Goal: Task Accomplishment & Management: Manage account settings

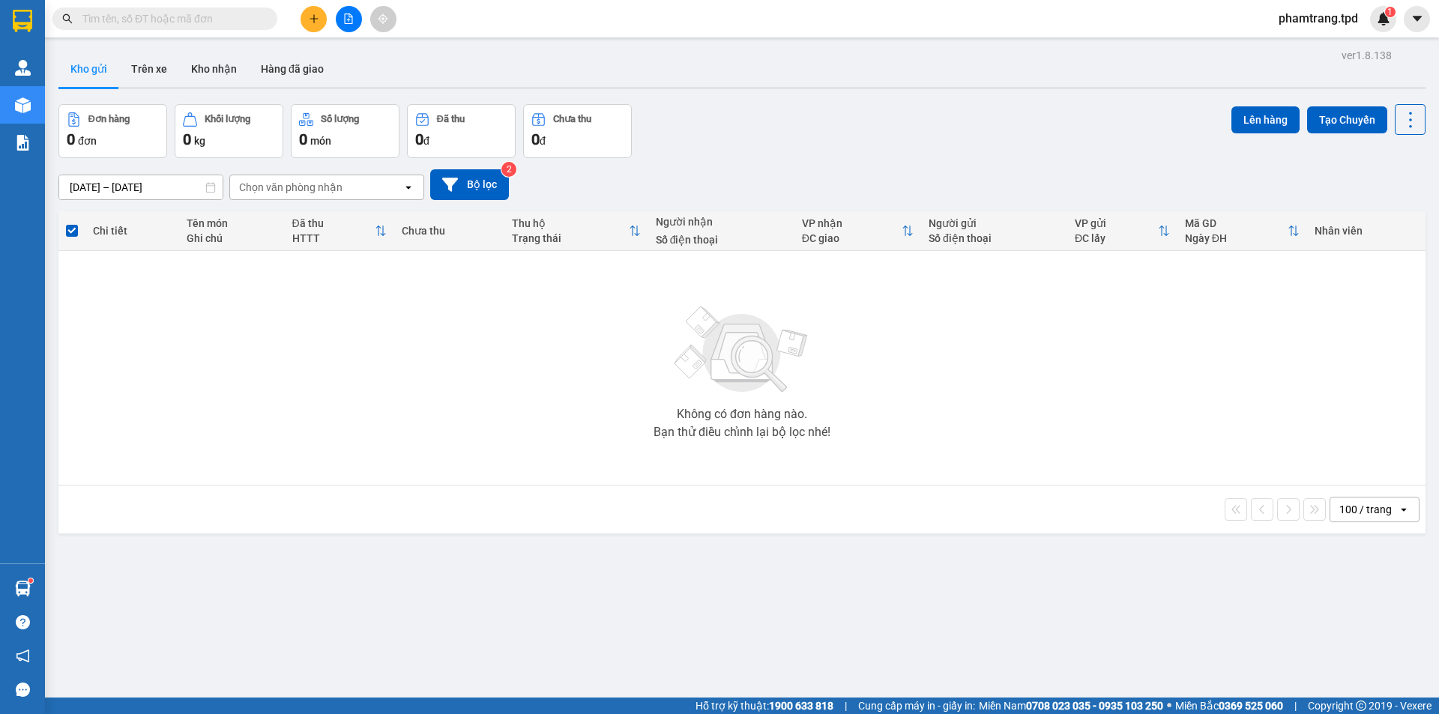
click at [756, 404] on div "Không có đơn hàng nào. Bạn thử điều chỉnh lại bộ lọc nhé!" at bounding box center [742, 368] width 1352 height 225
click at [357, 17] on button at bounding box center [349, 19] width 26 height 26
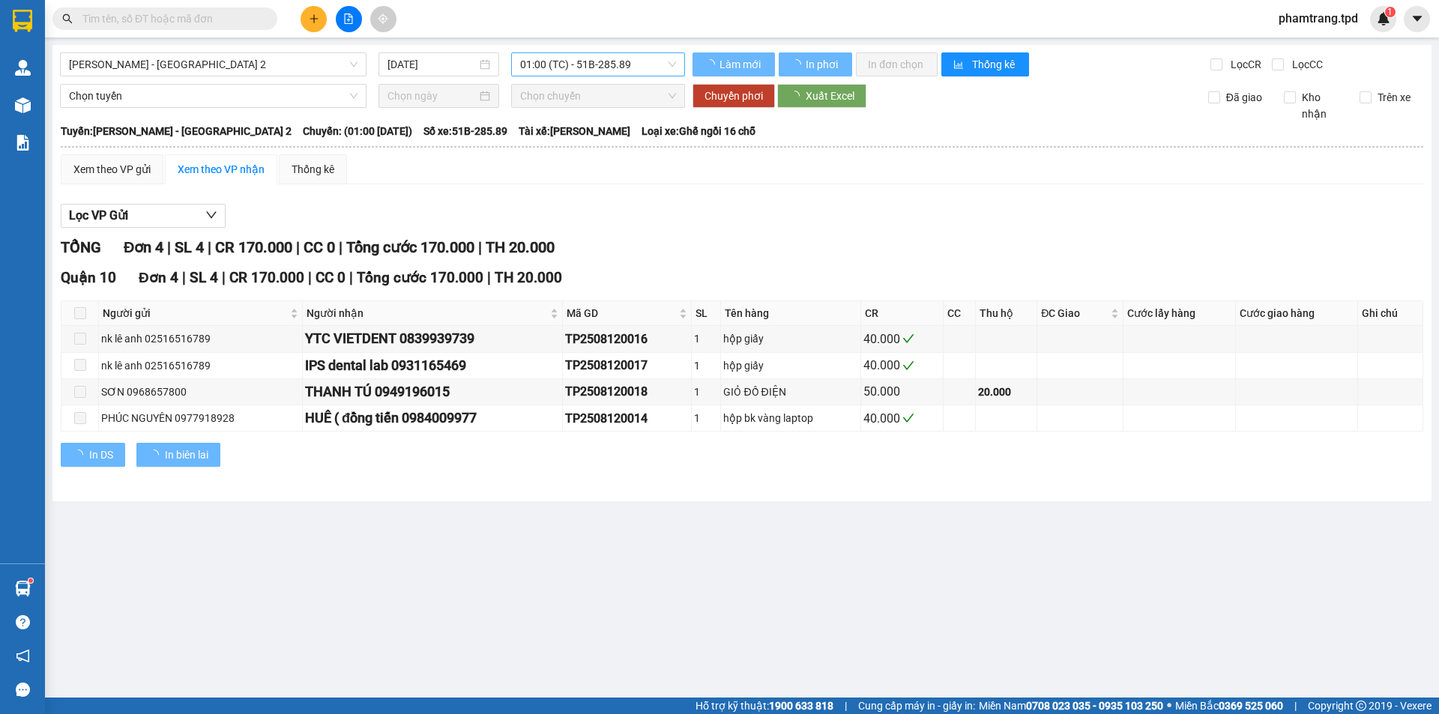
click at [555, 67] on span "01:00 (TC) - 51B-285.89" at bounding box center [598, 64] width 156 height 22
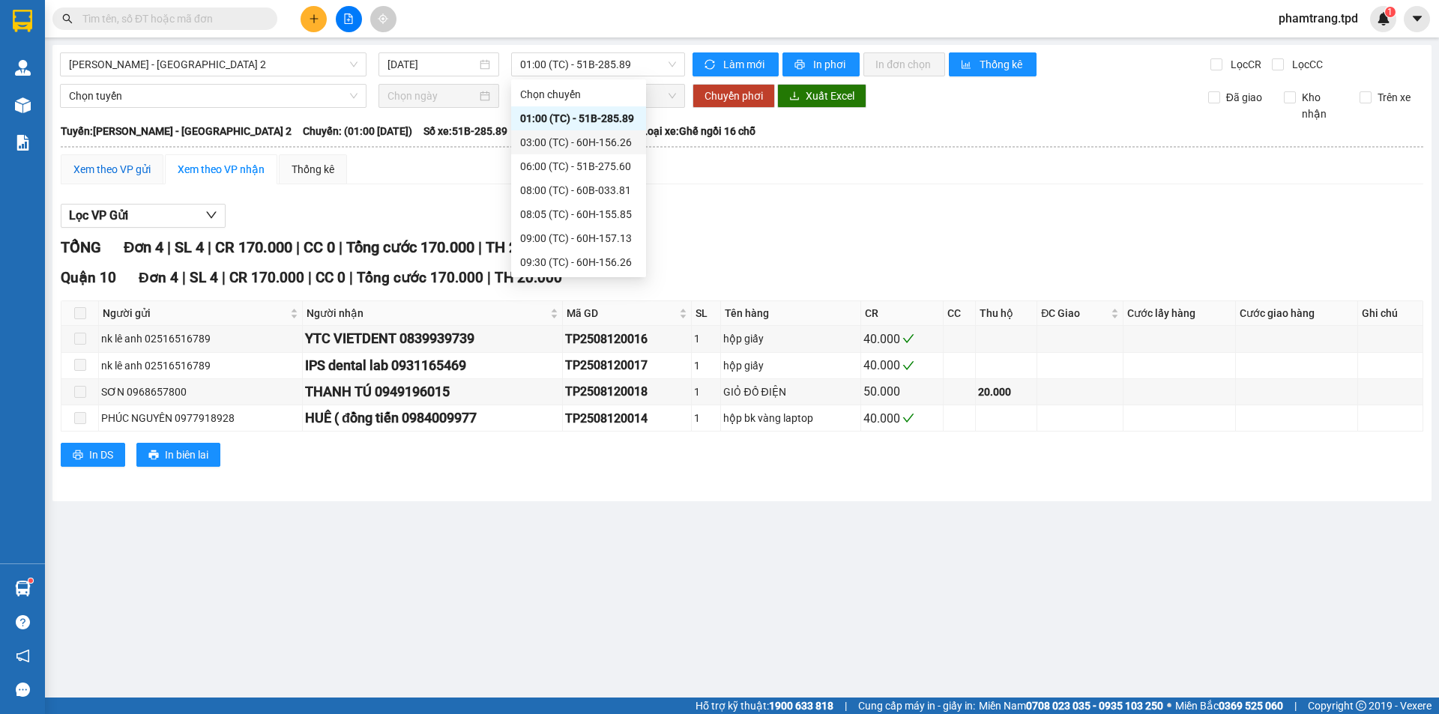
click at [112, 166] on div "Xem theo VP gửi" at bounding box center [111, 169] width 77 height 16
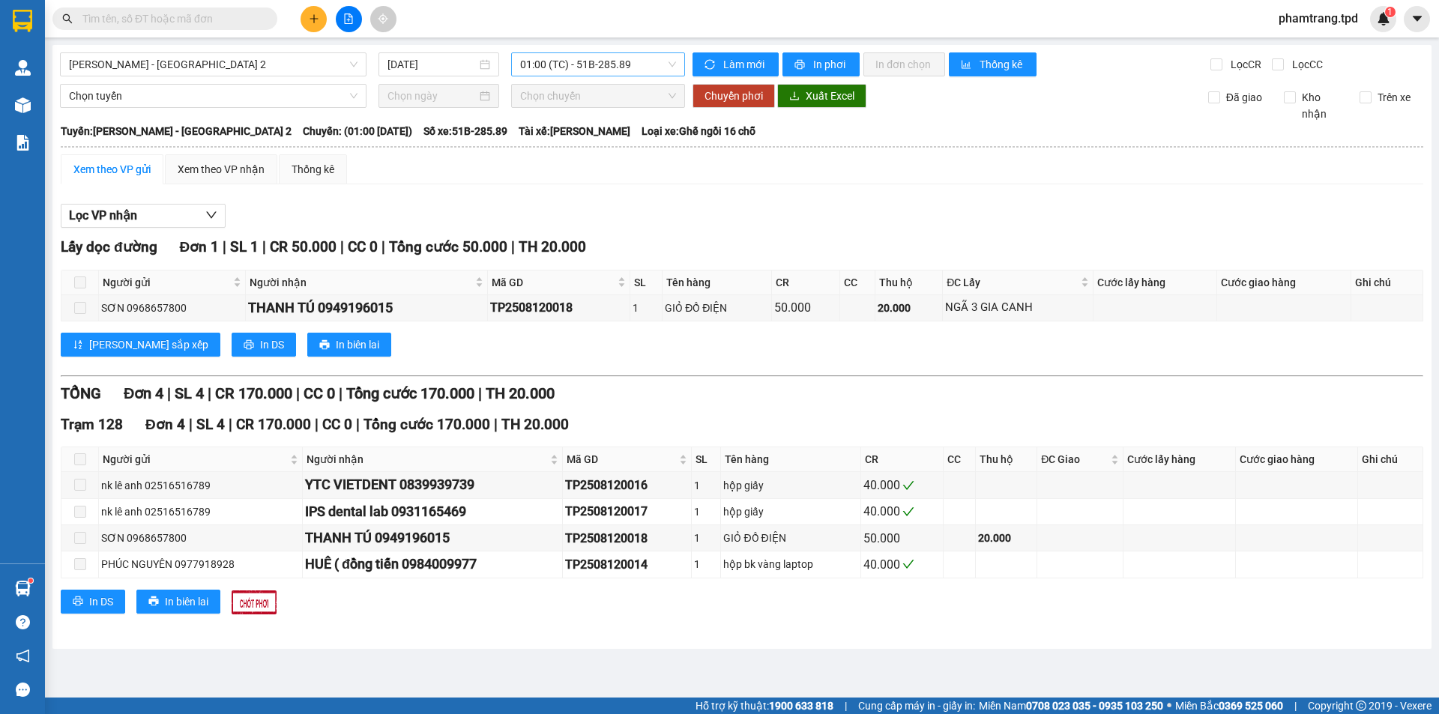
click at [623, 53] on span "01:00 (TC) - 51B-285.89" at bounding box center [598, 64] width 156 height 22
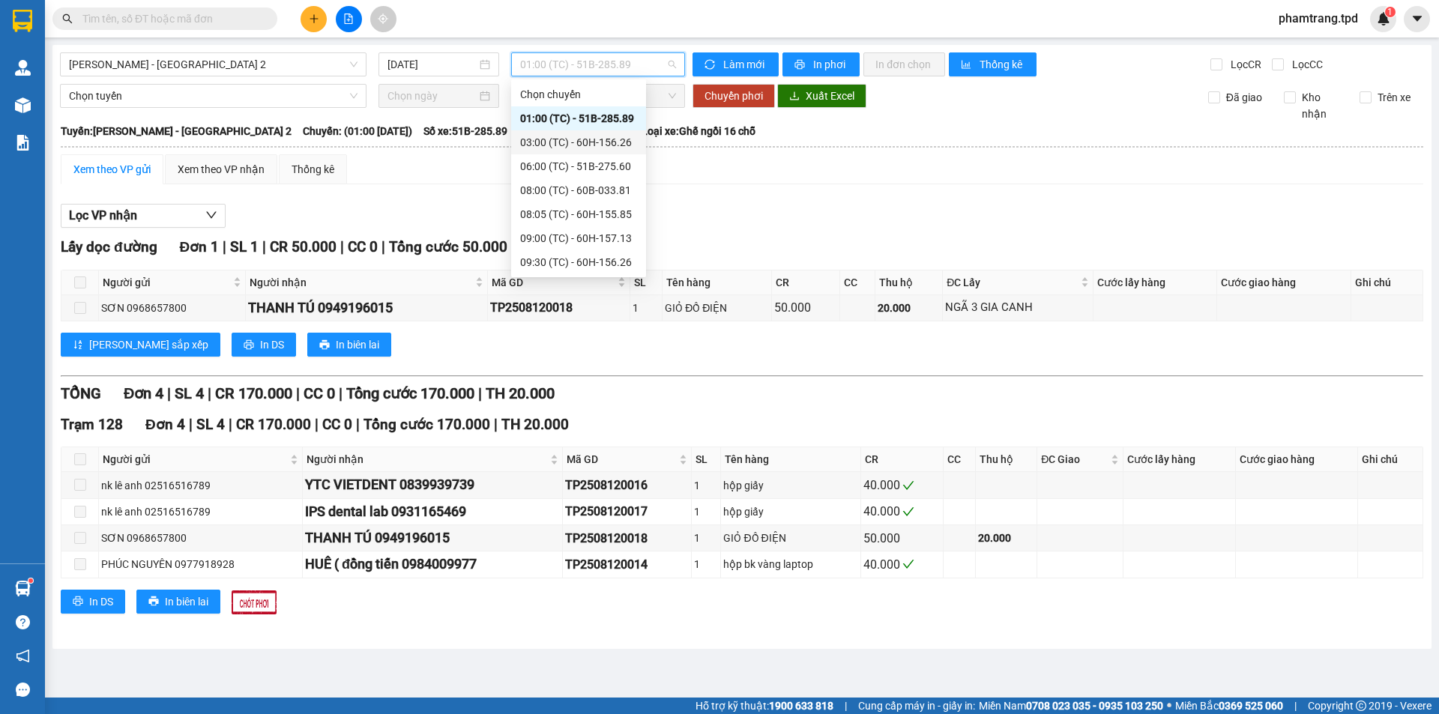
click at [591, 137] on div "03:00 (TC) - 60H-156.26" at bounding box center [578, 142] width 117 height 16
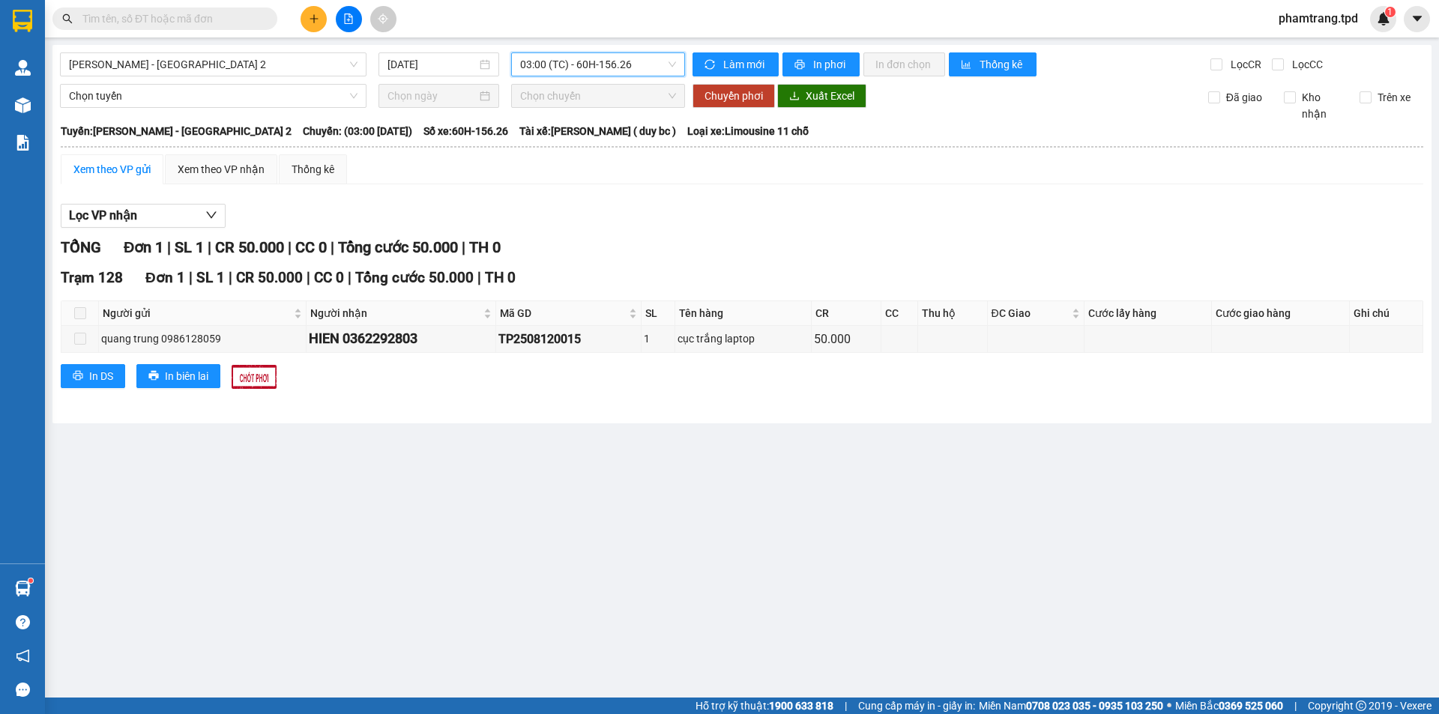
click at [596, 59] on span "03:00 (TC) - 60H-156.26" at bounding box center [598, 64] width 156 height 22
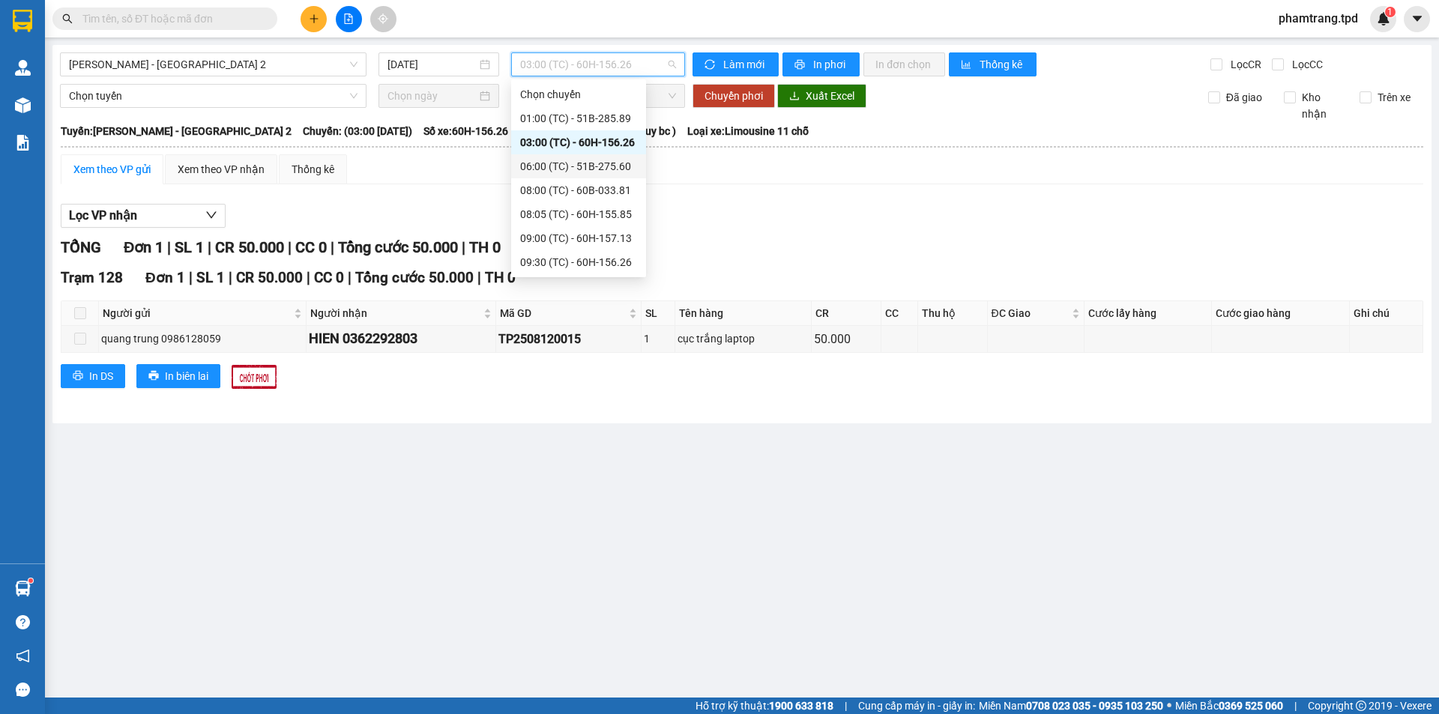
click at [594, 162] on div "06:00 (TC) - 51B-275.60" at bounding box center [578, 166] width 117 height 16
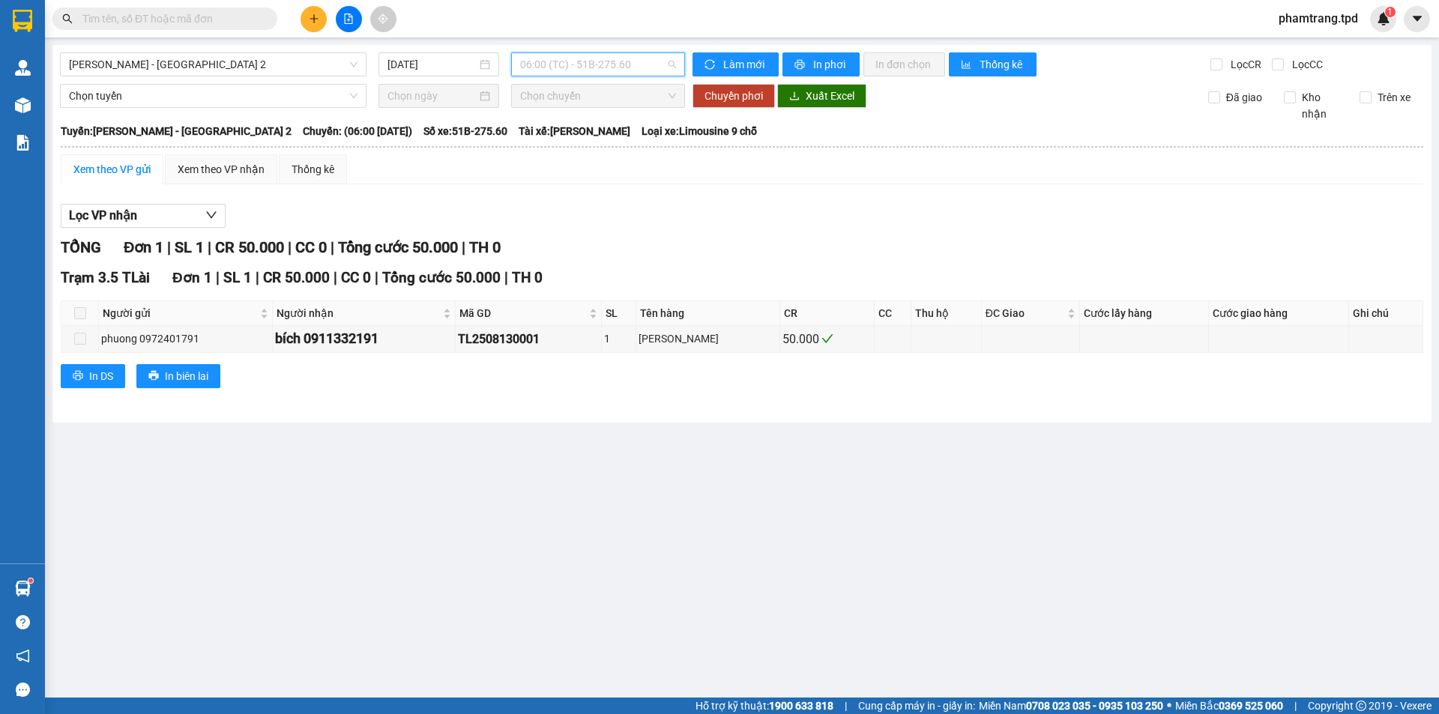
click at [606, 59] on span "06:00 (TC) - 51B-275.60" at bounding box center [598, 64] width 156 height 22
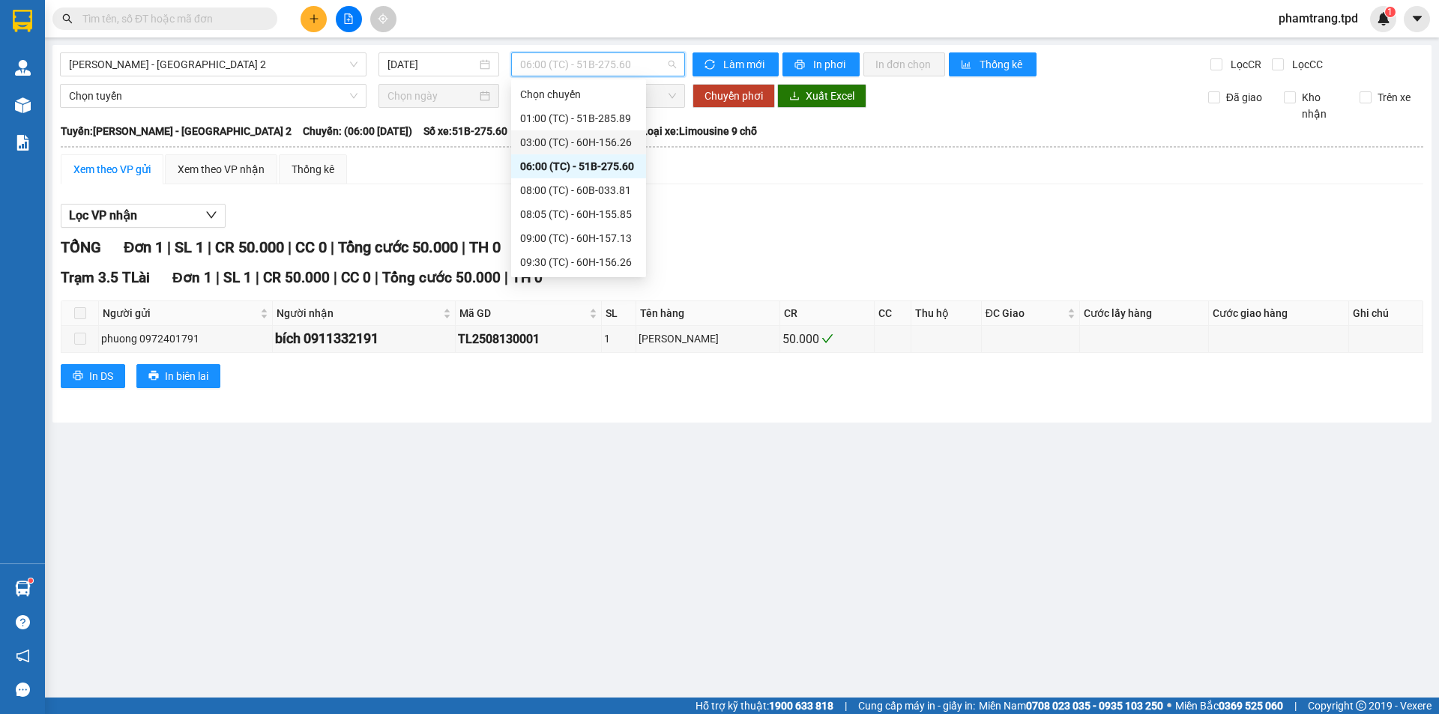
click at [609, 142] on div "03:00 (TC) - 60H-156.26" at bounding box center [578, 142] width 117 height 16
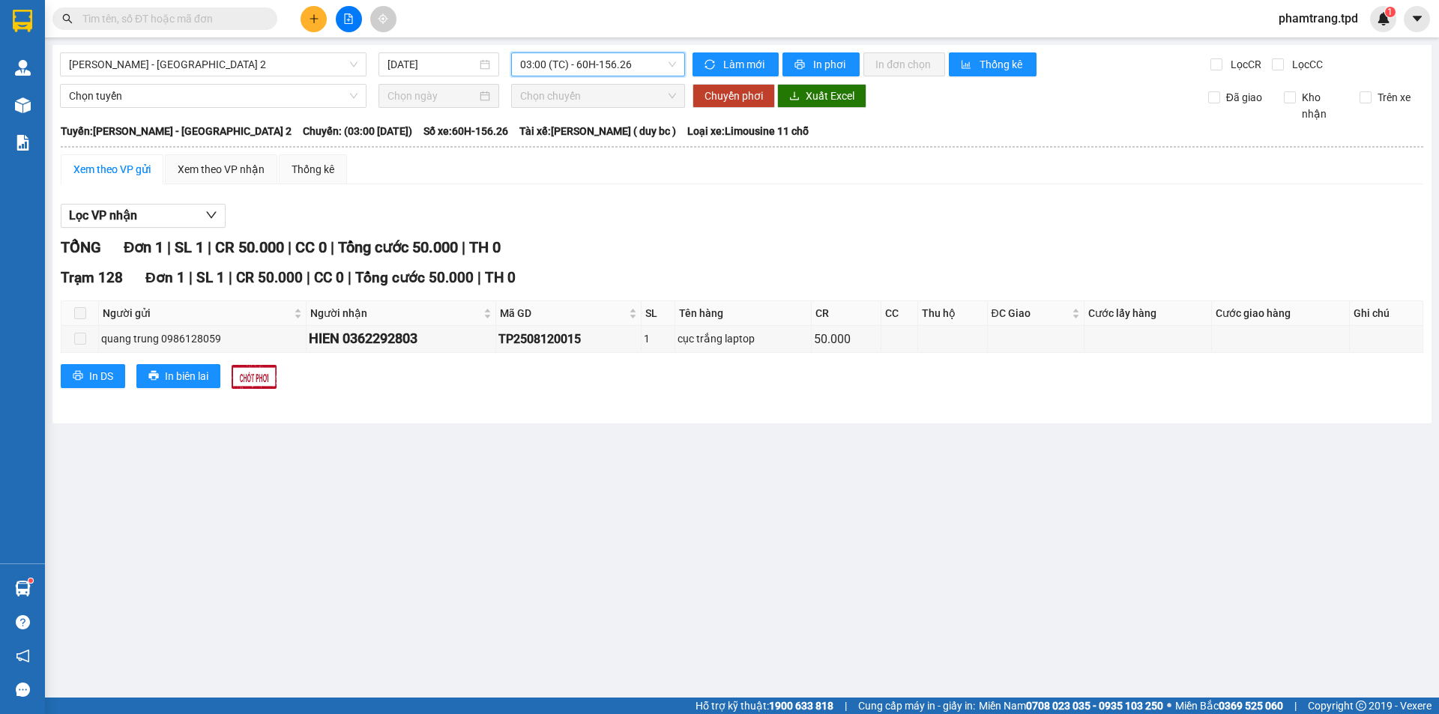
click at [573, 61] on span "03:00 (TC) - 60H-156.26" at bounding box center [598, 64] width 156 height 22
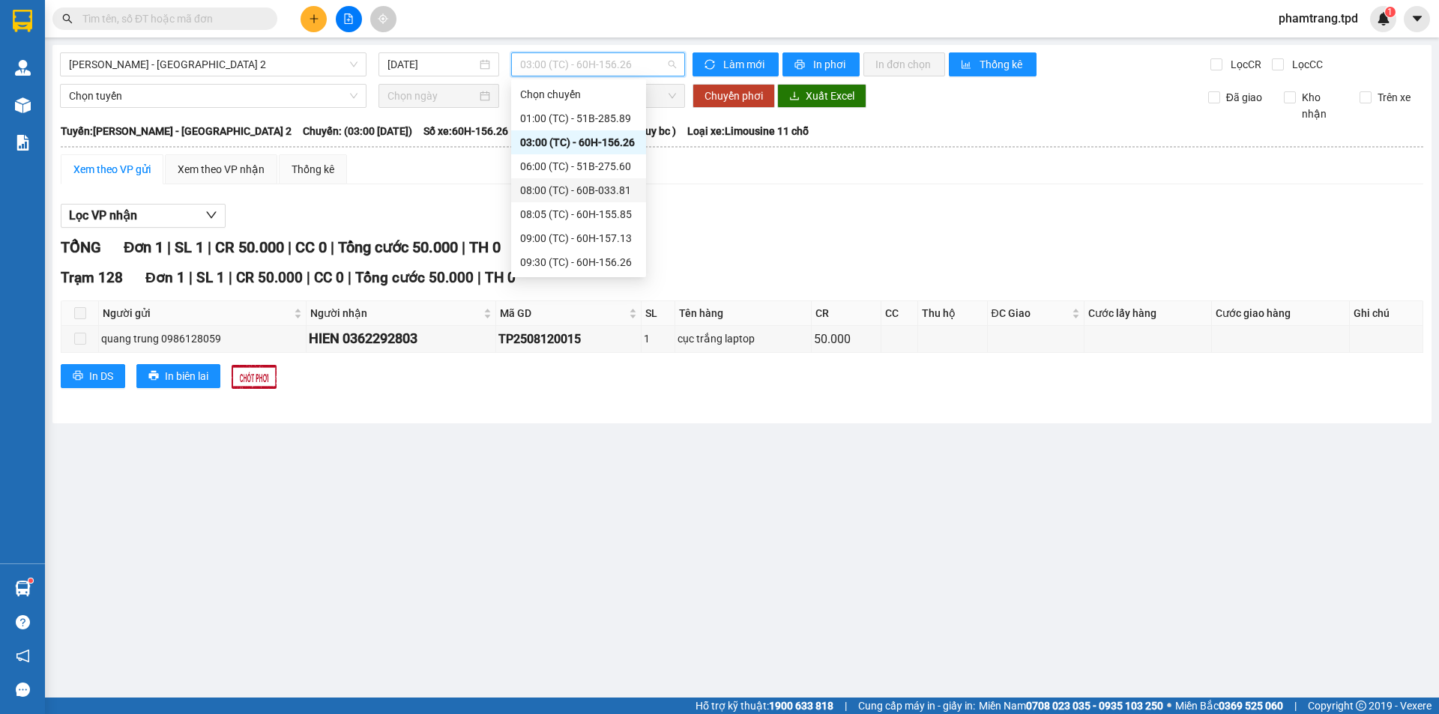
click at [579, 184] on div "08:00 (TC) - 60B-033.81" at bounding box center [578, 190] width 117 height 16
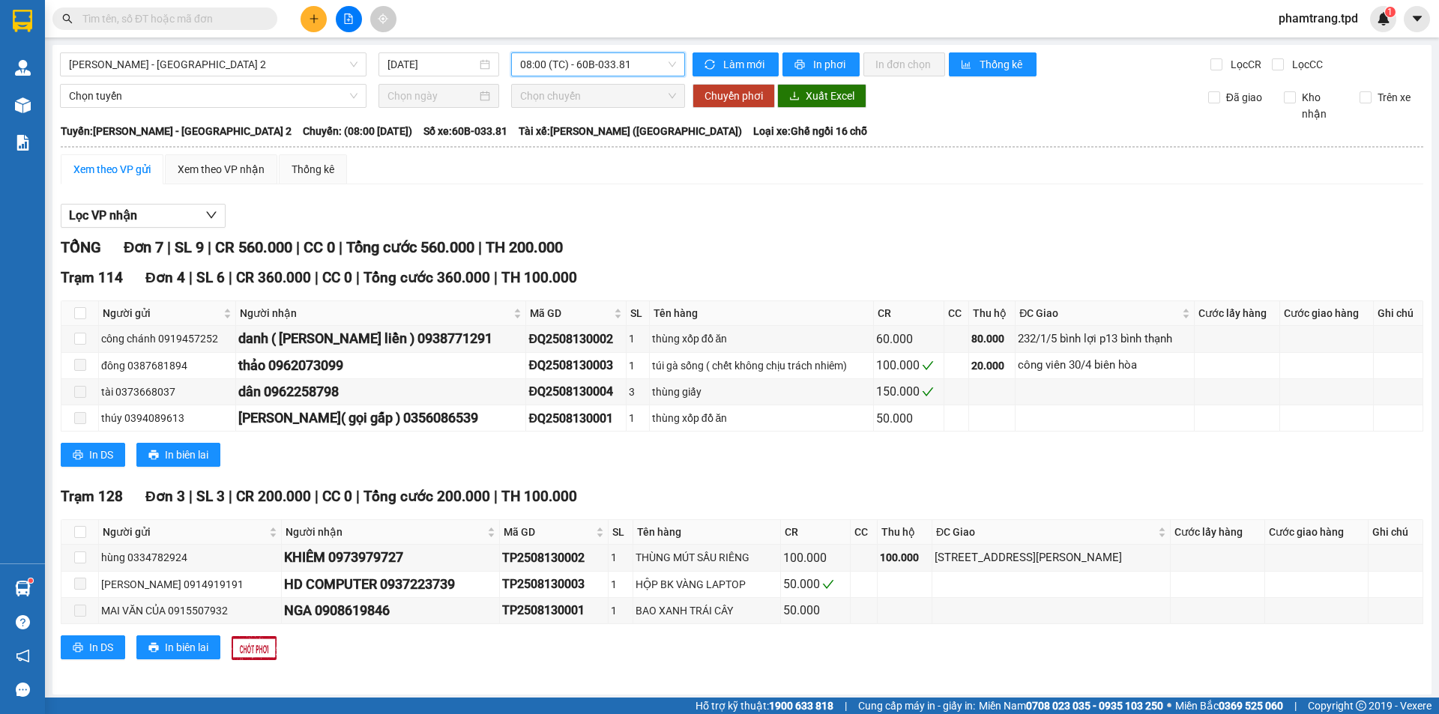
click at [576, 65] on span "08:00 (TC) - 60B-033.81" at bounding box center [598, 64] width 156 height 22
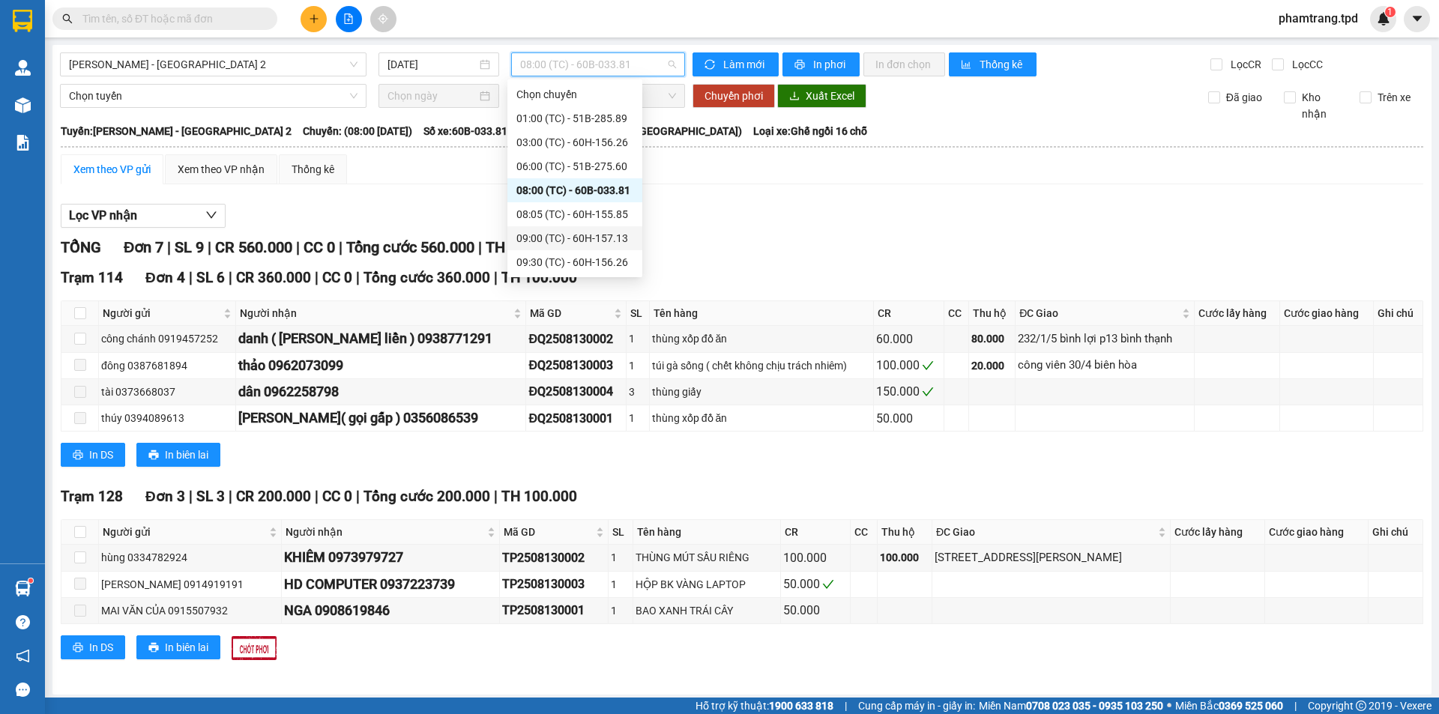
scroll to position [72, 0]
click at [612, 146] on div "08:05 (TC) - 60H-155.85" at bounding box center [574, 142] width 117 height 16
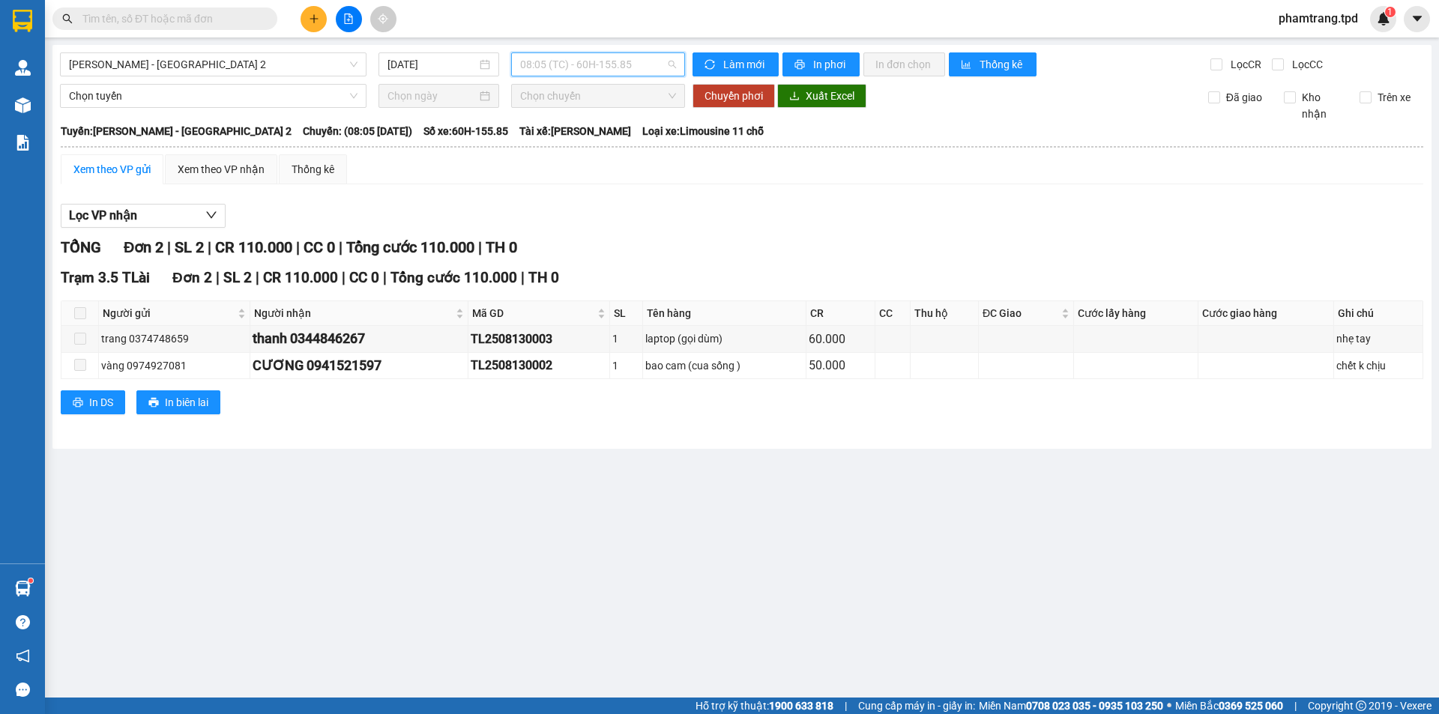
click at [594, 63] on span "08:05 (TC) - 60H-155.85" at bounding box center [598, 64] width 156 height 22
click at [594, 57] on span "08:05 (TC) - 60H-155.85" at bounding box center [598, 64] width 156 height 22
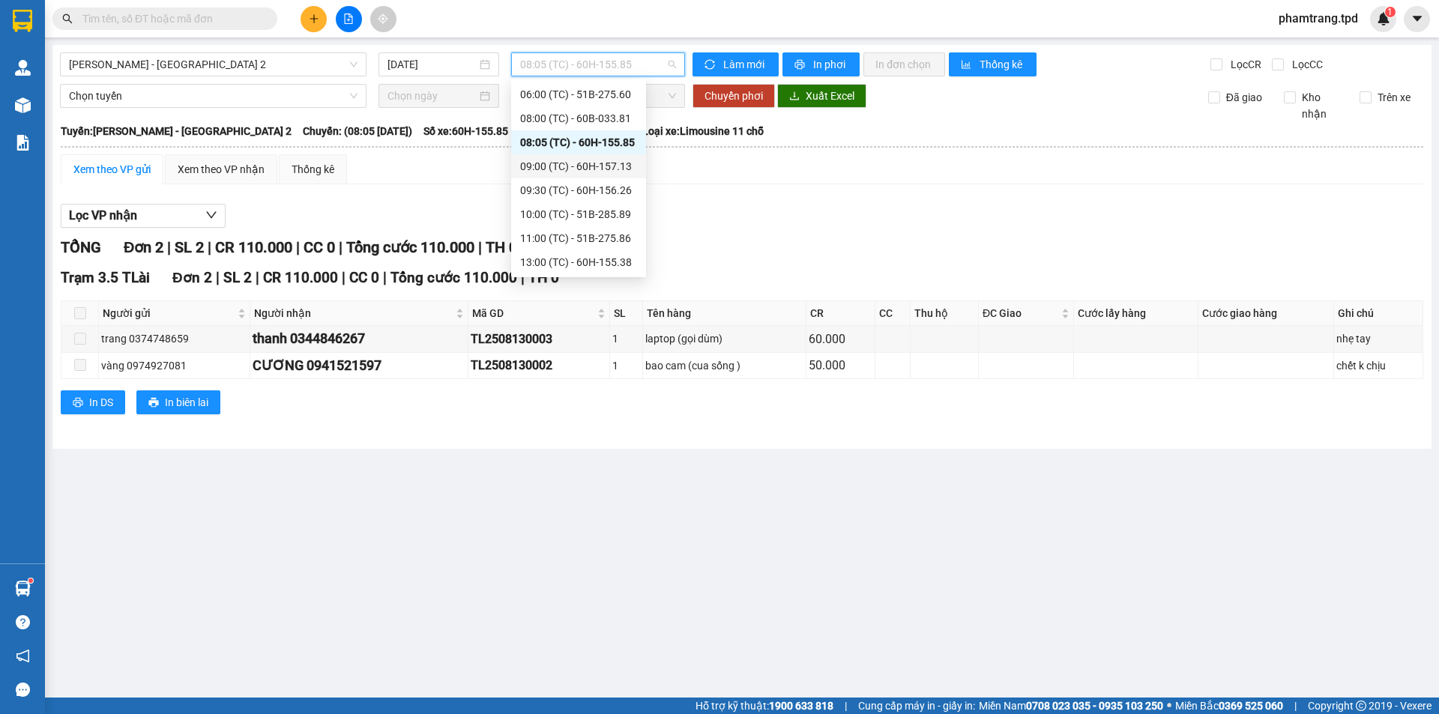
click at [600, 168] on div "09:00 (TC) - 60H-157.13" at bounding box center [578, 166] width 117 height 16
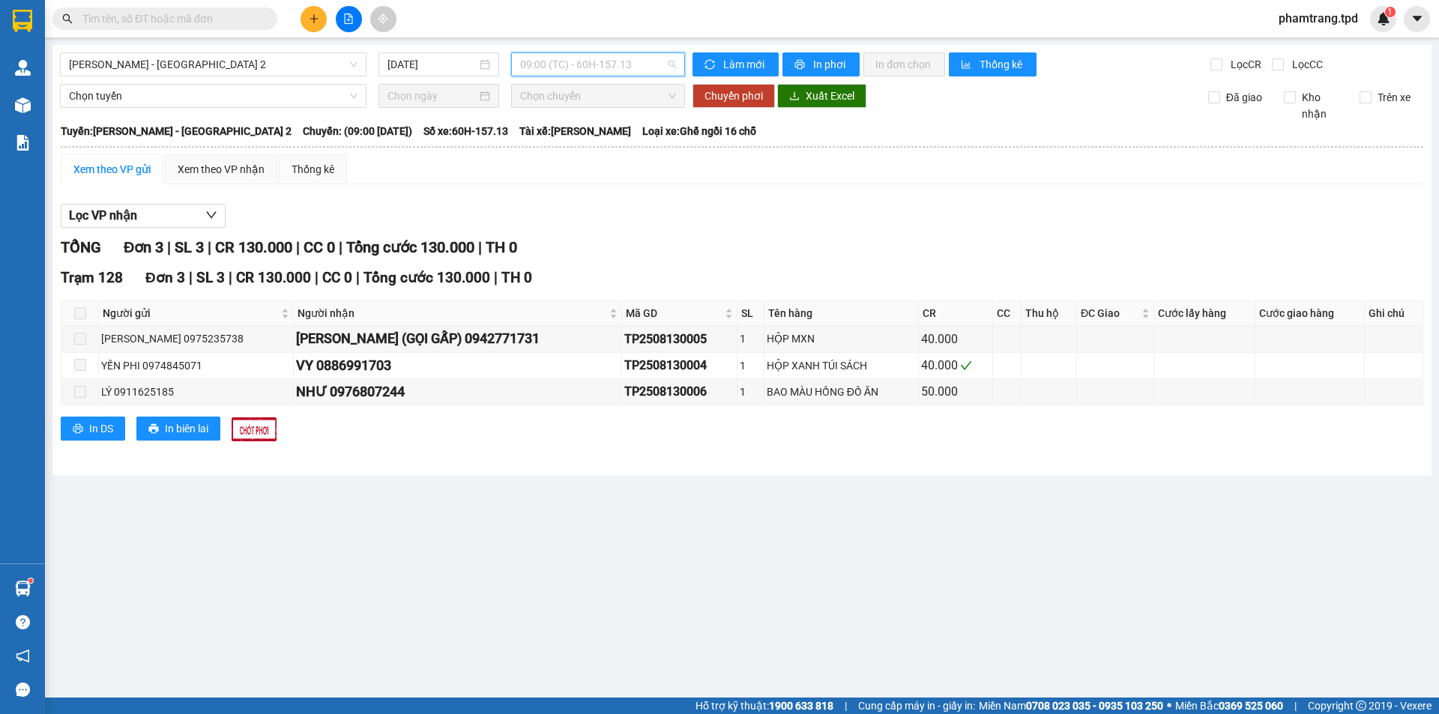
click at [570, 67] on span "09:00 (TC) - 60H-157.13" at bounding box center [598, 64] width 156 height 22
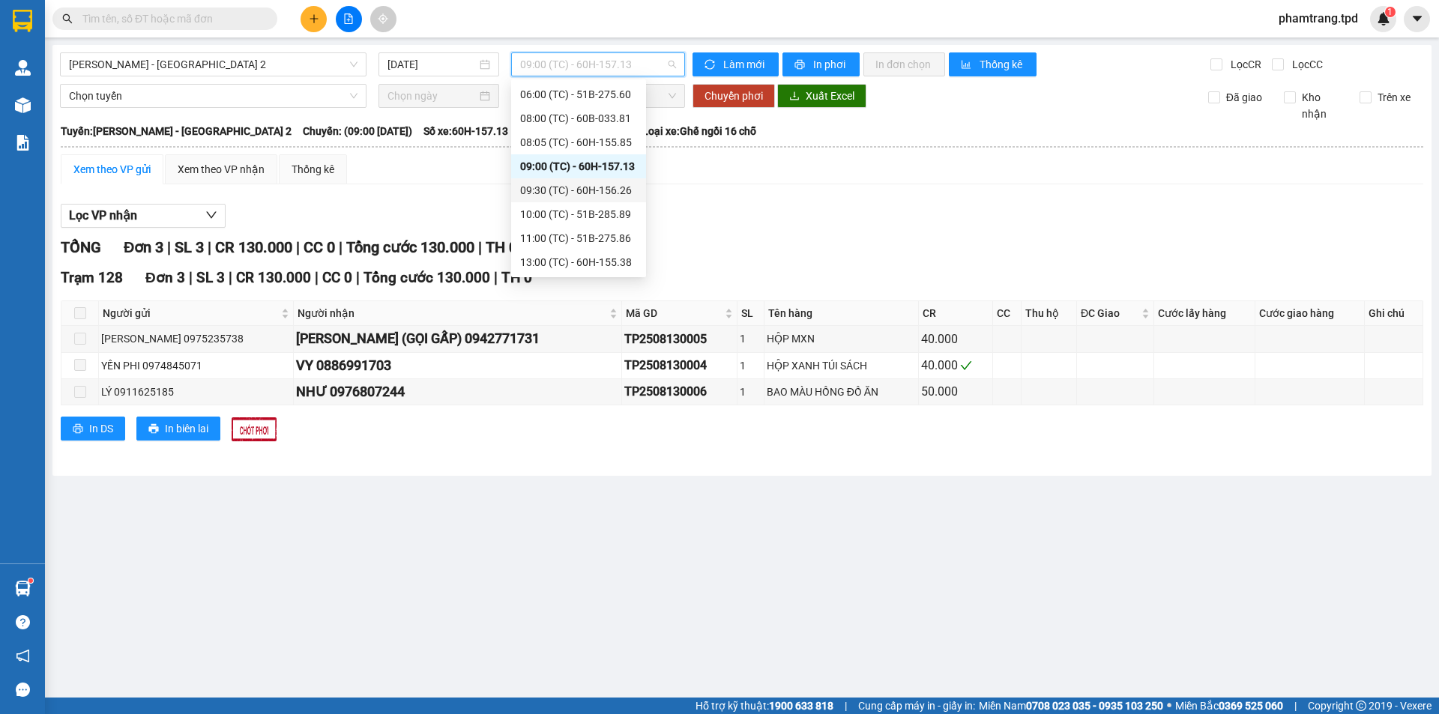
click at [563, 184] on div "09:30 (TC) - 60H-156.26" at bounding box center [578, 190] width 117 height 16
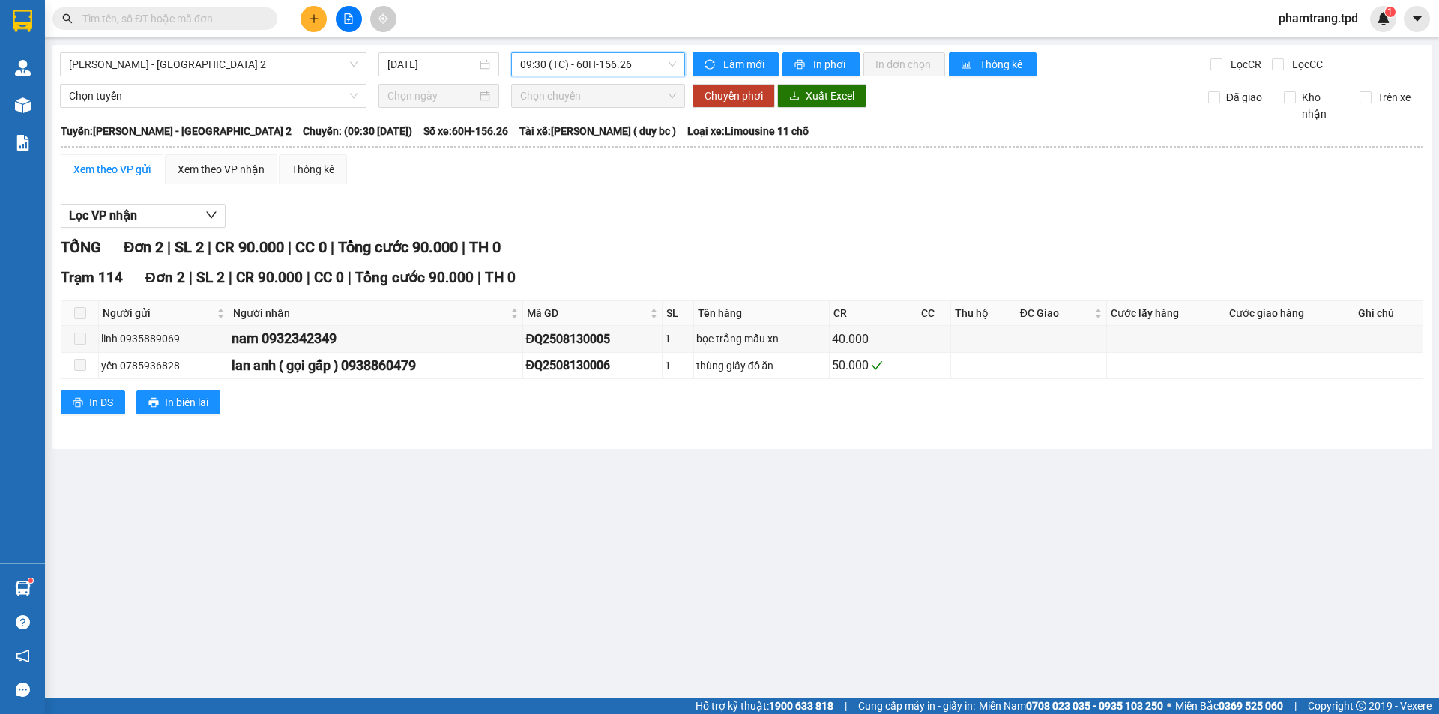
click at [606, 61] on span "09:30 (TC) - 60H-156.26" at bounding box center [598, 64] width 156 height 22
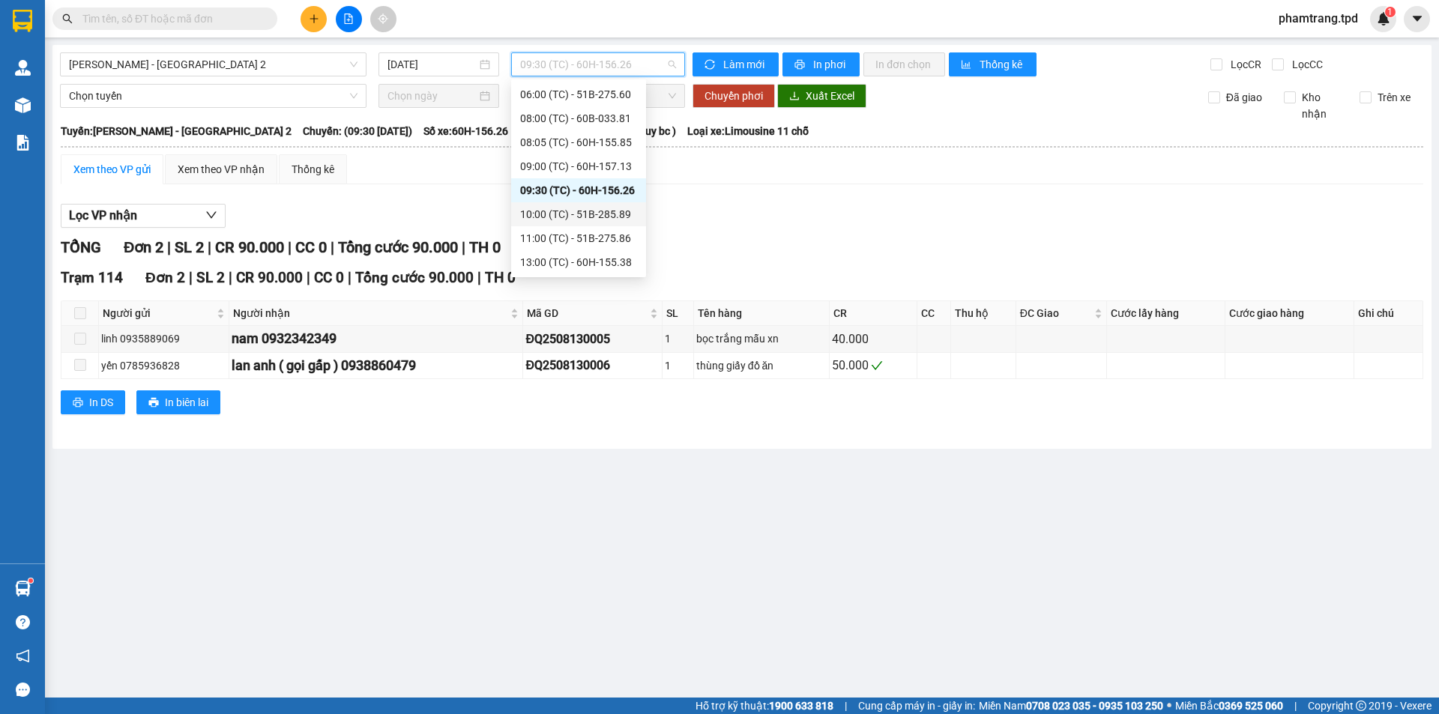
click at [606, 211] on div "10:00 (TC) - 51B-285.89" at bounding box center [578, 214] width 117 height 16
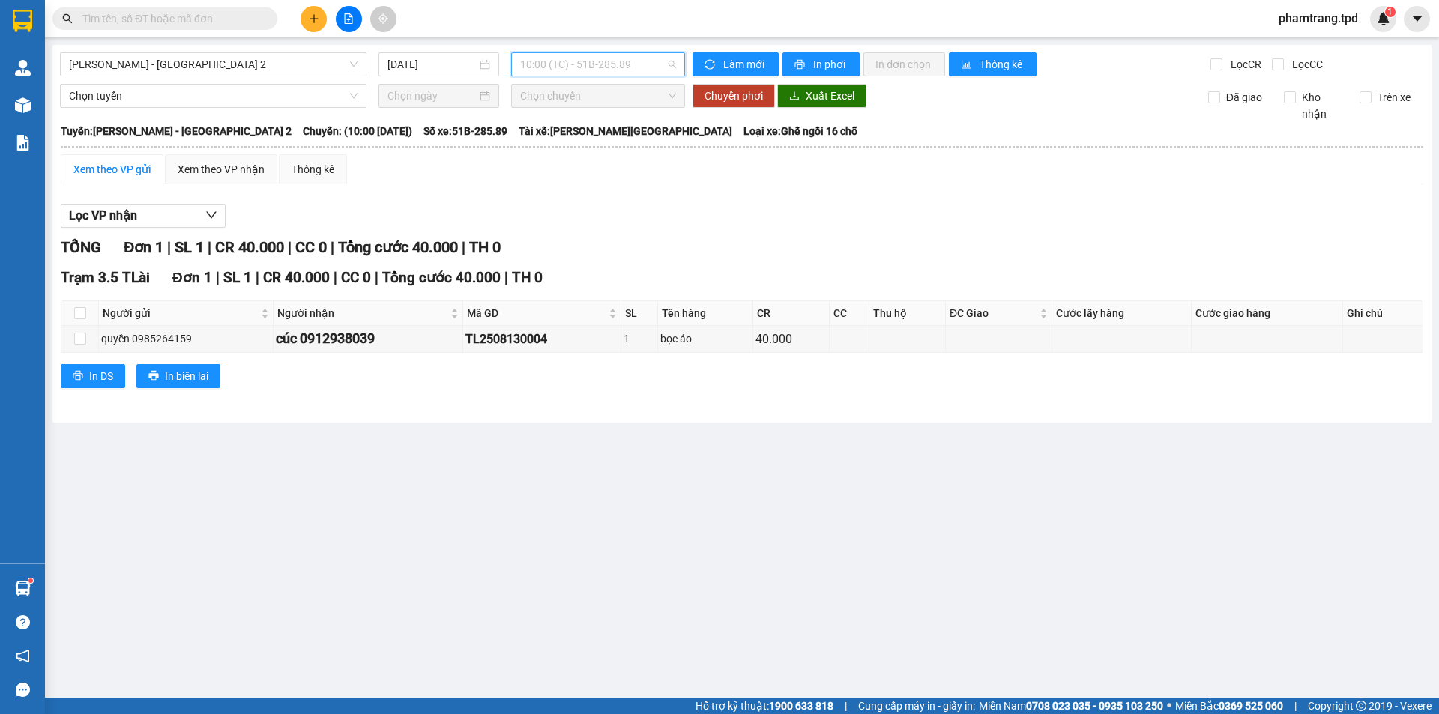
drag, startPoint x: 595, startPoint y: 55, endPoint x: 612, endPoint y: 167, distance: 113.6
click at [594, 55] on span "10:00 (TC) - 51B-285.89" at bounding box center [598, 64] width 156 height 22
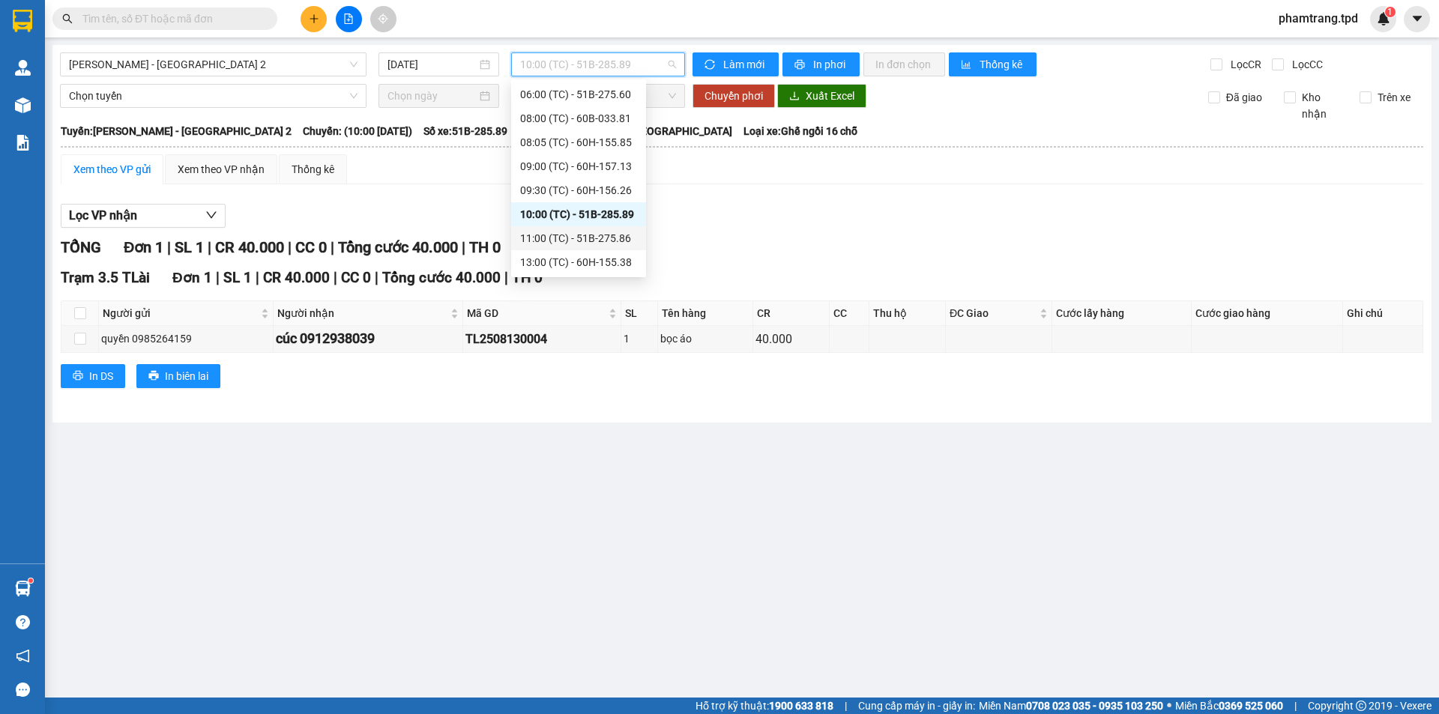
click at [573, 230] on div "11:00 (TC) - 51B-275.86" at bounding box center [578, 238] width 117 height 16
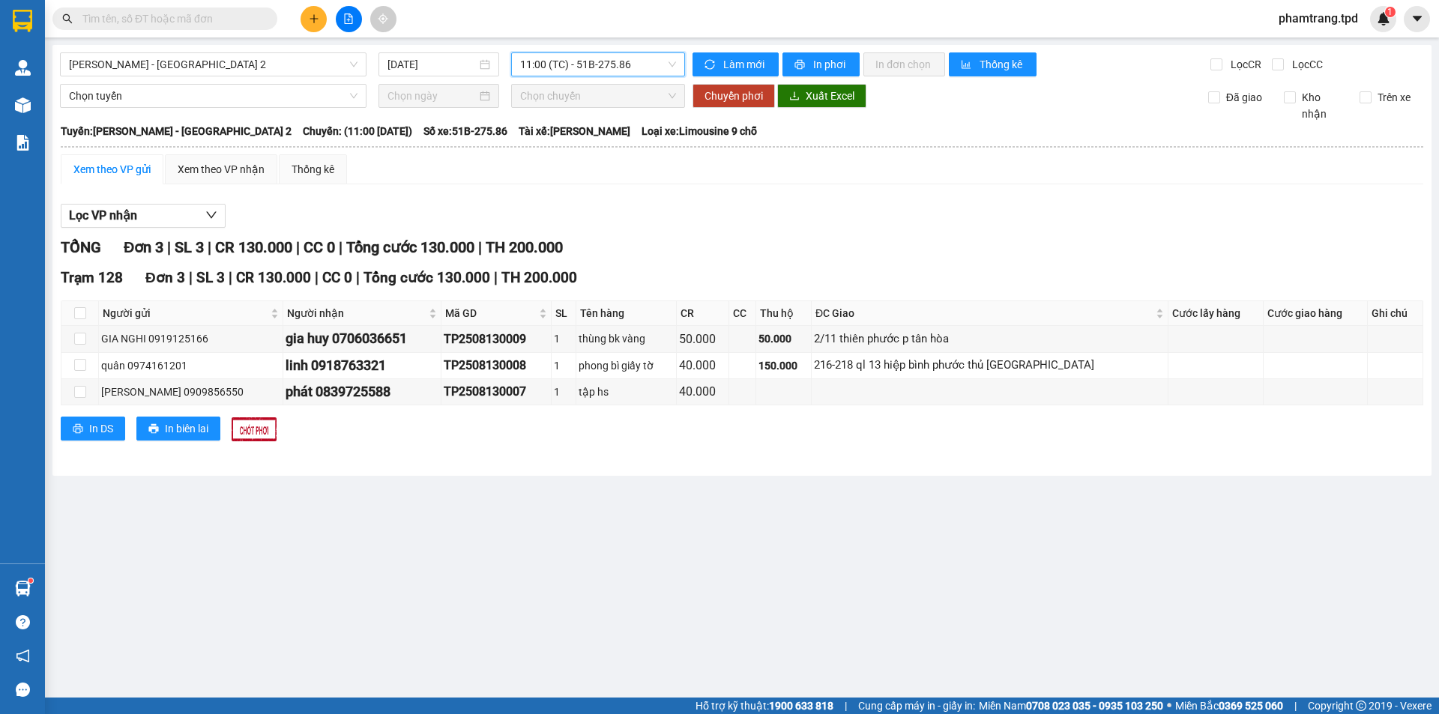
click at [589, 64] on span "11:00 (TC) - 51B-275.86" at bounding box center [598, 64] width 156 height 22
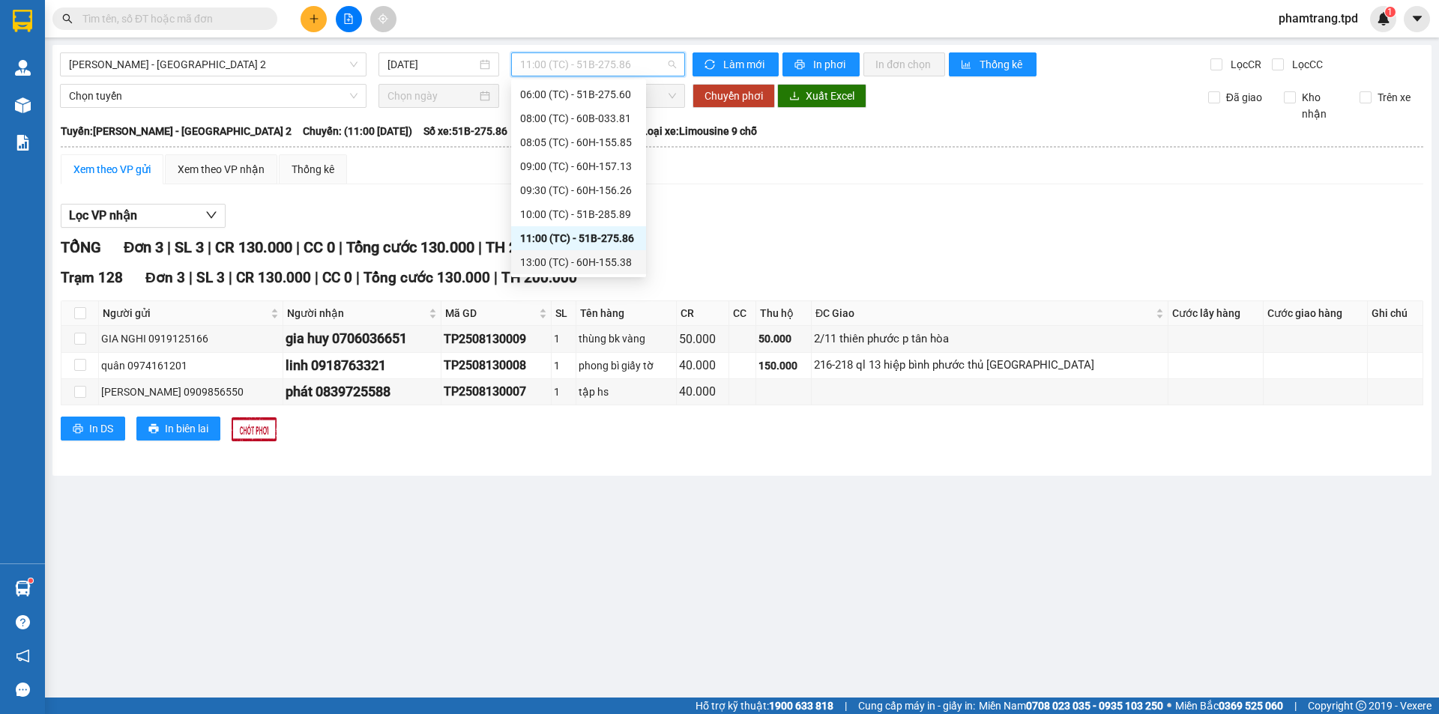
click at [558, 264] on div "13:00 (TC) - 60H-155.38" at bounding box center [578, 262] width 117 height 16
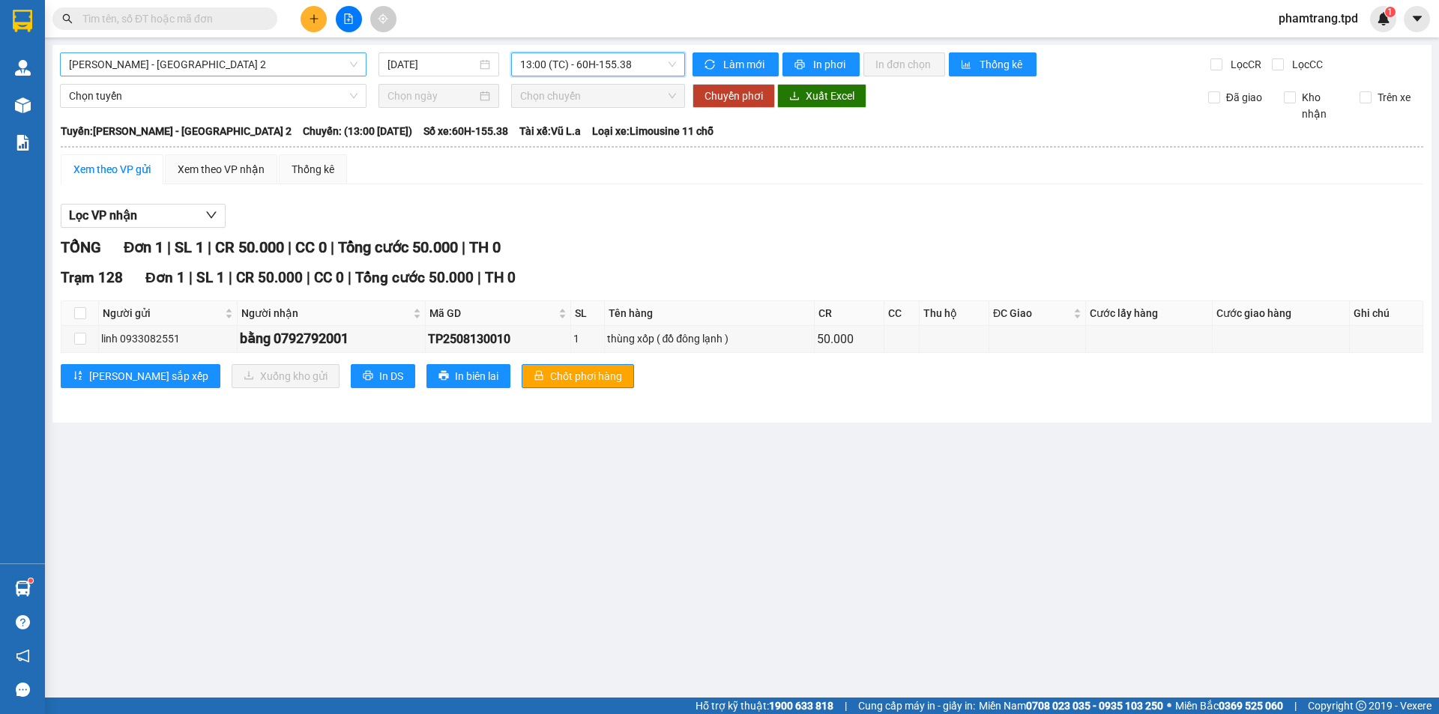
click at [177, 75] on span "[PERSON_NAME] - [GEOGRAPHIC_DATA] 2" at bounding box center [213, 64] width 289 height 22
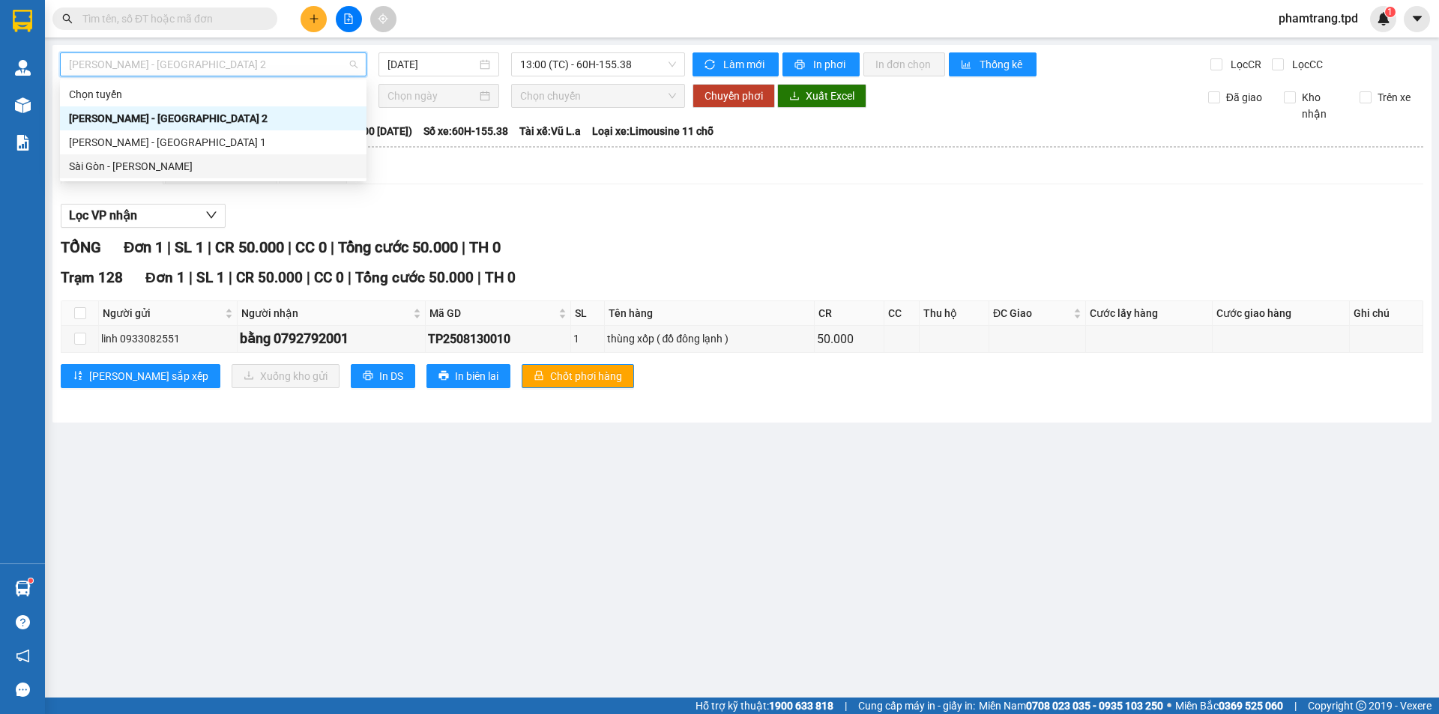
click at [130, 163] on div "Sài Gòn - [PERSON_NAME]" at bounding box center [213, 166] width 289 height 16
type input "[DATE]"
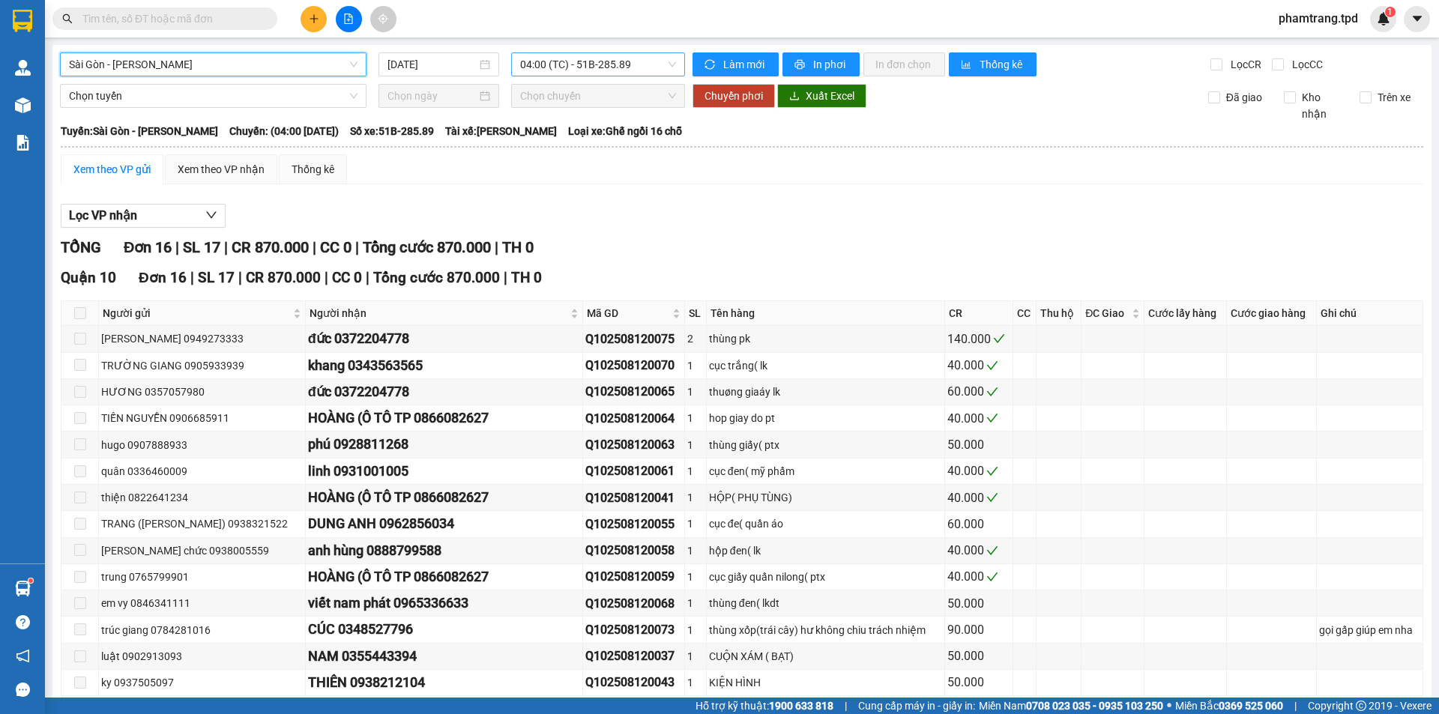
click at [570, 74] on span "04:00 (TC) - 51B-285.89" at bounding box center [598, 64] width 156 height 22
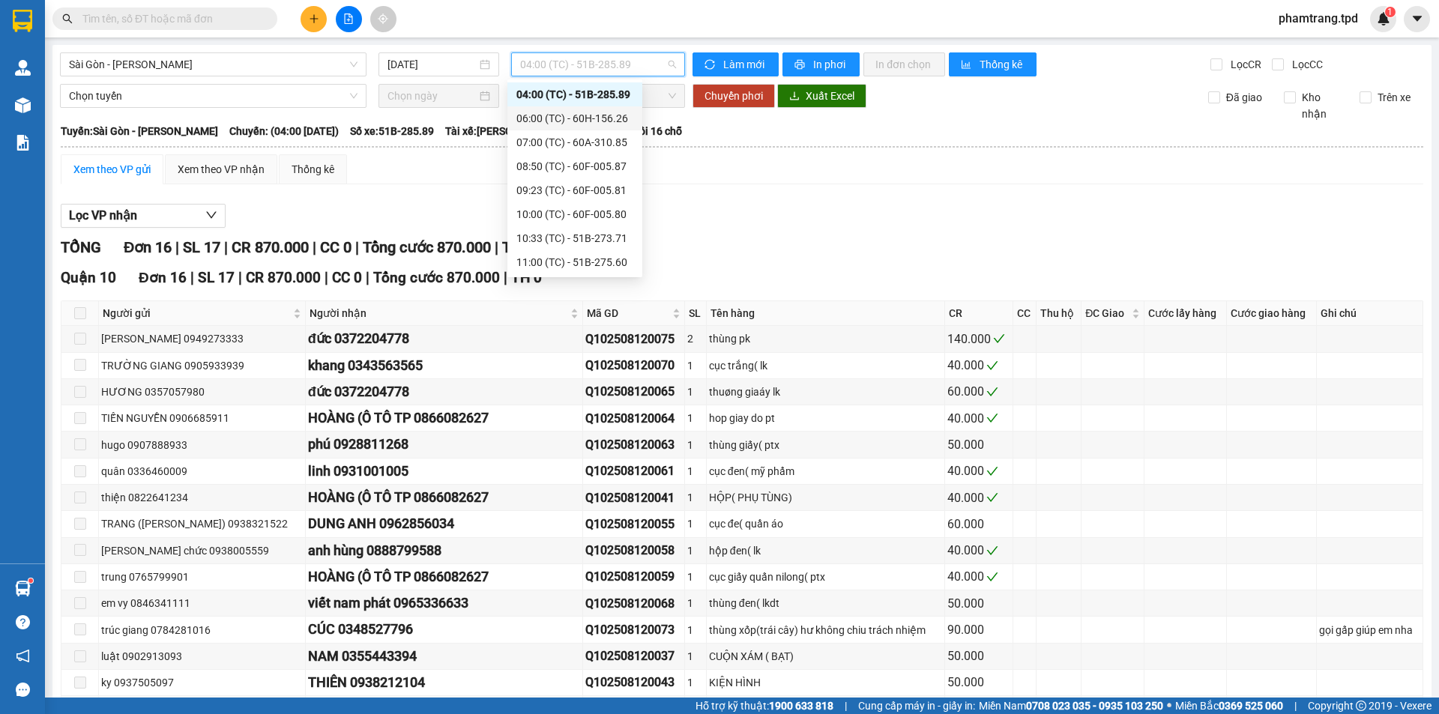
click at [612, 112] on div "06:00 (TC) - 60H-156.26" at bounding box center [574, 118] width 117 height 16
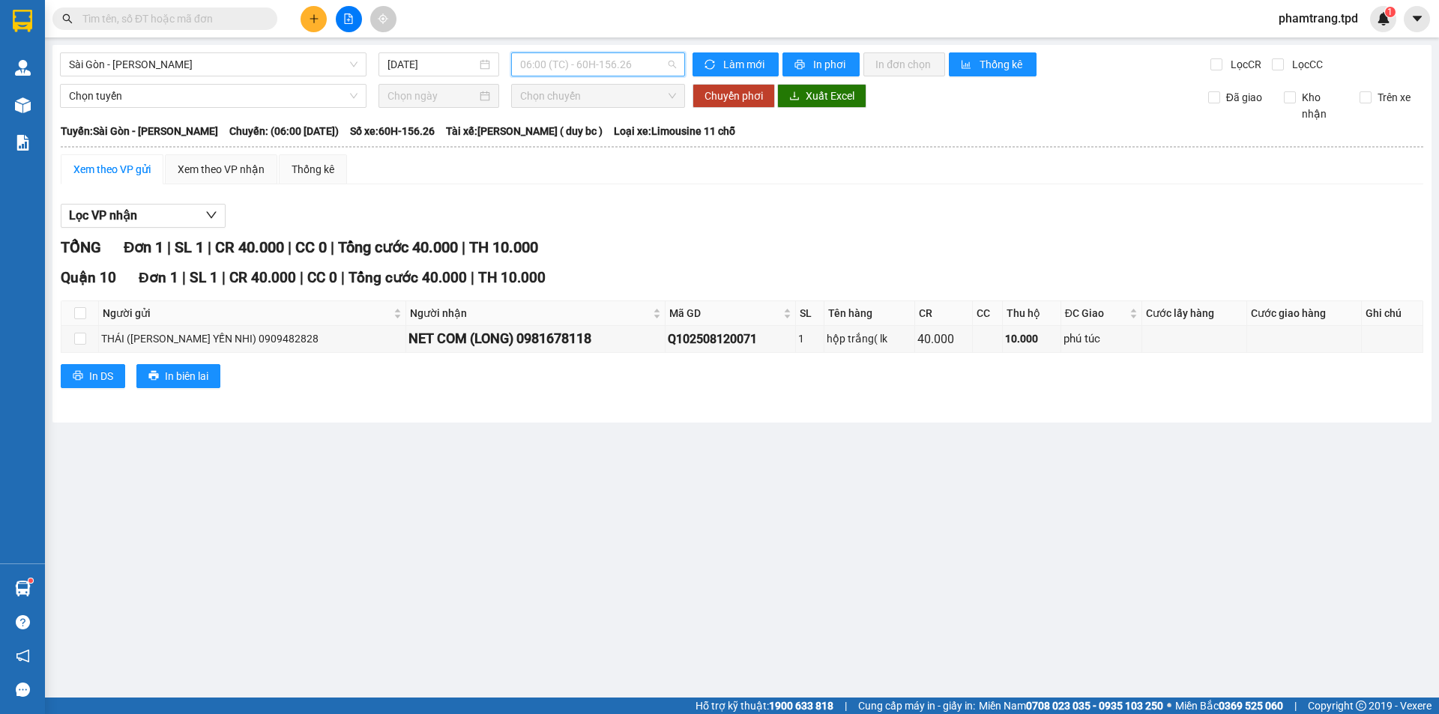
click at [606, 61] on span "06:00 (TC) - 60H-156.26" at bounding box center [598, 64] width 156 height 22
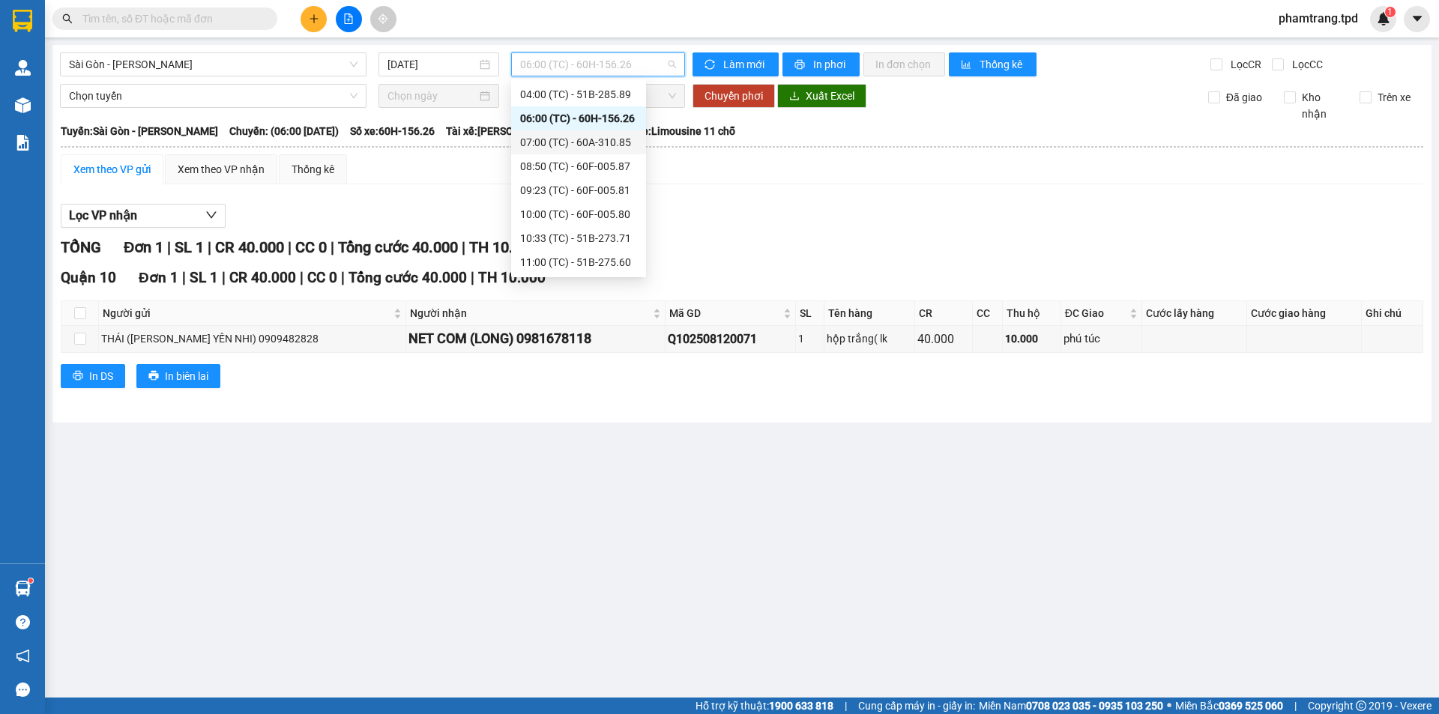
click at [576, 148] on div "07:00 (TC) - 60A-310.85" at bounding box center [578, 142] width 117 height 16
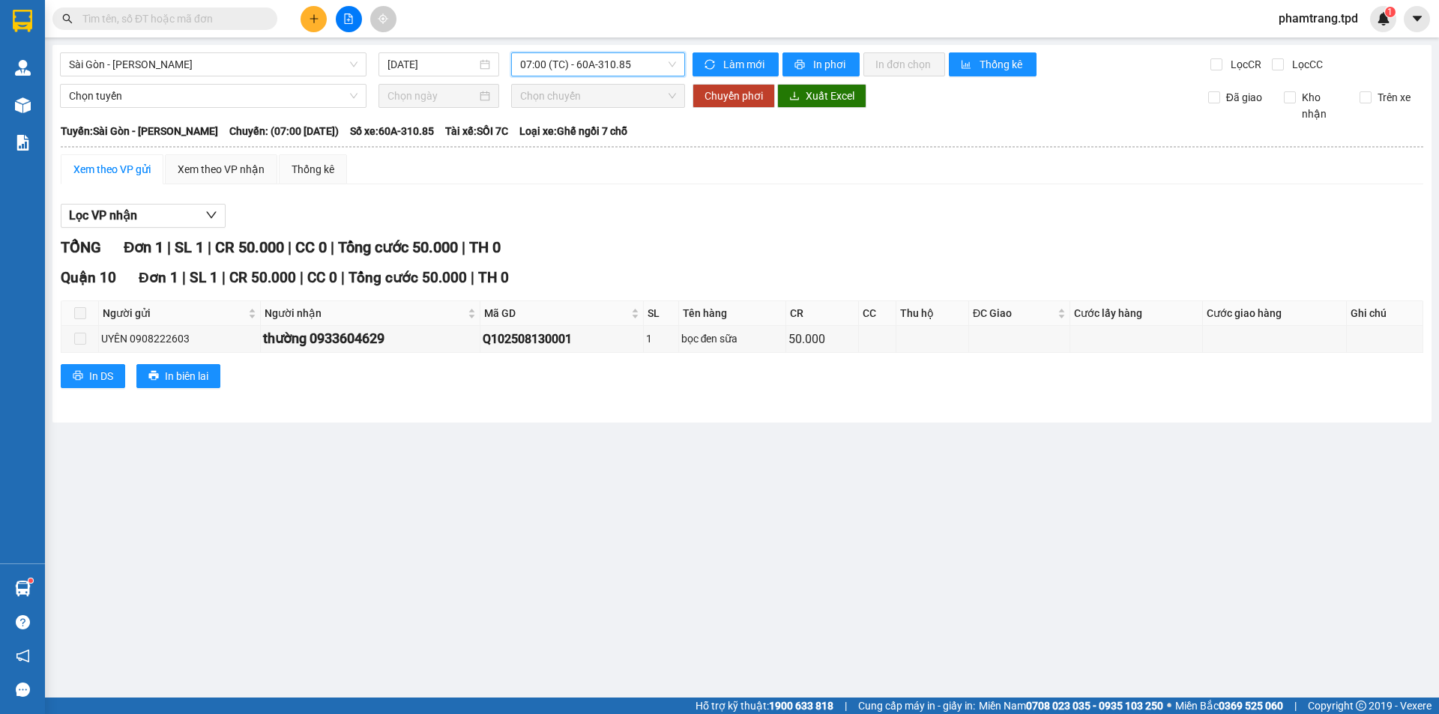
click at [587, 61] on span "07:00 (TC) - 60A-310.85" at bounding box center [598, 64] width 156 height 22
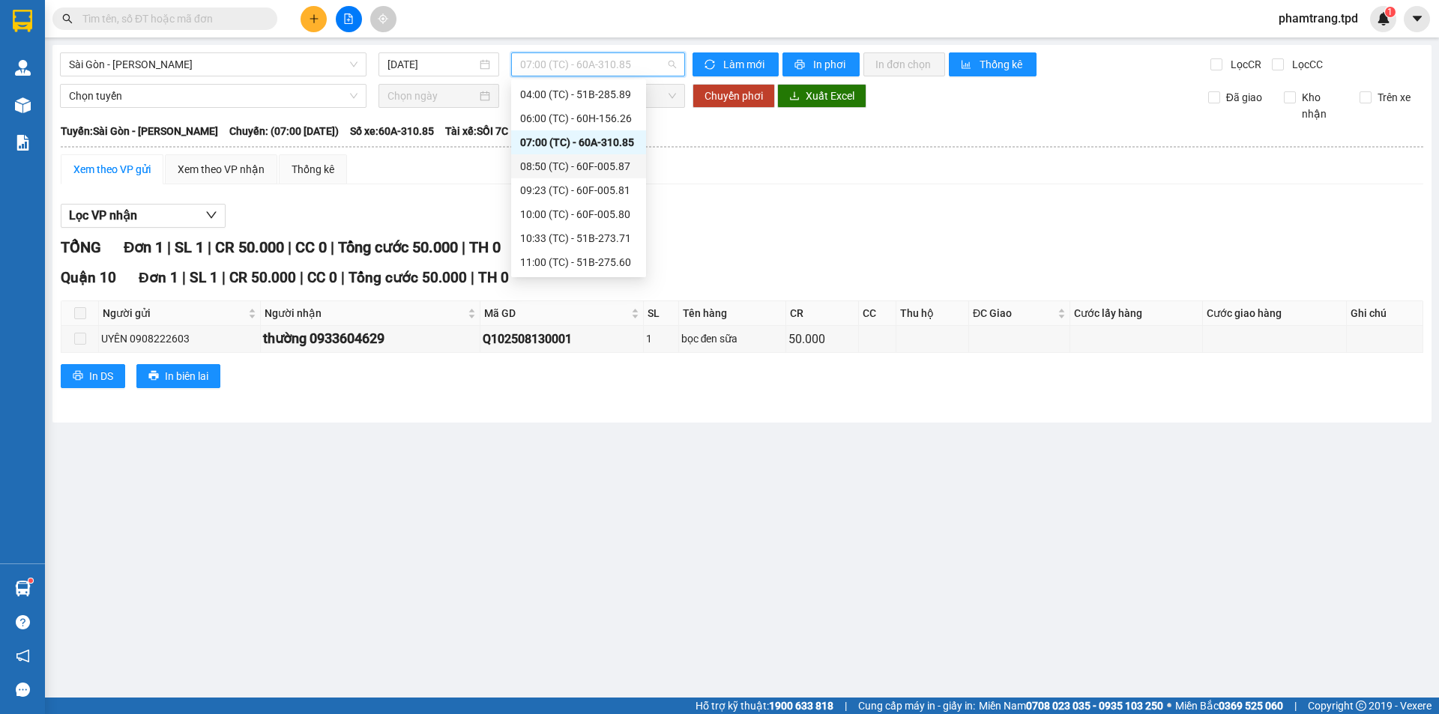
click at [597, 166] on div "08:50 (TC) - 60F-005.87" at bounding box center [578, 166] width 117 height 16
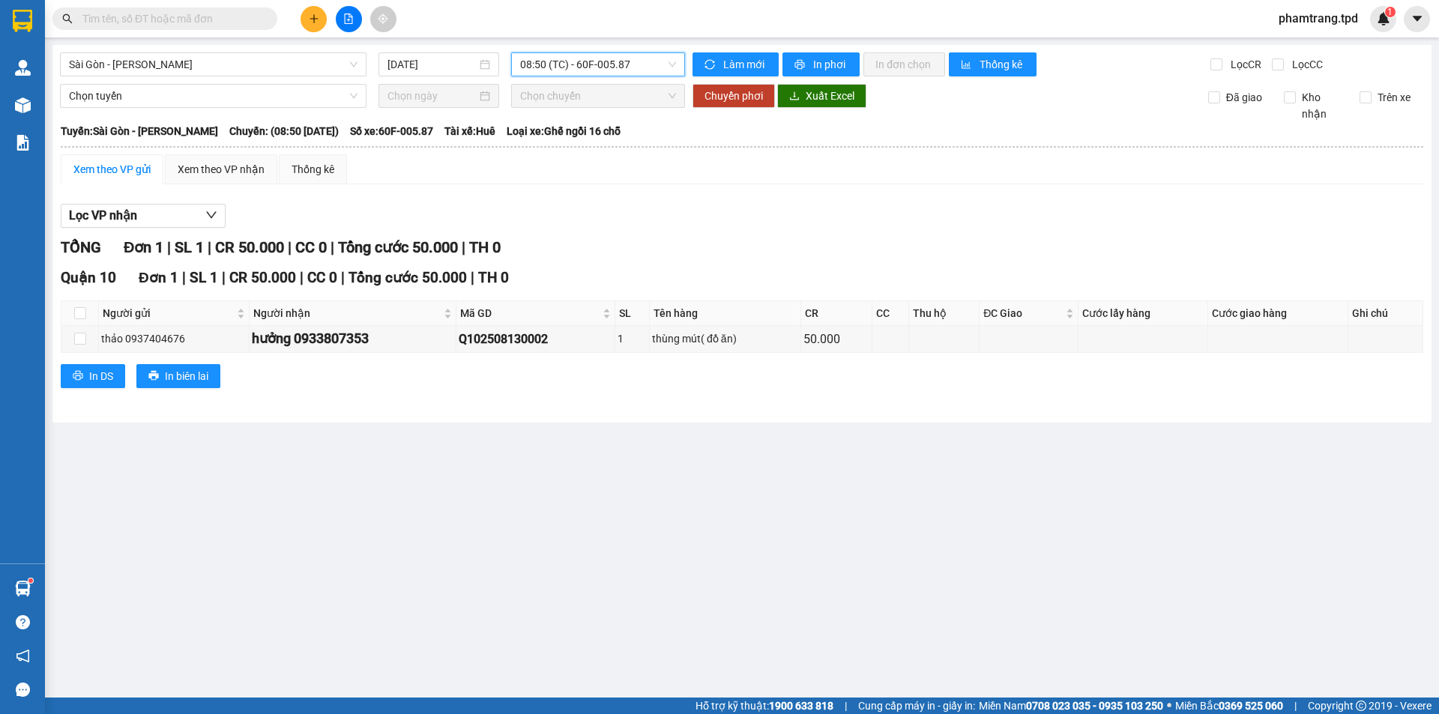
click at [613, 49] on div "[GEOGRAPHIC_DATA] - Phương Lâm [DATE] 08:50 08:50 (TC) - 60F-005.87 Làm mới In …" at bounding box center [741, 234] width 1379 height 378
click at [597, 64] on span "08:50 (TC) - 60F-005.87" at bounding box center [598, 64] width 156 height 22
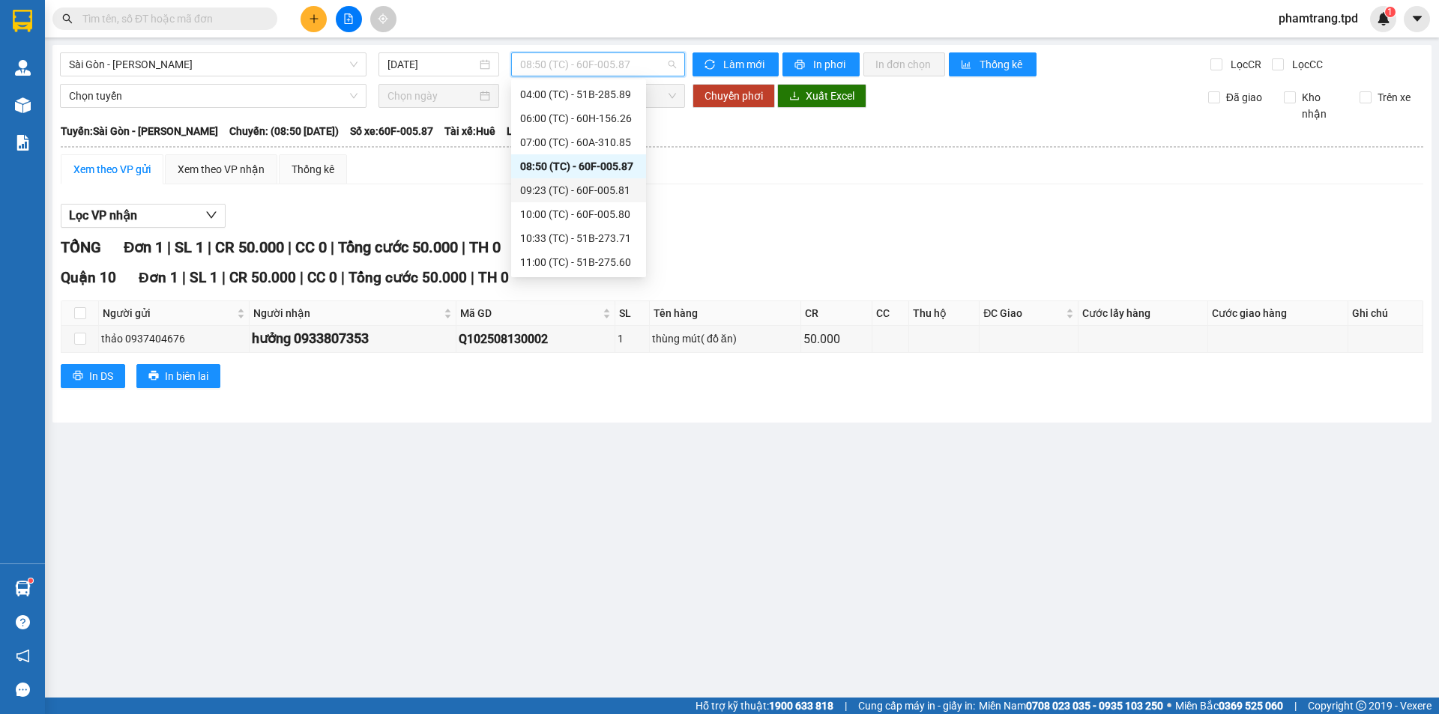
click at [618, 190] on div "09:23 (TC) - 60F-005.81" at bounding box center [578, 190] width 117 height 16
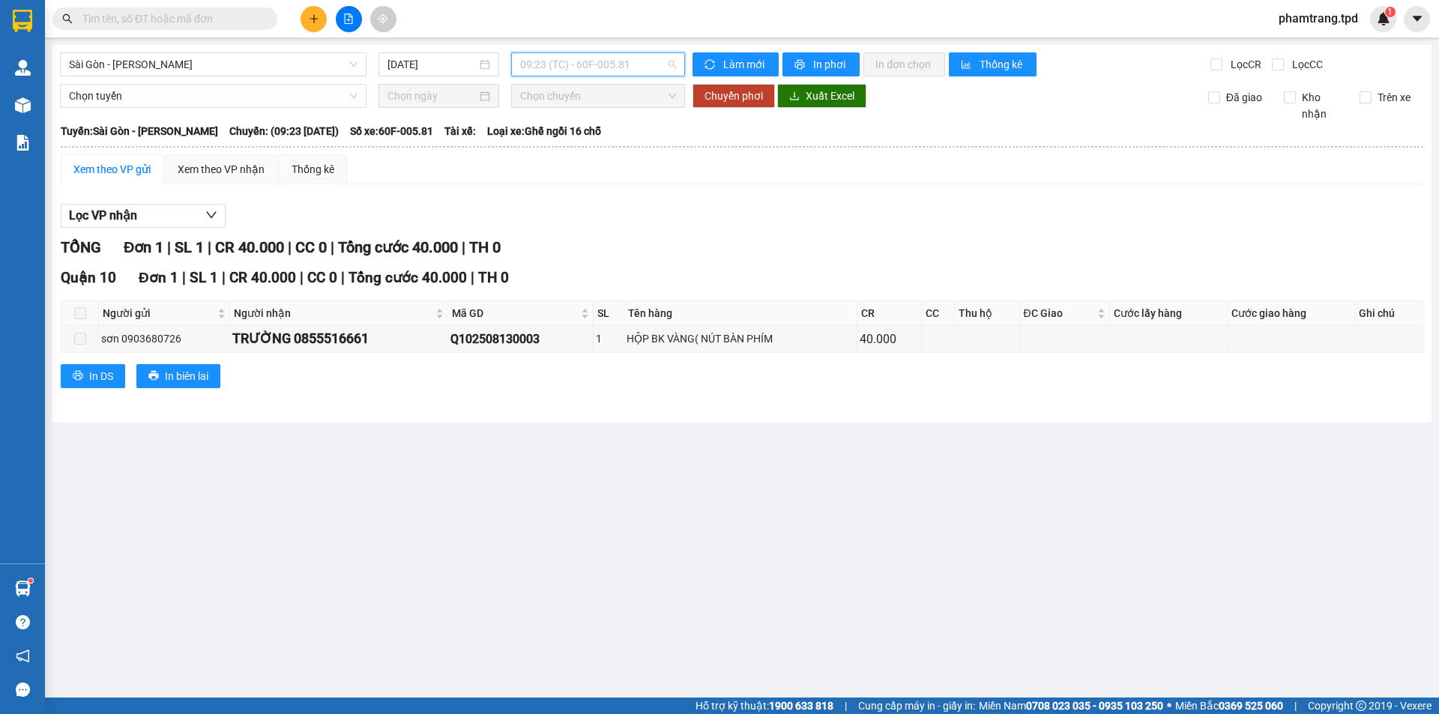
click at [587, 61] on span "09:23 (TC) - 60F-005.81" at bounding box center [598, 64] width 156 height 22
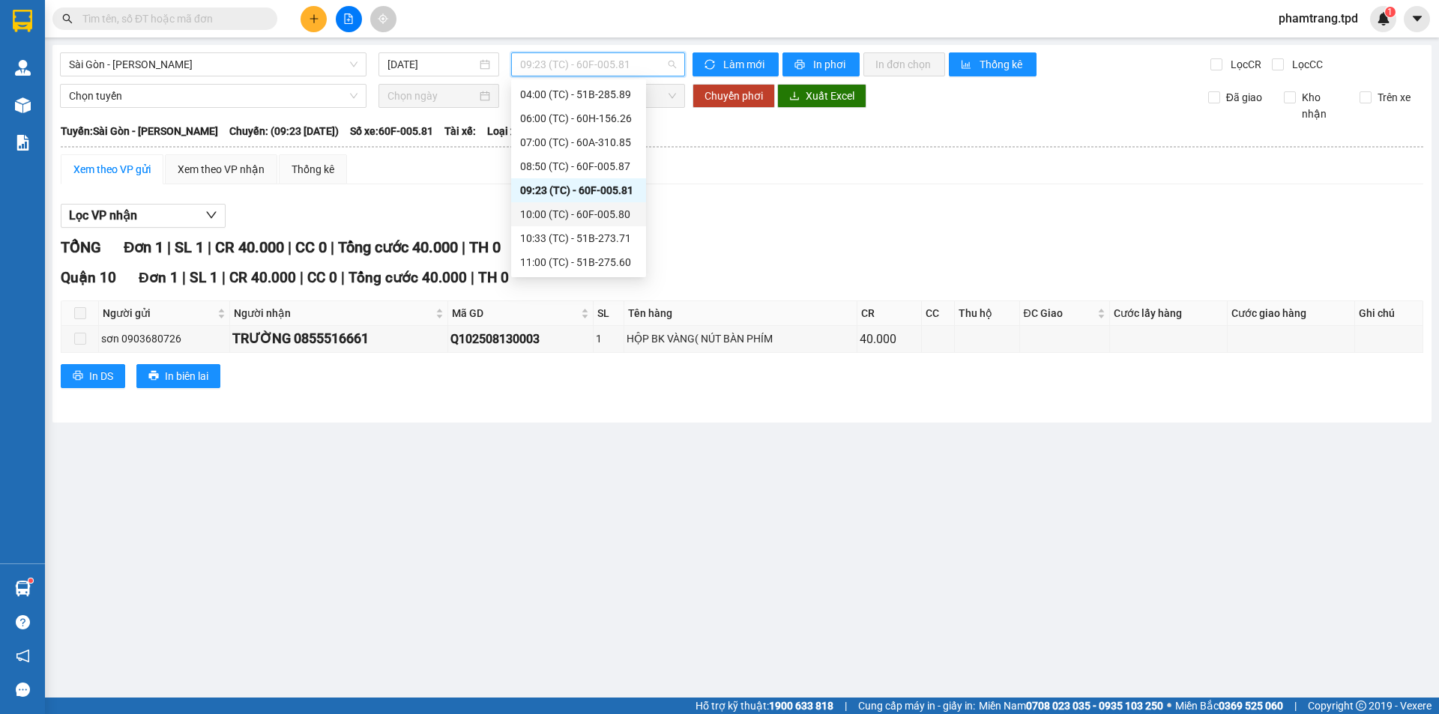
click at [603, 210] on div "10:00 (TC) - 60F-005.80" at bounding box center [578, 214] width 117 height 16
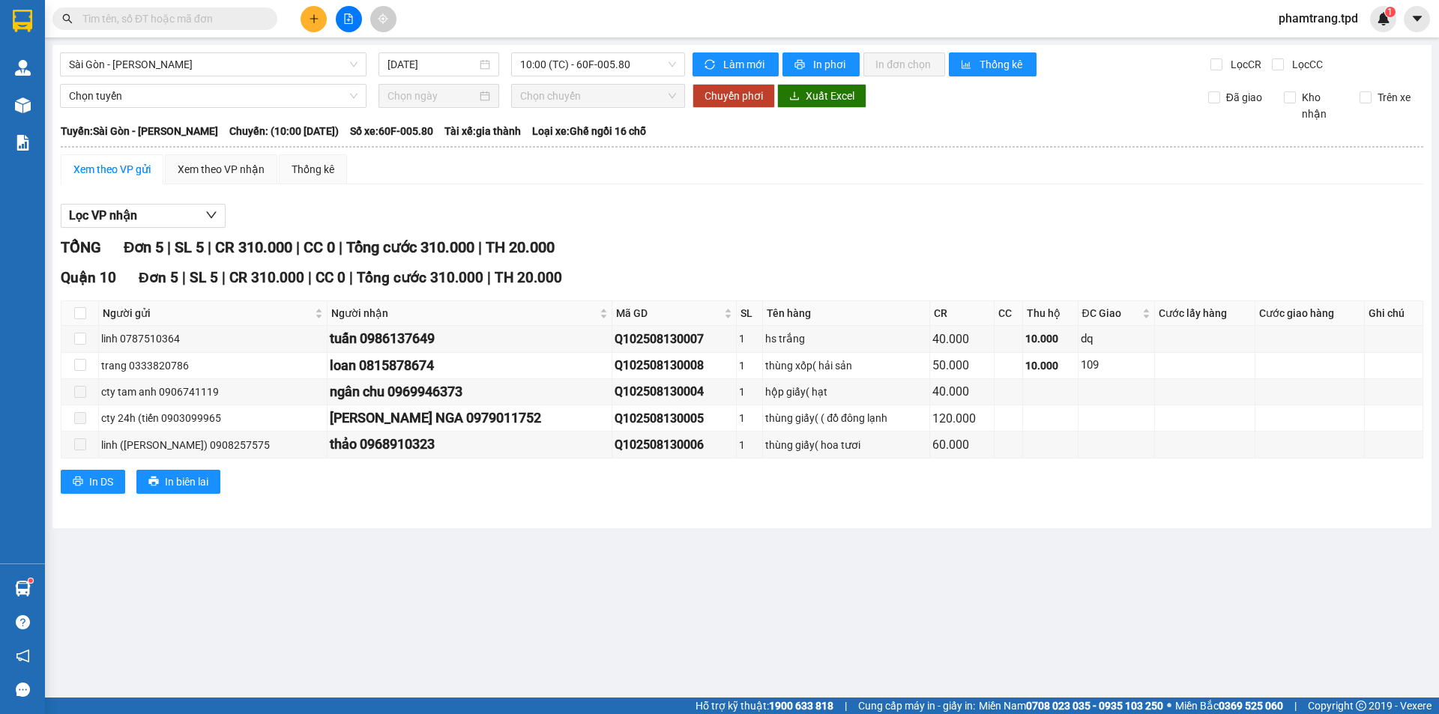
click at [627, 77] on div "[GEOGRAPHIC_DATA] - Phương Lâm [DATE] 10:00 (TC) - 60F-005.80 Làm mới In phơi I…" at bounding box center [741, 286] width 1379 height 483
click at [627, 71] on span "10:00 (TC) - 60F-005.80" at bounding box center [598, 64] width 156 height 22
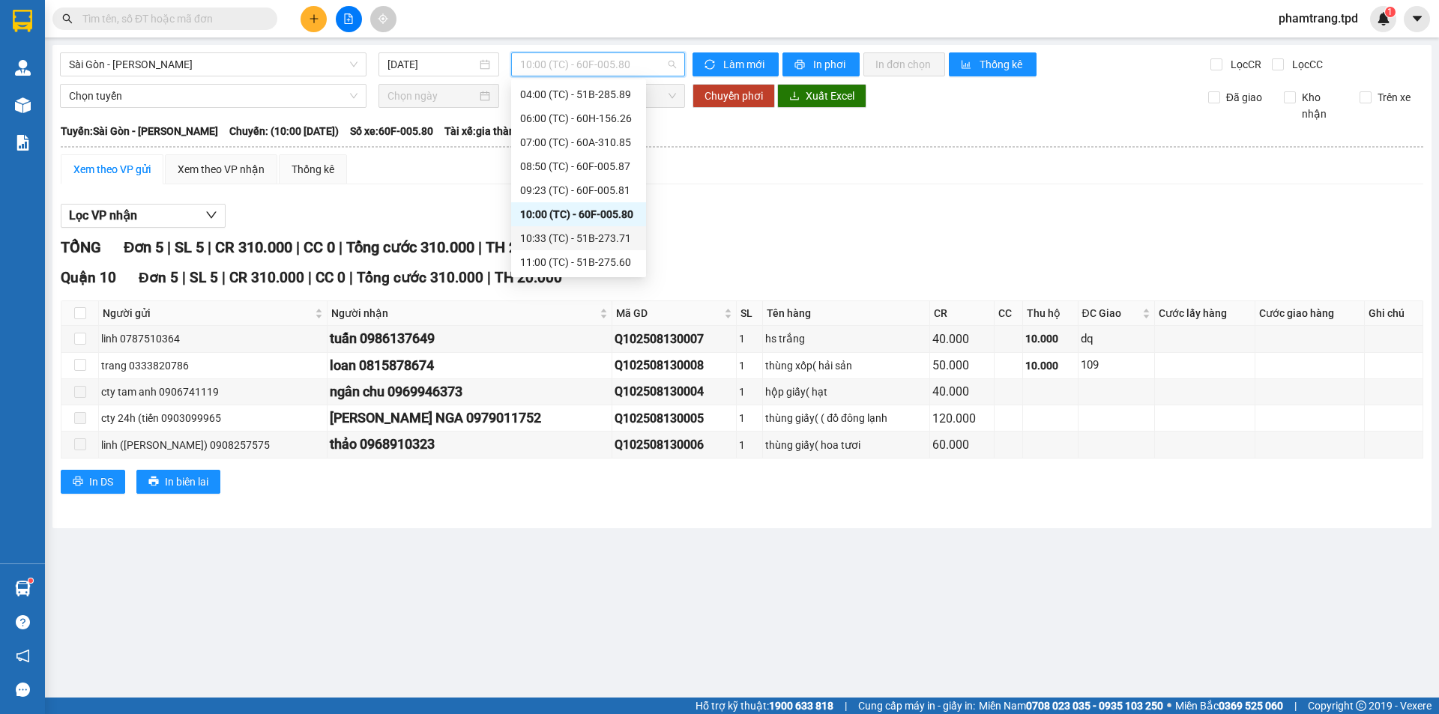
click at [594, 236] on div "10:33 (TC) - 51B-273.71" at bounding box center [578, 238] width 117 height 16
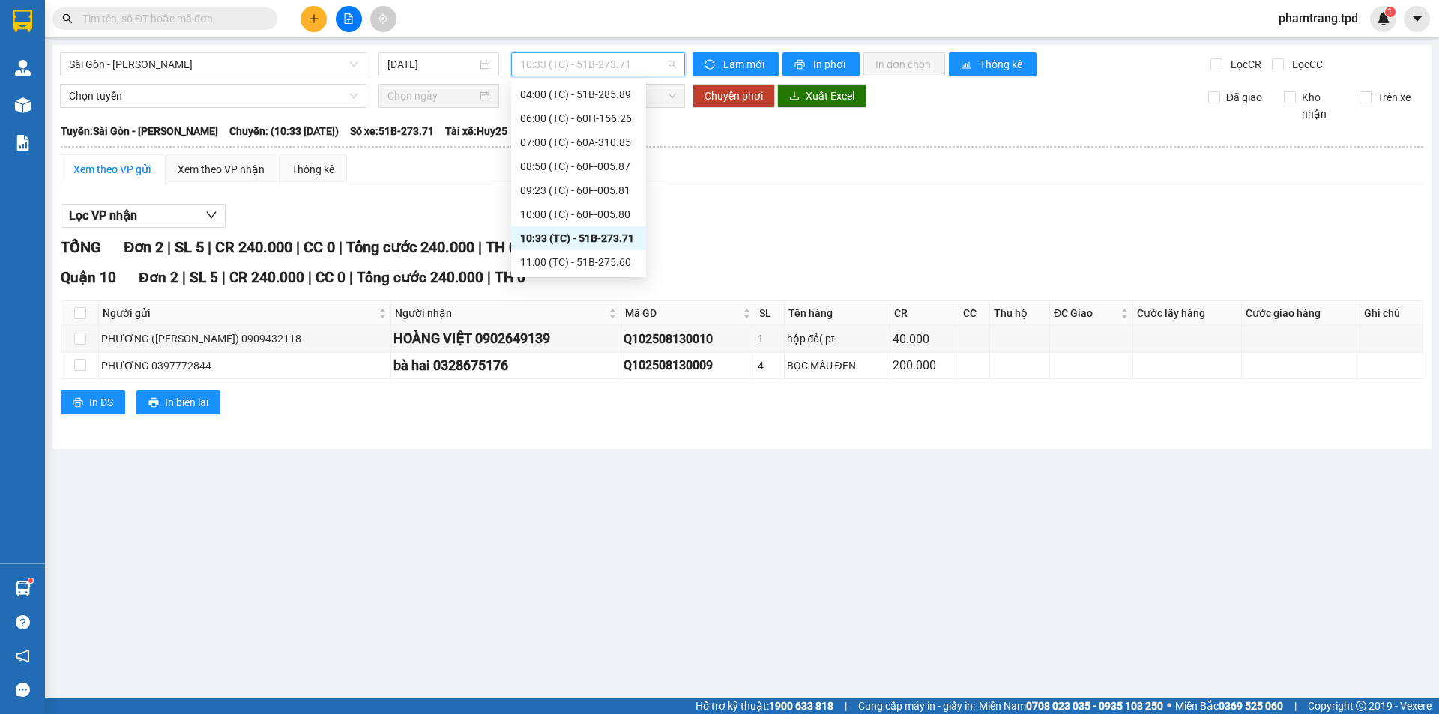
click at [555, 60] on span "10:33 (TC) - 51B-273.71" at bounding box center [598, 64] width 156 height 22
click at [589, 137] on div "11:00 (TC) - 51B-275.60" at bounding box center [578, 142] width 117 height 16
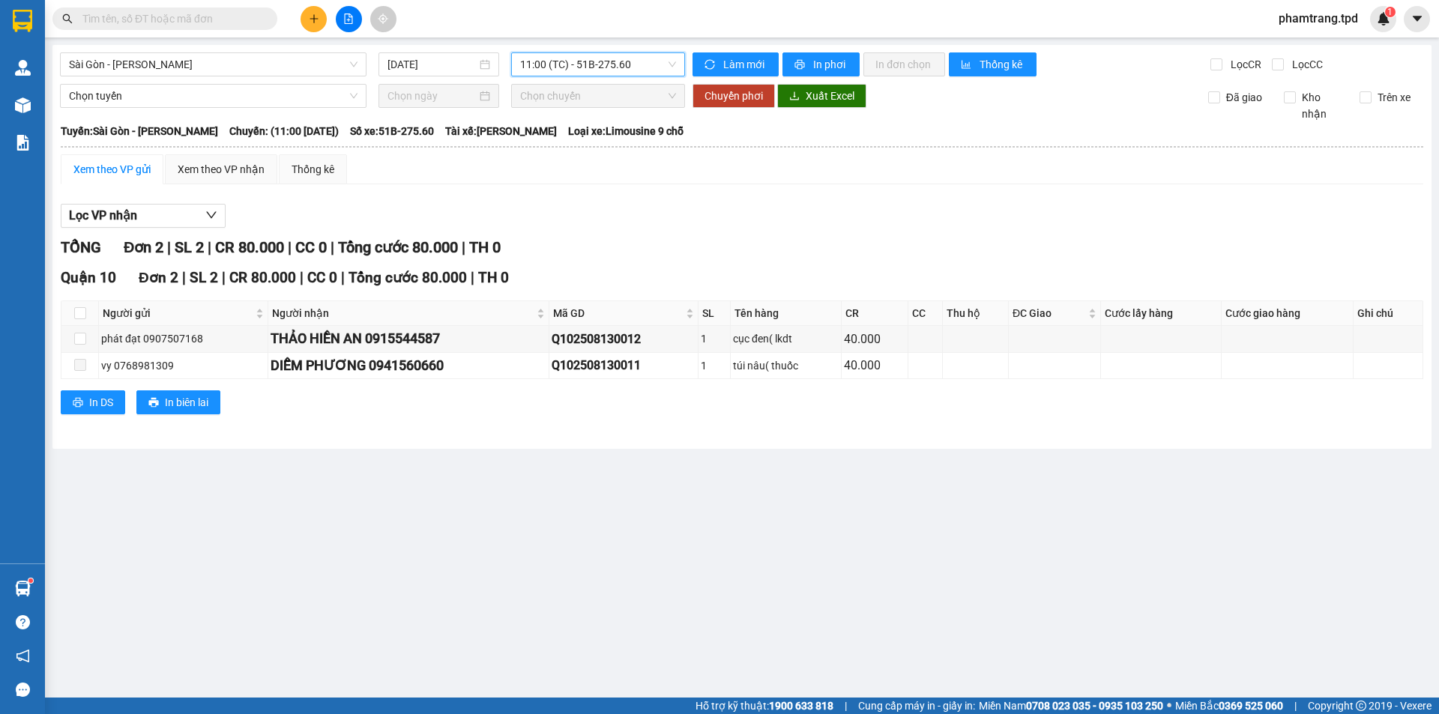
click at [617, 61] on span "11:00 (TC) - 51B-275.60" at bounding box center [598, 64] width 156 height 22
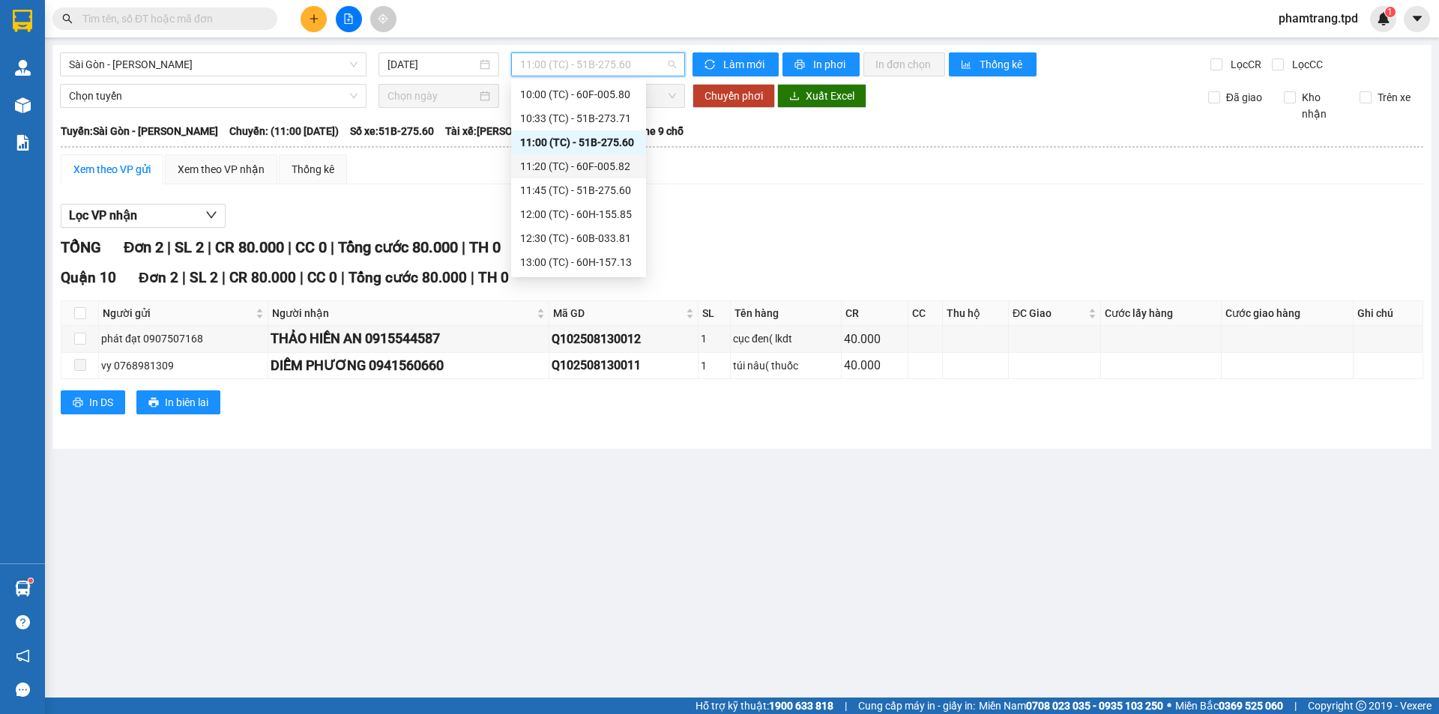
click at [606, 165] on div "11:20 (TC) - 60F-005.82" at bounding box center [578, 166] width 117 height 16
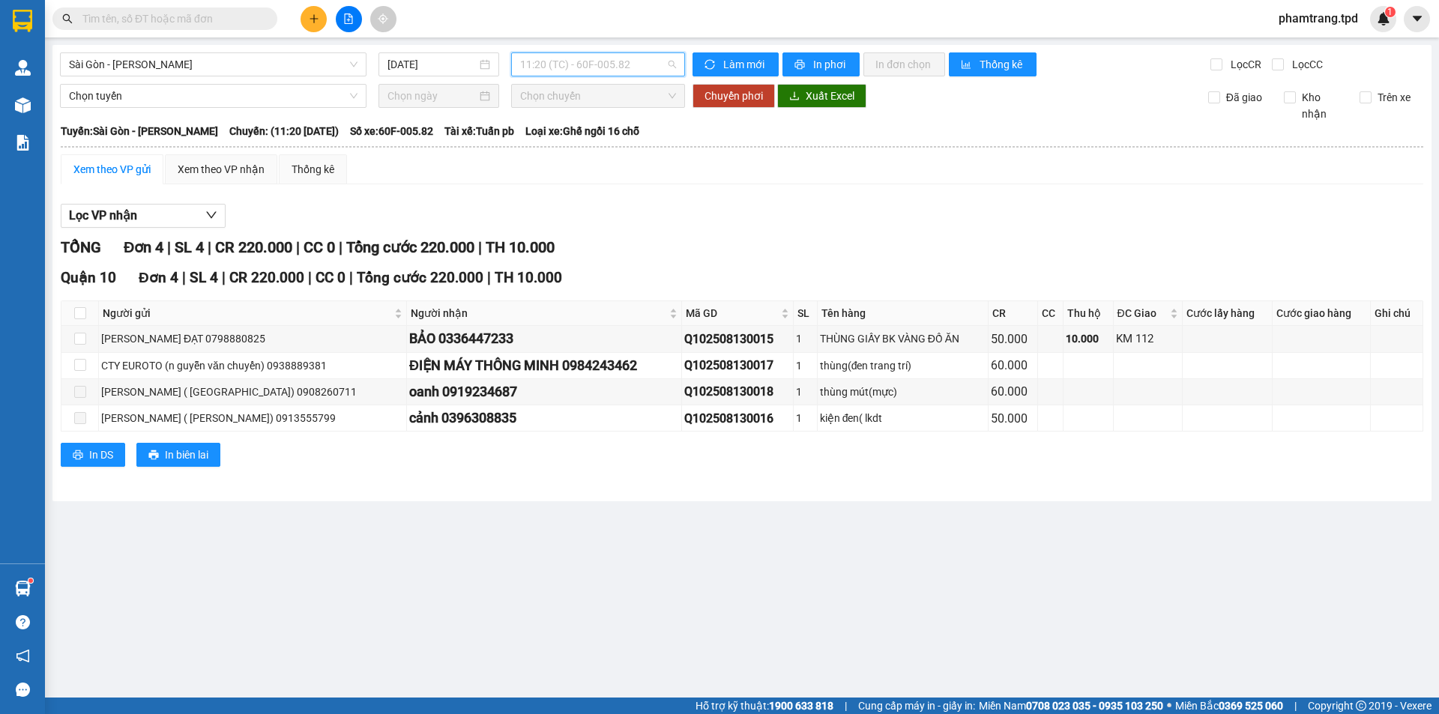
click at [568, 60] on span "11:20 (TC) - 60F-005.82" at bounding box center [598, 64] width 156 height 22
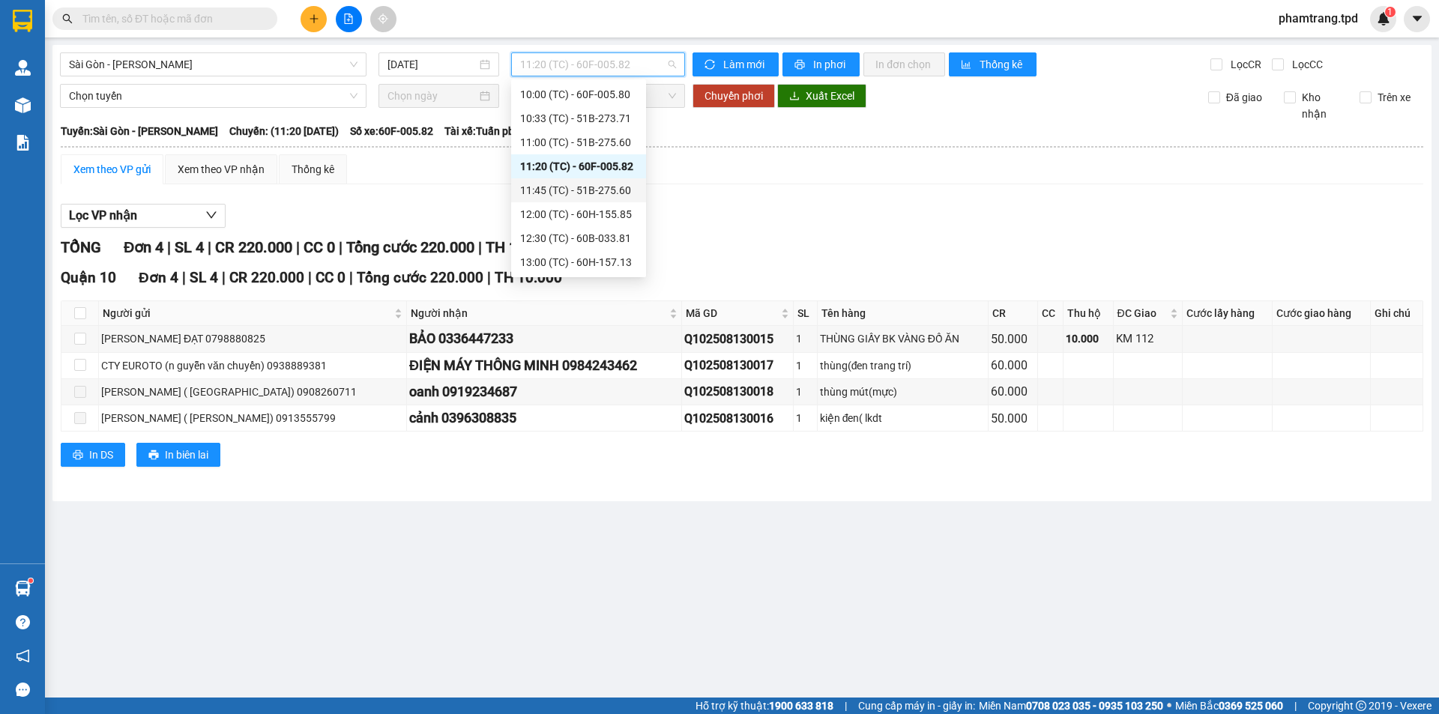
click at [609, 191] on div "11:45 (TC) - 51B-275.60" at bounding box center [578, 190] width 117 height 16
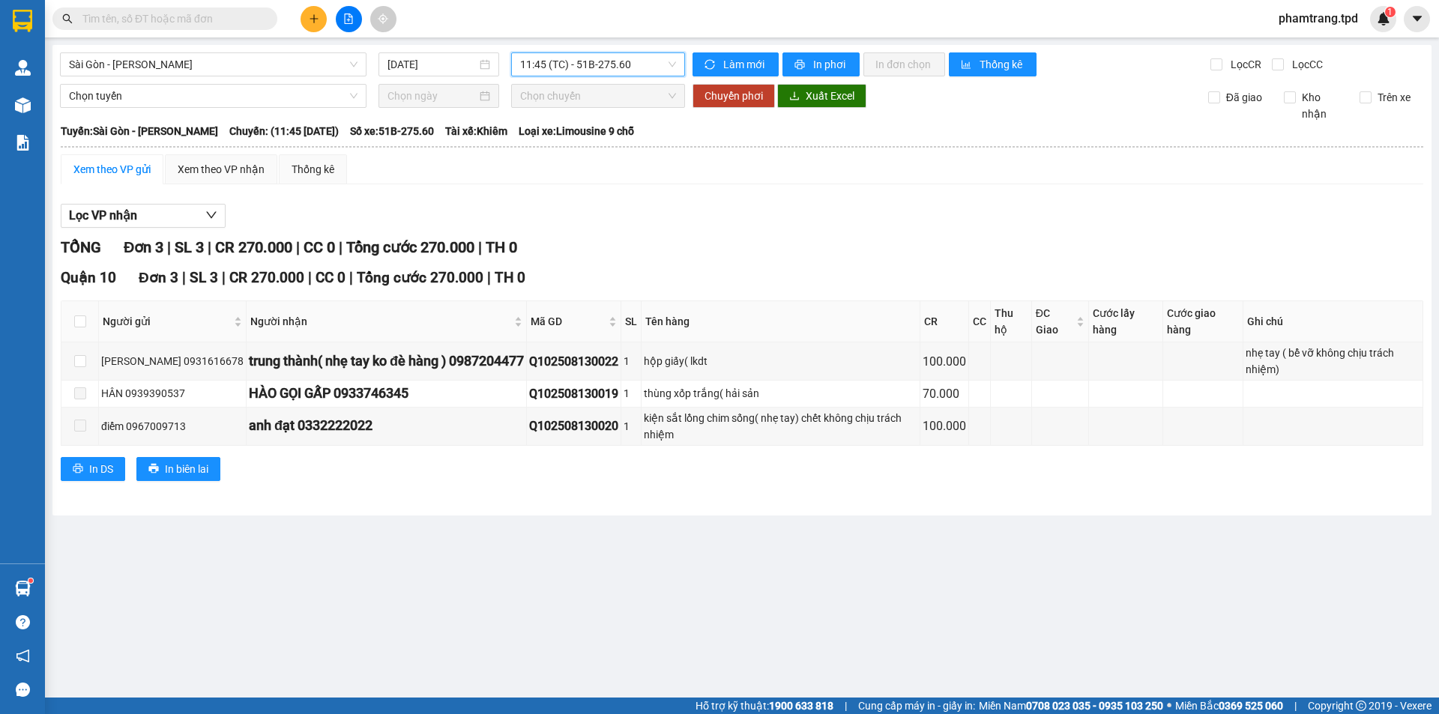
click at [615, 73] on span "11:45 (TC) - 51B-275.60" at bounding box center [598, 64] width 156 height 22
click at [570, 61] on span "11:45 (TC) - 51B-275.60" at bounding box center [598, 64] width 156 height 22
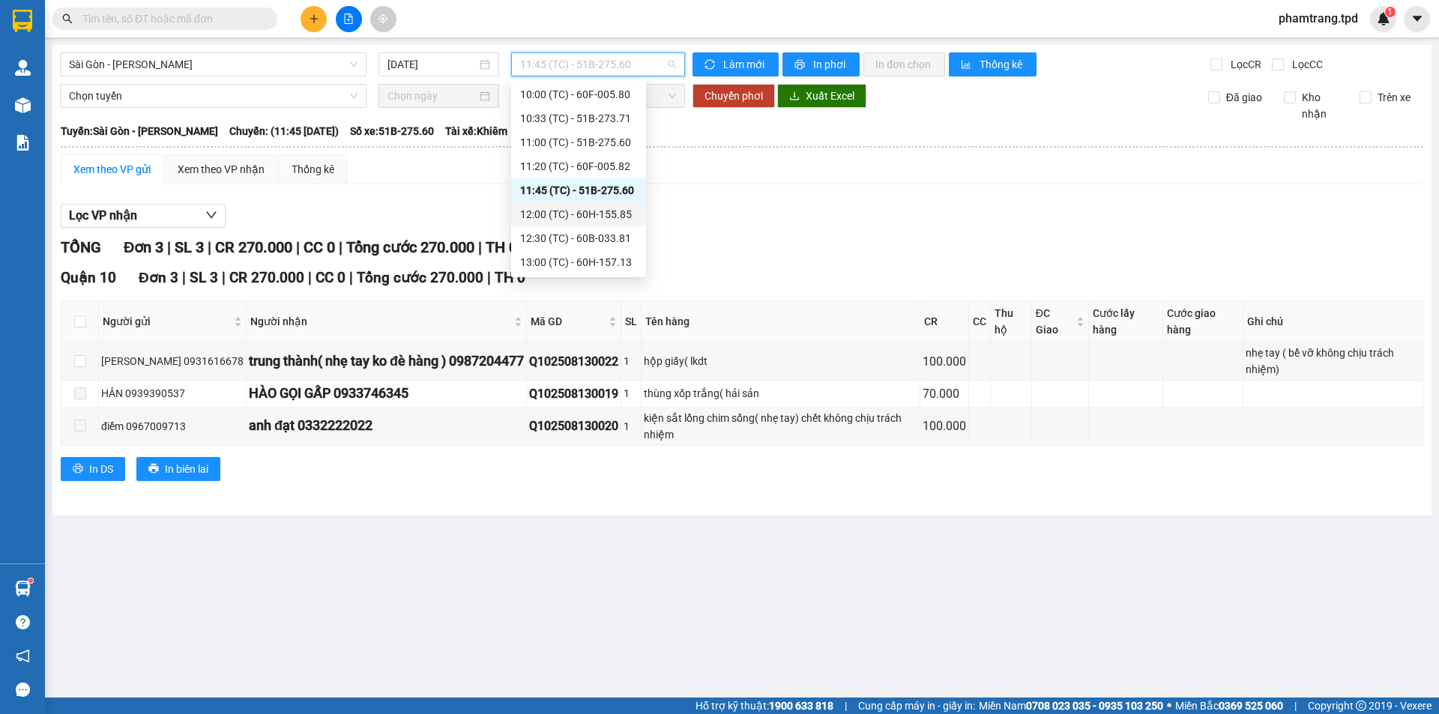
click at [580, 205] on div "12:00 (TC) - 60H-155.85" at bounding box center [578, 214] width 135 height 24
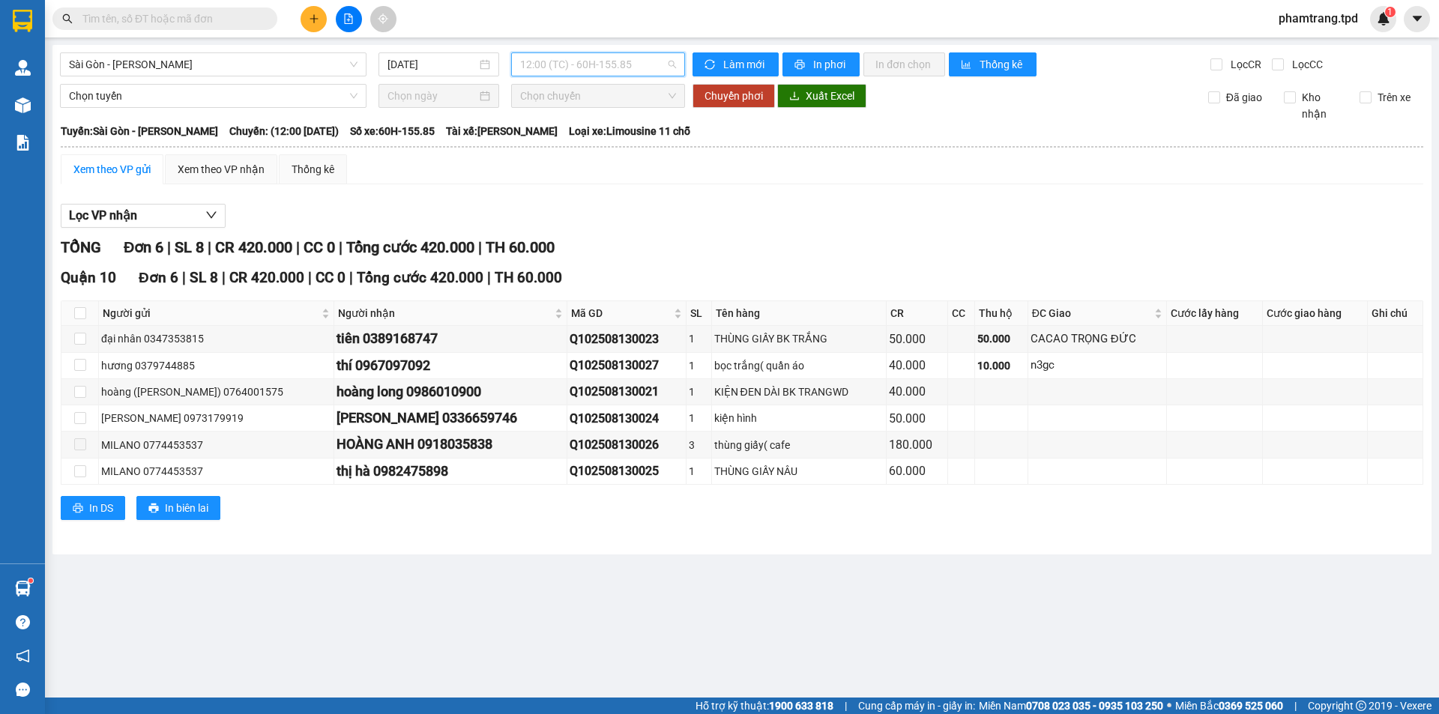
click at [595, 63] on span "12:00 (TC) - 60H-155.85" at bounding box center [598, 64] width 156 height 22
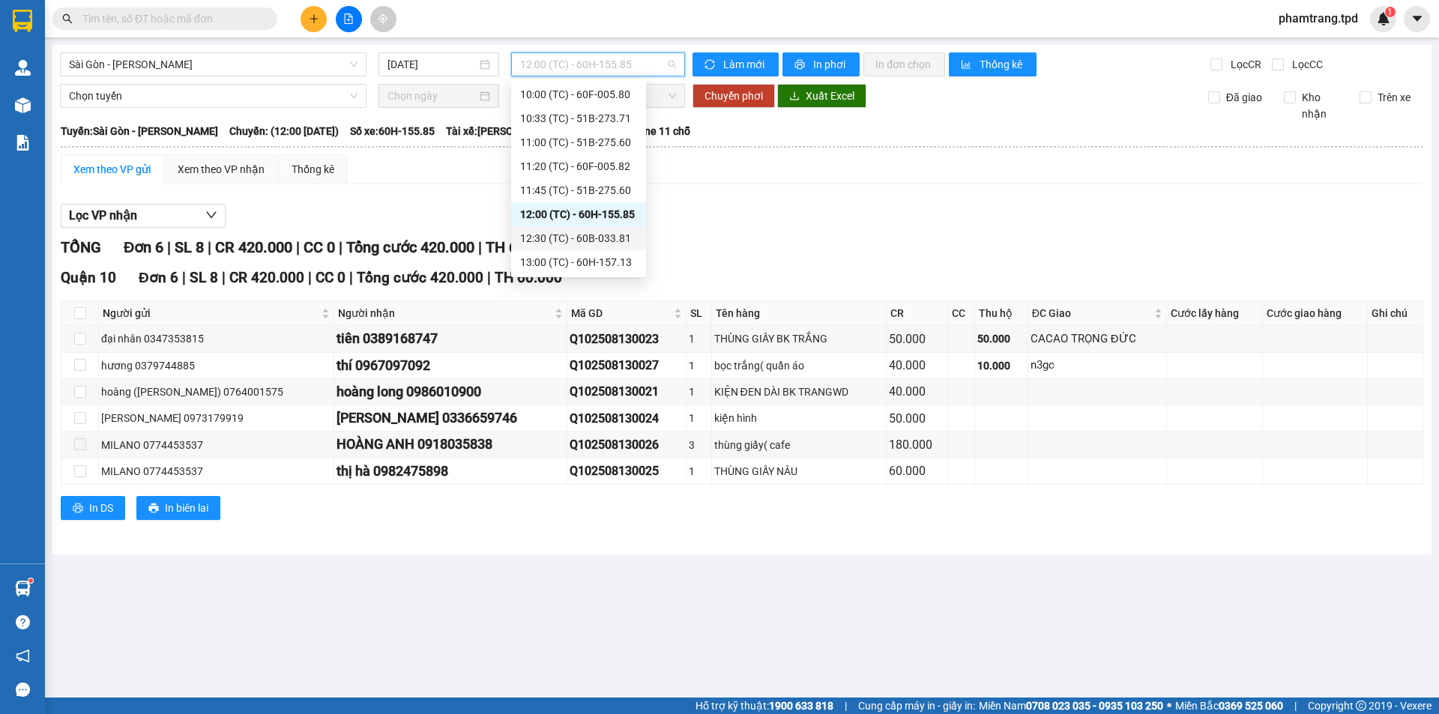
click at [585, 244] on div "12:30 (TC) - 60B-033.81" at bounding box center [578, 238] width 117 height 16
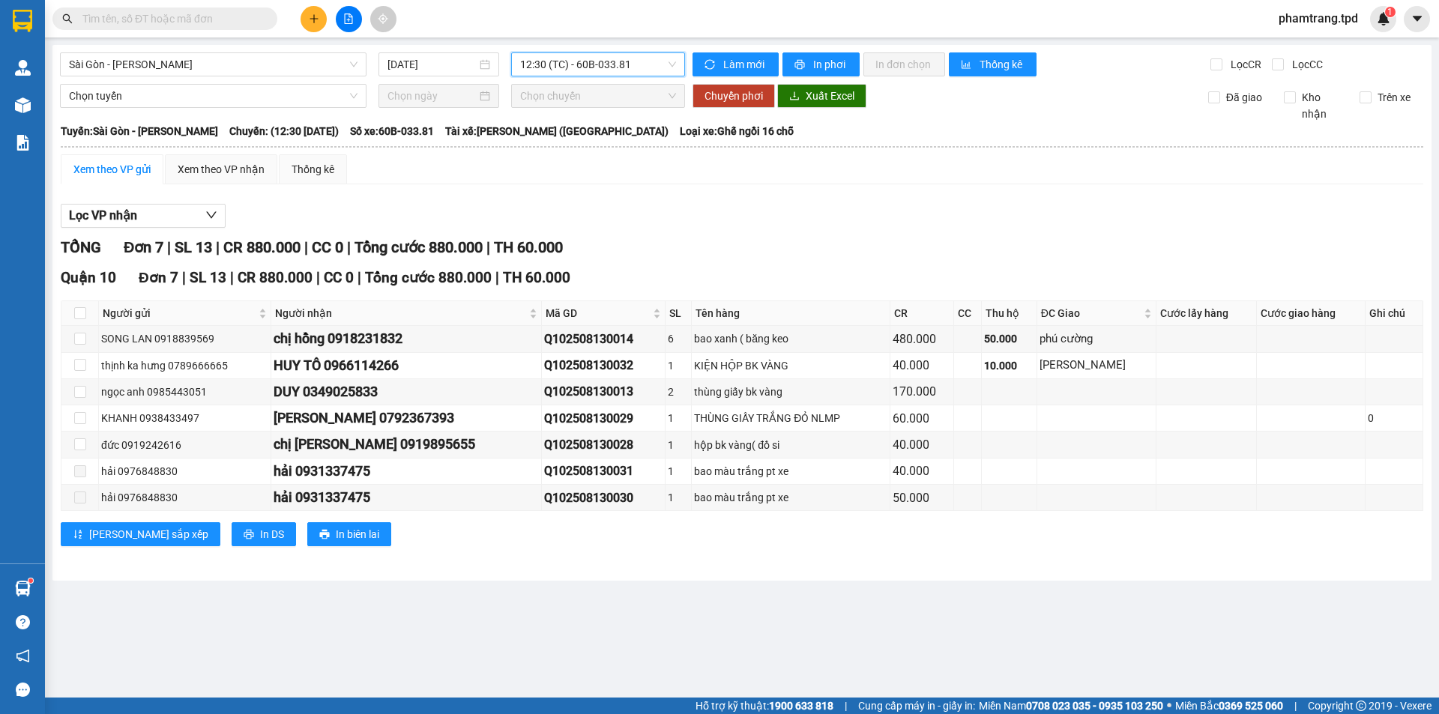
click at [597, 64] on span "12:30 (TC) - 60B-033.81" at bounding box center [598, 64] width 156 height 22
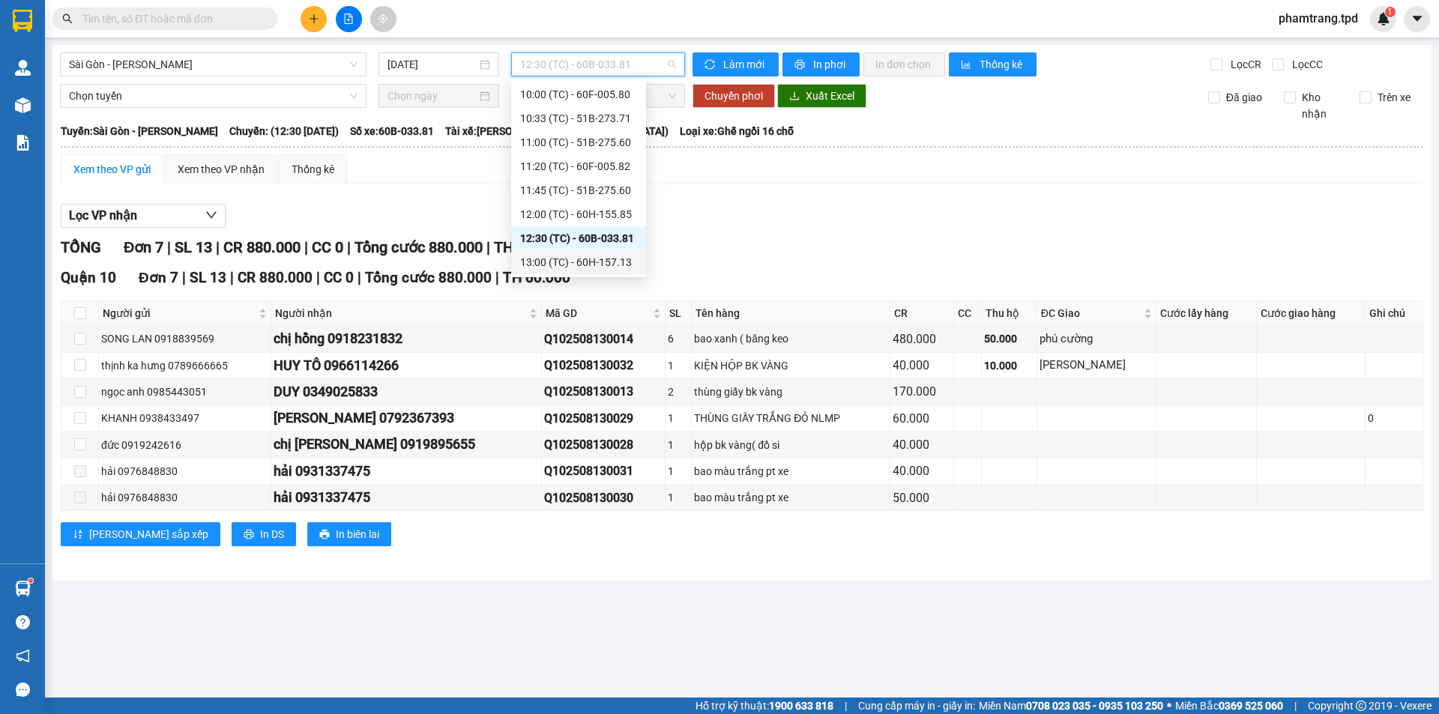
click at [615, 265] on div "13:00 (TC) - 60H-157.13" at bounding box center [578, 262] width 117 height 16
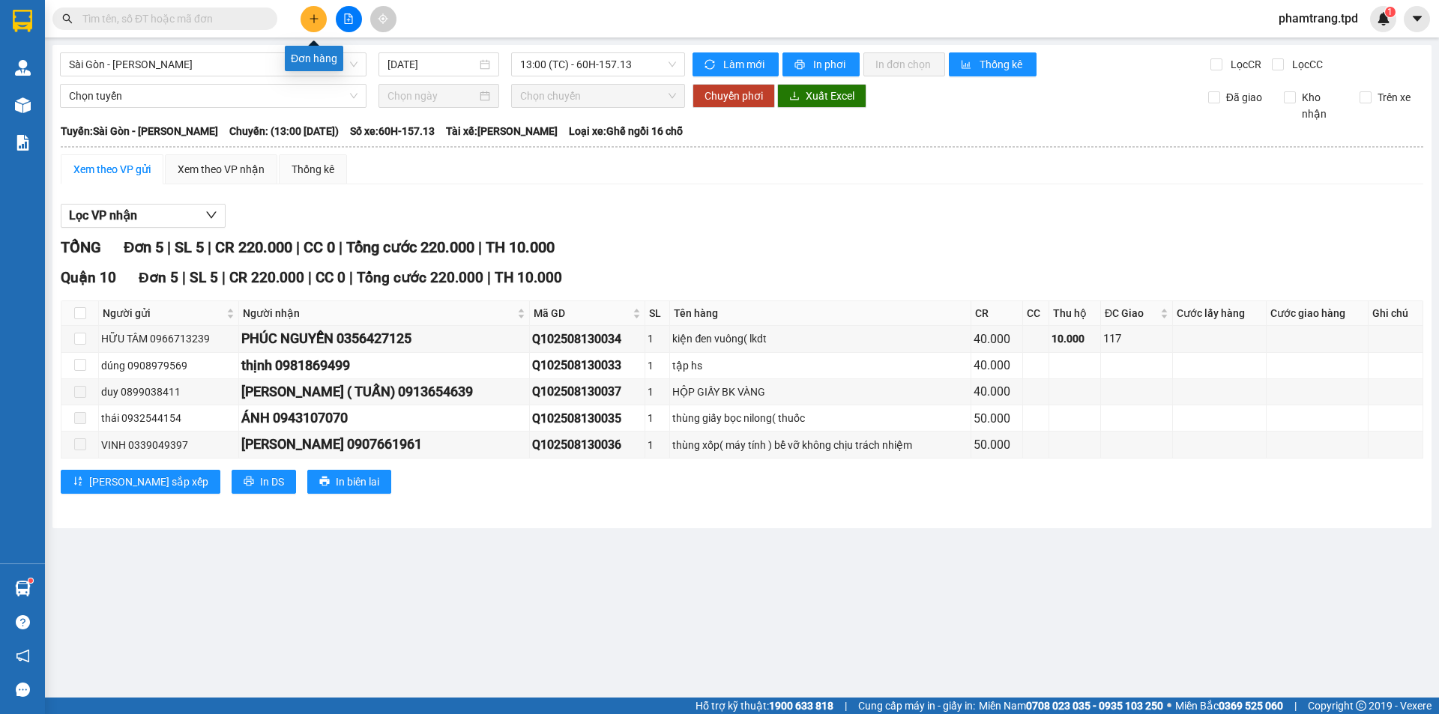
click at [319, 25] on button at bounding box center [314, 19] width 26 height 26
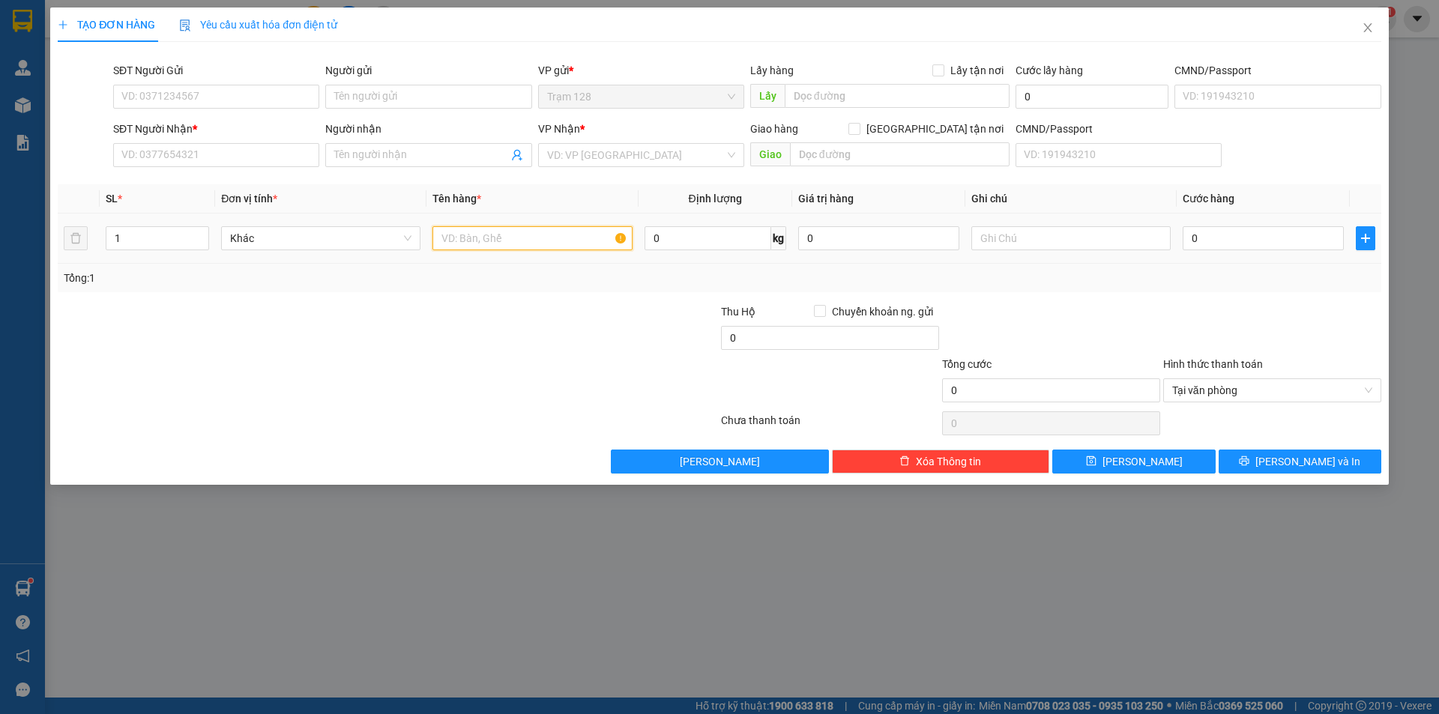
click at [471, 242] on input "text" at bounding box center [532, 238] width 199 height 24
type input "thùng"
click at [175, 85] on input "SĐT Người Gửi" at bounding box center [216, 97] width 206 height 24
type input "0"
click at [502, 229] on input "thùng" at bounding box center [532, 238] width 199 height 24
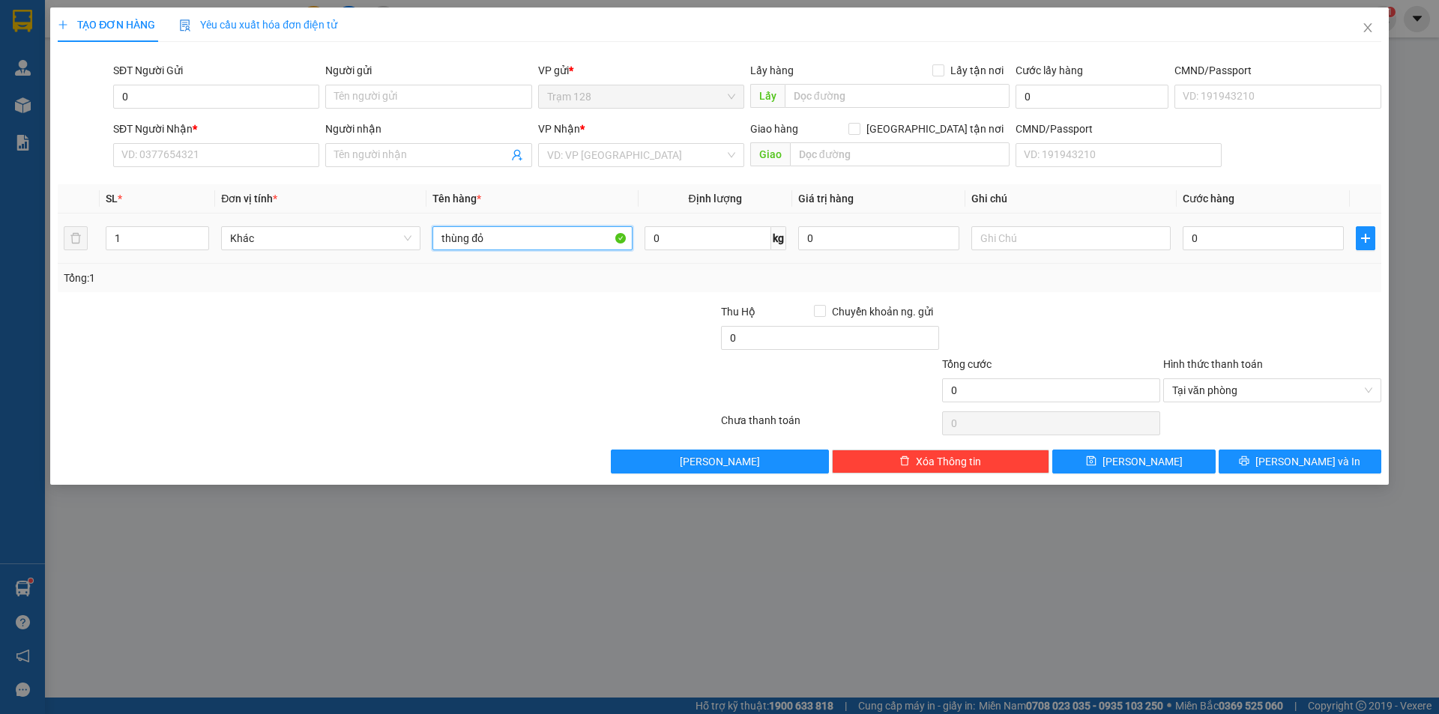
type input "thùng đỏ"
click at [1139, 266] on div "Tổng: 1" at bounding box center [720, 278] width 1324 height 28
click at [1200, 241] on input "0" at bounding box center [1263, 238] width 161 height 24
click at [241, 94] on input "0" at bounding box center [216, 97] width 206 height 24
click at [164, 101] on input "0348558313" at bounding box center [216, 97] width 206 height 24
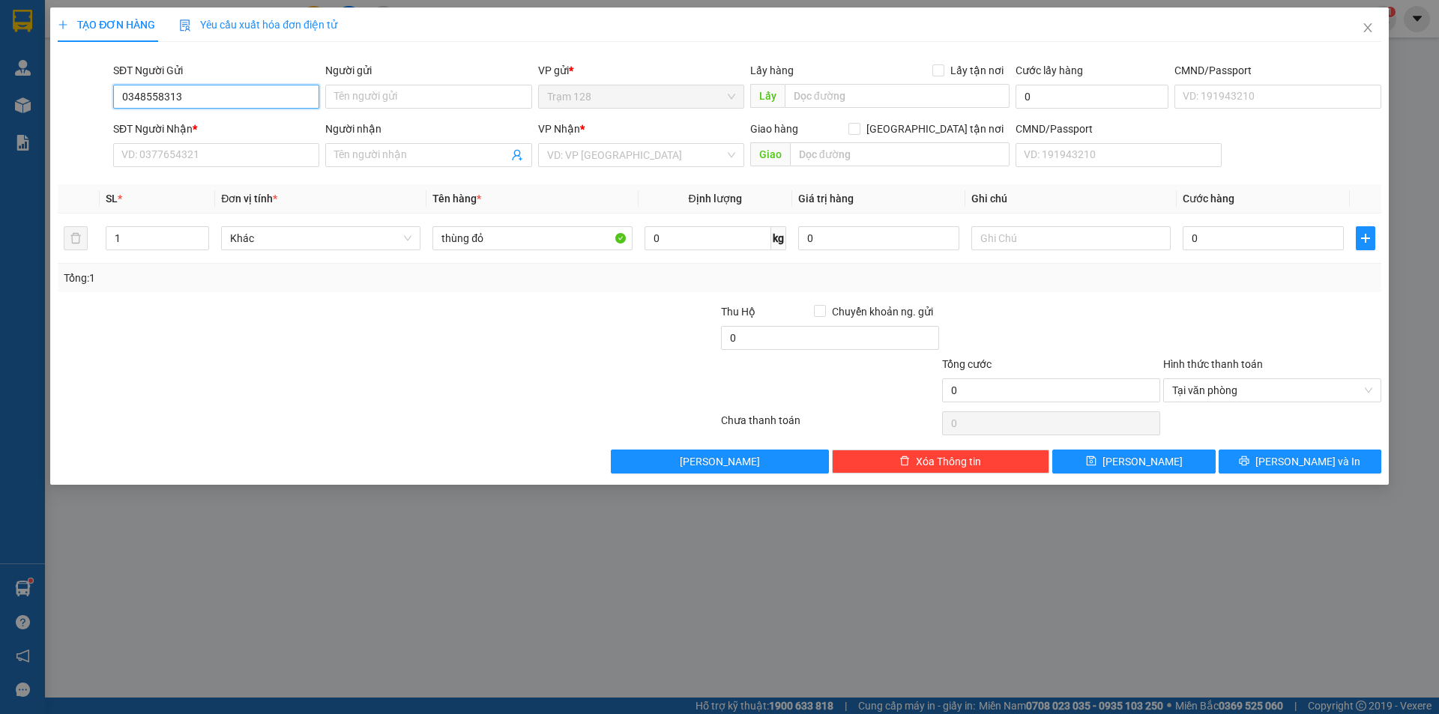
click at [225, 97] on input "0348558313" at bounding box center [216, 97] width 206 height 24
type input "0348558313"
type input "hằng"
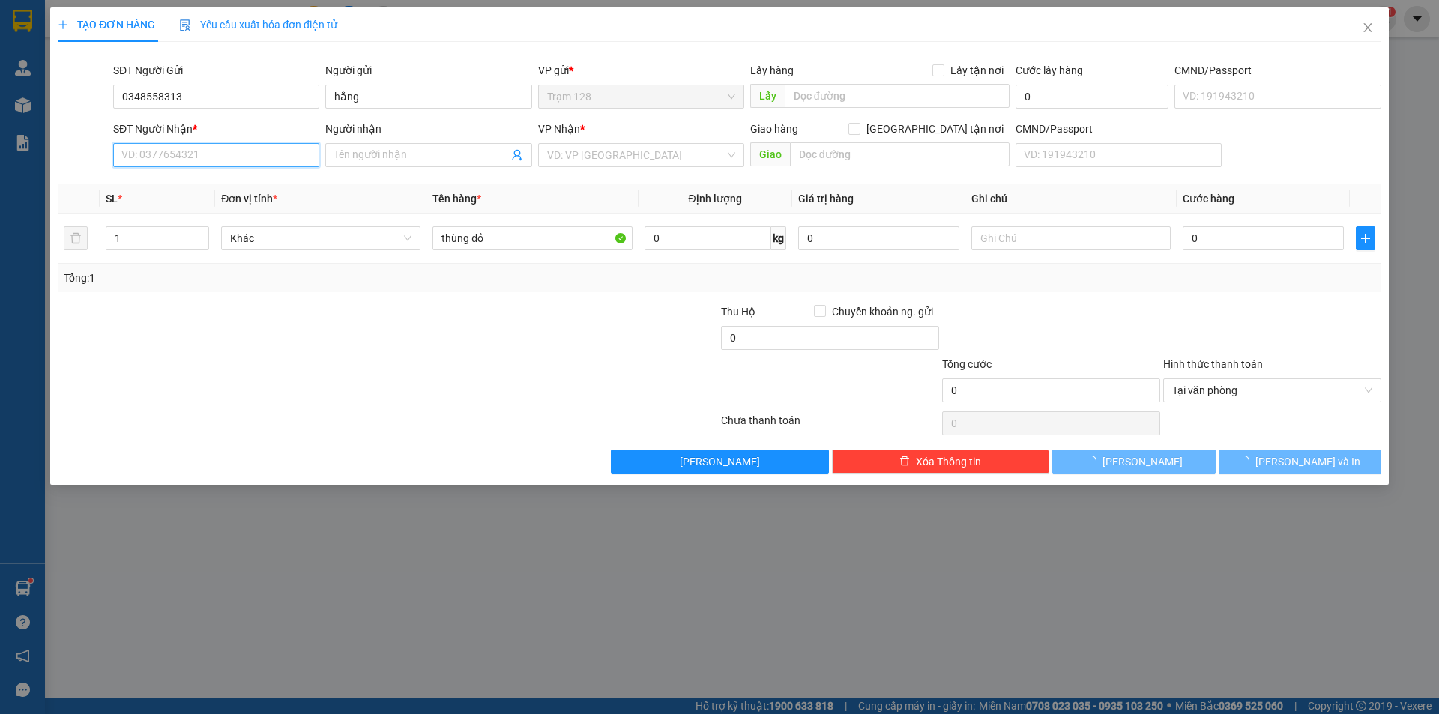
click at [207, 154] on input "SĐT Người Nhận *" at bounding box center [216, 155] width 206 height 24
type input "0393093898"
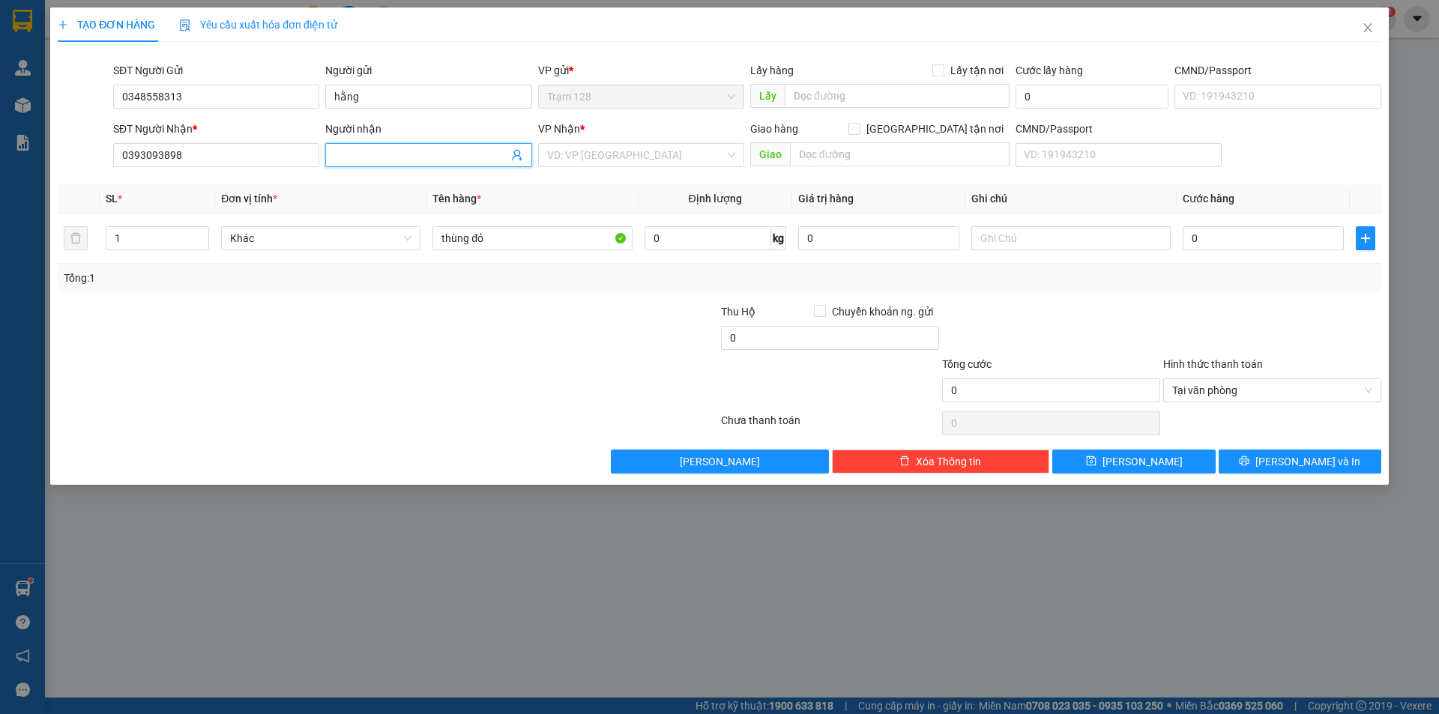
click at [400, 145] on span at bounding box center [428, 155] width 206 height 24
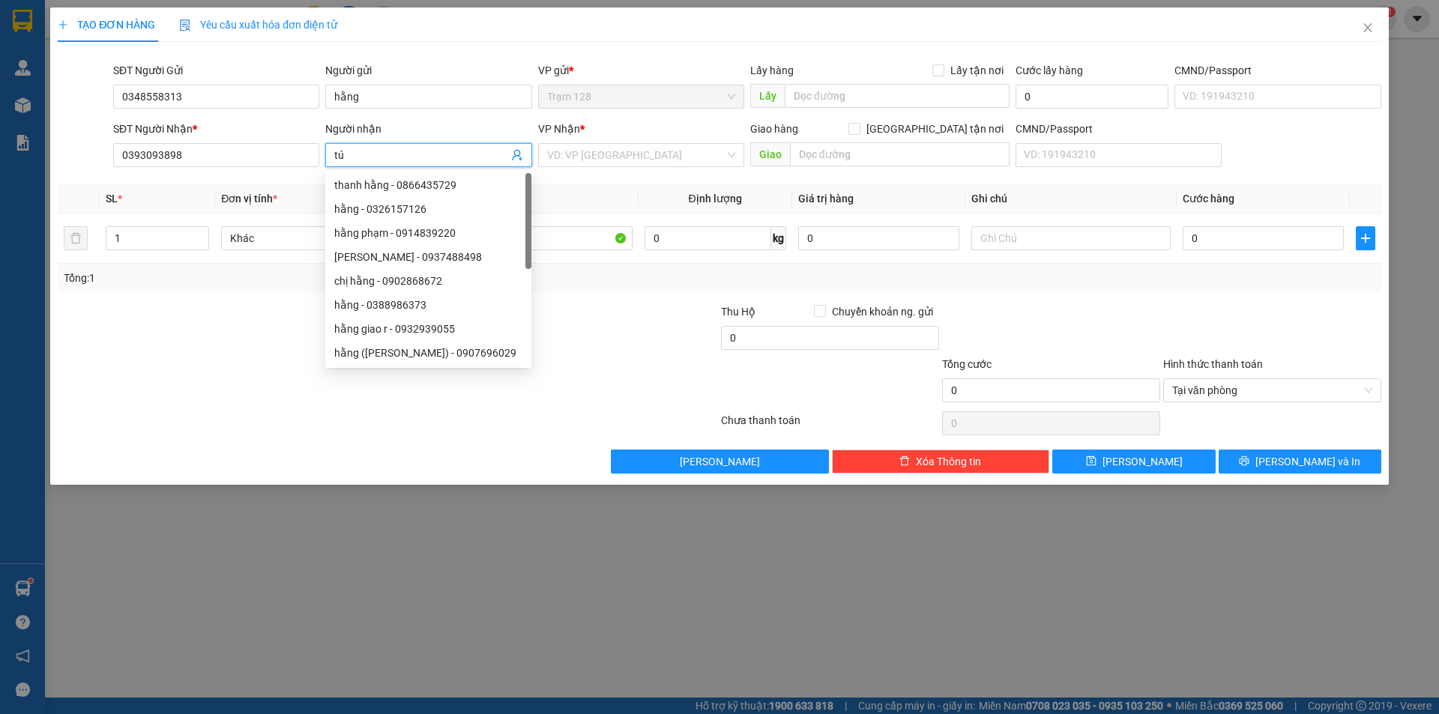
type input "tú"
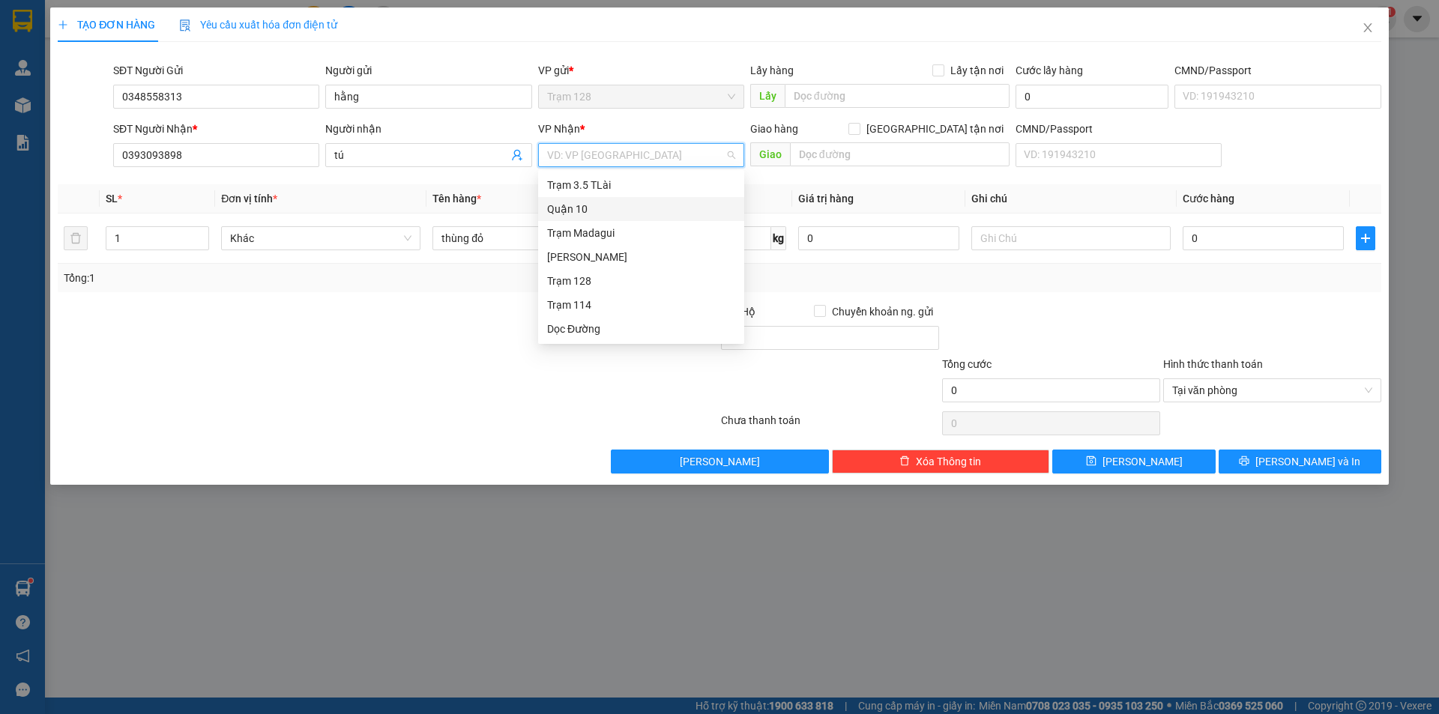
drag, startPoint x: 542, startPoint y: 201, endPoint x: 568, endPoint y: 188, distance: 29.2
click at [543, 200] on div "Quận 10" at bounding box center [641, 209] width 206 height 24
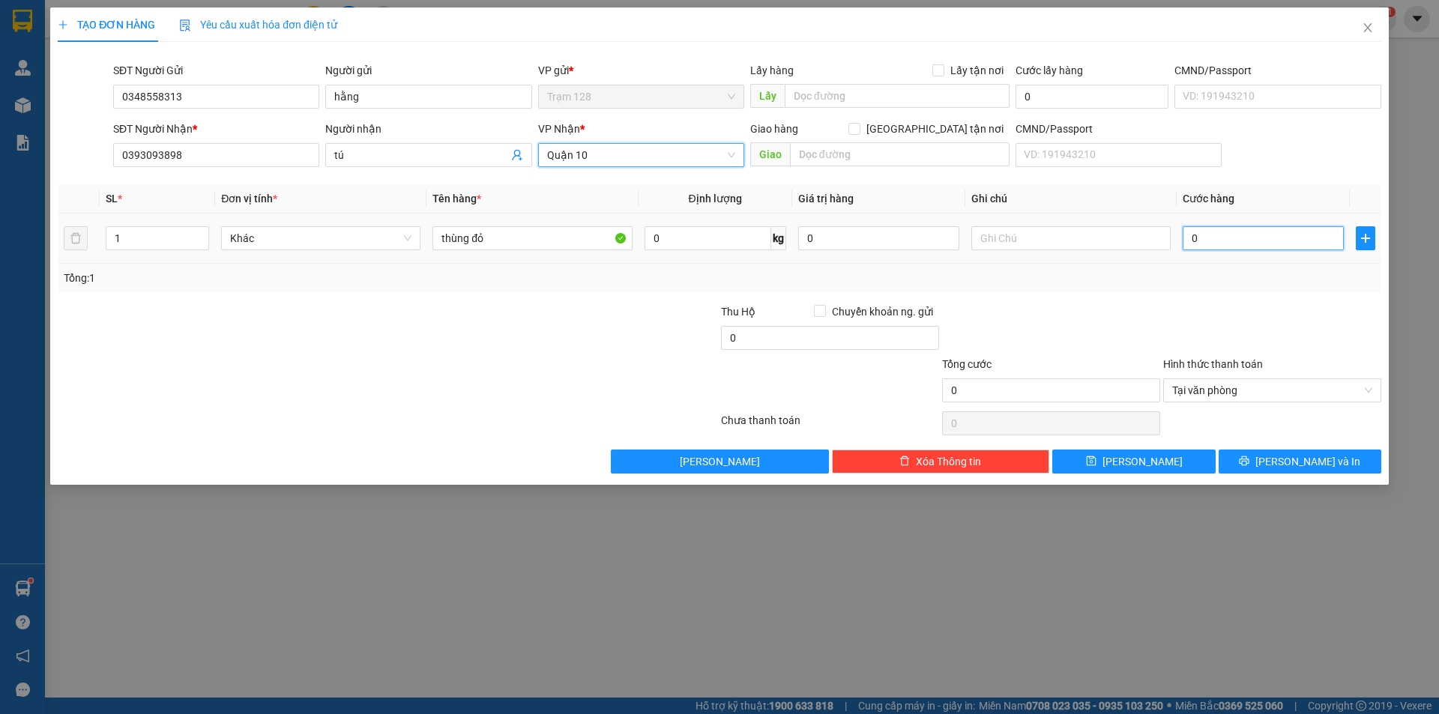
click at [1263, 247] on input "0" at bounding box center [1263, 238] width 161 height 24
type input "4"
type input "40"
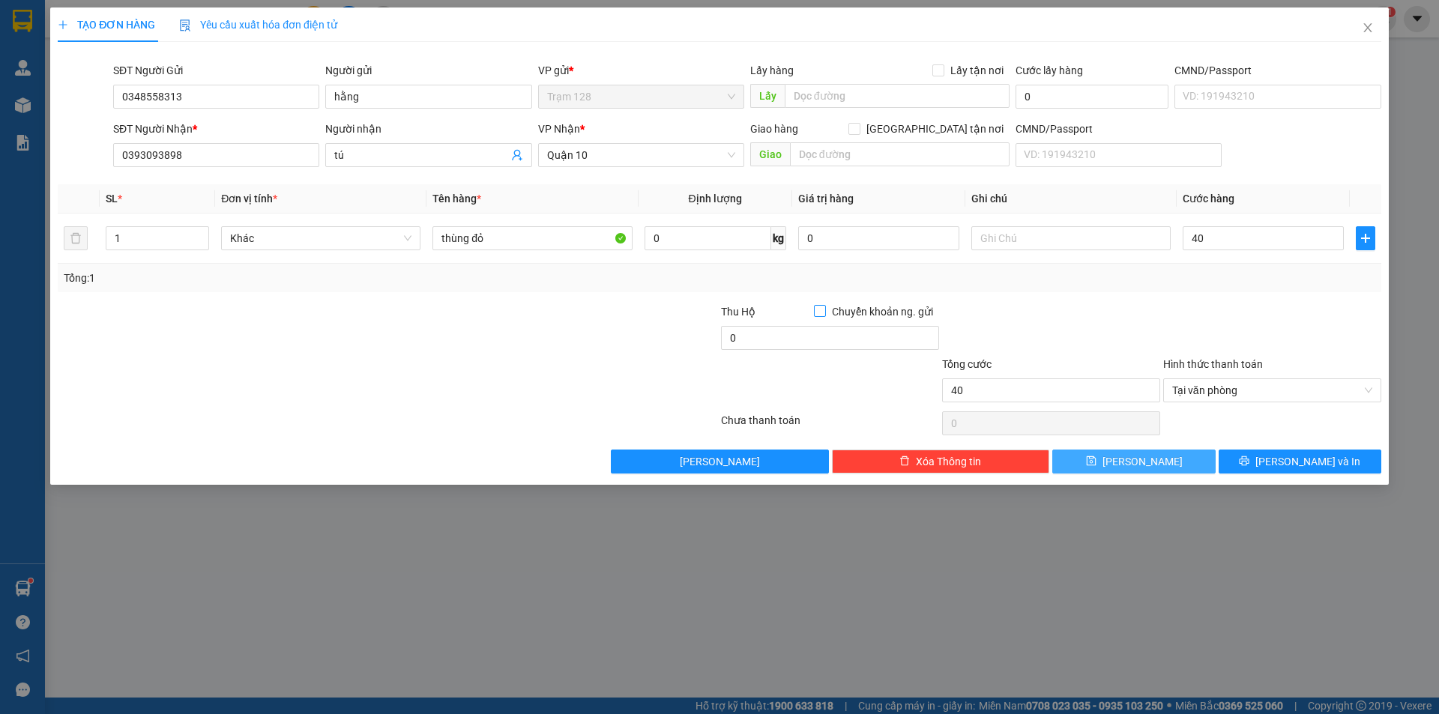
type input "40.000"
click at [812, 234] on input "0" at bounding box center [878, 238] width 161 height 24
type input "200.000"
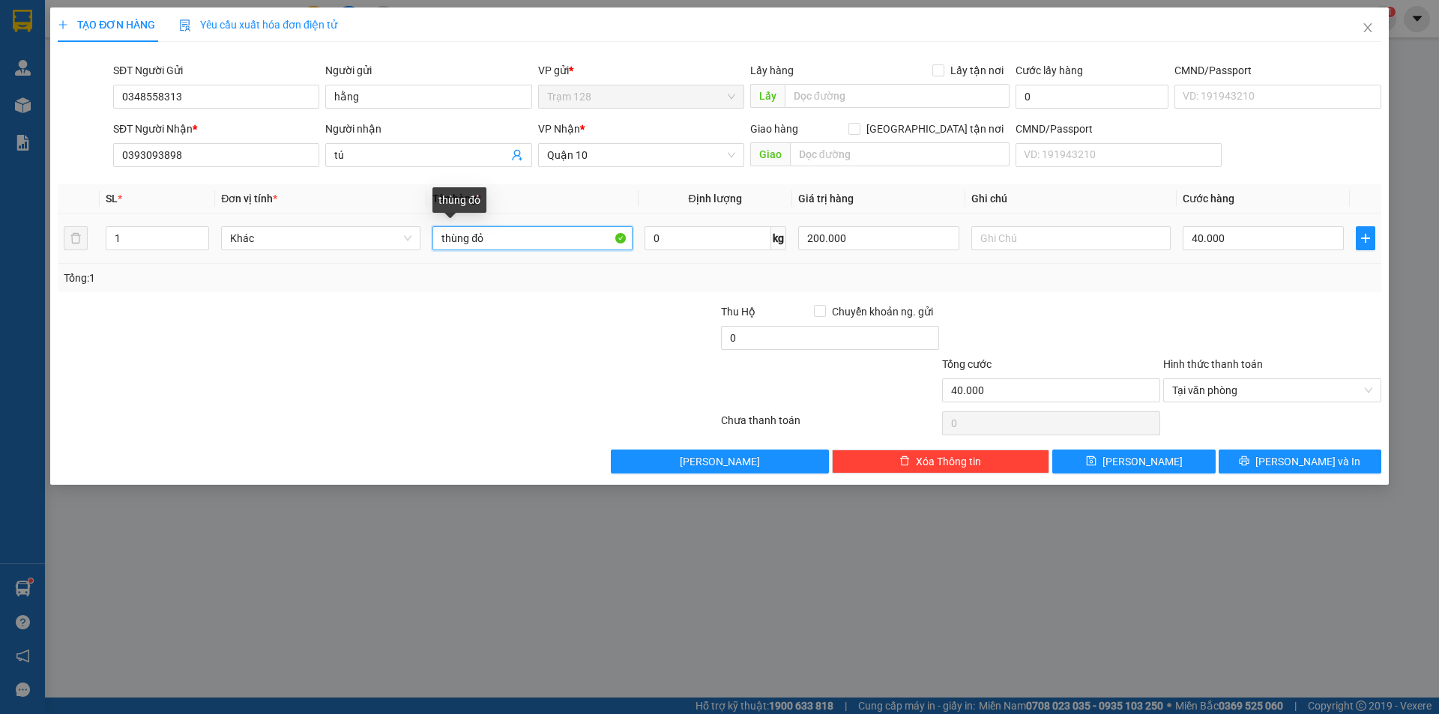
click at [506, 235] on input "thùng đỏ" at bounding box center [532, 238] width 199 height 24
type input "thùng đỏ gia vị"
click at [1310, 457] on span "[PERSON_NAME] và In" at bounding box center [1308, 461] width 105 height 16
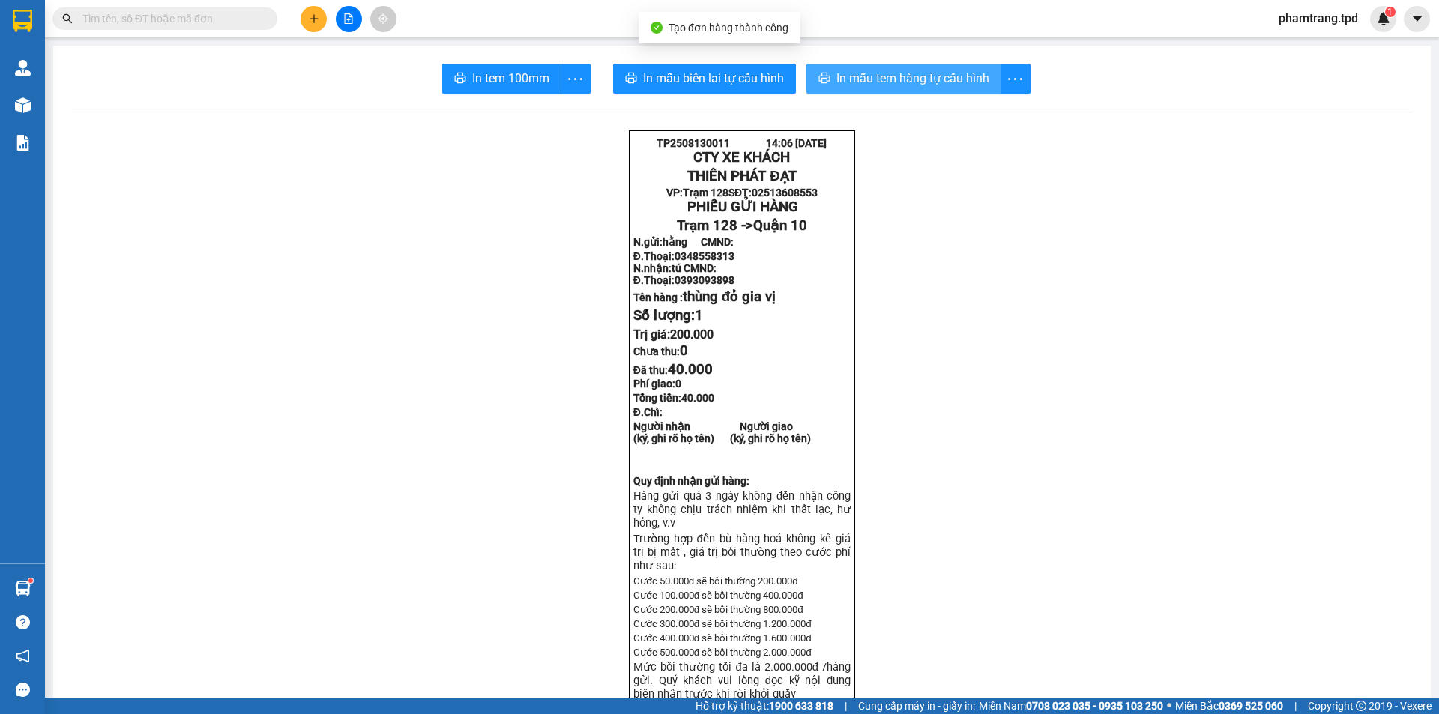
click at [882, 64] on button "In mẫu tem hàng tự cấu hình" at bounding box center [904, 79] width 195 height 30
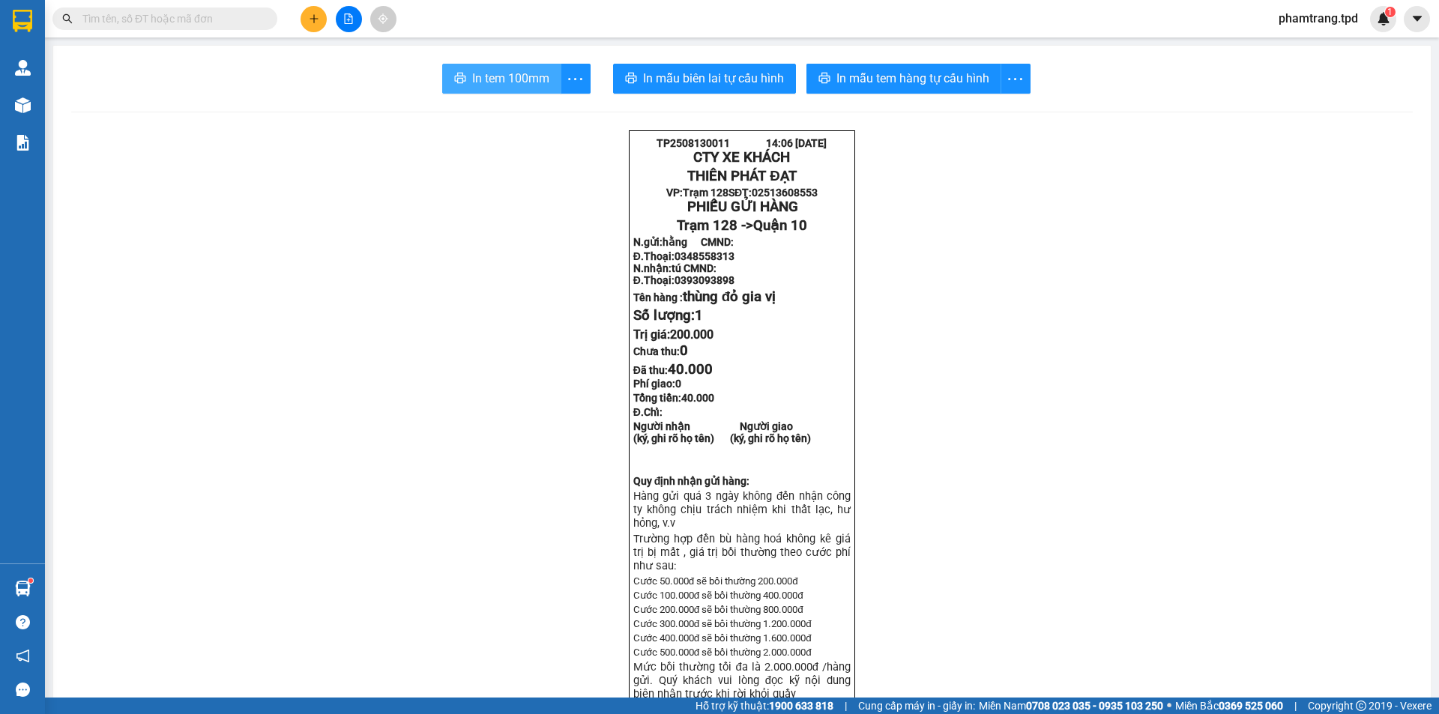
click at [510, 70] on span "In tem 100mm" at bounding box center [510, 78] width 77 height 19
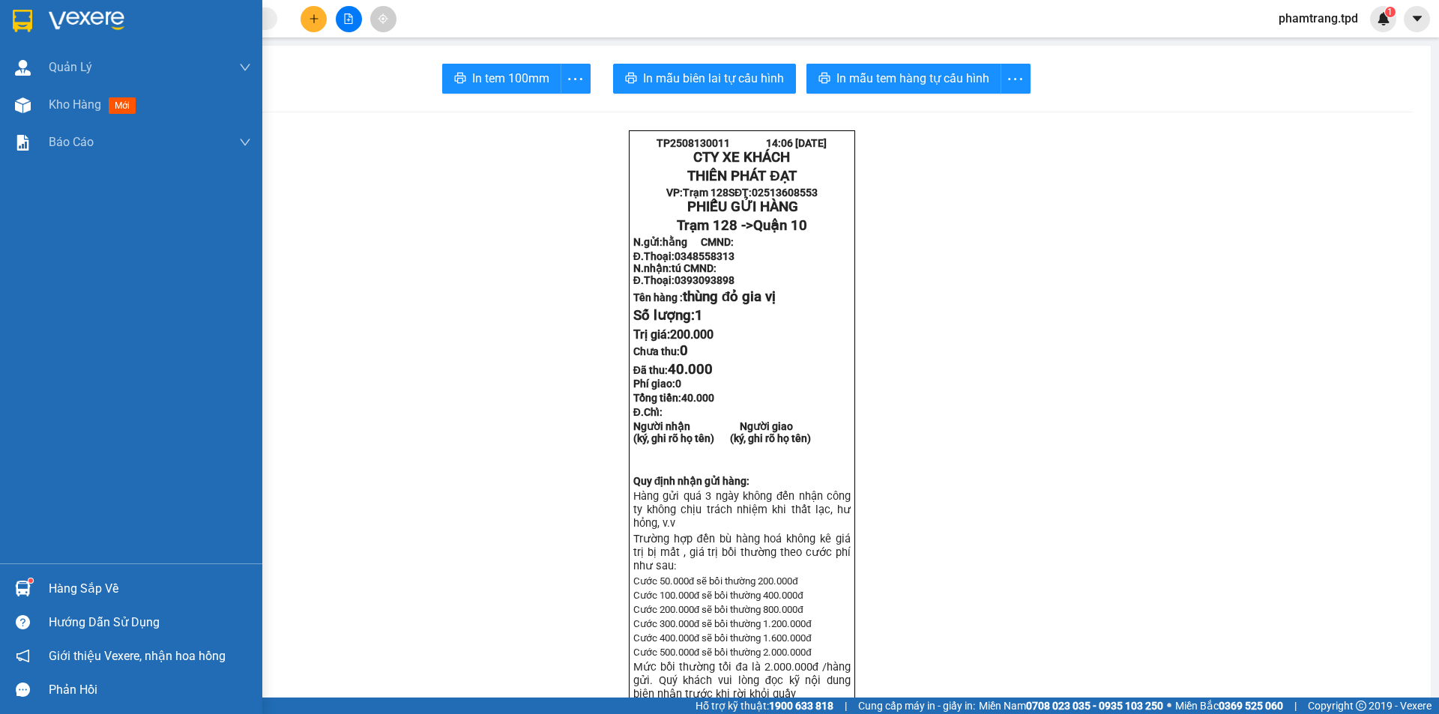
click at [119, 586] on div "Hàng sắp về" at bounding box center [150, 589] width 202 height 22
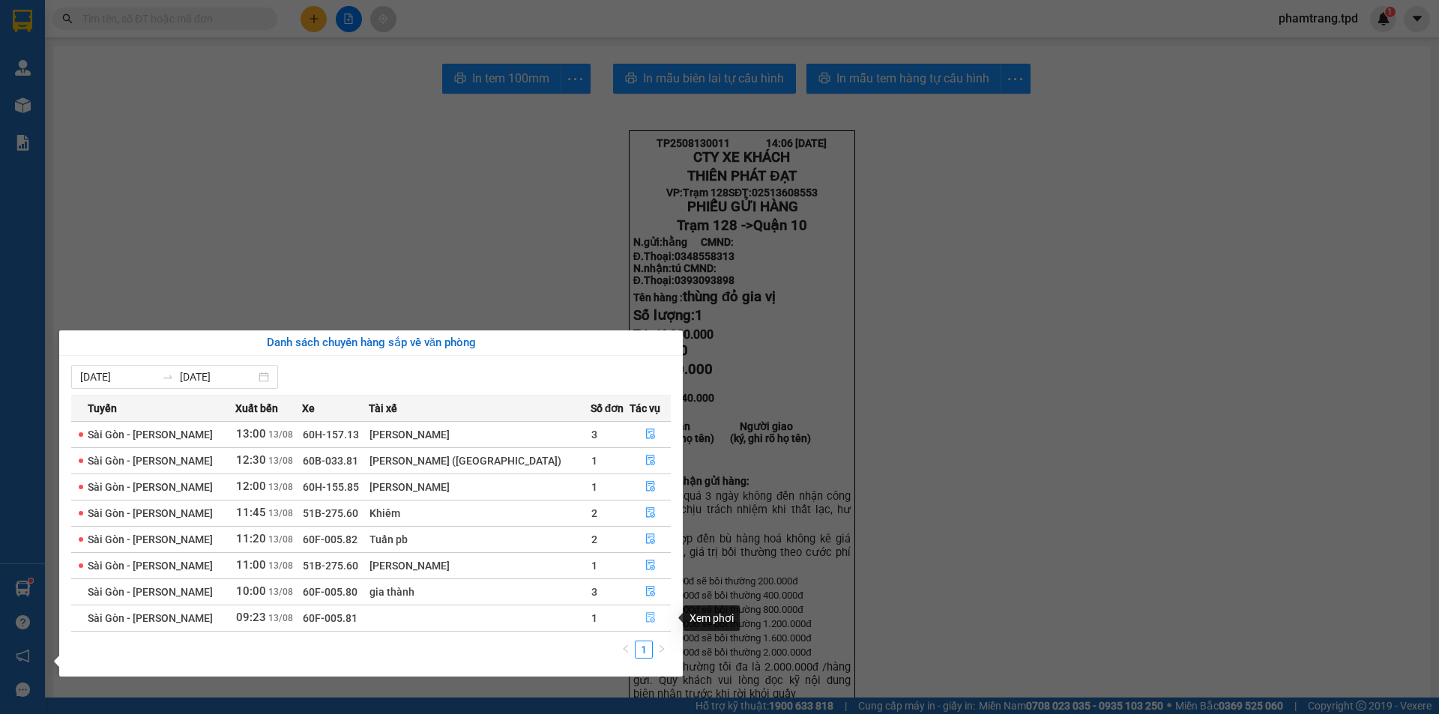
click at [645, 619] on icon "file-done" at bounding box center [650, 617] width 10 height 10
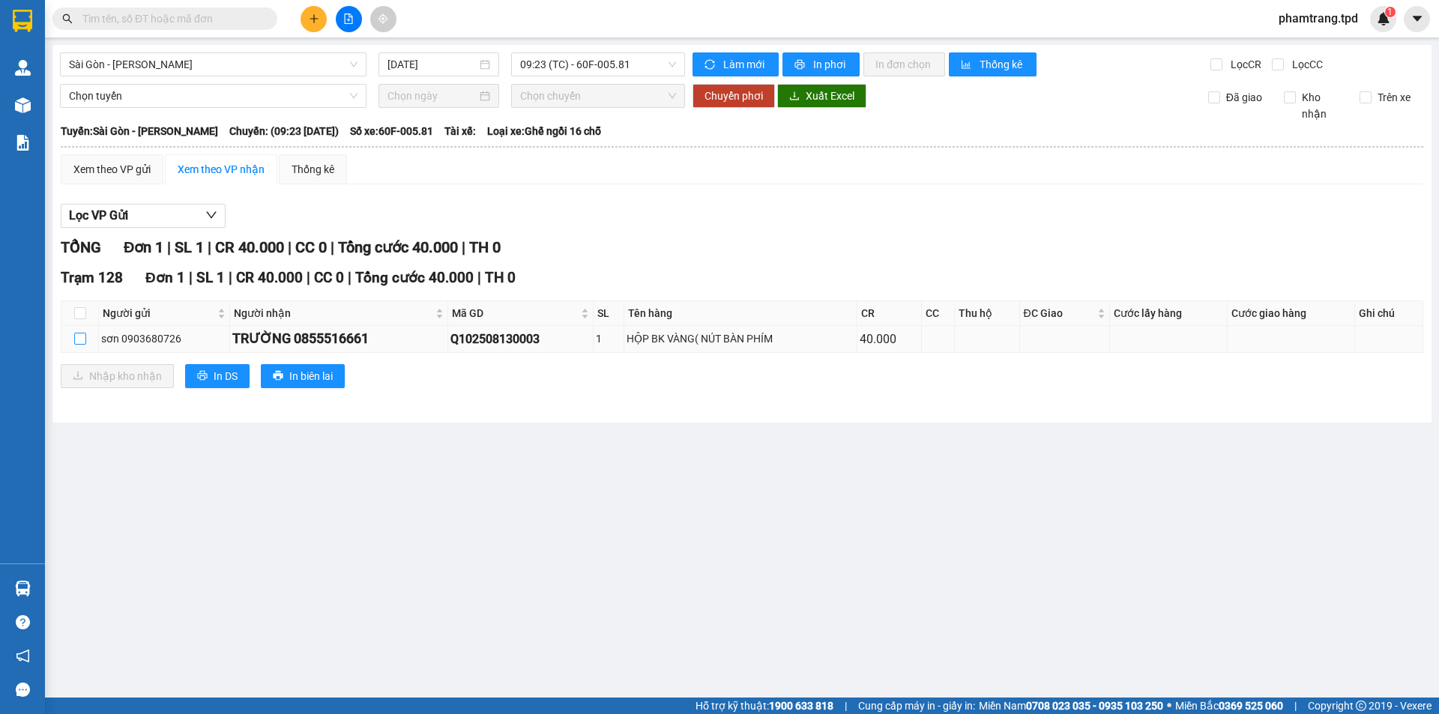
click at [78, 337] on input "checkbox" at bounding box center [80, 339] width 12 height 12
checkbox input "true"
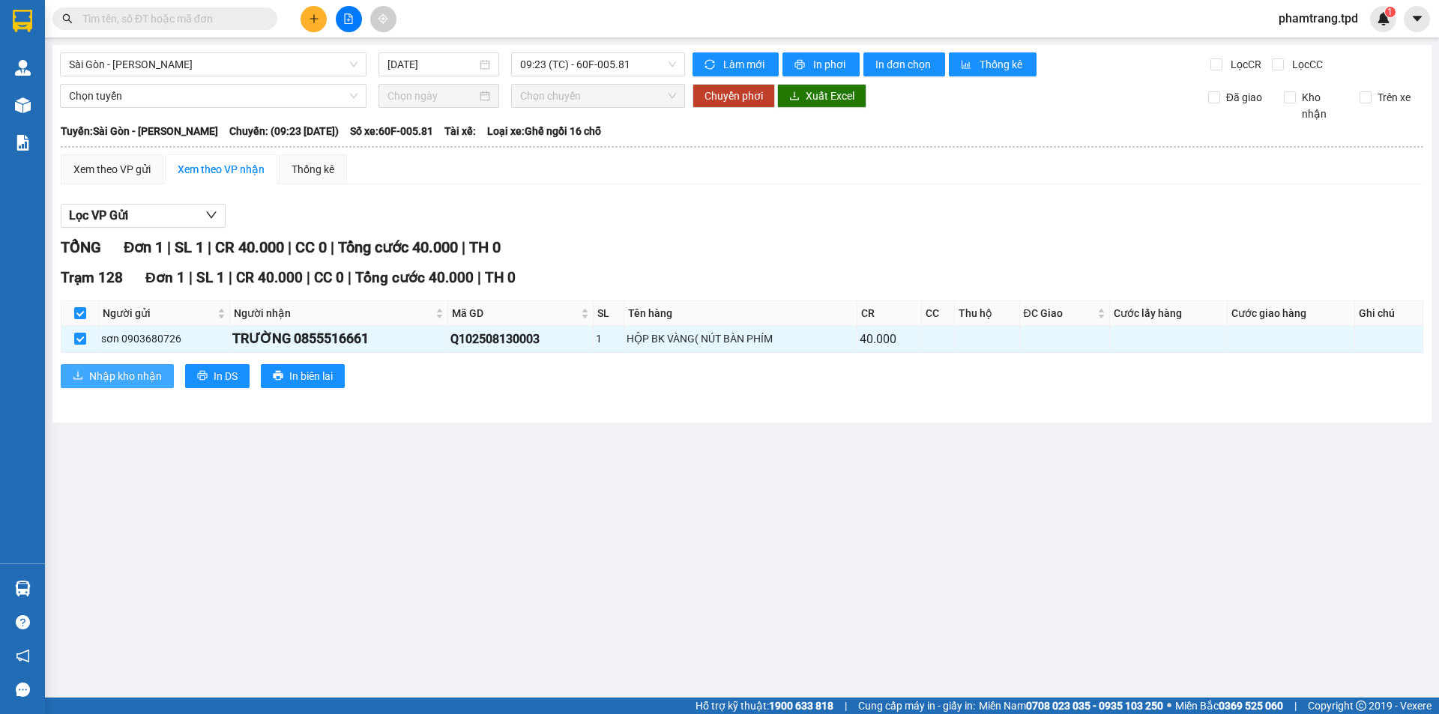
click at [115, 376] on span "Nhập kho nhận" at bounding box center [125, 376] width 73 height 16
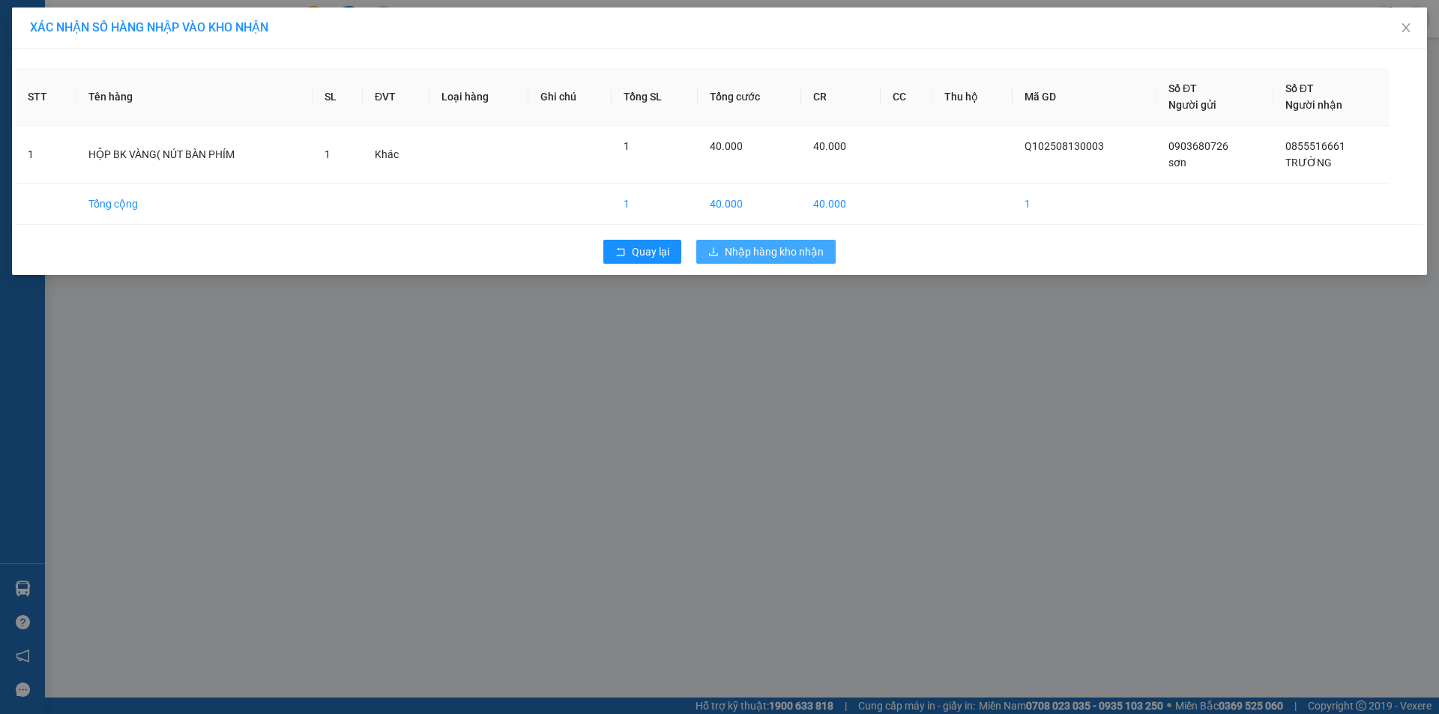
drag, startPoint x: 742, startPoint y: 244, endPoint x: 737, endPoint y: 251, distance: 9.1
click at [737, 250] on span "Nhập hàng kho nhận" at bounding box center [774, 252] width 99 height 16
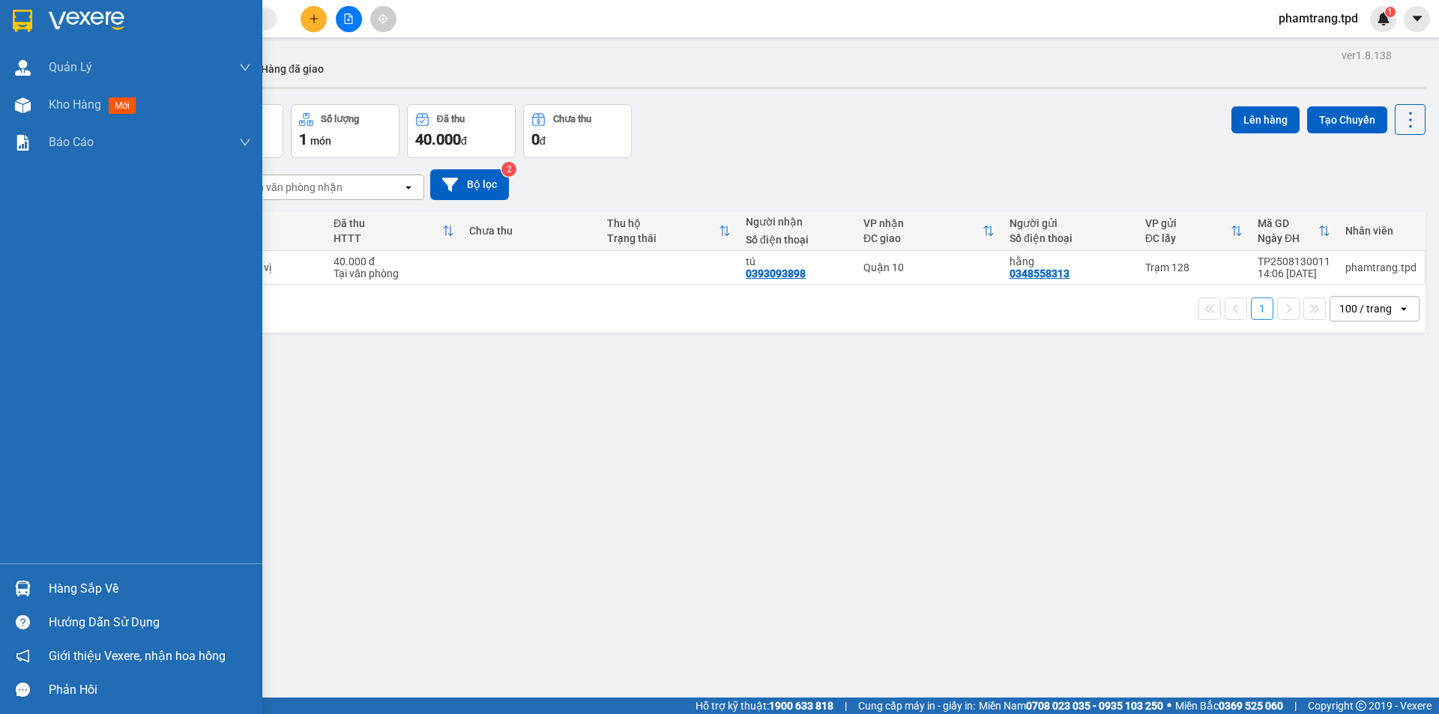
click at [79, 584] on div "Hàng sắp về" at bounding box center [150, 589] width 202 height 22
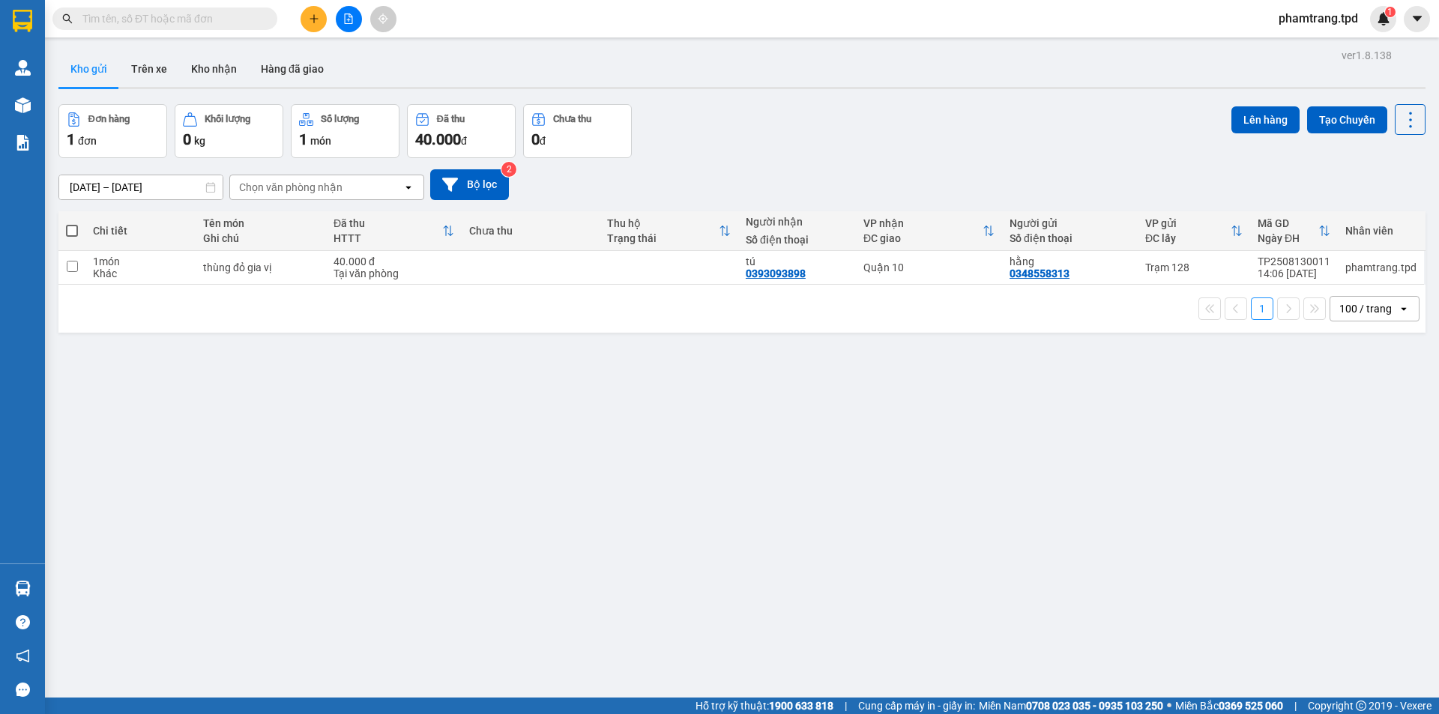
click at [439, 150] on section "Kết quả tìm kiếm ( 833 ) Bộ lọc Mã ĐH Trạng thái Món hàng Thu hộ Tổng cước Chưa…" at bounding box center [719, 357] width 1439 height 714
click at [212, 16] on input "text" at bounding box center [170, 18] width 177 height 16
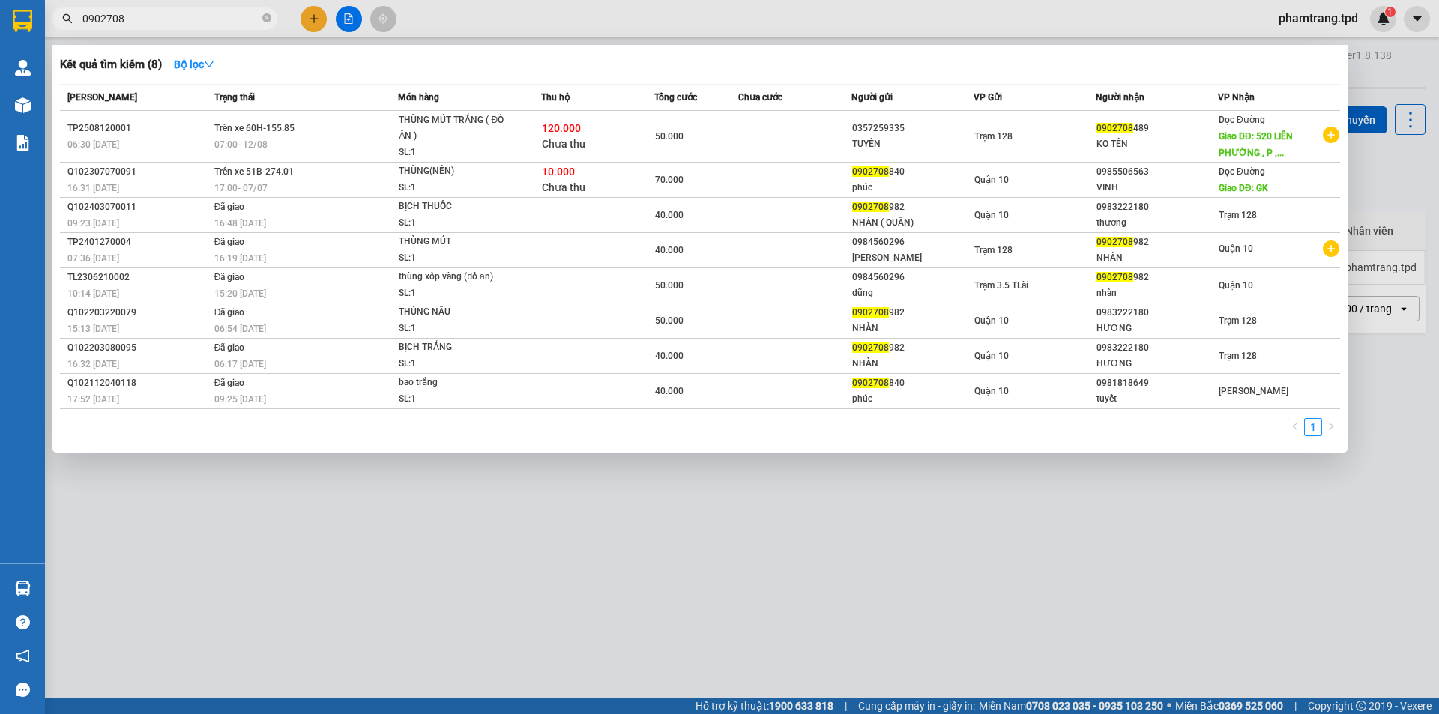
type input "0902708"
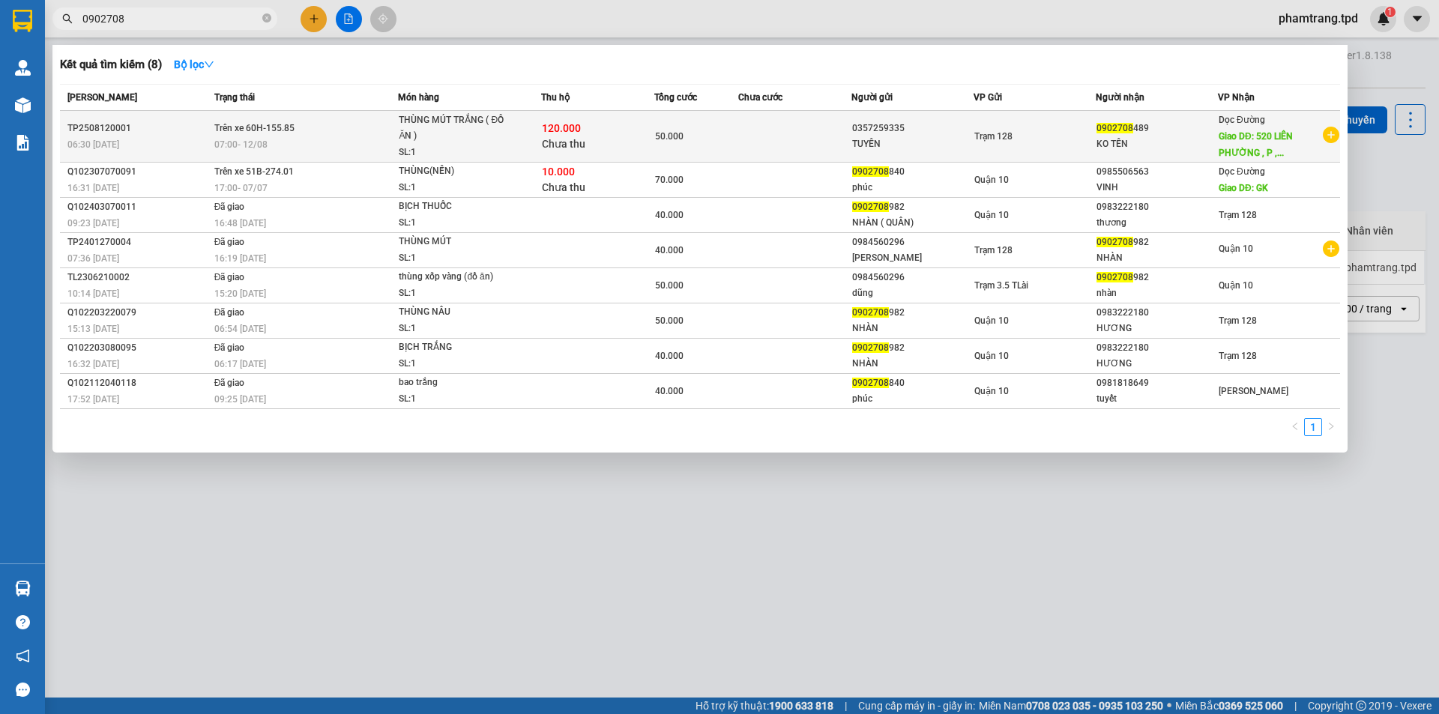
click at [941, 125] on div "0357259335" at bounding box center [912, 129] width 121 height 16
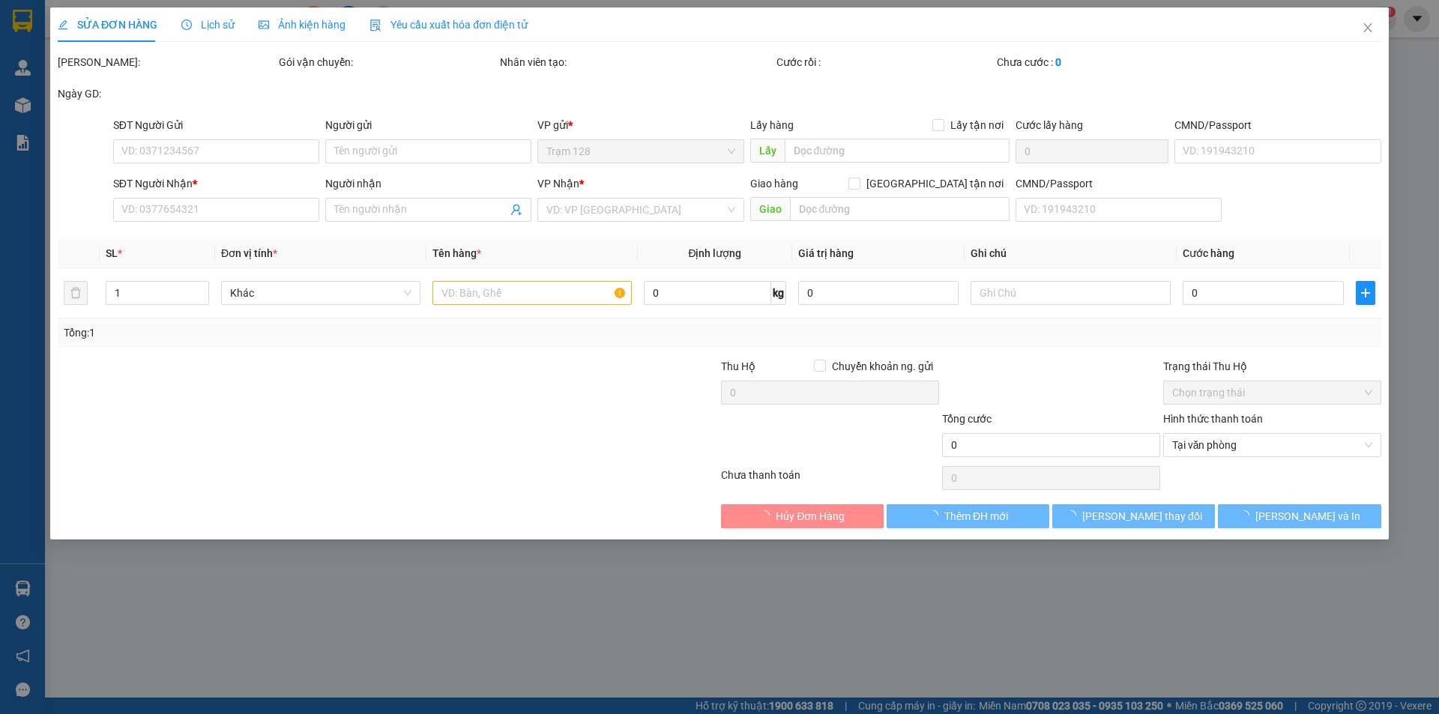
type input "0357259335"
type input "TUYÊN"
type input "0902708489"
type input "KO TÊN"
type input "520 [GEOGRAPHIC_DATA] , [GEOGRAPHIC_DATA] , [GEOGRAPHIC_DATA] , [GEOGRAPHIC_DAT…"
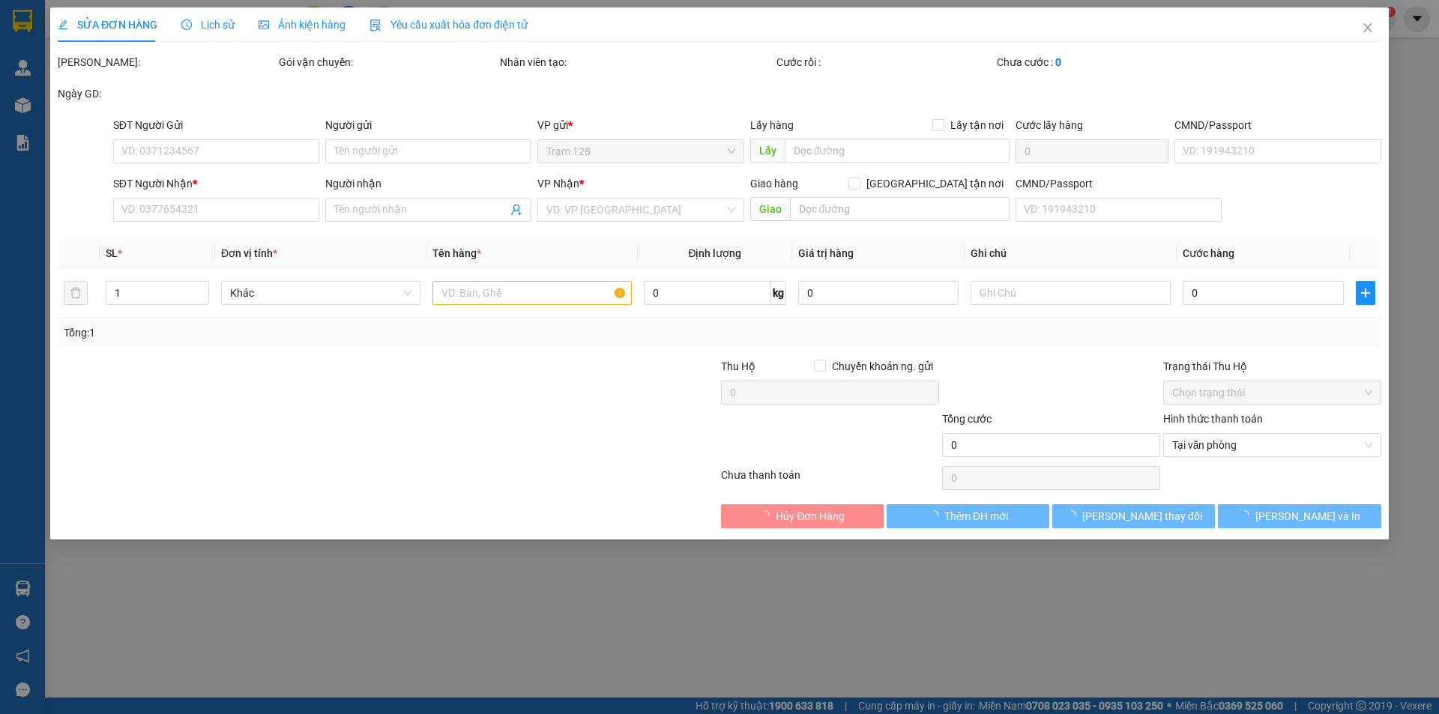
type input "120.000"
type input "50.000"
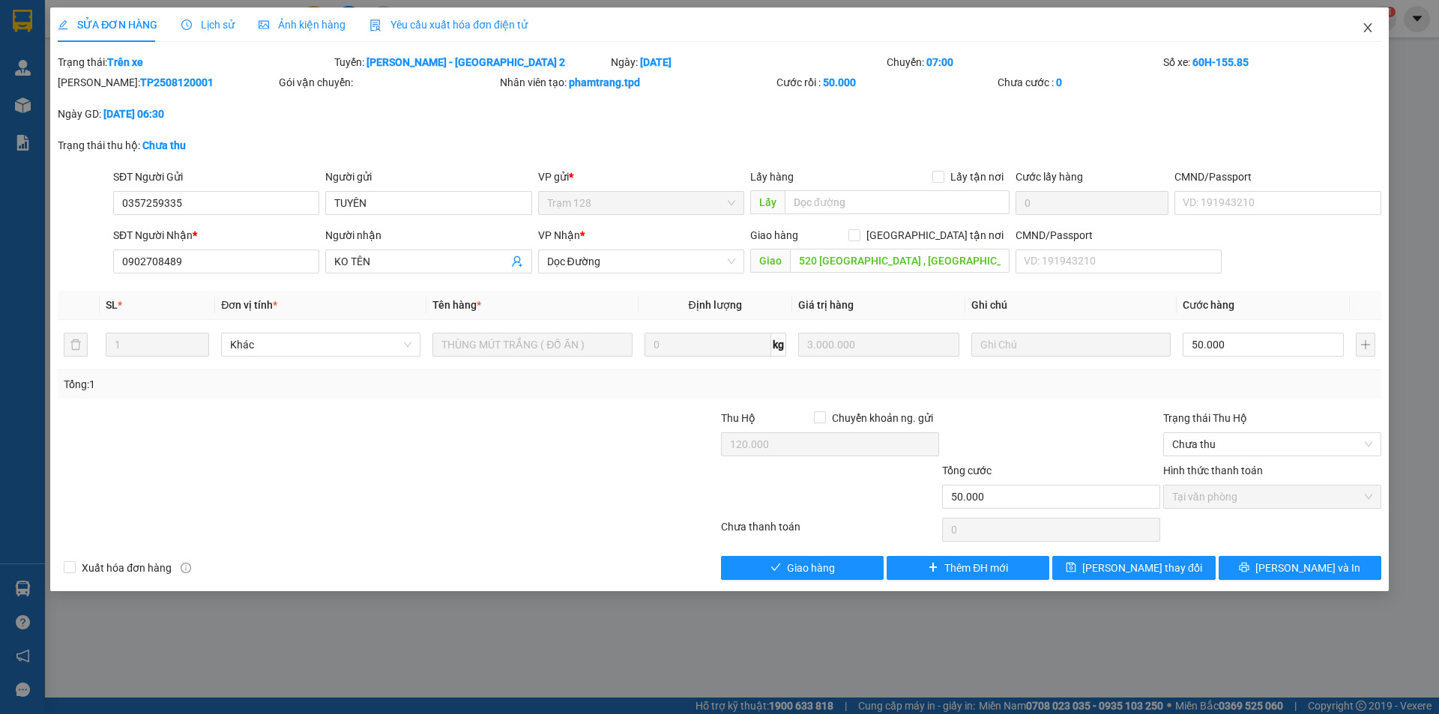
click at [1372, 28] on icon "close" at bounding box center [1368, 28] width 12 height 12
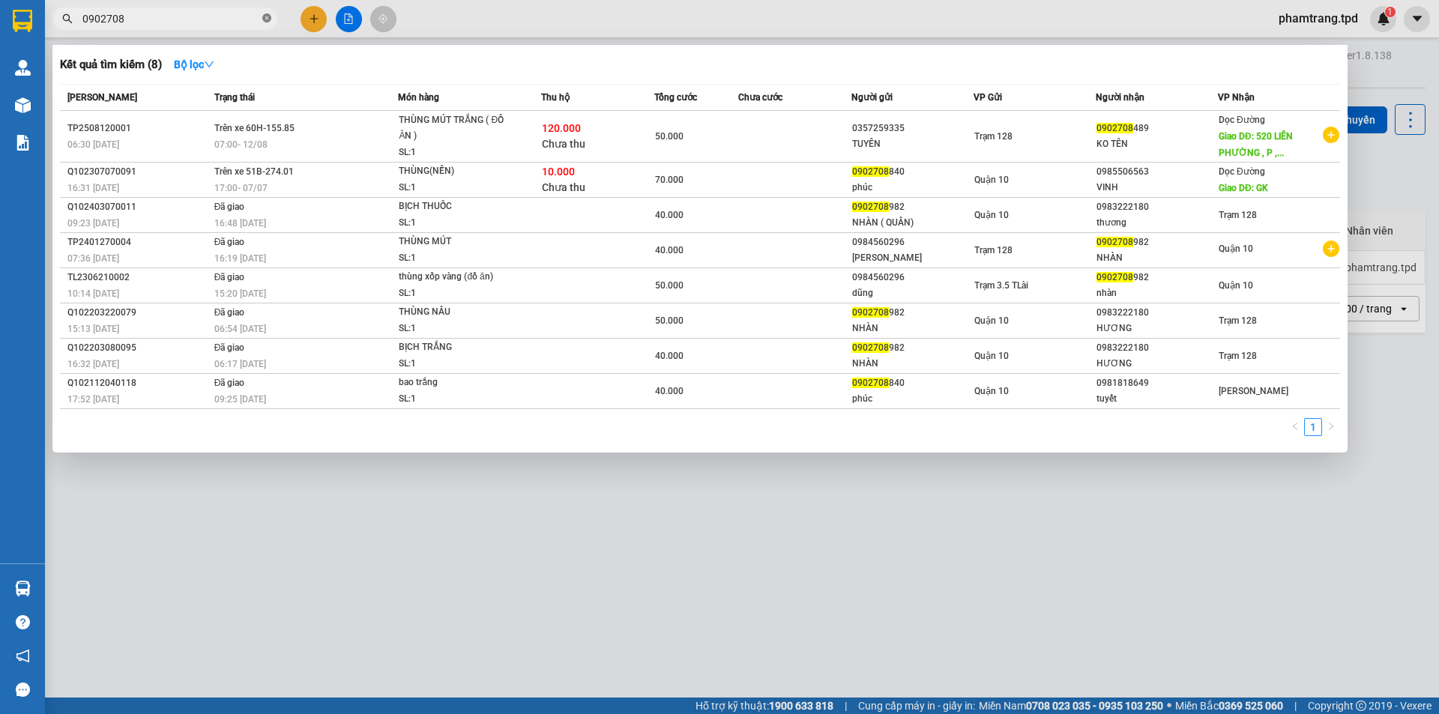
click at [265, 21] on icon "close-circle" at bounding box center [266, 17] width 9 height 9
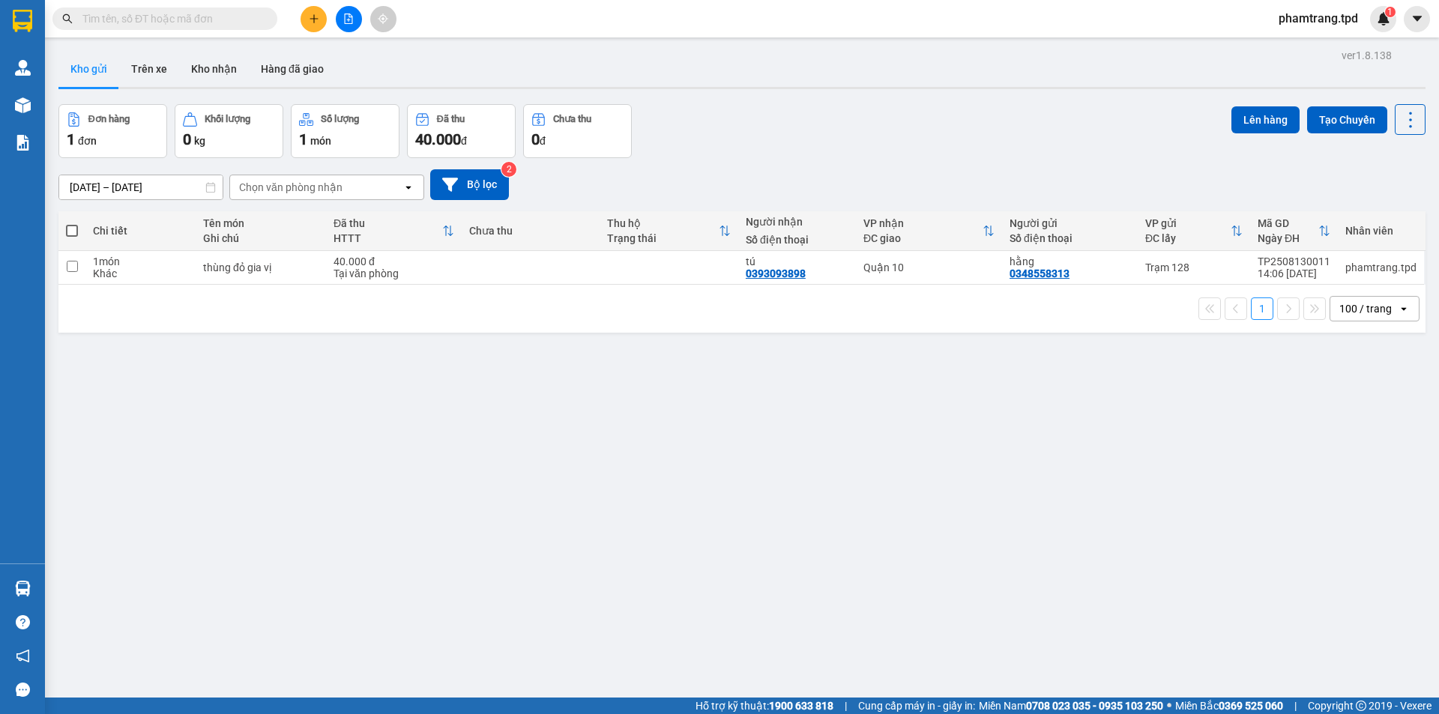
click at [310, 22] on icon "plus" at bounding box center [314, 18] width 10 height 10
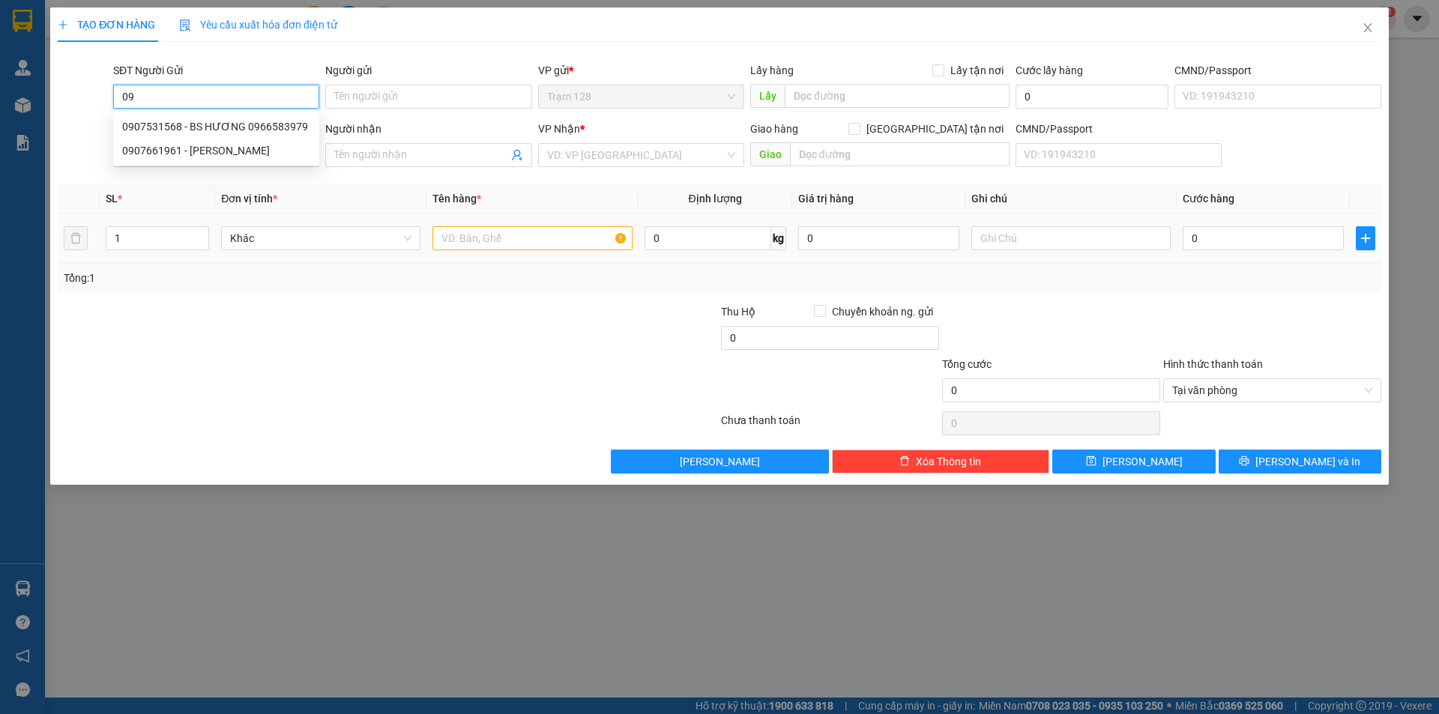
type input "0"
click at [191, 81] on div "SĐT Người Gửi" at bounding box center [216, 73] width 206 height 22
click at [226, 121] on div "SĐT Người Nhận *" at bounding box center [216, 129] width 206 height 16
click at [226, 143] on input "SĐT Người Nhận *" at bounding box center [216, 155] width 206 height 24
click at [232, 88] on input "0000000" at bounding box center [216, 97] width 206 height 24
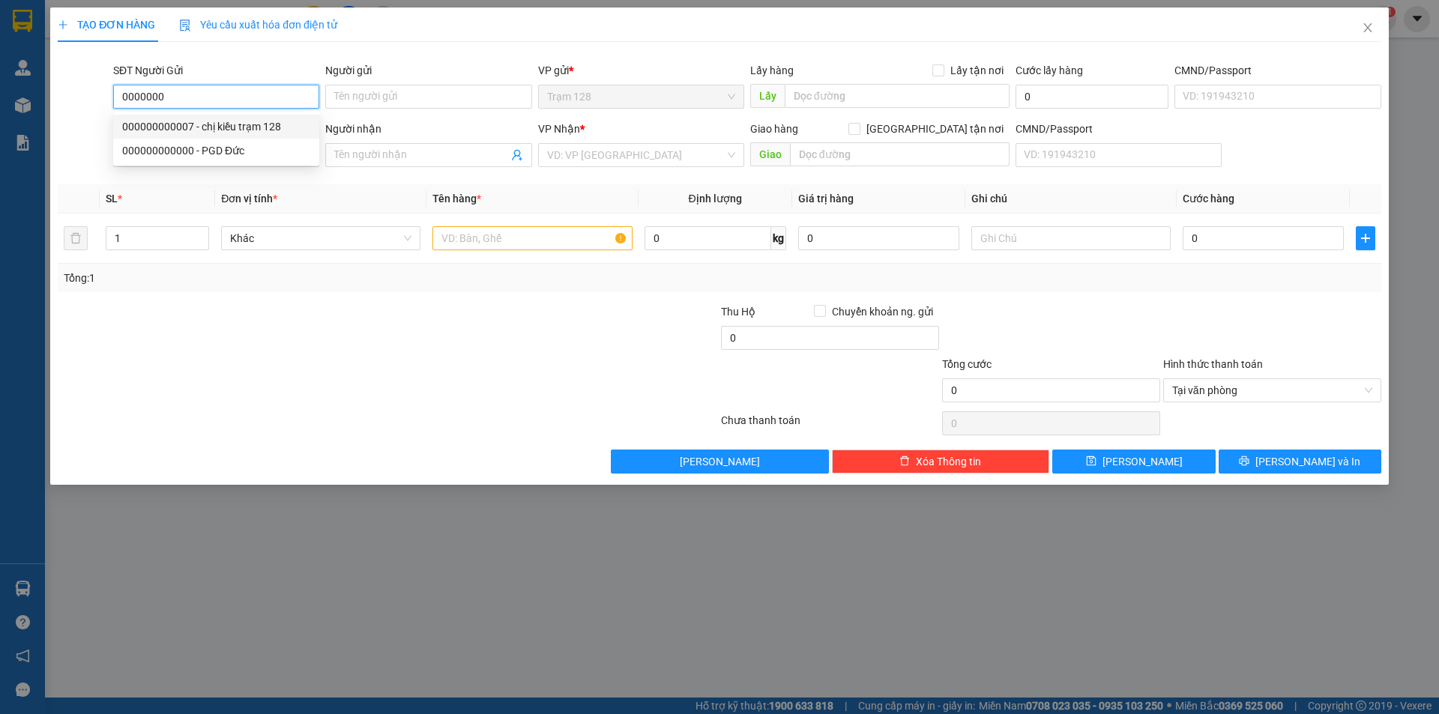
click at [223, 123] on div "000000000007 - chị kiều trạm 128" at bounding box center [216, 126] width 188 height 16
type input "000000000007"
type input "chị kiều trạm 128"
type input "0906180639"
type input "THƯƠNG TRẠM SG"
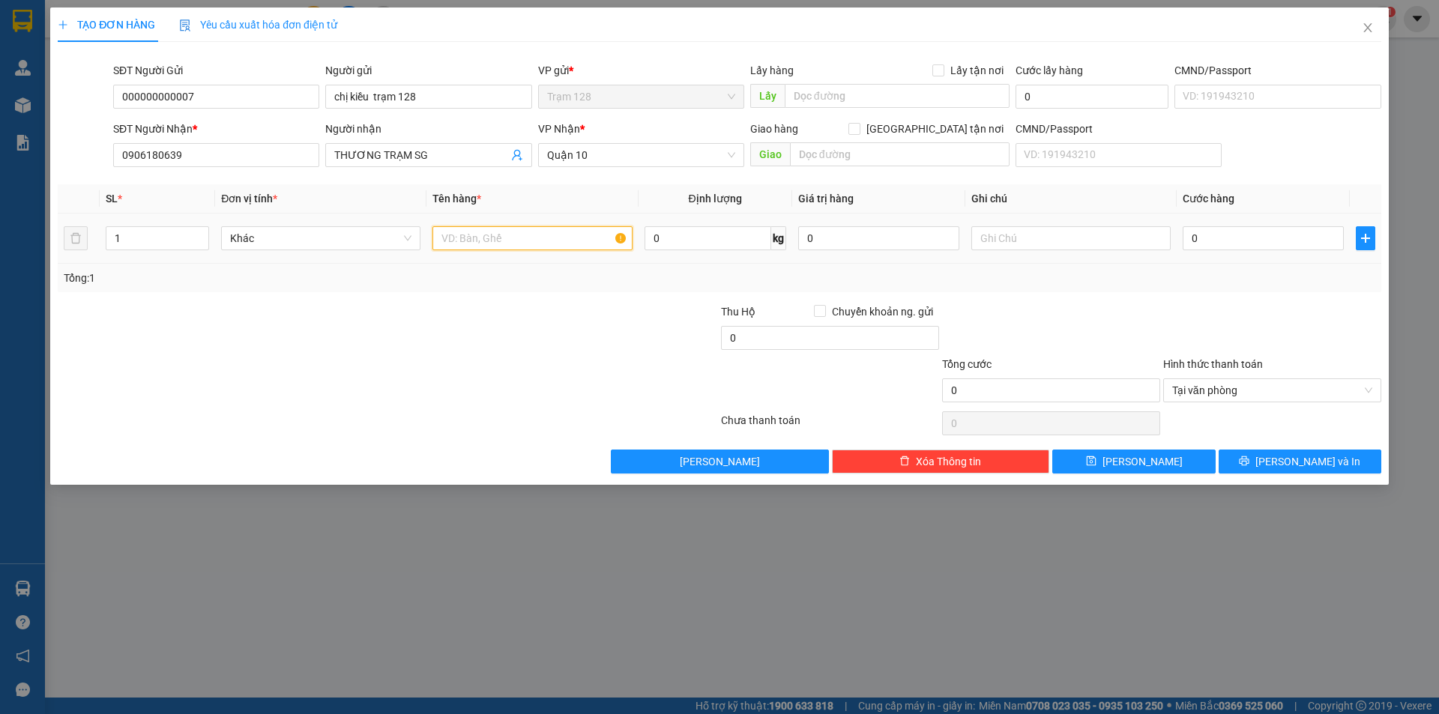
click at [479, 236] on input "text" at bounding box center [532, 238] width 199 height 24
type input "phong bì tiền xe ôm (3.259.000)"
drag, startPoint x: 522, startPoint y: 327, endPoint x: 1026, endPoint y: 304, distance: 505.0
click at [537, 324] on div at bounding box center [608, 330] width 221 height 52
click at [1231, 393] on span "Tại văn phòng" at bounding box center [1272, 390] width 200 height 22
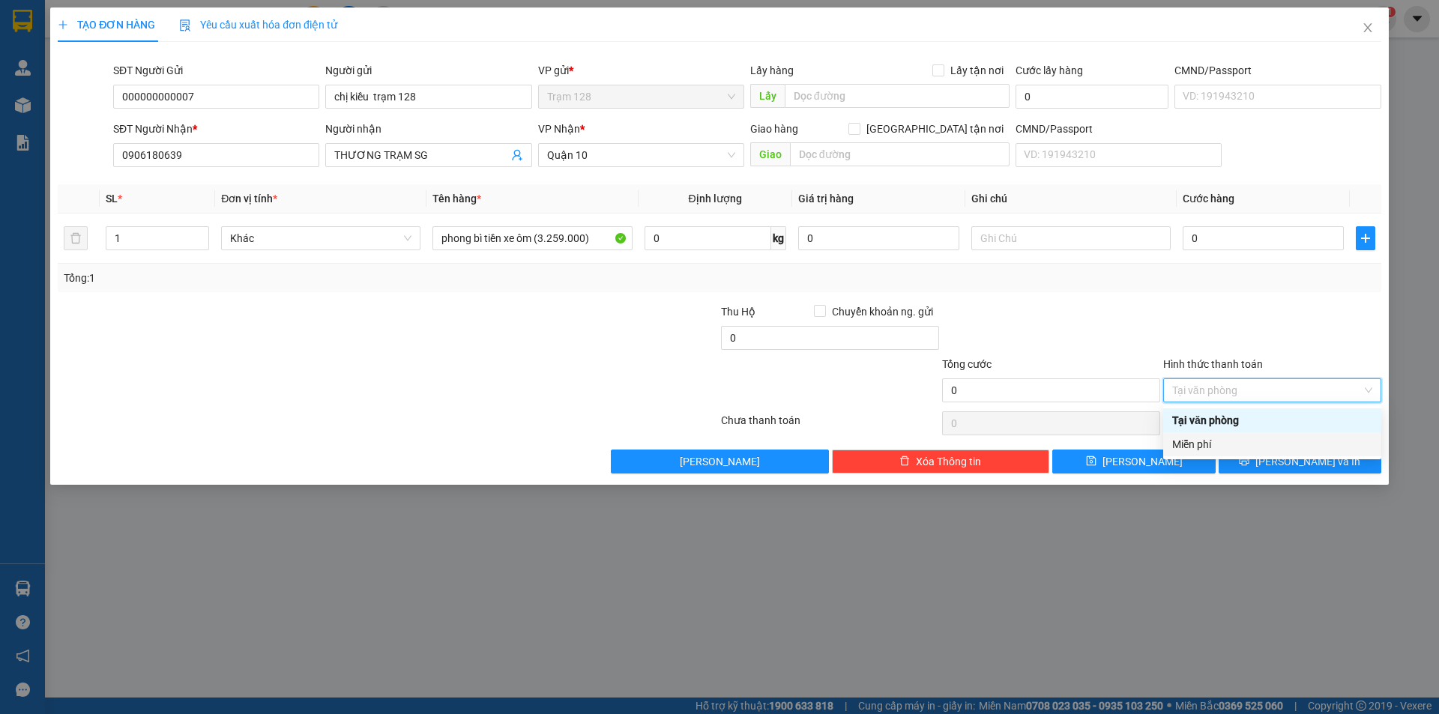
click at [1222, 446] on div "Miễn phí" at bounding box center [1272, 444] width 200 height 16
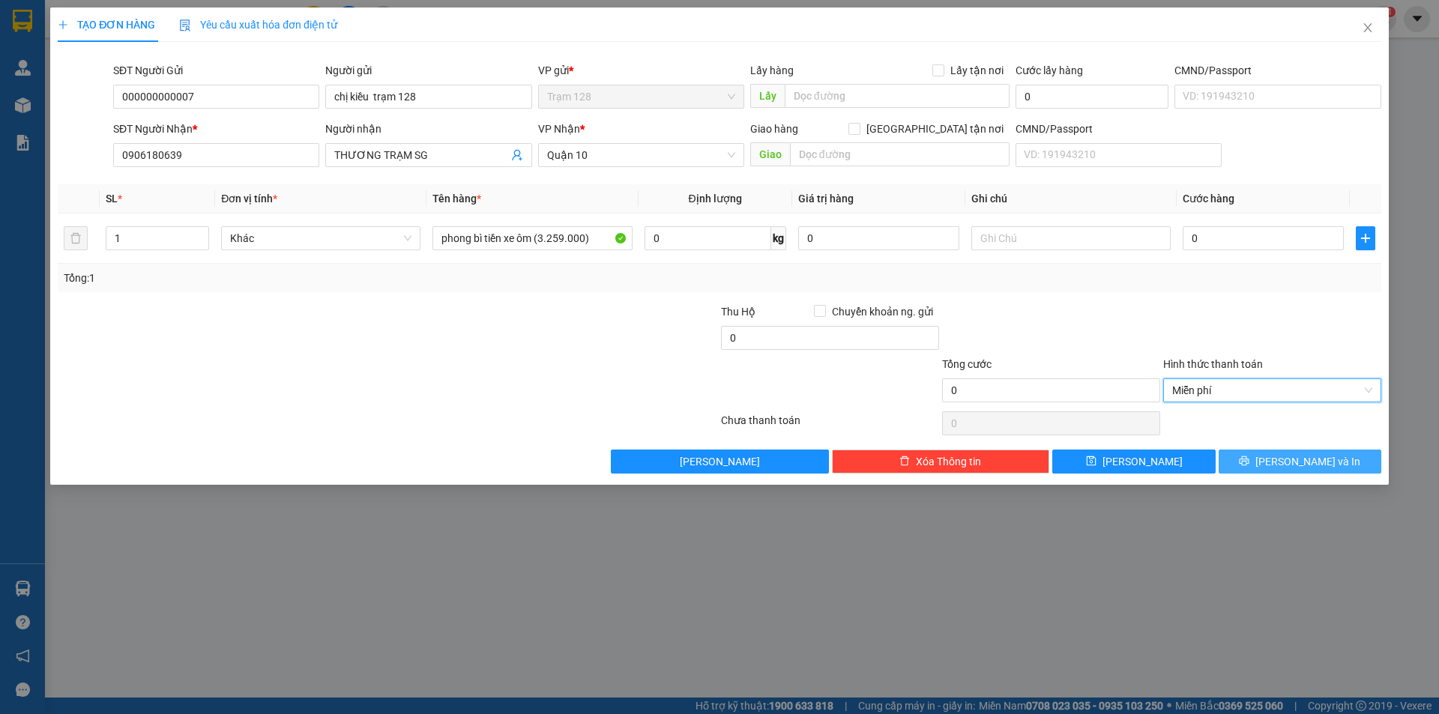
drag, startPoint x: 1283, startPoint y: 462, endPoint x: 1227, endPoint y: 432, distance: 63.1
click at [1283, 462] on button "[PERSON_NAME] và In" at bounding box center [1300, 462] width 163 height 24
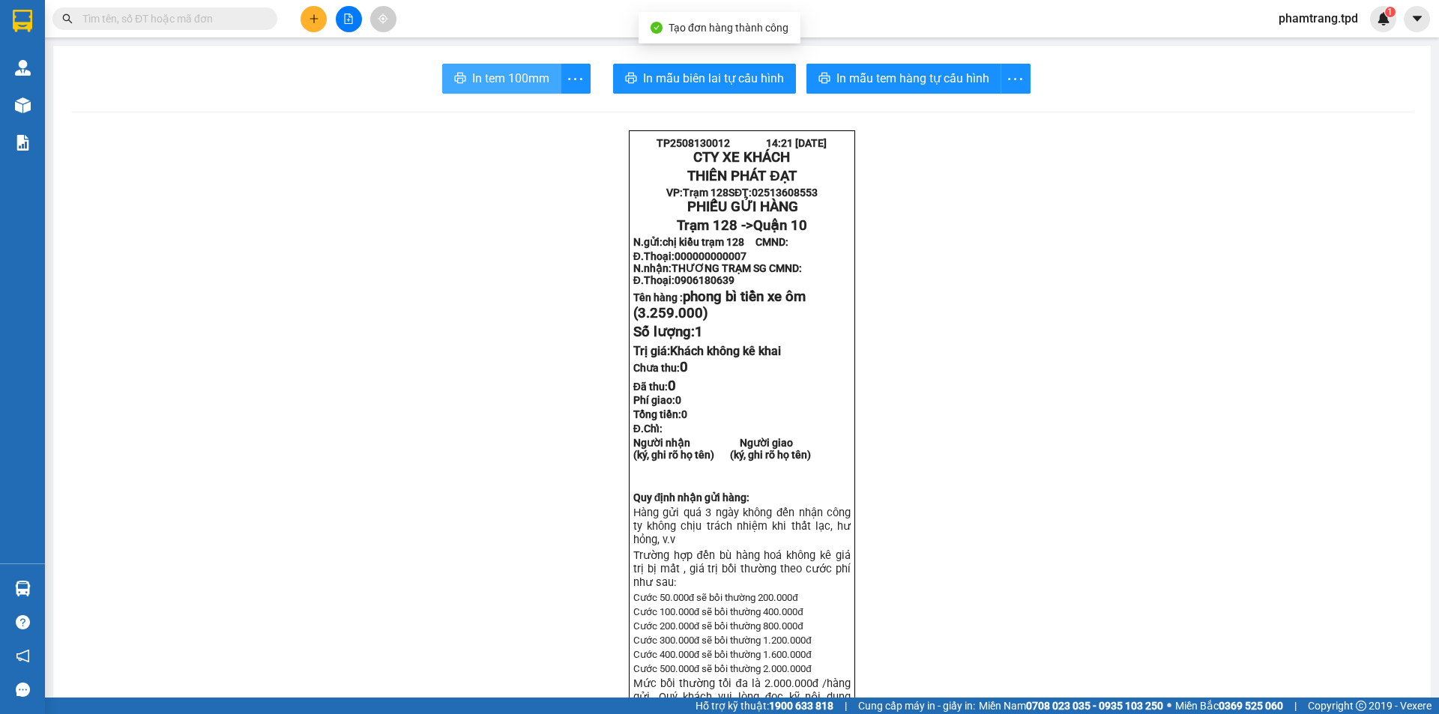
click at [487, 85] on span "In tem 100mm" at bounding box center [510, 78] width 77 height 19
click at [318, 25] on button at bounding box center [314, 19] width 26 height 26
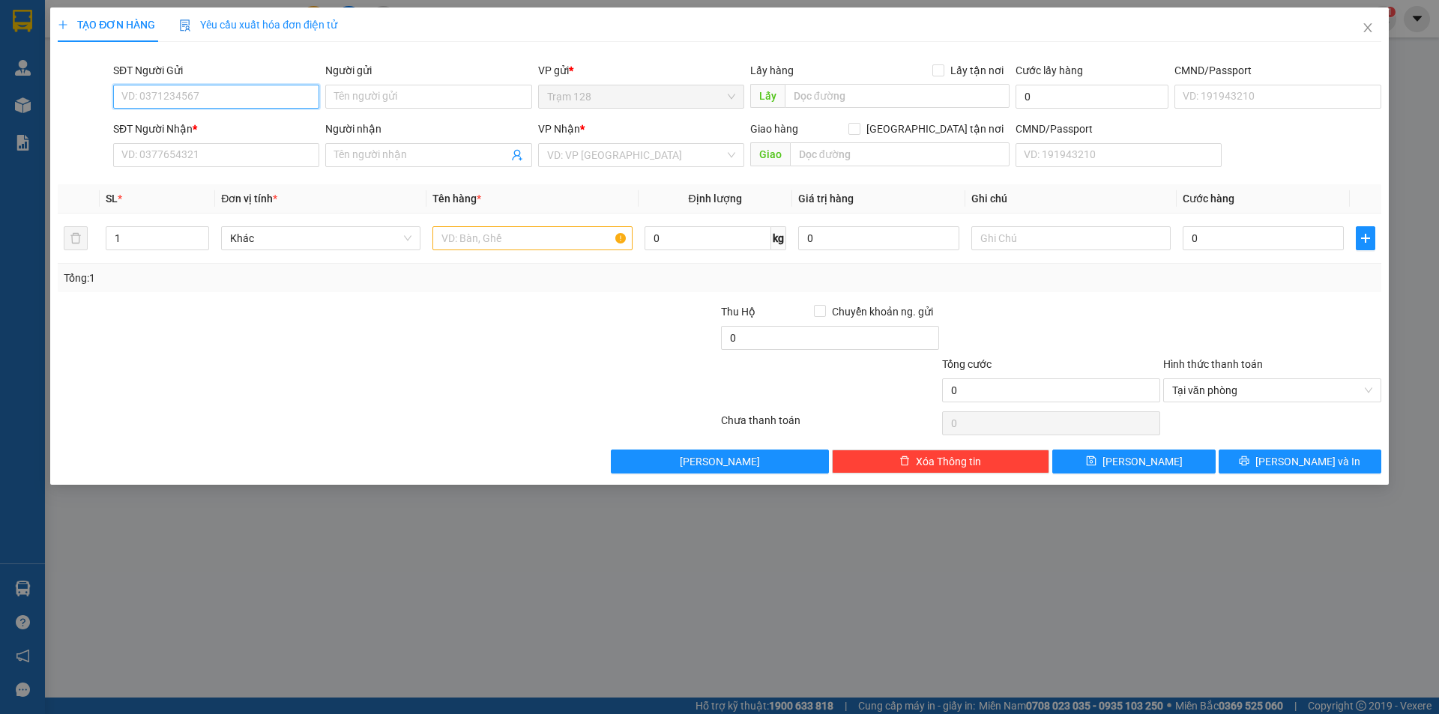
click at [229, 104] on input "SĐT Người Gửi" at bounding box center [216, 97] width 206 height 24
click at [235, 100] on input "0587027061" at bounding box center [216, 97] width 206 height 24
click at [214, 94] on input "0587027061" at bounding box center [216, 97] width 206 height 24
click at [411, 91] on input "Người gửi" at bounding box center [428, 97] width 206 height 24
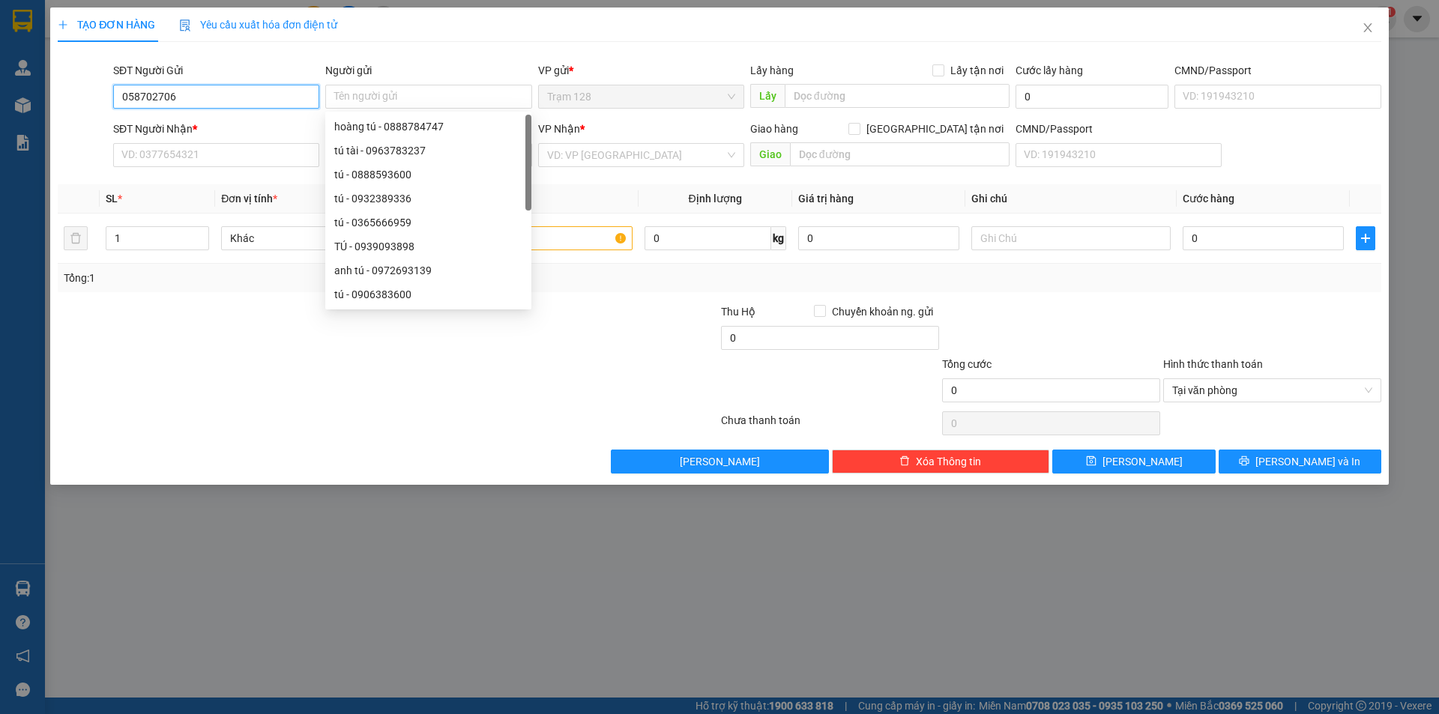
click at [261, 94] on input "058702706" at bounding box center [216, 97] width 206 height 24
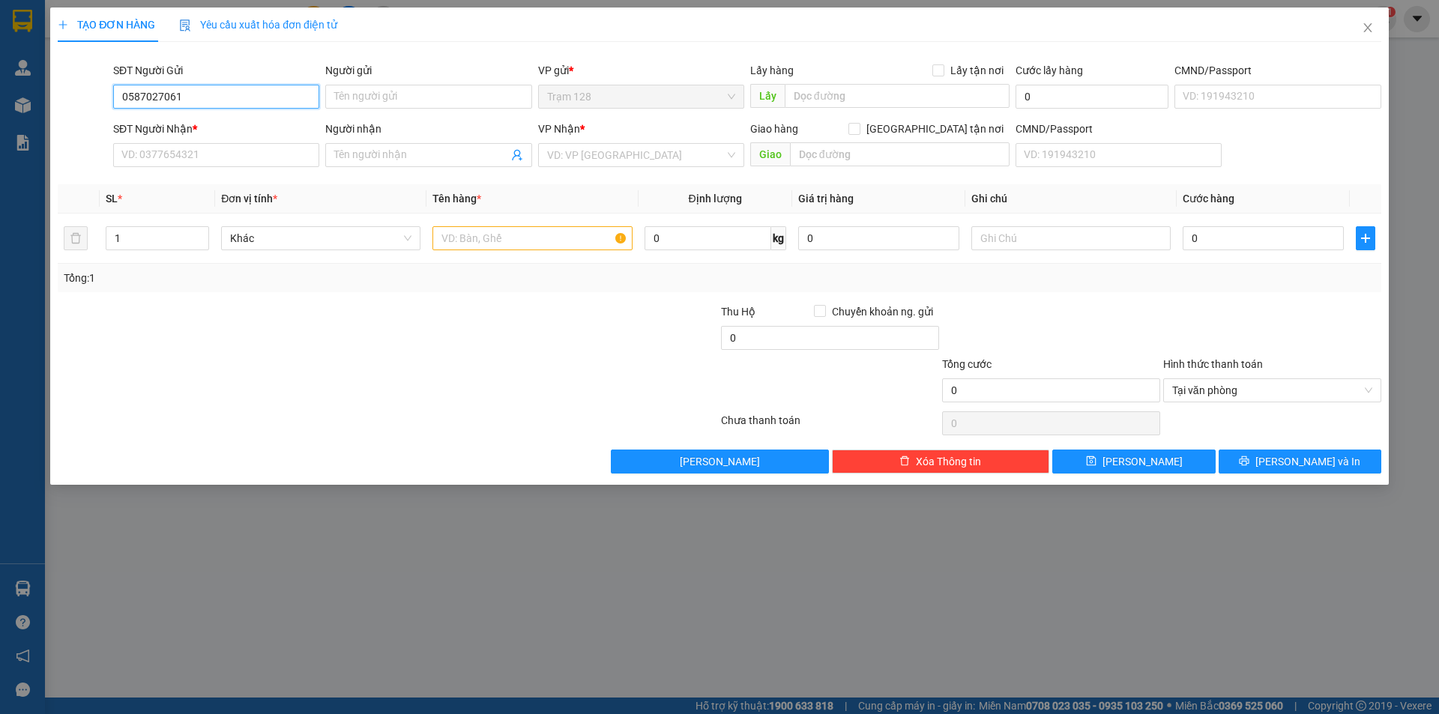
type input "0587027061"
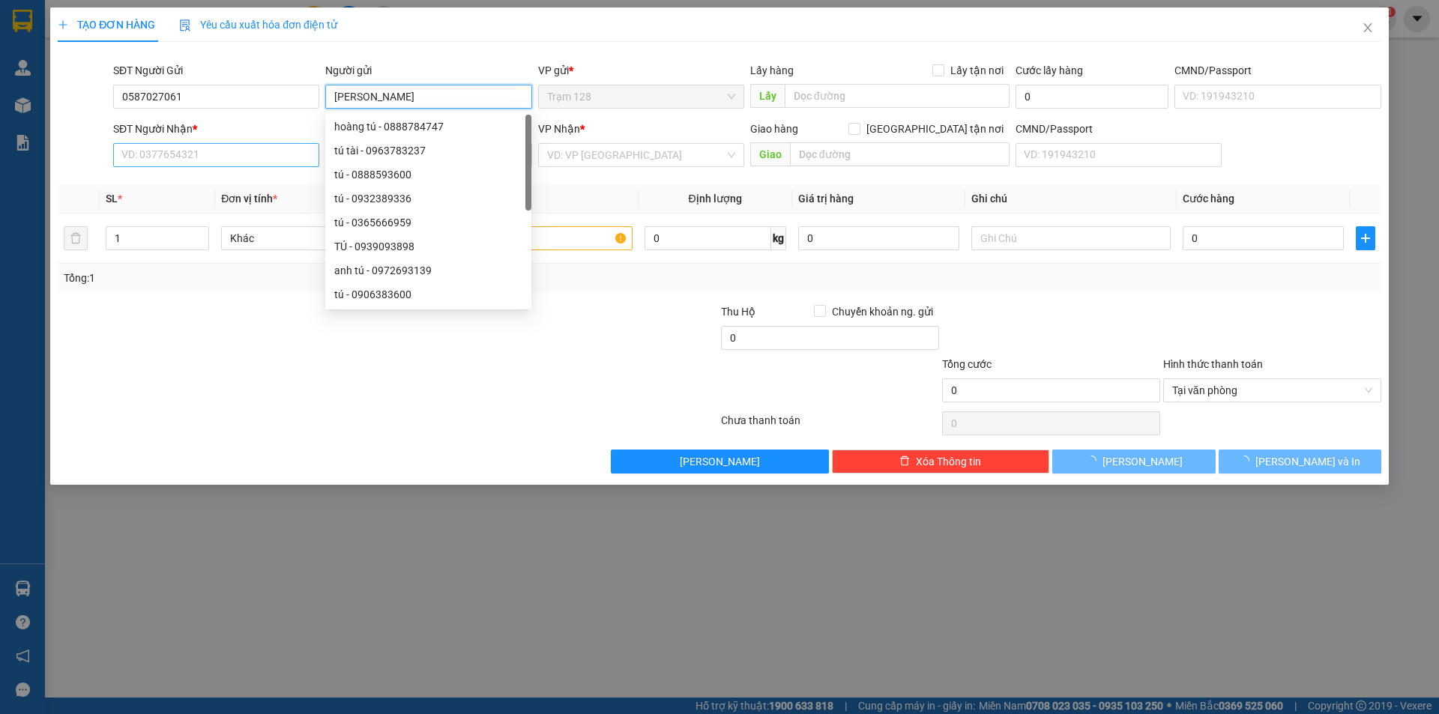
type input "[PERSON_NAME]"
click at [151, 150] on input "SĐT Người Nhận *" at bounding box center [216, 155] width 206 height 24
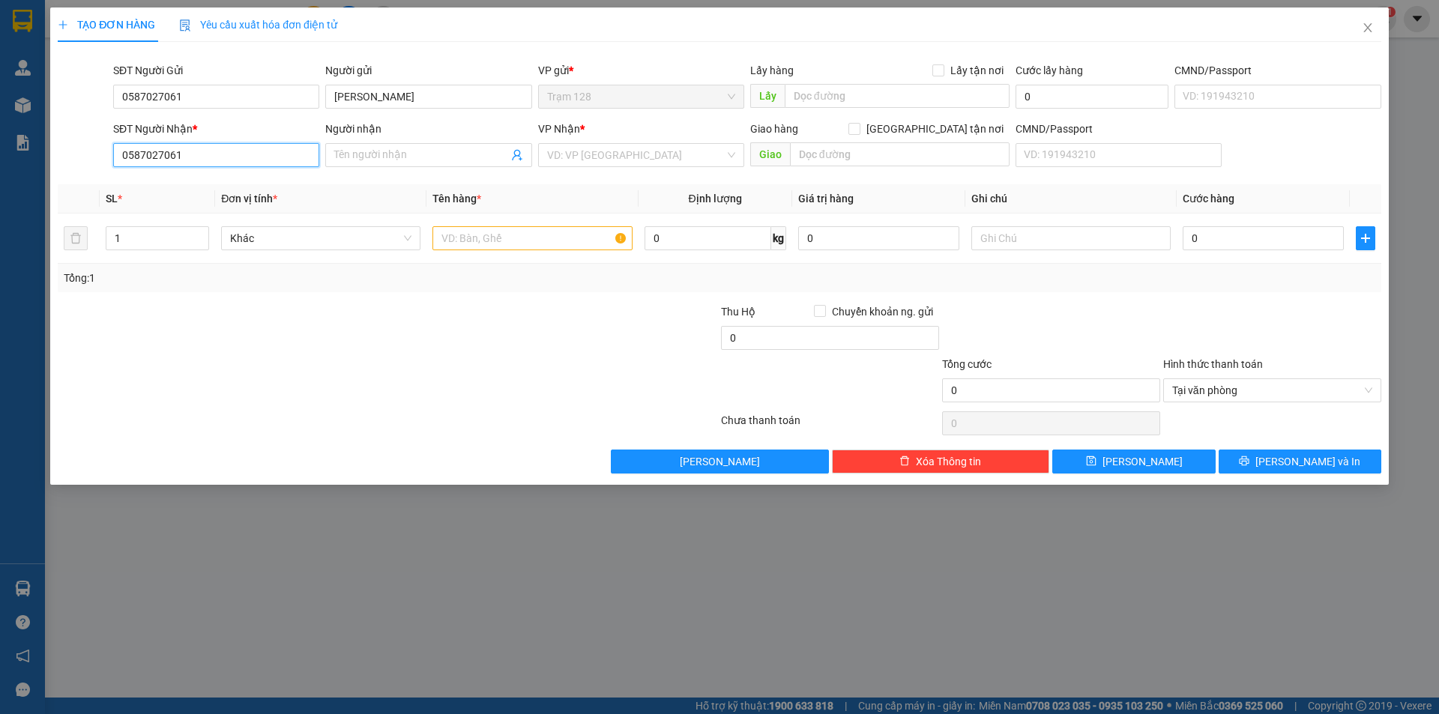
type input "0587027061"
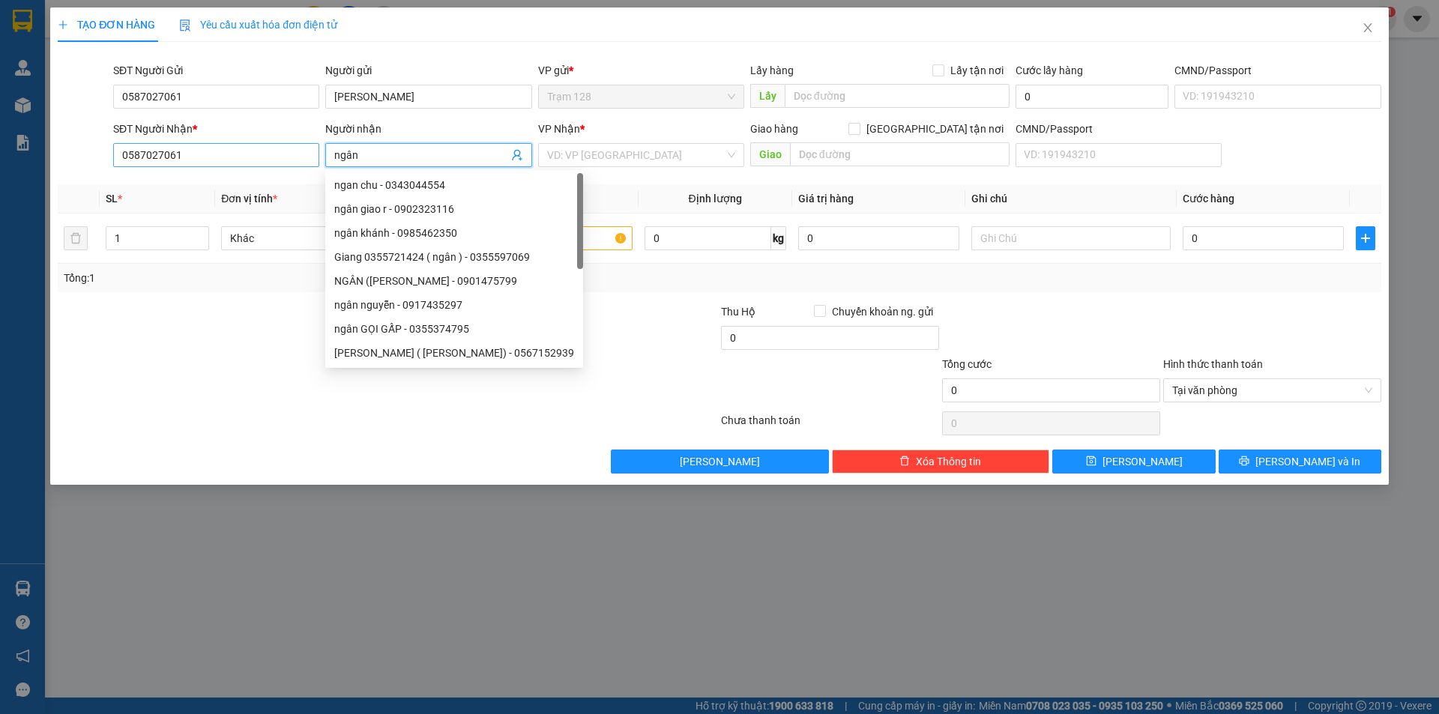
type input "ngân"
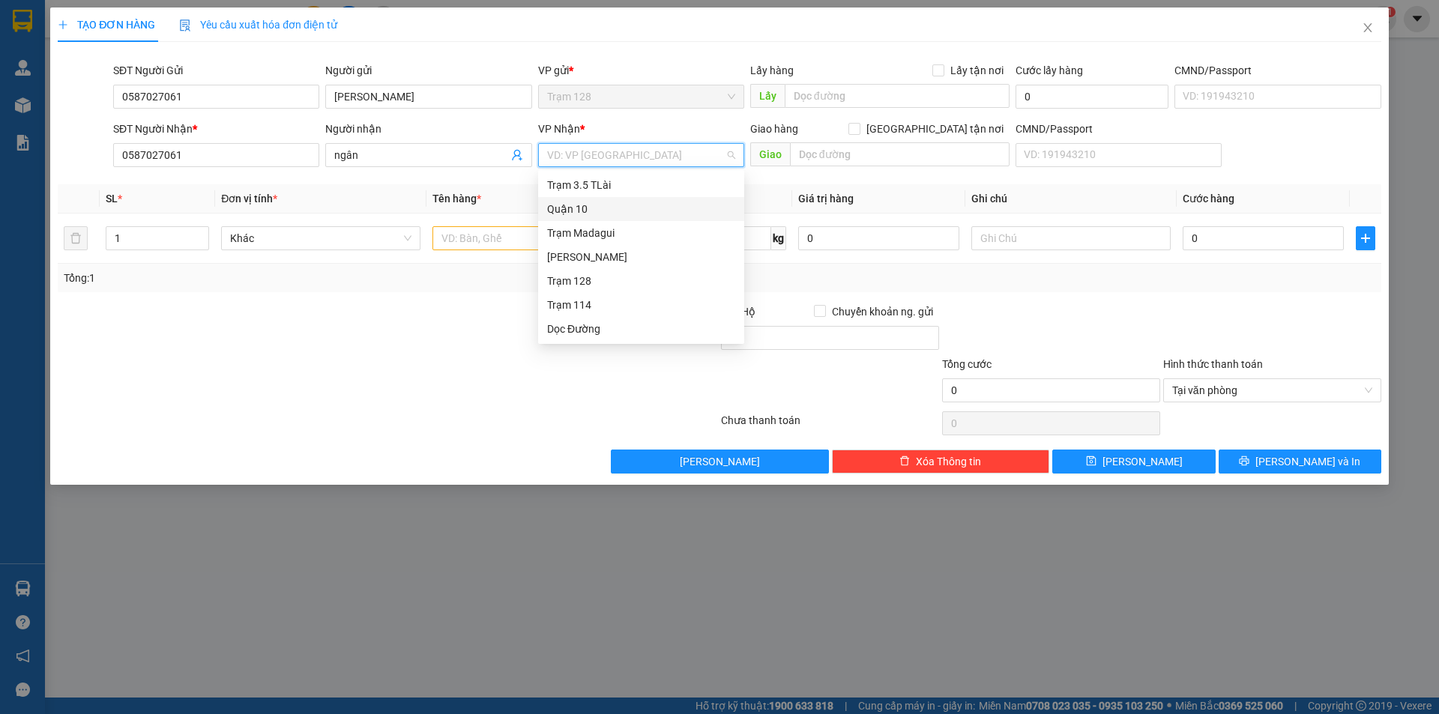
click at [639, 211] on div "Quận 10" at bounding box center [641, 209] width 188 height 16
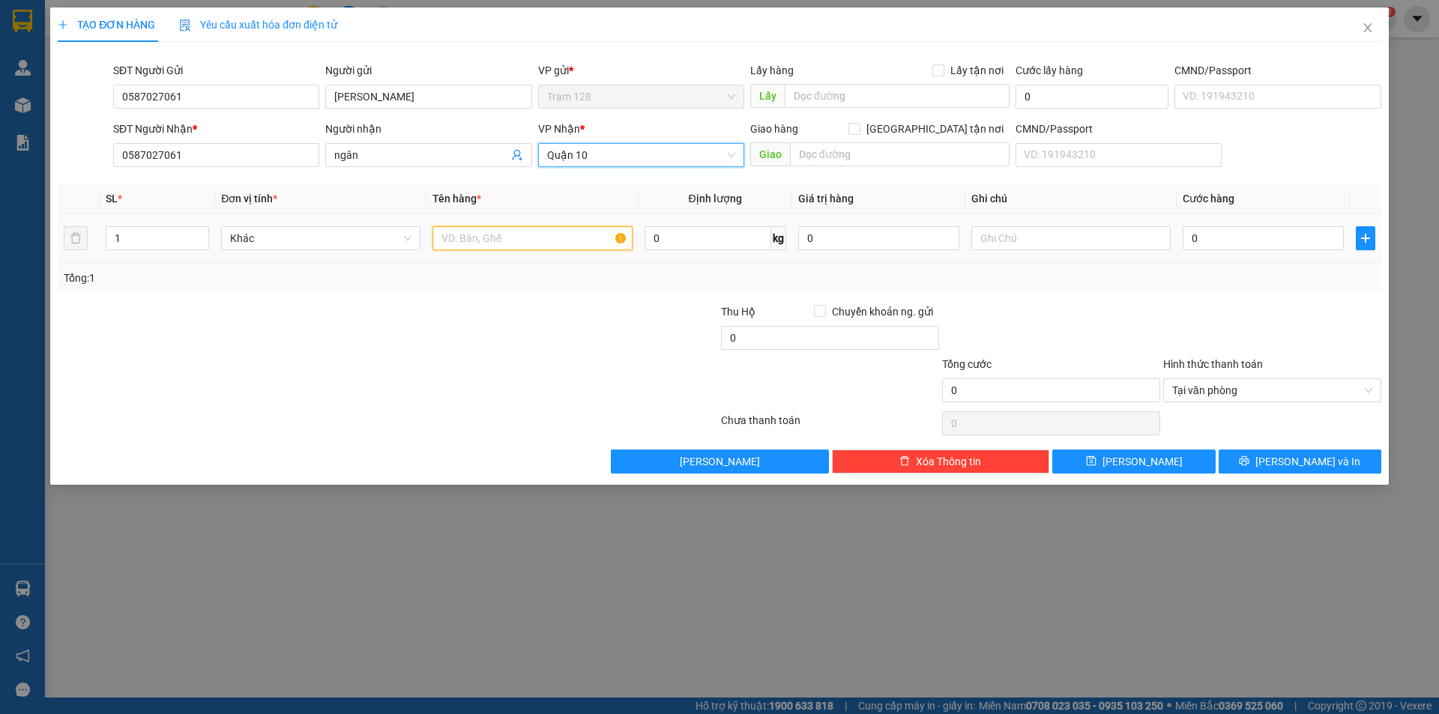
click at [513, 243] on input "text" at bounding box center [532, 238] width 199 height 24
type input "t"
type input "balo xanh (con mèo)"
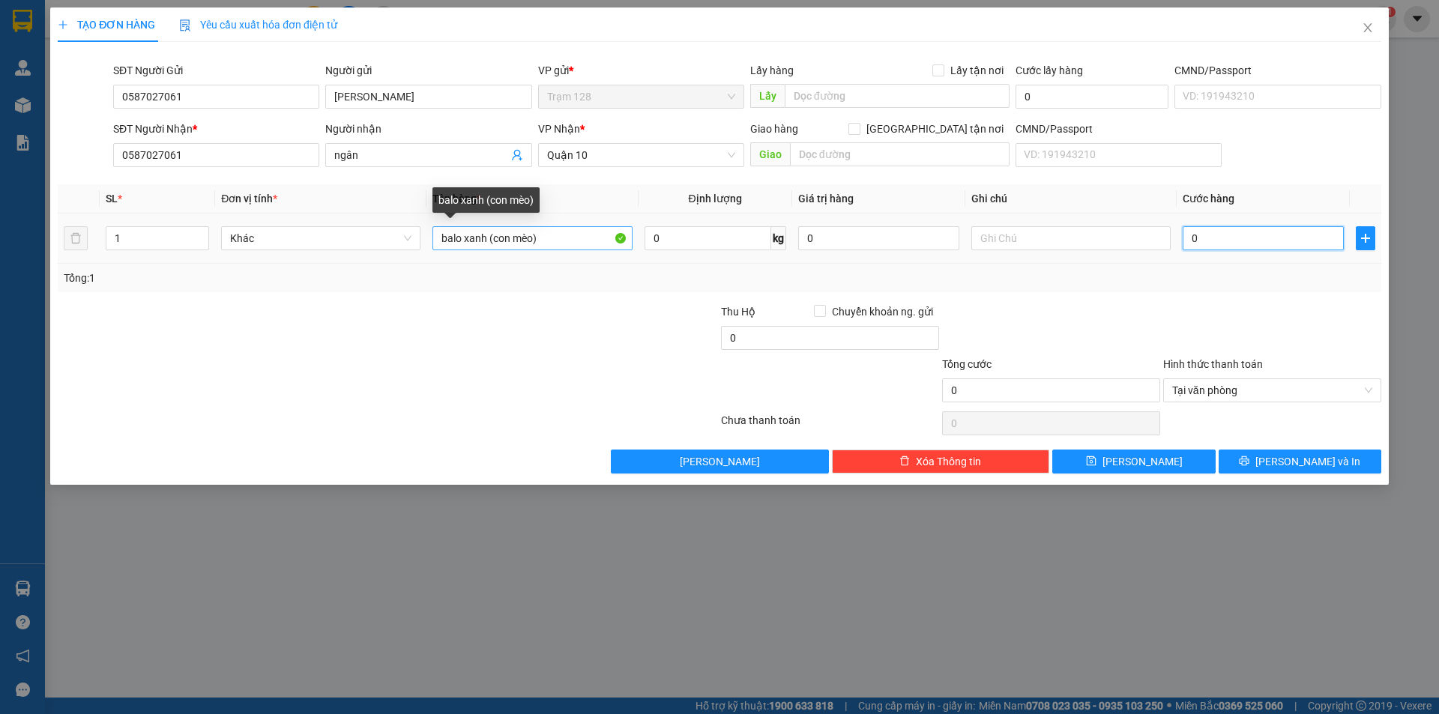
type input "4"
type input "0"
type input "01"
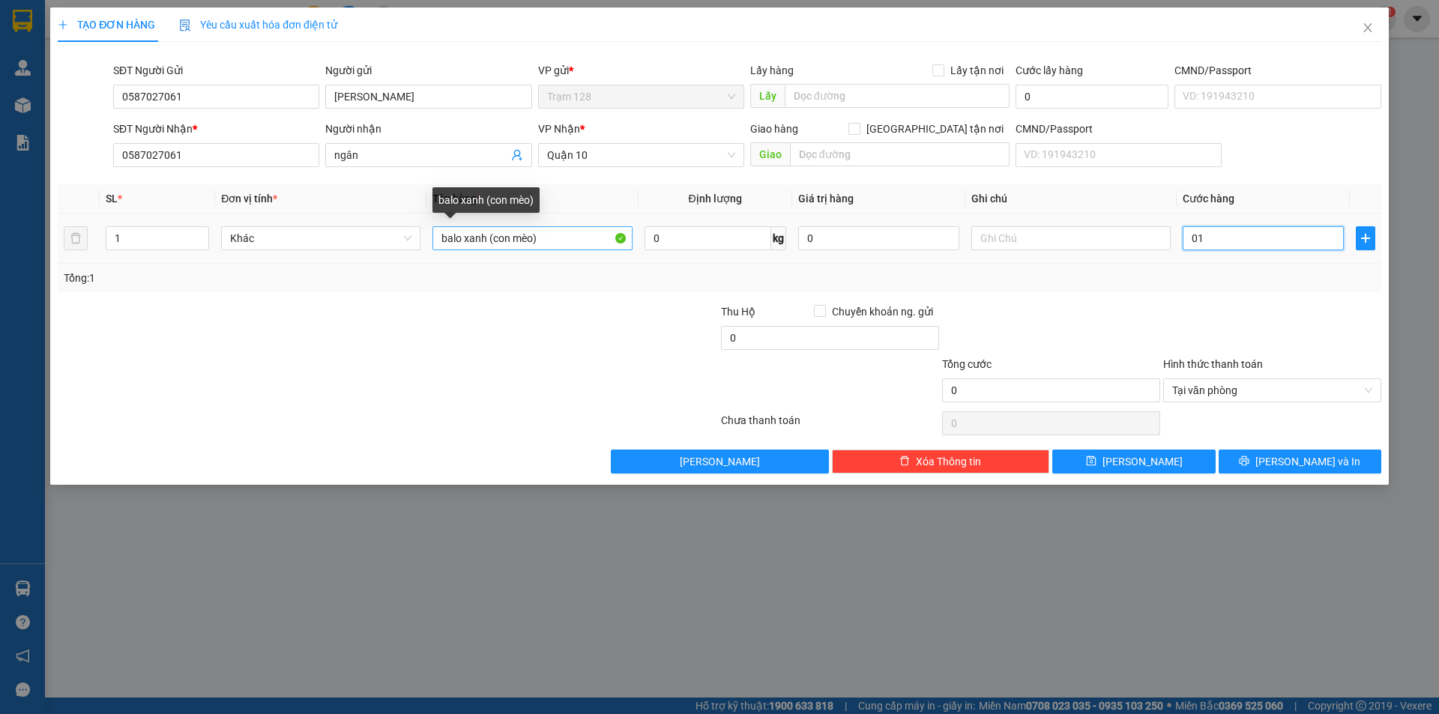
type input "1"
type input "010"
type input "10"
type input "0.100"
type input "100"
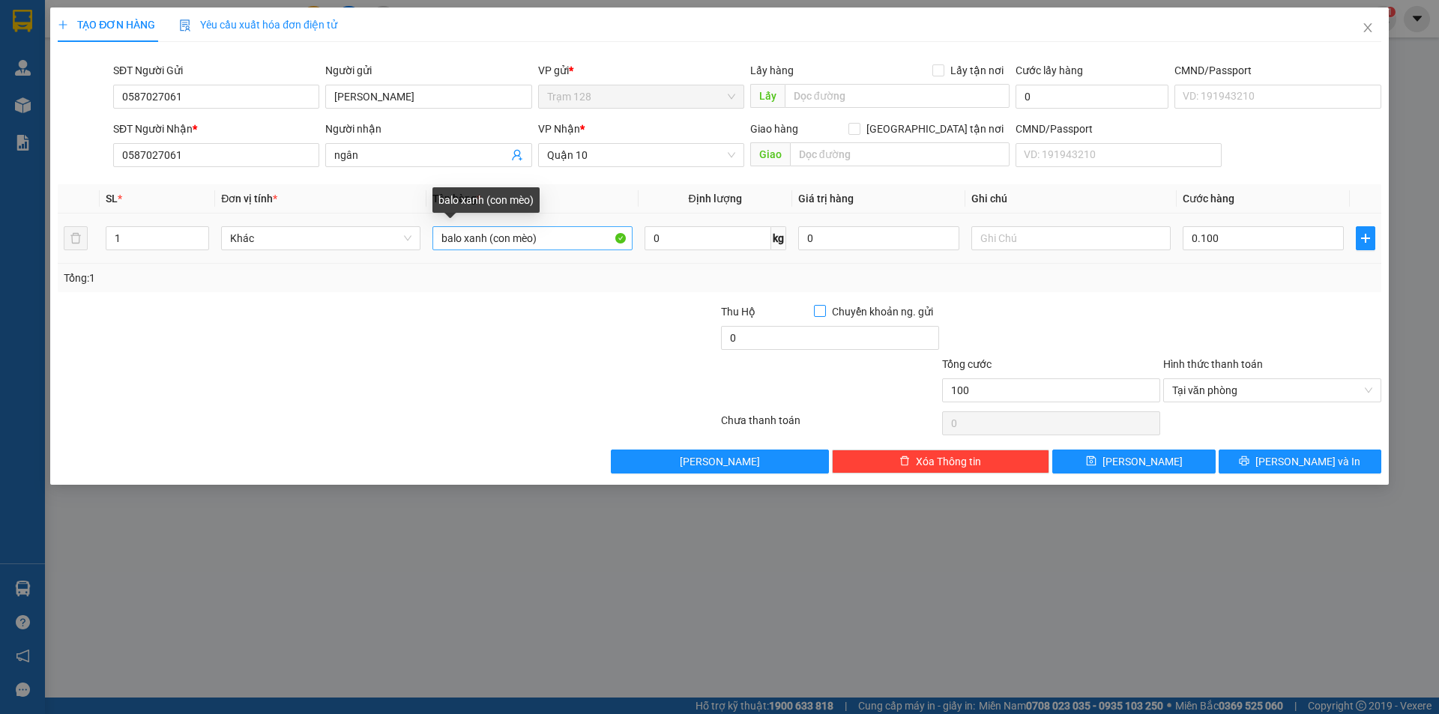
type input "100.000"
click at [1049, 249] on input "text" at bounding box center [1070, 238] width 199 height 24
type input "chết k chịu trách nhiệm"
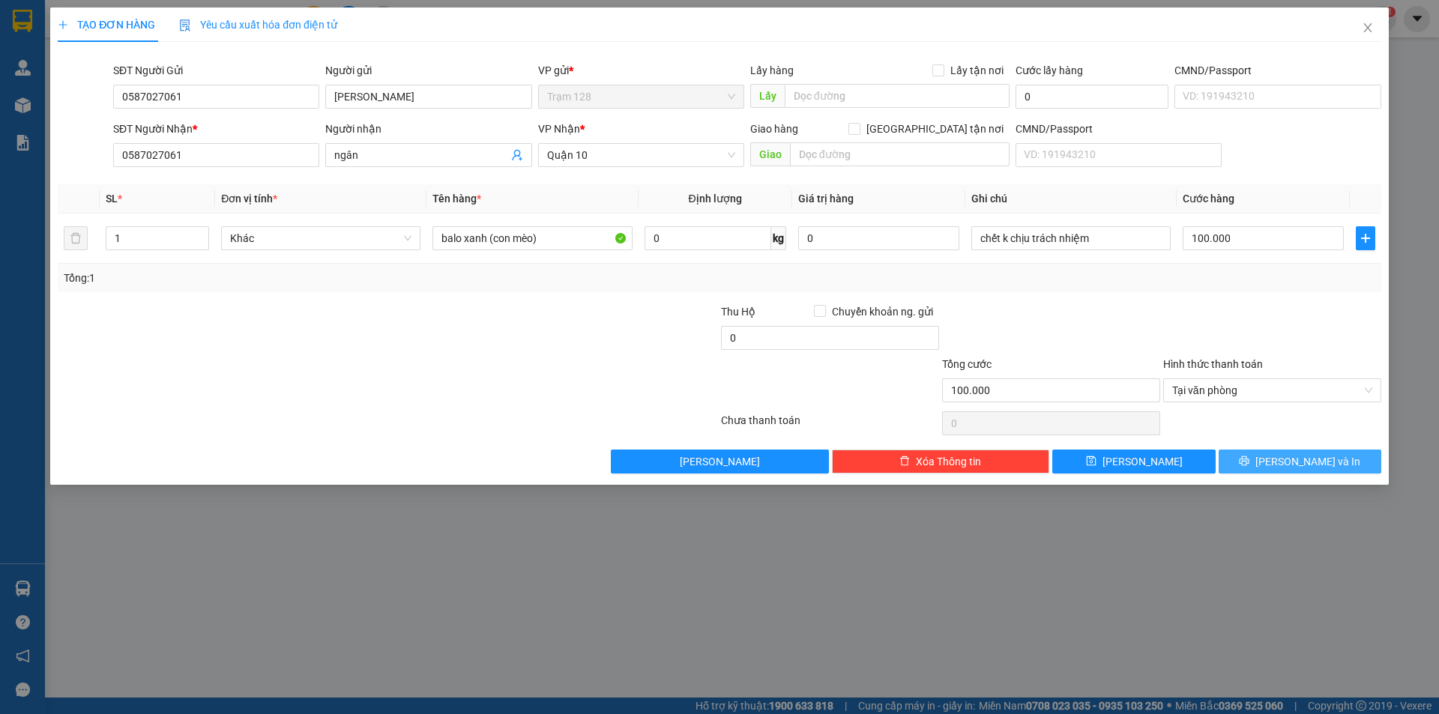
click at [1349, 468] on button "[PERSON_NAME] và In" at bounding box center [1300, 462] width 163 height 24
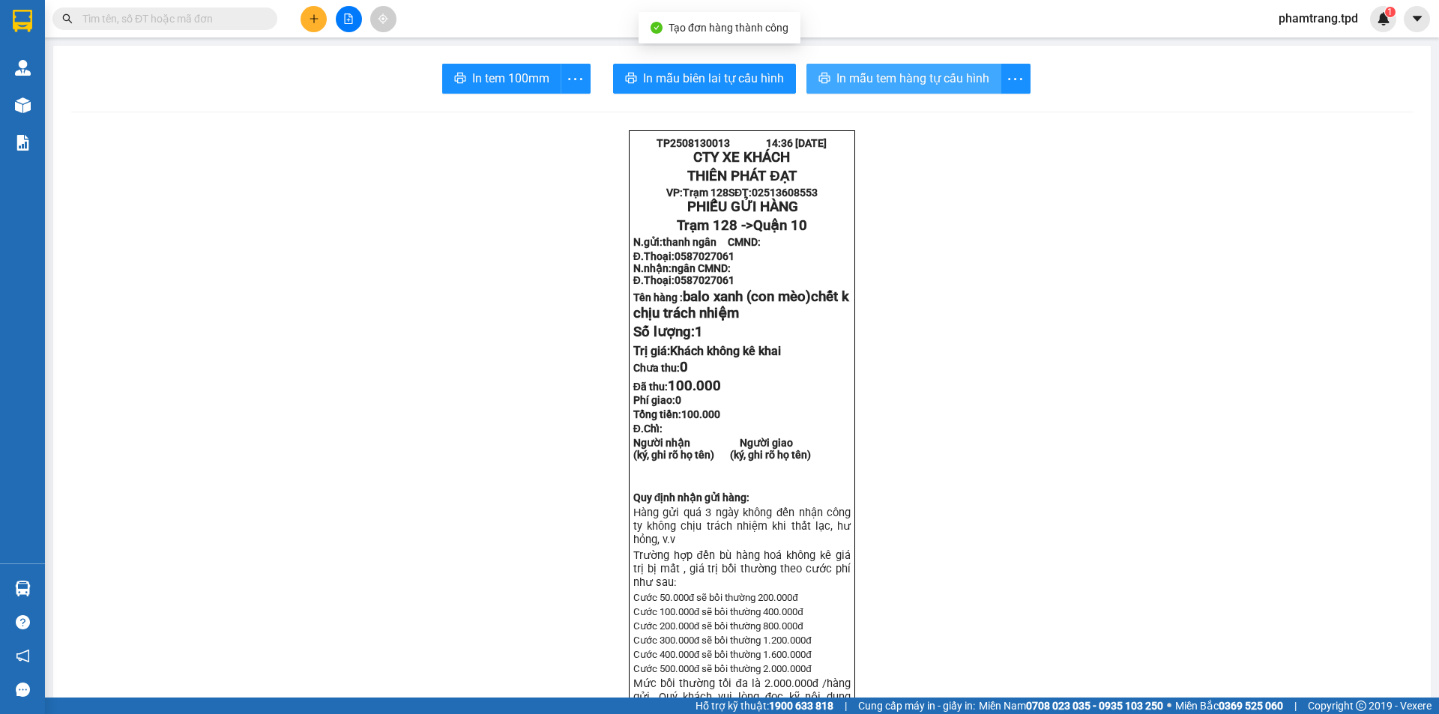
click at [892, 82] on span "In mẫu tem hàng tự cấu hình" at bounding box center [913, 78] width 153 height 19
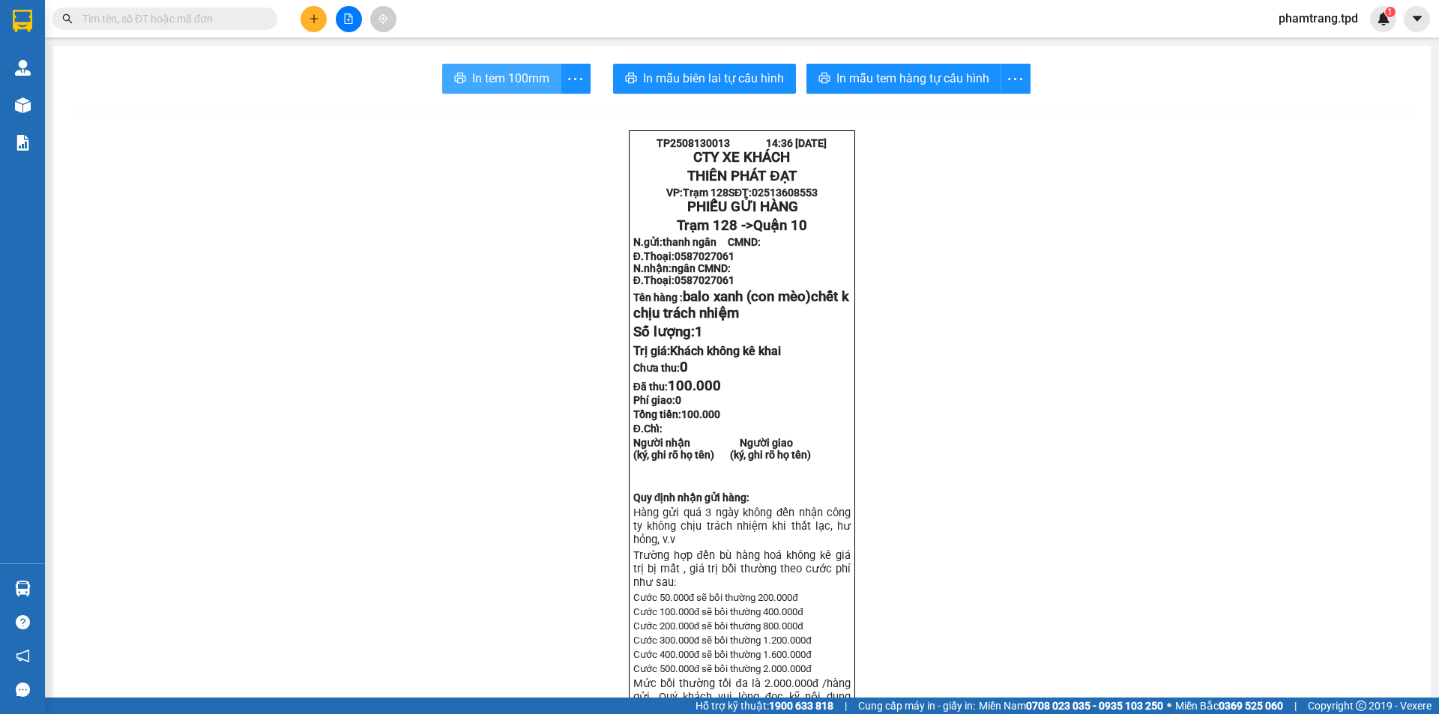
click at [536, 74] on span "In tem 100mm" at bounding box center [510, 78] width 77 height 19
click at [350, 22] on icon "file-add" at bounding box center [348, 18] width 10 height 10
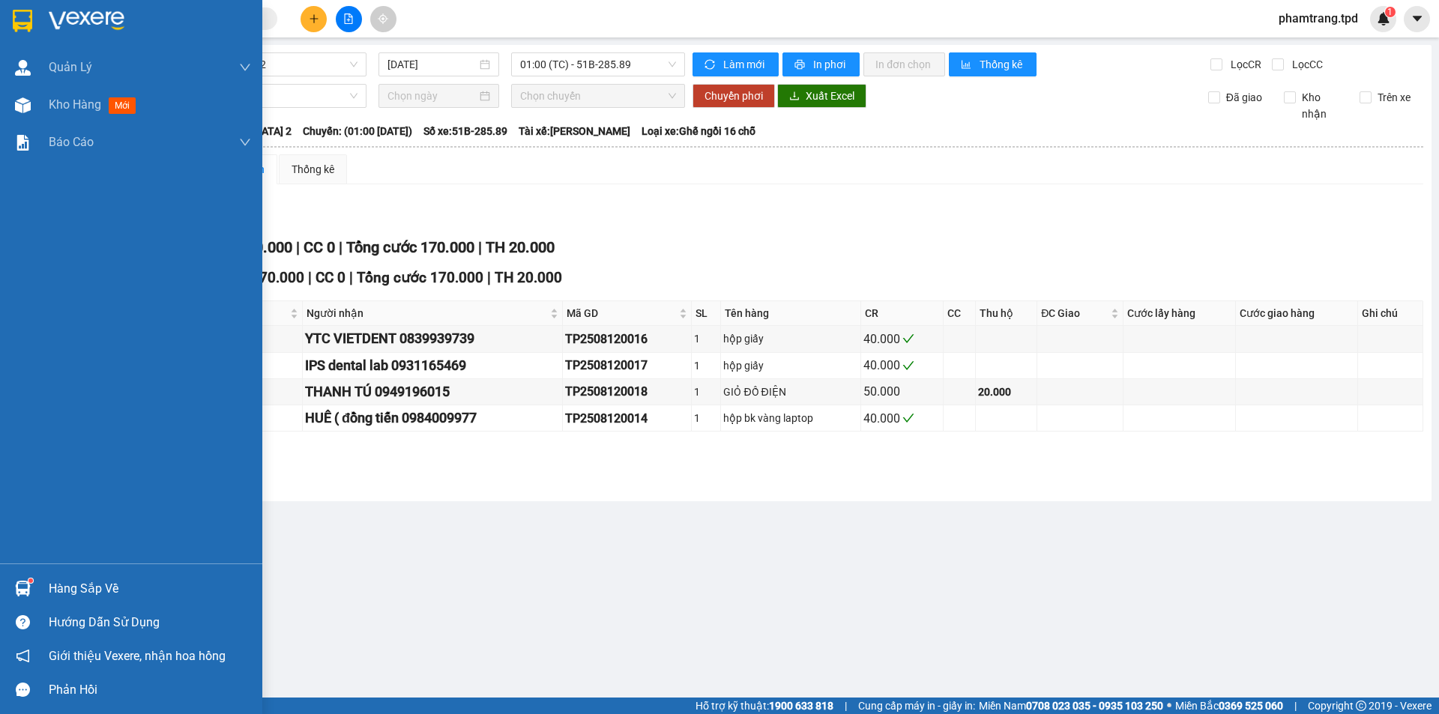
click at [58, 582] on div "Hàng sắp về" at bounding box center [150, 589] width 202 height 22
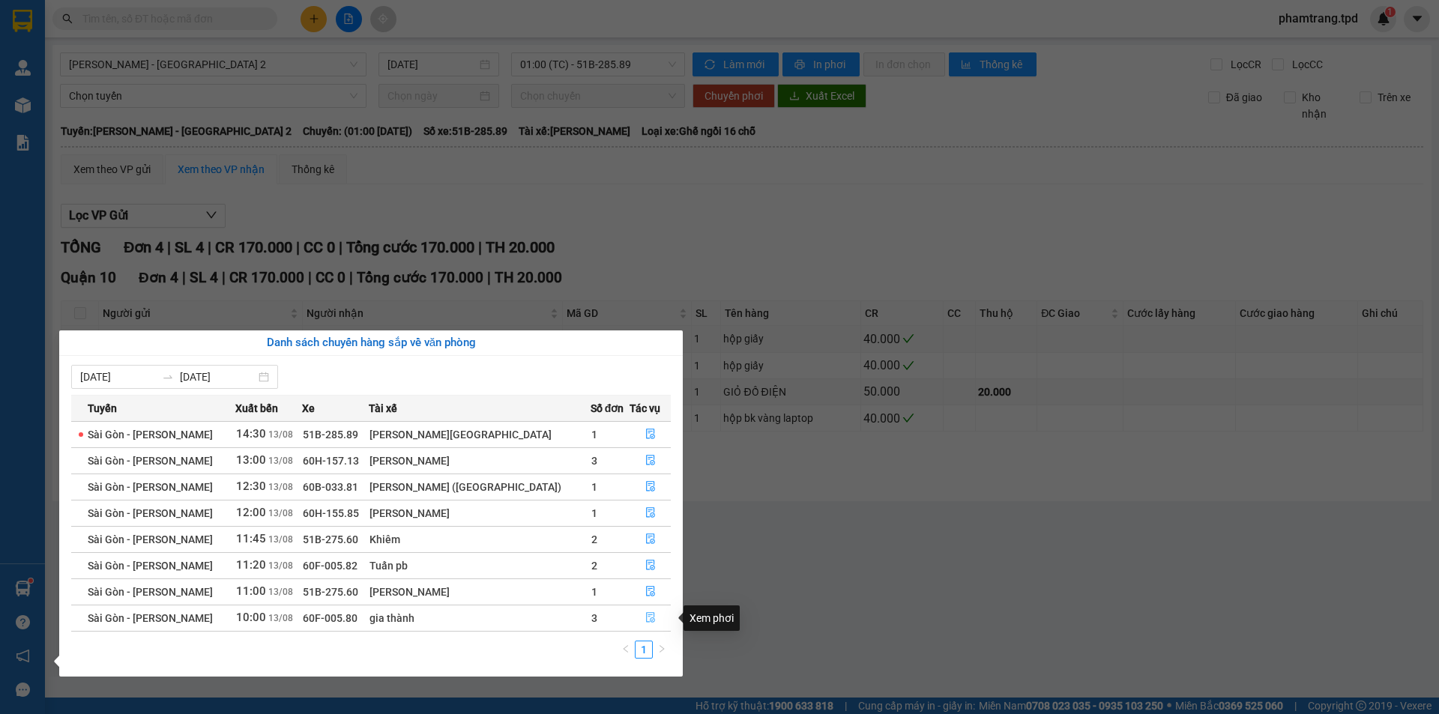
click at [639, 623] on button "button" at bounding box center [650, 618] width 40 height 24
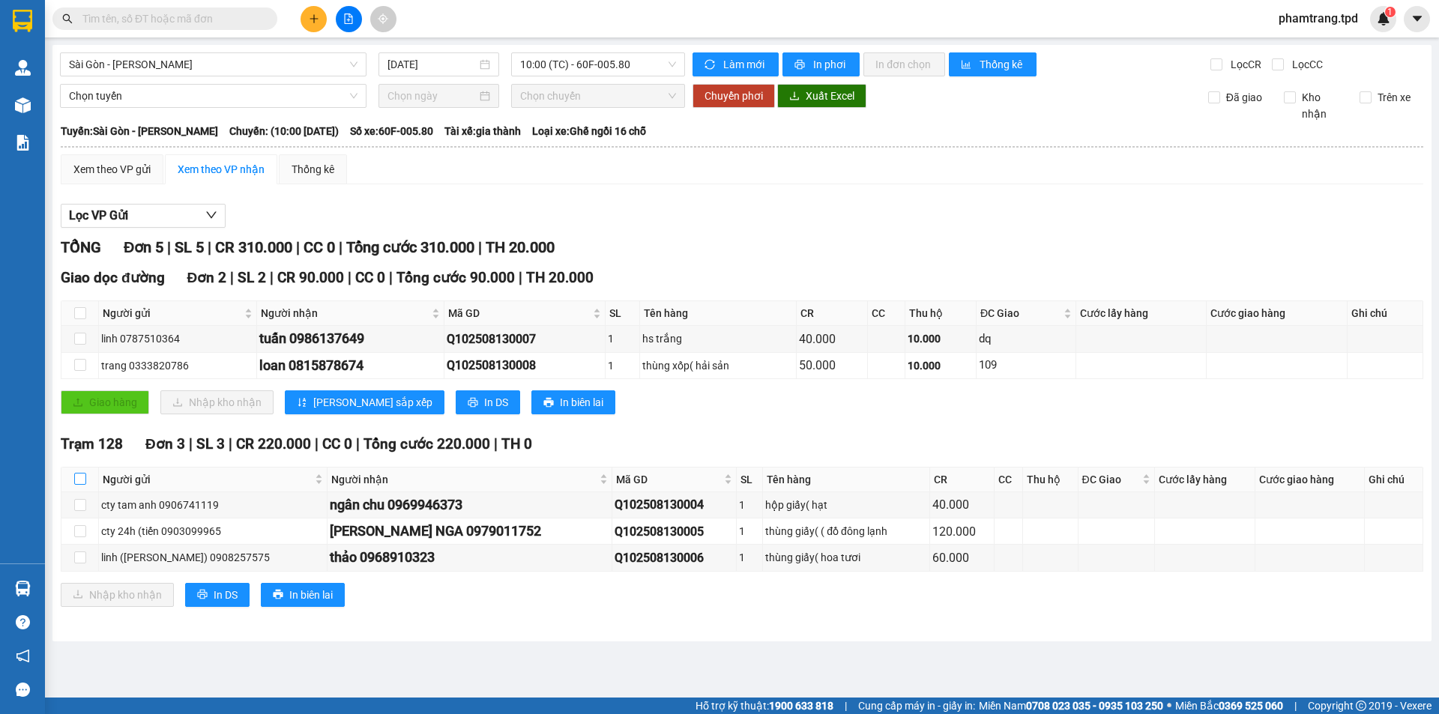
click at [79, 478] on input "checkbox" at bounding box center [80, 479] width 12 height 12
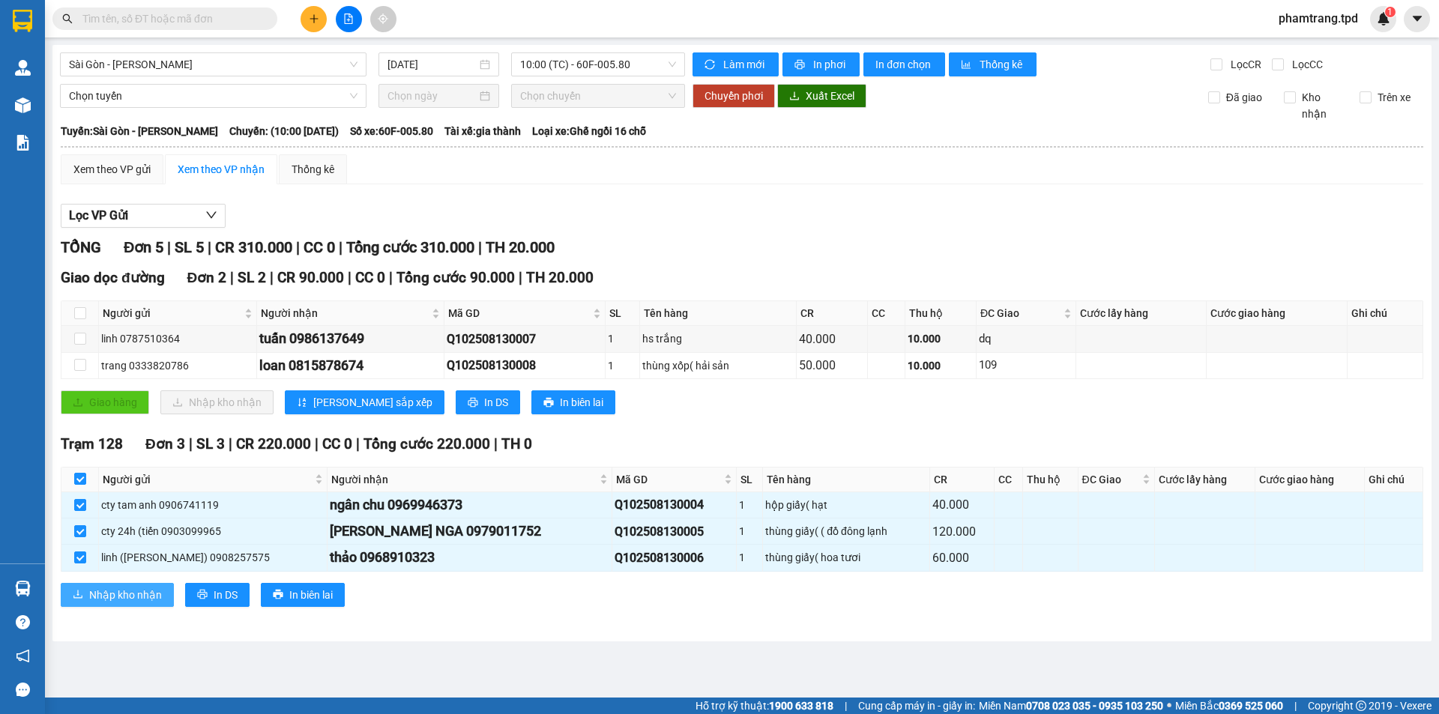
click at [120, 585] on button "Nhập kho nhận" at bounding box center [117, 595] width 113 height 24
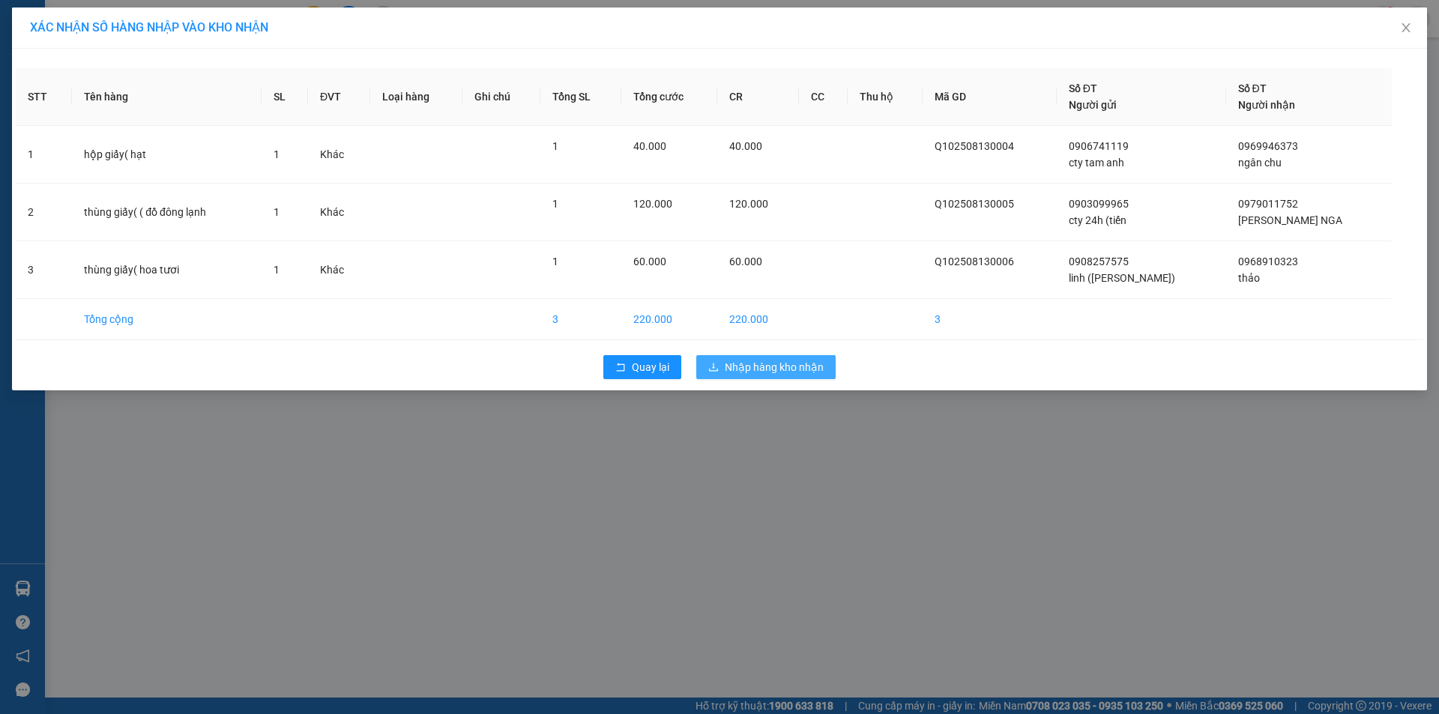
click at [816, 370] on span "Nhập hàng kho nhận" at bounding box center [774, 367] width 99 height 16
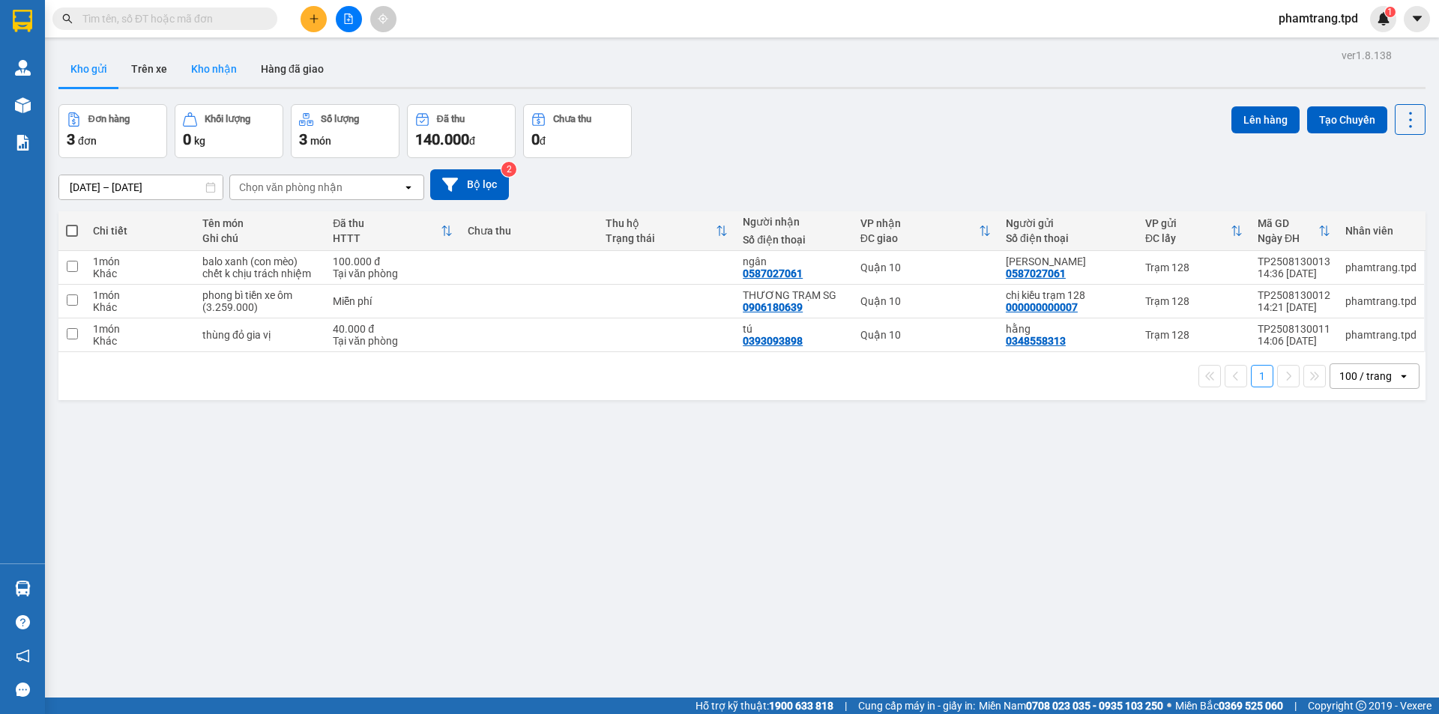
click at [194, 64] on button "Kho nhận" at bounding box center [214, 69] width 70 height 36
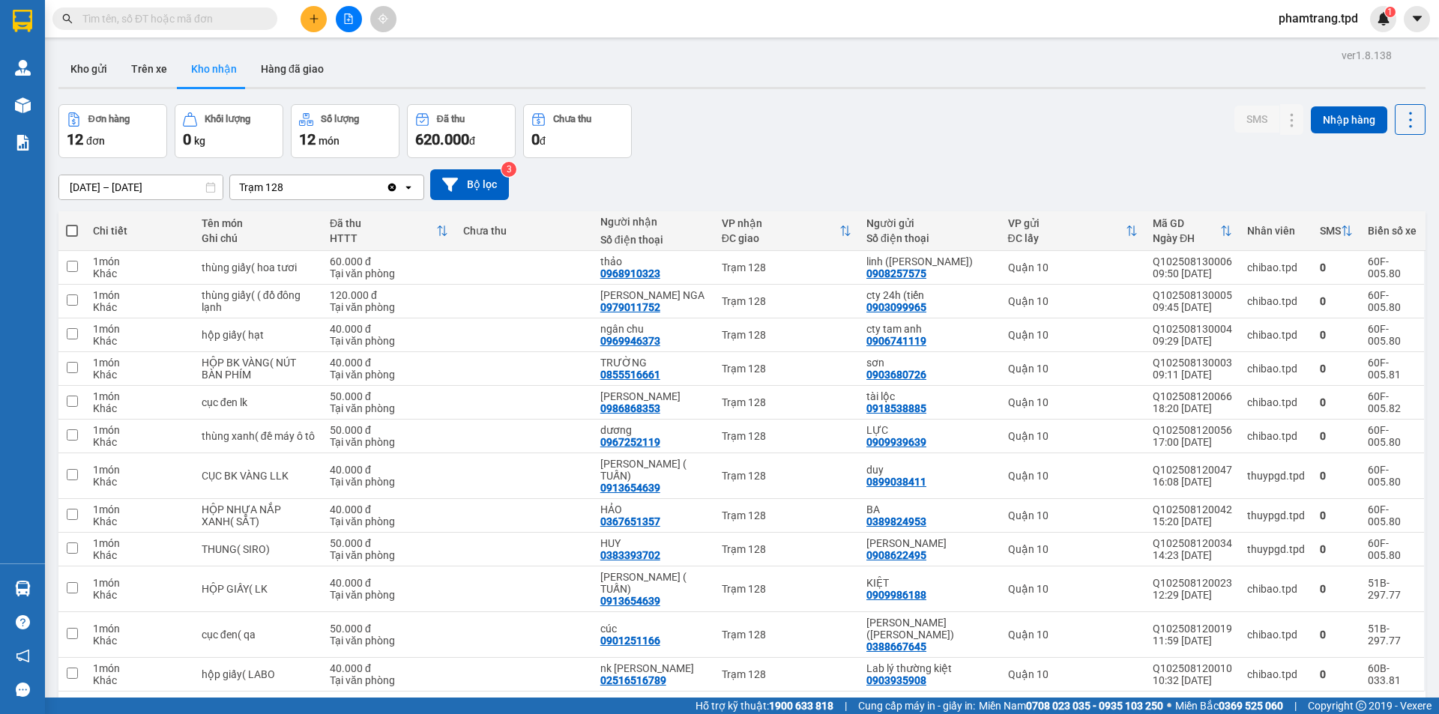
click at [238, 22] on input "text" at bounding box center [170, 18] width 177 height 16
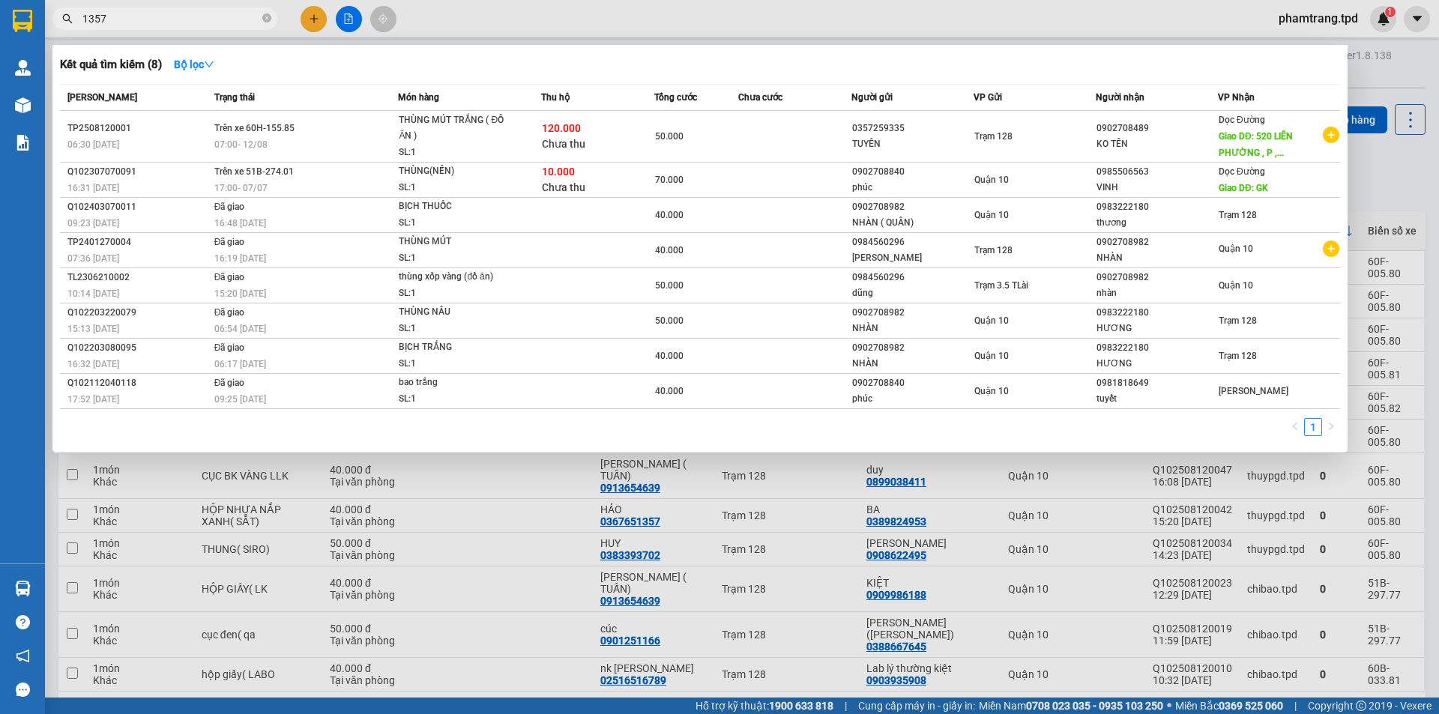
type input "1357"
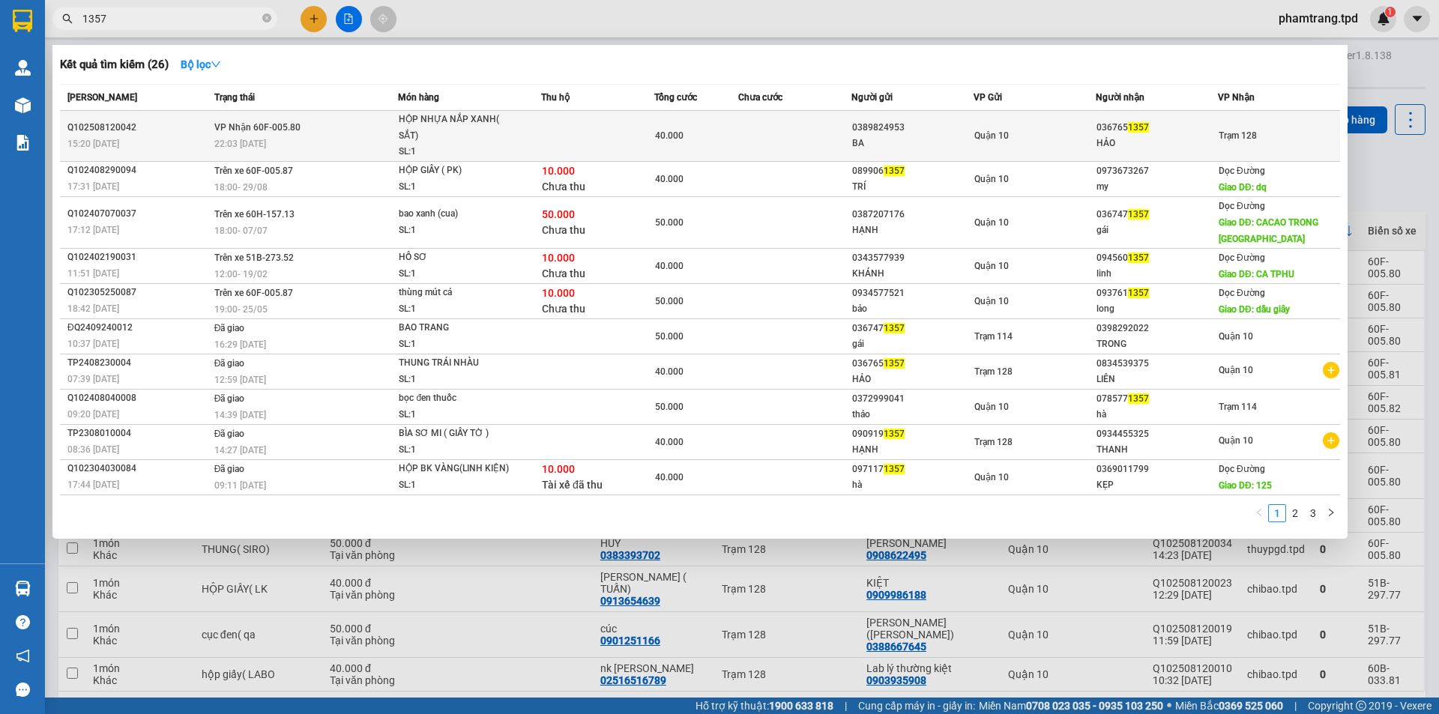
click at [1233, 144] on div "Trạm 128" at bounding box center [1238, 135] width 38 height 16
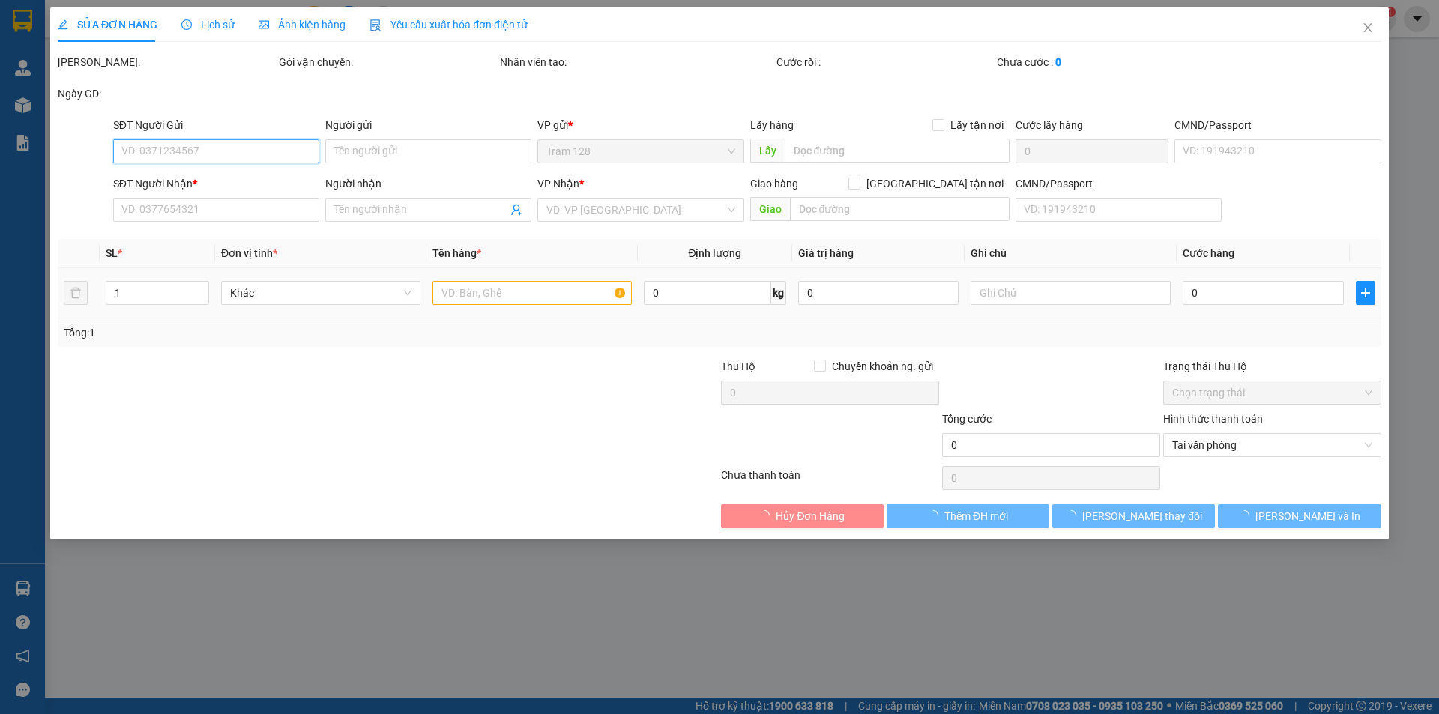
type input "0389824953"
type input "BA"
type input "0367651357"
type input "HẢO"
type input "40.000"
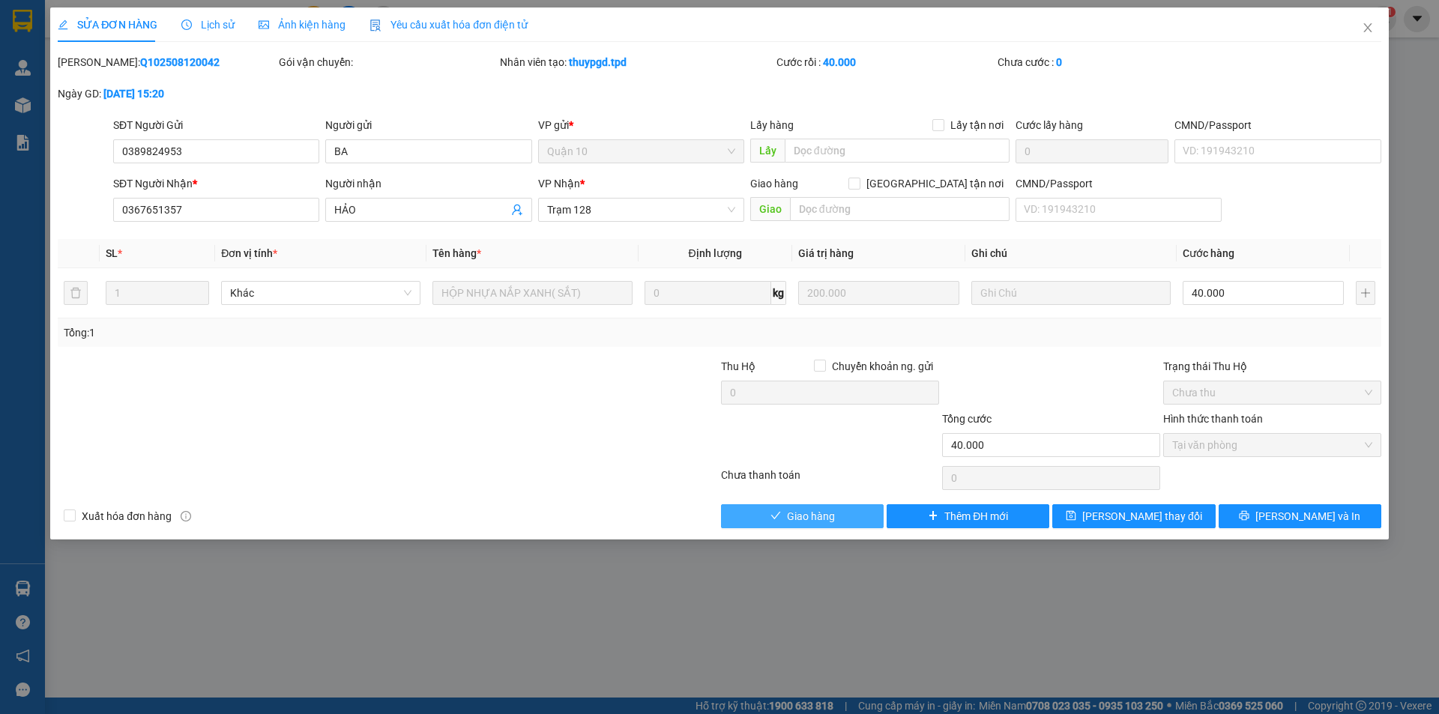
click at [793, 525] on button "Giao hàng" at bounding box center [802, 516] width 163 height 24
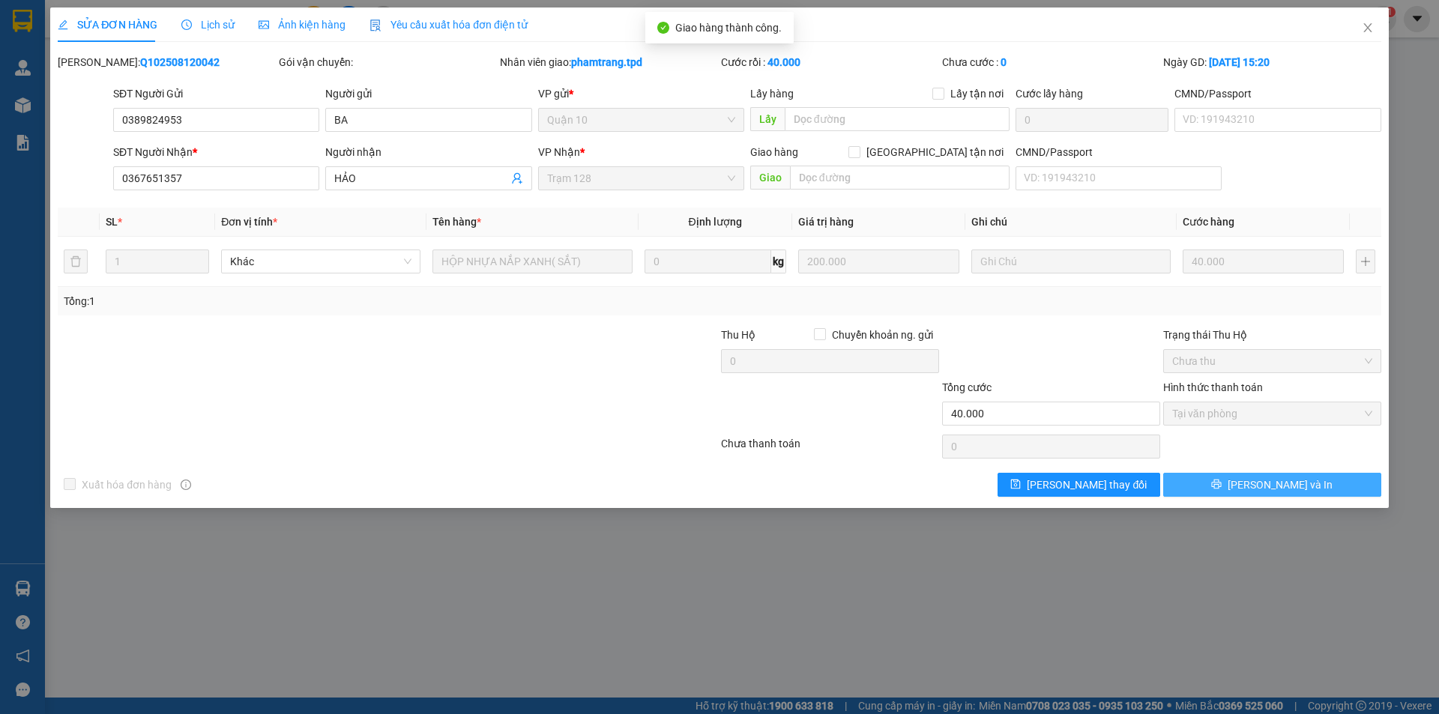
click at [1205, 479] on button "[PERSON_NAME] và In" at bounding box center [1272, 485] width 218 height 24
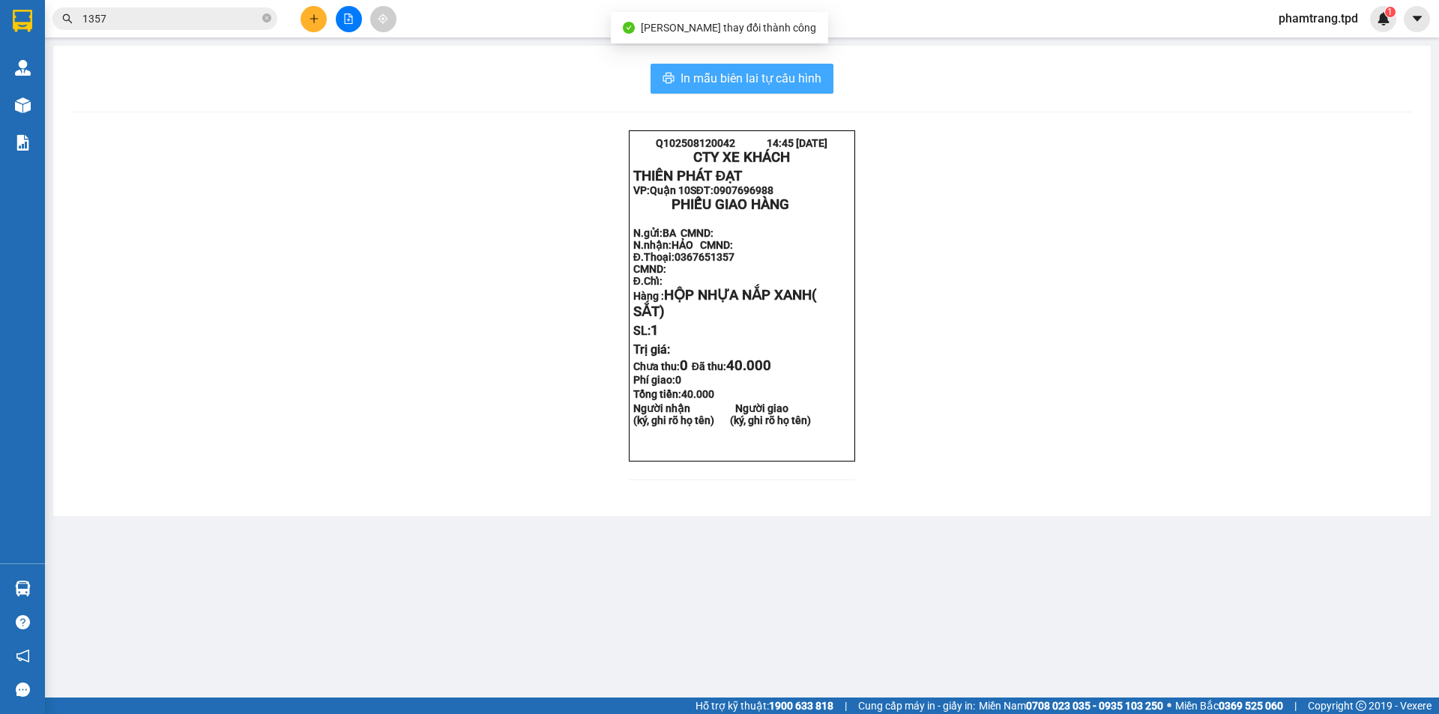
drag, startPoint x: 826, startPoint y: 61, endPoint x: 818, endPoint y: 73, distance: 15.2
click at [821, 68] on div "In mẫu biên lai tự cấu hình Q102508120042 14:45 [DATE] CTY XE KHÁCH THIÊN PHÁT…" at bounding box center [742, 281] width 1378 height 471
click at [816, 76] on span "In mẫu biên lai tự cấu hình" at bounding box center [751, 78] width 141 height 19
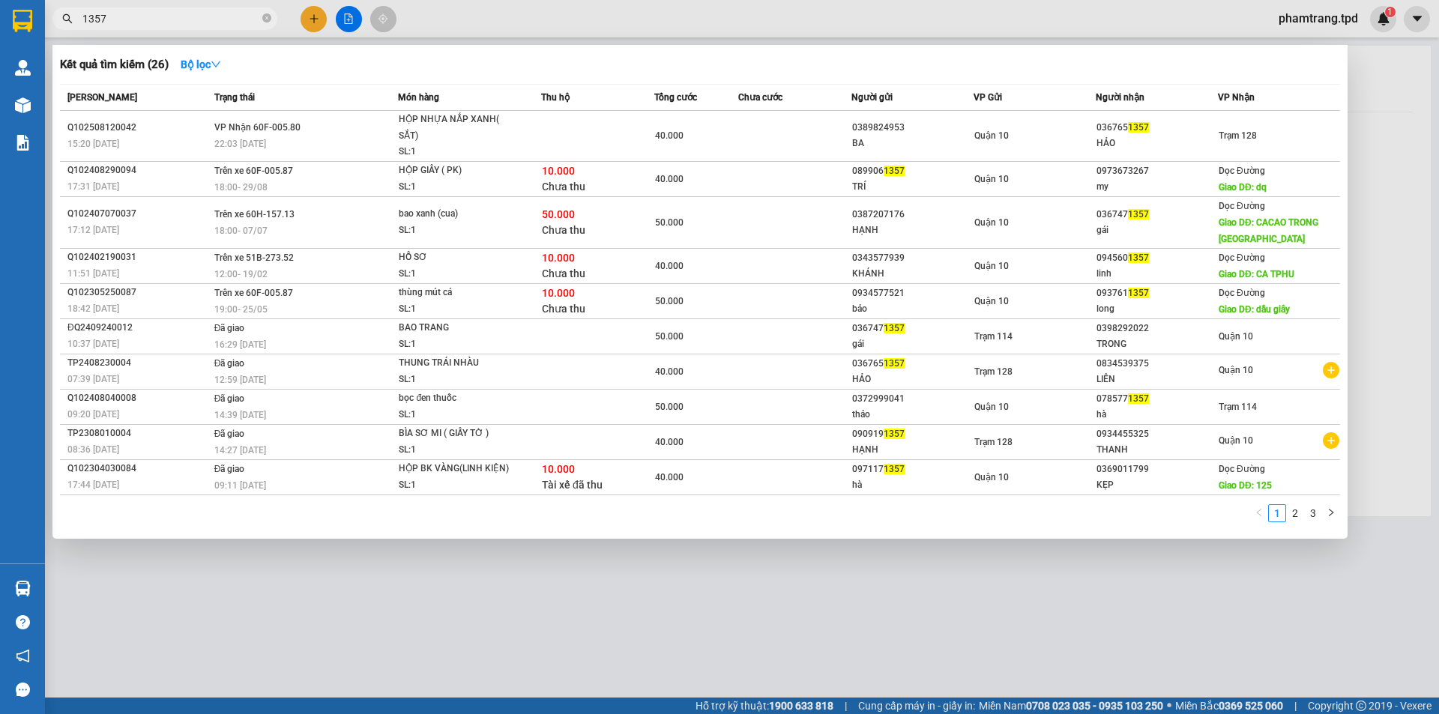
click at [167, 17] on input "1357" at bounding box center [170, 18] width 177 height 16
drag, startPoint x: 607, startPoint y: 648, endPoint x: 534, endPoint y: 711, distance: 96.7
click at [607, 648] on div at bounding box center [719, 357] width 1439 height 714
click at [261, 16] on span "1357" at bounding box center [164, 18] width 225 height 22
click at [570, 594] on div at bounding box center [719, 357] width 1439 height 714
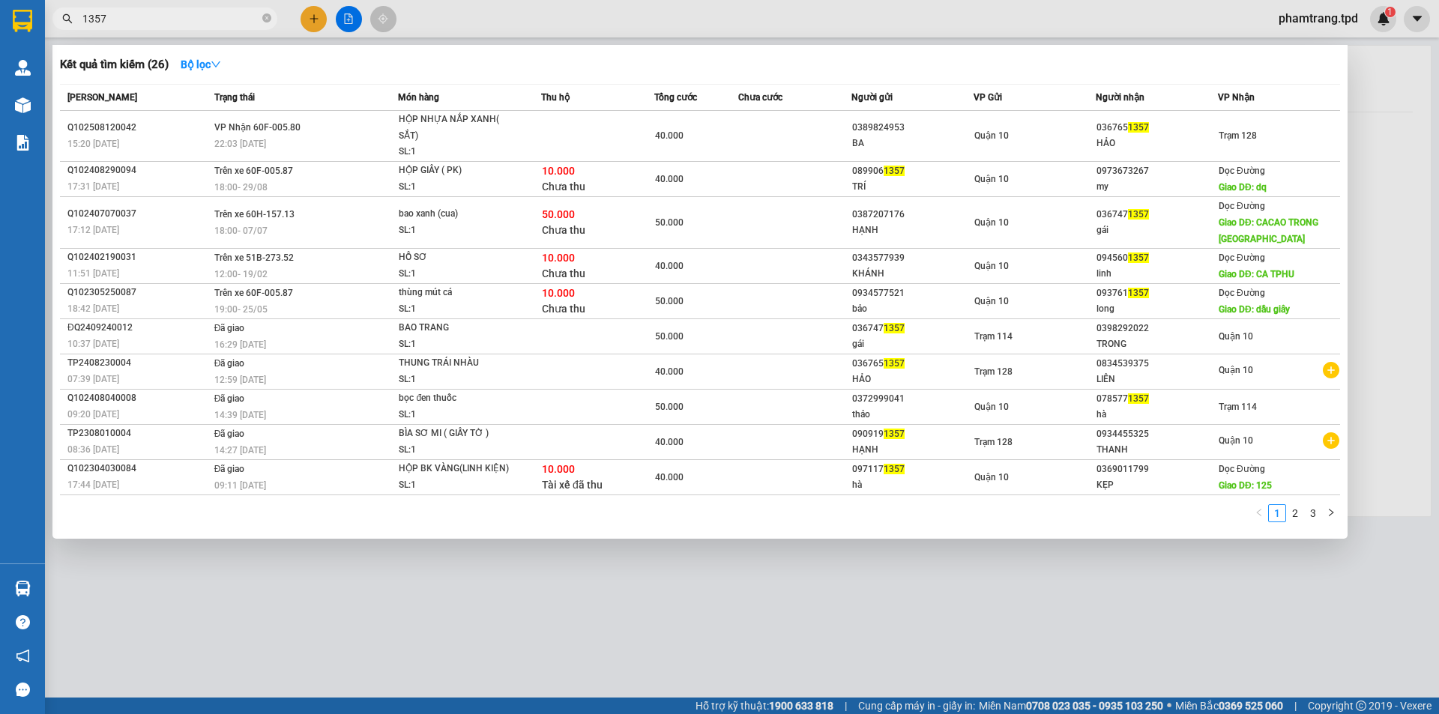
click at [272, 19] on span "1357" at bounding box center [164, 18] width 225 height 22
click at [264, 18] on icon "close-circle" at bounding box center [266, 17] width 9 height 9
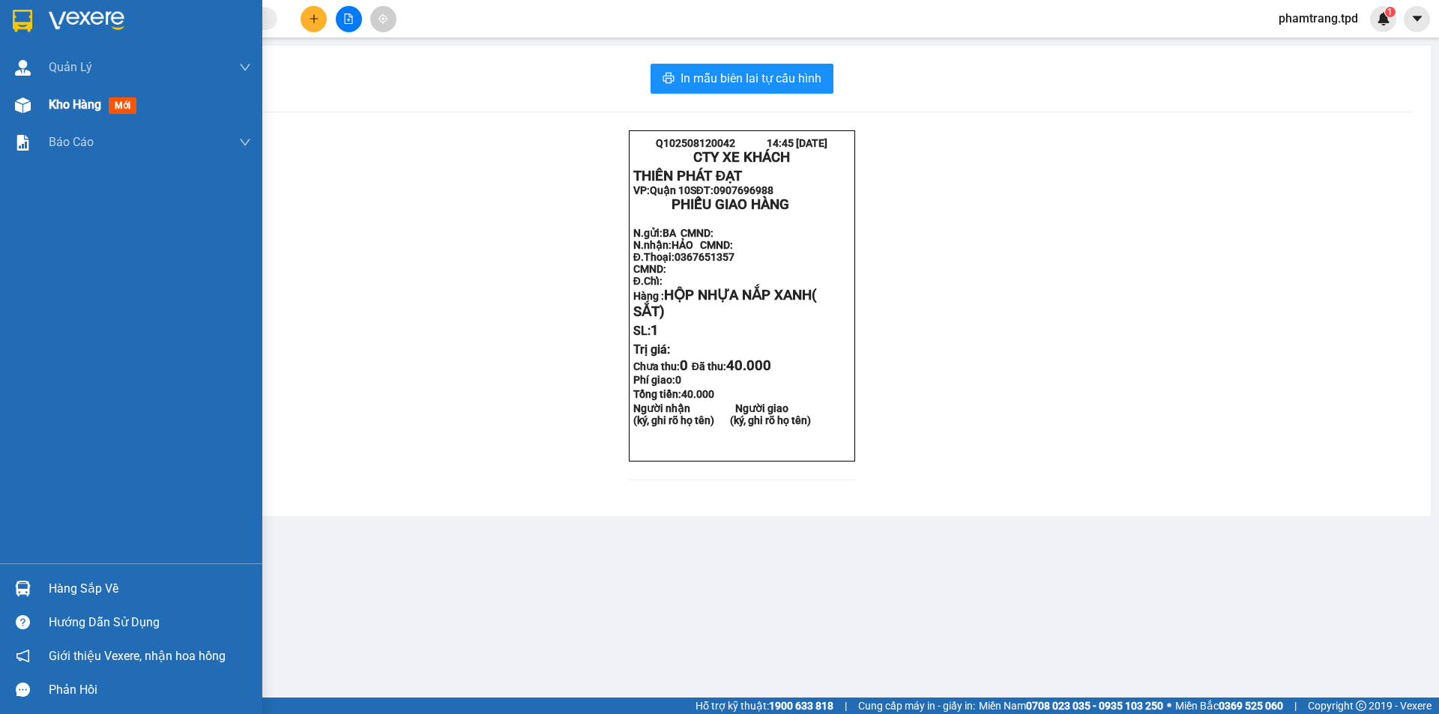
click at [85, 97] on span "Kho hàng" at bounding box center [75, 104] width 52 height 14
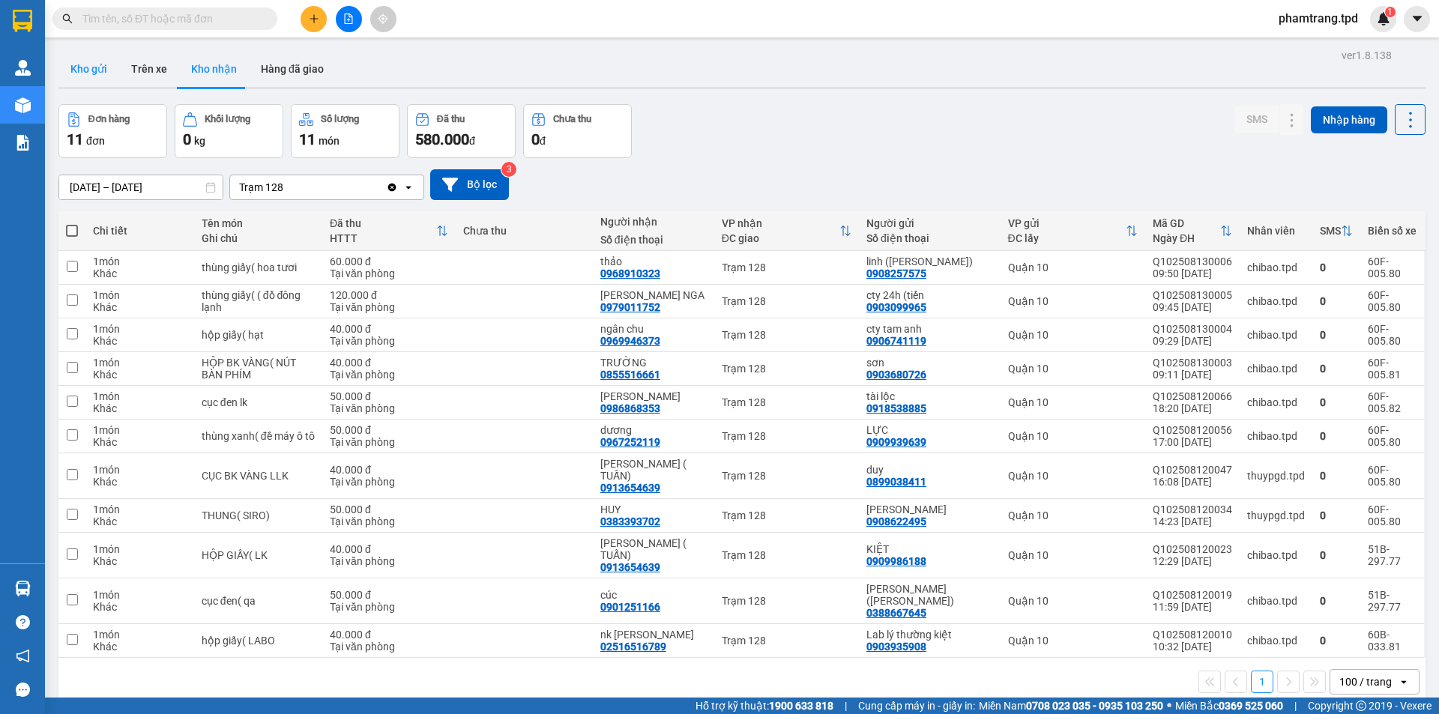
click at [73, 69] on button "Kho gửi" at bounding box center [88, 69] width 61 height 36
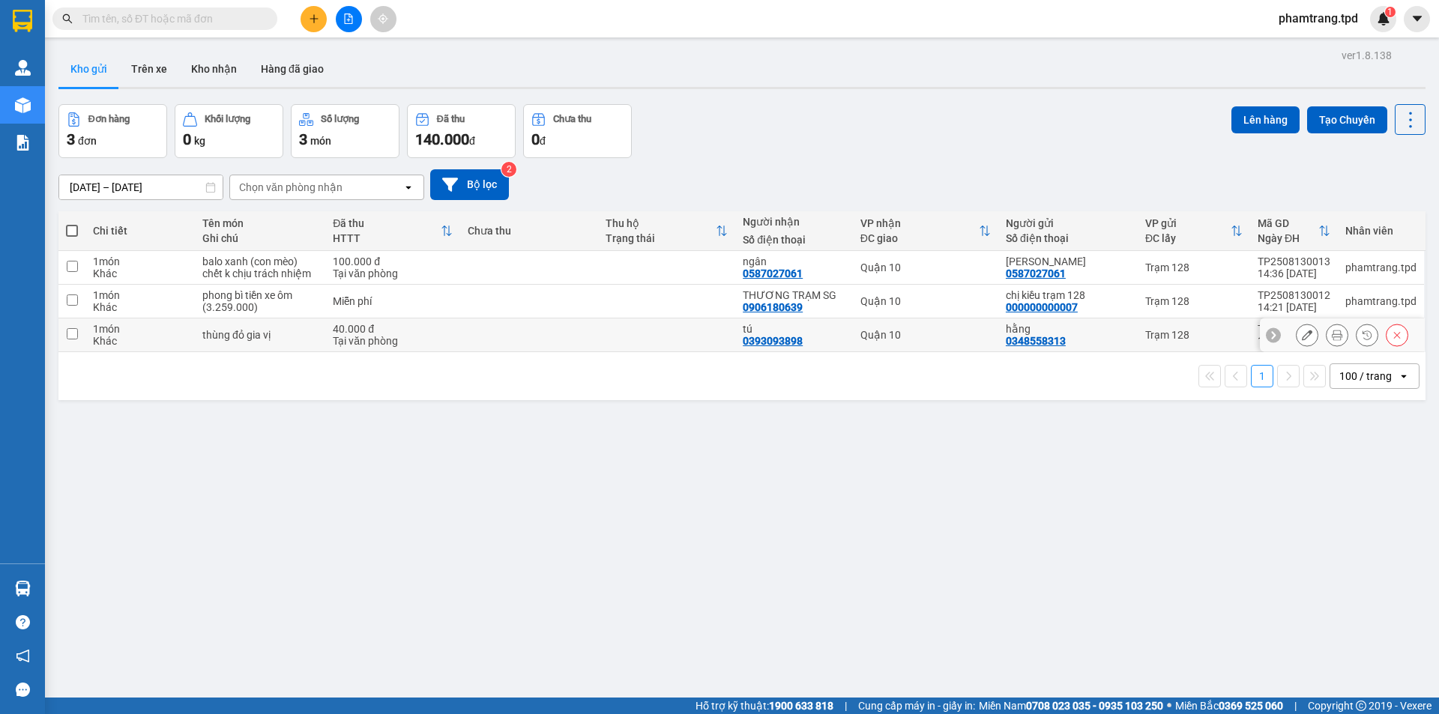
click at [447, 345] on div "Tại văn phòng" at bounding box center [393, 341] width 120 height 12
checkbox input "true"
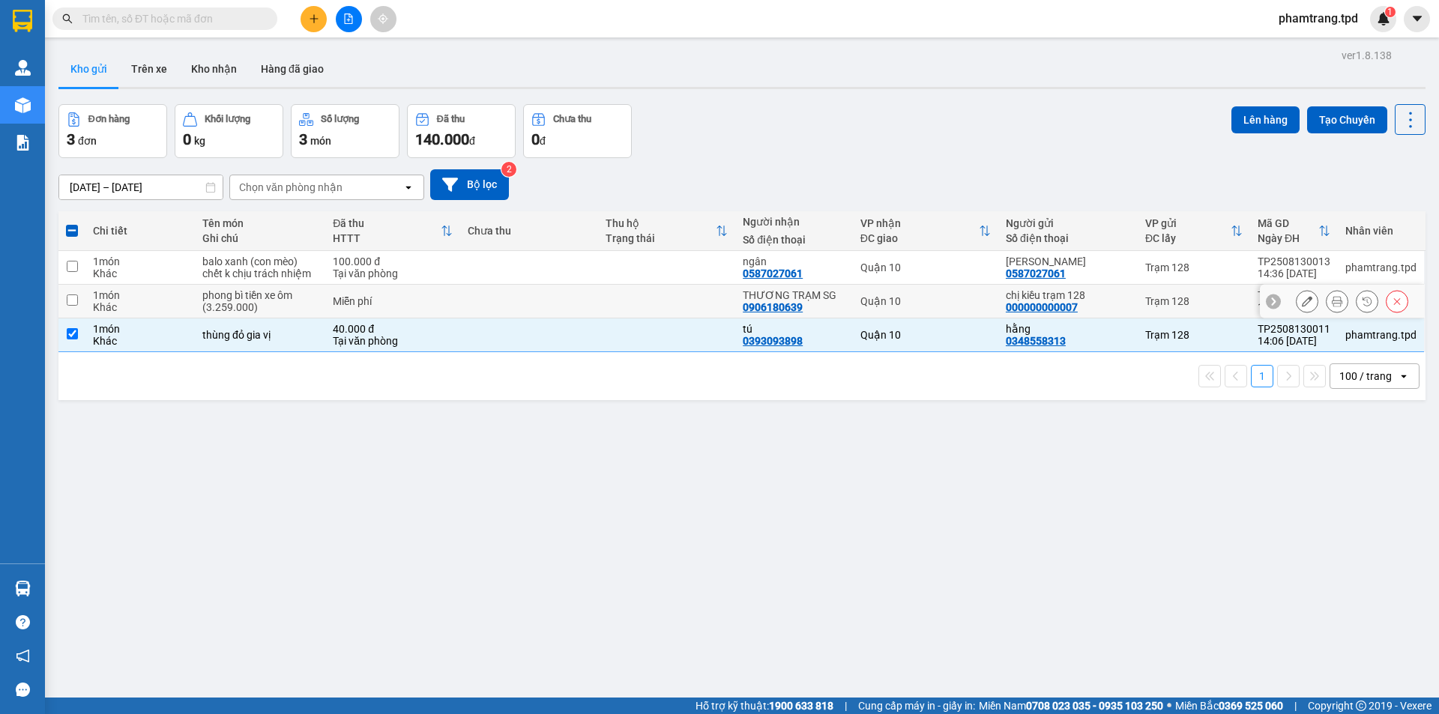
click at [411, 298] on div "Miễn phí" at bounding box center [393, 301] width 120 height 12
checkbox input "true"
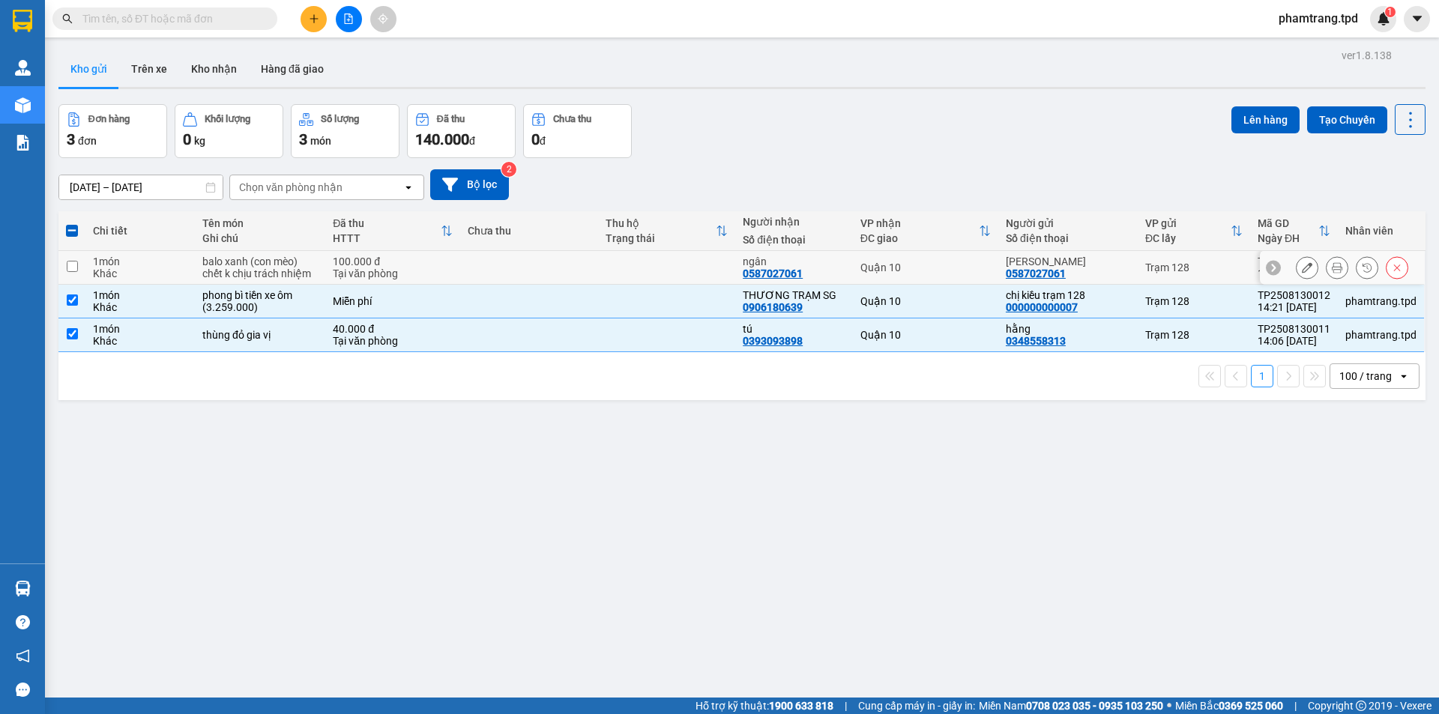
click at [408, 269] on div "Tại văn phòng" at bounding box center [393, 274] width 120 height 12
checkbox input "true"
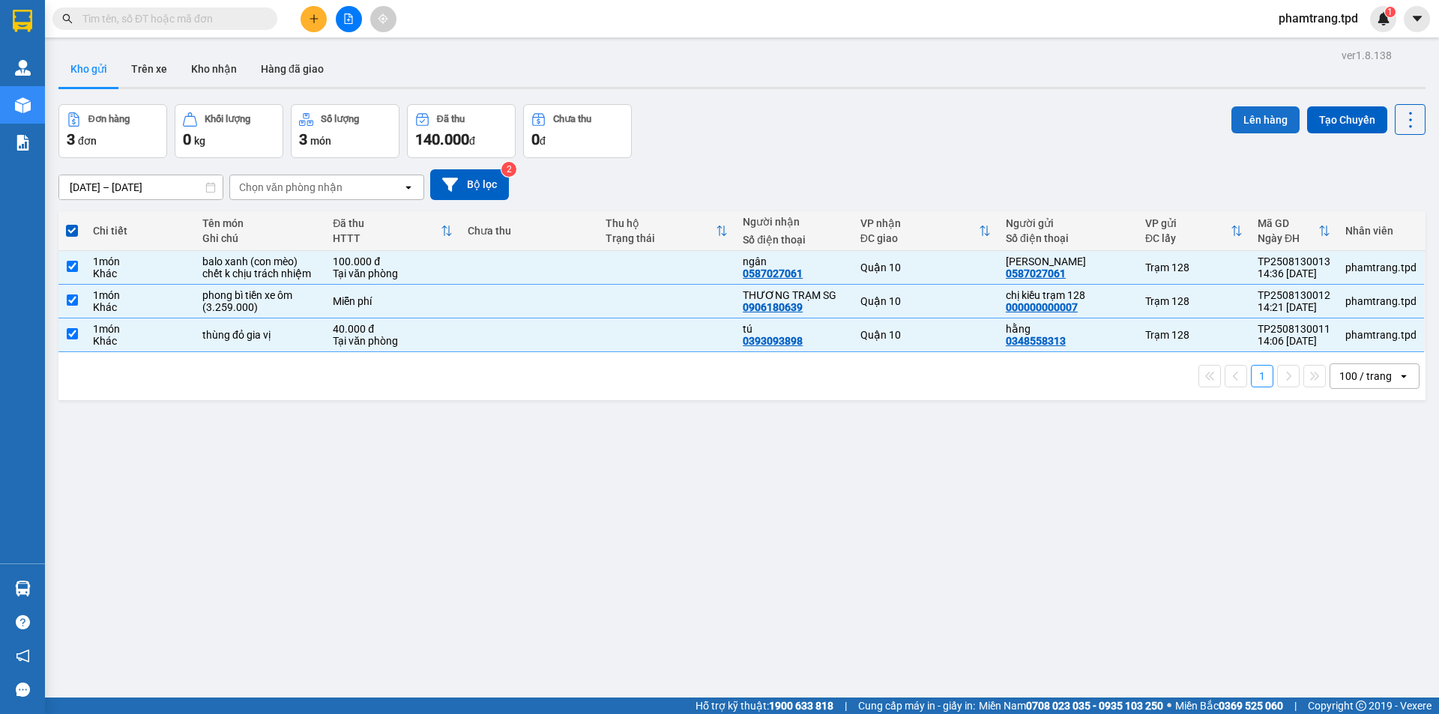
click at [1240, 116] on button "Lên hàng" at bounding box center [1266, 119] width 68 height 27
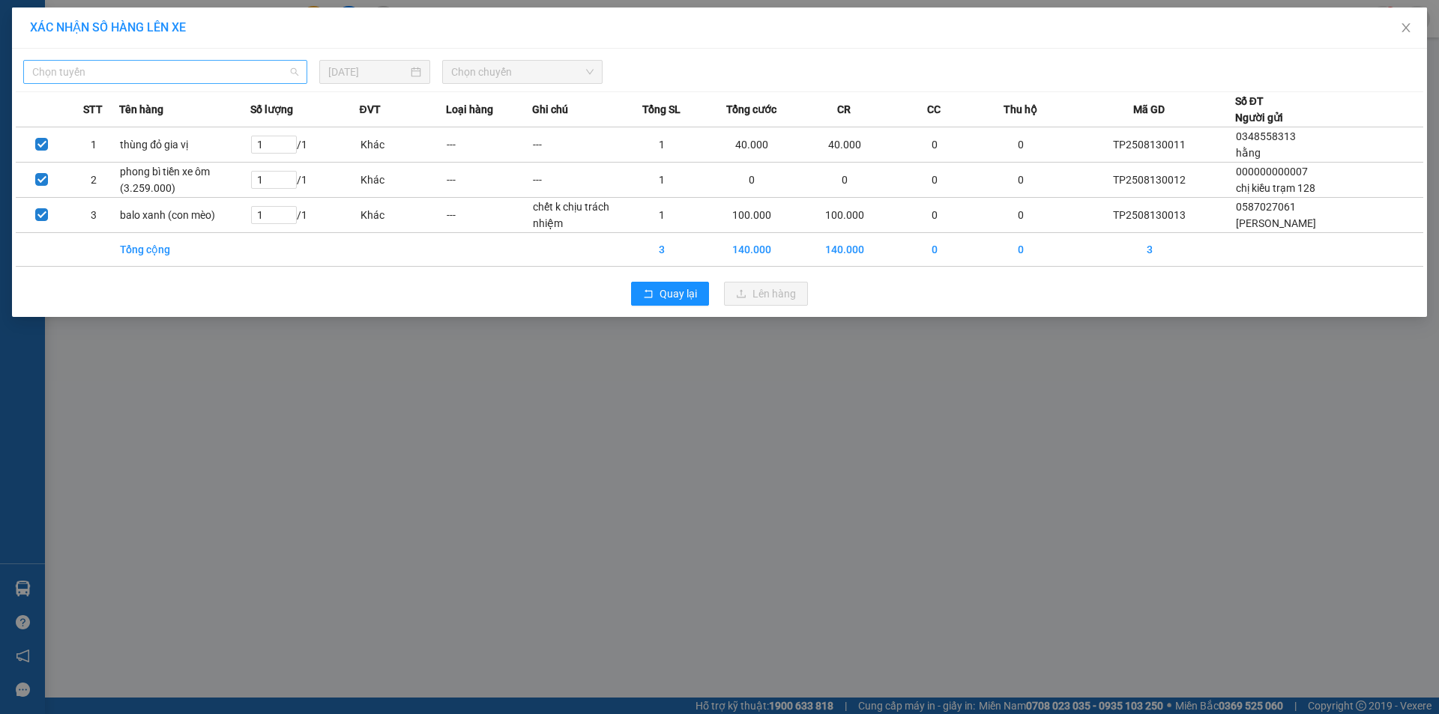
drag, startPoint x: 182, startPoint y: 76, endPoint x: 172, endPoint y: 151, distance: 75.7
click at [182, 77] on span "Chọn tuyến" at bounding box center [165, 72] width 266 height 22
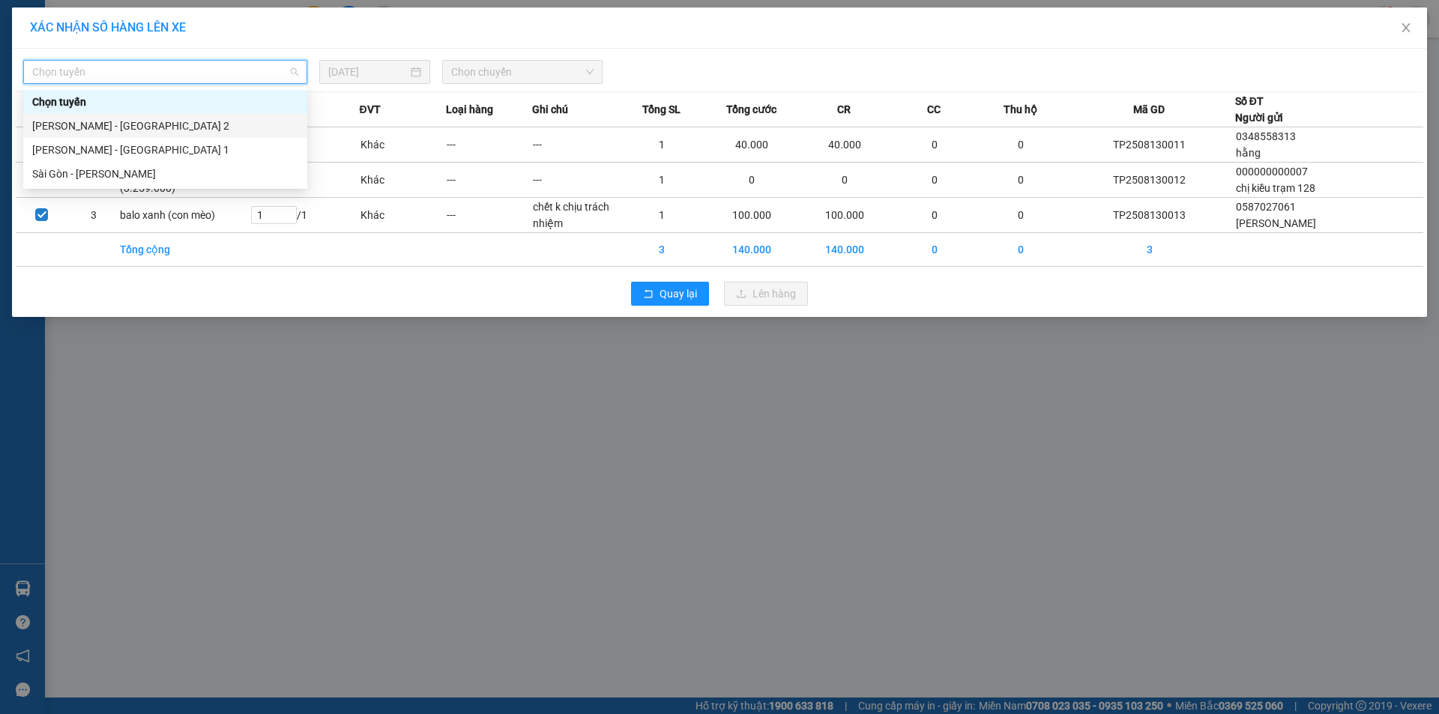
click at [162, 133] on div "[PERSON_NAME] - [GEOGRAPHIC_DATA] 2" at bounding box center [165, 126] width 266 height 16
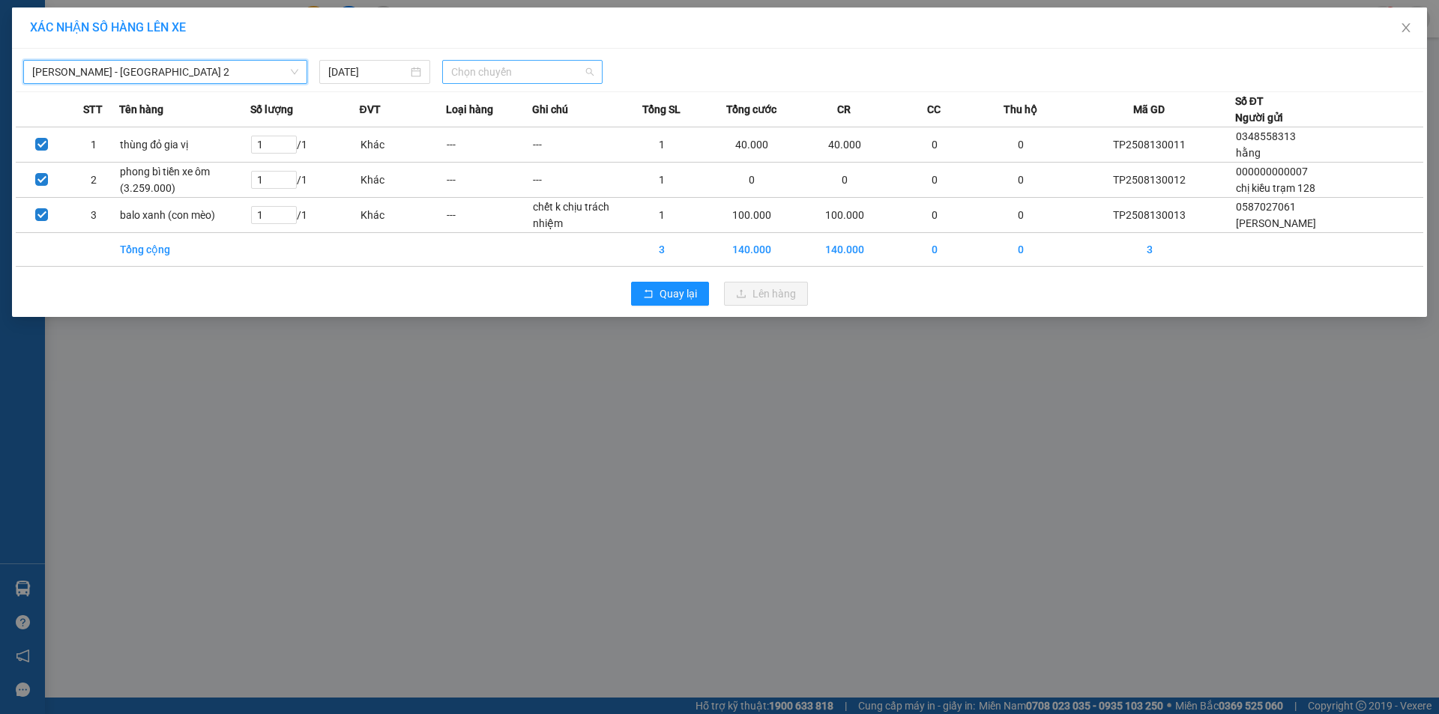
click at [468, 75] on span "Chọn chuyến" at bounding box center [522, 72] width 142 height 22
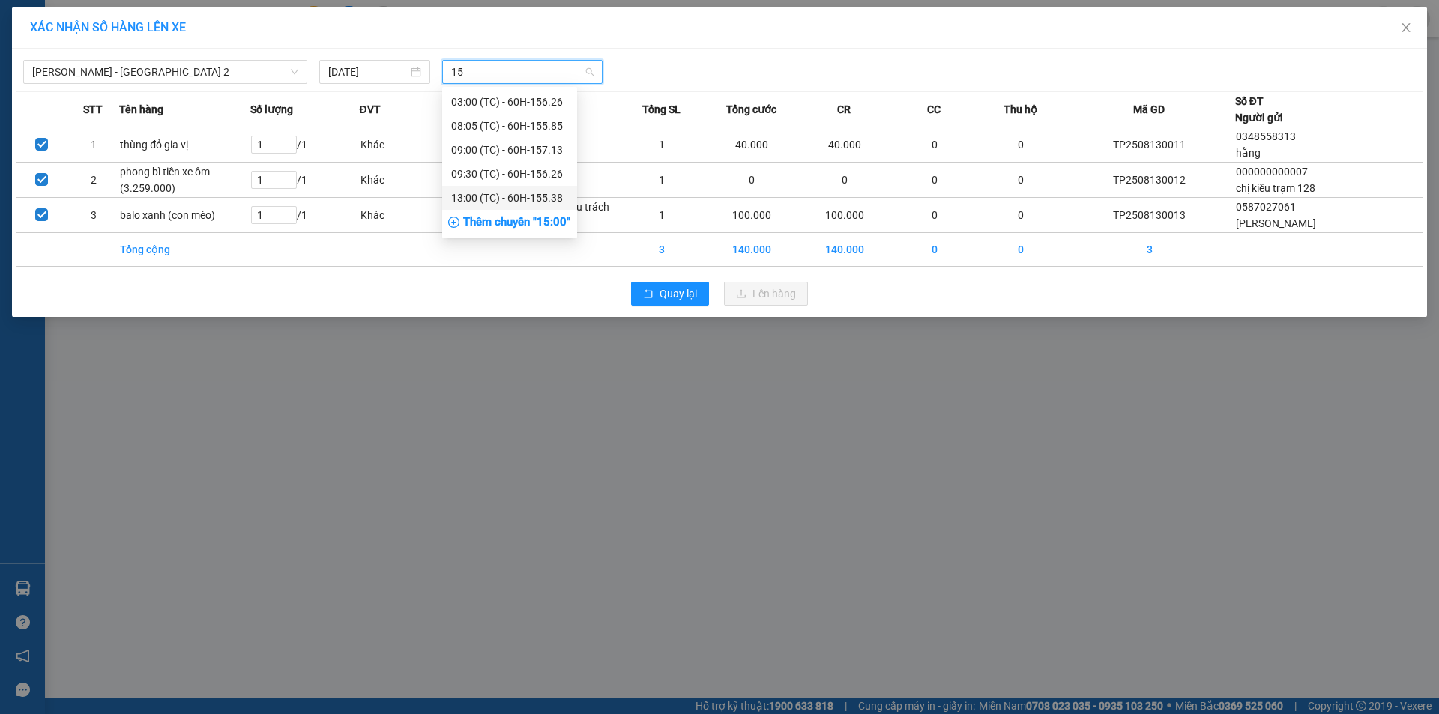
type input "15"
click at [528, 230] on div "Thêm chuyến " 15:00 "" at bounding box center [509, 222] width 135 height 25
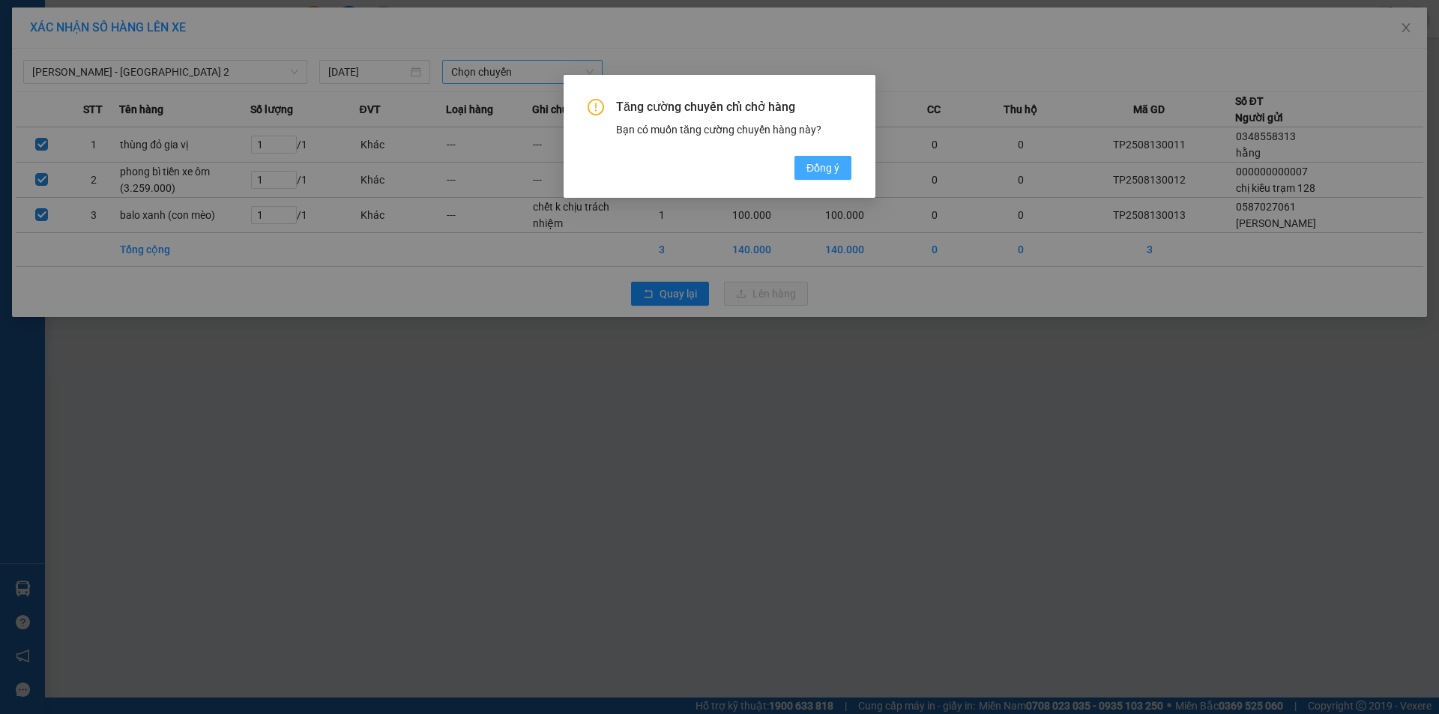
click at [807, 170] on span "Đồng ý" at bounding box center [823, 168] width 33 height 16
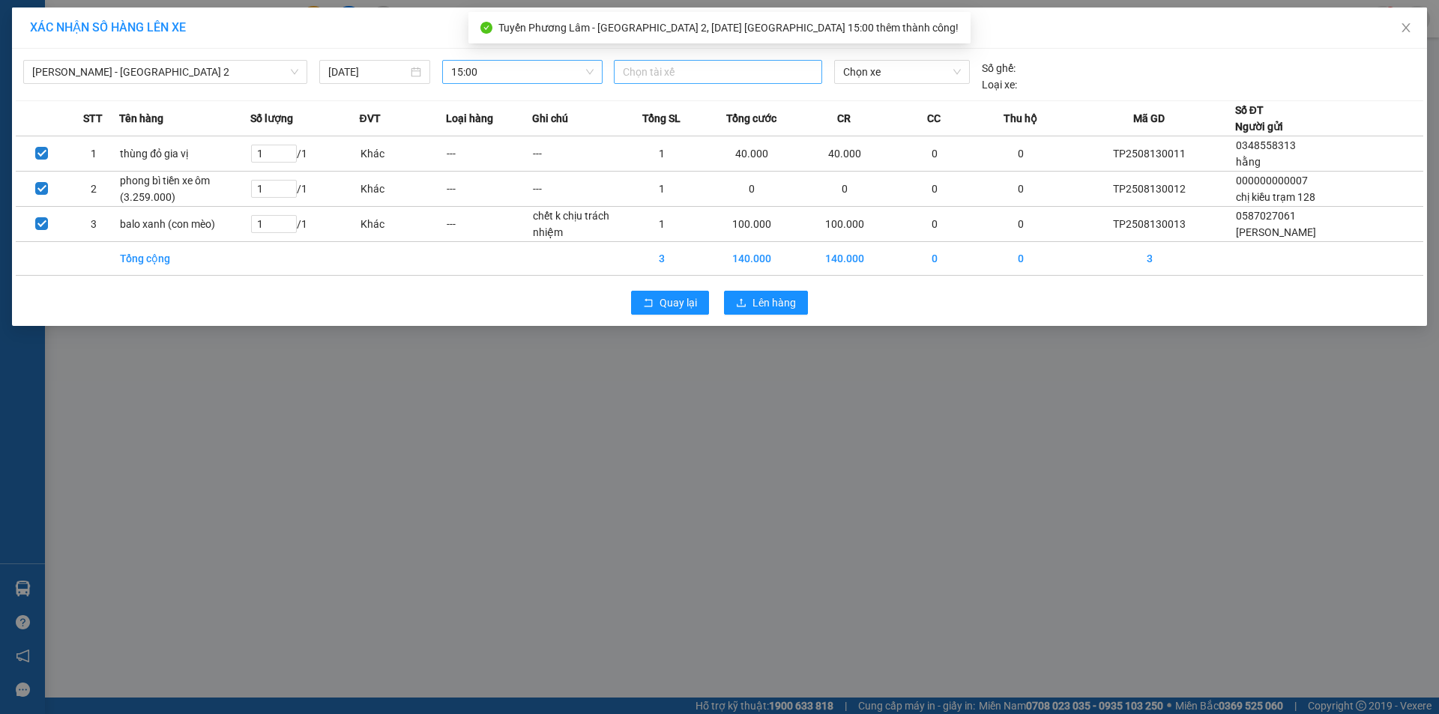
click at [663, 76] on div at bounding box center [718, 72] width 201 height 18
type input "tuan"
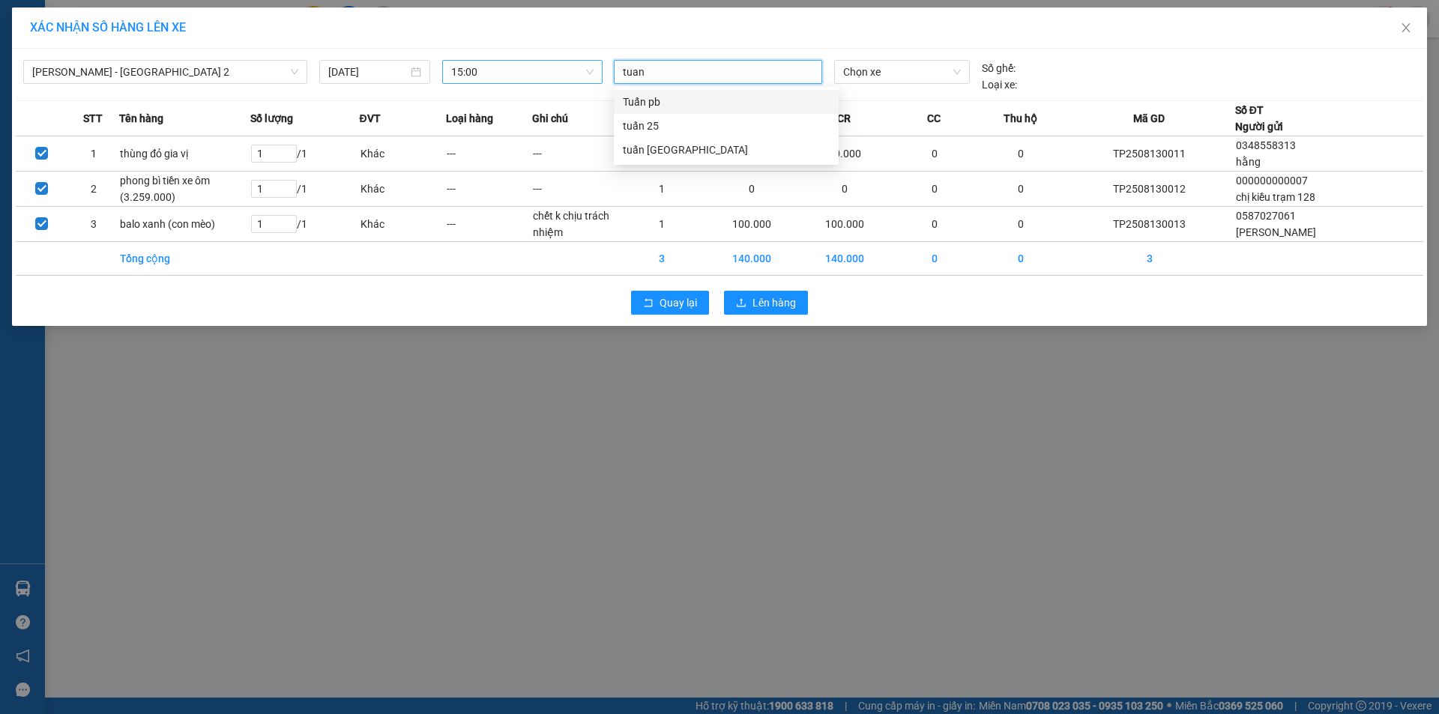
drag, startPoint x: 677, startPoint y: 103, endPoint x: 866, endPoint y: 86, distance: 189.6
click at [678, 103] on div "Tuấn pb" at bounding box center [726, 102] width 207 height 16
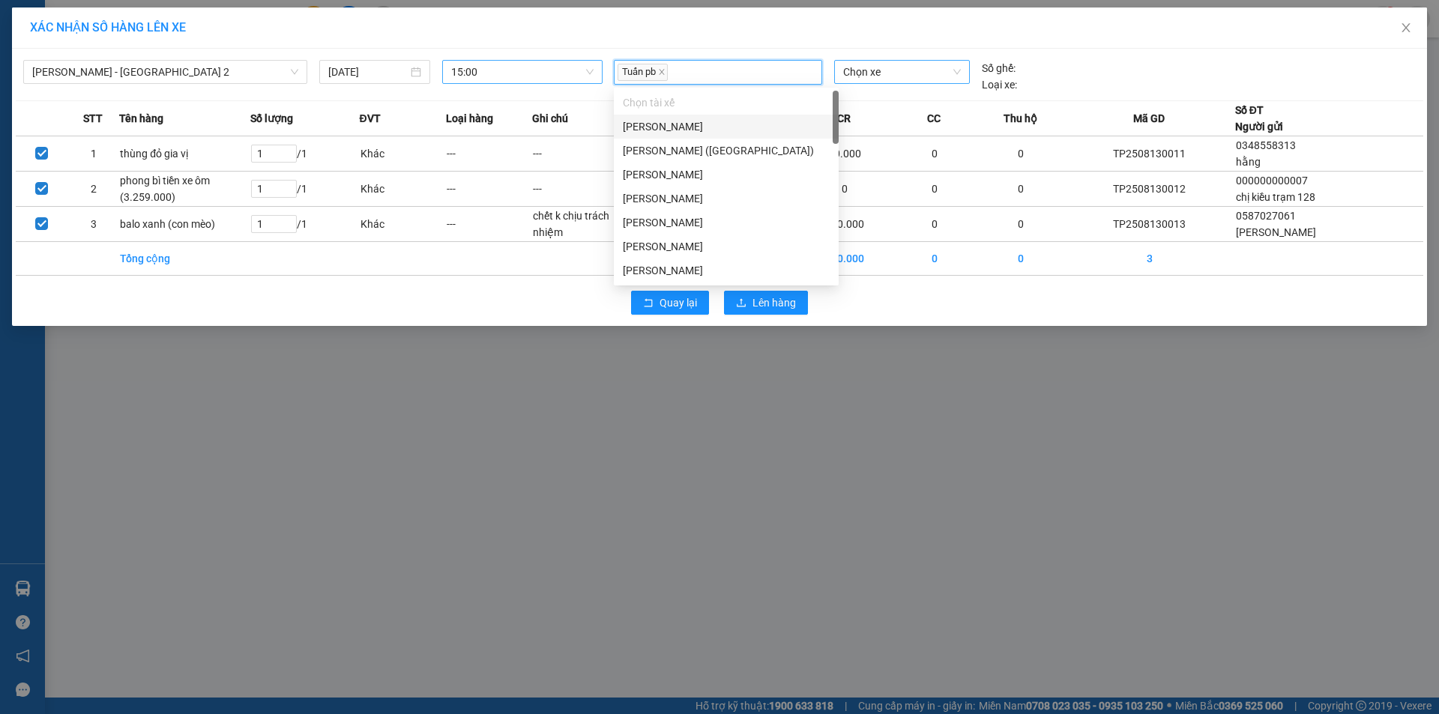
click at [875, 70] on span "Chọn xe" at bounding box center [901, 72] width 117 height 22
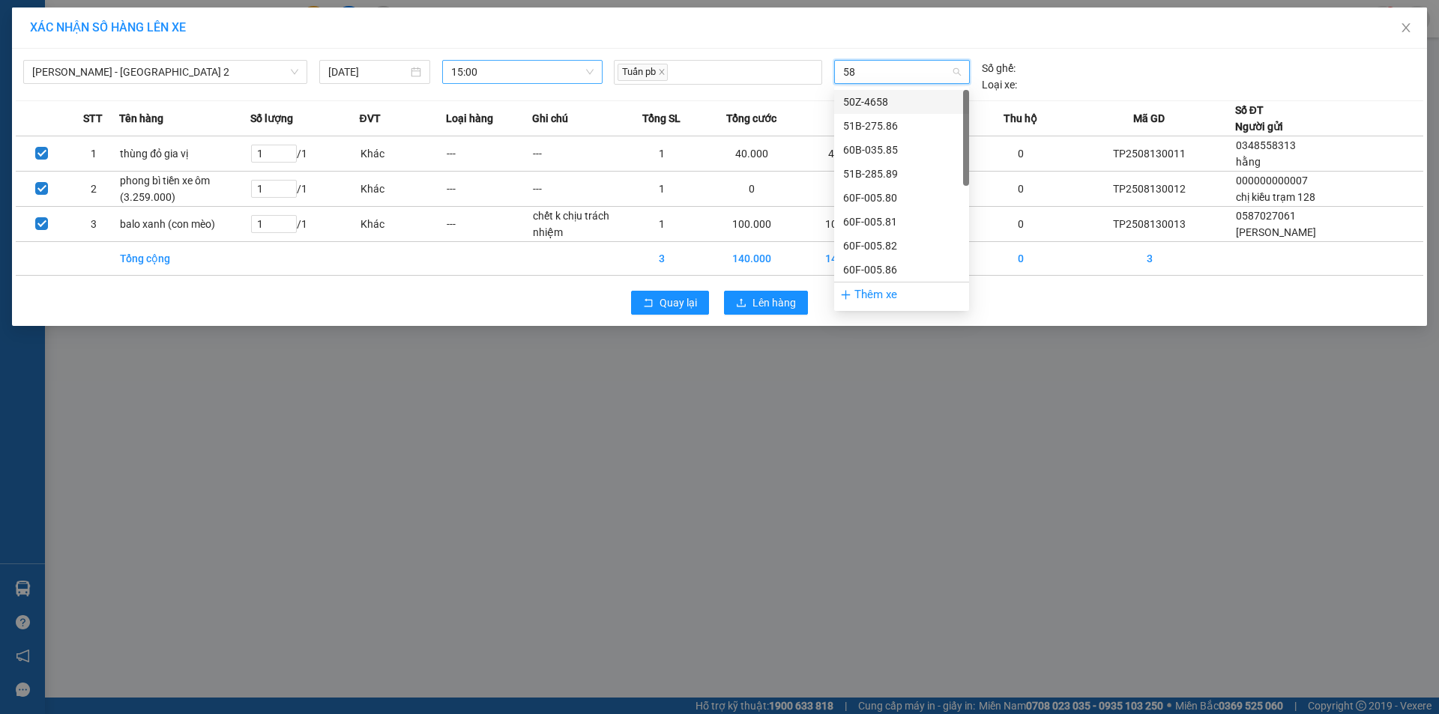
type input "582"
click at [894, 97] on div "60F-005.82" at bounding box center [901, 102] width 117 height 16
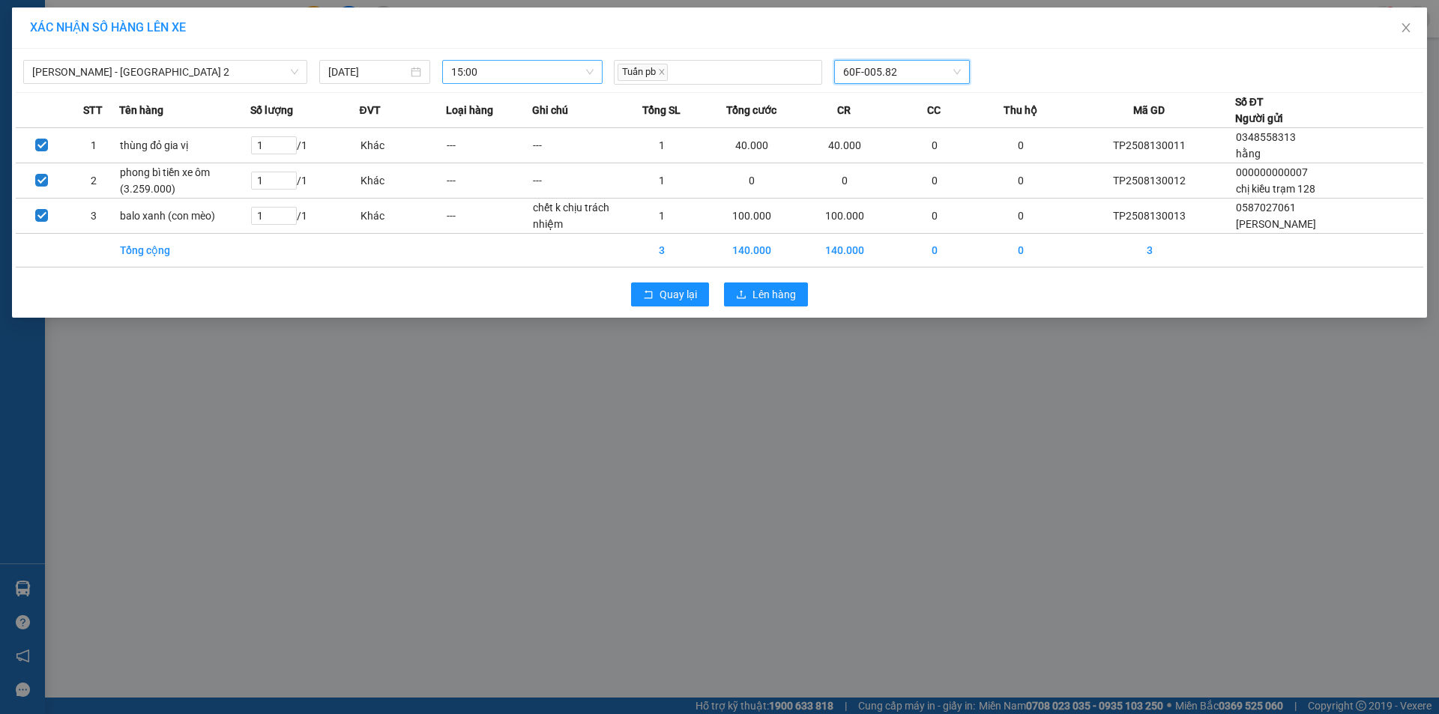
click at [769, 307] on div "Quay lại Lên hàng" at bounding box center [720, 294] width 1408 height 39
click at [767, 297] on span "Lên hàng" at bounding box center [774, 294] width 43 height 16
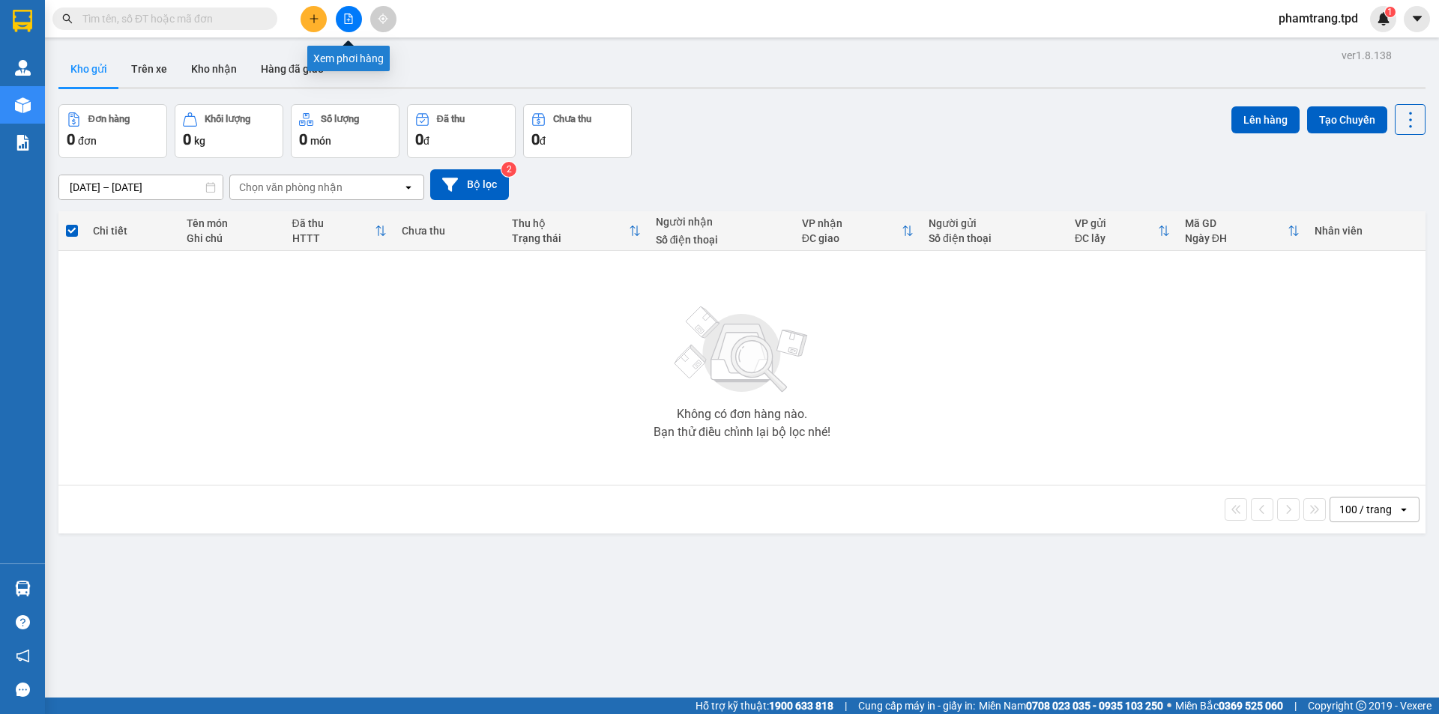
click at [346, 28] on button at bounding box center [349, 19] width 26 height 26
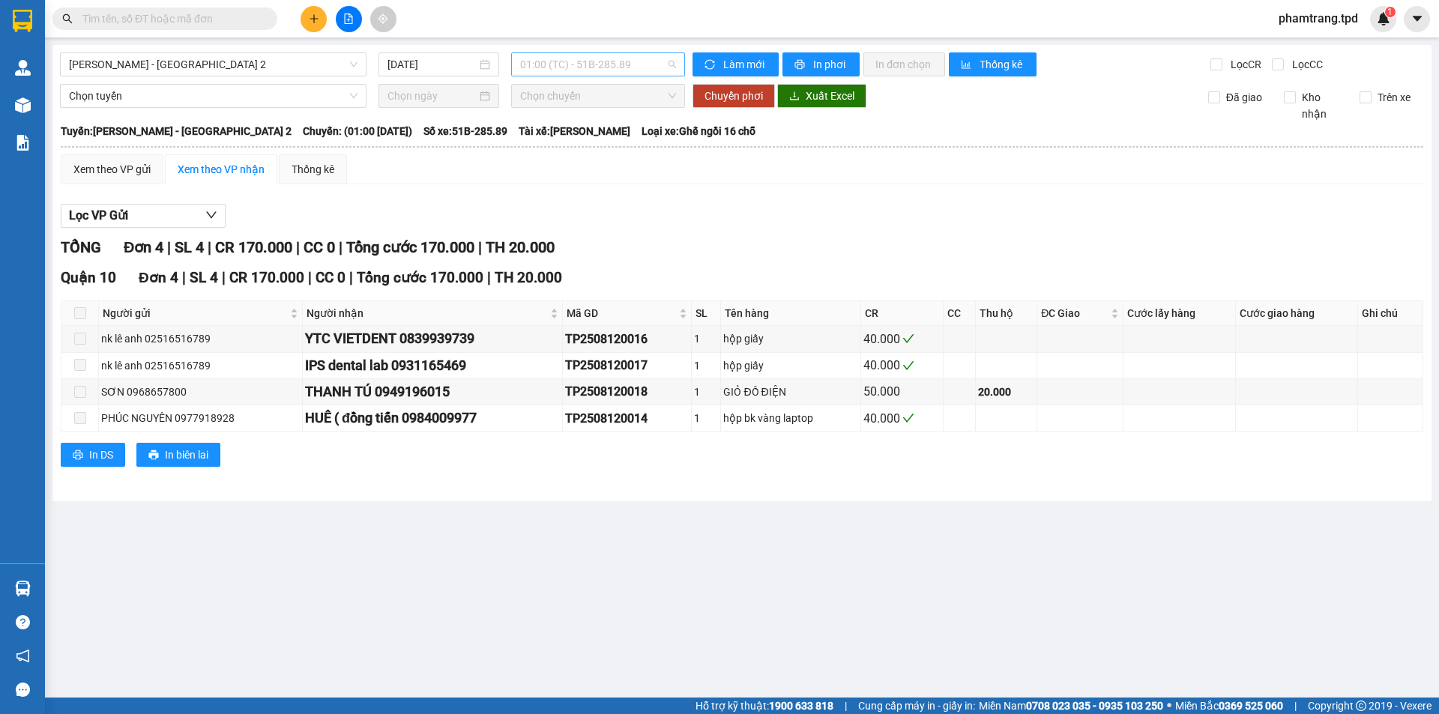
click at [543, 68] on span "01:00 (TC) - 51B-285.89" at bounding box center [598, 64] width 156 height 22
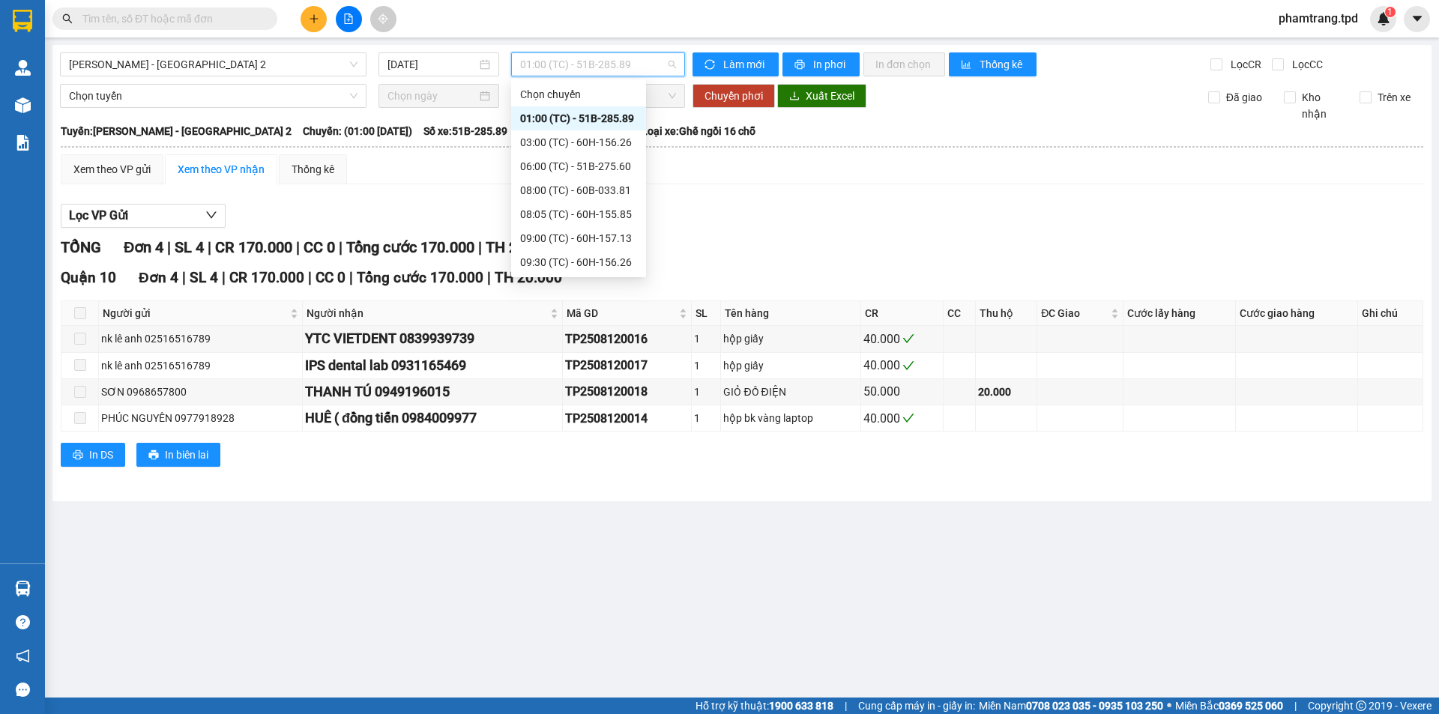
click at [577, 374] on div "15:00 (TC) - 60F-005.82" at bounding box center [578, 382] width 117 height 16
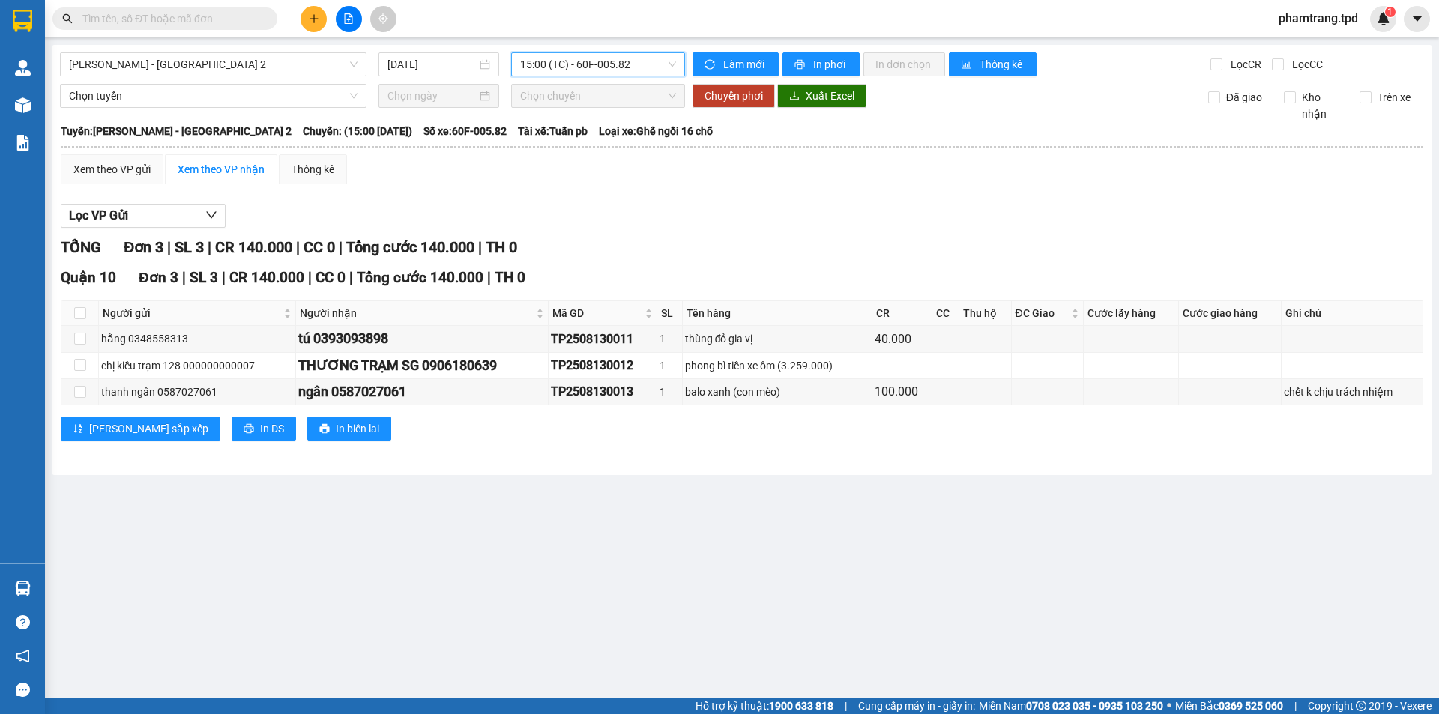
click at [316, 28] on button at bounding box center [314, 19] width 26 height 26
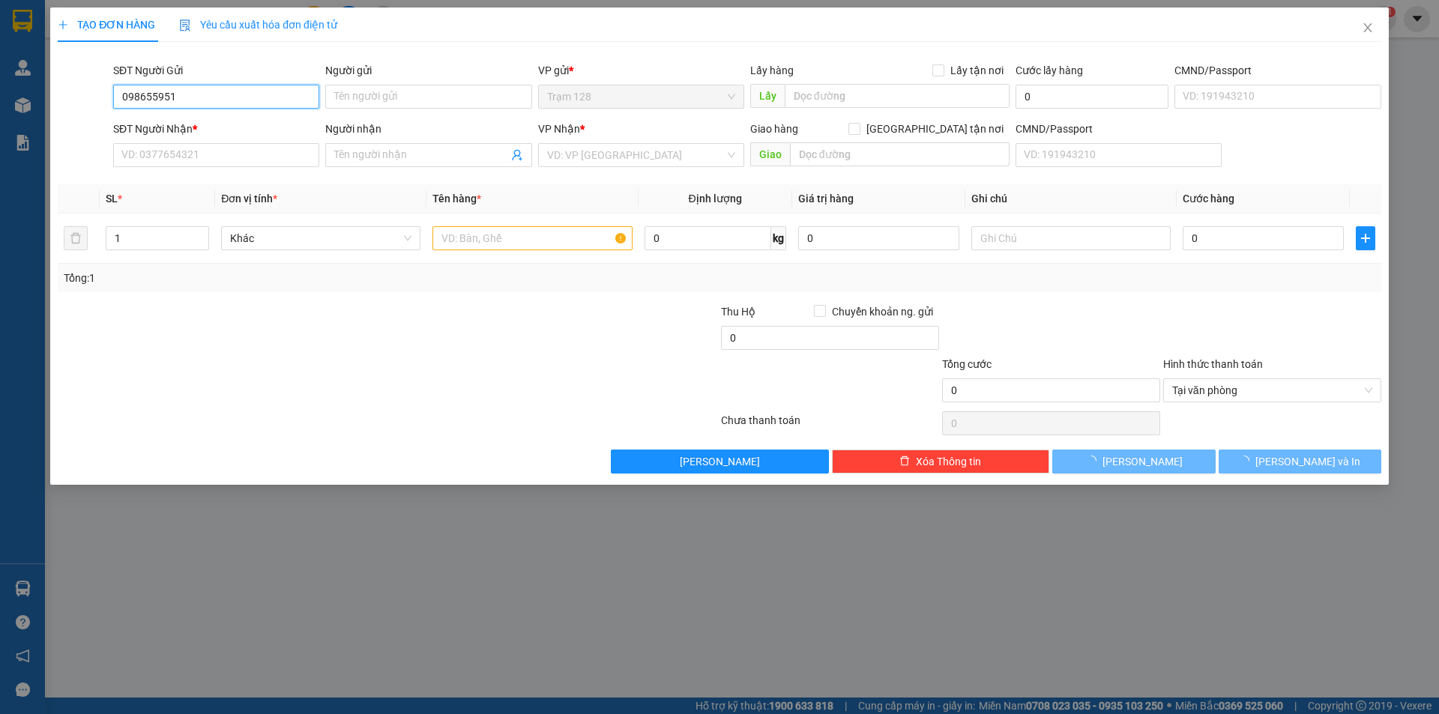
type input "0986559511"
click at [265, 133] on div "0986559511 - [PERSON_NAME]" at bounding box center [216, 126] width 188 height 16
type input "lan anh"
type input "0365135806"
type input "phương"
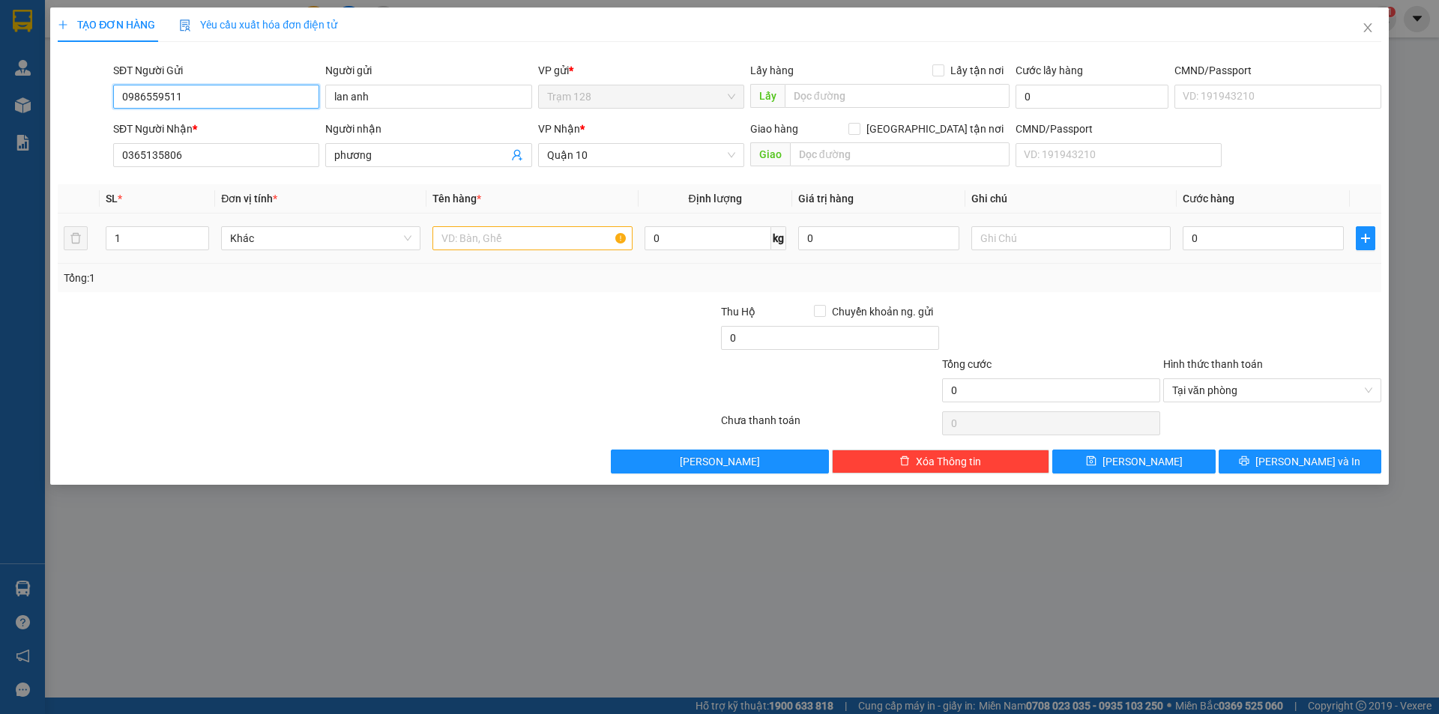
type input "0986559511"
click at [463, 241] on input "text" at bounding box center [532, 238] width 199 height 24
click at [271, 158] on input "0365135806" at bounding box center [216, 155] width 206 height 24
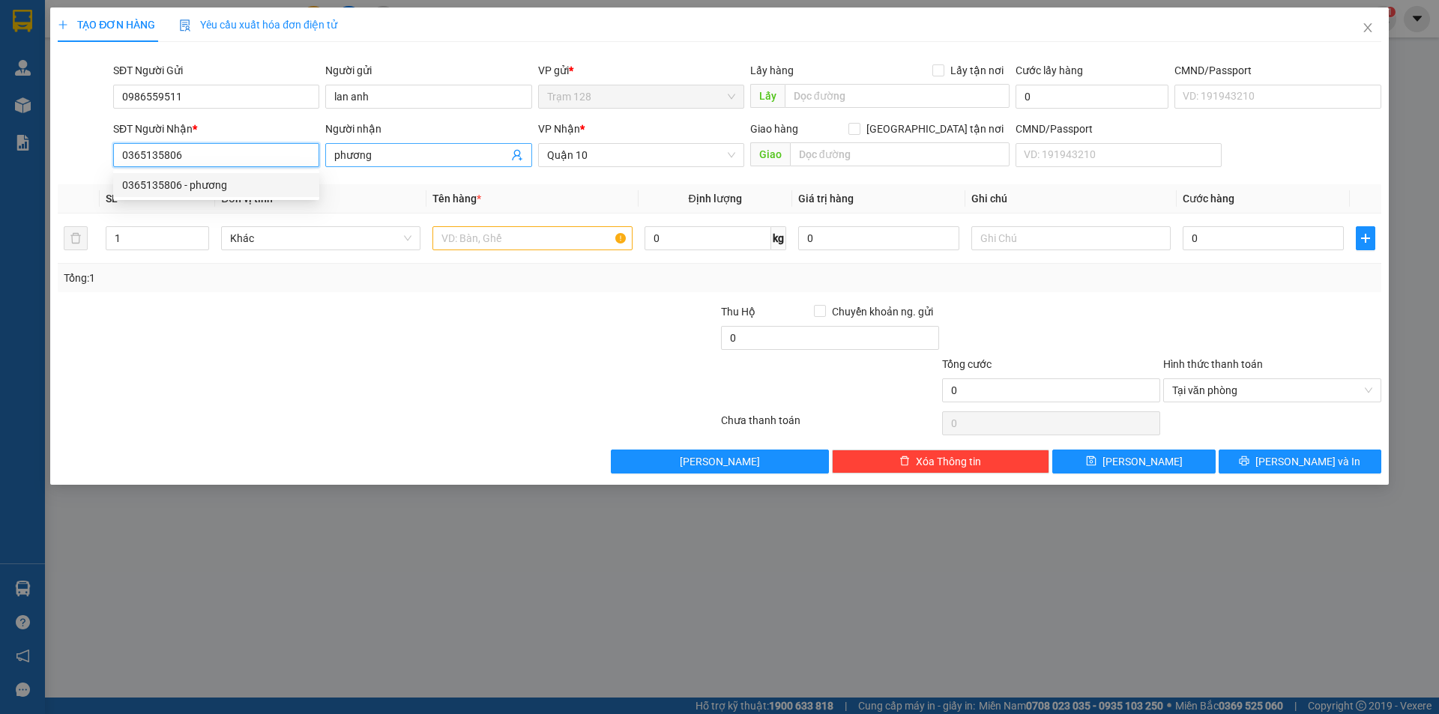
drag, startPoint x: 130, startPoint y: 153, endPoint x: 375, endPoint y: 150, distance: 245.1
click at [370, 151] on div "SĐT Người Nhận * 0365135806 Người nhận phương VP Nhận * [GEOGRAPHIC_DATA] tận n…" at bounding box center [747, 147] width 1274 height 52
click at [193, 192] on div "0346240415 - khang" at bounding box center [216, 185] width 188 height 16
type input "0346240415"
type input "khang"
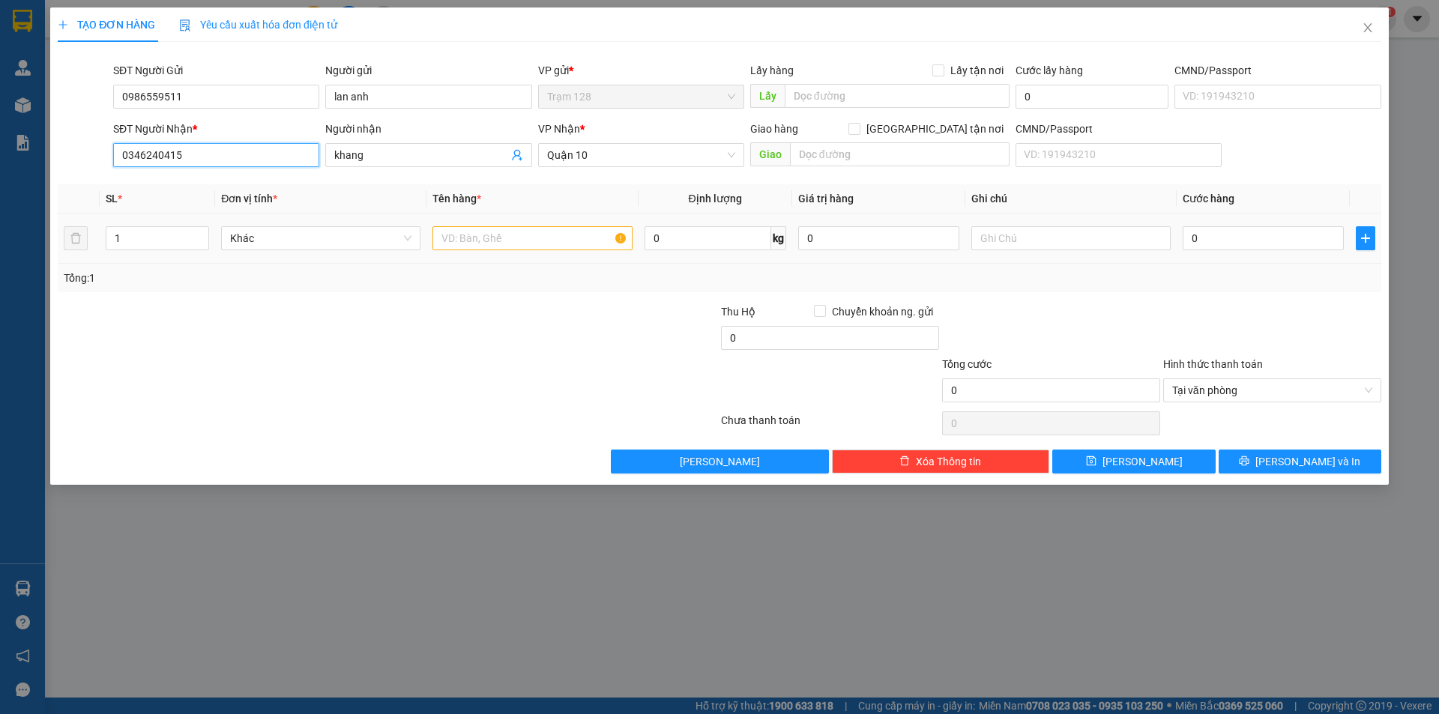
type input "0346240415"
drag, startPoint x: 485, startPoint y: 241, endPoint x: 479, endPoint y: 296, distance: 55.8
click at [485, 241] on input "text" at bounding box center [532, 238] width 199 height 24
type input "bọc màu vàng cà bông"
type input "4"
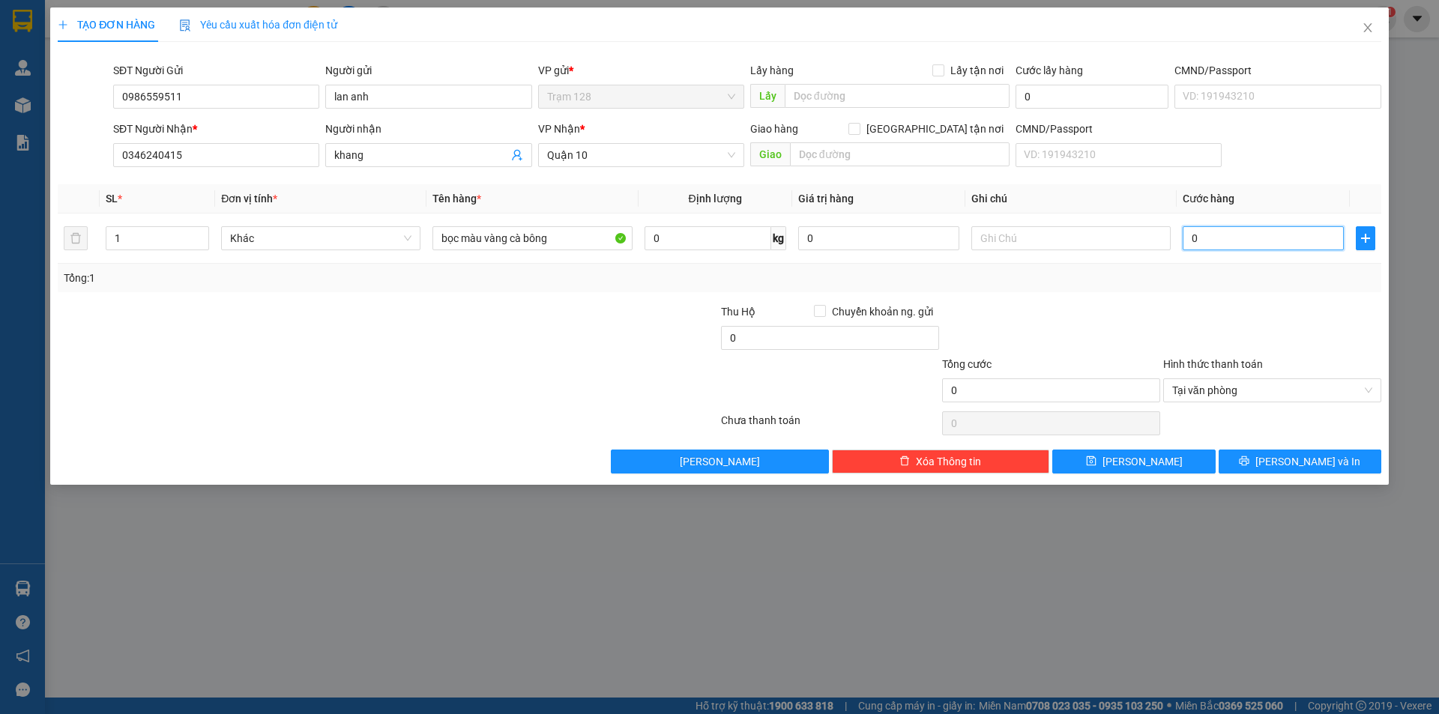
type input "4"
type input "40"
type input "40.000"
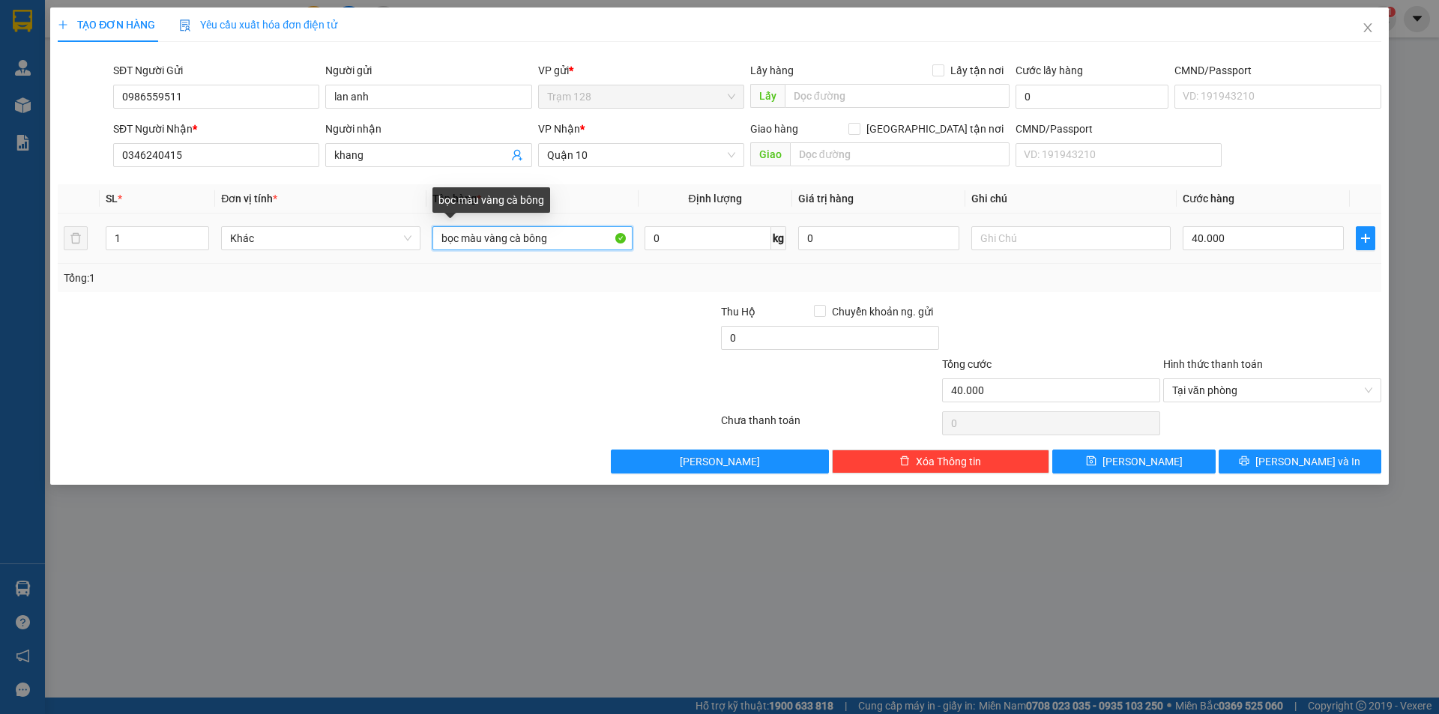
click at [513, 239] on input "bọc màu vàng cà bông" at bounding box center [532, 238] width 199 height 24
type input "bọc màu vàng chà bông"
click at [867, 238] on input "0" at bounding box center [878, 238] width 161 height 24
click at [1166, 299] on div "Transit Pickup Surcharge Ids Transit Deliver Surcharge Ids Transit Deliver Surc…" at bounding box center [720, 264] width 1324 height 420
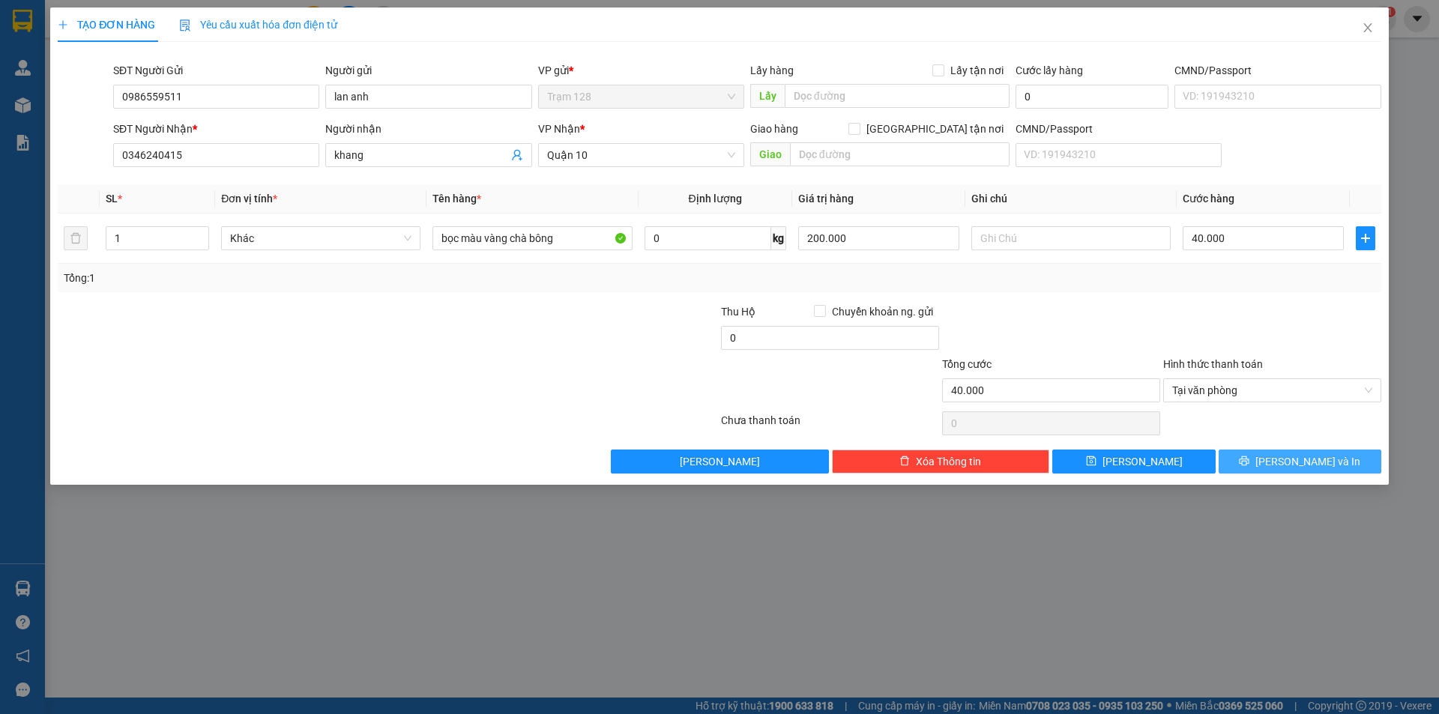
click at [1238, 452] on button "[PERSON_NAME] và In" at bounding box center [1300, 462] width 163 height 24
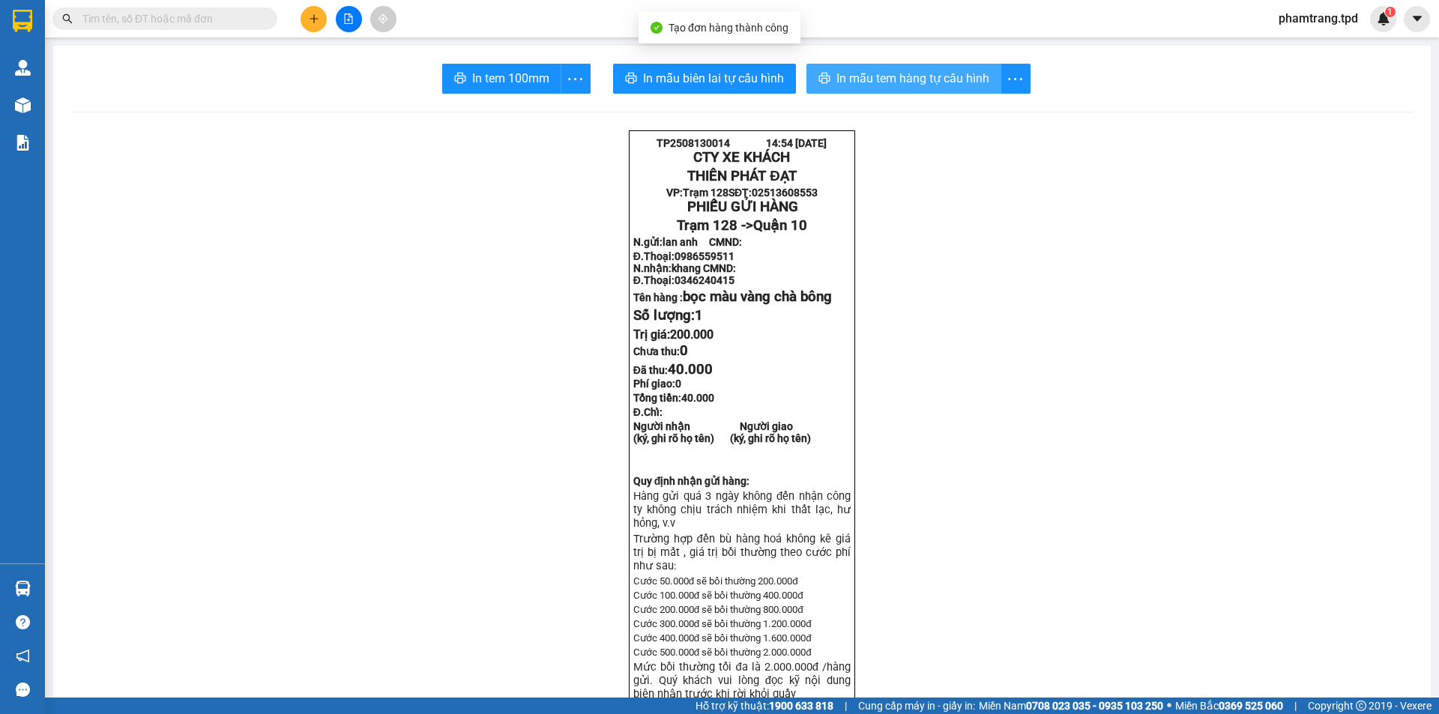
click at [908, 83] on span "In mẫu tem hàng tự cấu hình" at bounding box center [913, 78] width 153 height 19
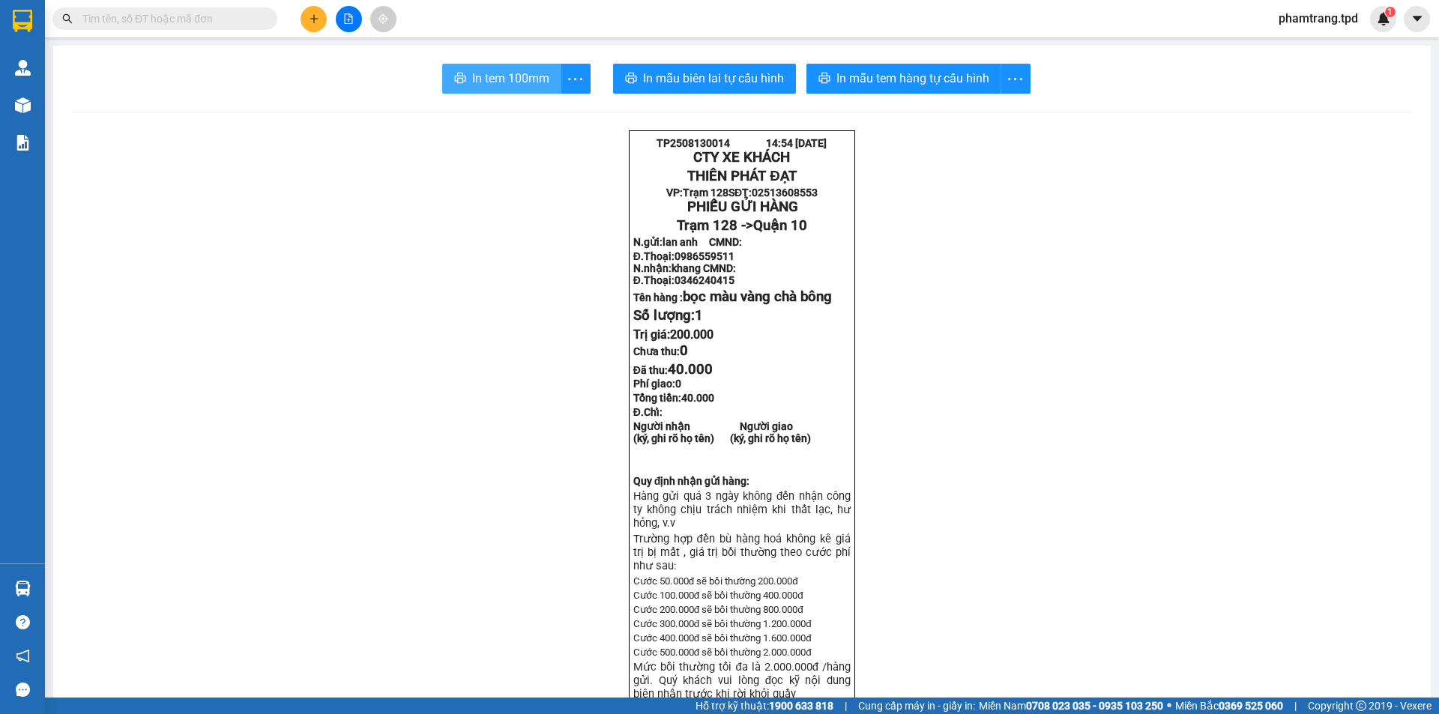
click at [459, 82] on icon "printer" at bounding box center [459, 78] width 11 height 10
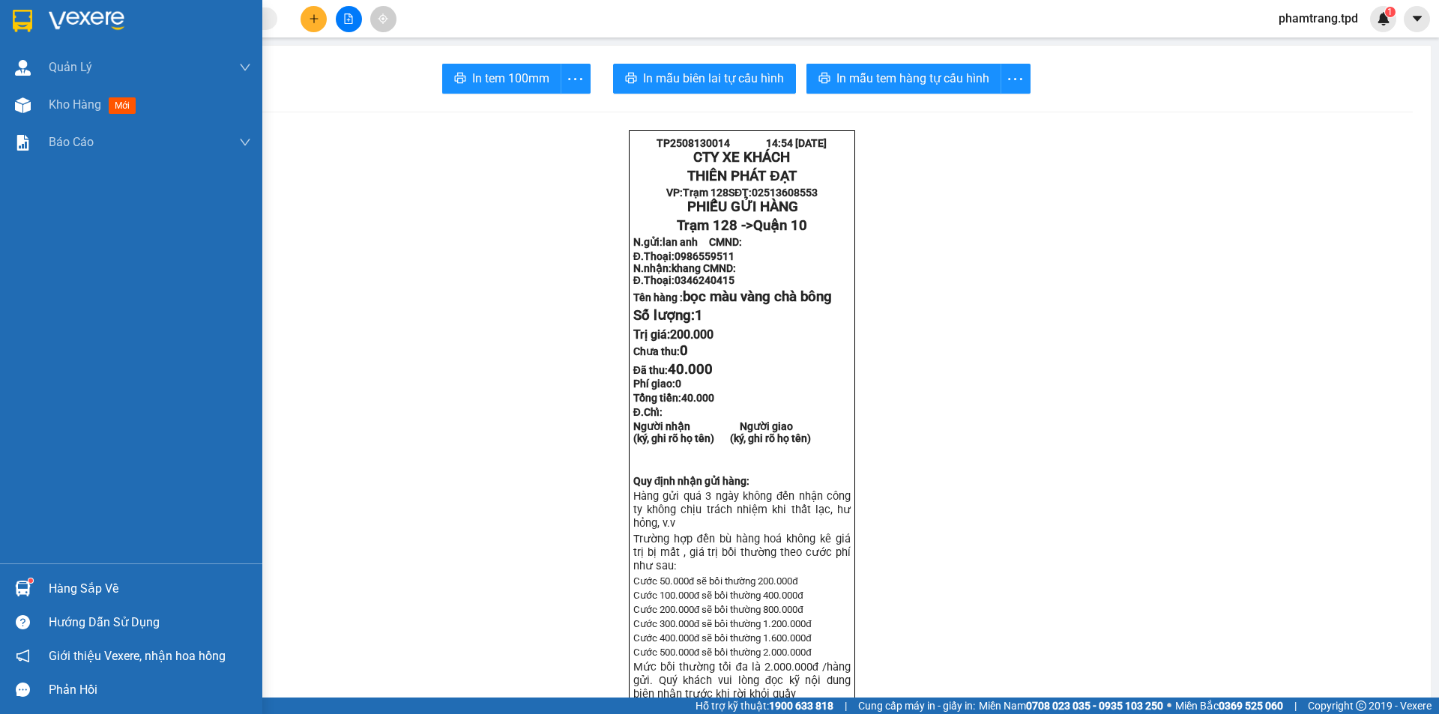
click at [97, 585] on div "Hàng sắp về" at bounding box center [150, 589] width 202 height 22
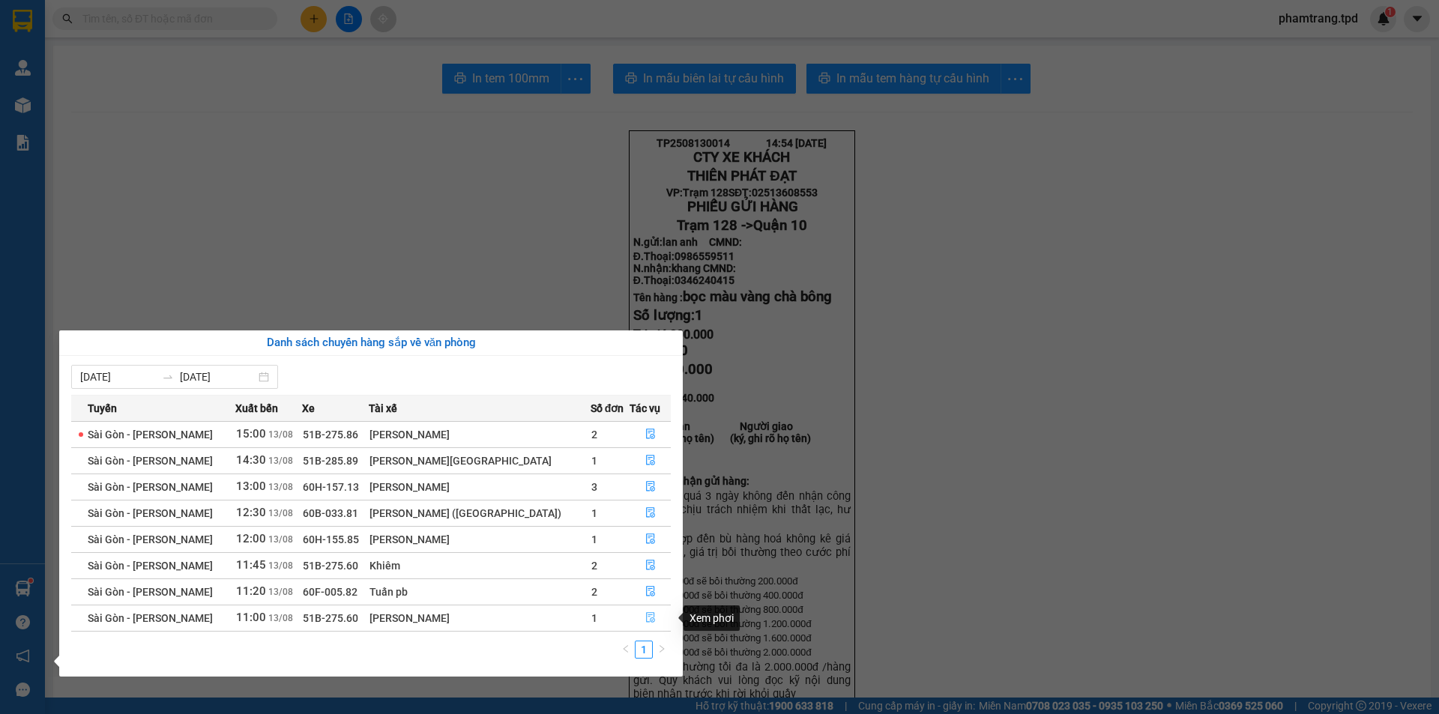
click at [636, 616] on button "button" at bounding box center [650, 618] width 40 height 24
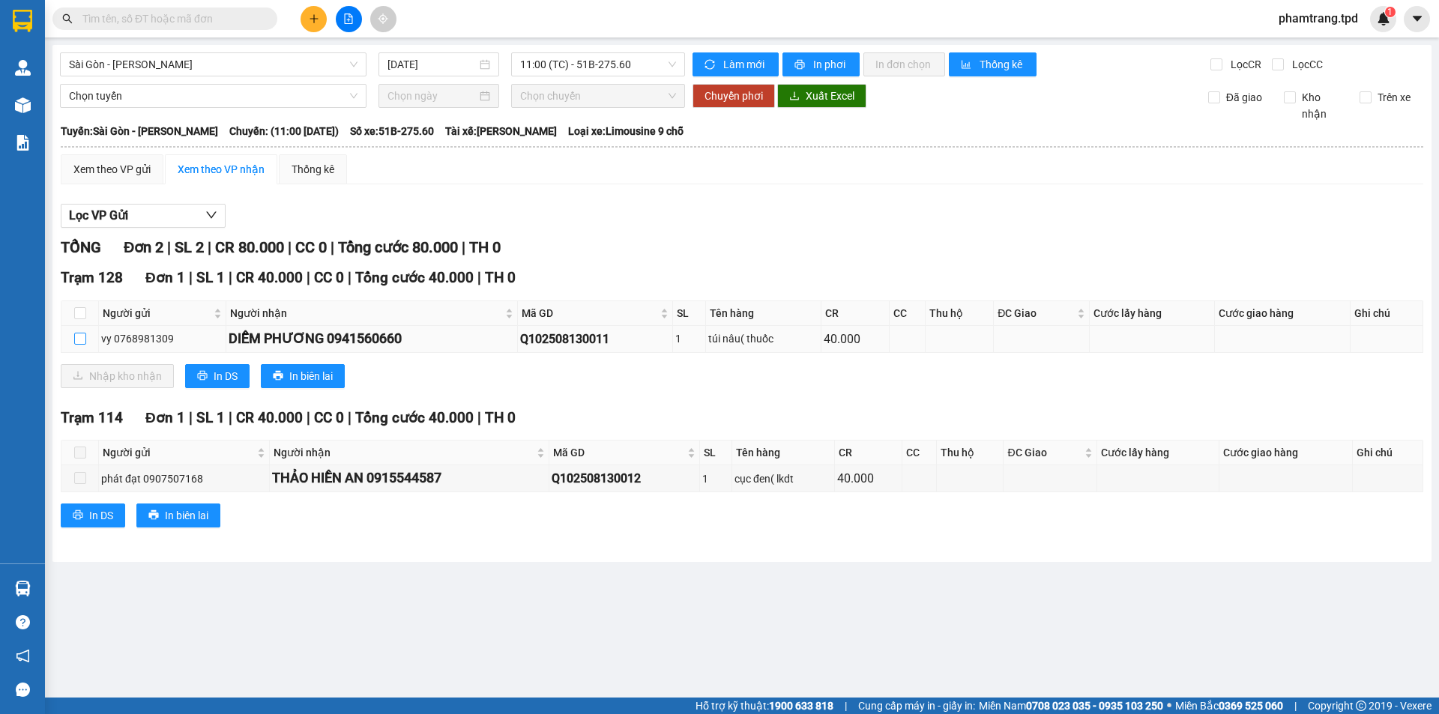
click at [81, 340] on input "checkbox" at bounding box center [80, 339] width 12 height 12
checkbox input "true"
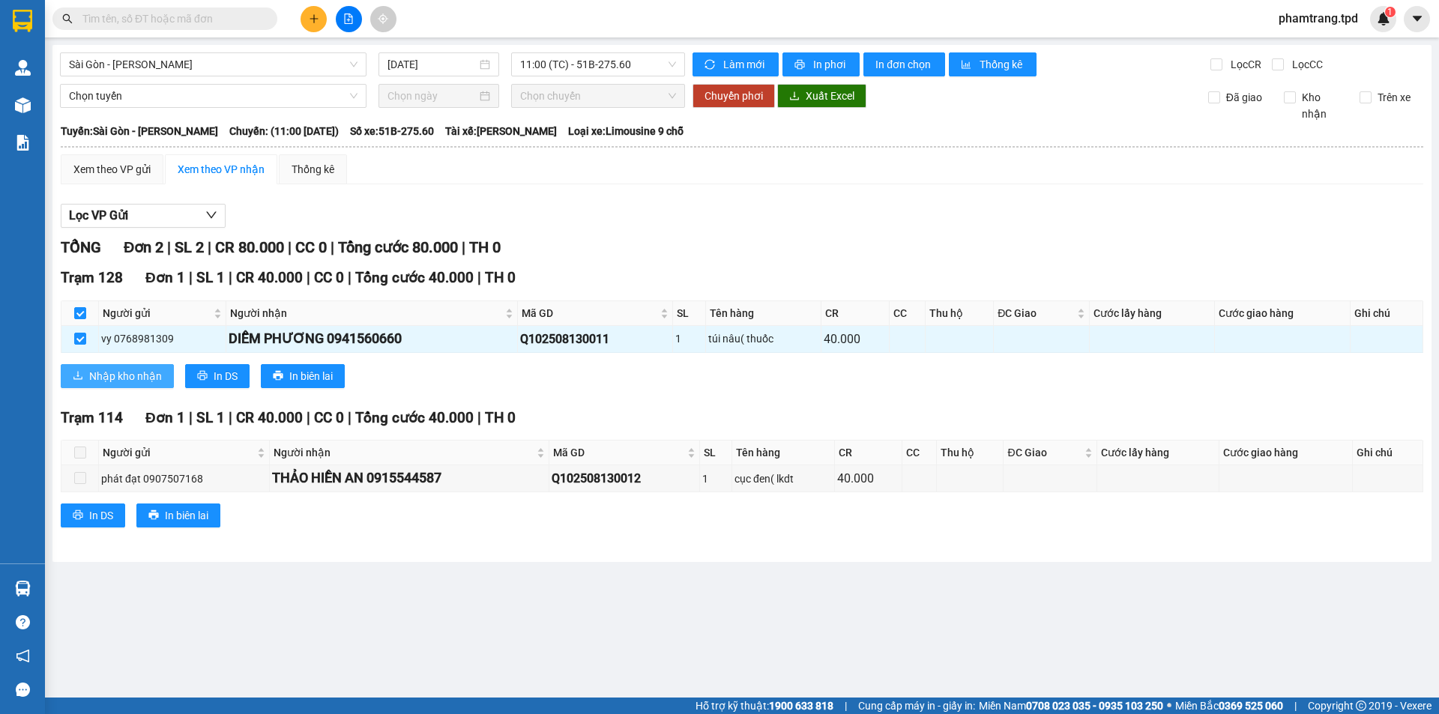
click at [146, 377] on span "Nhập kho nhận" at bounding box center [125, 376] width 73 height 16
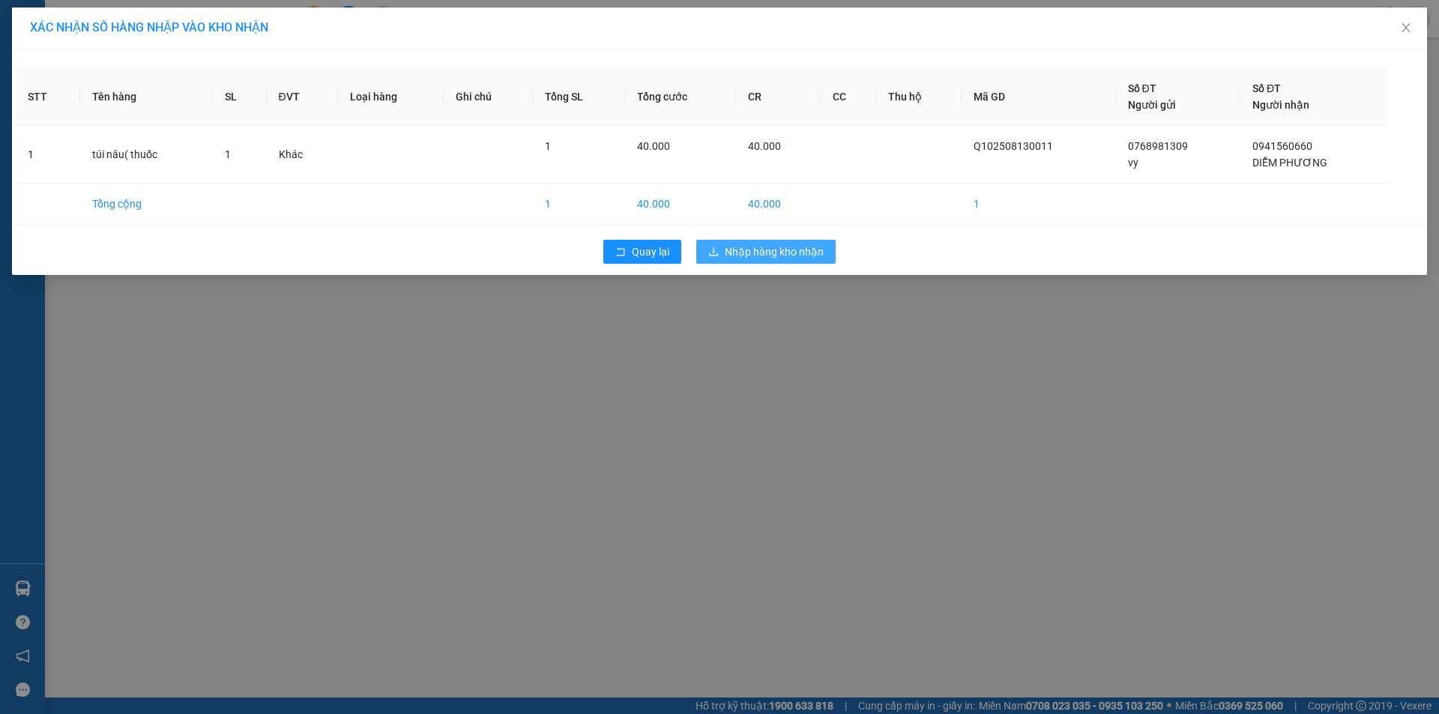
click at [765, 260] on button "Nhập hàng kho nhận" at bounding box center [765, 252] width 139 height 24
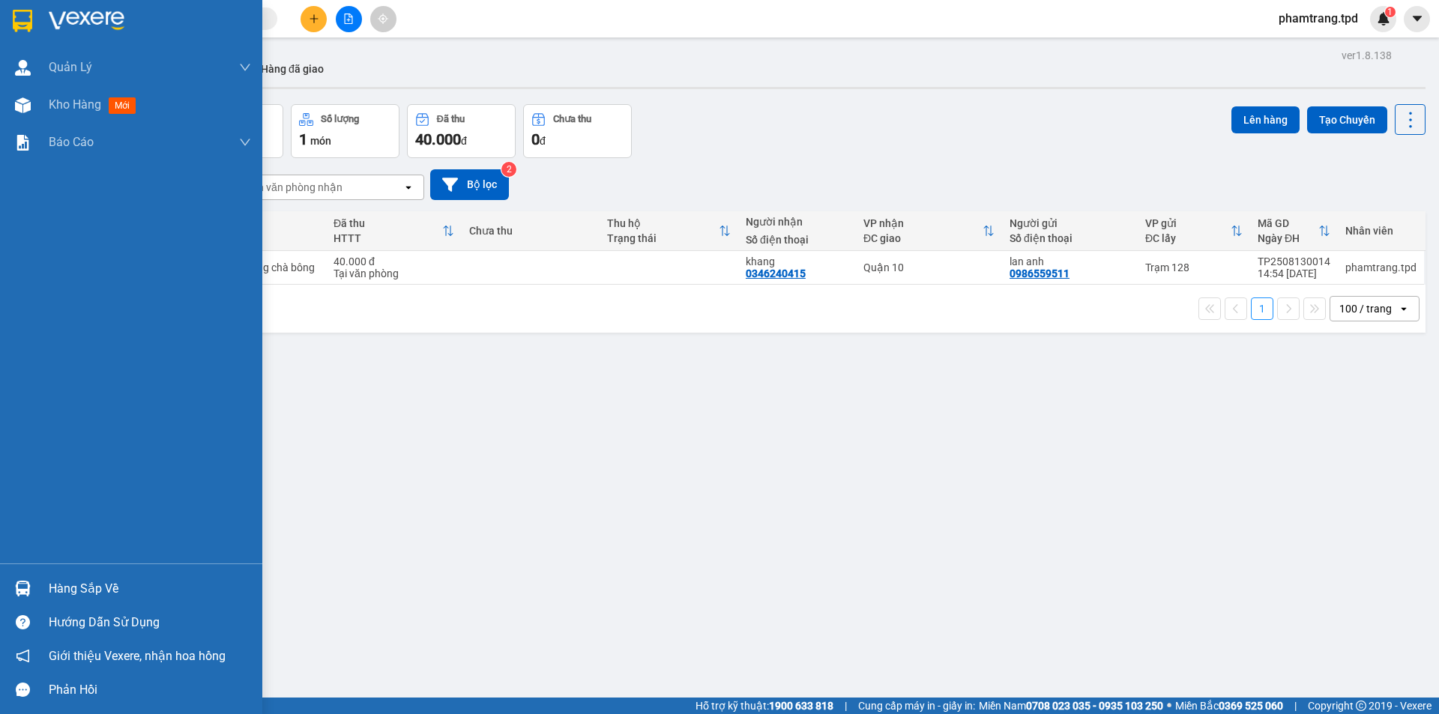
click at [56, 597] on div "Hàng sắp về" at bounding box center [150, 589] width 202 height 22
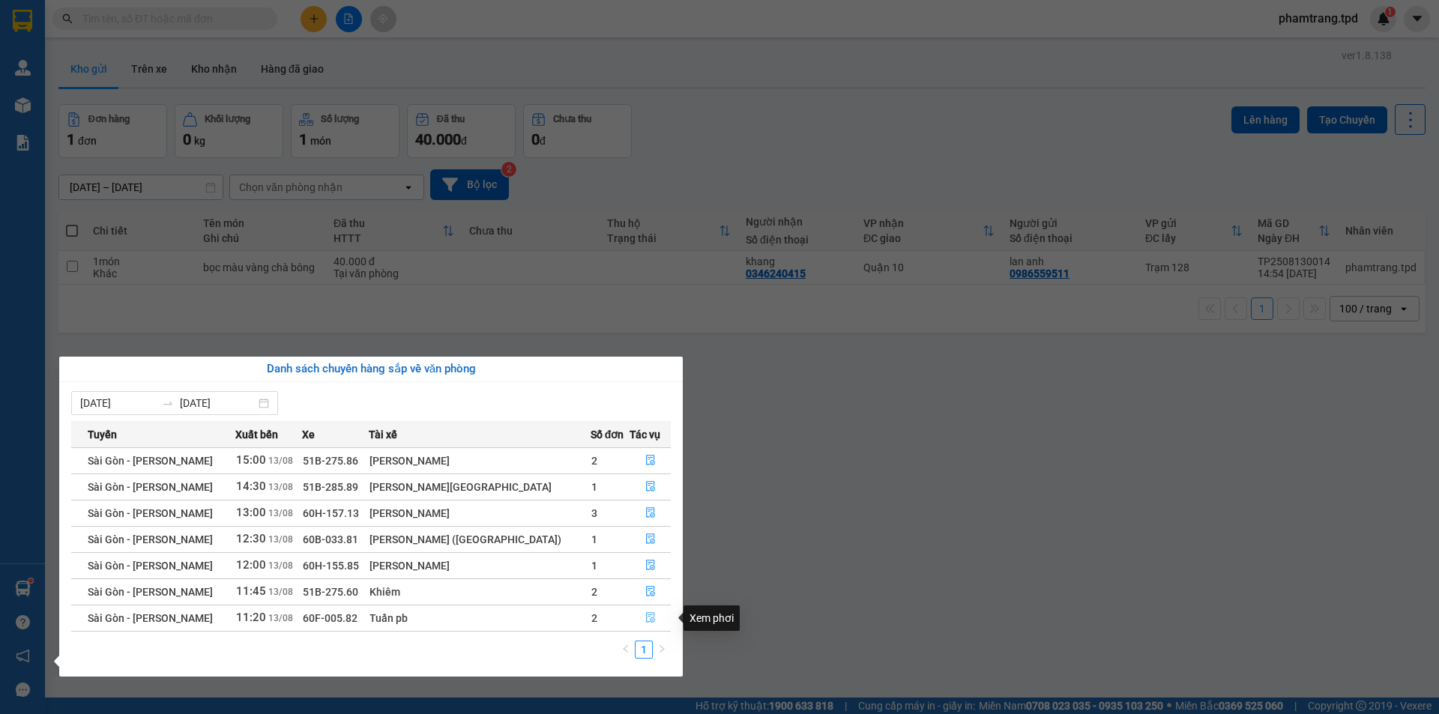
click at [646, 617] on icon "file-done" at bounding box center [650, 618] width 9 height 10
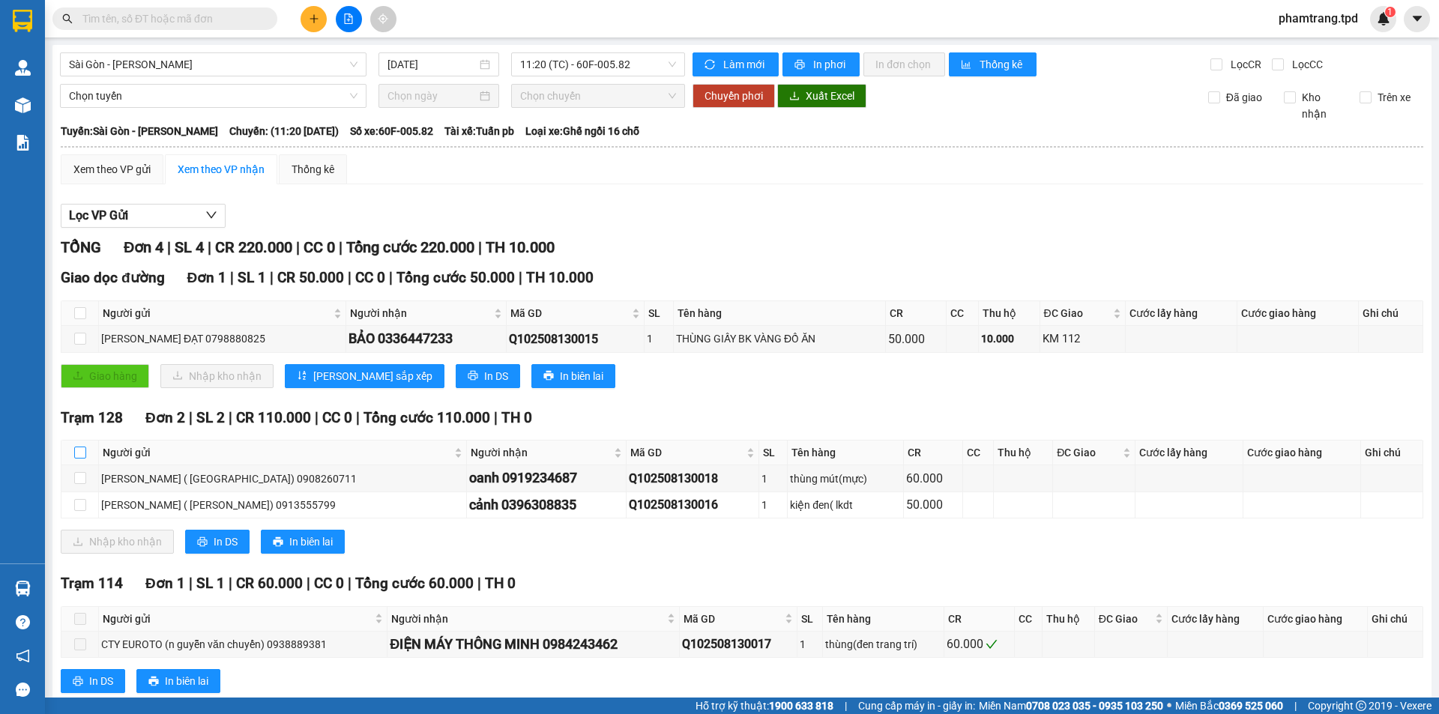
click at [79, 452] on input "checkbox" at bounding box center [80, 453] width 12 height 12
checkbox input "true"
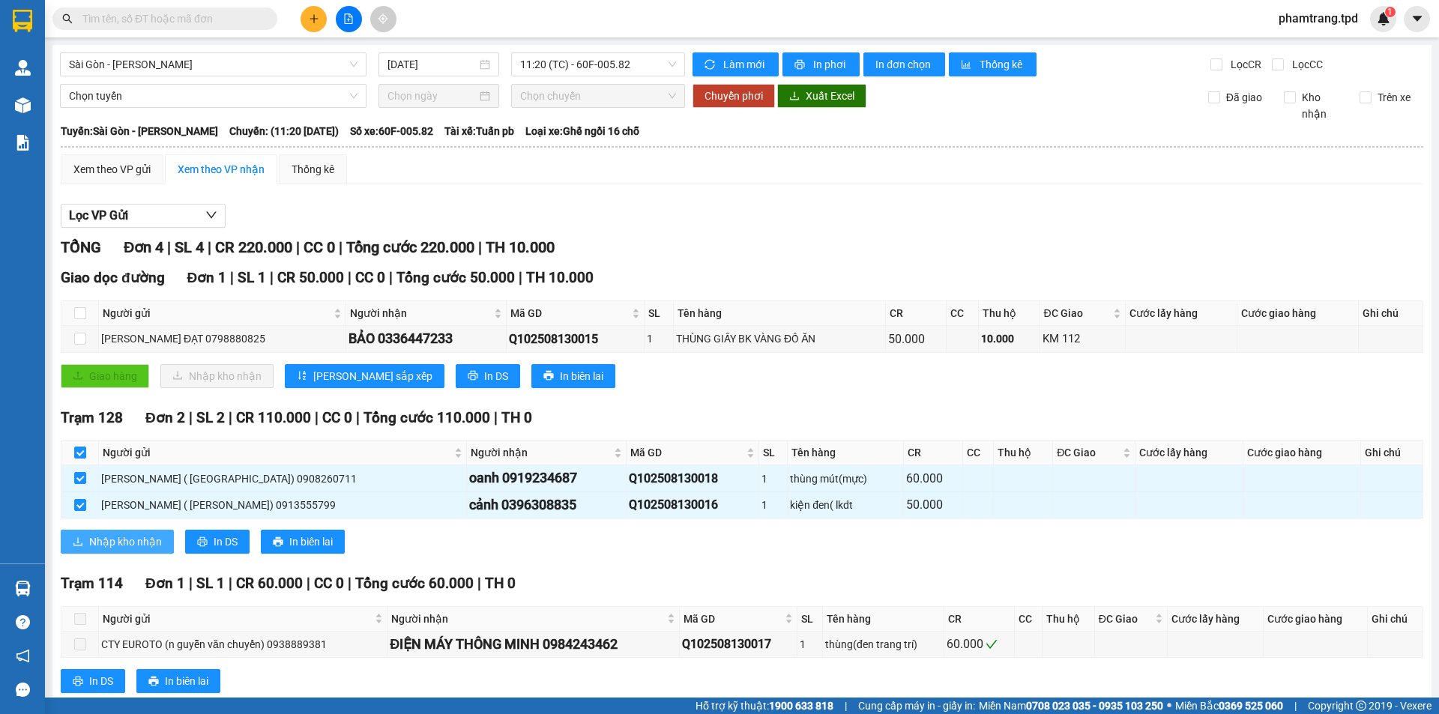
click at [141, 542] on span "Nhập kho nhận" at bounding box center [125, 542] width 73 height 16
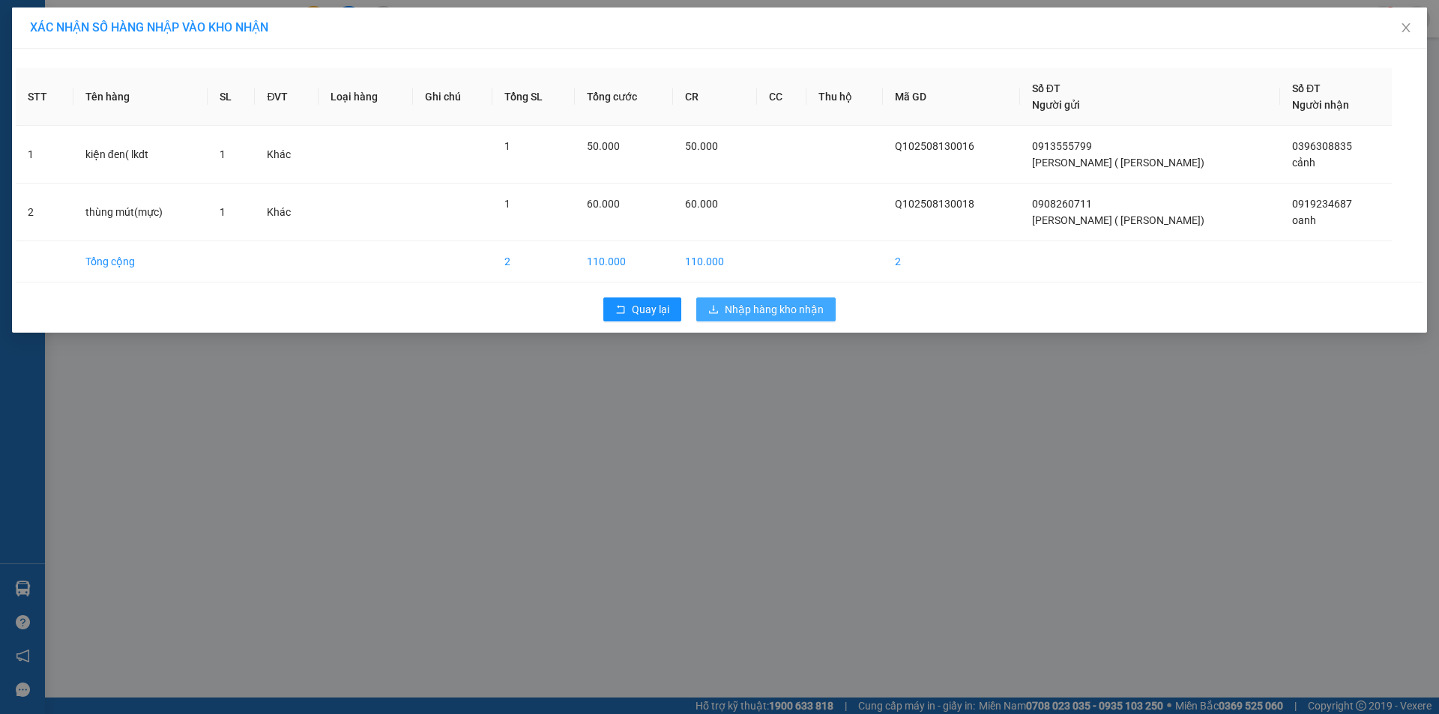
click at [785, 309] on span "Nhập hàng kho nhận" at bounding box center [774, 309] width 99 height 16
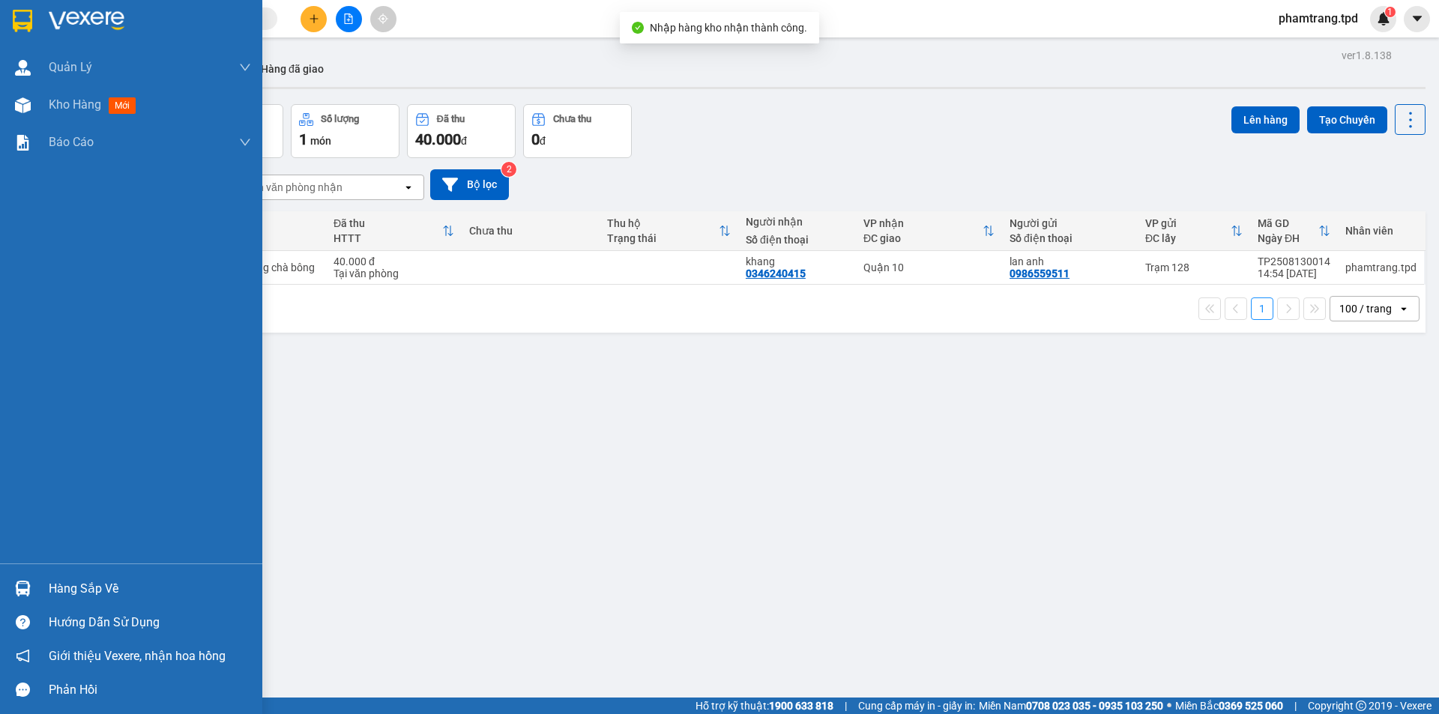
click at [83, 585] on div "Hàng sắp về" at bounding box center [150, 589] width 202 height 22
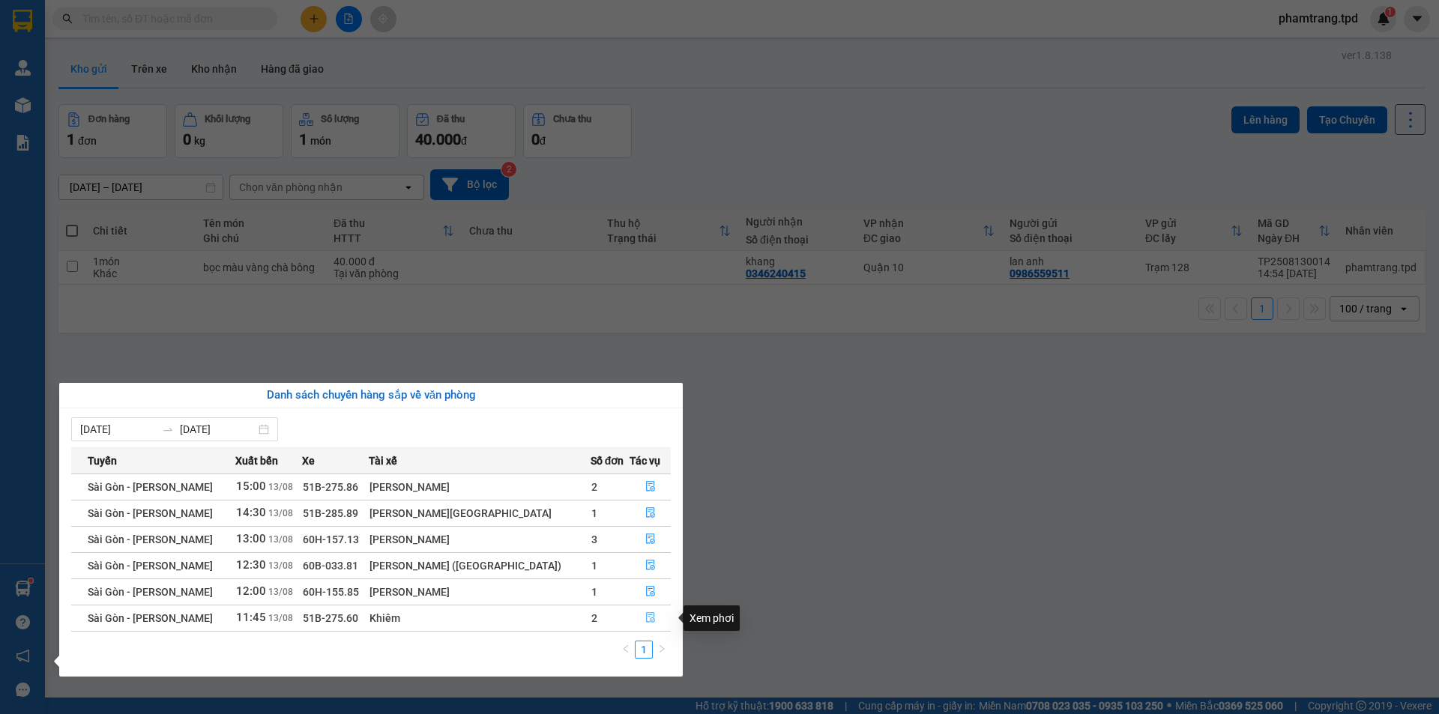
click at [645, 618] on icon "file-done" at bounding box center [650, 617] width 10 height 10
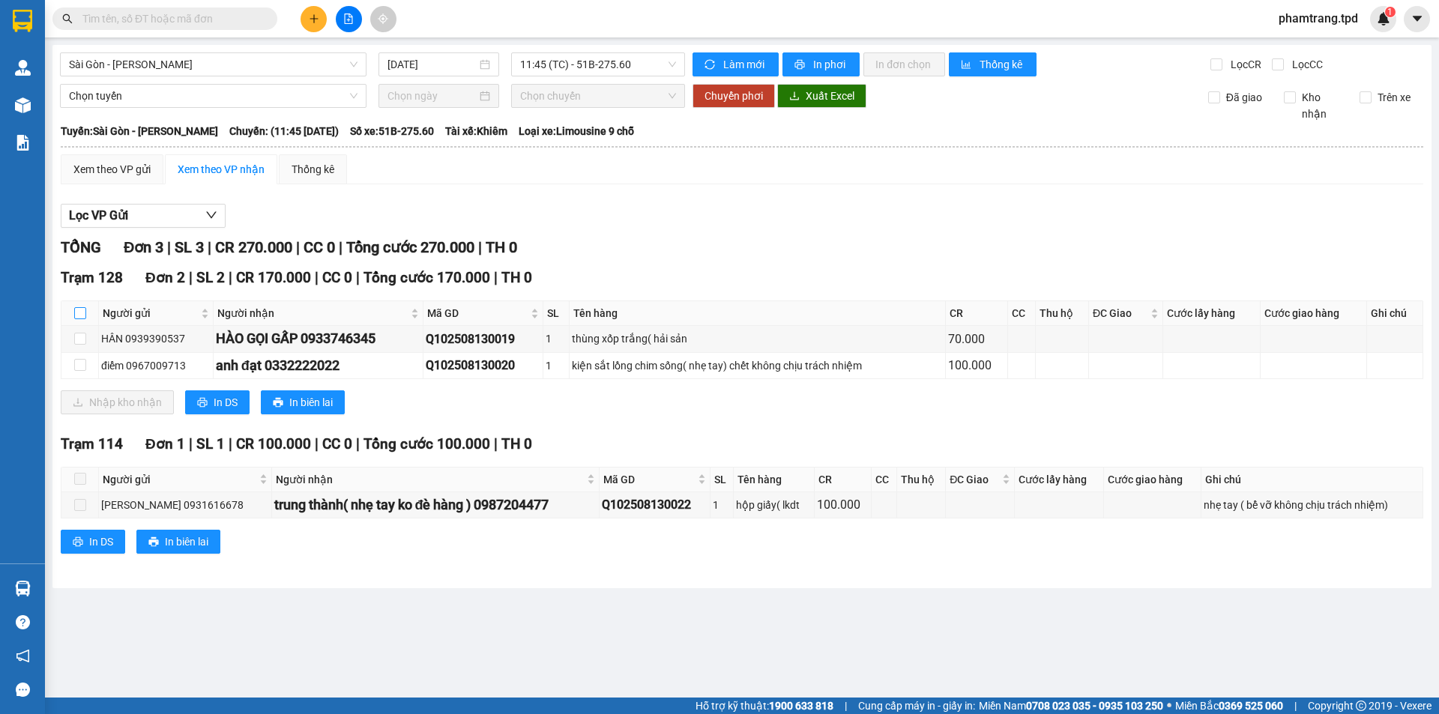
click at [81, 310] on input "checkbox" at bounding box center [80, 313] width 12 height 12
checkbox input "true"
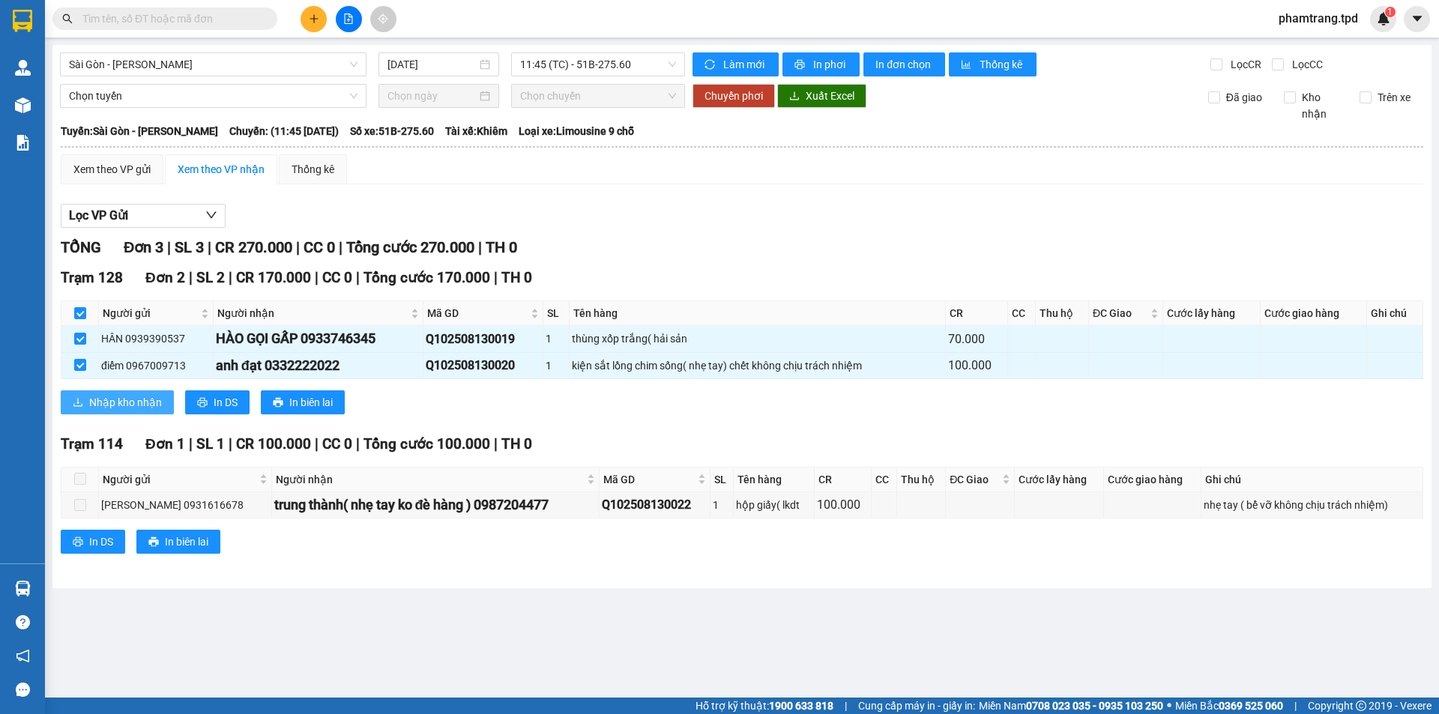
click at [119, 410] on span "Nhập kho nhận" at bounding box center [125, 402] width 73 height 16
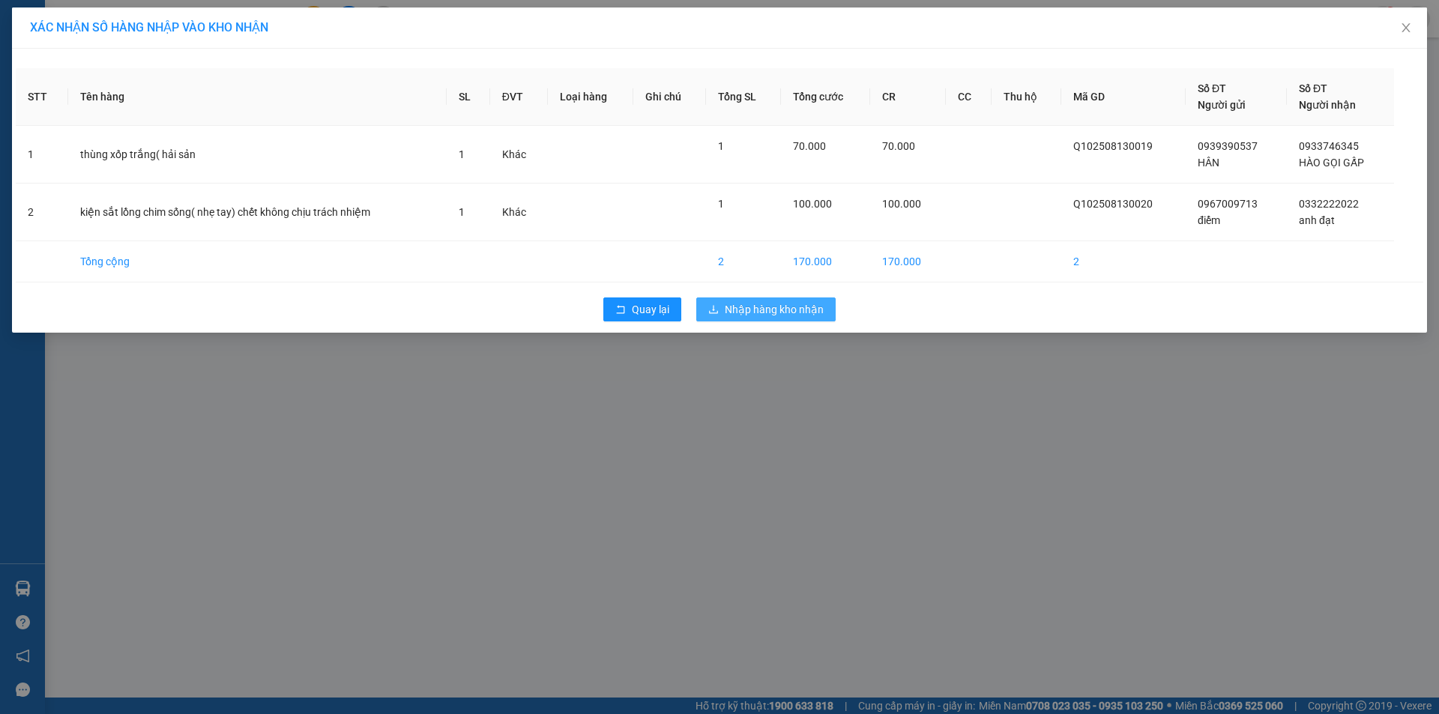
click at [746, 316] on span "Nhập hàng kho nhận" at bounding box center [774, 309] width 99 height 16
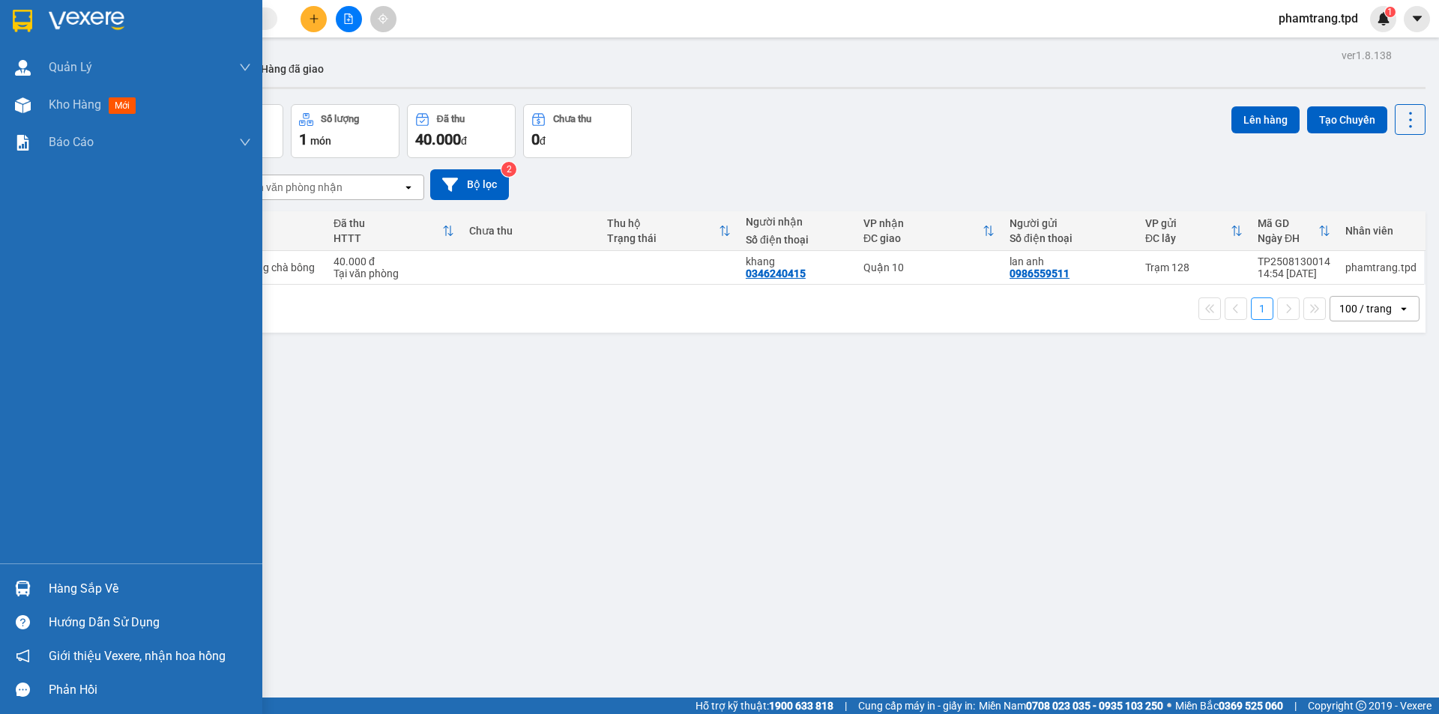
click at [34, 588] on div at bounding box center [23, 589] width 26 height 26
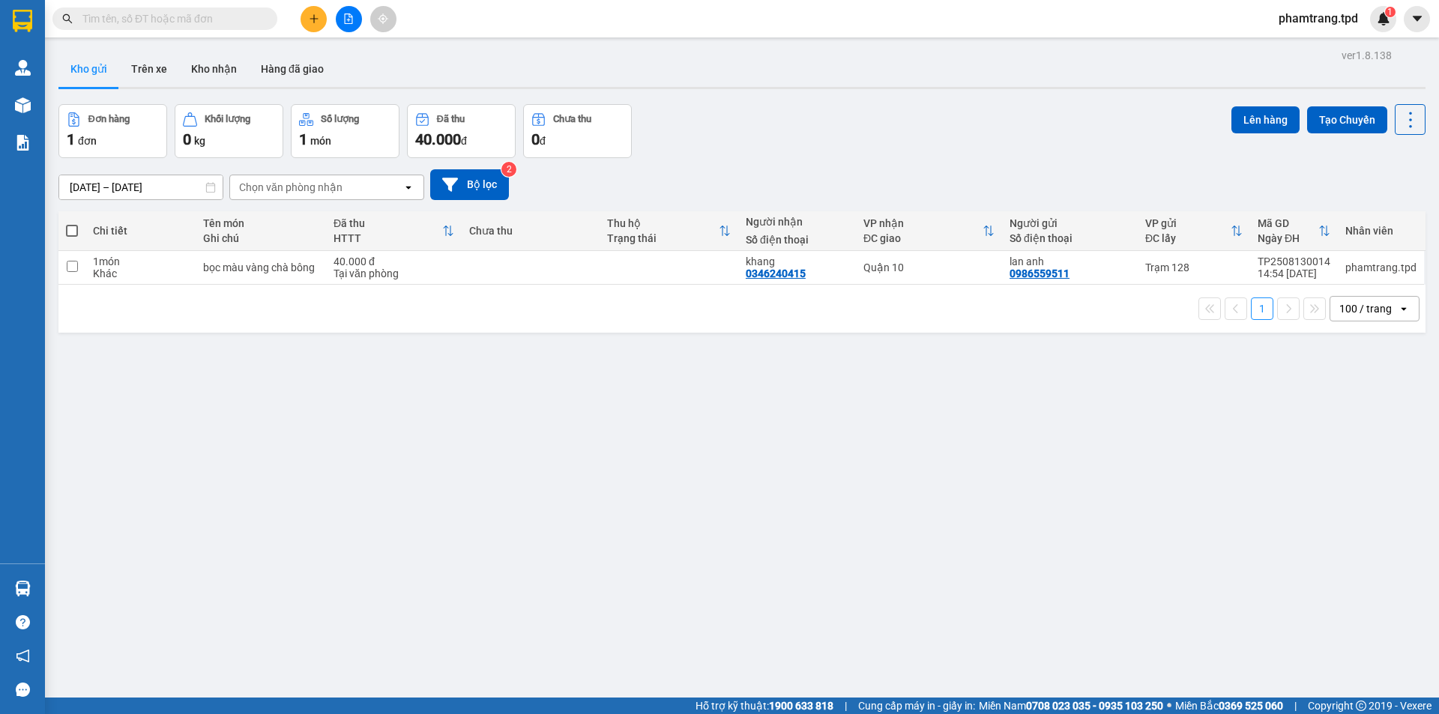
click at [917, 498] on section "Kết quả tìm kiếm ( 26 ) Bộ lọc Mã ĐH Trạng thái Món hàng Thu hộ Tổng cước Chưa …" at bounding box center [719, 357] width 1439 height 714
click at [334, 277] on div "Tại văn phòng" at bounding box center [394, 274] width 121 height 12
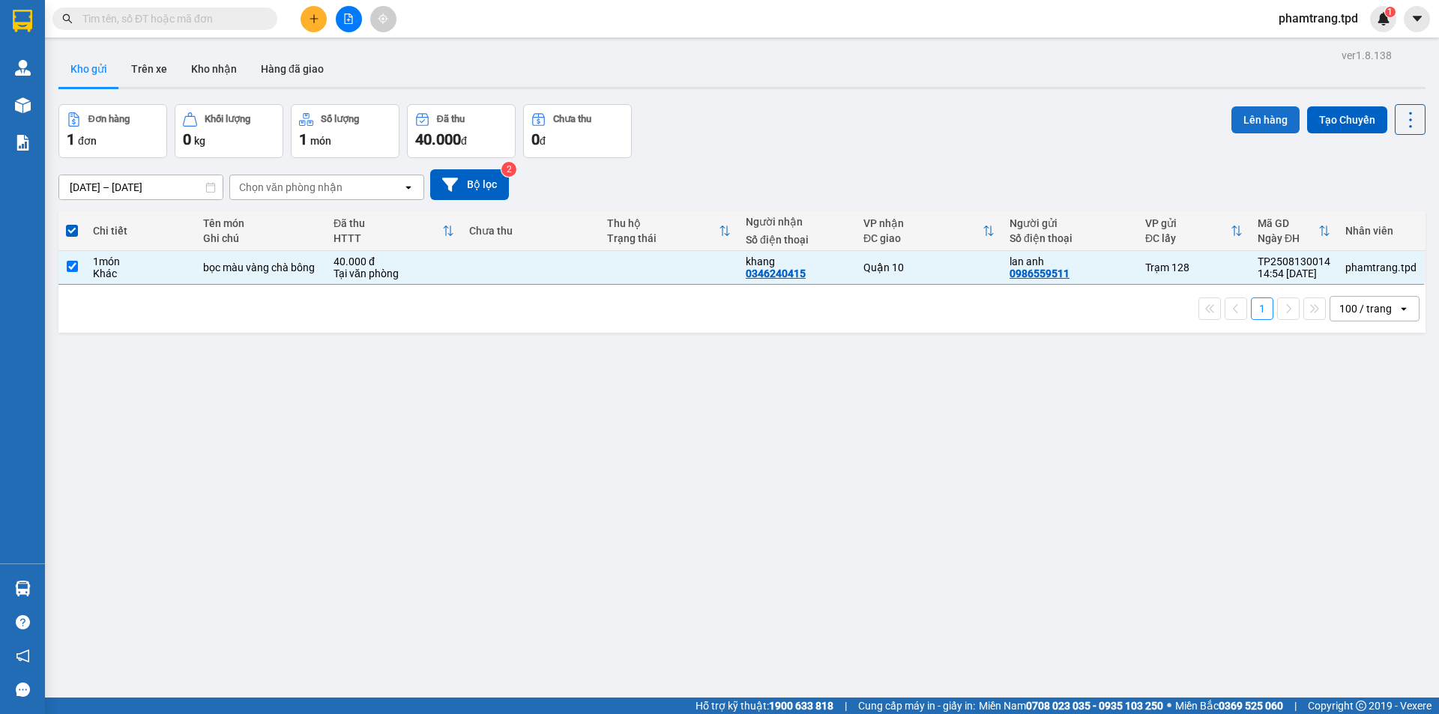
click at [1256, 115] on button "Lên hàng" at bounding box center [1266, 119] width 68 height 27
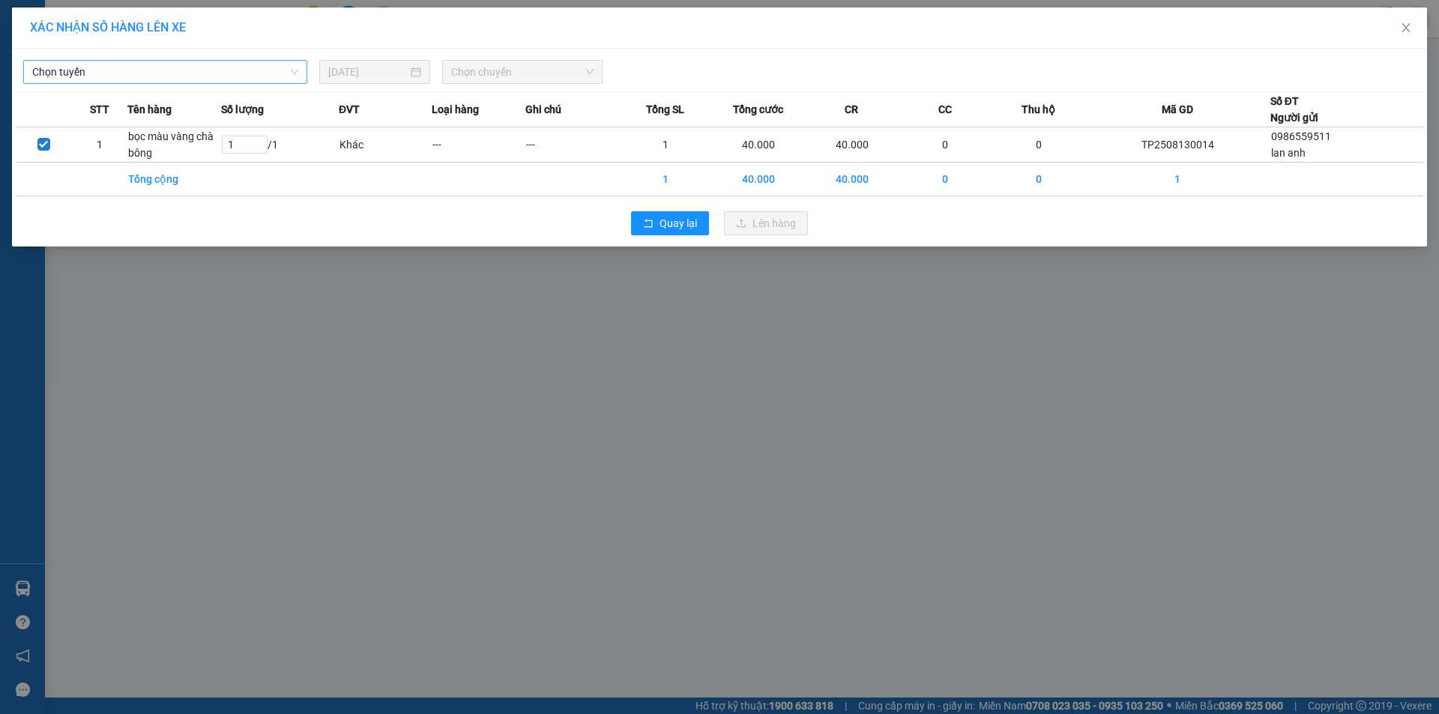
click at [146, 74] on span "Chọn tuyến" at bounding box center [165, 72] width 266 height 22
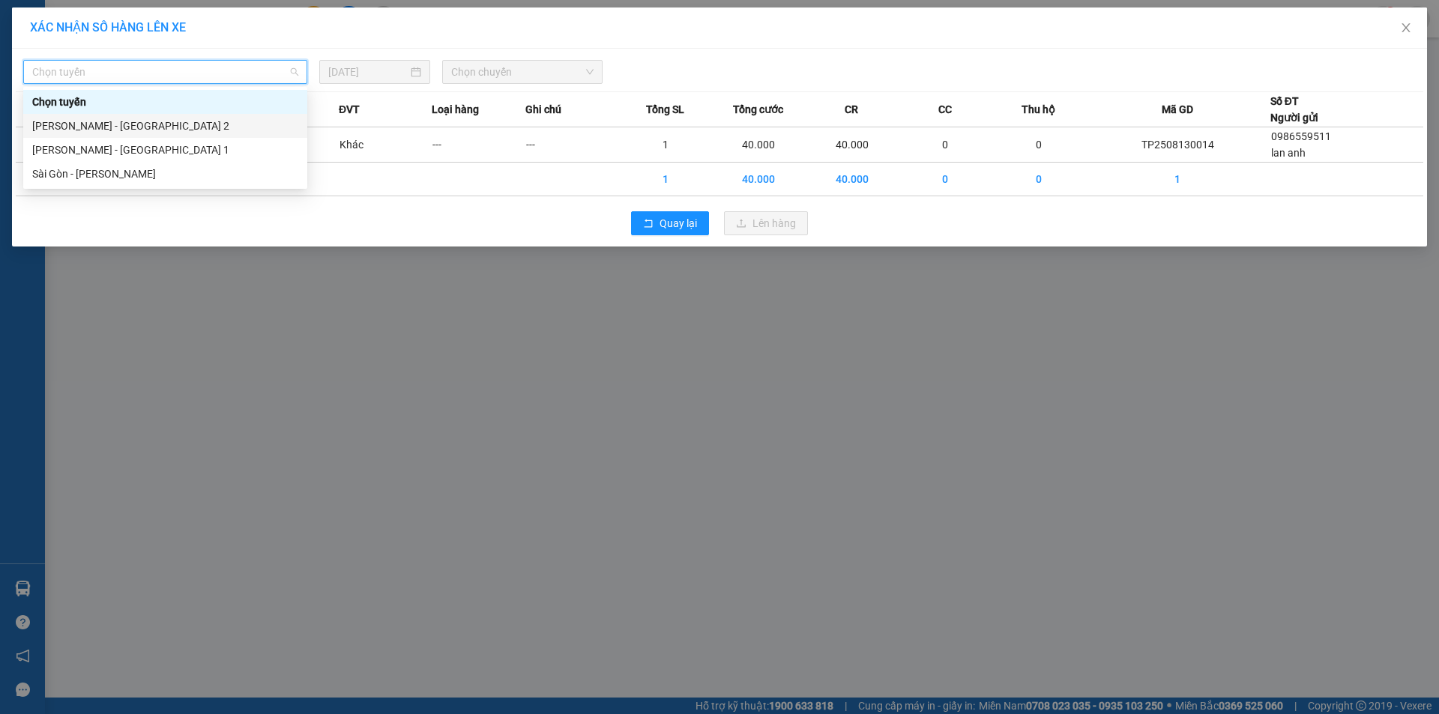
click at [91, 126] on div "[PERSON_NAME] - [GEOGRAPHIC_DATA] 2" at bounding box center [165, 126] width 266 height 16
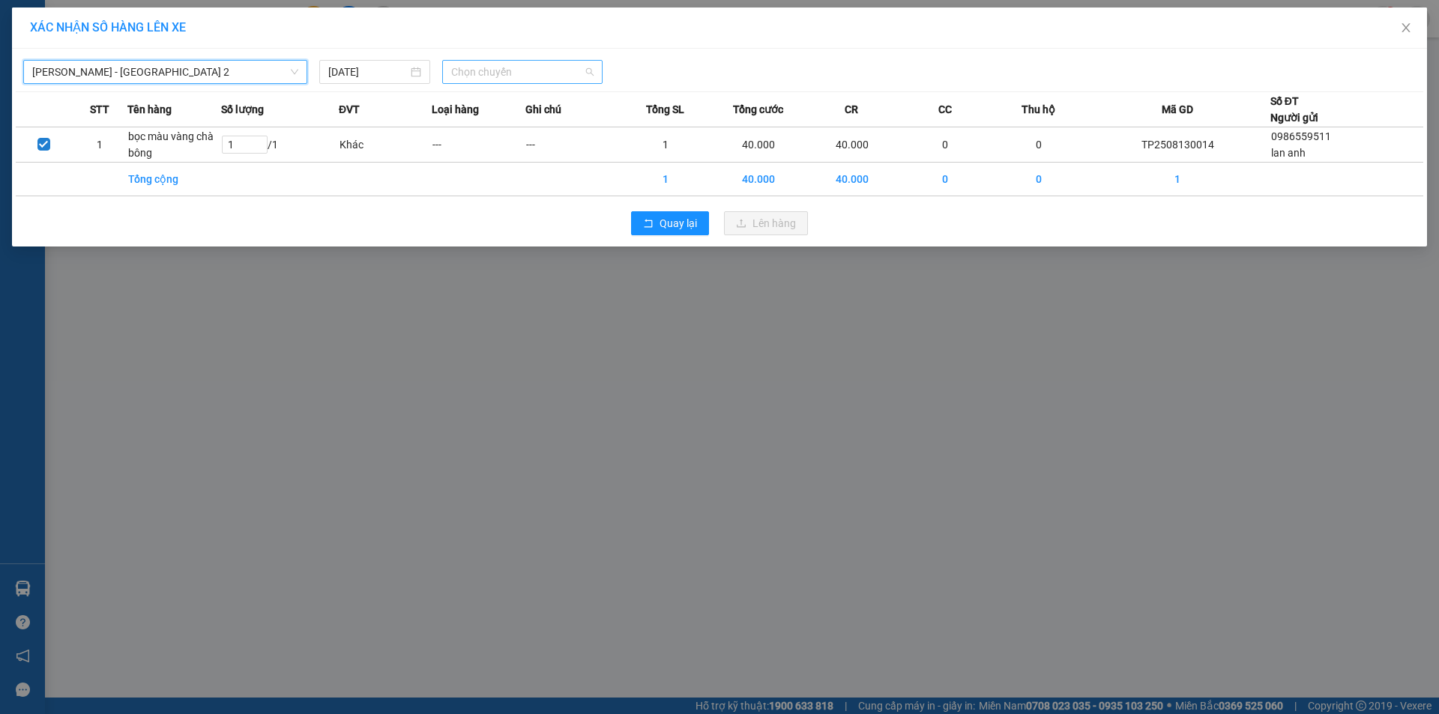
click at [500, 69] on span "Chọn chuyến" at bounding box center [522, 72] width 142 height 22
type input "15:01"
click at [547, 126] on div "Thêm chuyến " 15:01 "" at bounding box center [522, 126] width 160 height 25
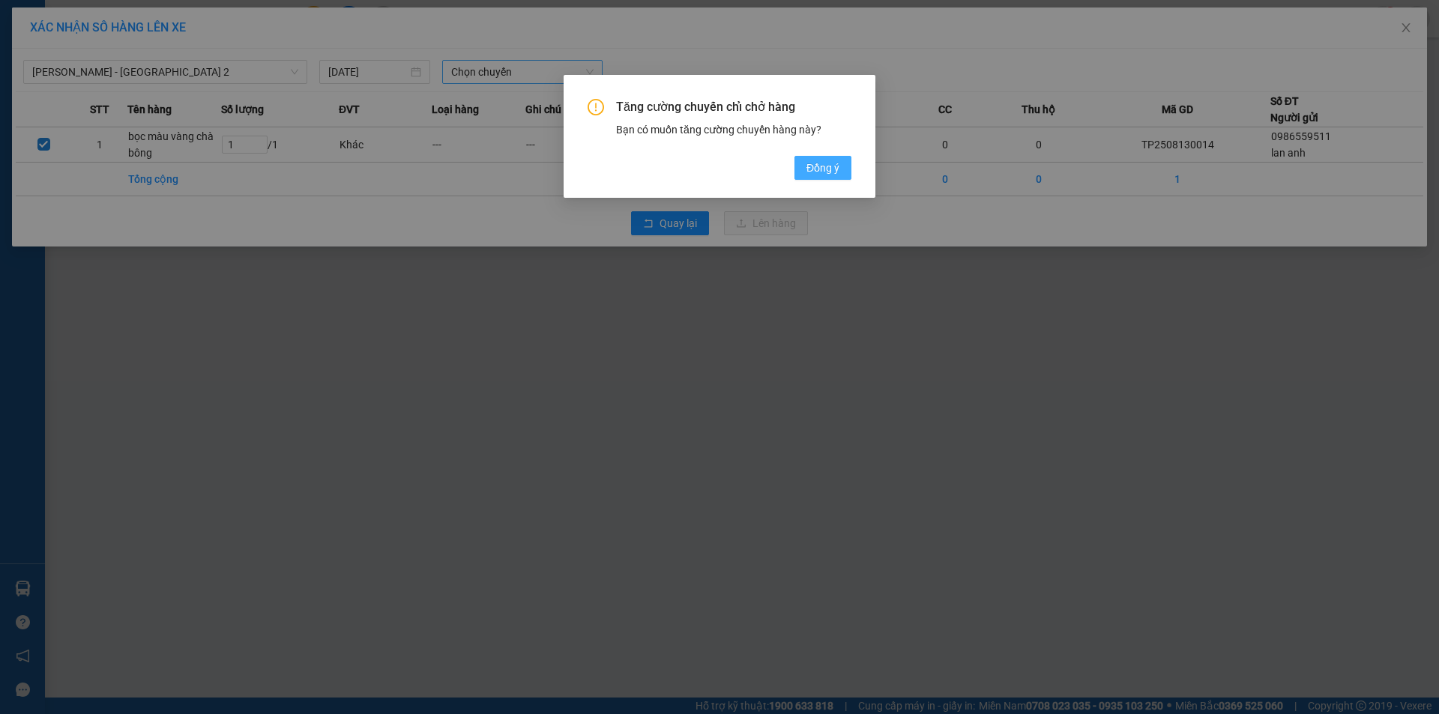
click at [825, 173] on span "Đồng ý" at bounding box center [823, 168] width 33 height 16
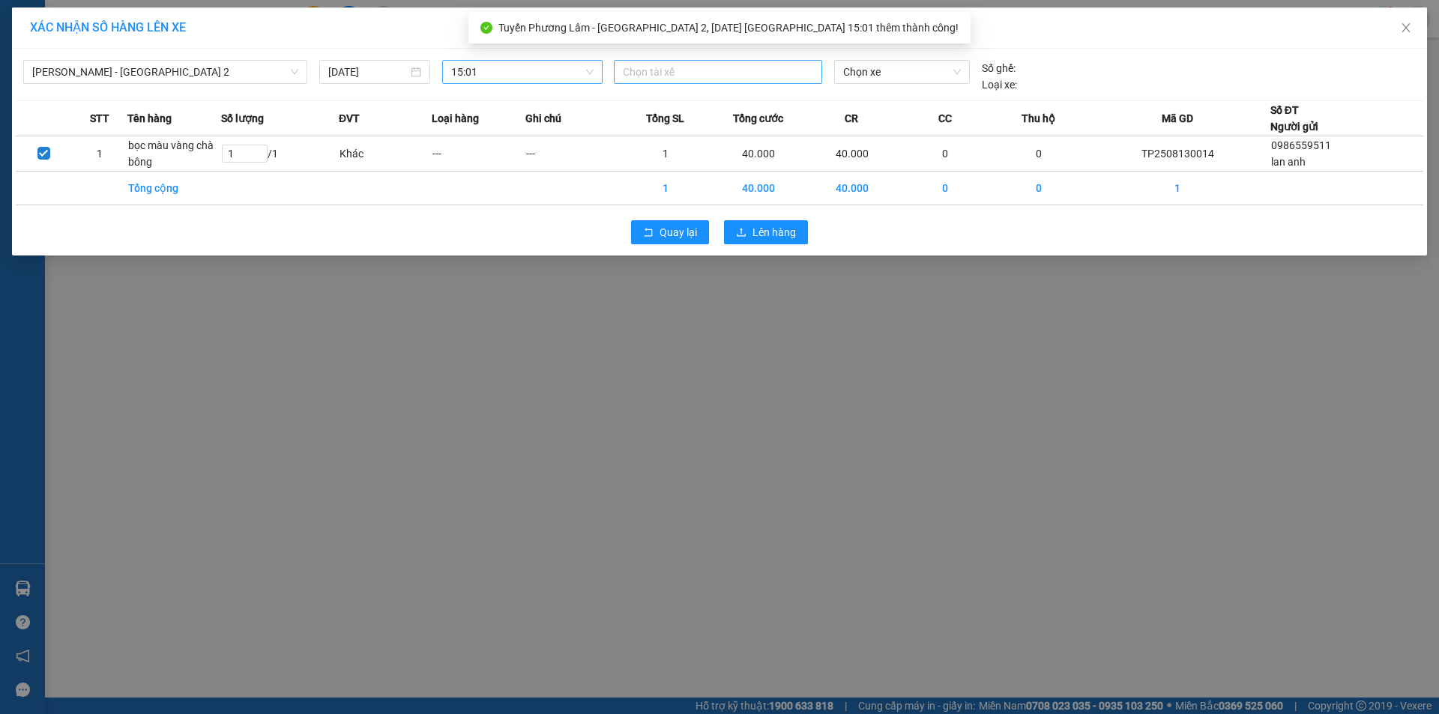
click at [684, 68] on div at bounding box center [718, 72] width 201 height 18
type input "quô"
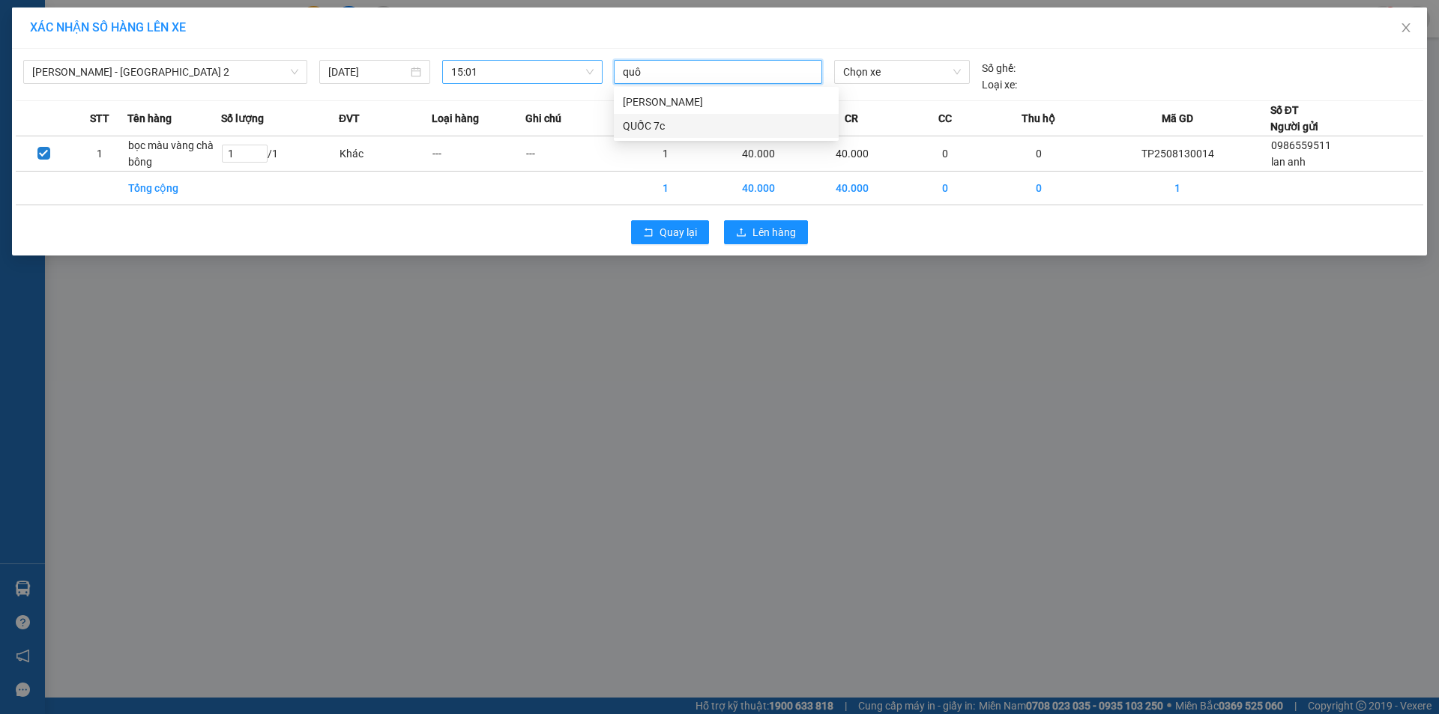
click at [707, 128] on div "QUỐC 7c" at bounding box center [726, 126] width 207 height 16
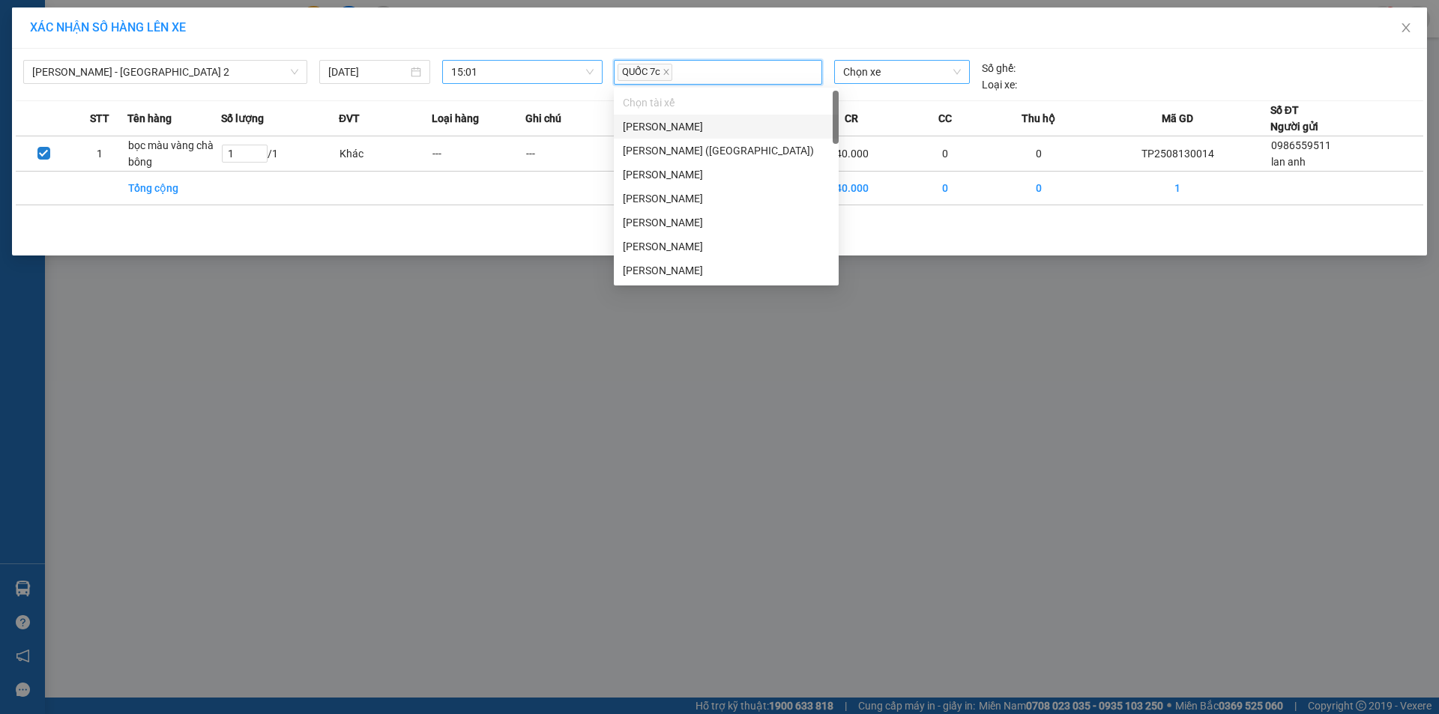
click at [900, 75] on span "Chọn xe" at bounding box center [901, 72] width 117 height 22
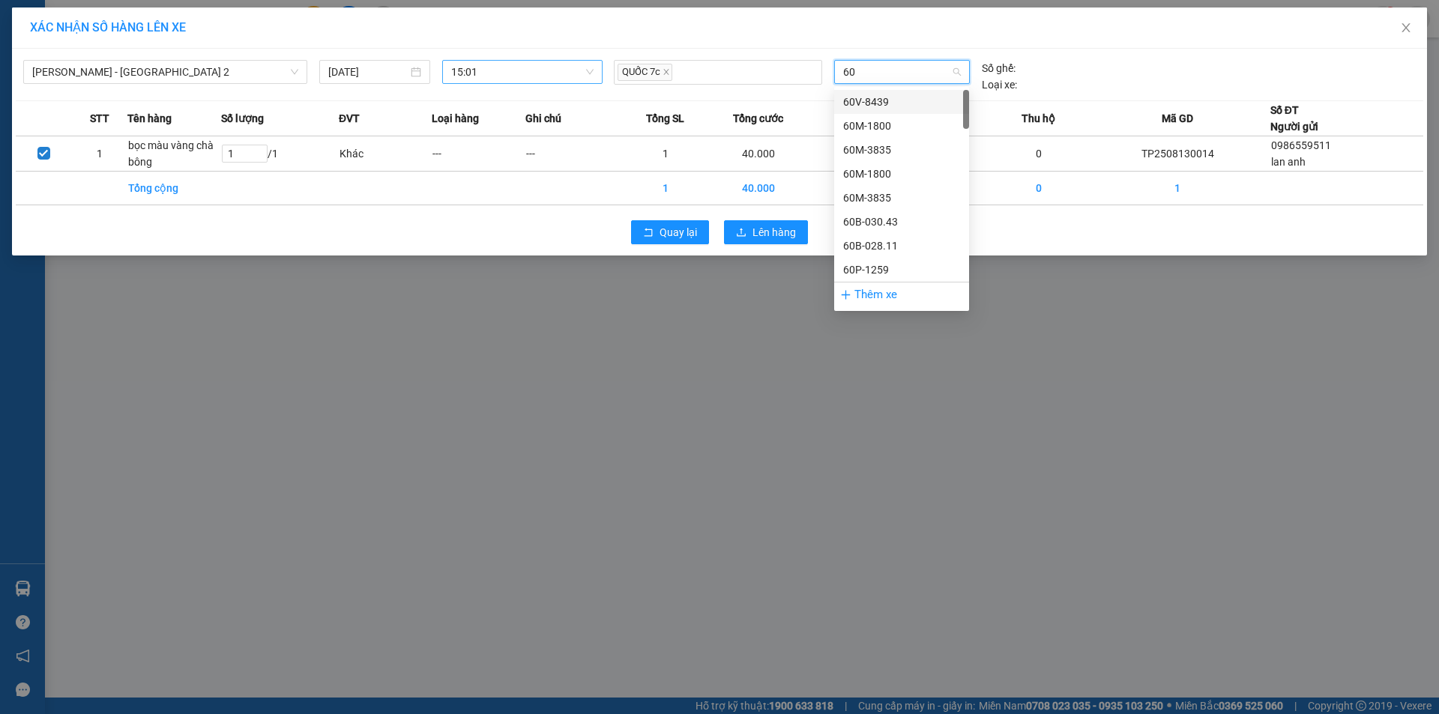
type input "6"
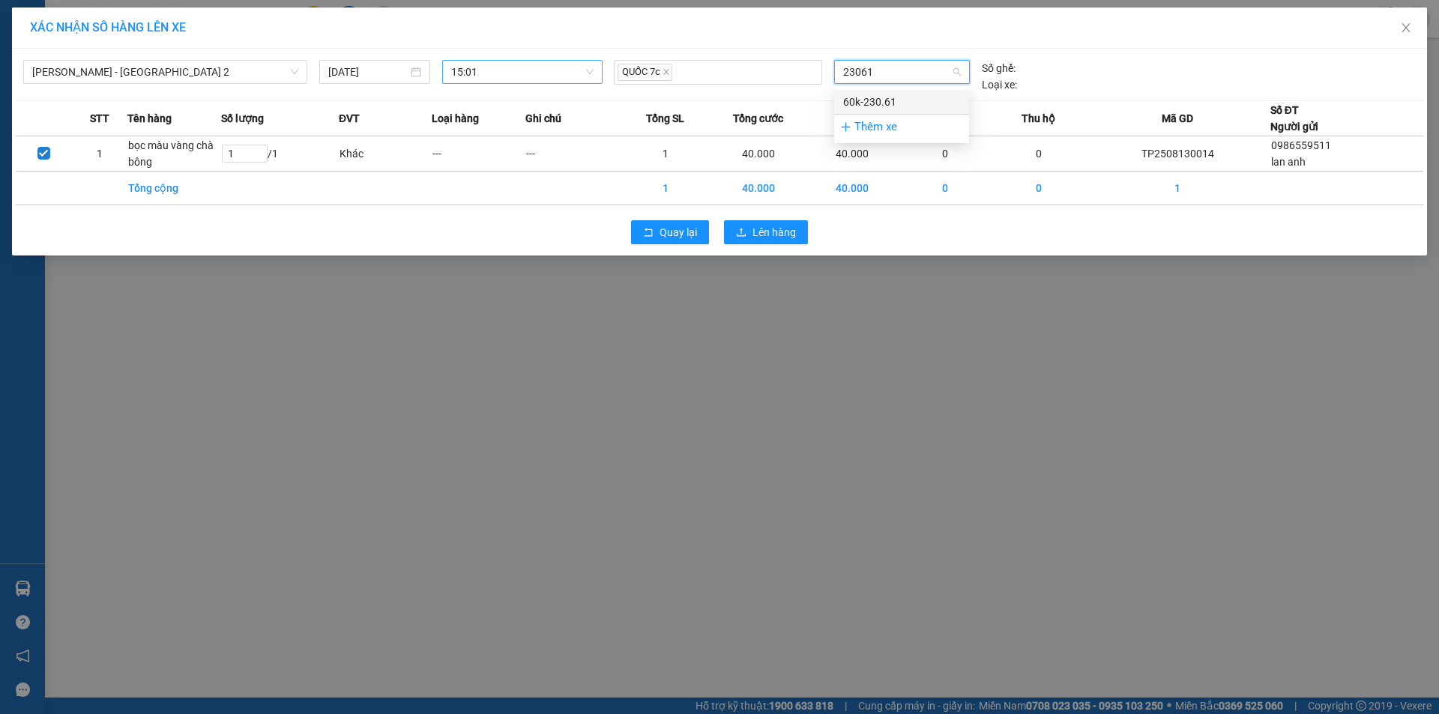
click at [901, 104] on div "60k-230.61" at bounding box center [901, 102] width 117 height 16
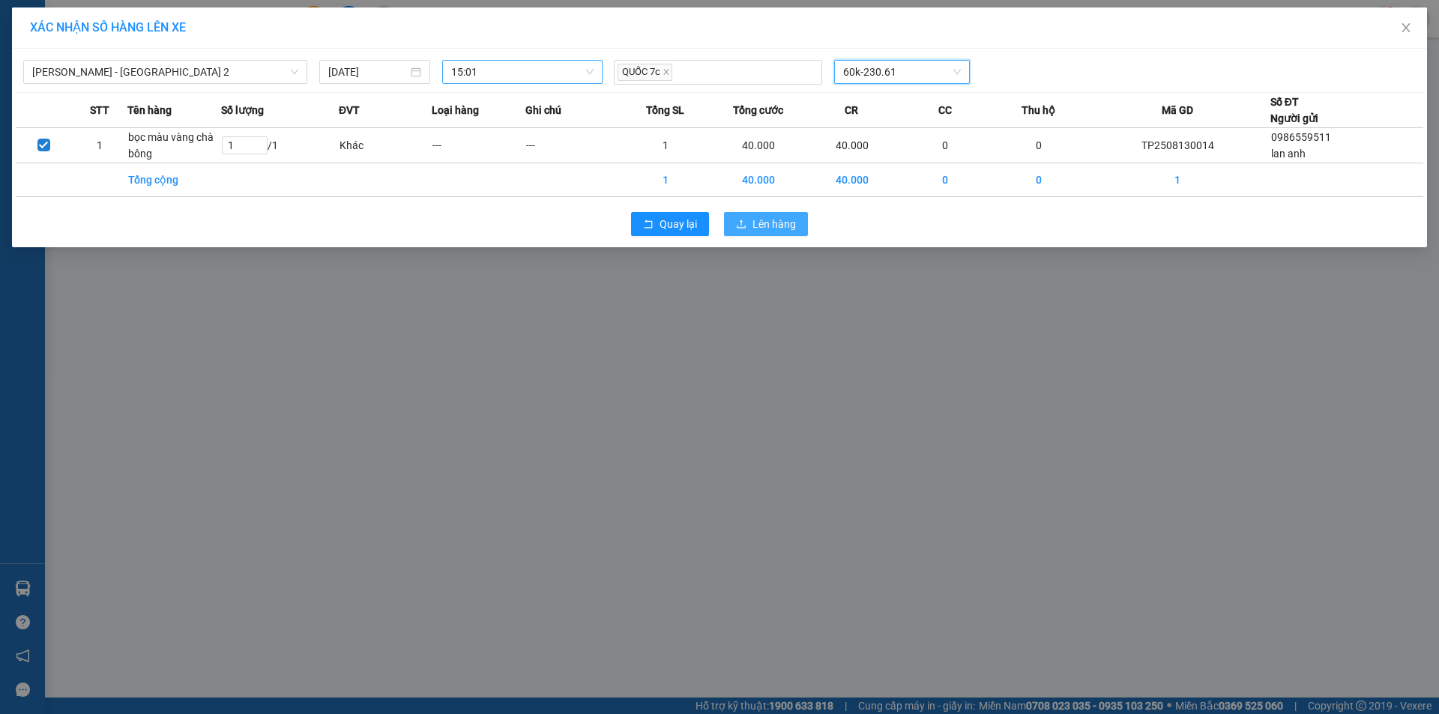
click at [795, 221] on span "Lên hàng" at bounding box center [774, 224] width 43 height 16
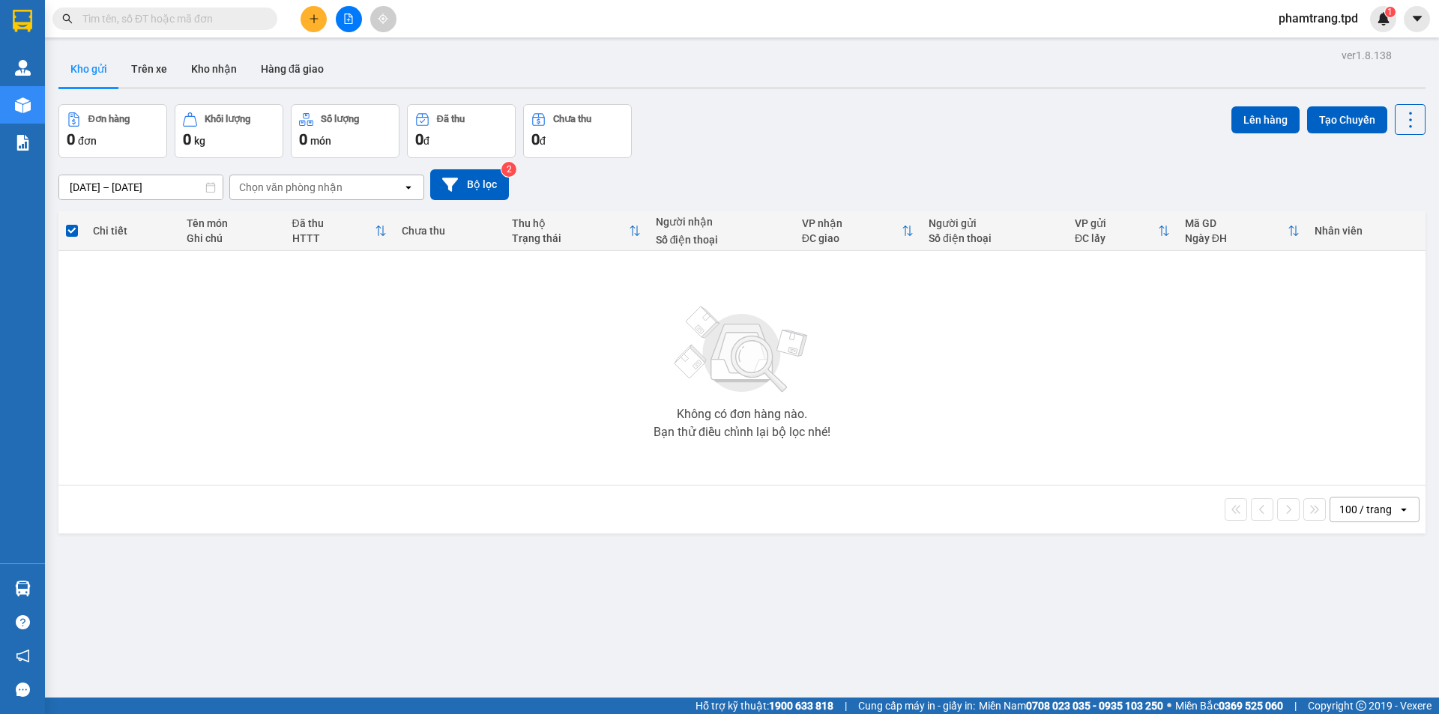
click at [214, 9] on span at bounding box center [164, 18] width 225 height 22
click at [181, 18] on input "text" at bounding box center [170, 18] width 177 height 16
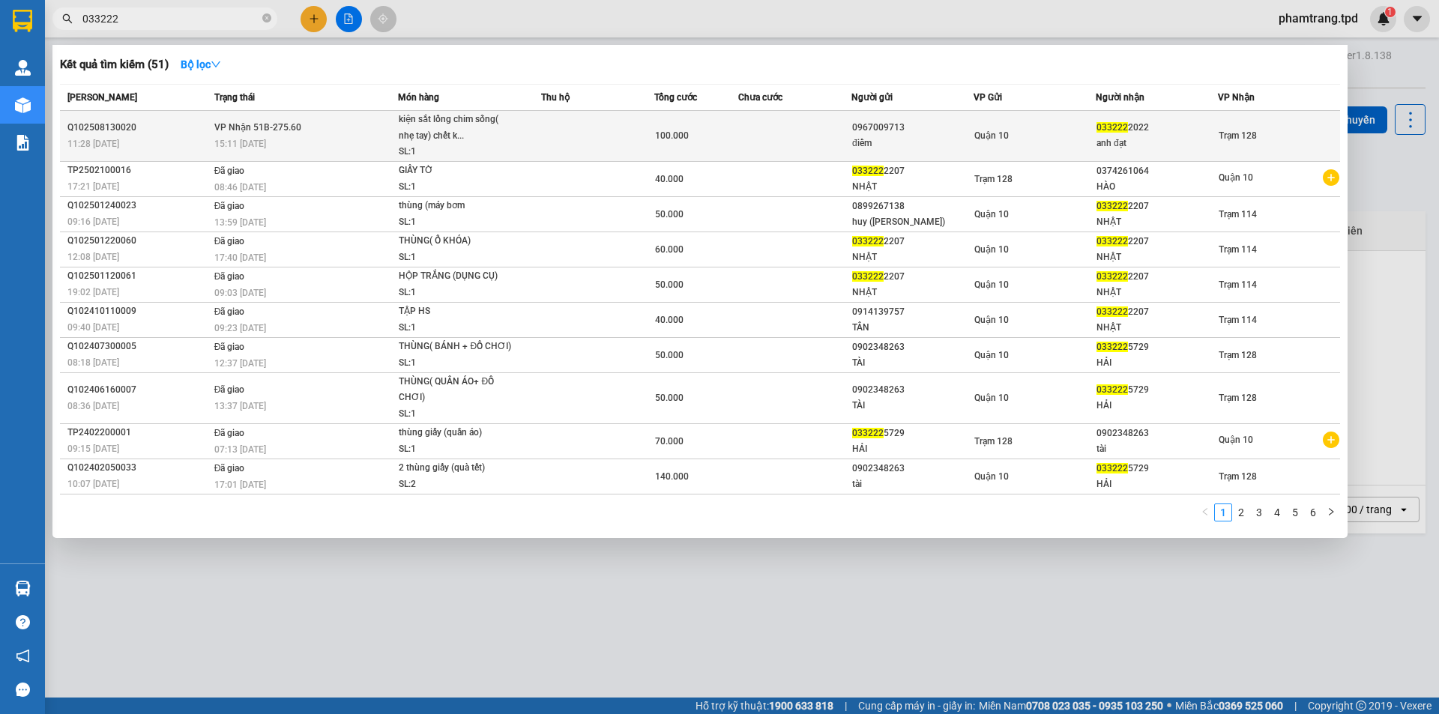
type input "033222"
click at [903, 118] on td "0967009713 điểm" at bounding box center [913, 136] width 122 height 51
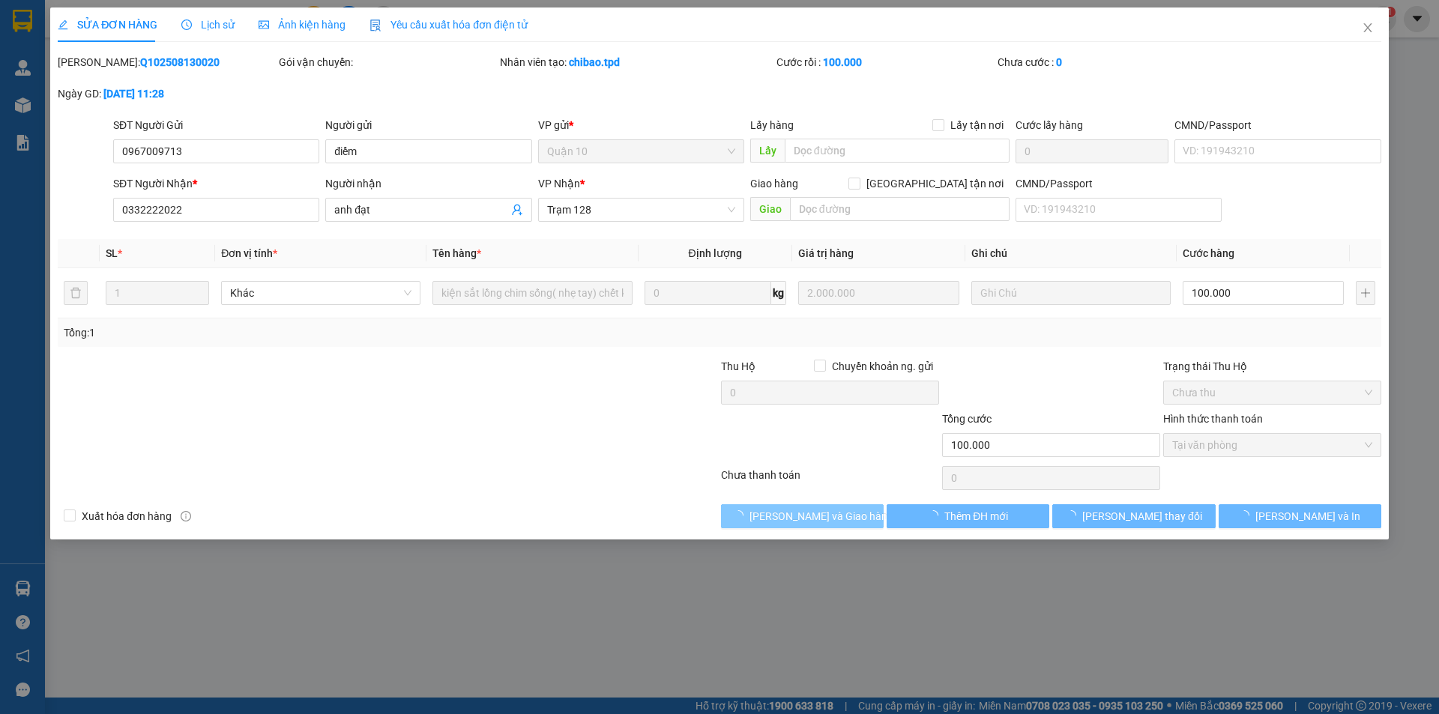
click at [807, 508] on span "[PERSON_NAME] và Giao hàng" at bounding box center [822, 516] width 144 height 16
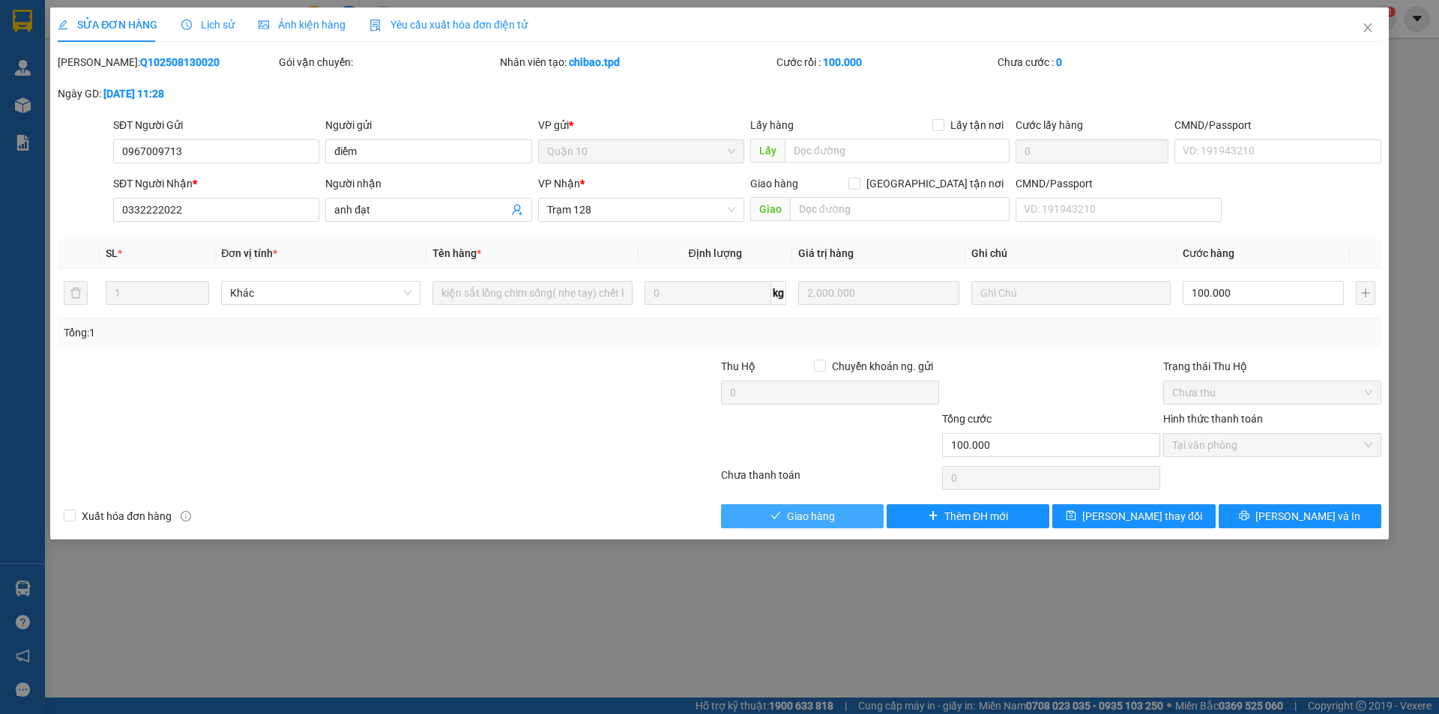
click at [806, 516] on span "Giao hàng" at bounding box center [811, 516] width 48 height 16
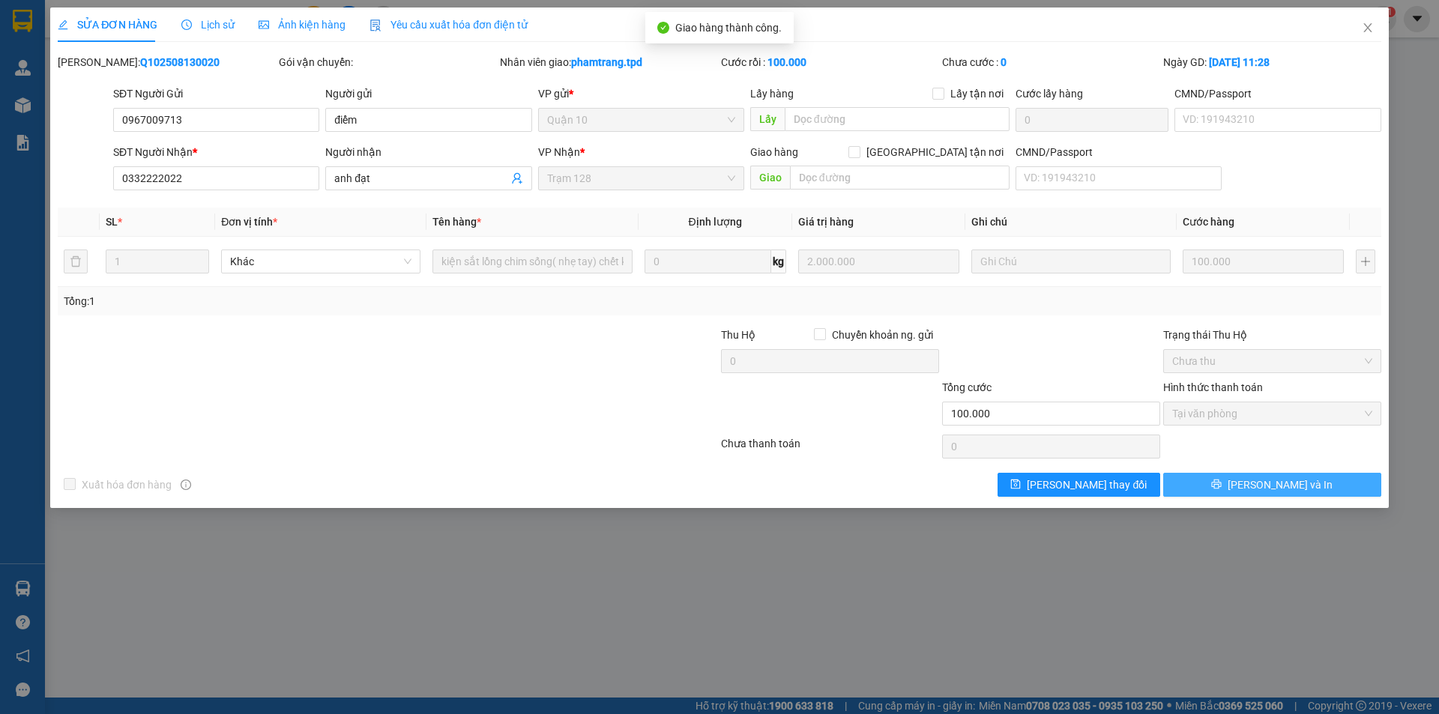
click at [1299, 493] on button "[PERSON_NAME] và In" at bounding box center [1272, 485] width 218 height 24
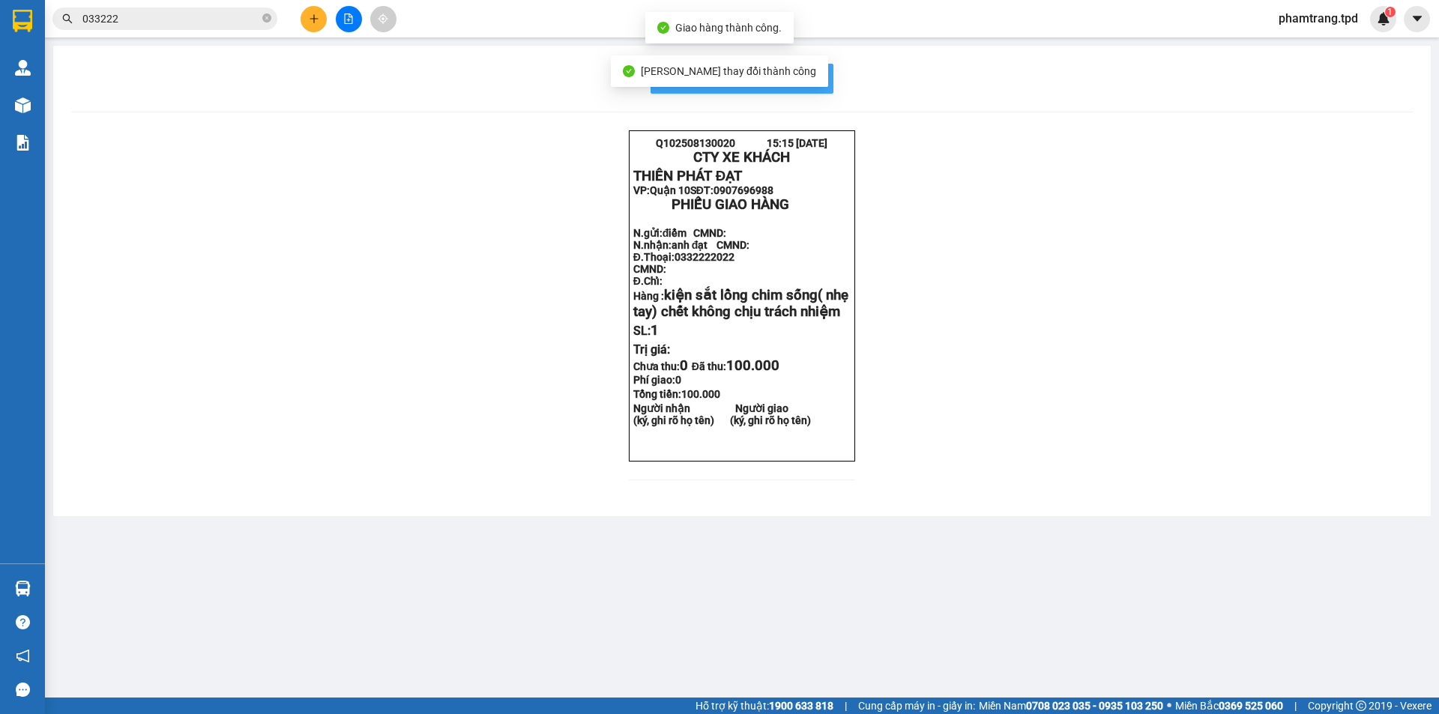
click at [805, 81] on span "In mẫu biên lai tự cấu hình" at bounding box center [751, 78] width 141 height 19
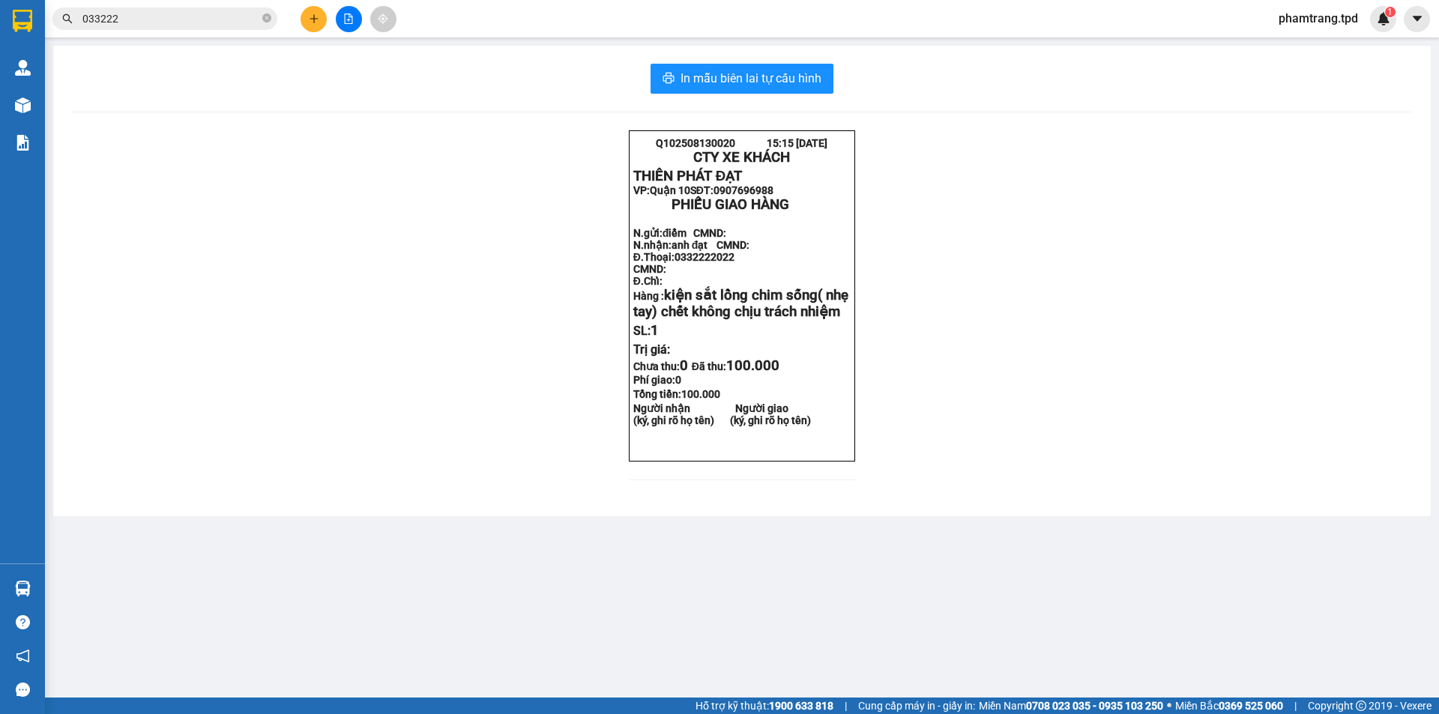
click at [265, 19] on icon "close-circle" at bounding box center [266, 17] width 9 height 9
click at [196, 16] on input "text" at bounding box center [170, 18] width 177 height 16
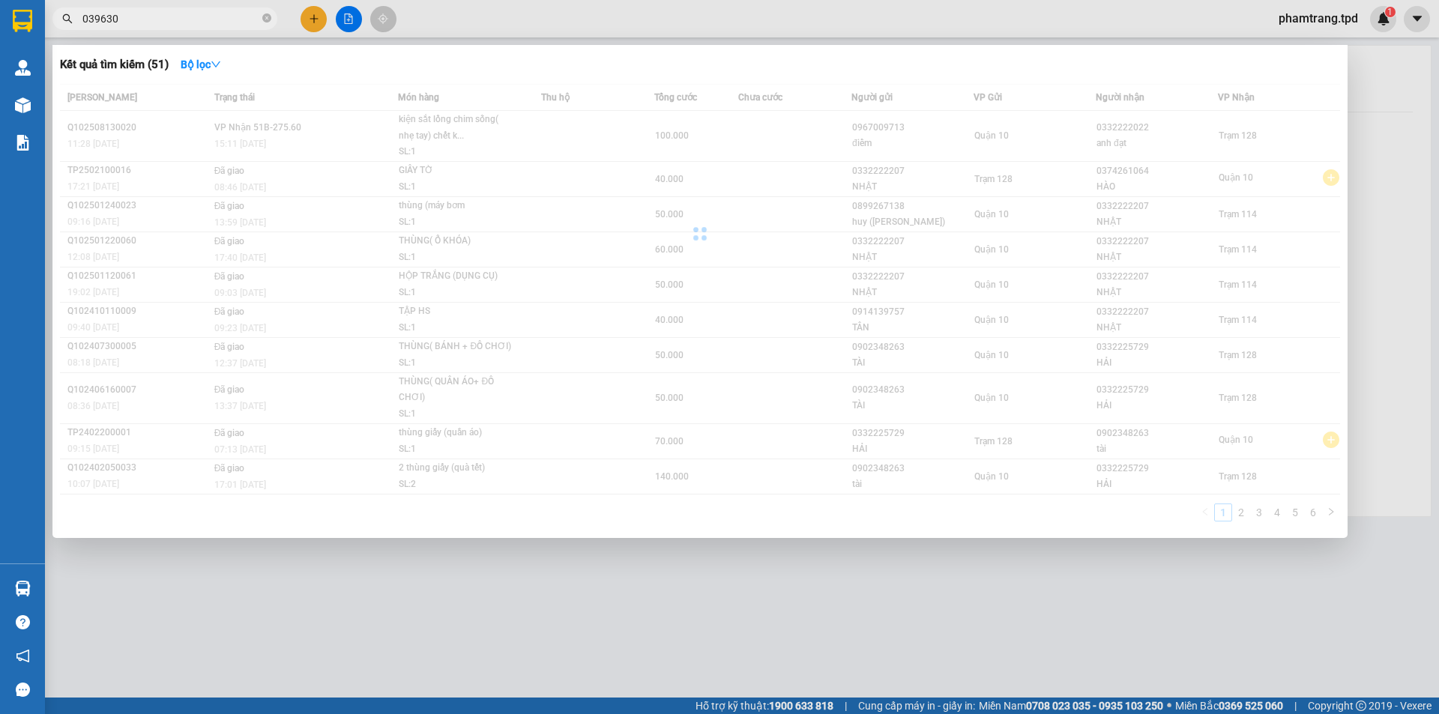
type input "039630"
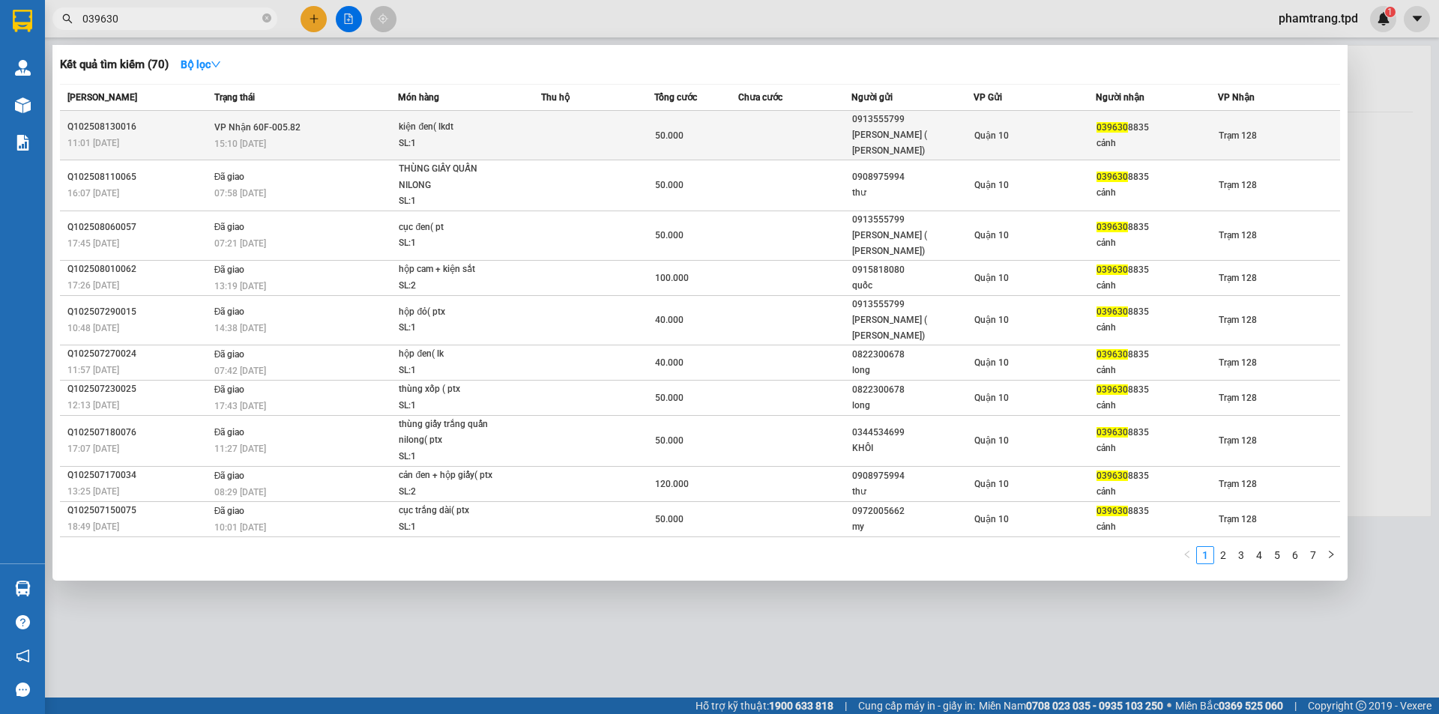
click at [1178, 124] on div "039630 8835" at bounding box center [1157, 128] width 121 height 16
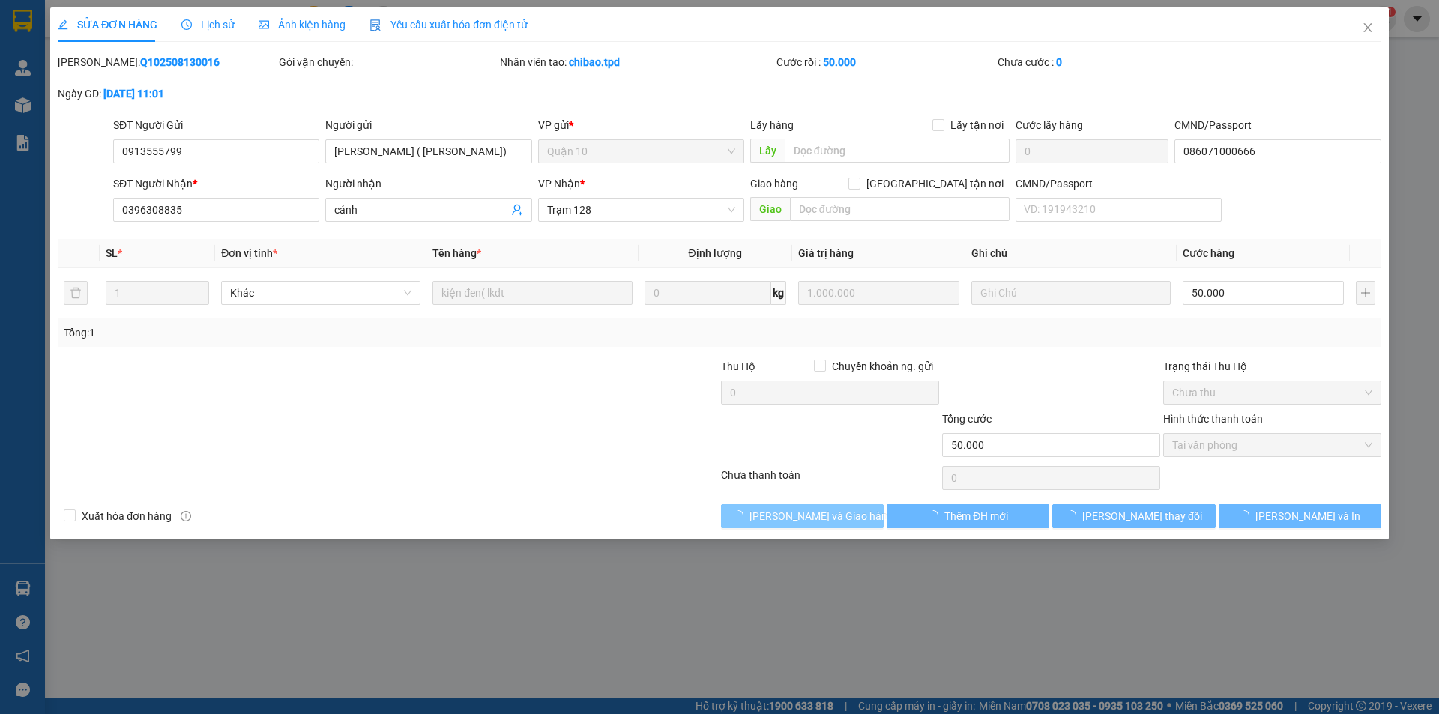
click at [795, 520] on span "[PERSON_NAME] và Giao hàng" at bounding box center [822, 516] width 144 height 16
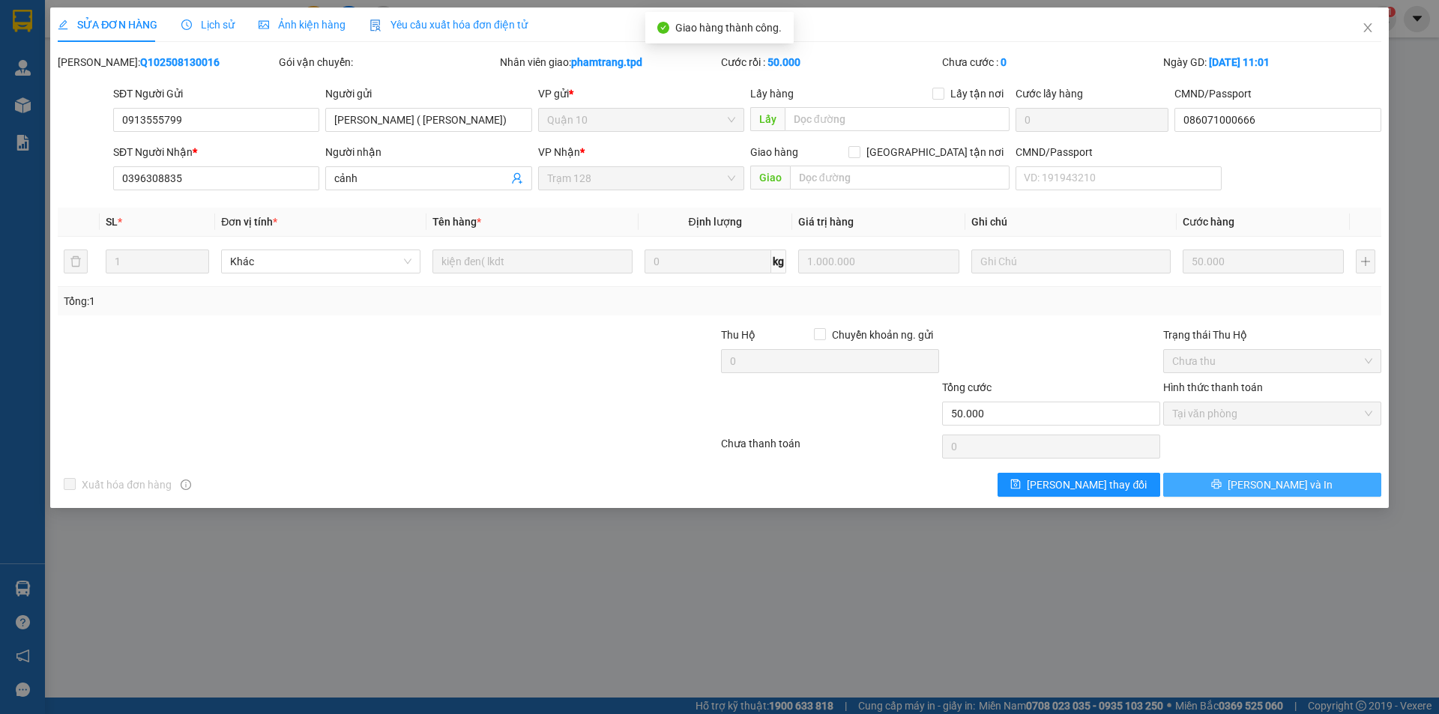
click at [1286, 485] on span "[PERSON_NAME] và In" at bounding box center [1280, 485] width 105 height 16
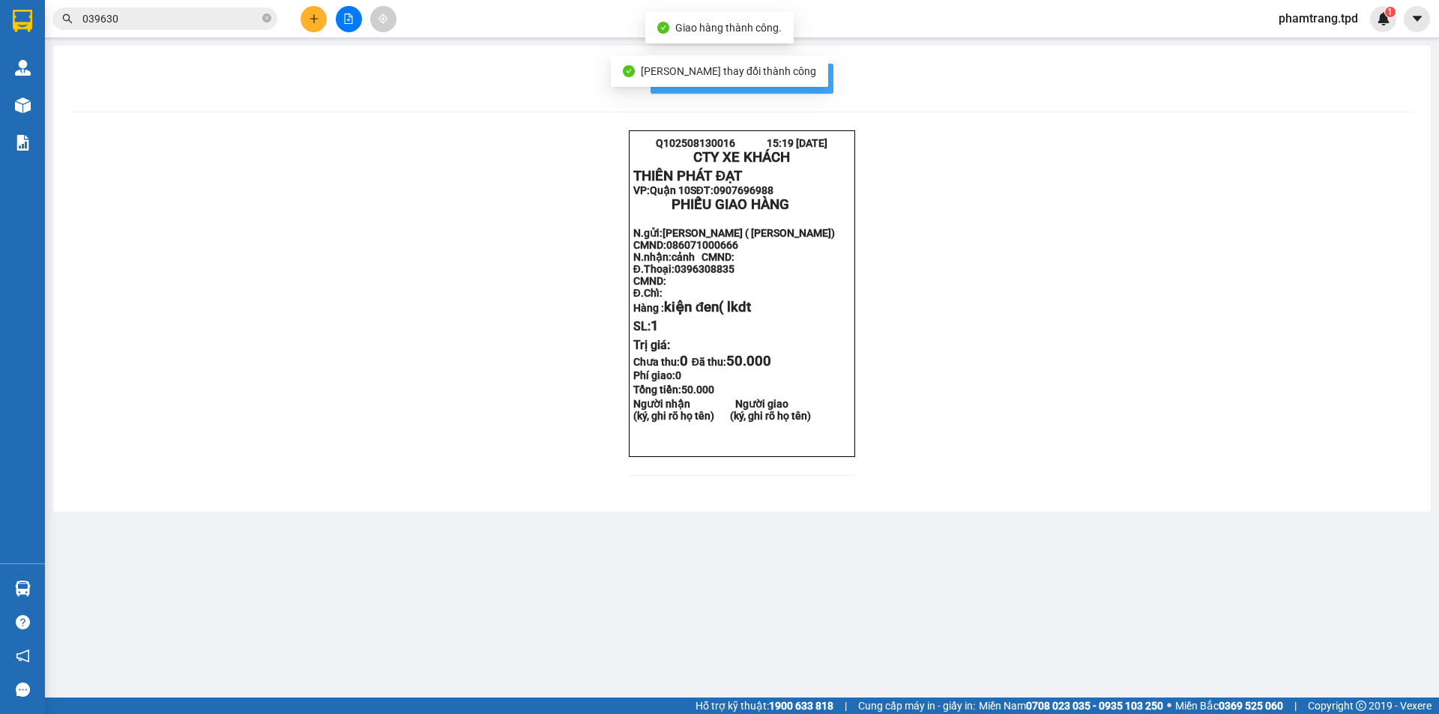
click at [819, 79] on span "In mẫu biên lai tự cấu hình" at bounding box center [751, 78] width 141 height 19
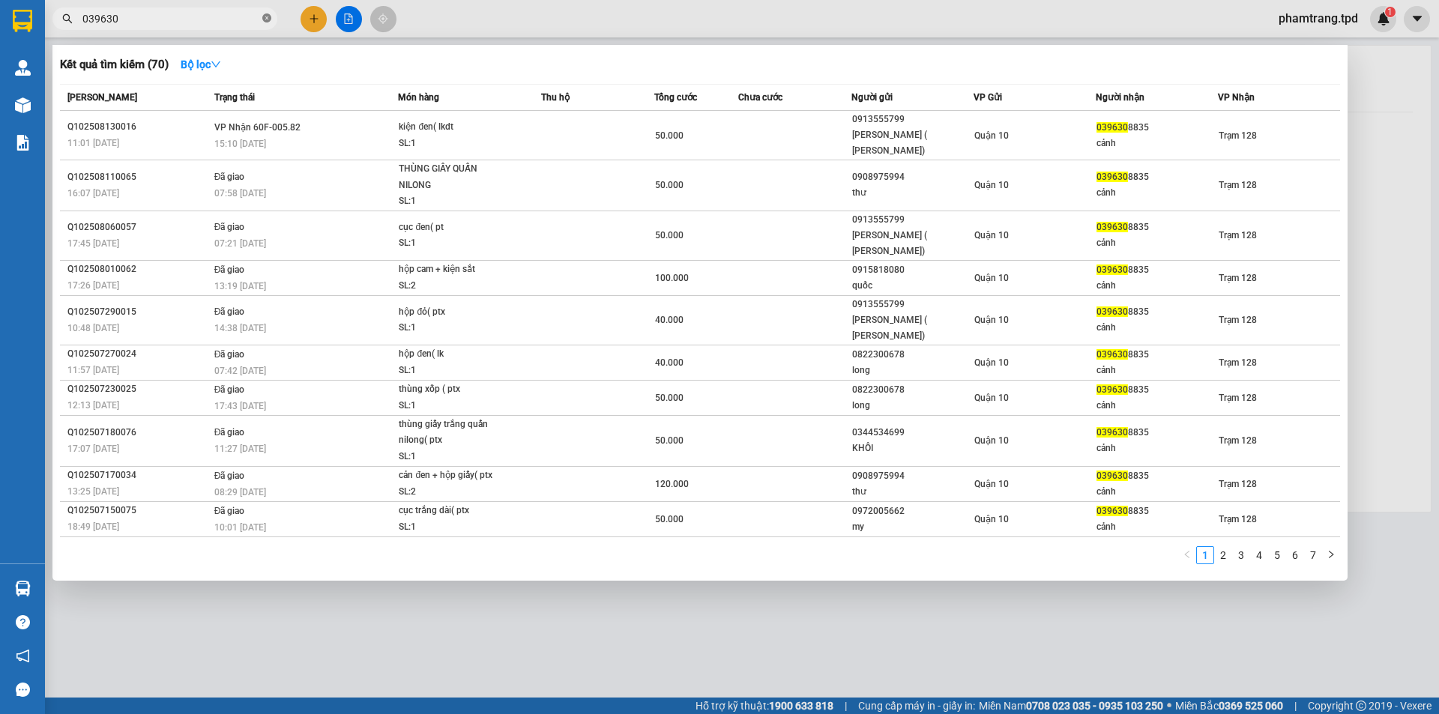
click at [263, 19] on icon "close-circle" at bounding box center [266, 17] width 9 height 9
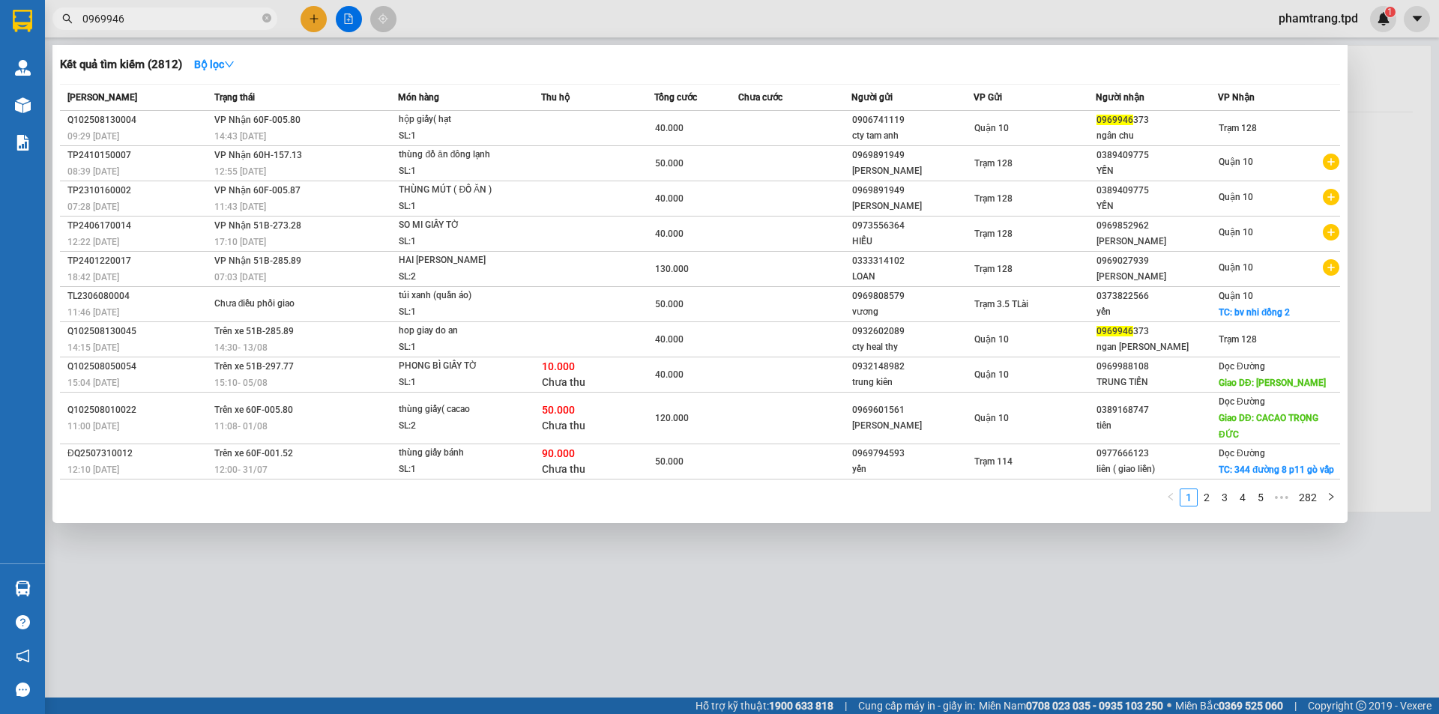
type input "0969946"
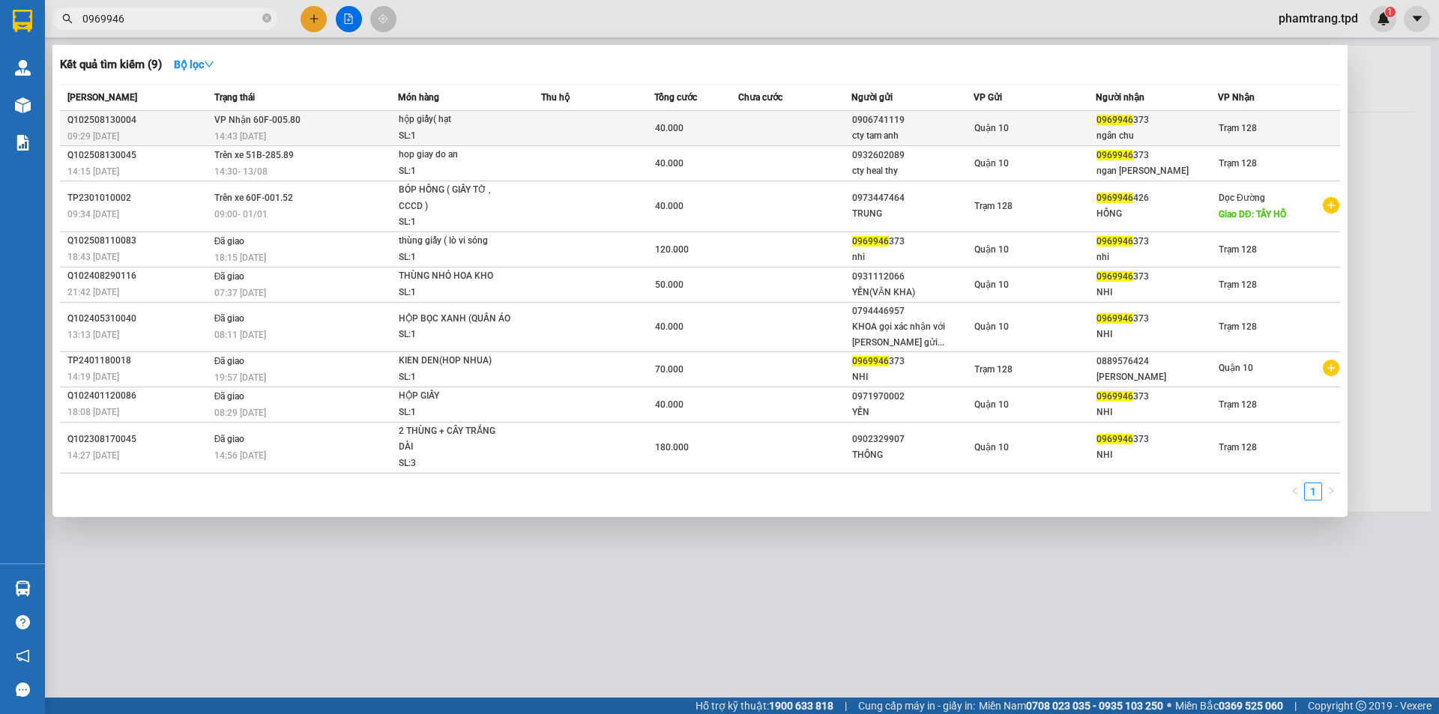
click at [1205, 126] on div "0969946 373" at bounding box center [1157, 120] width 121 height 16
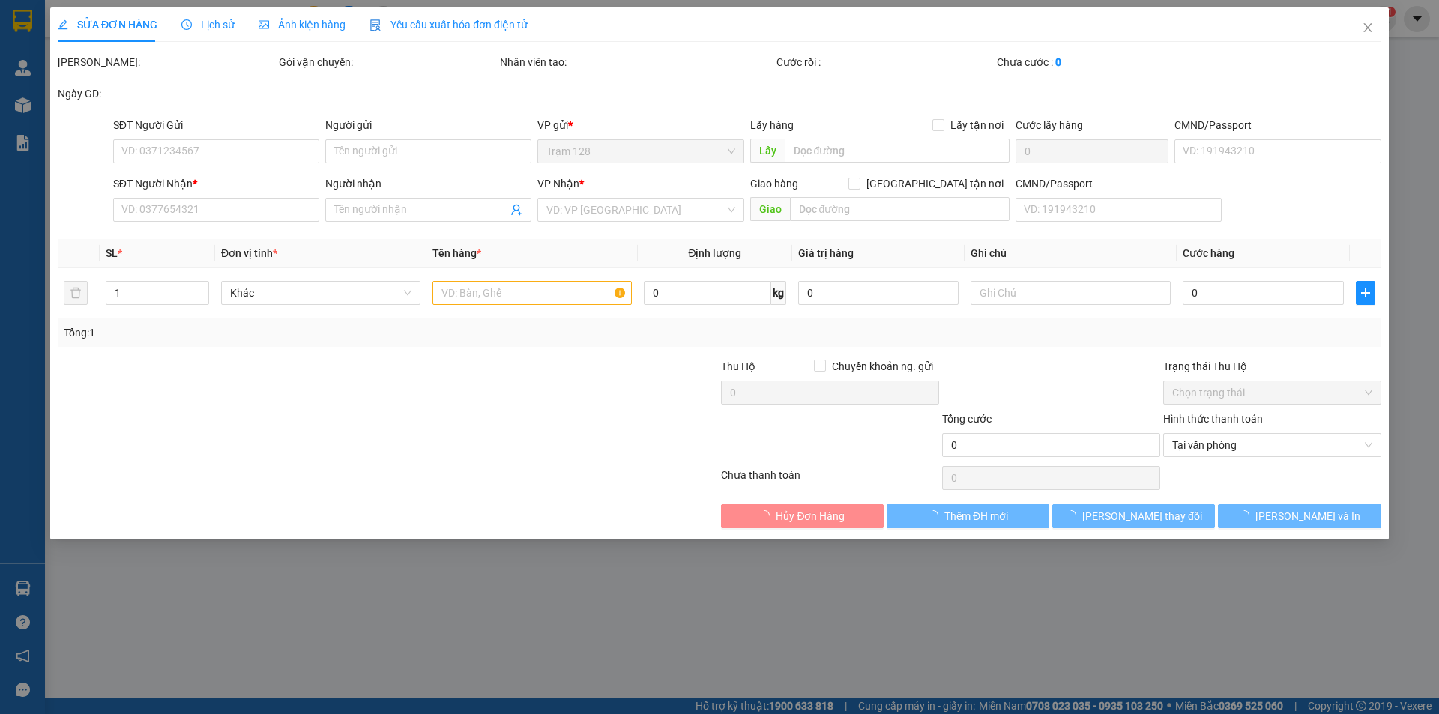
type input "0906741119"
type input "cty tam anh"
type input "0969946373"
type input "ngân chu"
type input "40.000"
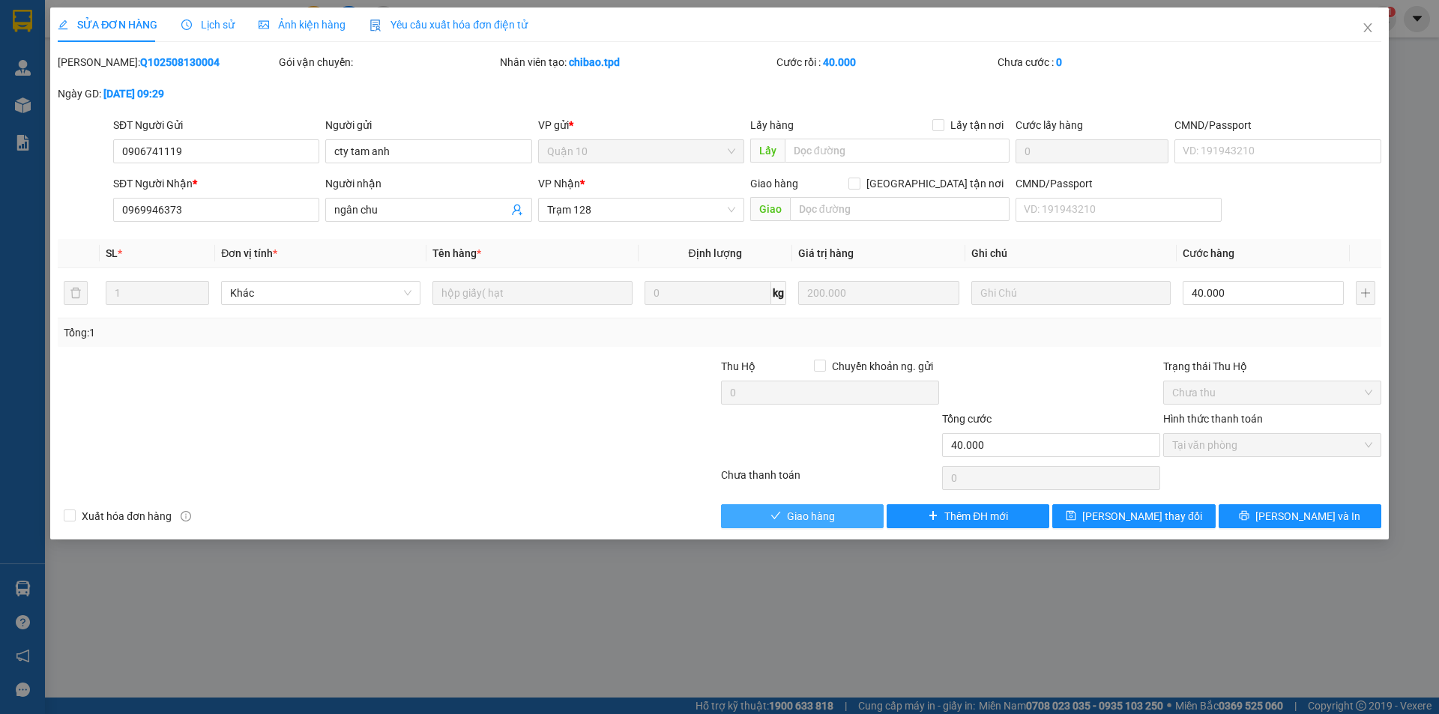
click at [808, 518] on span "Giao hàng" at bounding box center [811, 516] width 48 height 16
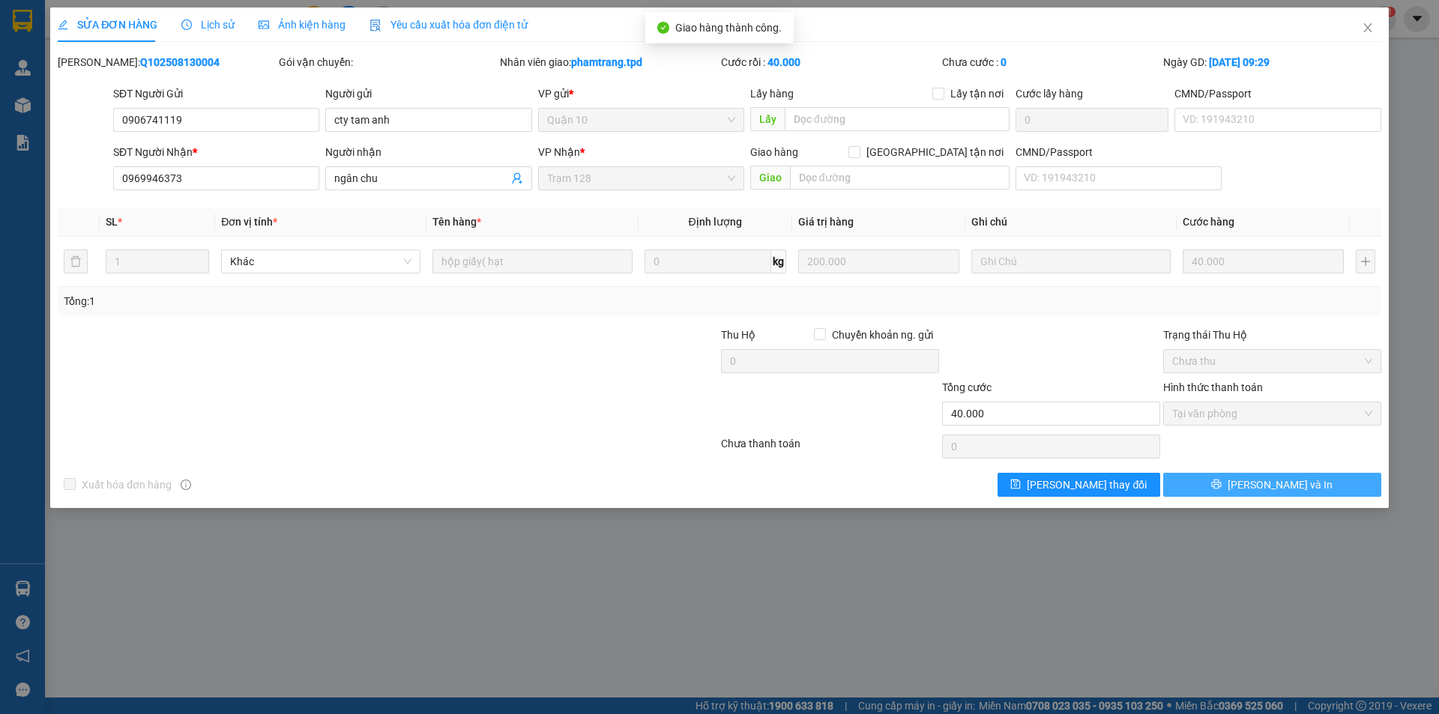
click at [1207, 484] on button "[PERSON_NAME] và In" at bounding box center [1272, 485] width 218 height 24
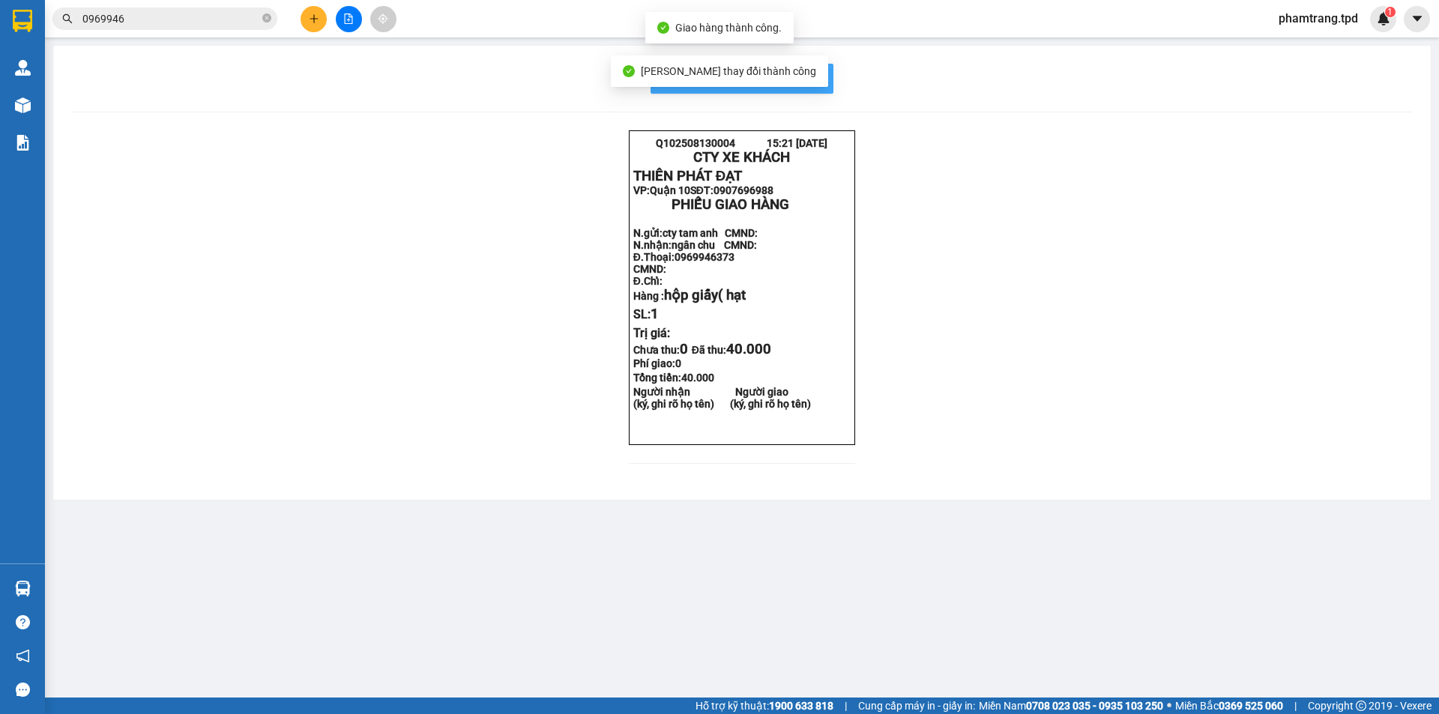
click at [829, 70] on button "In mẫu biên lai tự cấu hình" at bounding box center [742, 79] width 183 height 30
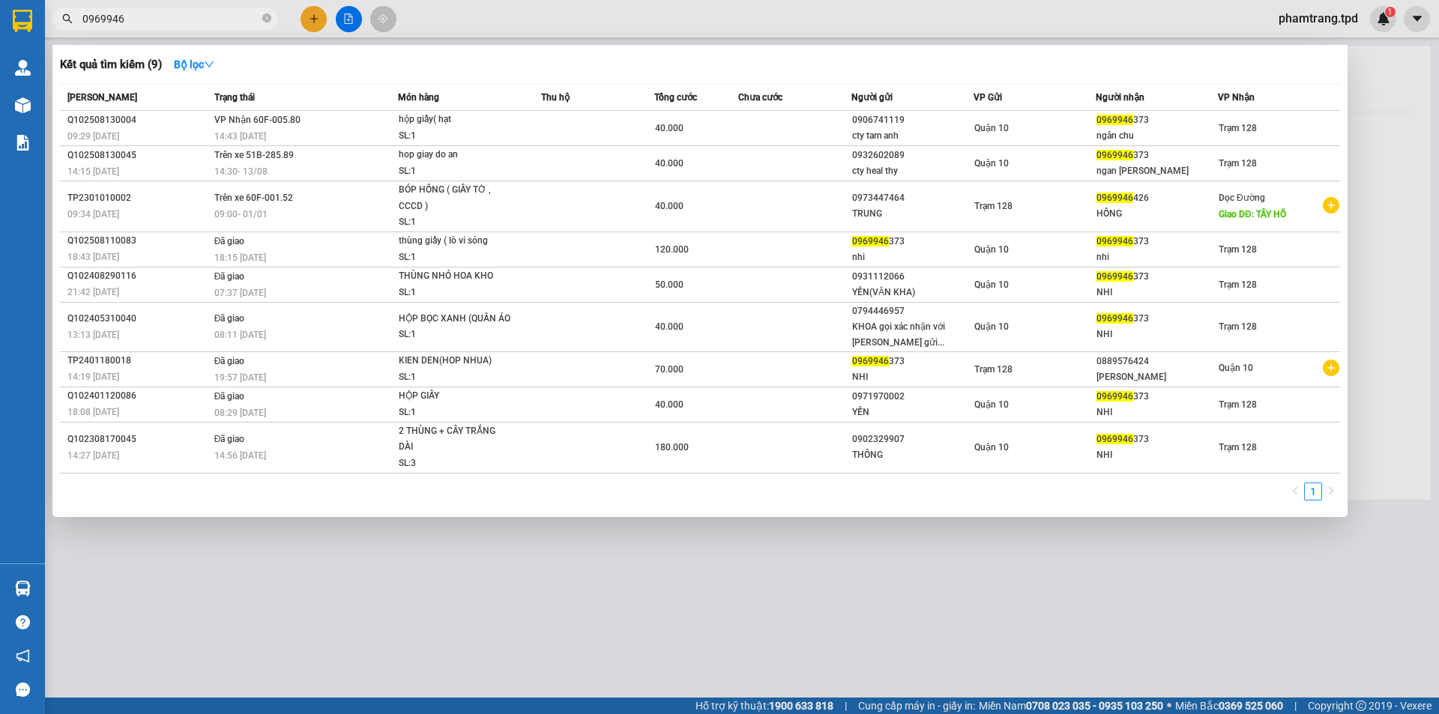
click at [165, 14] on input "0969946" at bounding box center [170, 18] width 177 height 16
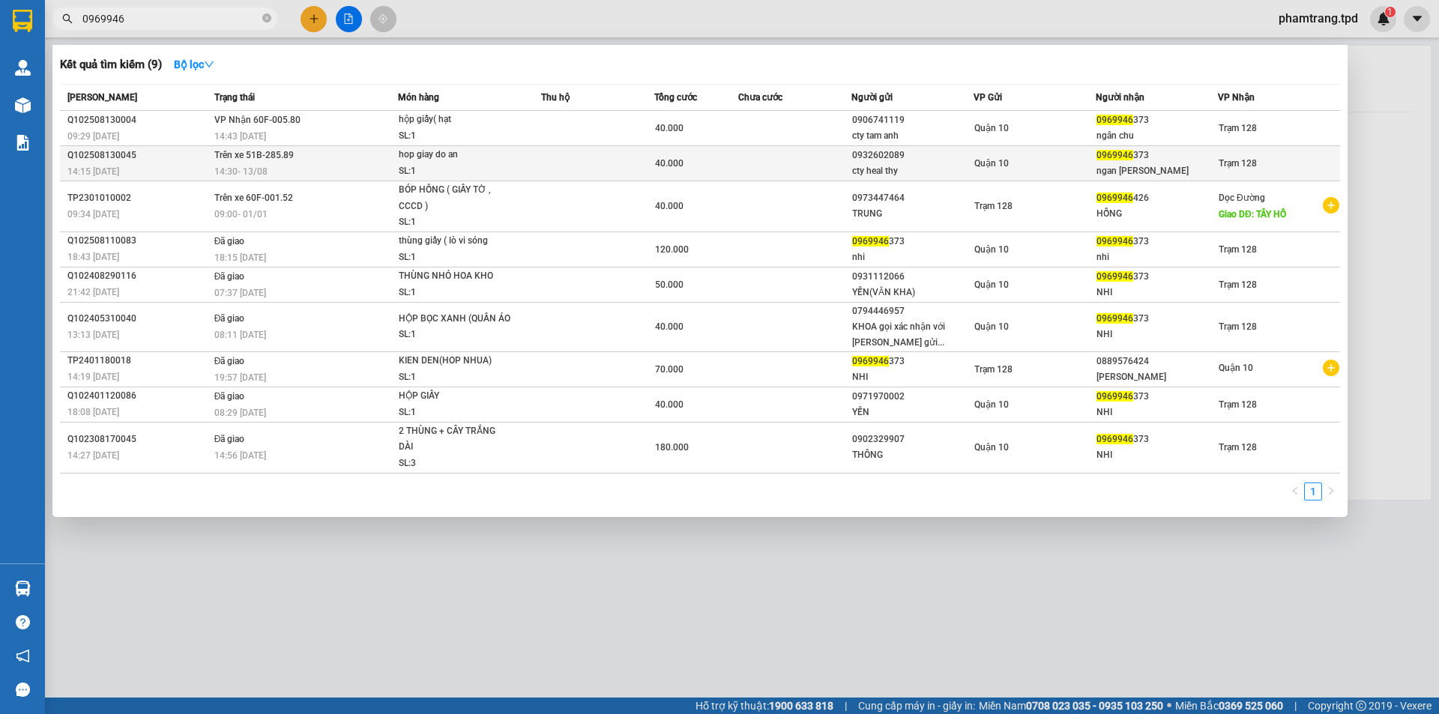
click at [981, 148] on td "Quận 10" at bounding box center [1035, 163] width 122 height 35
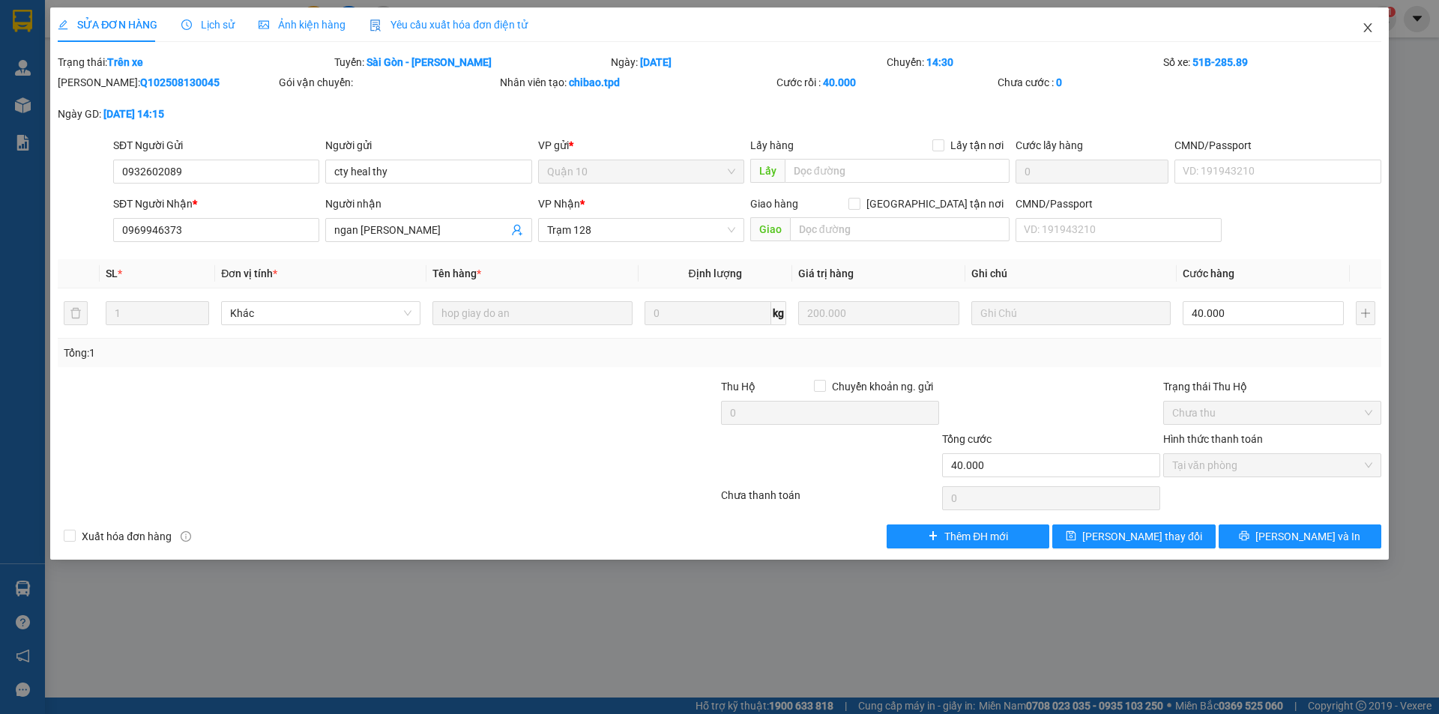
click at [1362, 29] on icon "close" at bounding box center [1368, 28] width 12 height 12
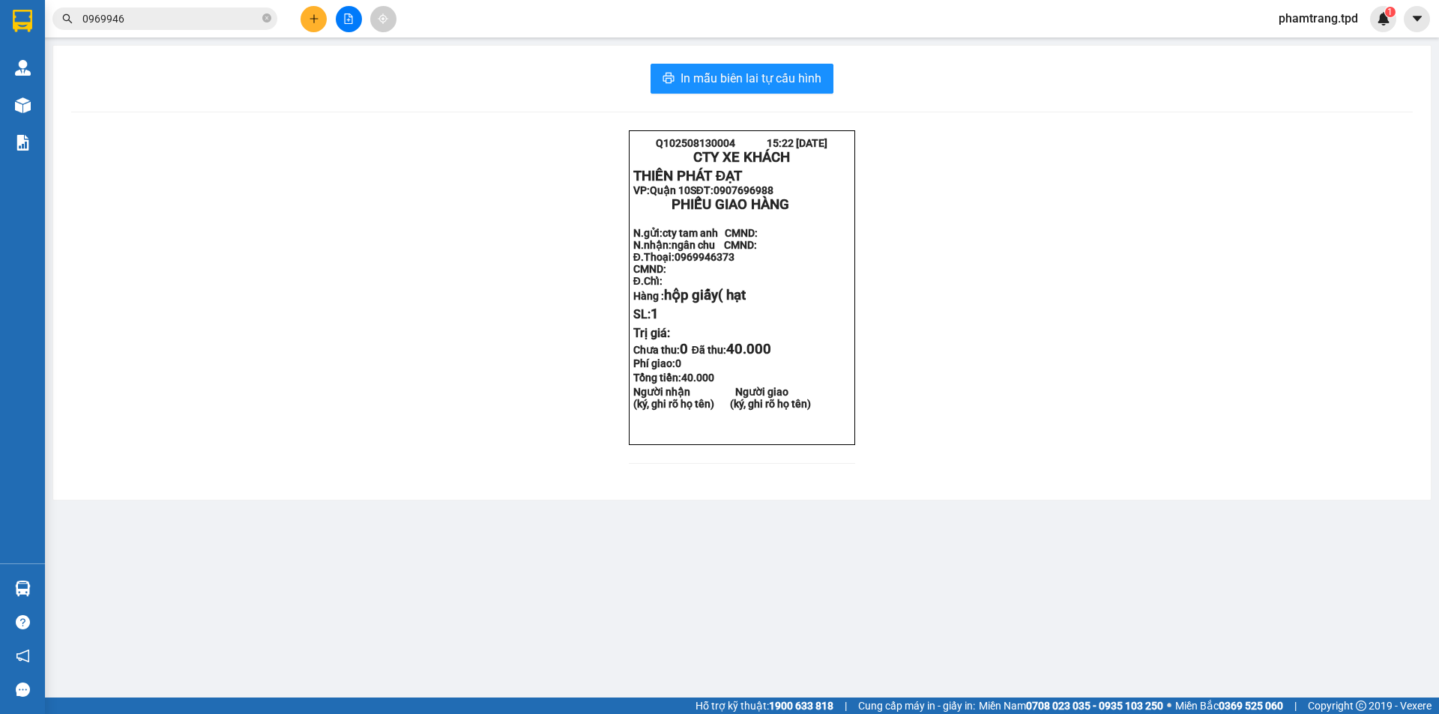
click at [226, 26] on input "0969946" at bounding box center [170, 18] width 177 height 16
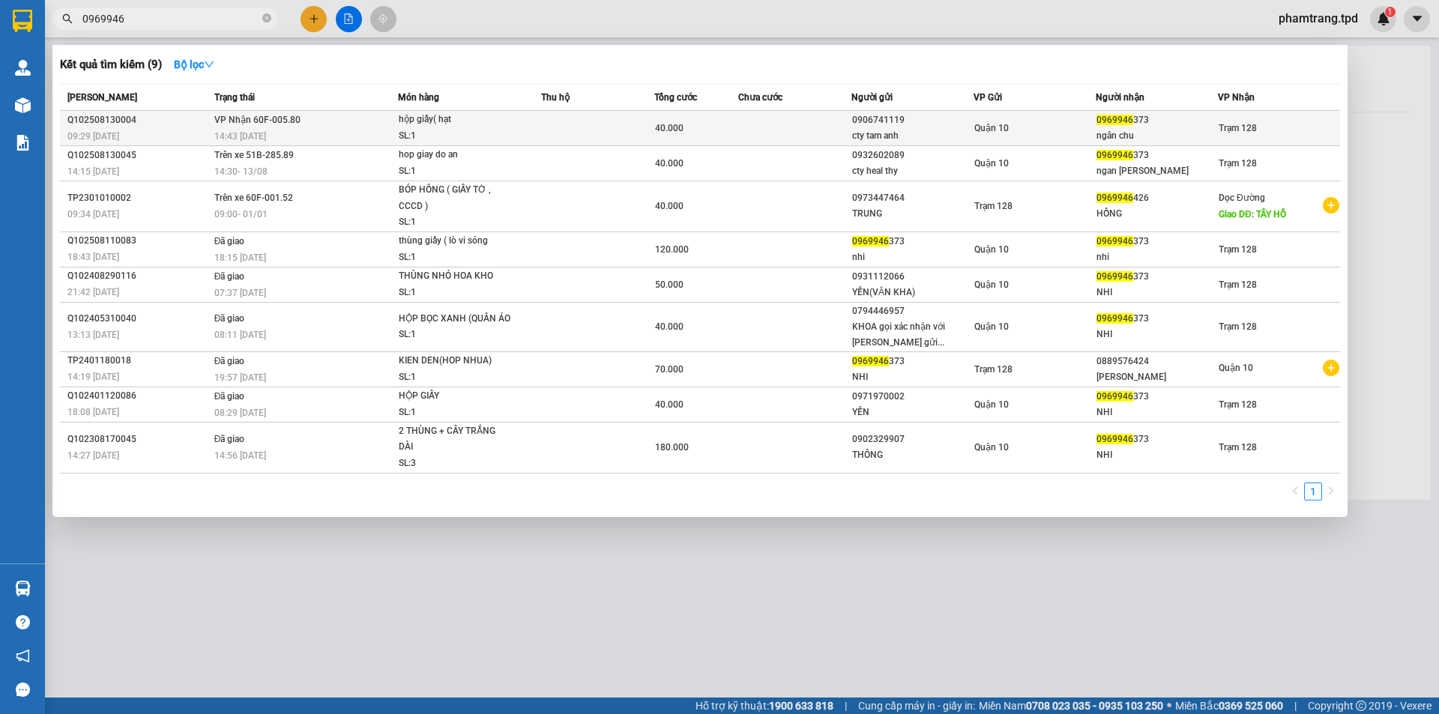
click at [1043, 119] on td "Quận 10" at bounding box center [1035, 128] width 122 height 35
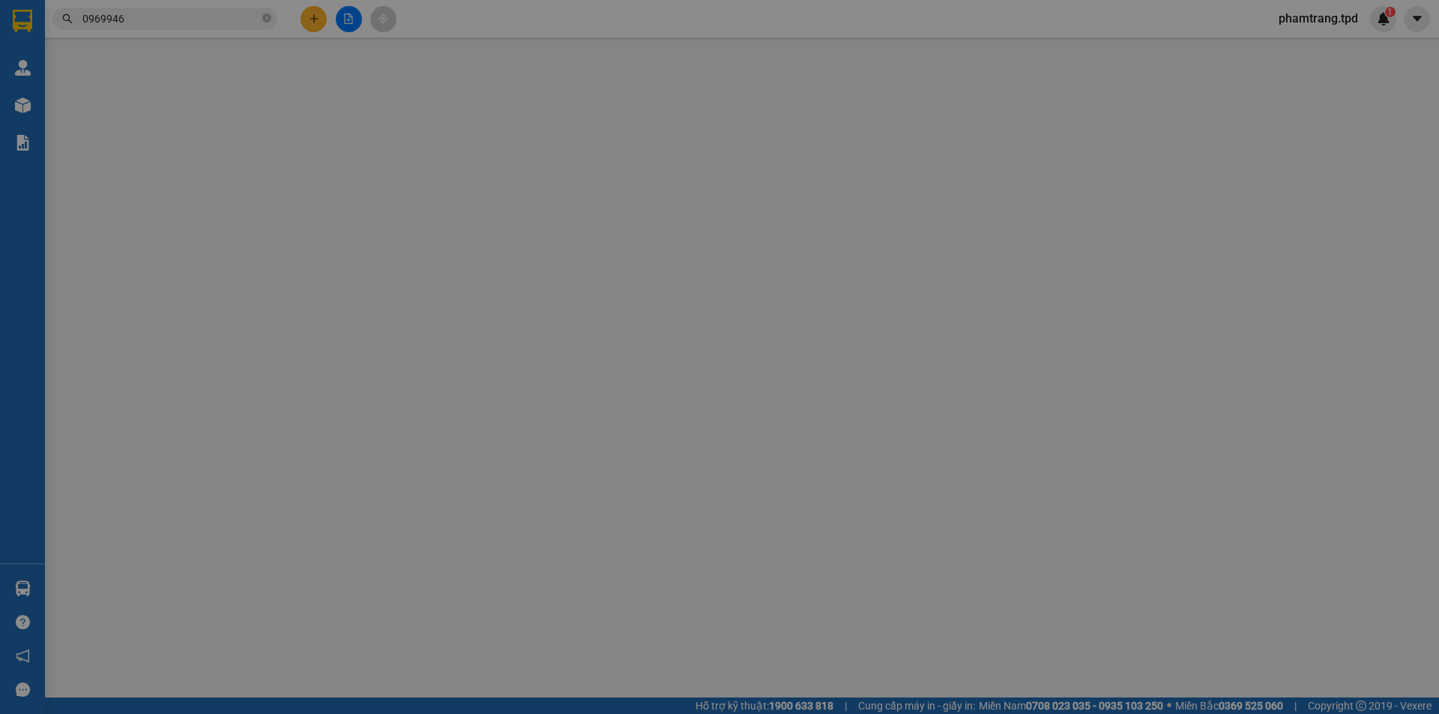
type input "0906741119"
type input "cty tam anh"
type input "0969946373"
type input "ngân chu"
type input "40.000"
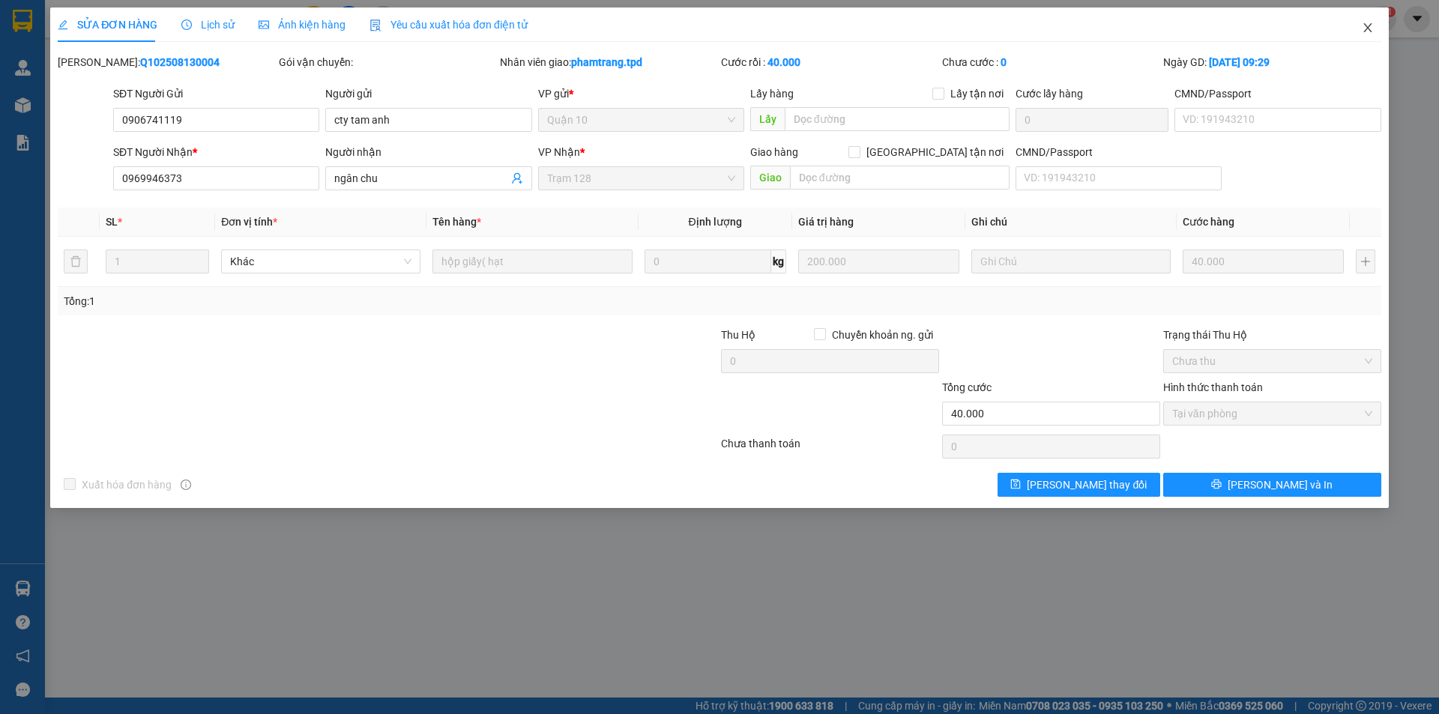
click at [1363, 9] on span "Close" at bounding box center [1368, 28] width 42 height 42
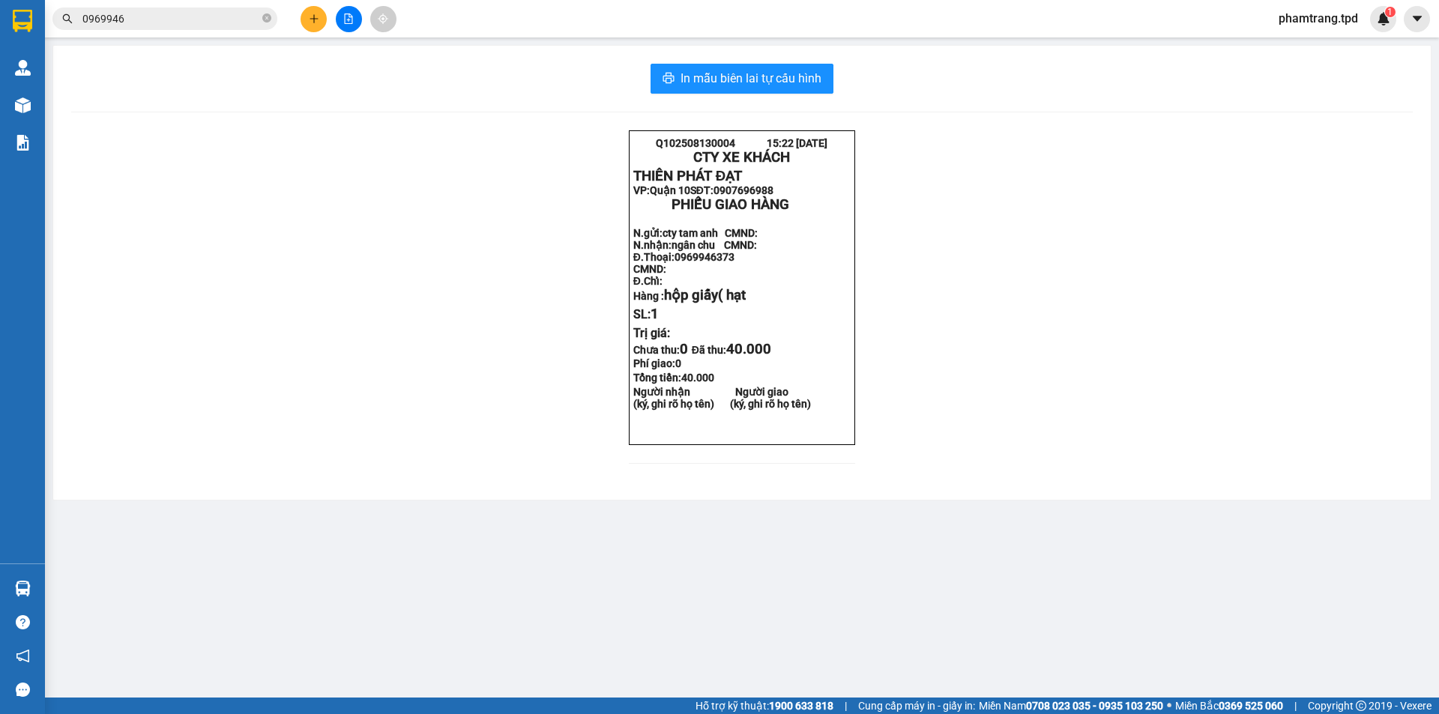
click at [1364, 31] on div "phamtrang.tpd 1" at bounding box center [1332, 19] width 130 height 26
click at [218, 23] on input "0969946" at bounding box center [170, 18] width 177 height 16
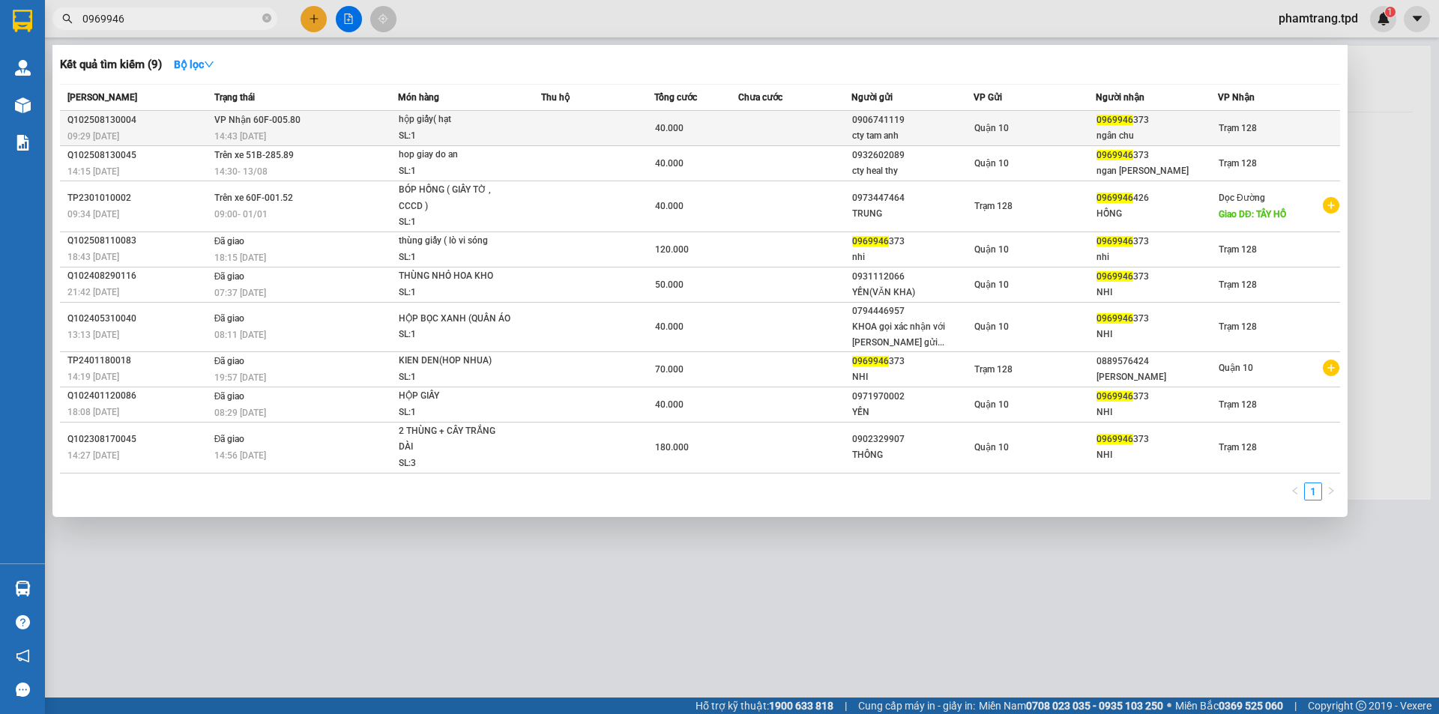
click at [958, 130] on div "cty tam anh" at bounding box center [912, 136] width 121 height 16
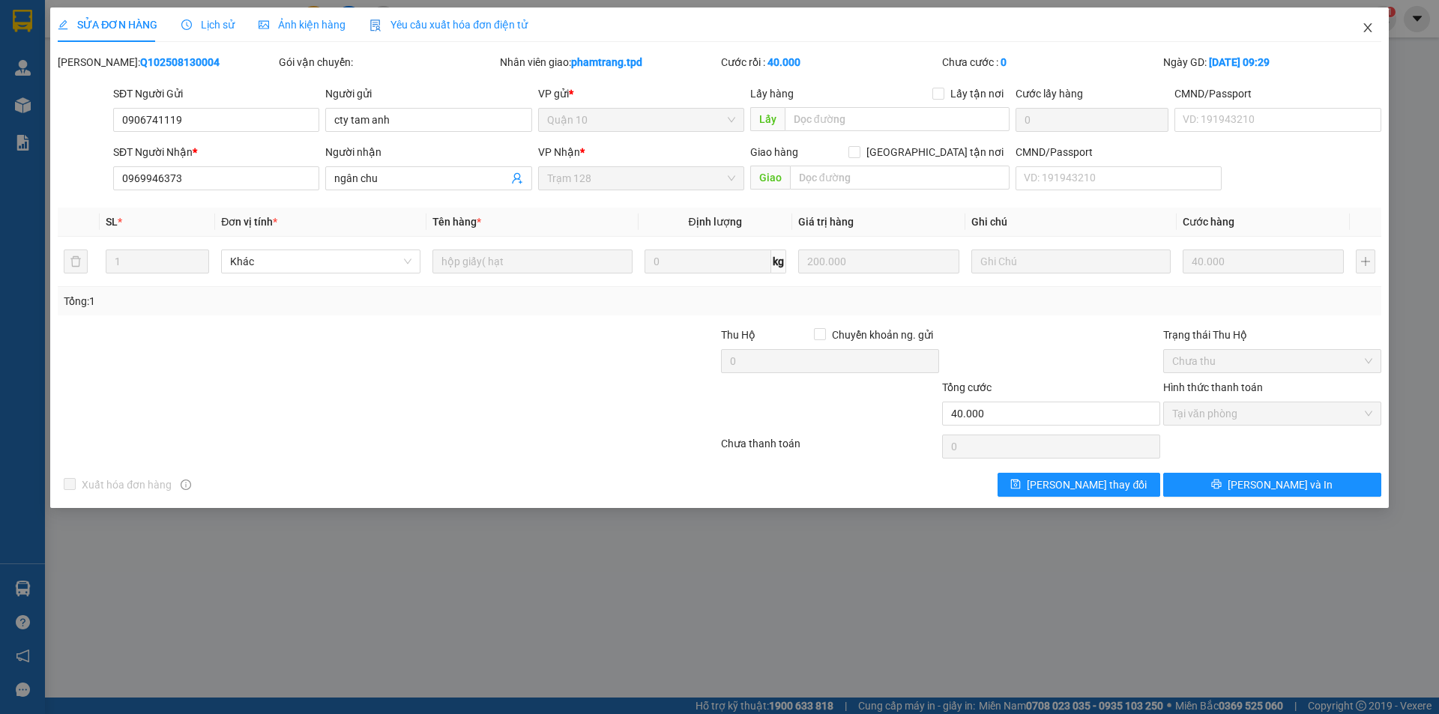
click at [1366, 34] on span "Close" at bounding box center [1368, 28] width 42 height 42
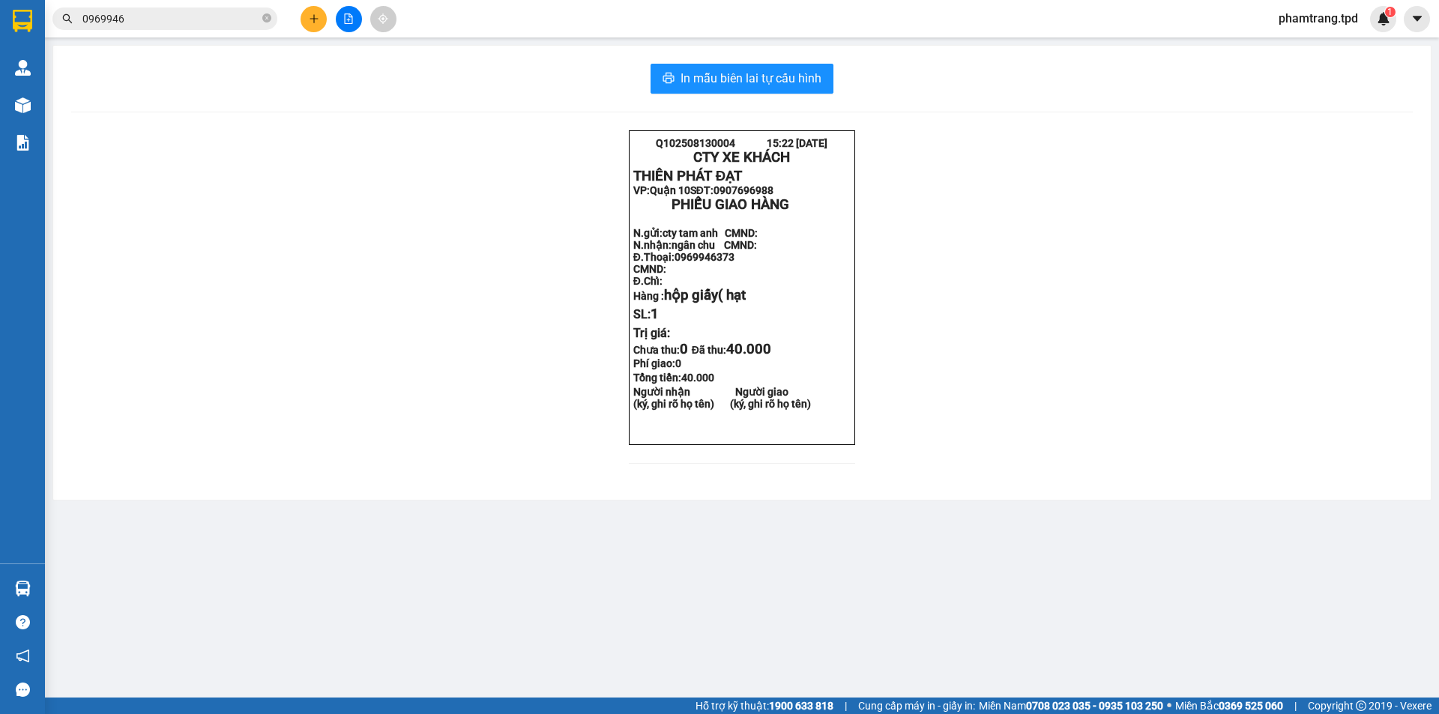
click at [247, 21] on input "0969946" at bounding box center [170, 18] width 177 height 16
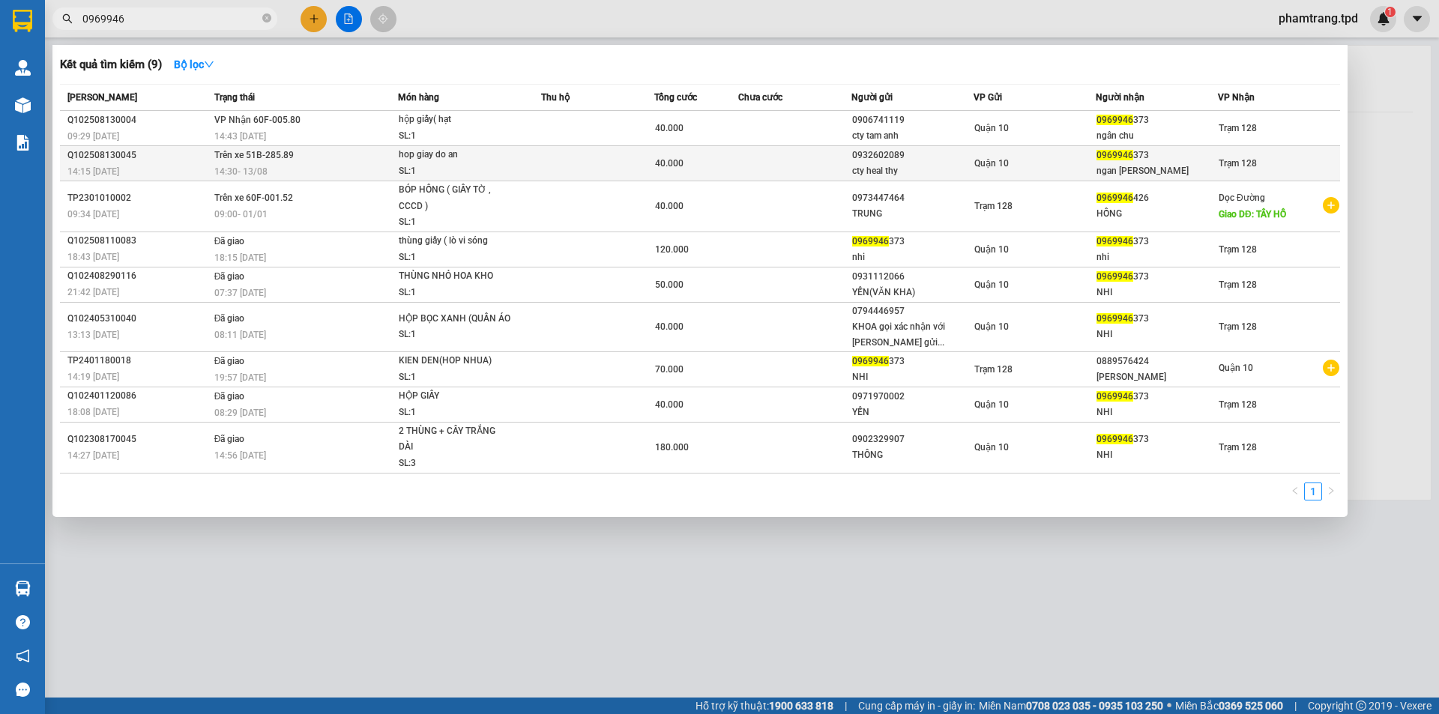
click at [1010, 166] on div "Quận 10" at bounding box center [1034, 163] width 121 height 16
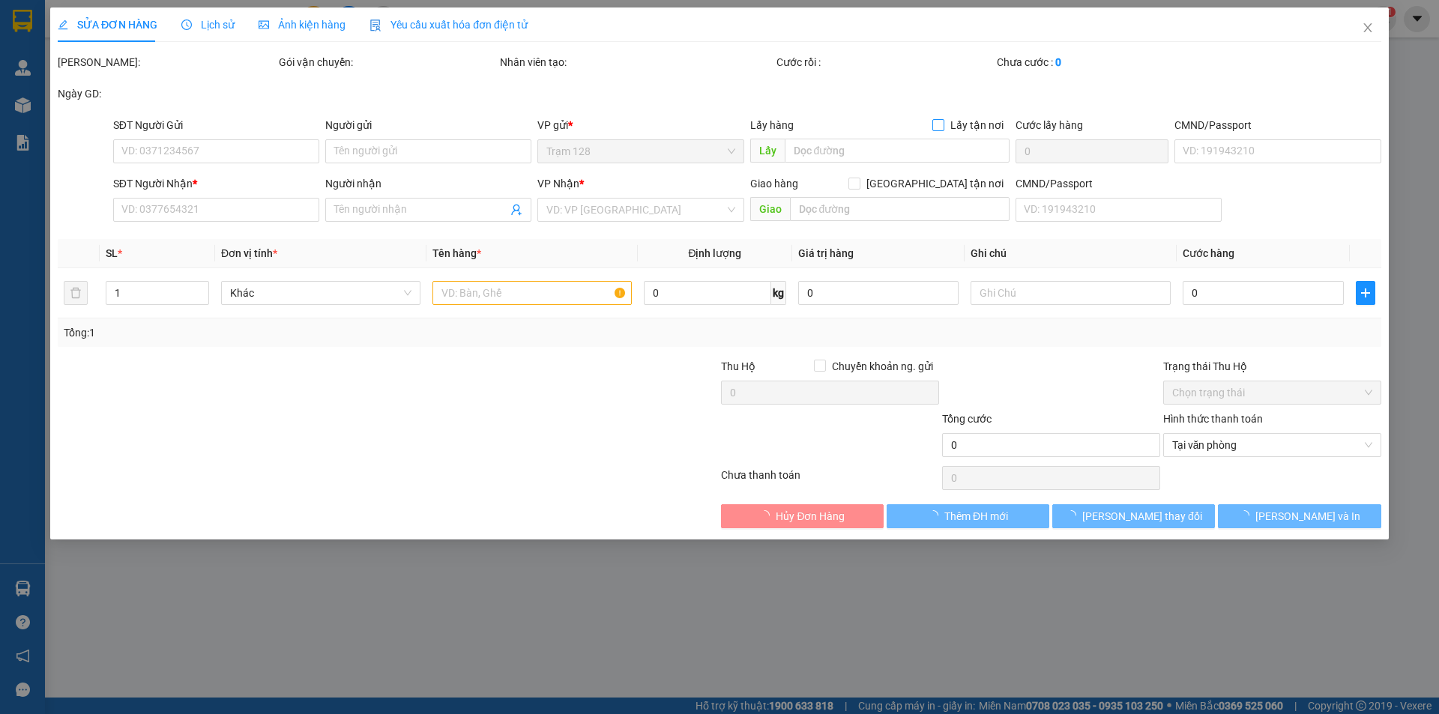
type input "0932602089"
type input "cty heal thy"
type input "0969946373"
type input "ngan [PERSON_NAME]"
type input "40.000"
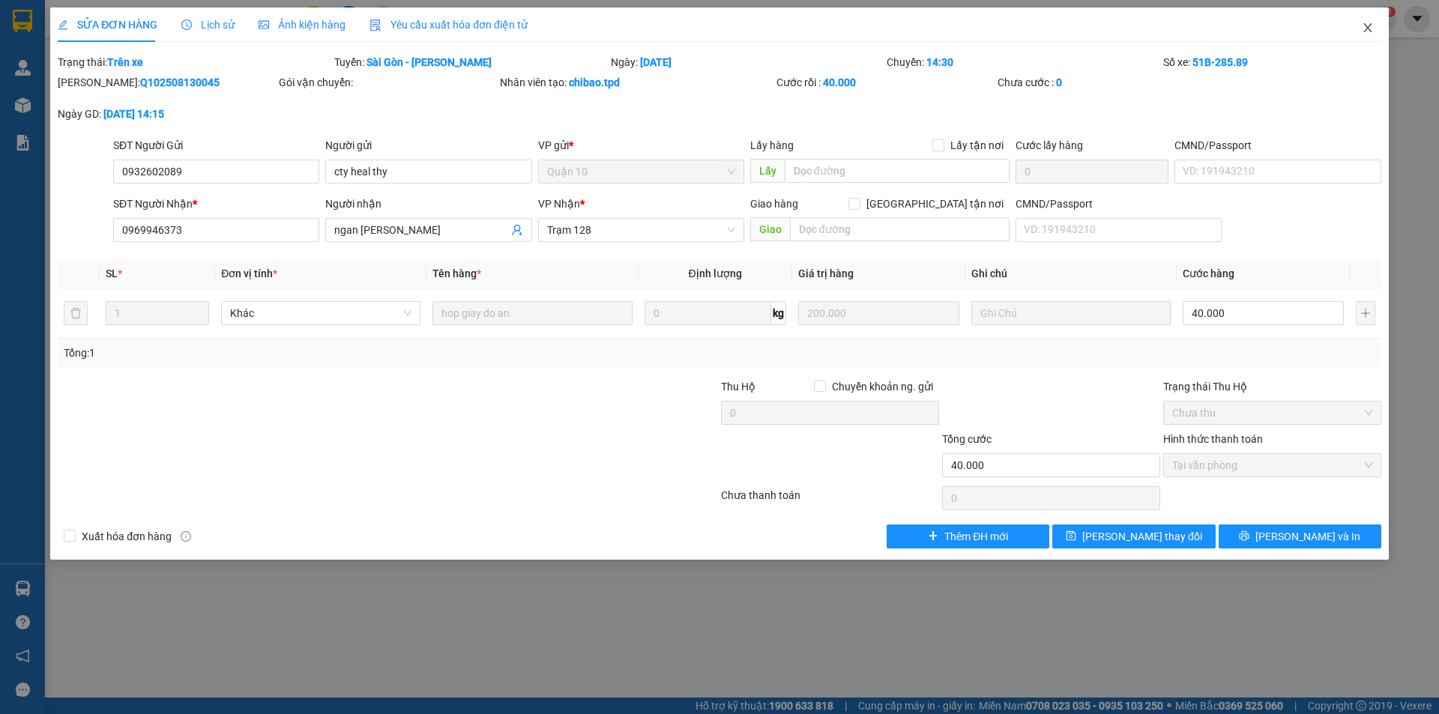
click at [1360, 28] on span "Close" at bounding box center [1368, 28] width 42 height 42
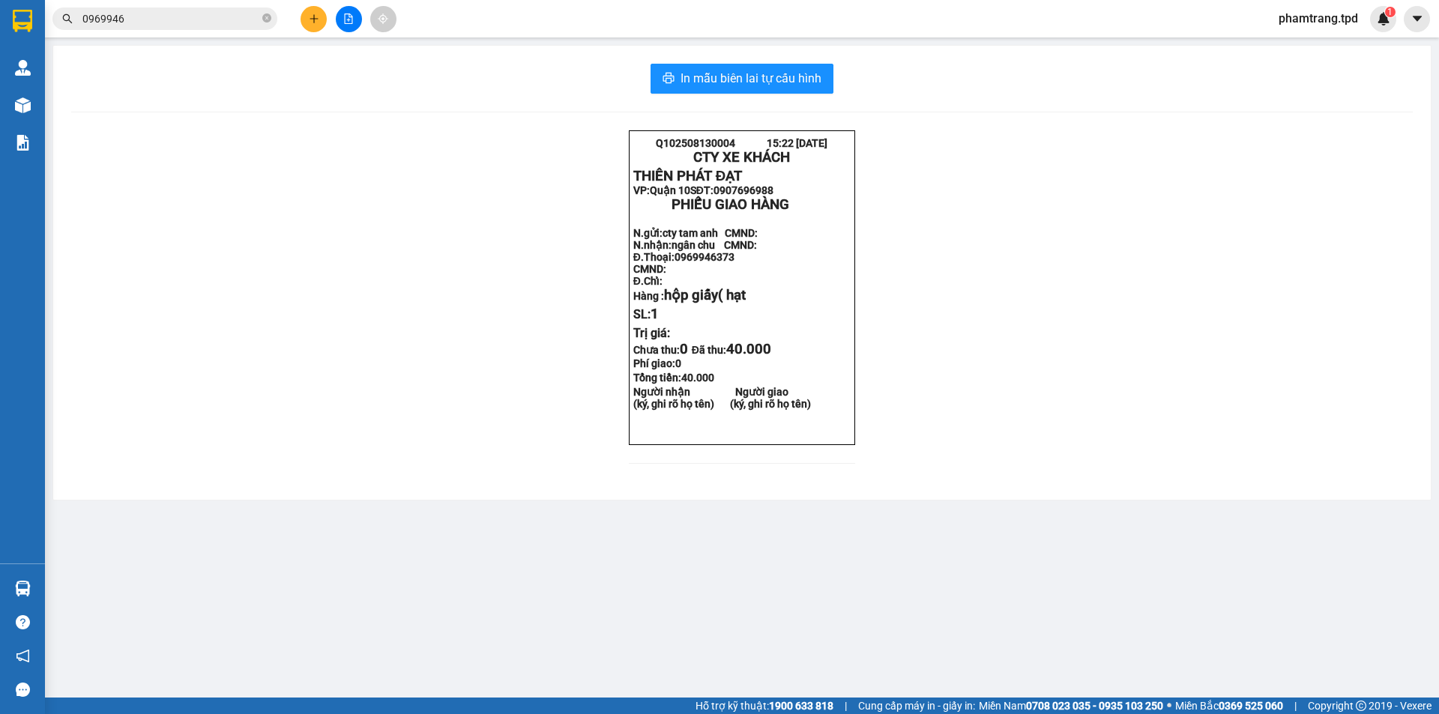
click at [195, 4] on div "Kết quả tìm kiếm ( 9 ) Bộ lọc Mã ĐH Trạng thái Món hàng Thu hộ Tổng cước Chưa c…" at bounding box center [719, 18] width 1439 height 37
click at [192, 19] on input "0969946" at bounding box center [170, 18] width 177 height 16
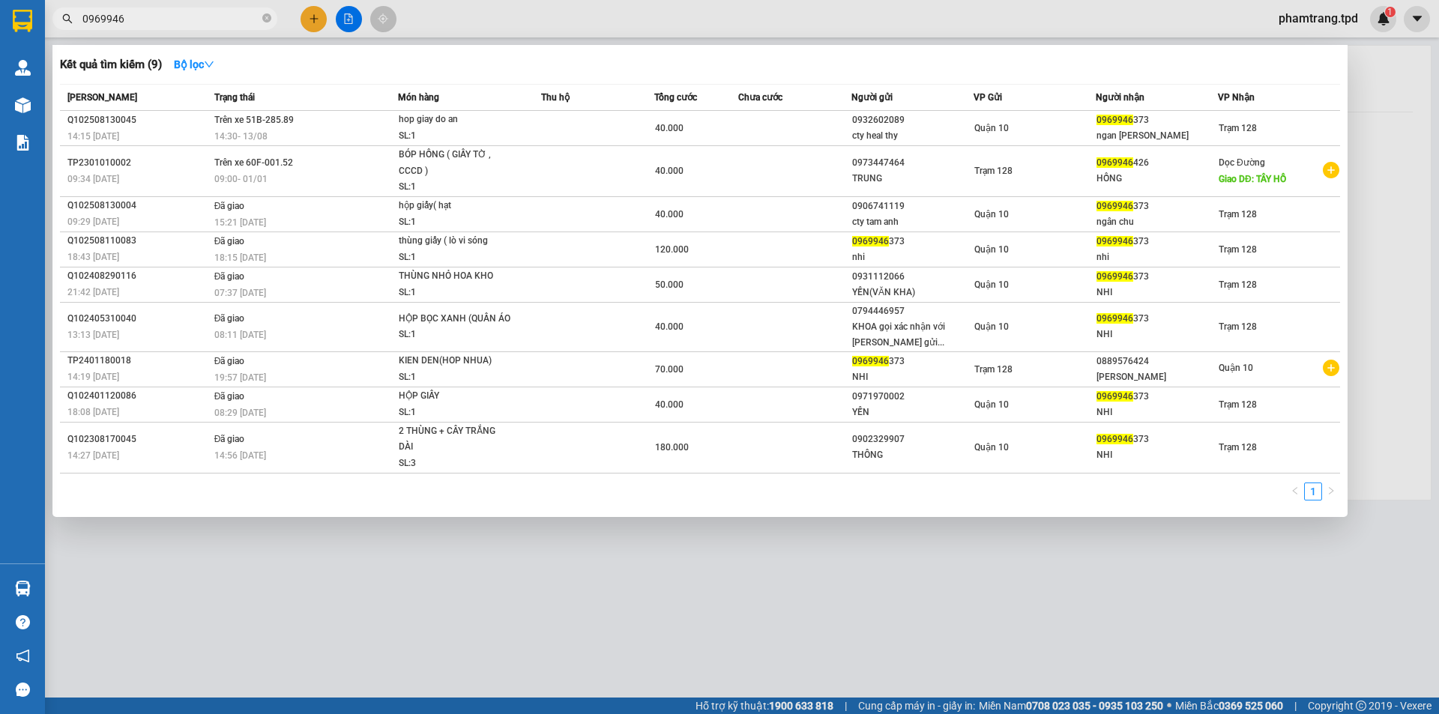
drag, startPoint x: 578, startPoint y: 597, endPoint x: 528, endPoint y: 265, distance: 335.7
click at [578, 595] on div at bounding box center [719, 357] width 1439 height 714
click at [268, 19] on icon "close-circle" at bounding box center [266, 17] width 9 height 9
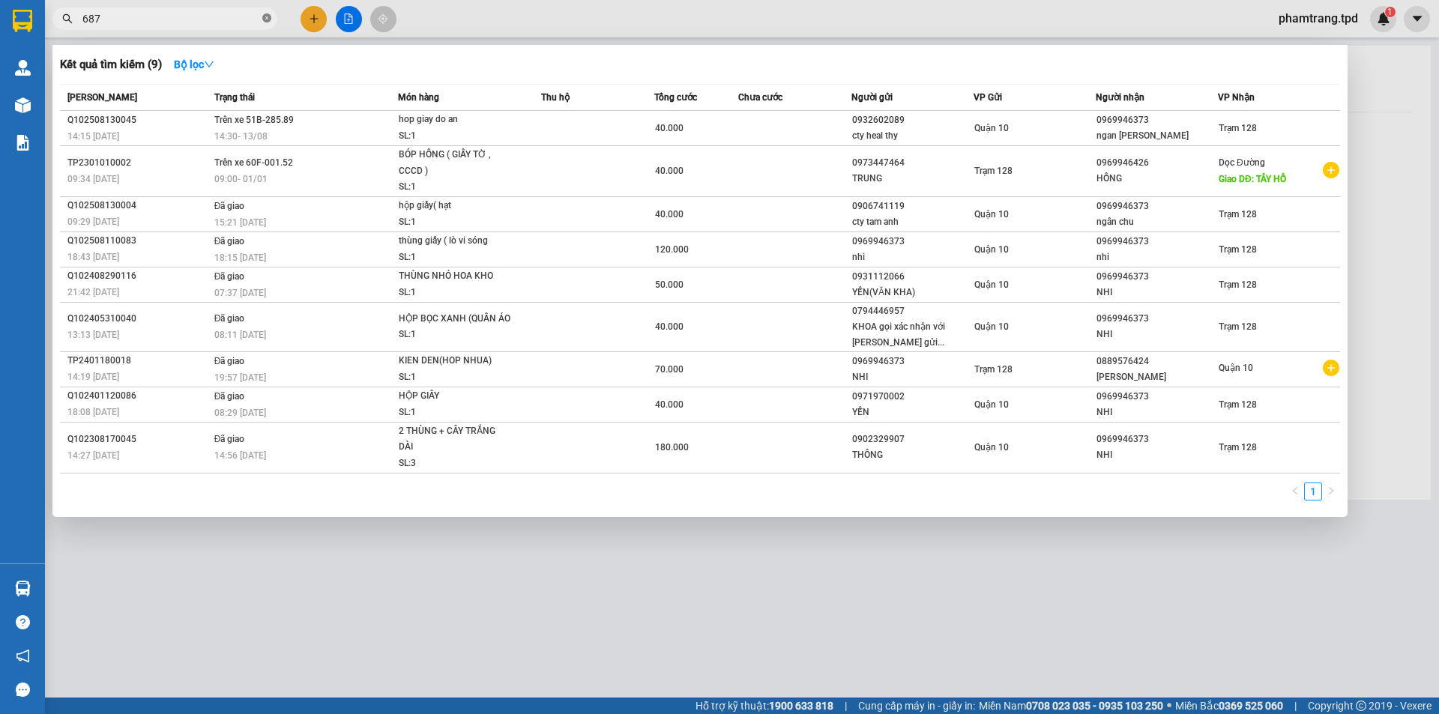
type input "687"
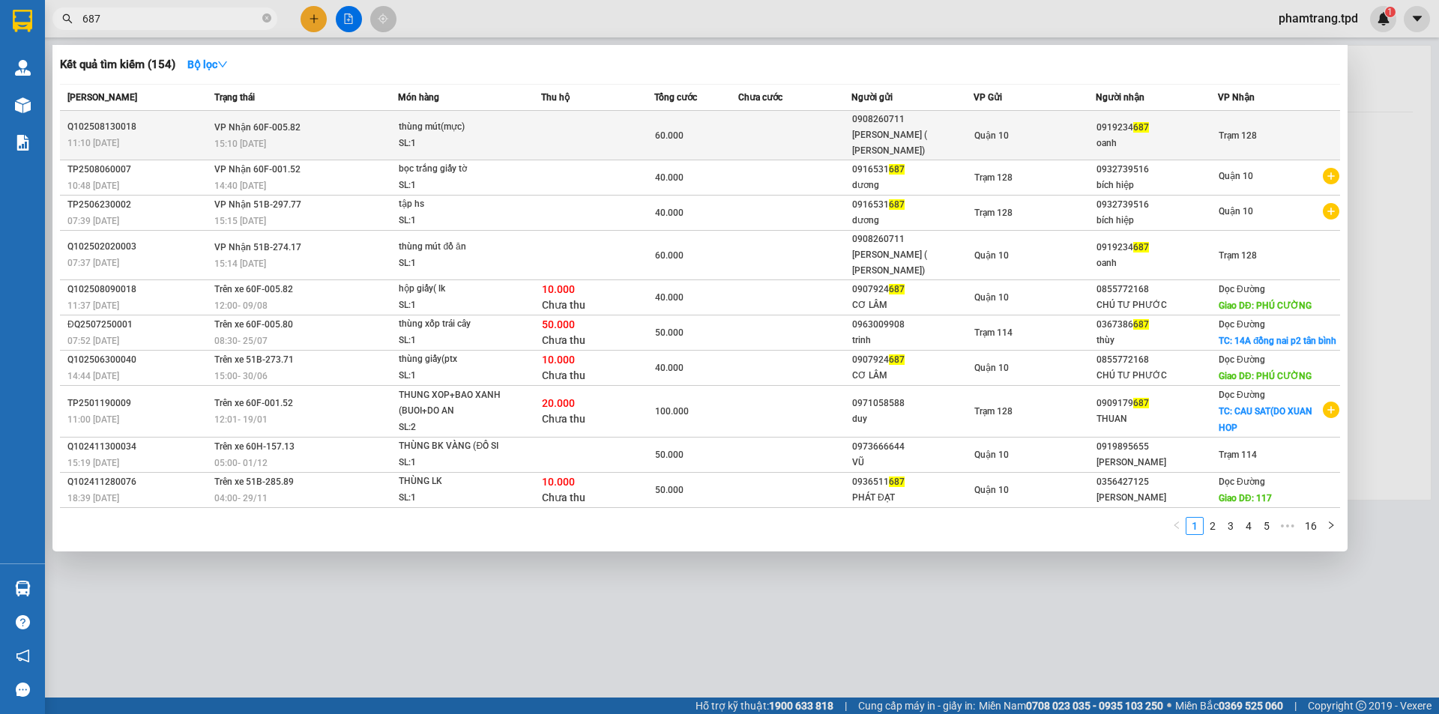
click at [741, 130] on td at bounding box center [794, 135] width 112 height 49
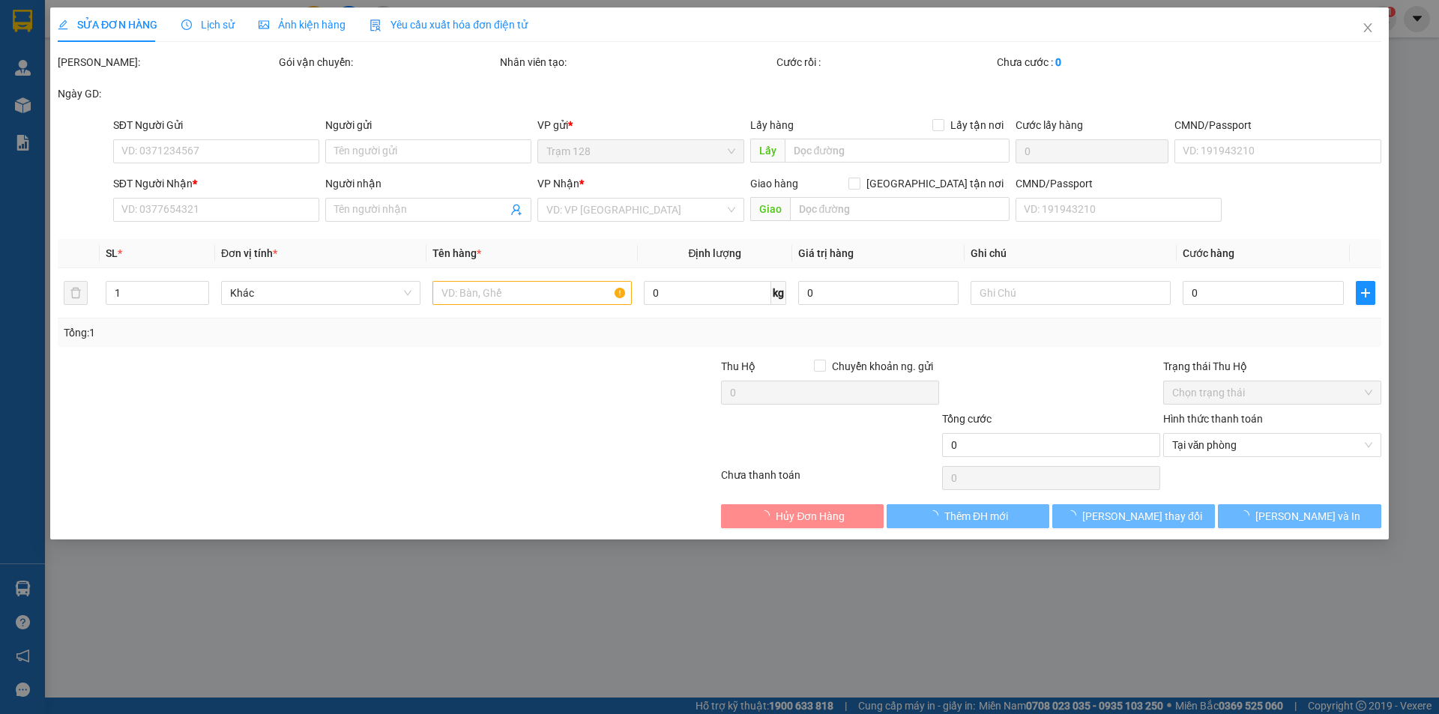
type input "0908260711"
type input "[PERSON_NAME] ( [PERSON_NAME])"
type input "079053011916"
type input "0919234687"
type input "oanh"
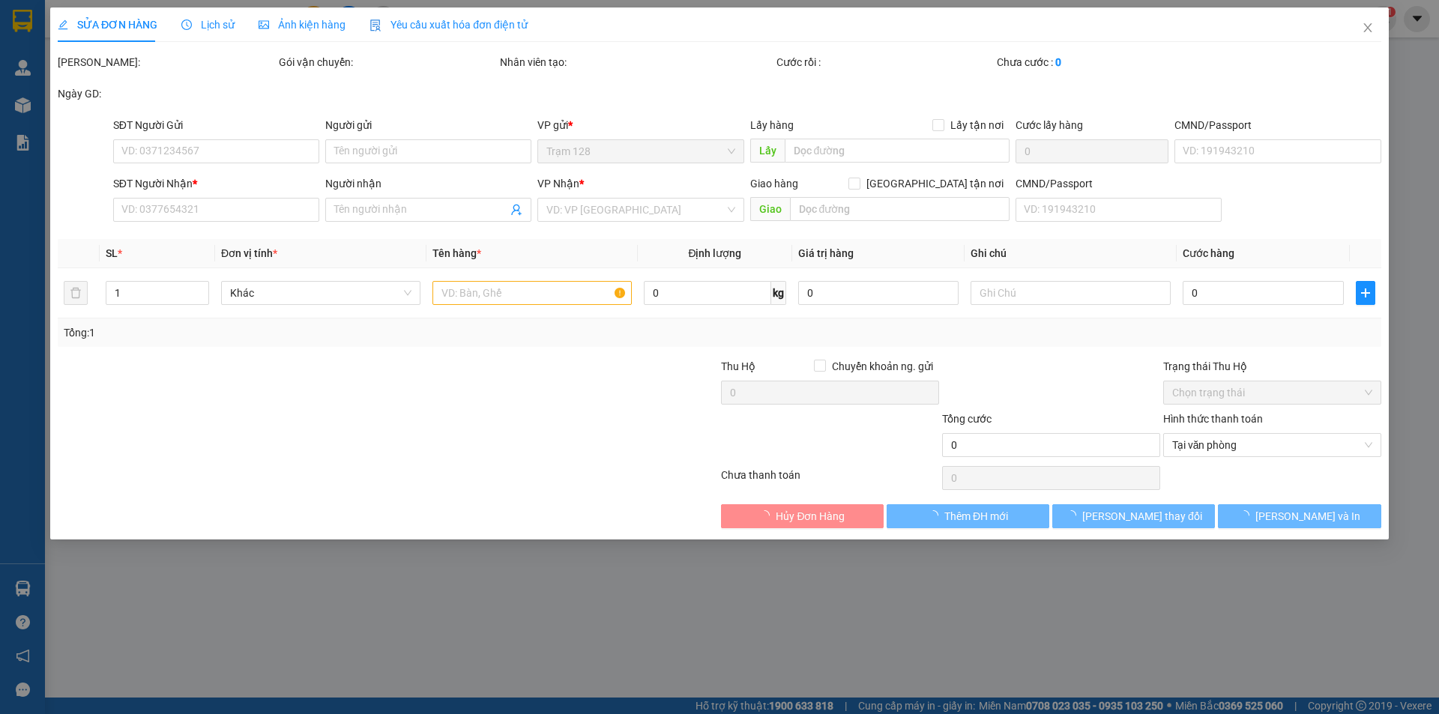
type input "60.000"
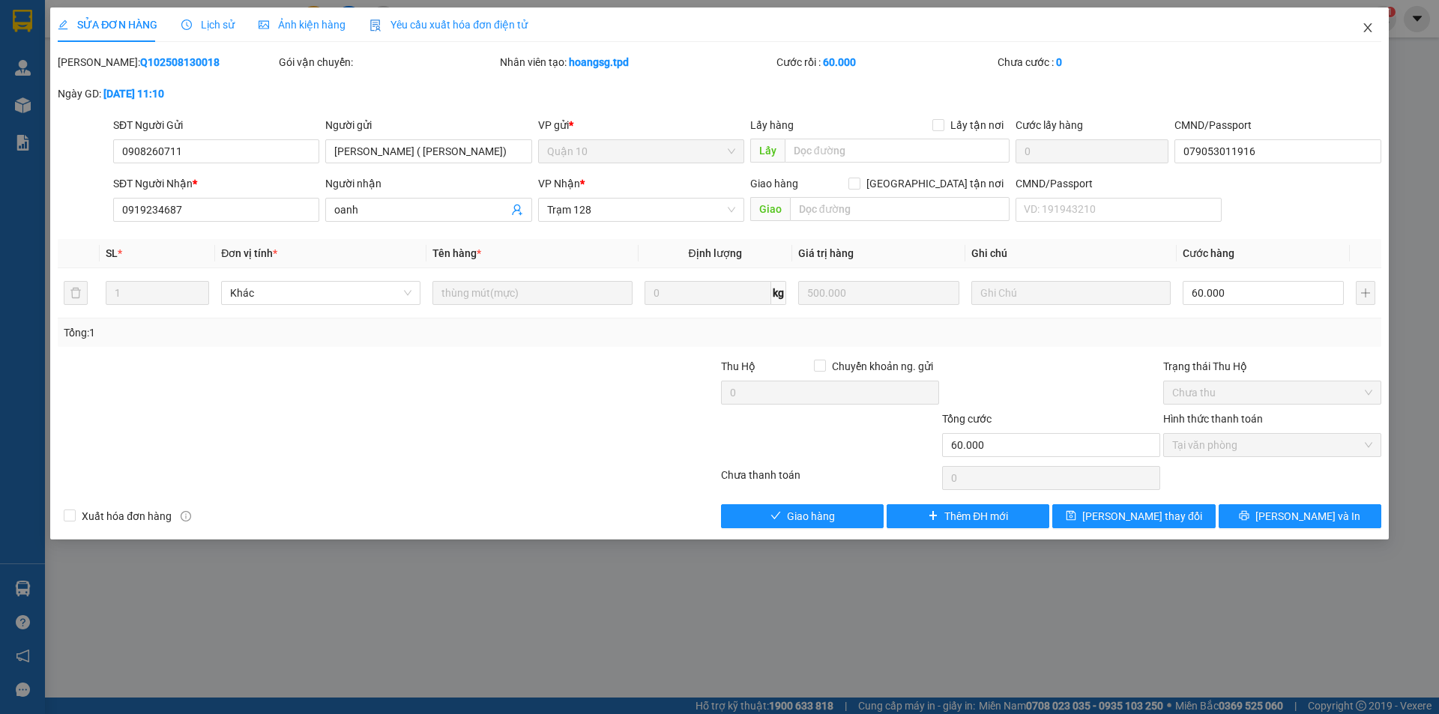
click at [1363, 27] on icon "close" at bounding box center [1368, 28] width 12 height 12
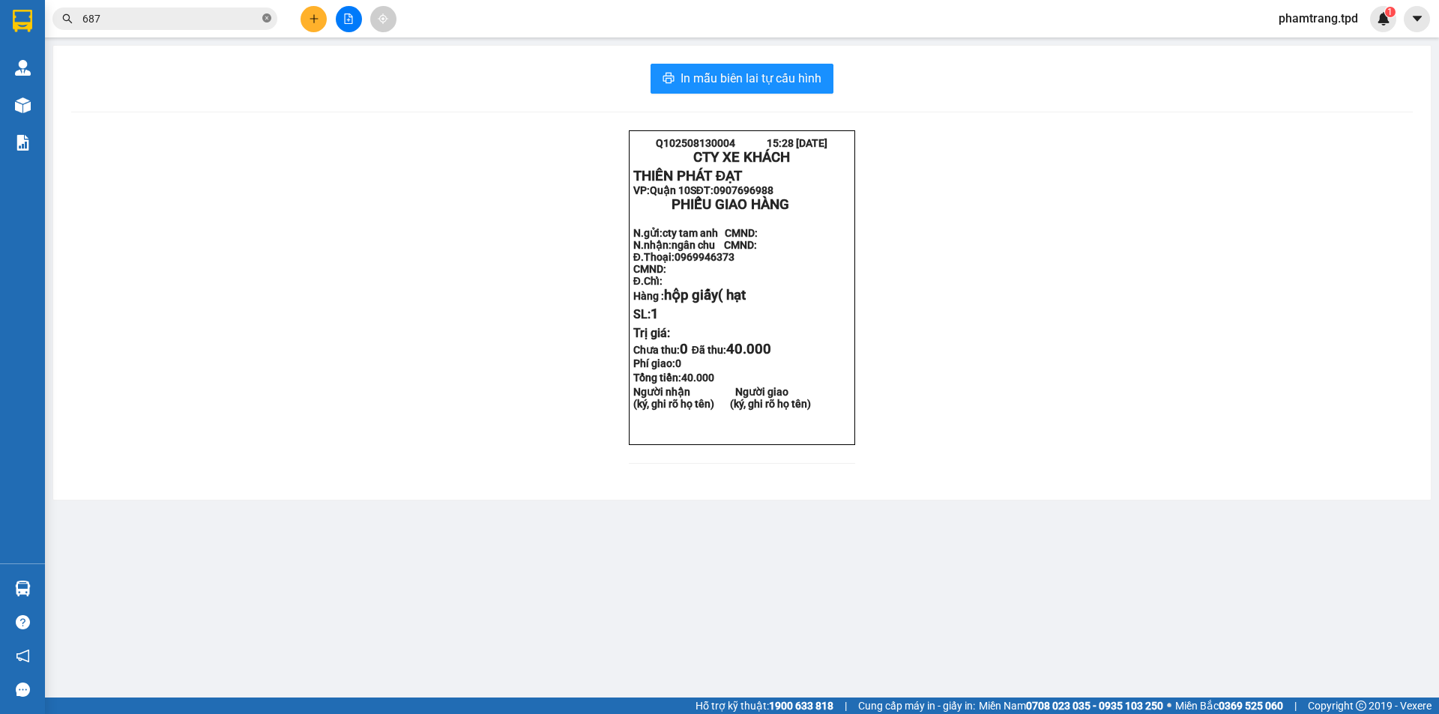
click at [264, 19] on icon "close-circle" at bounding box center [266, 17] width 9 height 9
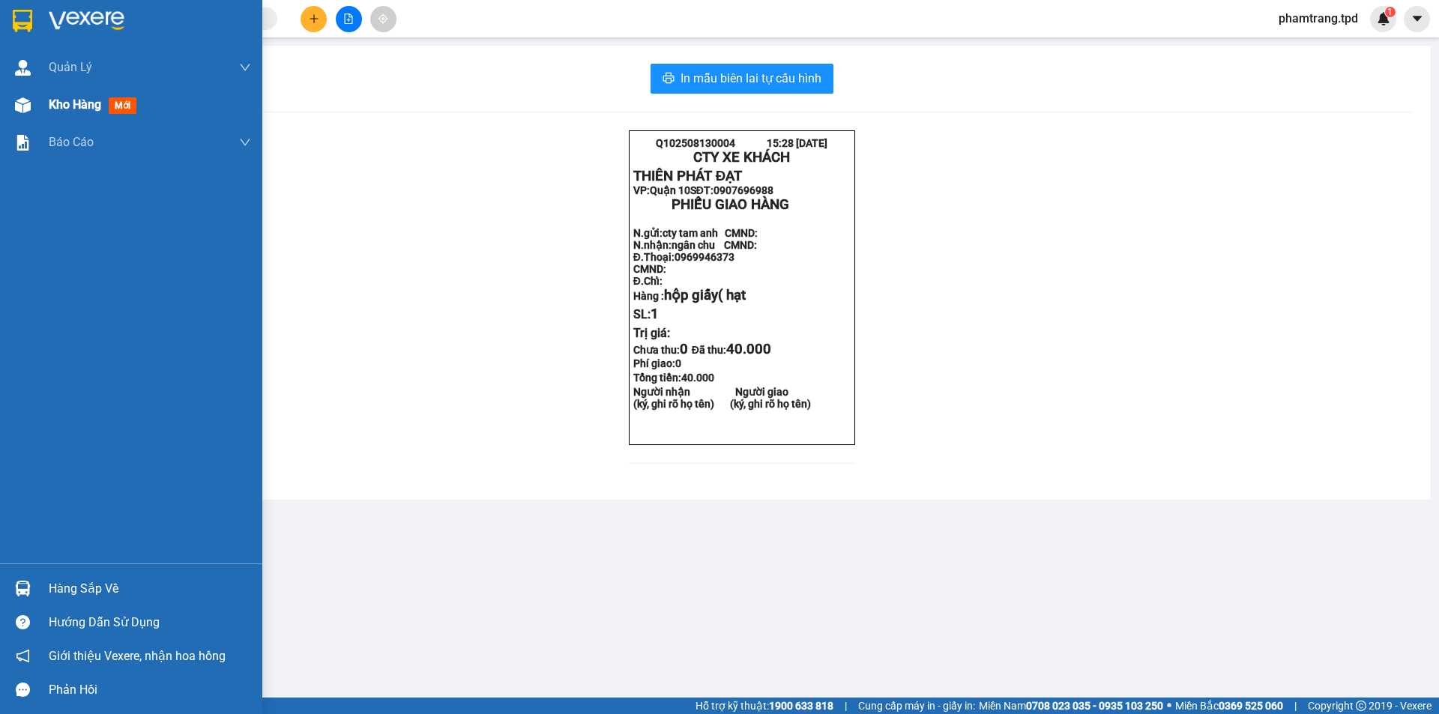
click at [56, 106] on span "Kho hàng" at bounding box center [75, 104] width 52 height 14
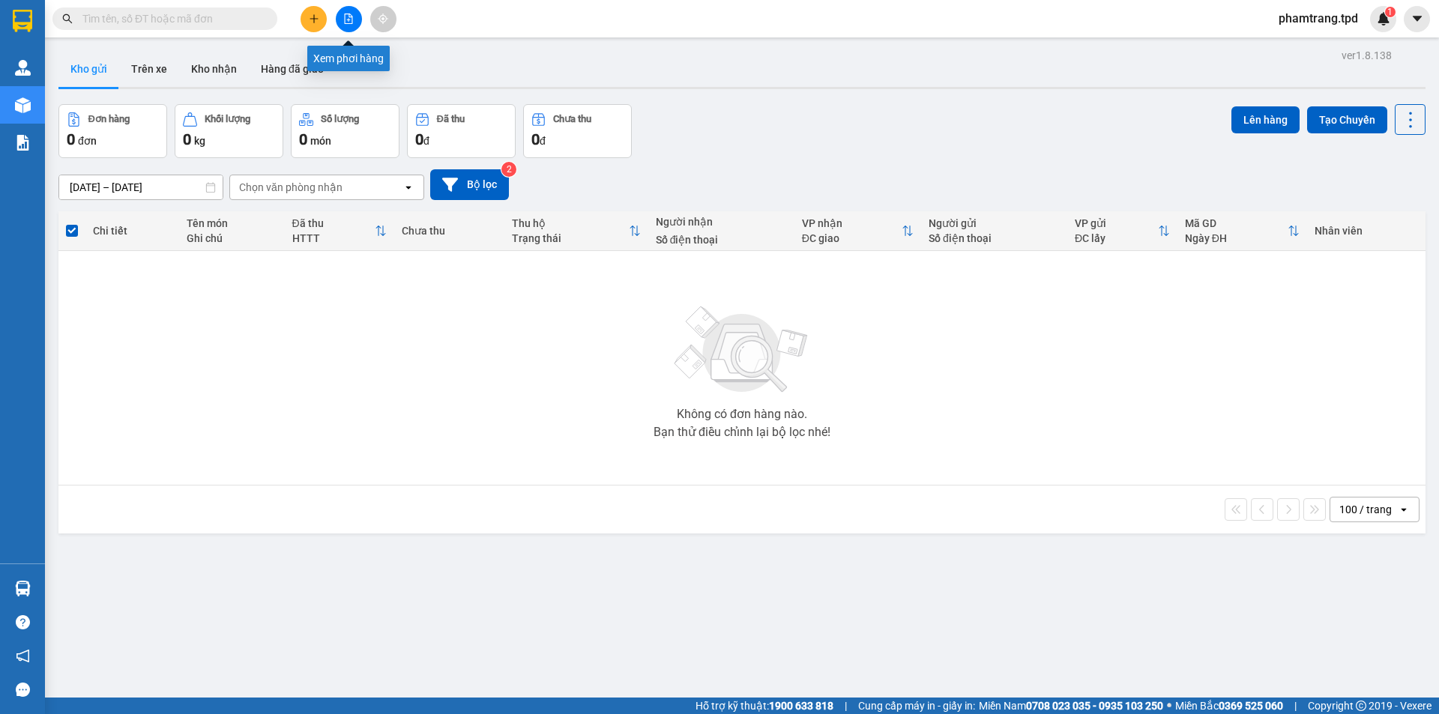
click at [349, 13] on icon "file-add" at bounding box center [349, 18] width 8 height 10
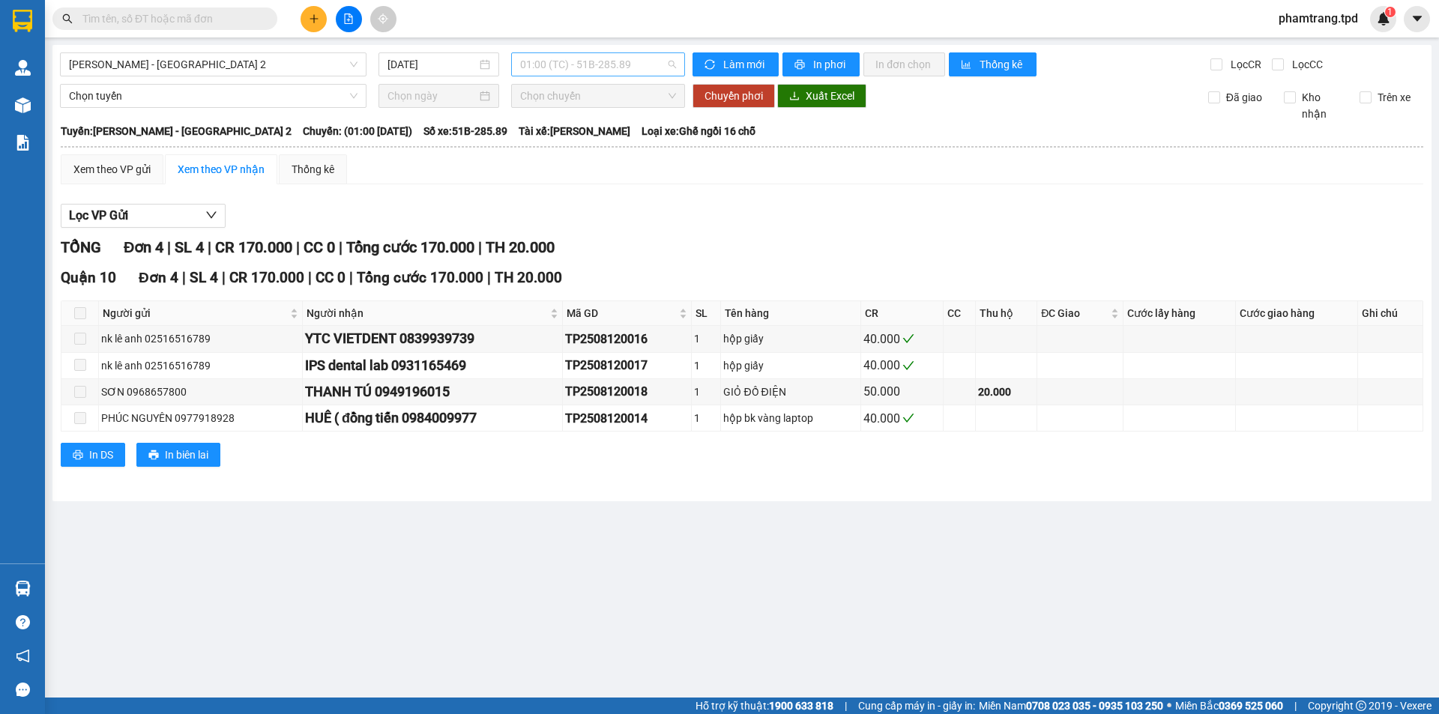
click at [570, 70] on span "01:00 (TC) - 51B-285.89" at bounding box center [598, 64] width 156 height 22
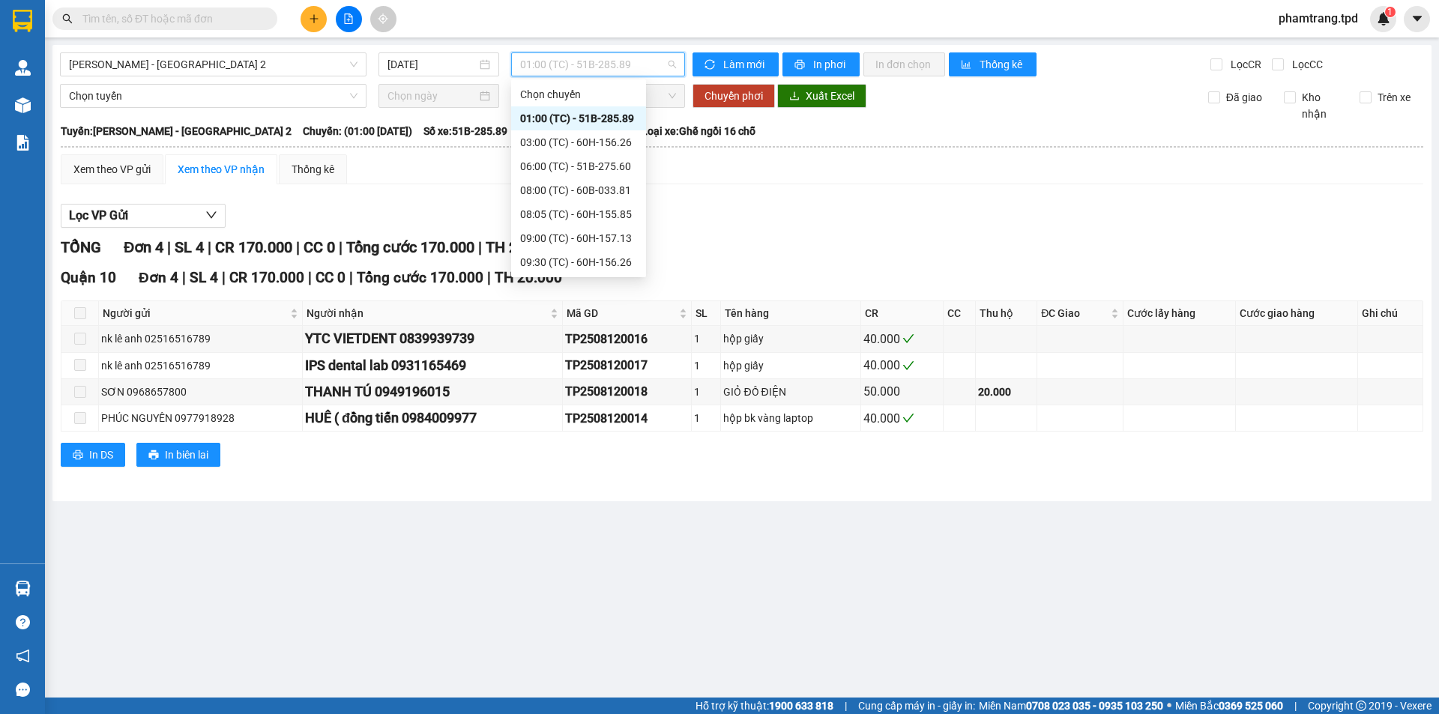
click at [582, 350] on div "13:30 (TC) - 60F-005.87" at bounding box center [578, 358] width 117 height 16
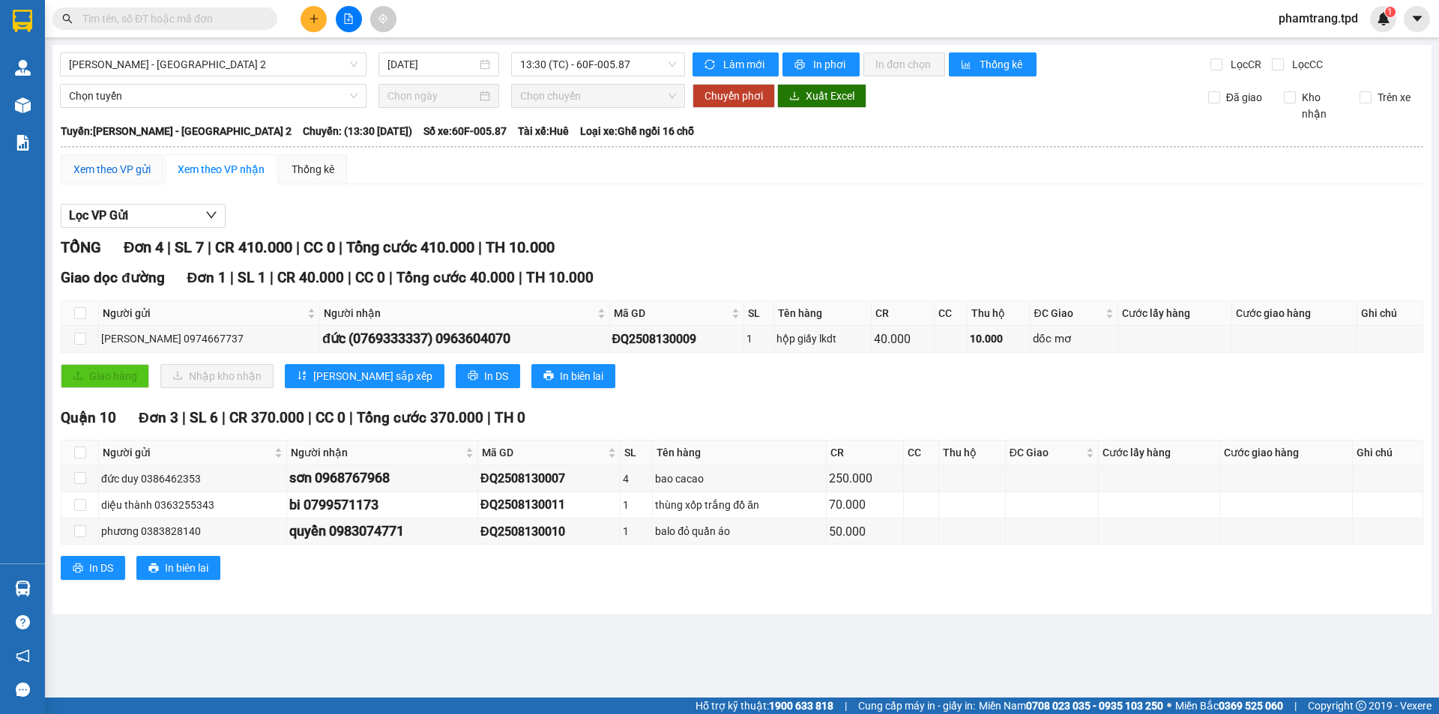
click at [110, 170] on div "Xem theo VP gửi" at bounding box center [111, 169] width 77 height 16
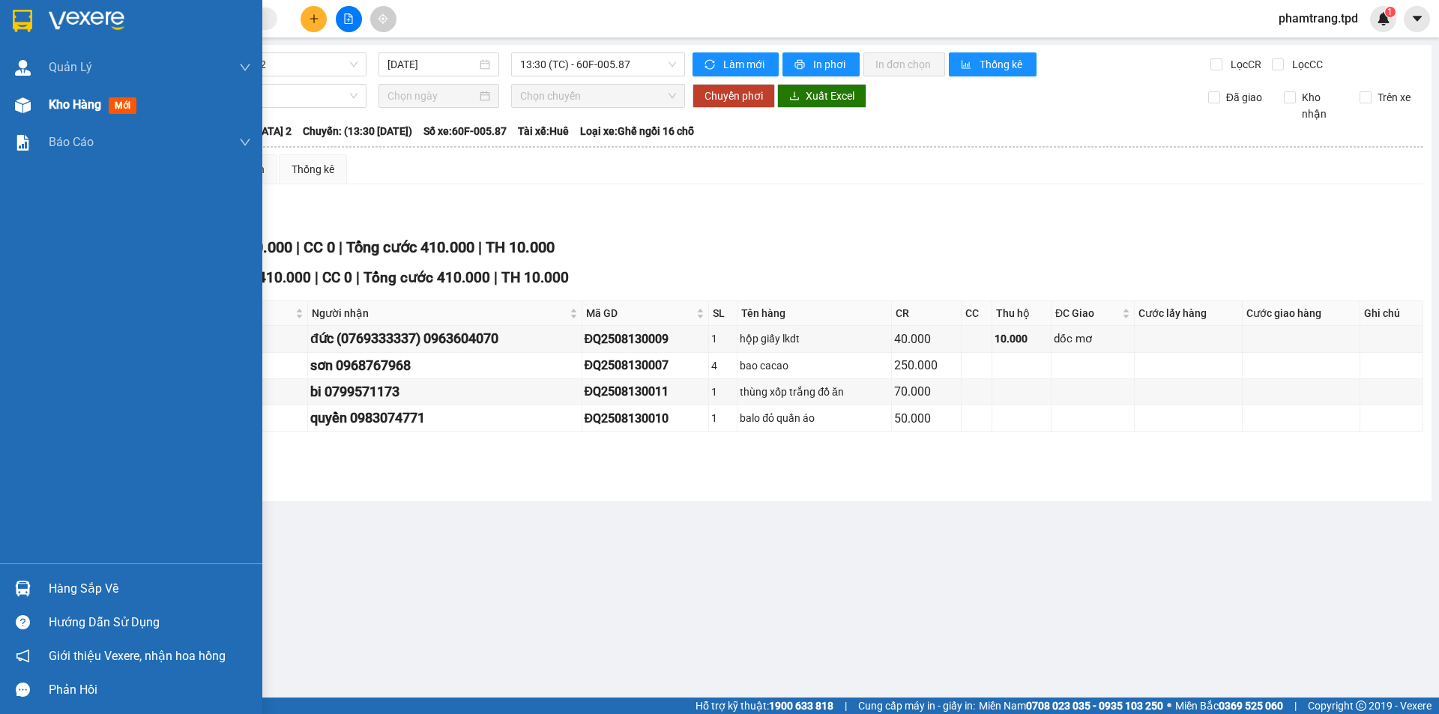
click at [43, 108] on div "Kho hàng mới" at bounding box center [131, 104] width 262 height 37
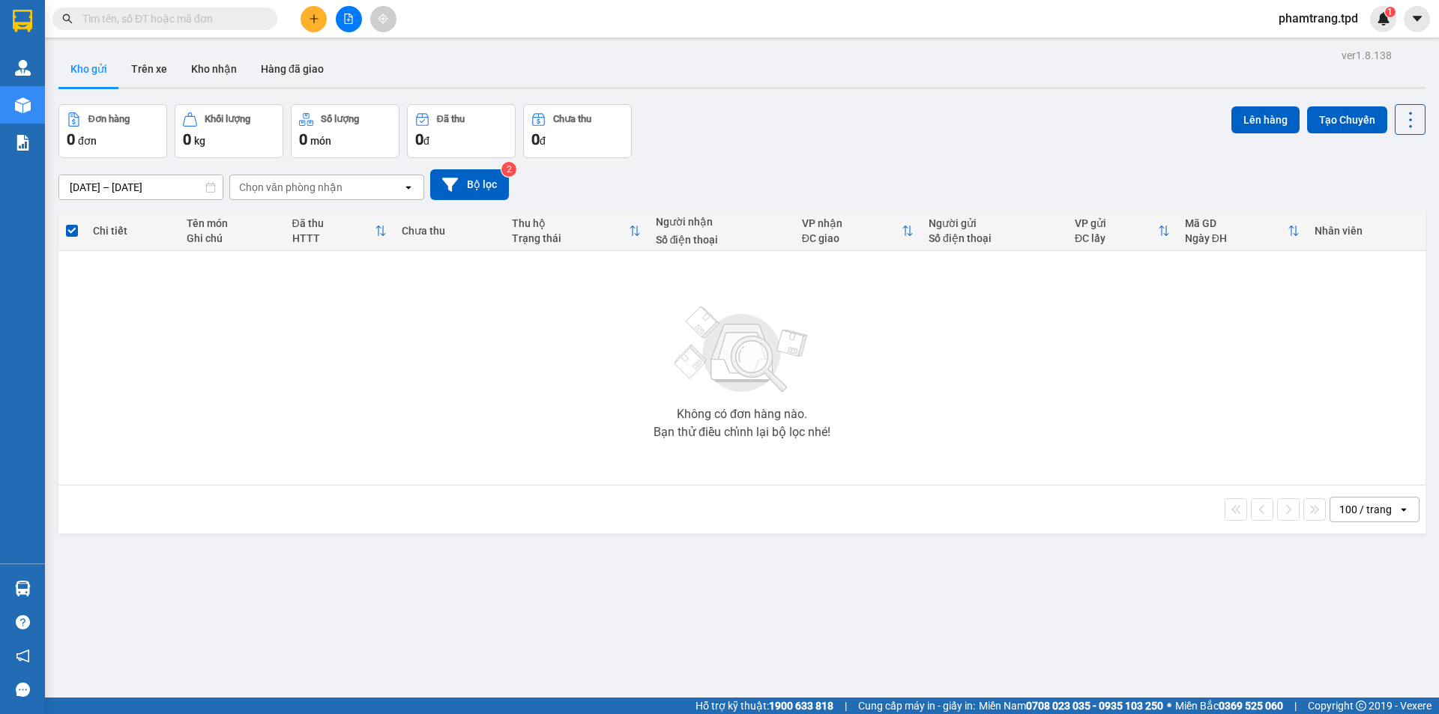
click at [238, 24] on input "text" at bounding box center [170, 18] width 177 height 16
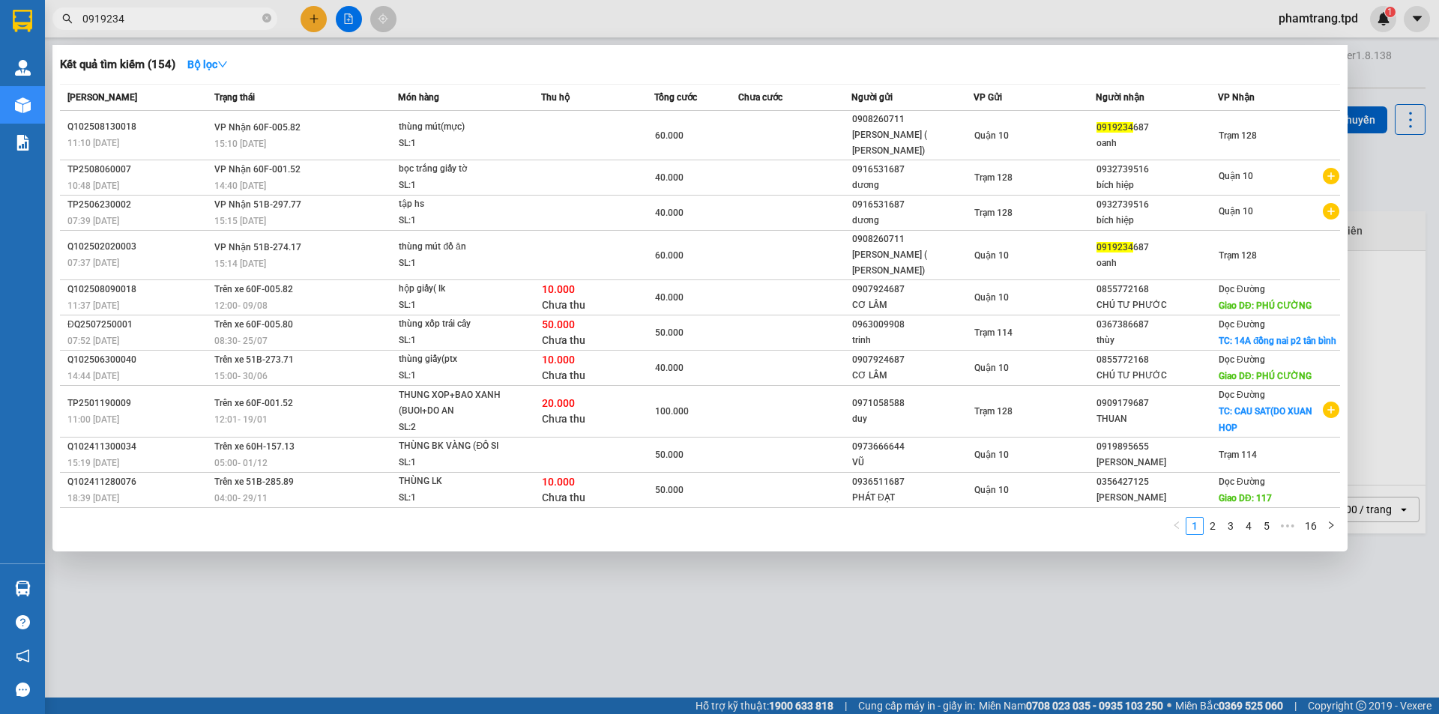
type input "0919234"
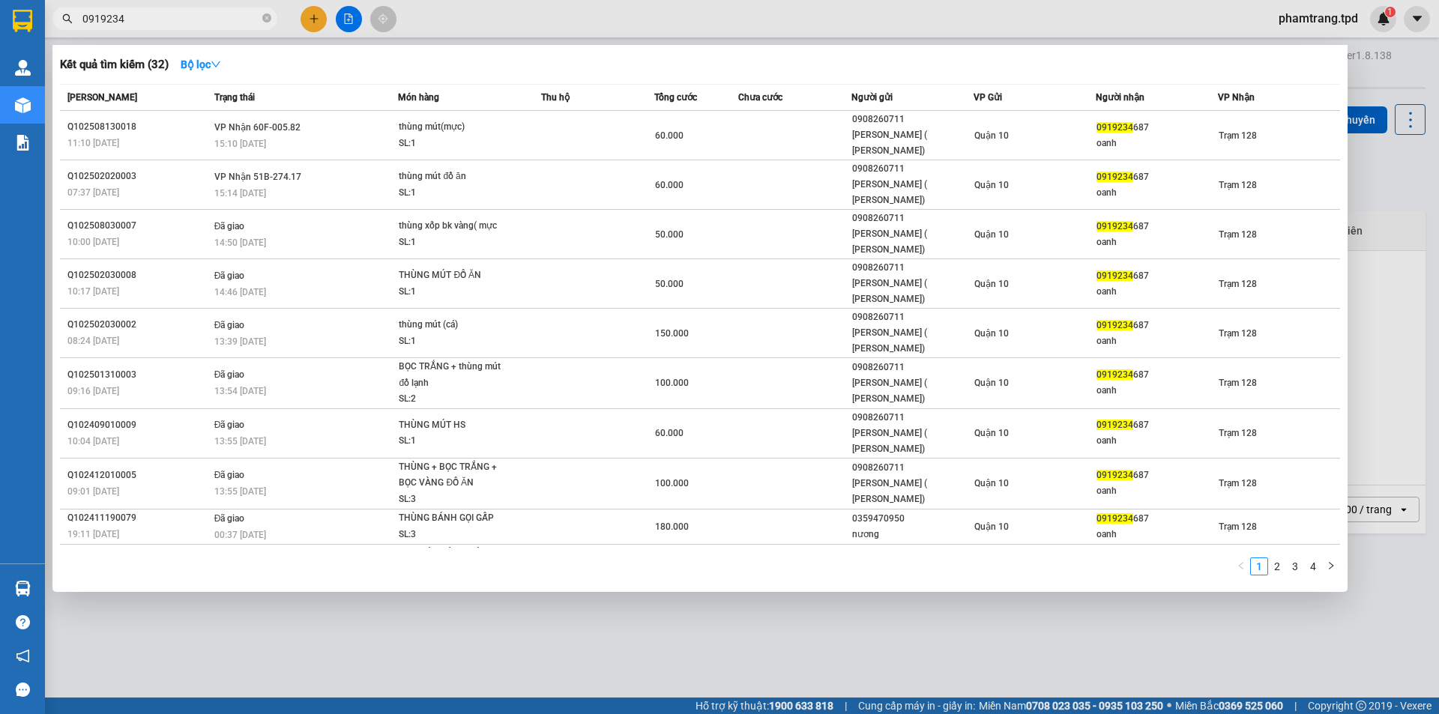
click at [1130, 144] on div "oanh" at bounding box center [1157, 144] width 121 height 16
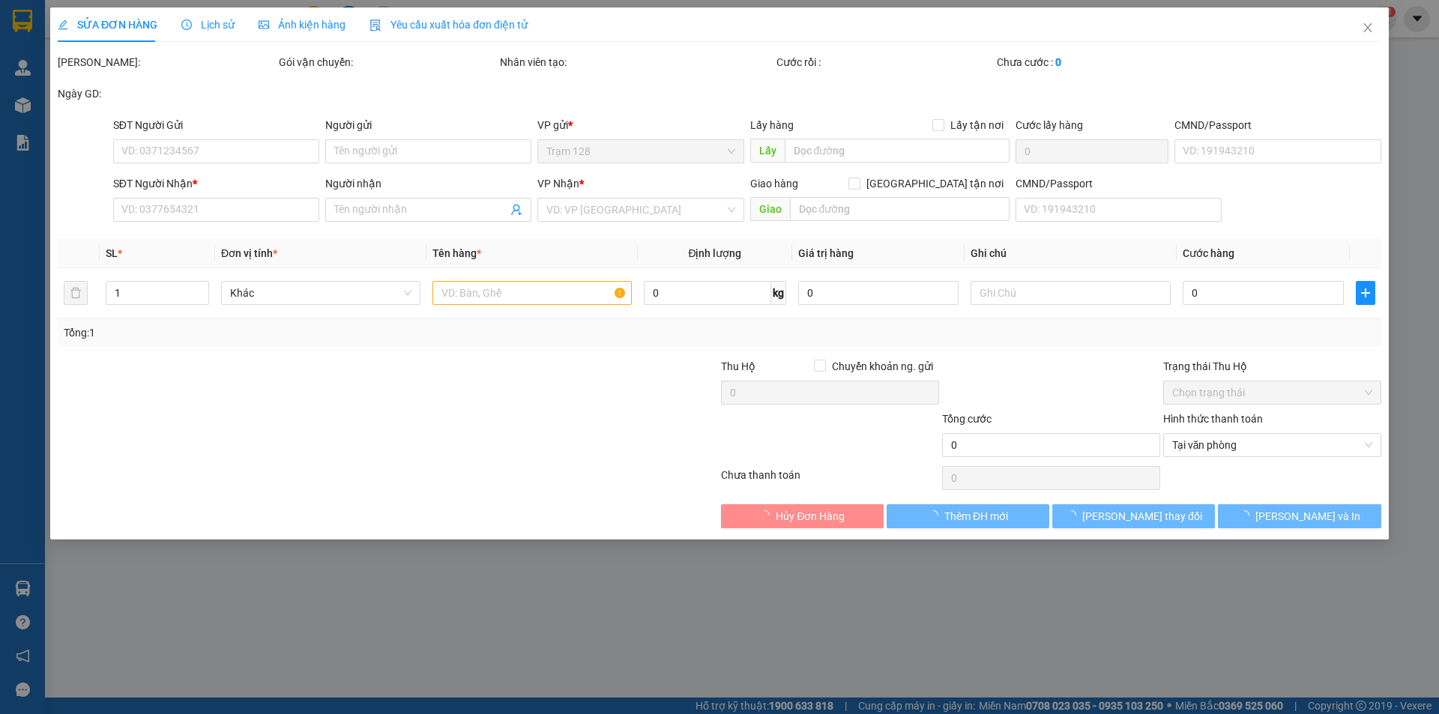
type input "0908260711"
type input "[PERSON_NAME] ( [PERSON_NAME])"
type input "079053011916"
type input "0919234687"
type input "oanh"
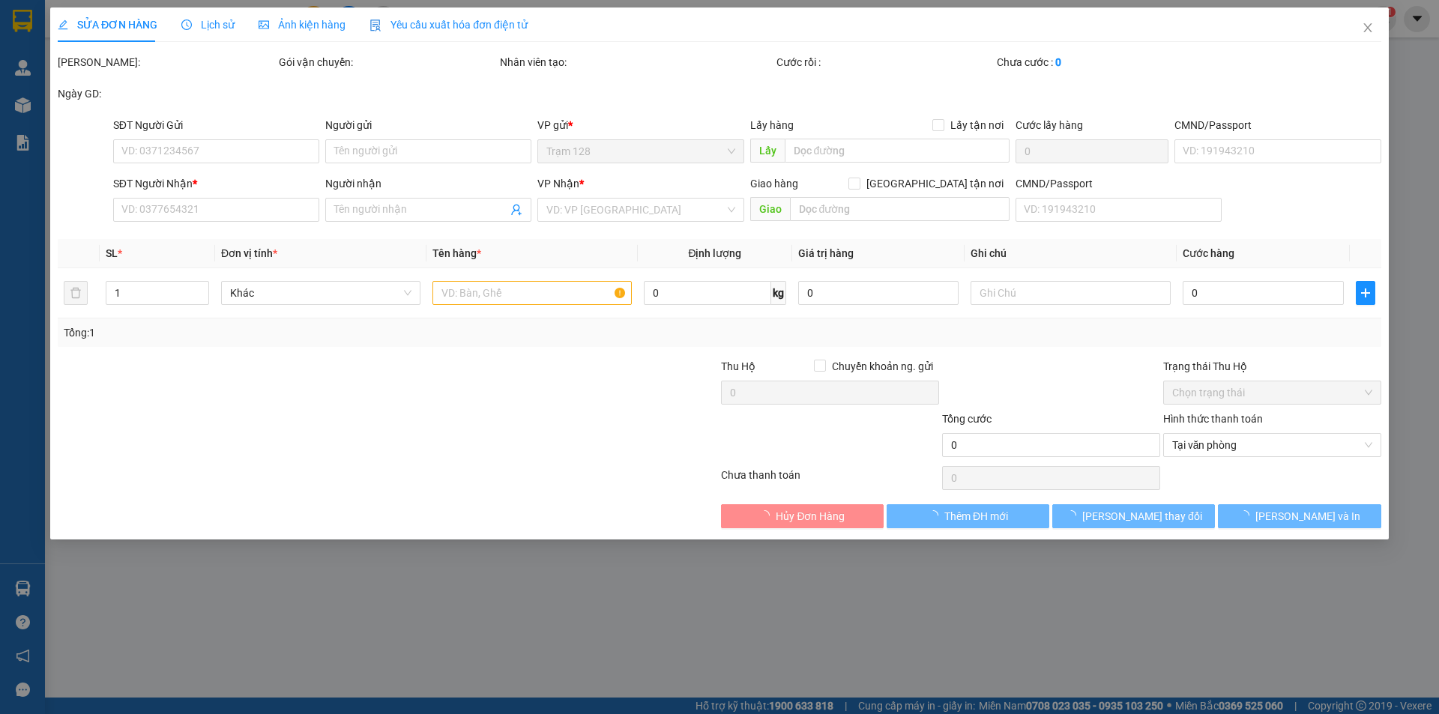
type input "60.000"
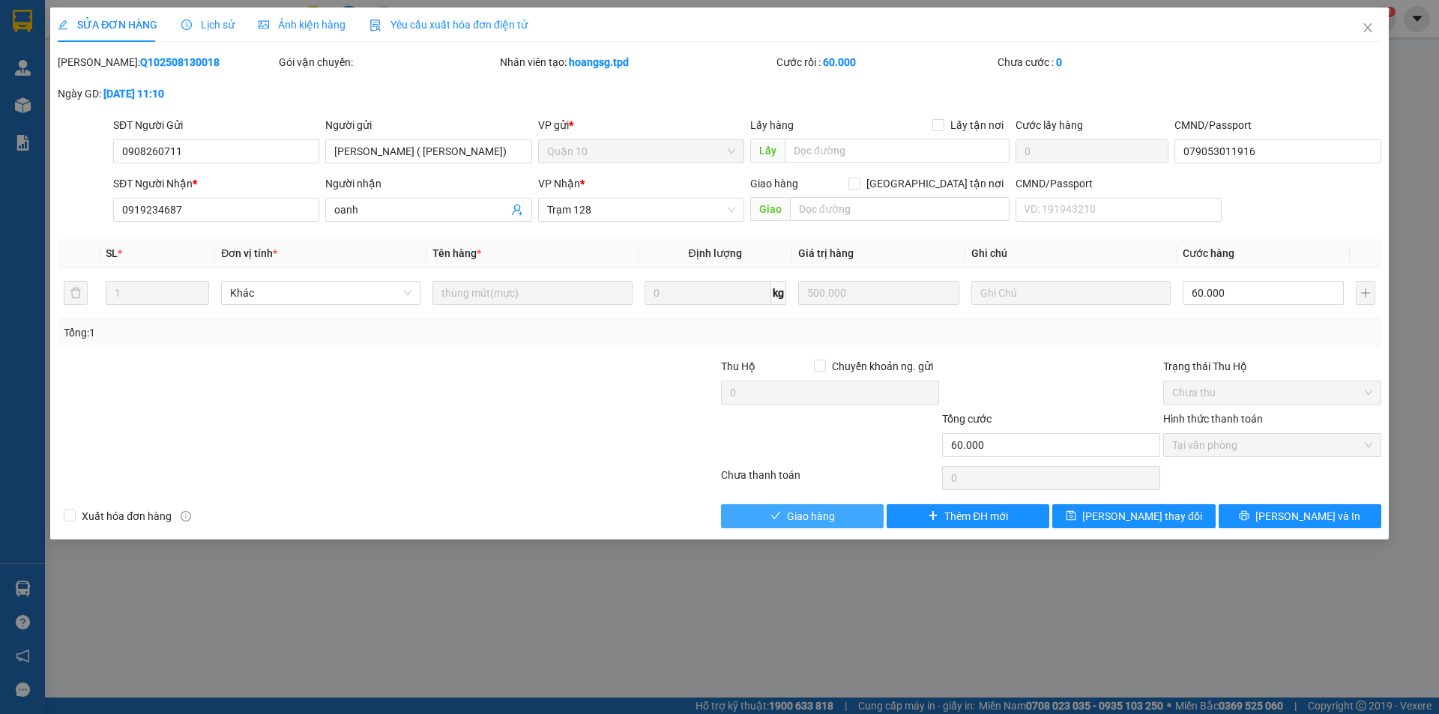
click at [780, 513] on icon "check" at bounding box center [776, 515] width 10 height 10
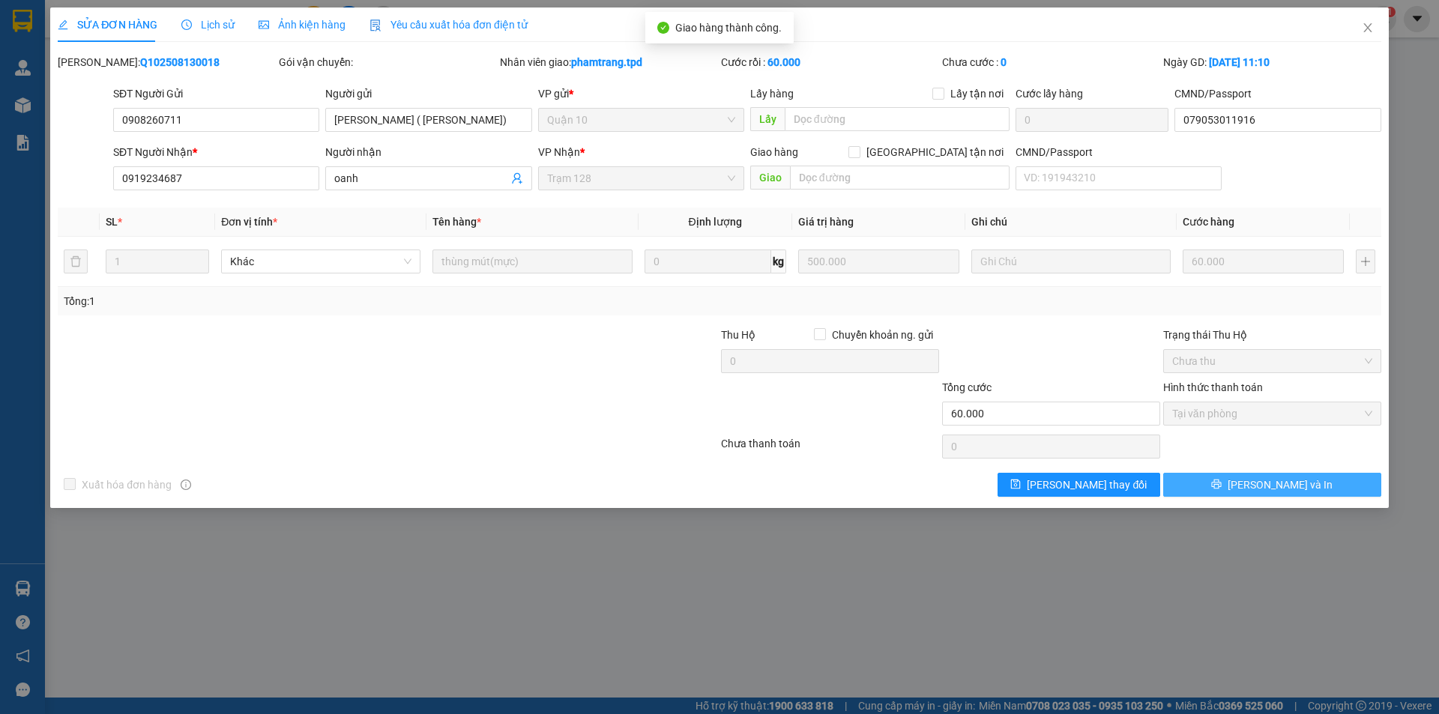
click at [1279, 487] on span "[PERSON_NAME] và In" at bounding box center [1280, 485] width 105 height 16
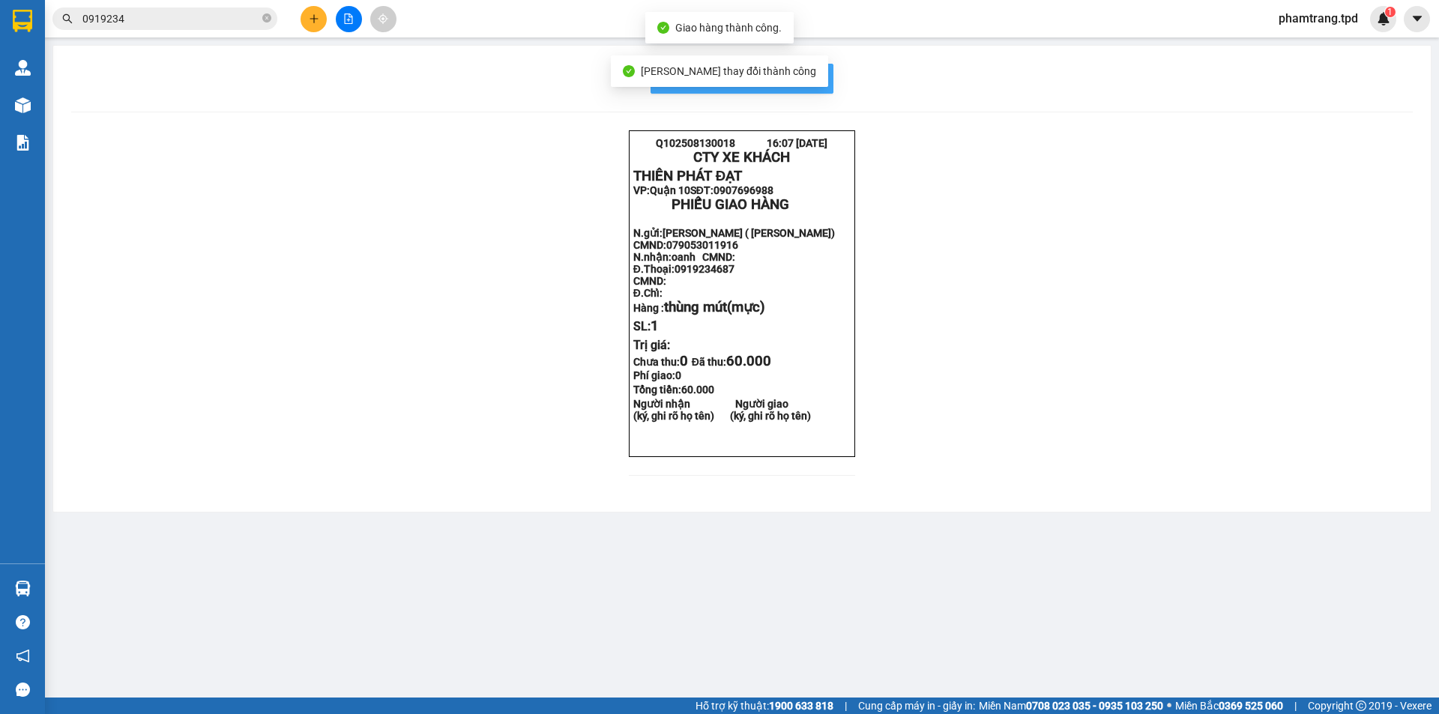
click at [831, 72] on button "In mẫu biên lai tự cấu hình" at bounding box center [742, 79] width 183 height 30
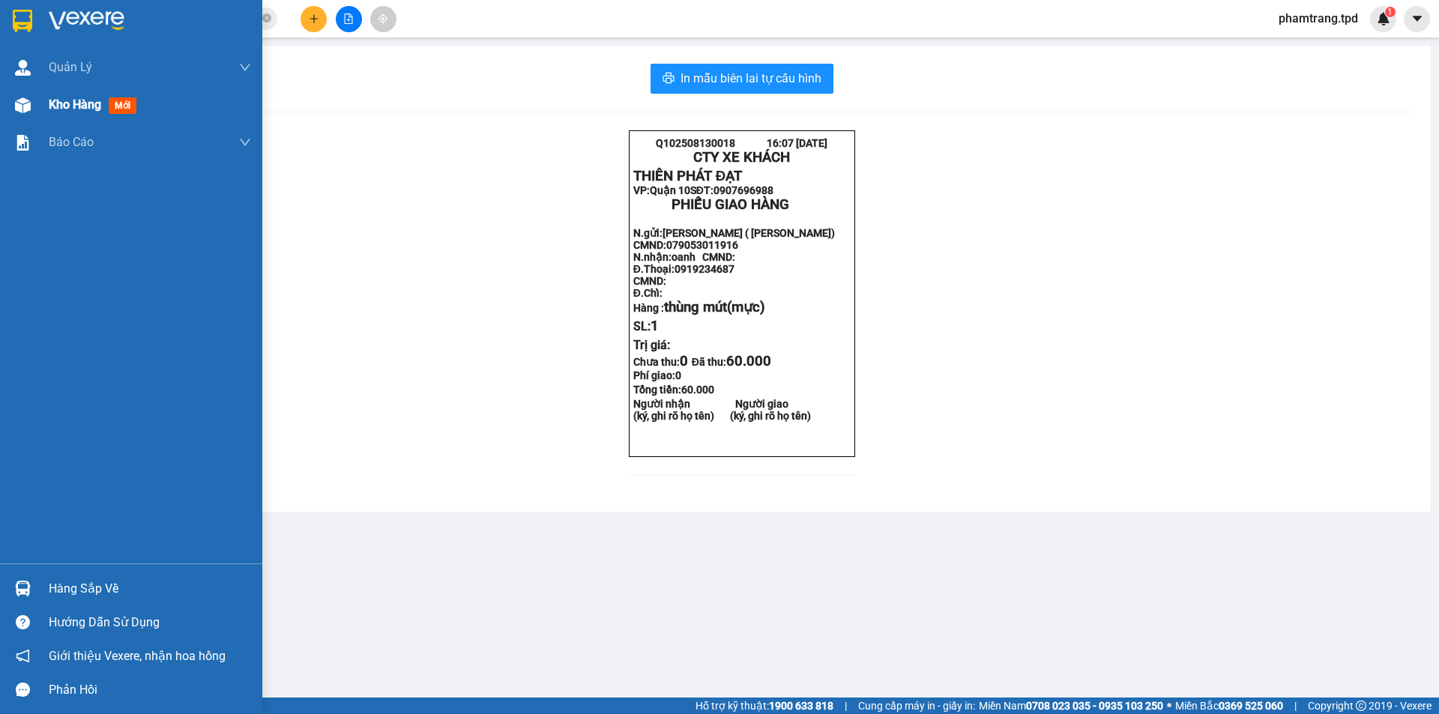
click at [52, 117] on div "Kho hàng mới" at bounding box center [150, 104] width 202 height 37
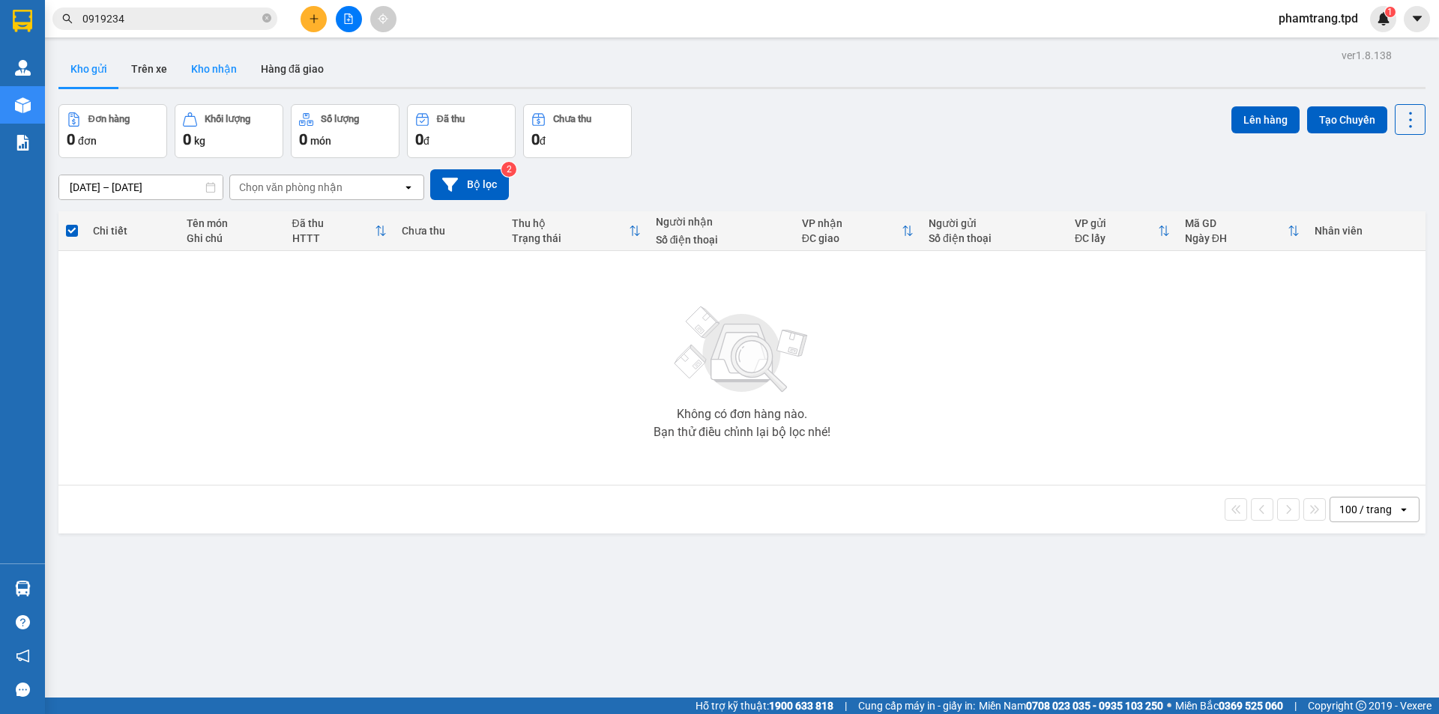
click at [268, 22] on icon "close-circle" at bounding box center [266, 17] width 9 height 9
click at [219, 73] on button "Kho nhận" at bounding box center [214, 69] width 70 height 36
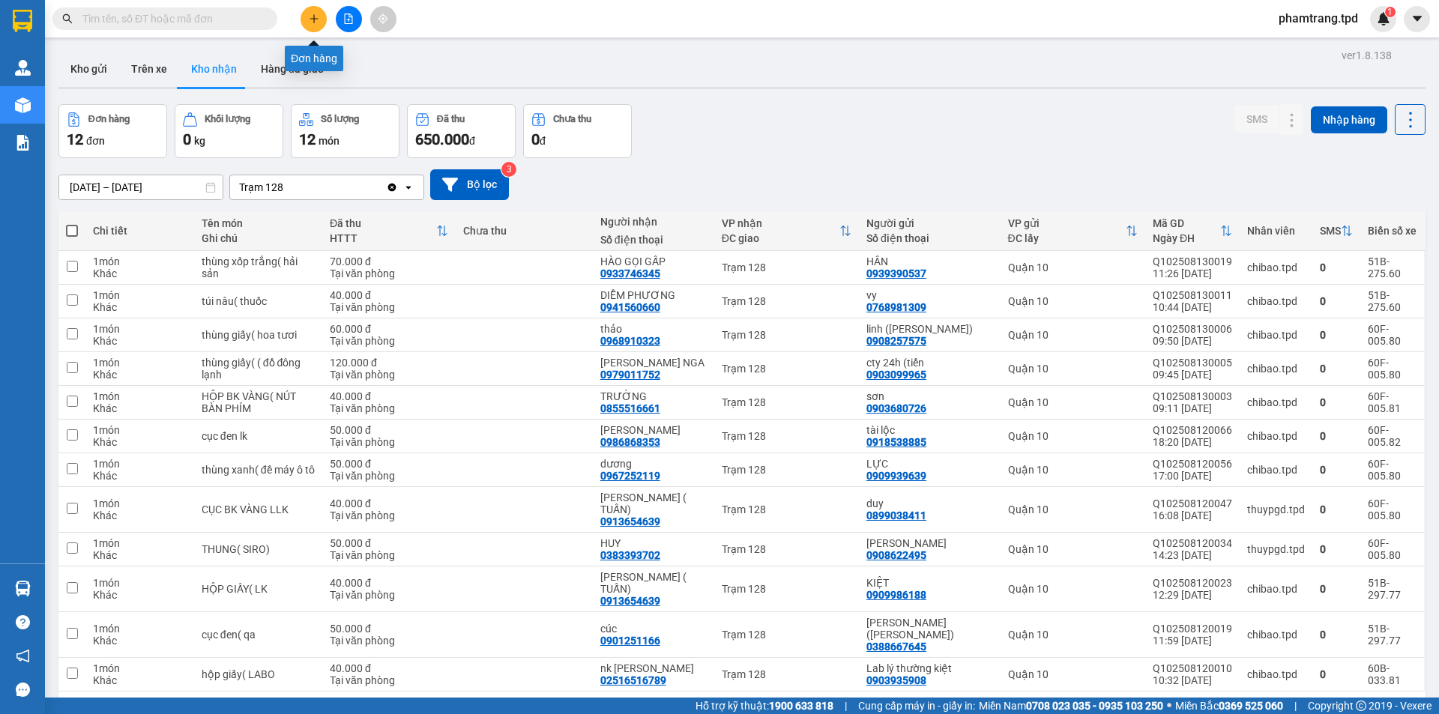
click at [301, 22] on button at bounding box center [314, 19] width 26 height 26
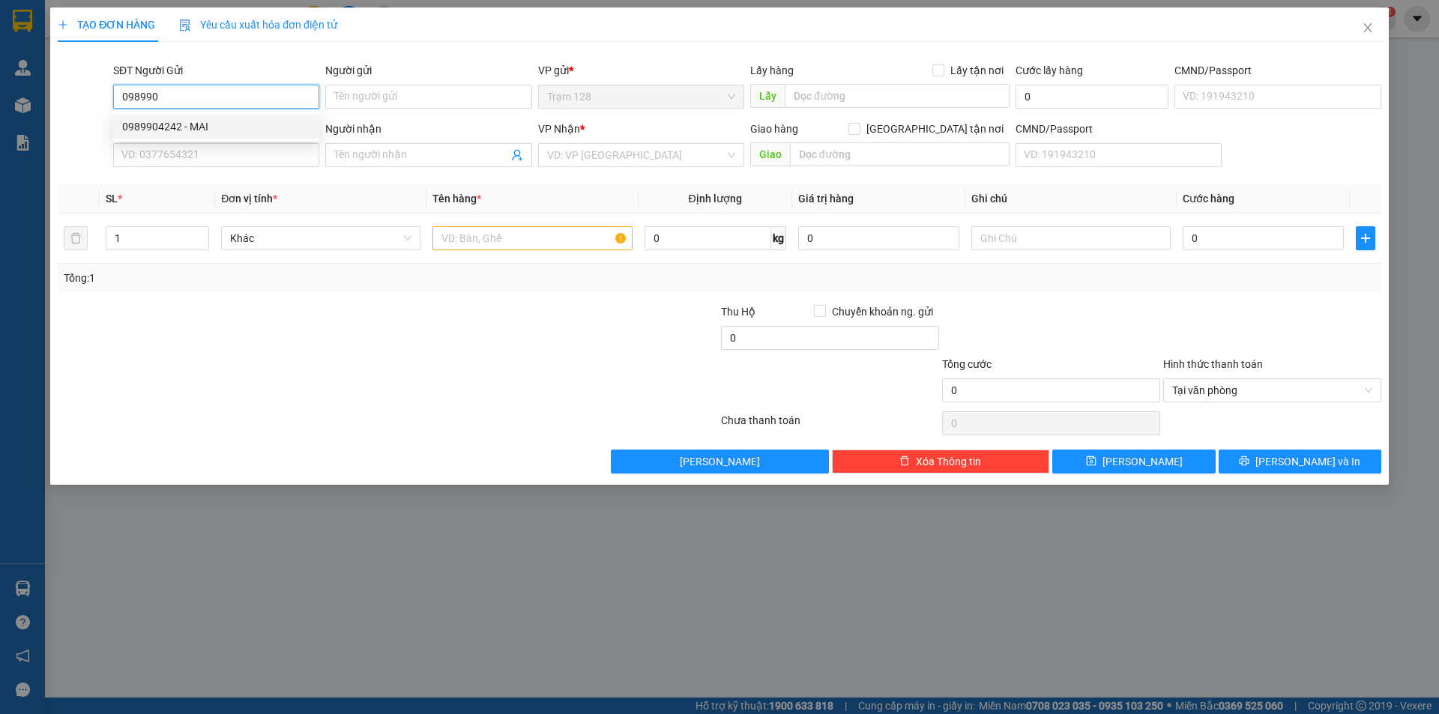
click at [210, 128] on div "0989904242 - MAI" at bounding box center [216, 126] width 188 height 16
type input "0989904242"
type input "MAI"
type input "0862265969"
type input "phong"
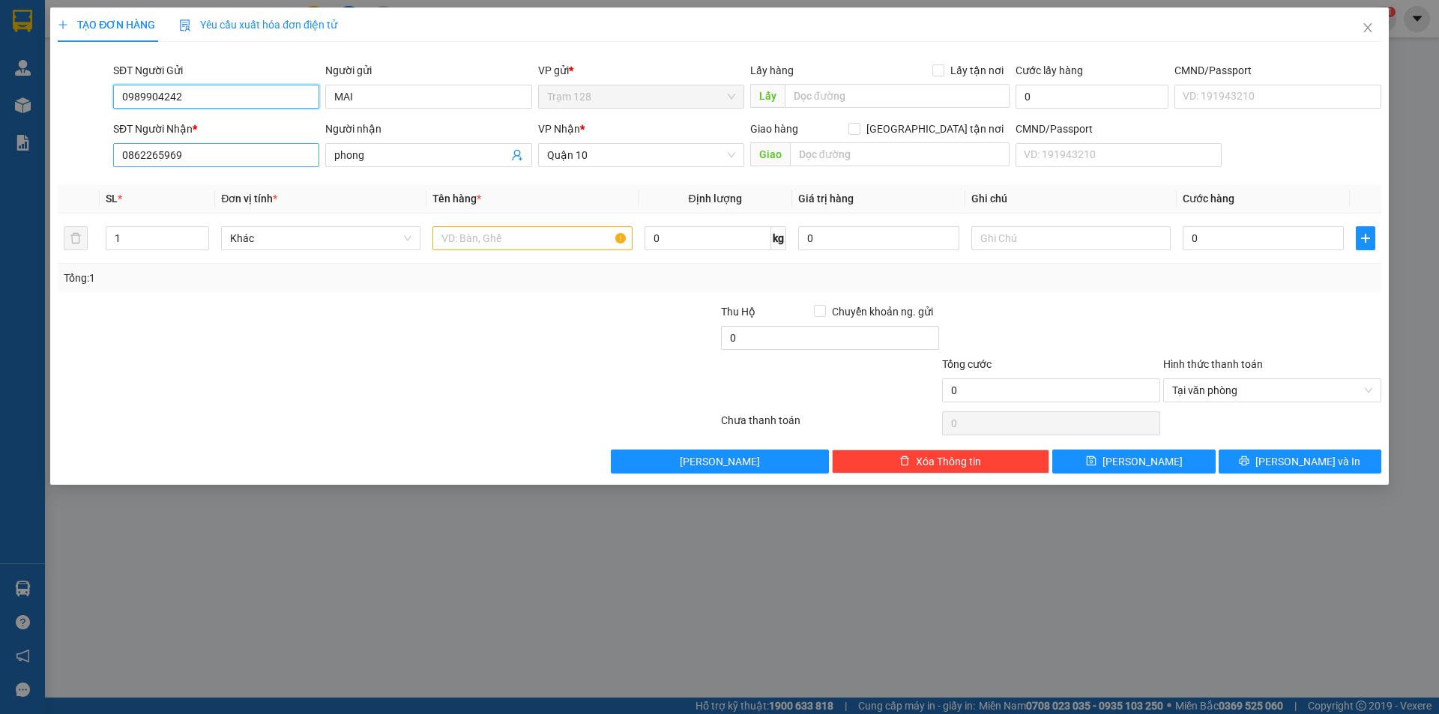
type input "0989904242"
click at [272, 160] on input "0862265969" at bounding box center [216, 155] width 206 height 24
type input "0983957344"
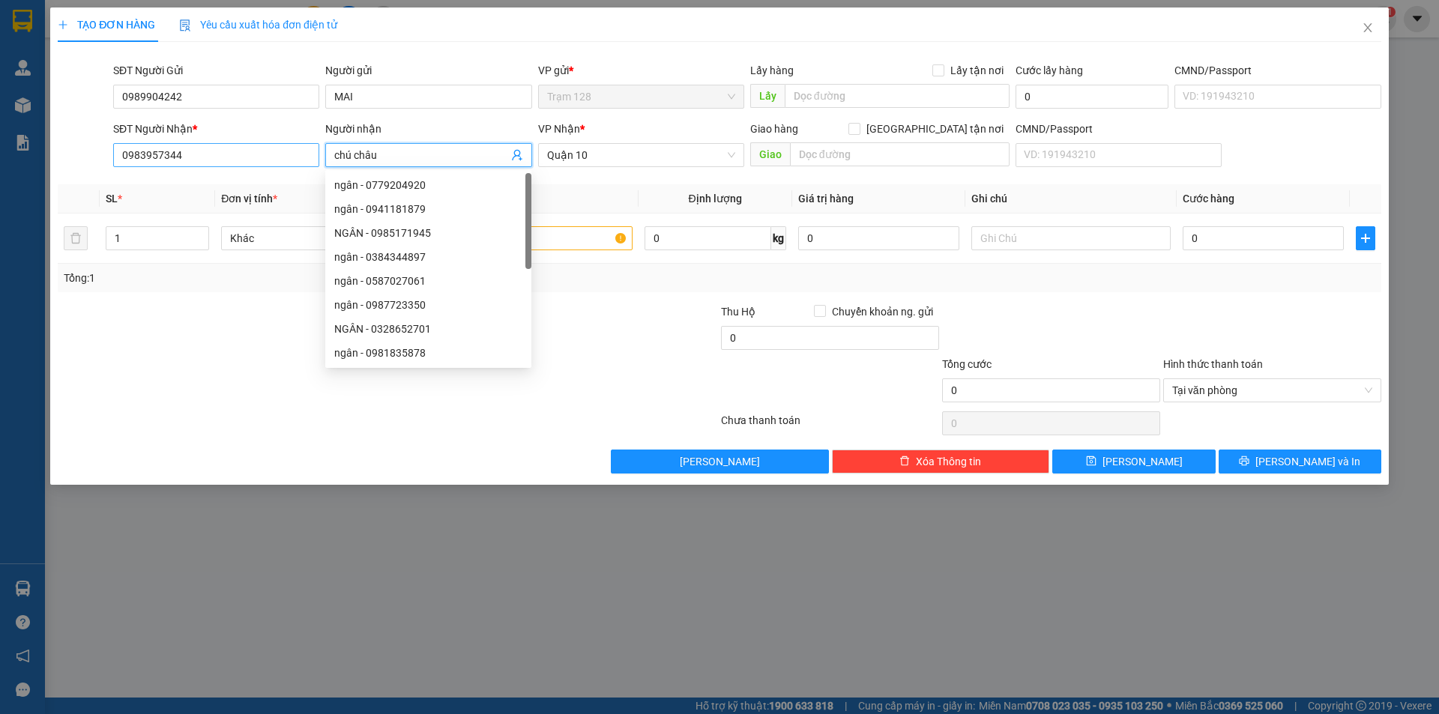
type input "chú châu"
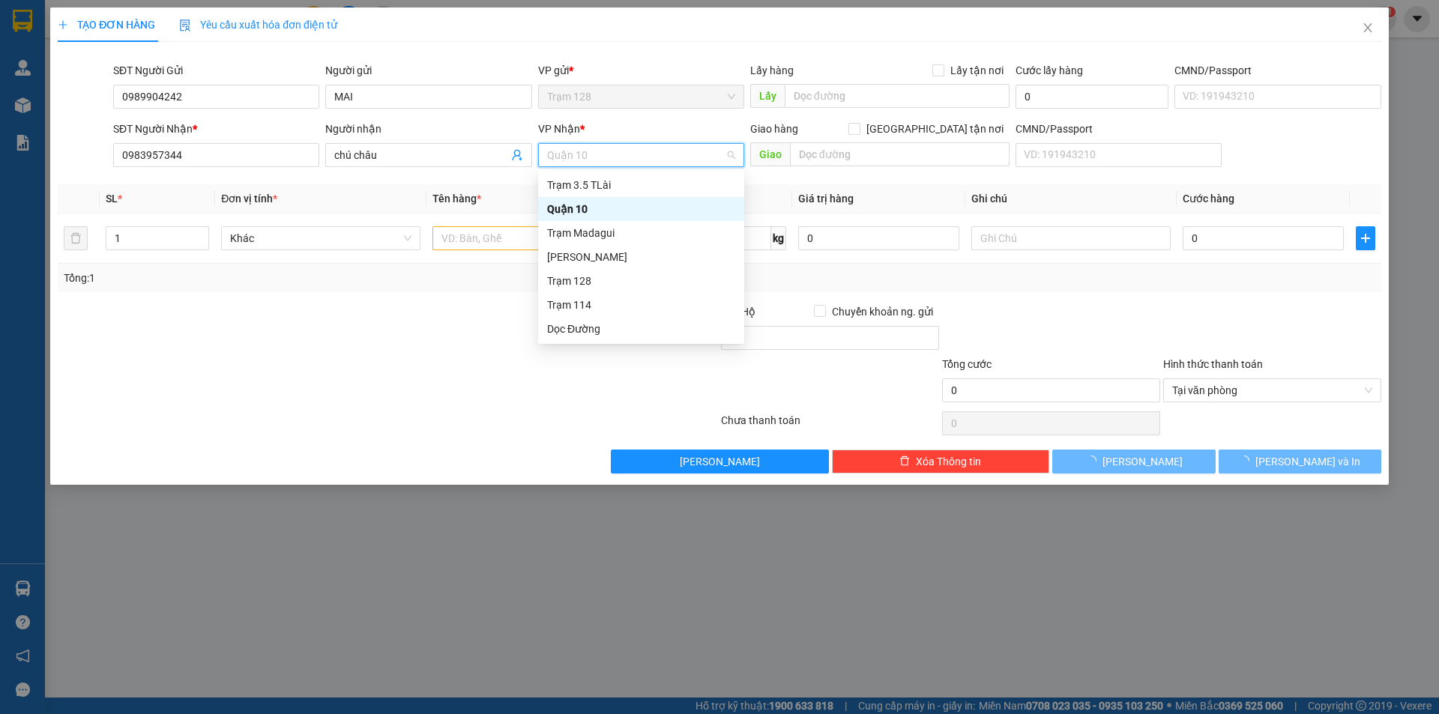
click at [582, 202] on div "Quận 10" at bounding box center [641, 209] width 188 height 16
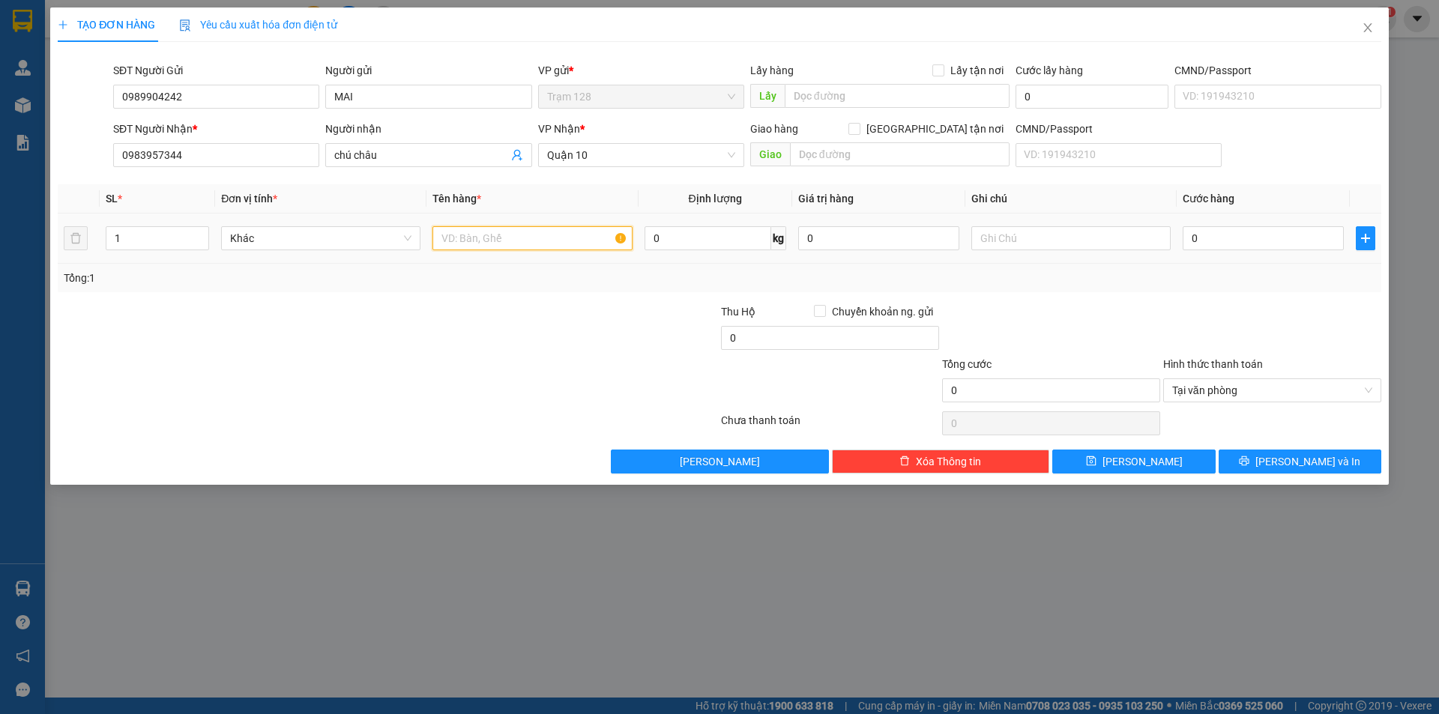
click at [456, 245] on input "text" at bounding box center [532, 238] width 199 height 24
type input "bọc xanh"
click at [1291, 450] on button "[PERSON_NAME] và In" at bounding box center [1300, 462] width 163 height 24
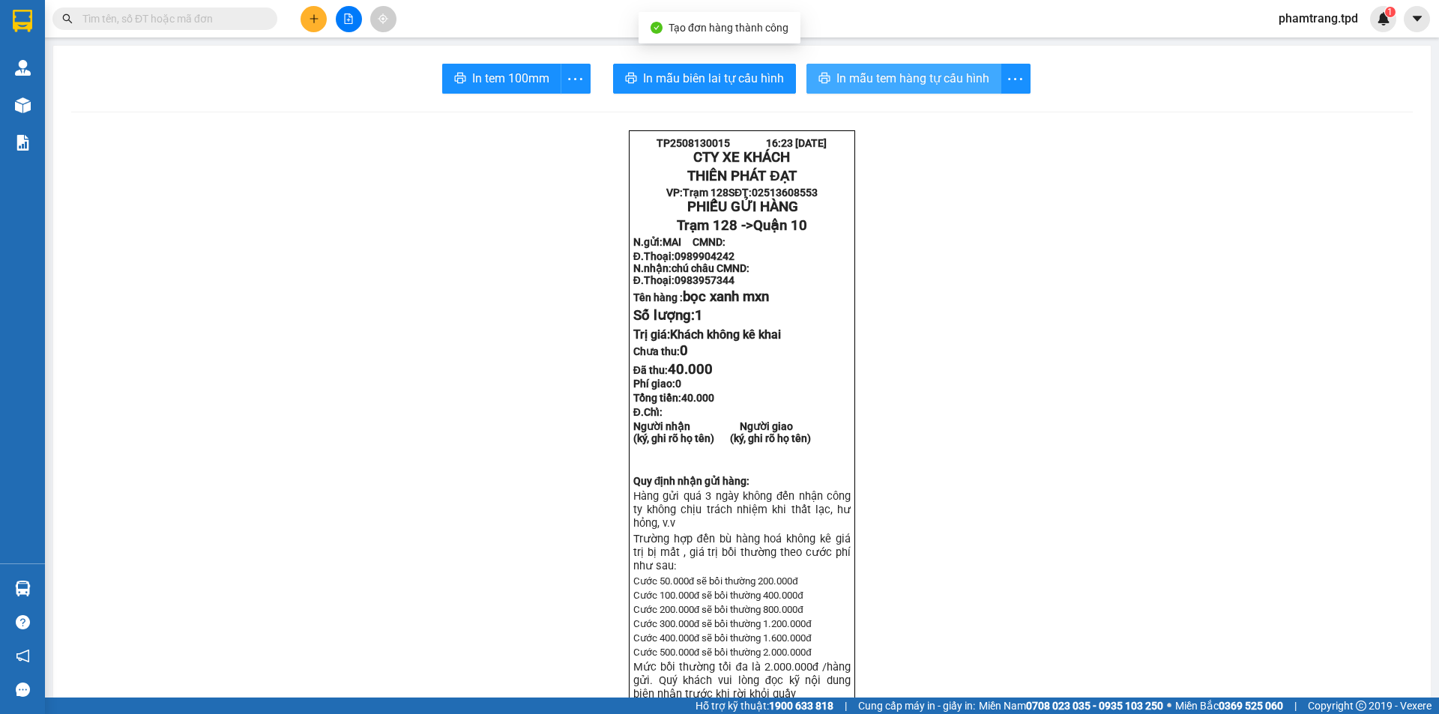
drag, startPoint x: 885, startPoint y: 82, endPoint x: 917, endPoint y: 409, distance: 328.4
click at [886, 85] on span "In mẫu tem hàng tự cấu hình" at bounding box center [913, 78] width 153 height 19
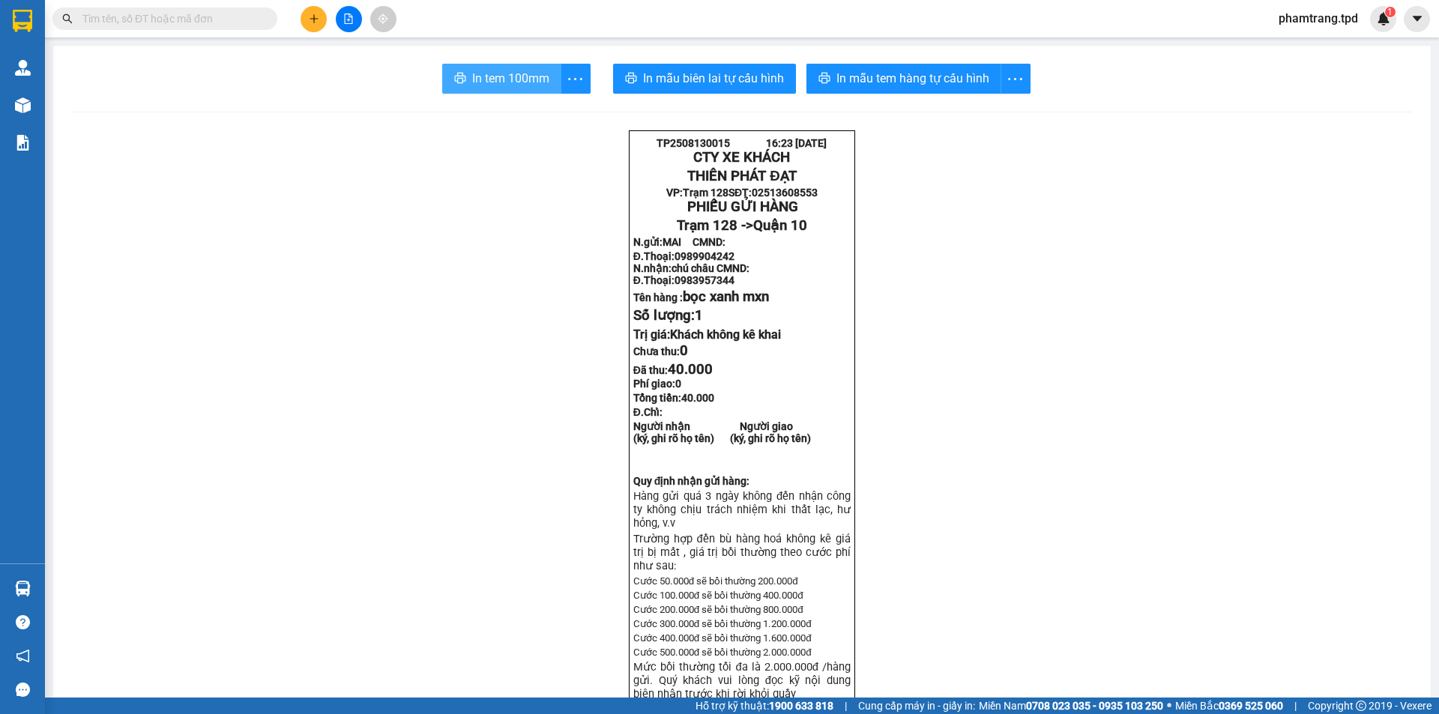
click at [476, 85] on span "In tem 100mm" at bounding box center [510, 78] width 77 height 19
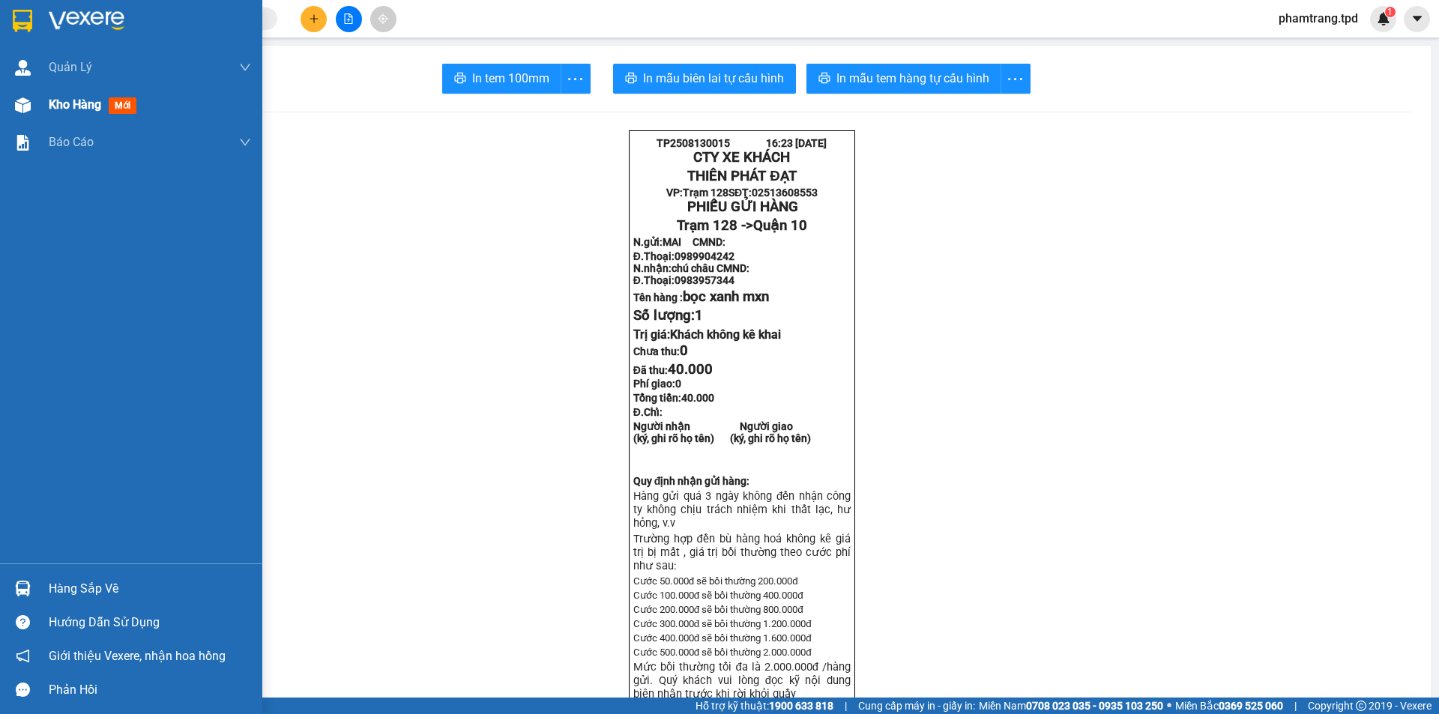
click at [39, 99] on div "Kho hàng mới" at bounding box center [131, 104] width 262 height 37
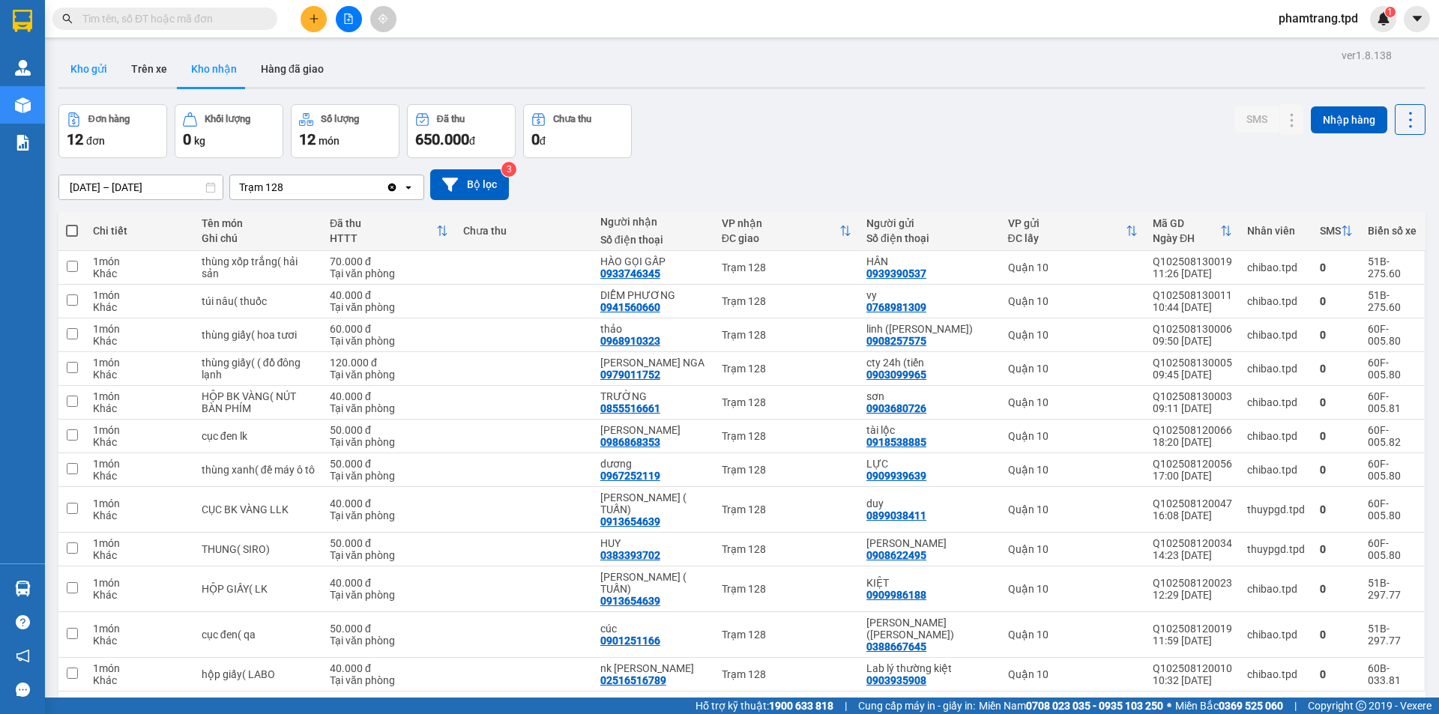
click at [114, 76] on button "Kho gửi" at bounding box center [88, 69] width 61 height 36
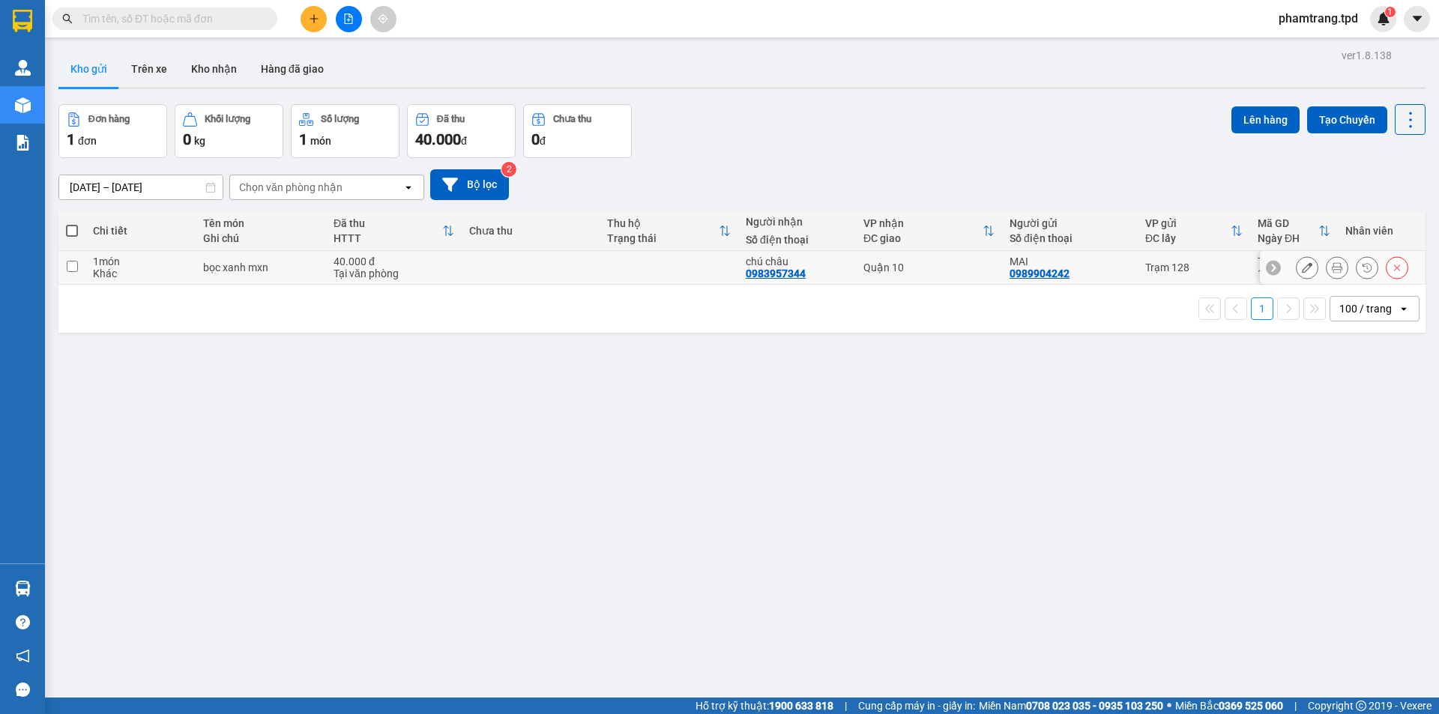
click at [558, 276] on td at bounding box center [531, 268] width 138 height 34
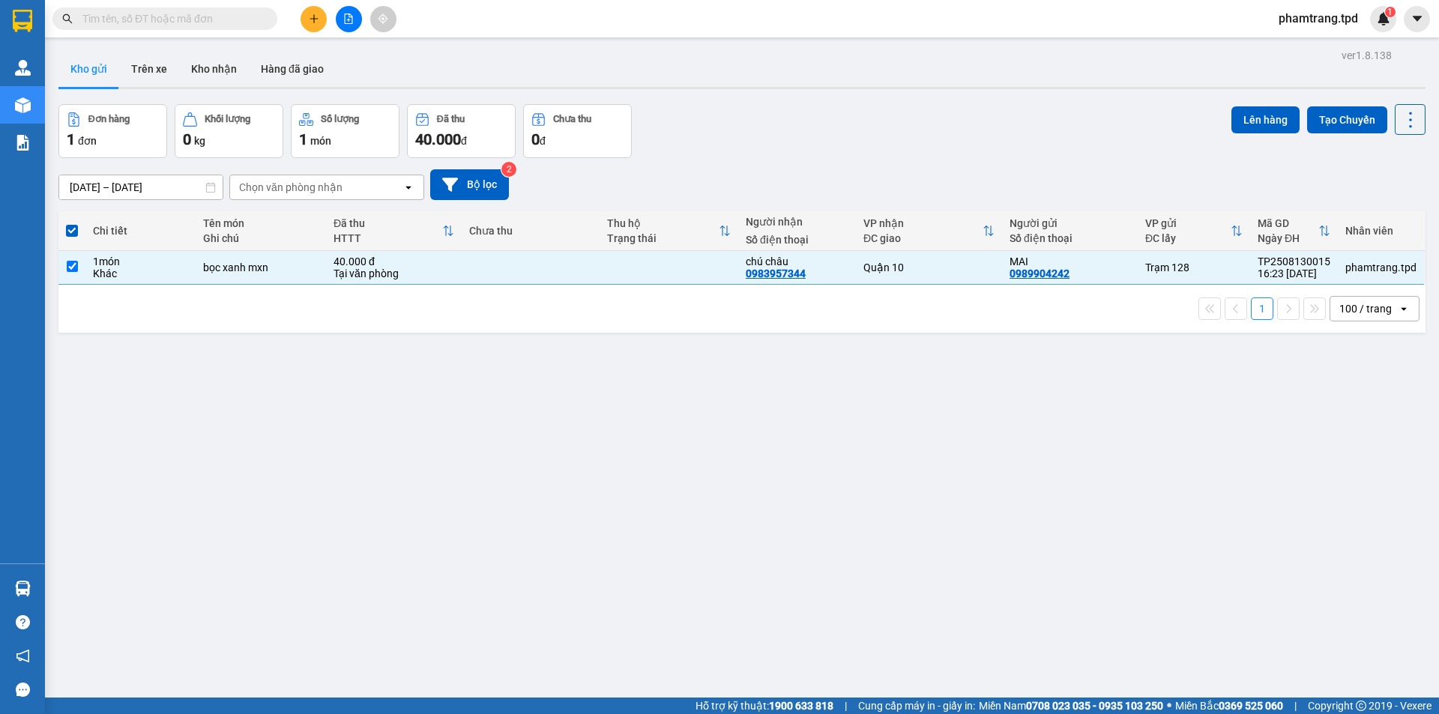
drag, startPoint x: 1235, startPoint y: 118, endPoint x: 1209, endPoint y: 159, distance: 47.8
click at [1233, 119] on button "Lên hàng" at bounding box center [1266, 119] width 68 height 27
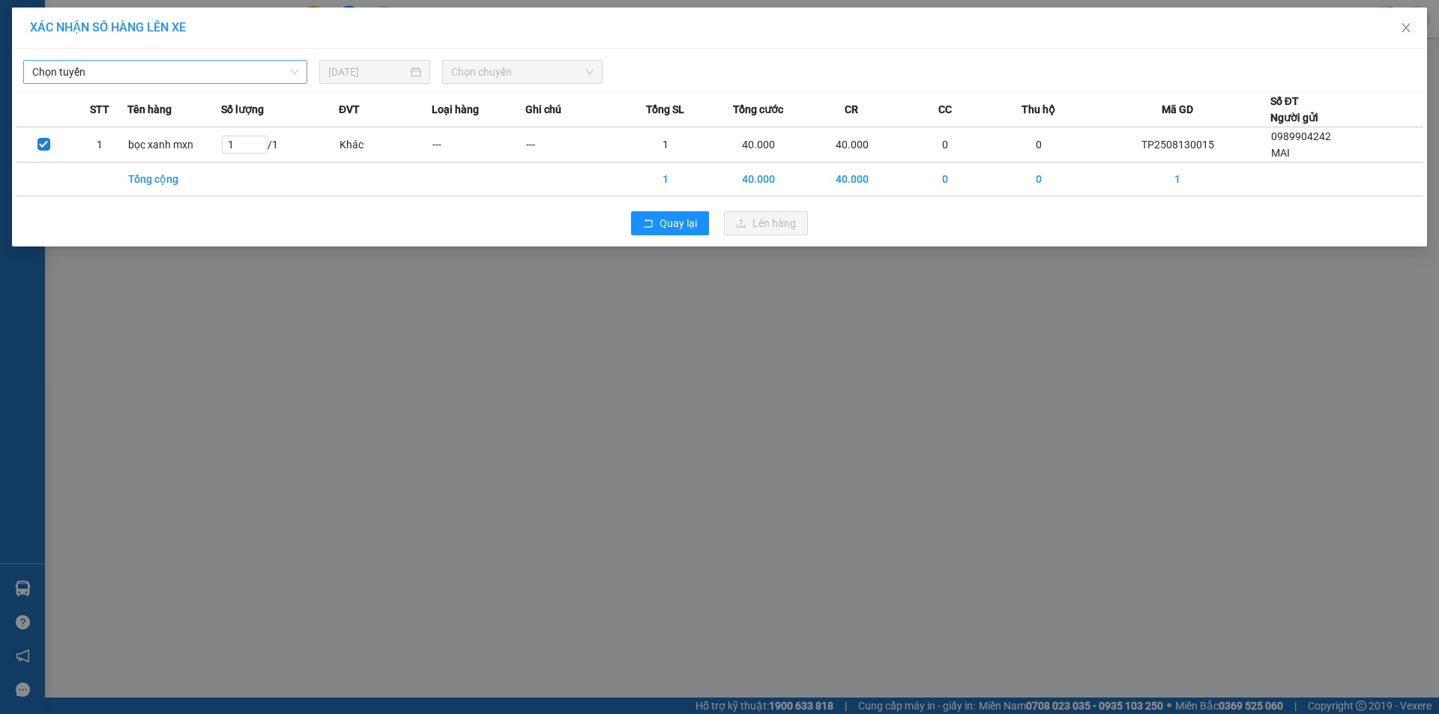
drag, startPoint x: 202, startPoint y: 69, endPoint x: 201, endPoint y: 84, distance: 15.0
click at [201, 69] on span "Chọn tuyến" at bounding box center [165, 72] width 266 height 22
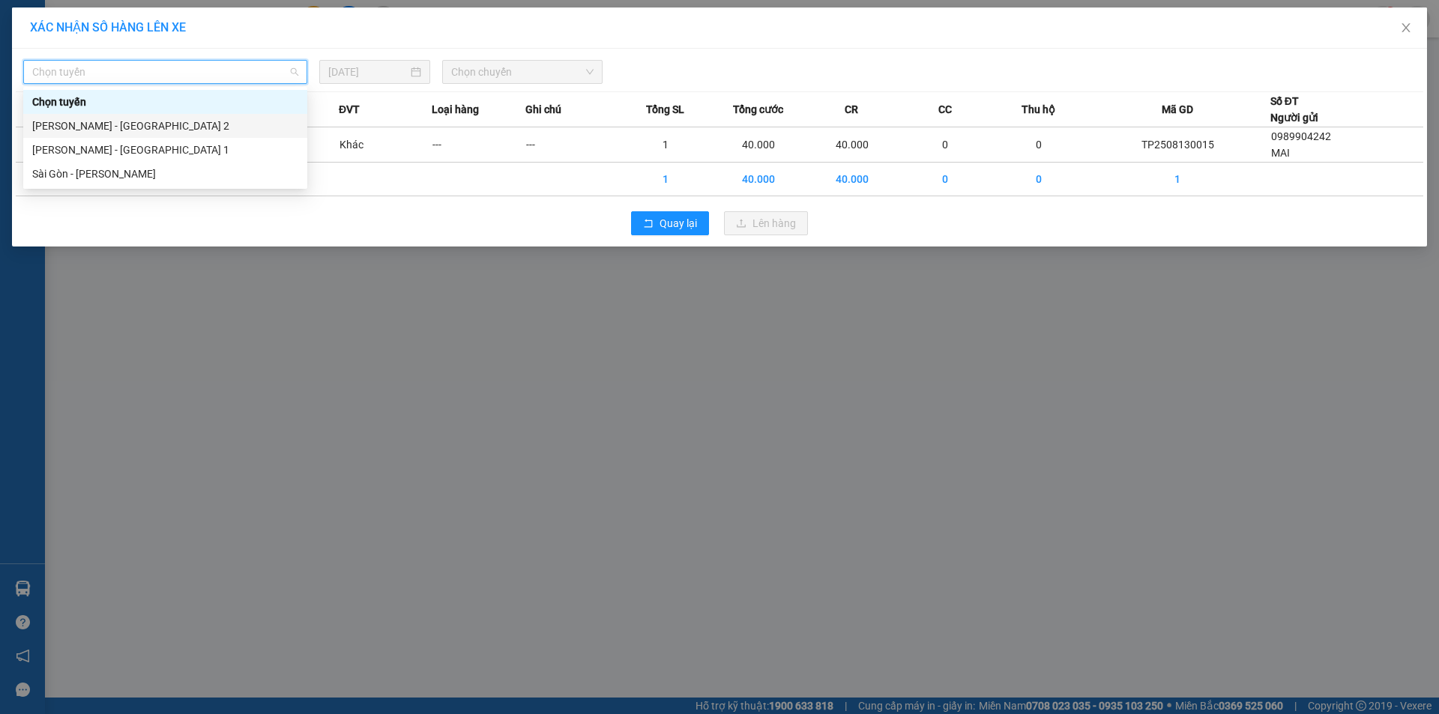
click at [176, 128] on div "[PERSON_NAME] - [GEOGRAPHIC_DATA] 2" at bounding box center [165, 126] width 266 height 16
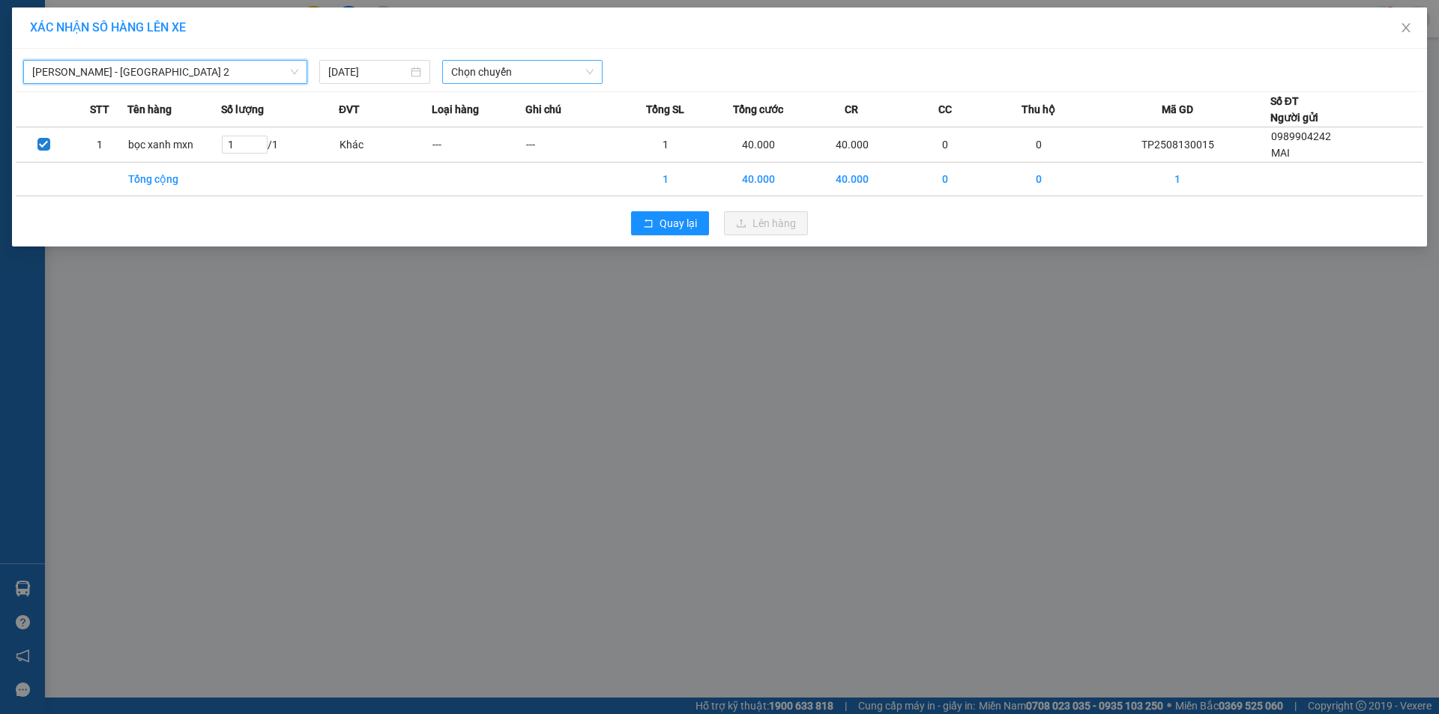
click at [502, 60] on div "[PERSON_NAME] - [GEOGRAPHIC_DATA] 2 Phương Lâm - [GEOGRAPHIC_DATA] 2 [DATE] Chọ…" at bounding box center [720, 67] width 1408 height 31
click at [502, 69] on span "Chọn chuyến" at bounding box center [522, 72] width 142 height 22
type input "16"
click at [540, 123] on div "Thêm chuyến " 16:00 "" at bounding box center [522, 126] width 160 height 25
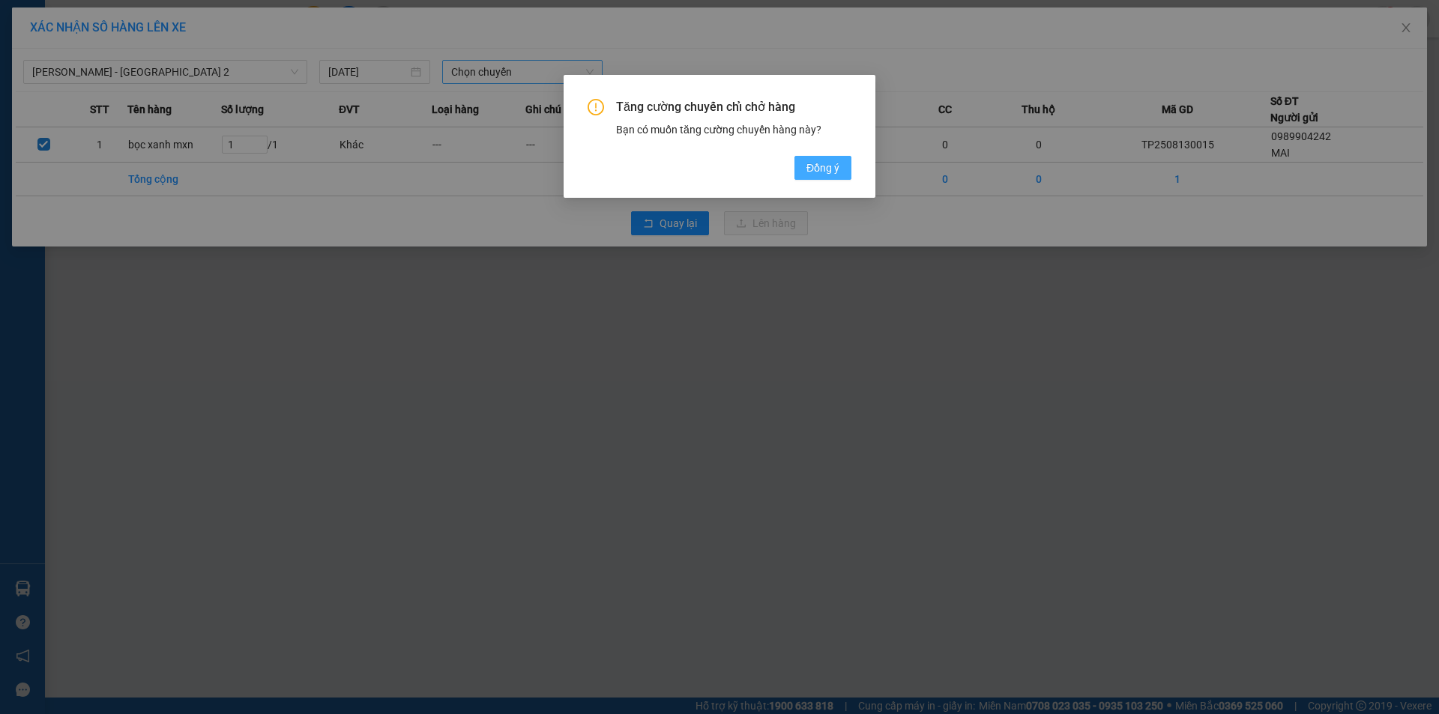
click at [834, 169] on span "Đồng ý" at bounding box center [823, 168] width 33 height 16
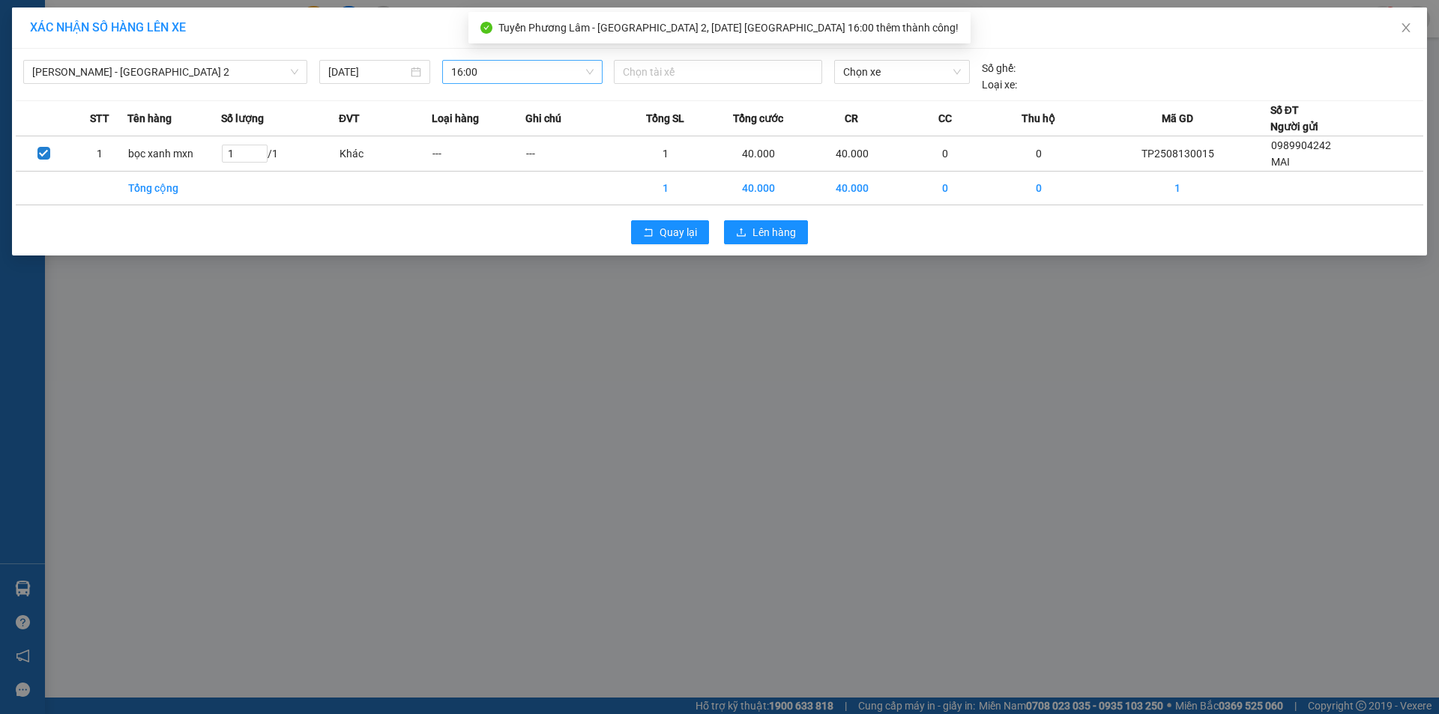
click at [705, 59] on div "[PERSON_NAME] - [GEOGRAPHIC_DATA] 2 [DATE] 16:00 Chọn tài xế Chọn xe Số ghế: Lo…" at bounding box center [720, 72] width 1408 height 40
click at [692, 77] on div at bounding box center [718, 72] width 201 height 18
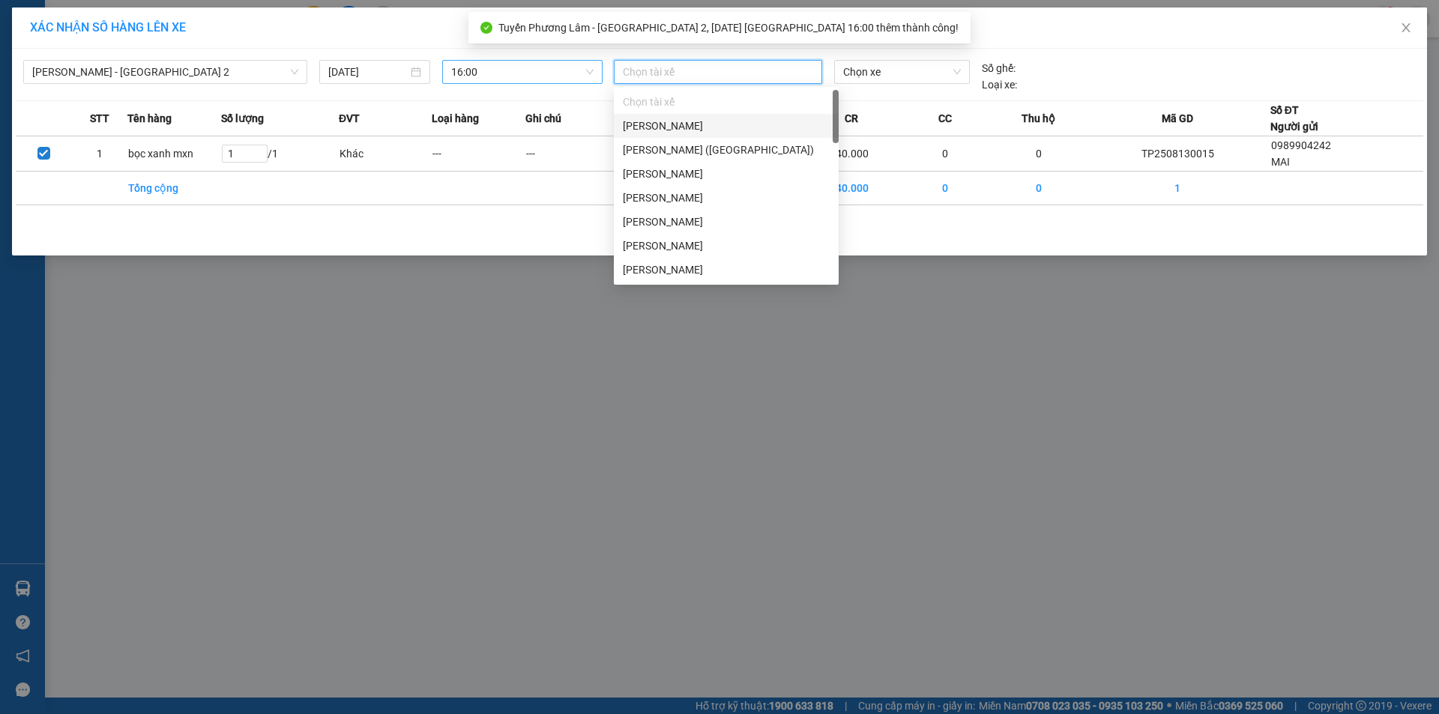
type input "d"
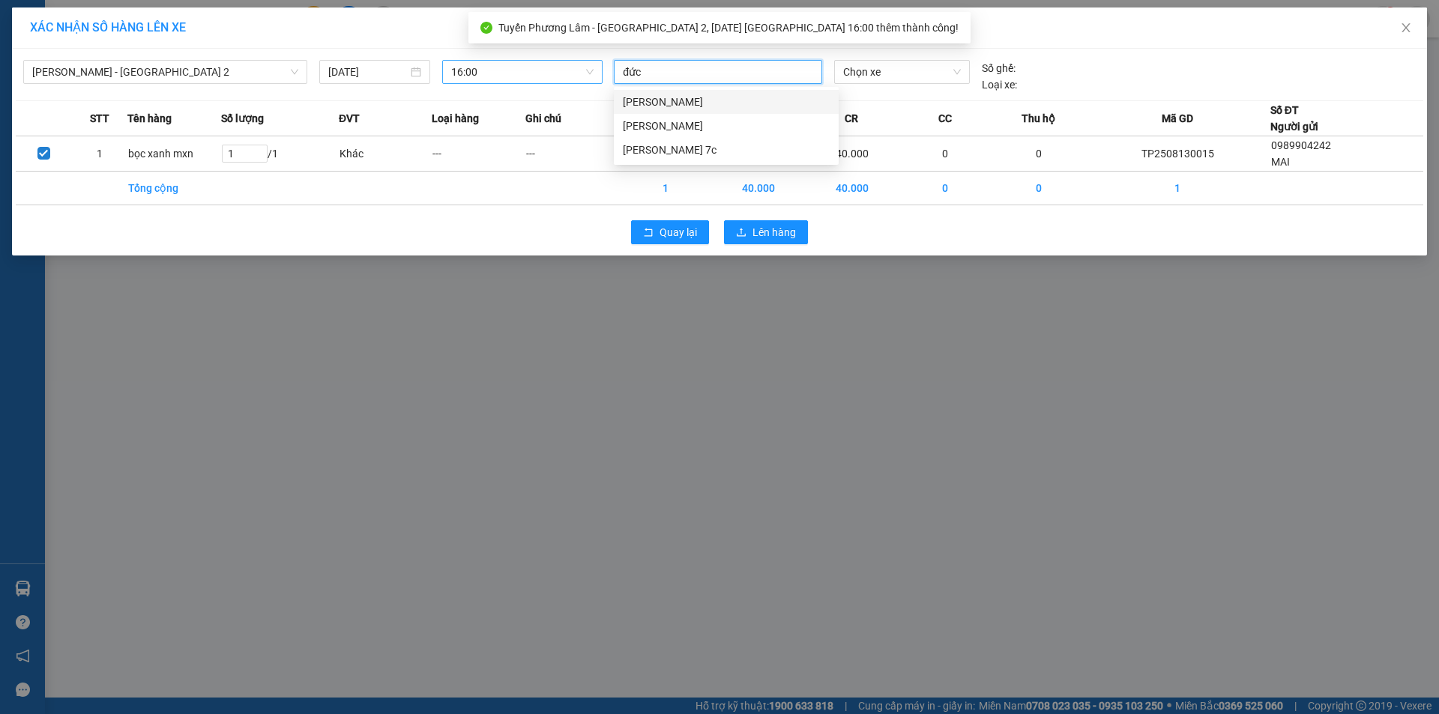
type input "đức"
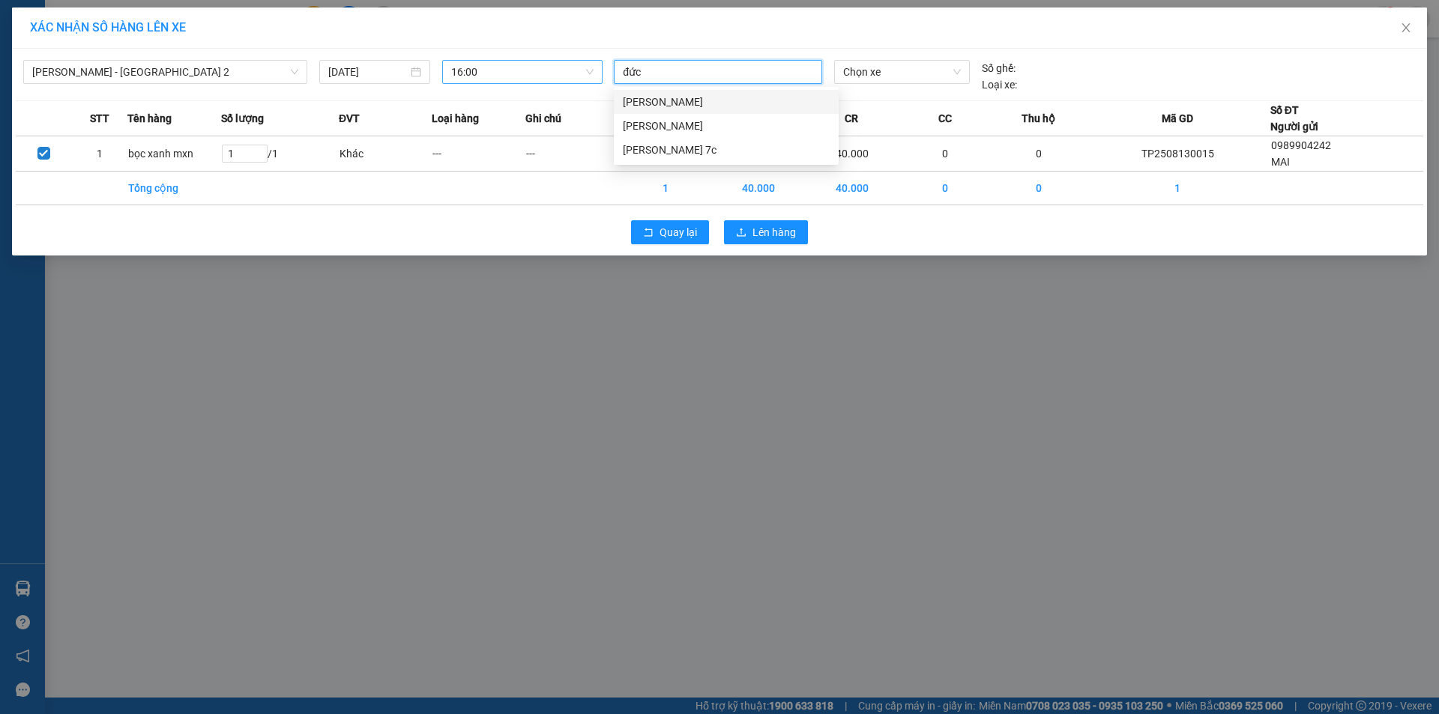
click at [701, 103] on div "[PERSON_NAME]" at bounding box center [726, 102] width 207 height 16
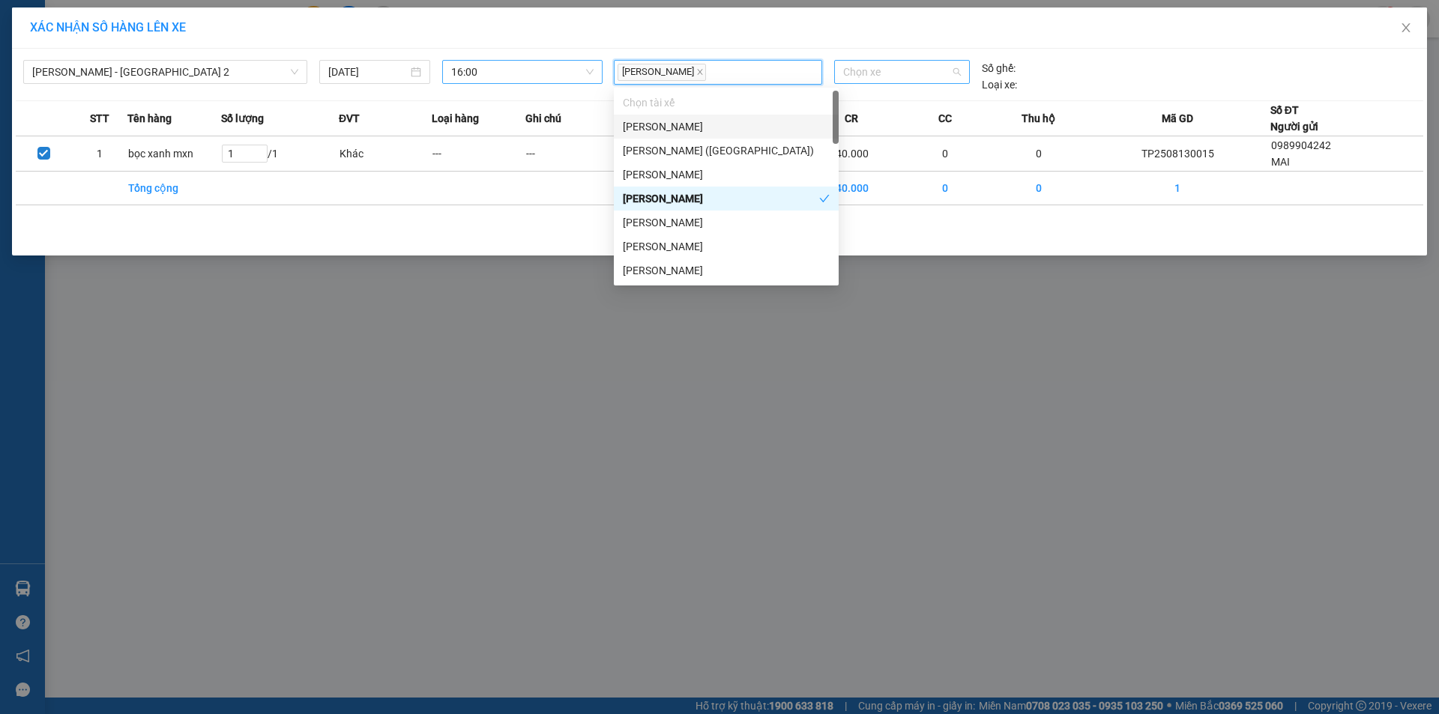
click at [879, 66] on span "Chọn xe" at bounding box center [901, 72] width 117 height 22
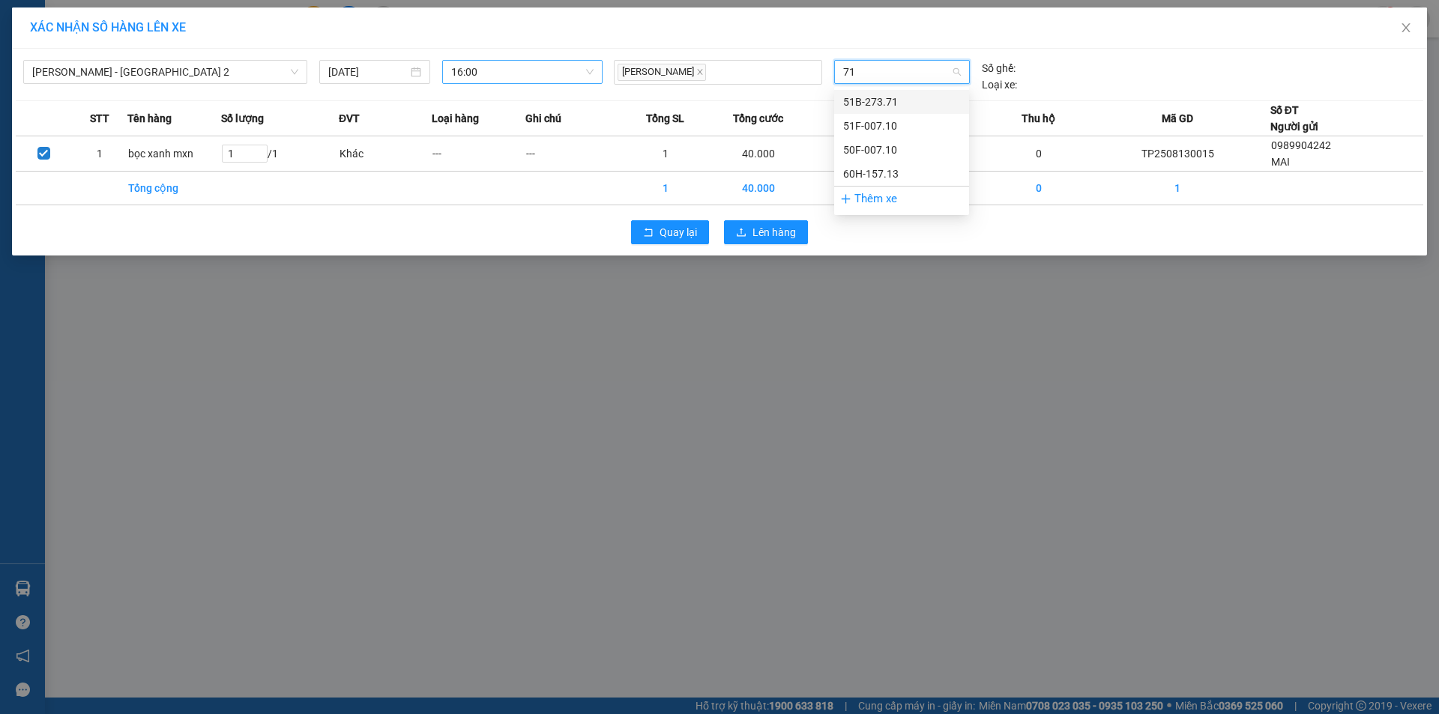
type input "713"
click at [880, 94] on div "60H-157.13" at bounding box center [901, 102] width 117 height 16
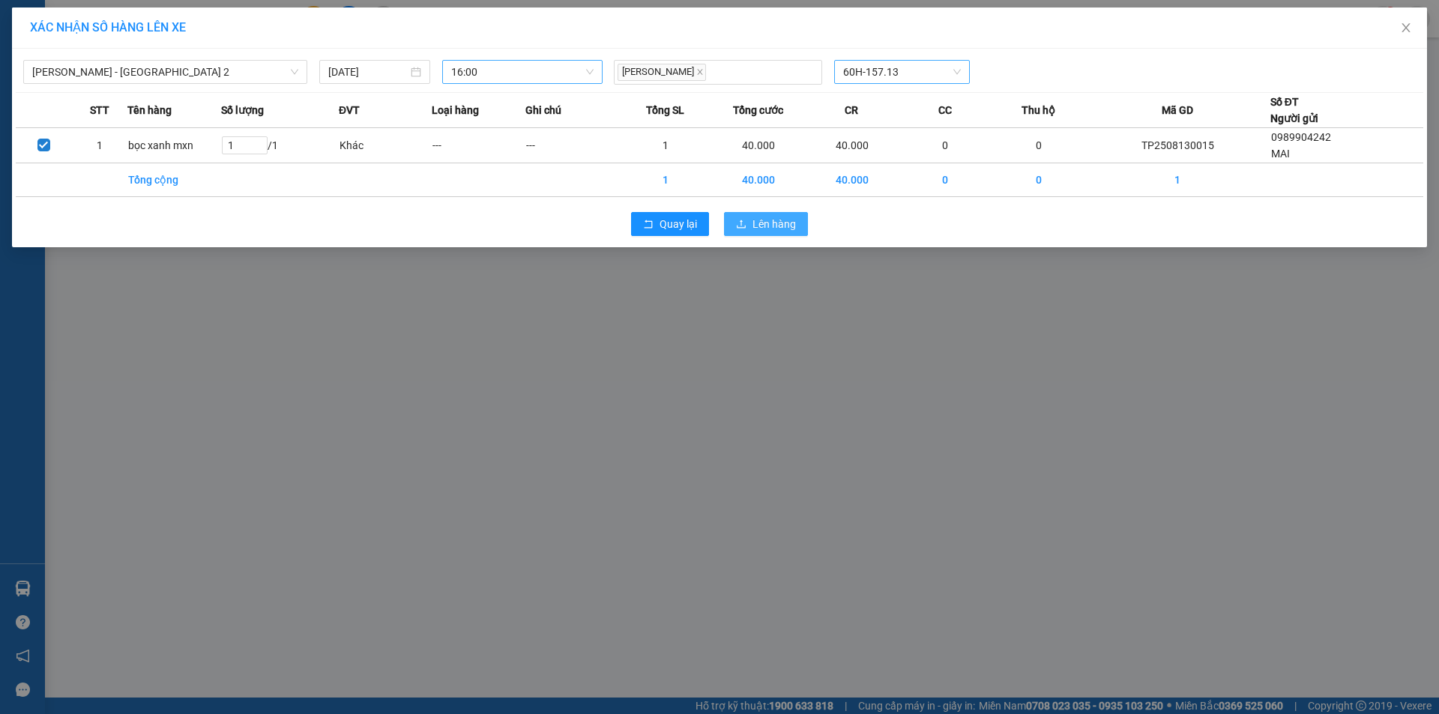
click at [776, 224] on span "Lên hàng" at bounding box center [774, 224] width 43 height 16
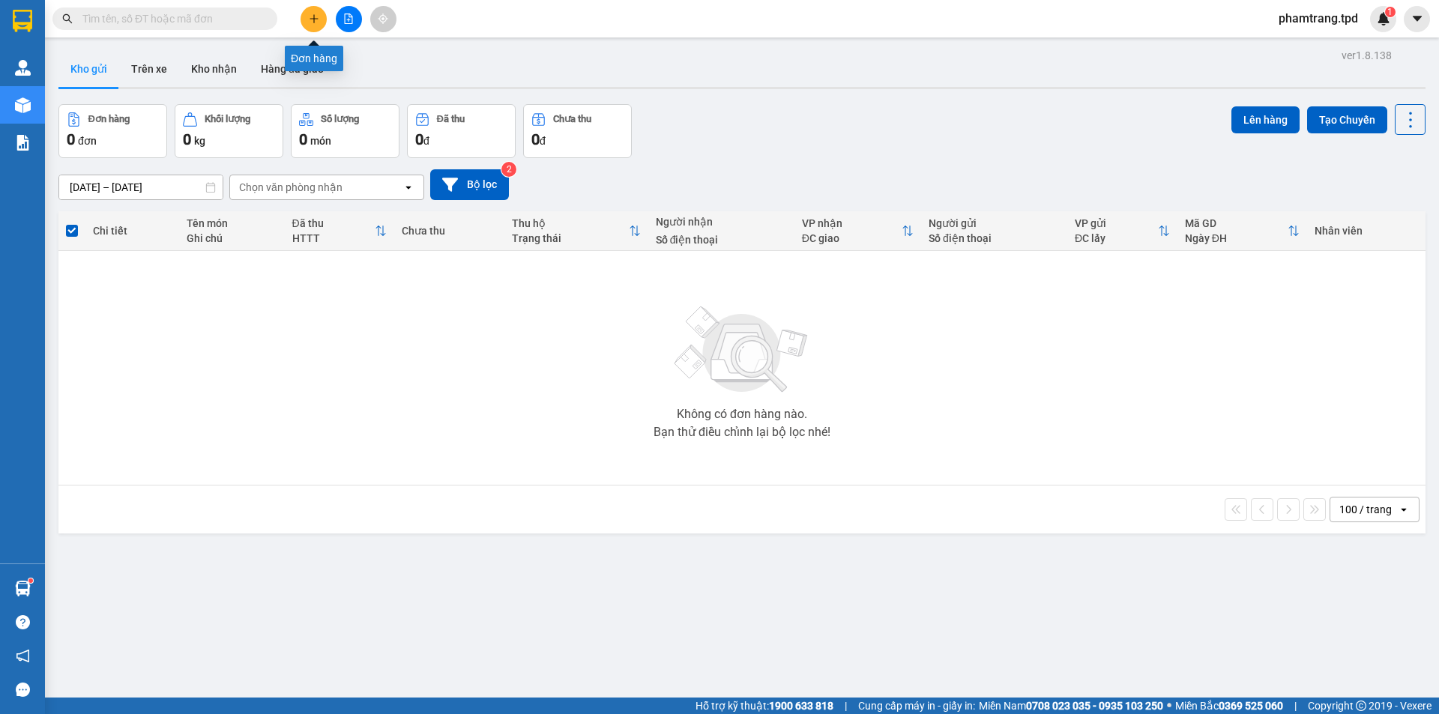
click at [323, 20] on button at bounding box center [314, 19] width 26 height 26
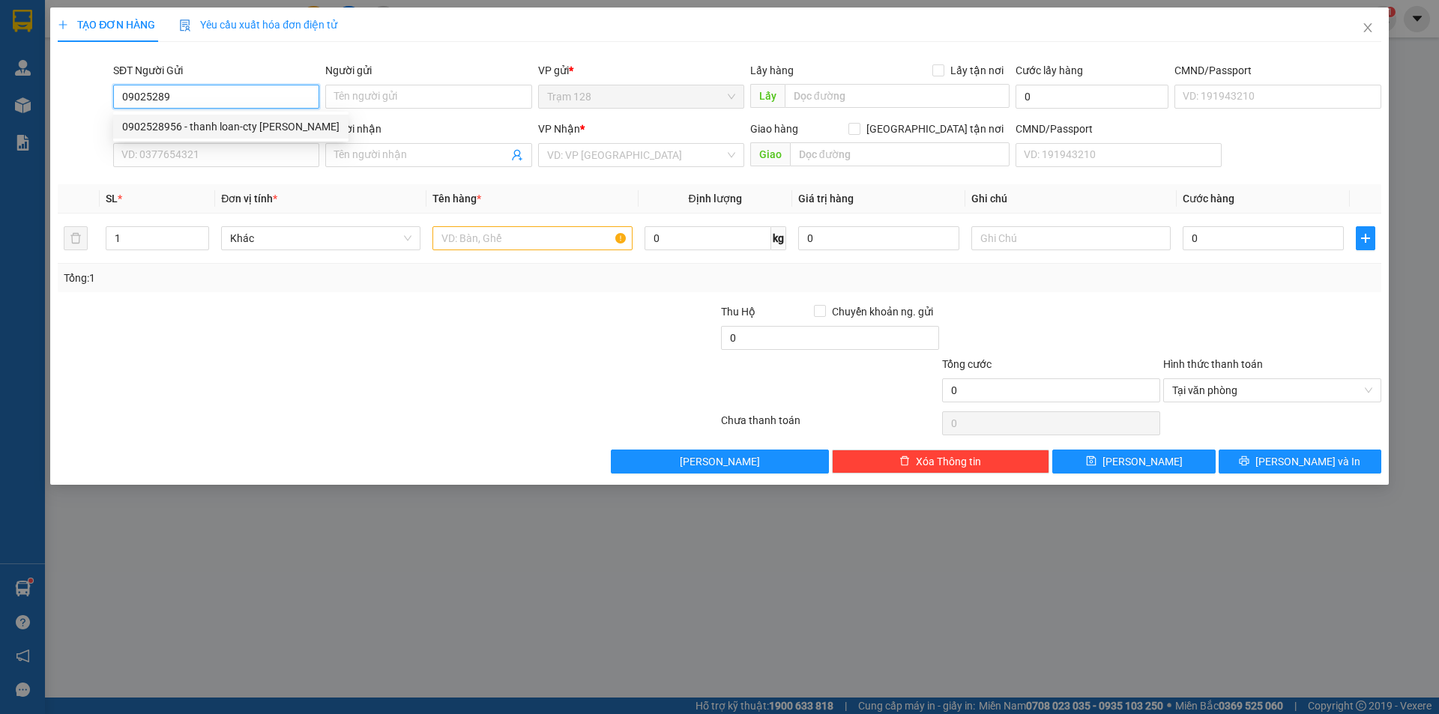
click at [160, 122] on div "0902528956 - thanh loan-cty [PERSON_NAME]" at bounding box center [230, 126] width 217 height 16
type input "0902528956"
type input "thanh loan-cty [PERSON_NAME]"
type input "0348037775"
type input "trâm"
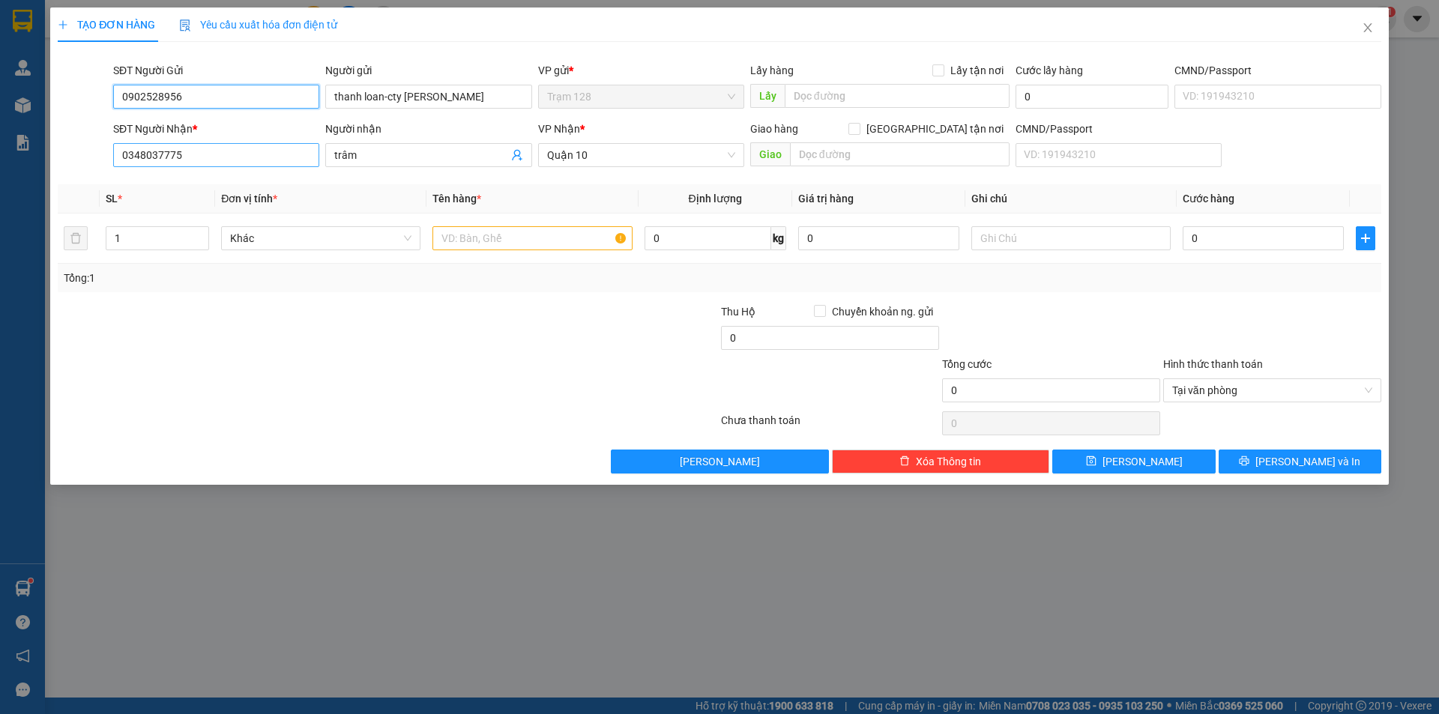
type input "0902528956"
click at [274, 154] on input "0348037775" at bounding box center [216, 155] width 206 height 24
type input "0"
click at [184, 183] on div "0703529342 - quý ( giao 7h30 sáng [DATE])" at bounding box center [223, 185] width 202 height 16
type input "0703529342"
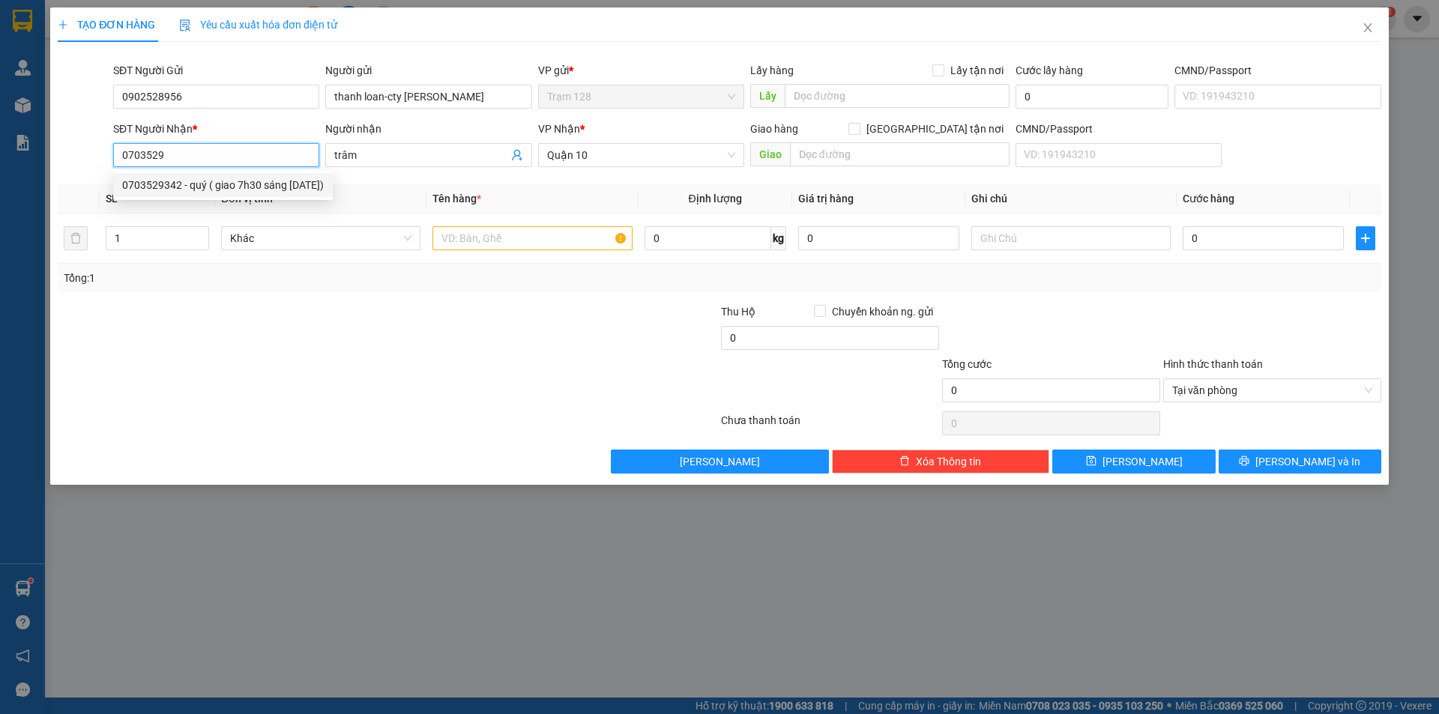
type input "quý ( giao 7h30 sáng [DATE])"
type input "300-302 f bình trị đông b [GEOGRAPHIC_DATA]"
type input "0703529342"
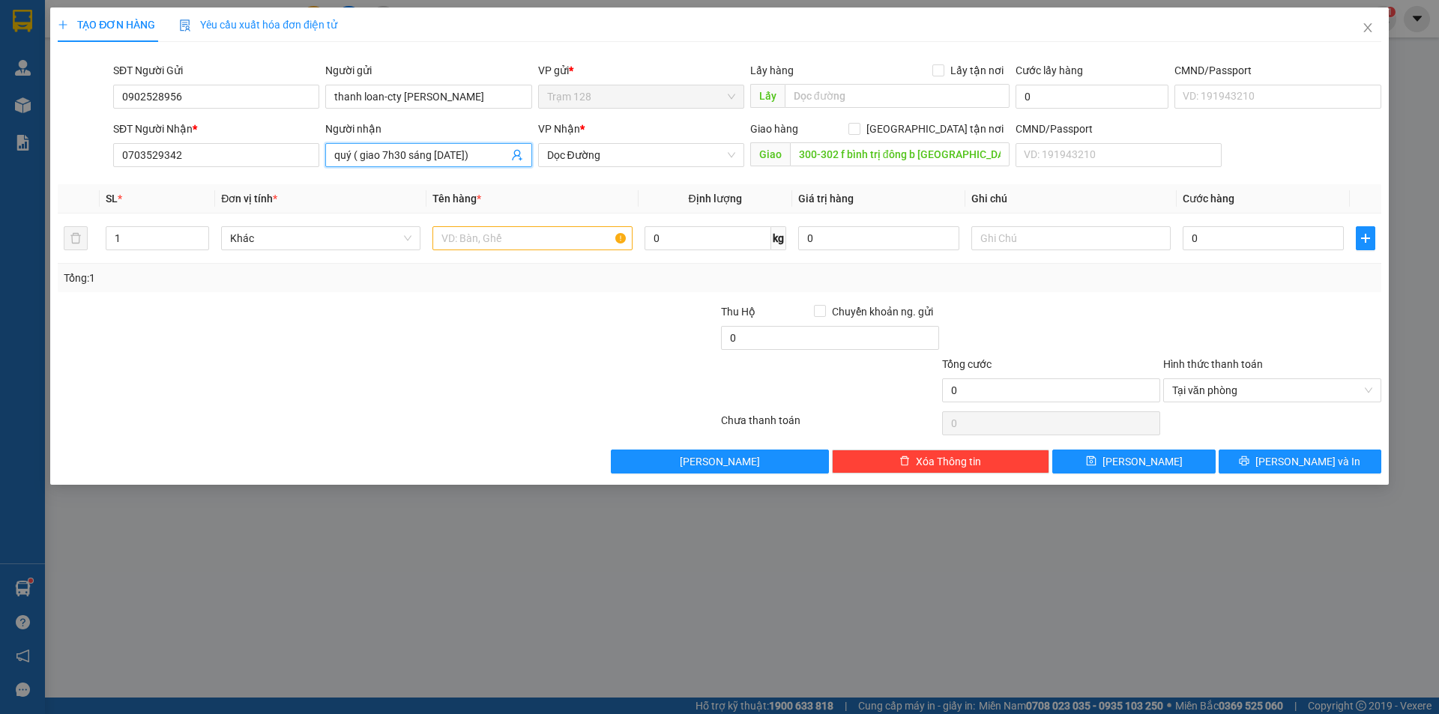
click at [511, 146] on span "quý ( giao 7h30 sáng [DATE])" at bounding box center [428, 155] width 206 height 24
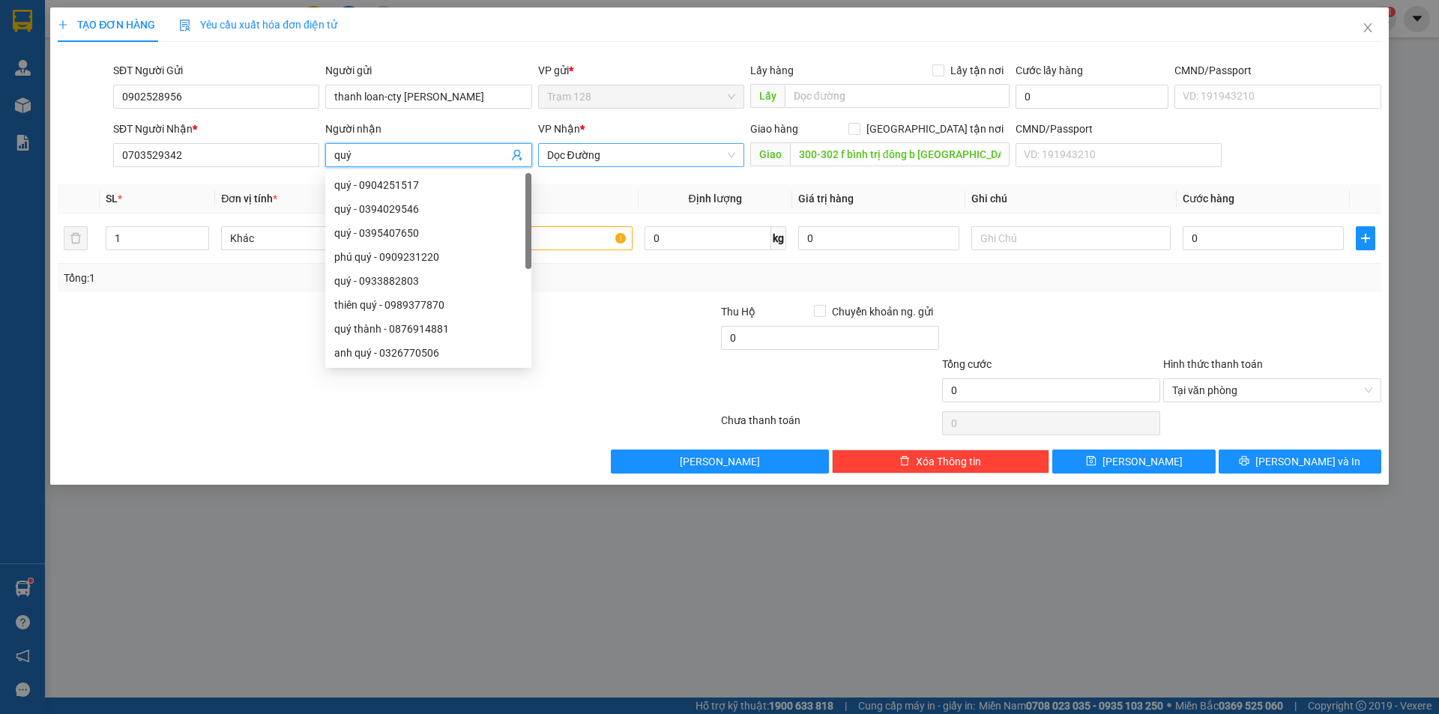
click at [642, 164] on span "Dọc Đường" at bounding box center [641, 155] width 188 height 22
type input "quý"
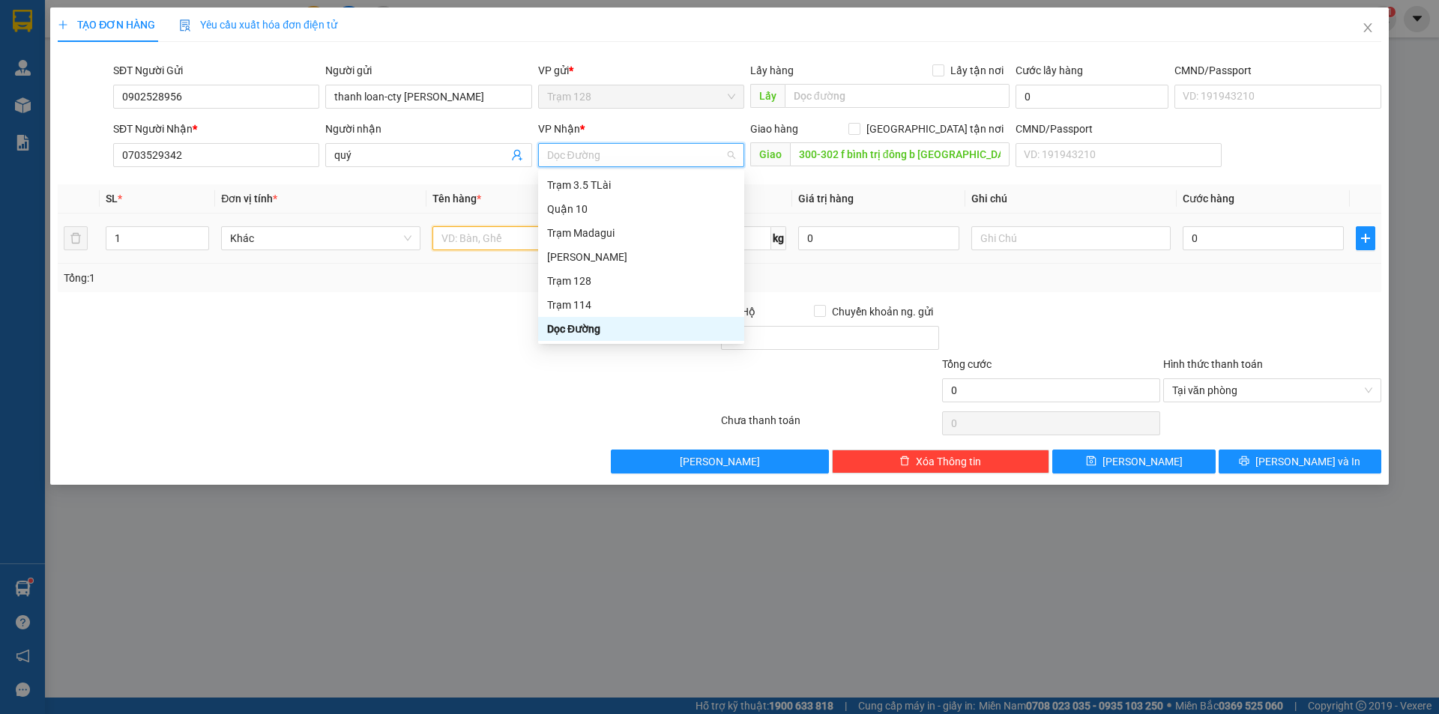
click at [487, 246] on input "text" at bounding box center [532, 238] width 199 height 24
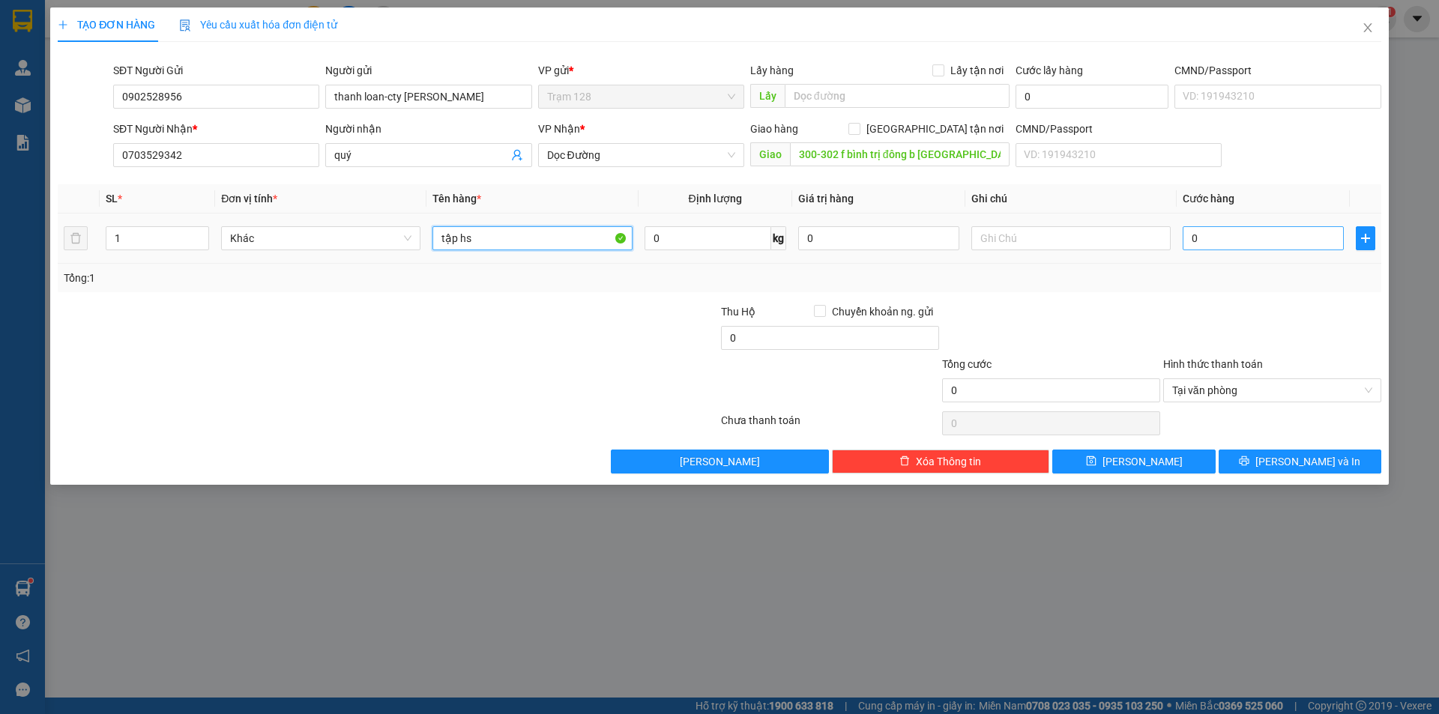
type input "tập hs"
click at [1274, 244] on input "0" at bounding box center [1263, 238] width 161 height 24
type input "4"
type input "40"
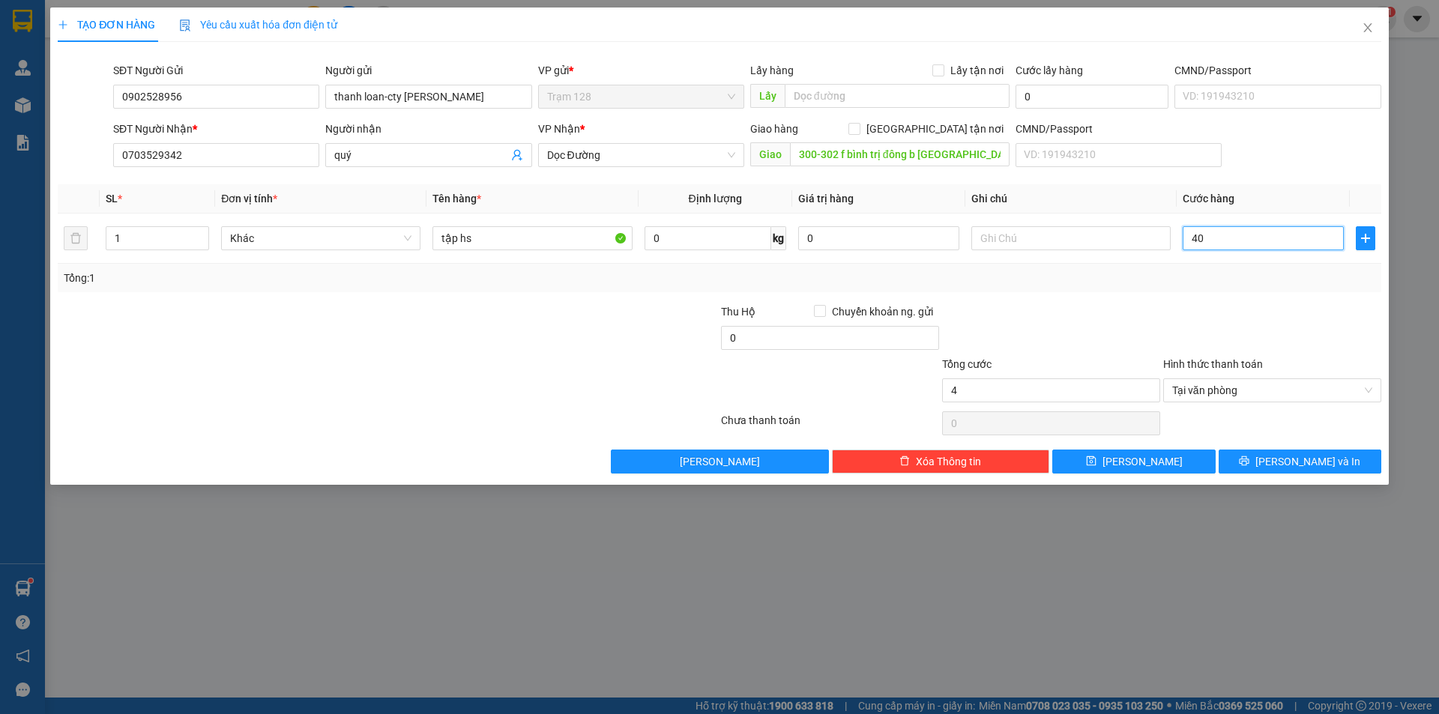
type input "40"
type input "40.000"
type input "80.000"
click at [1127, 336] on div at bounding box center [1051, 330] width 221 height 52
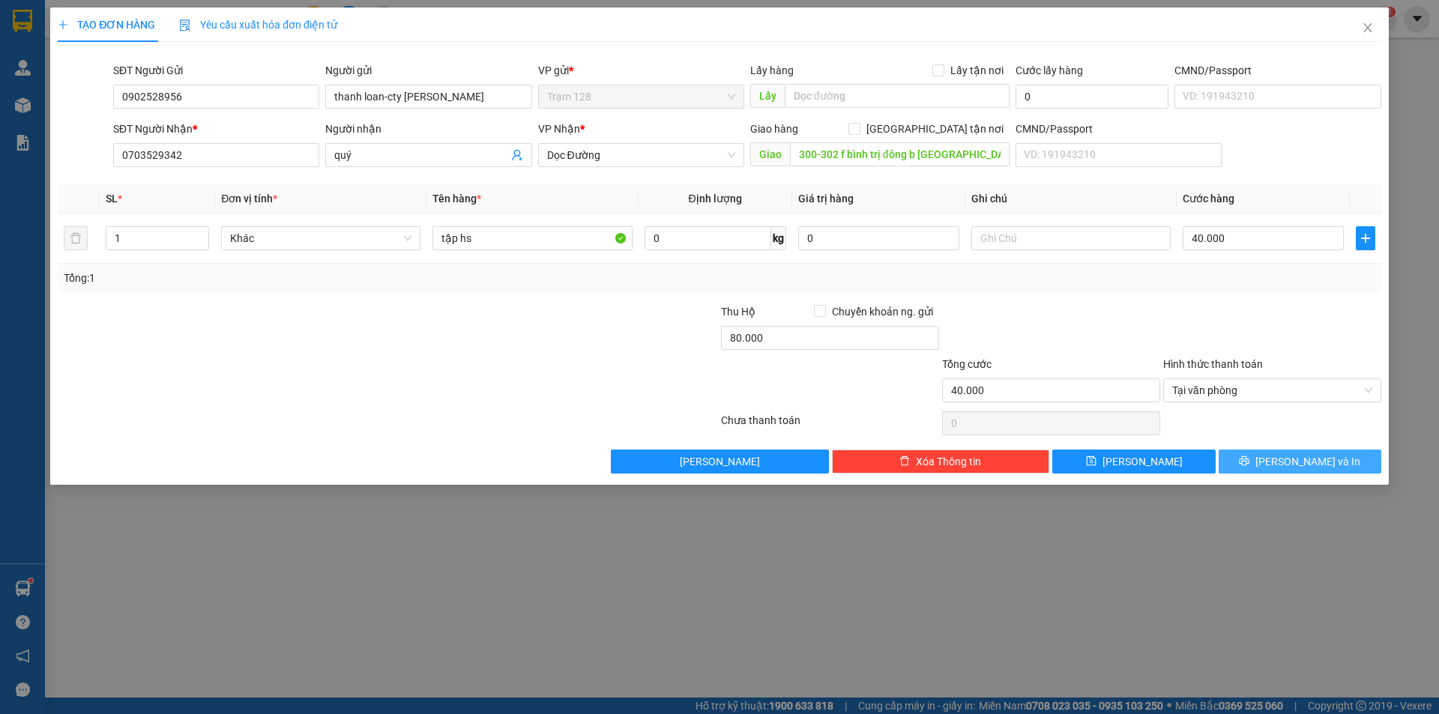
click at [1261, 463] on button "[PERSON_NAME] và In" at bounding box center [1300, 462] width 163 height 24
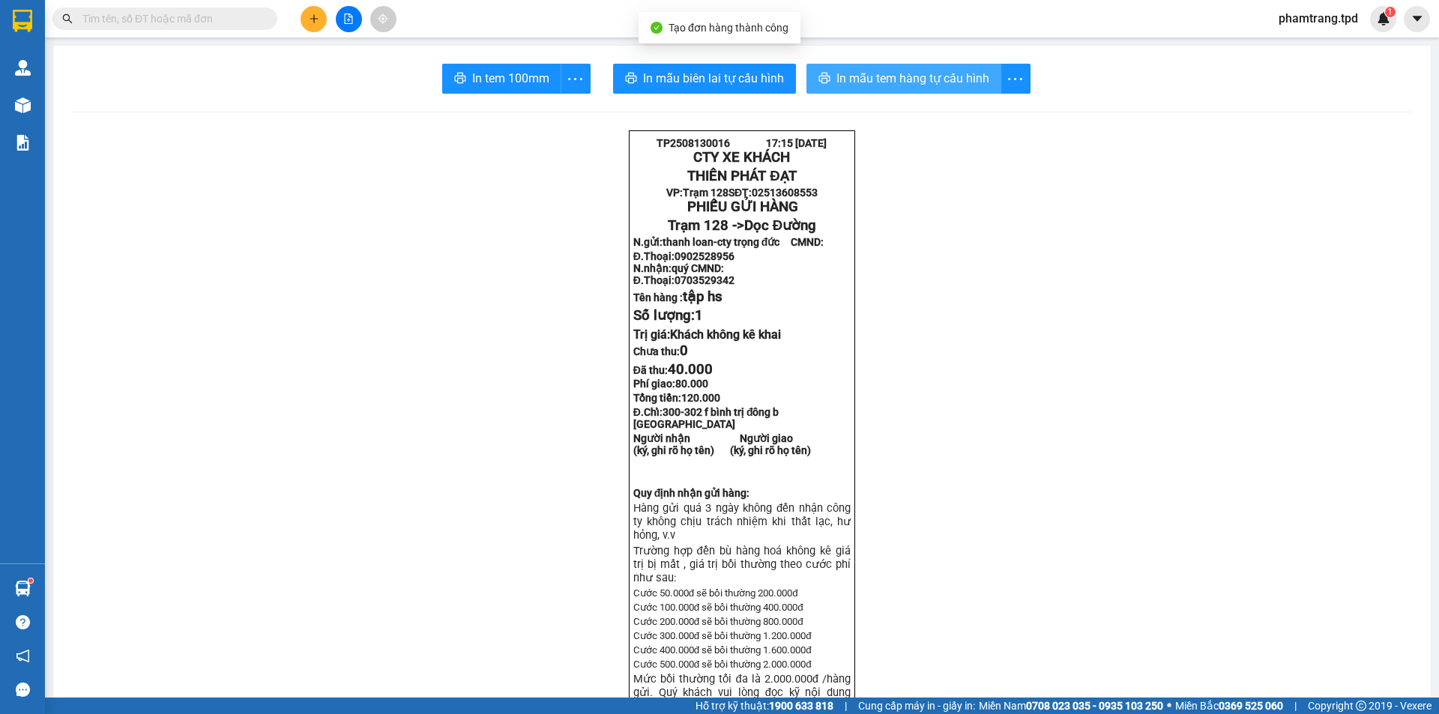
click at [843, 77] on span "In mẫu tem hàng tự cấu hình" at bounding box center [913, 78] width 153 height 19
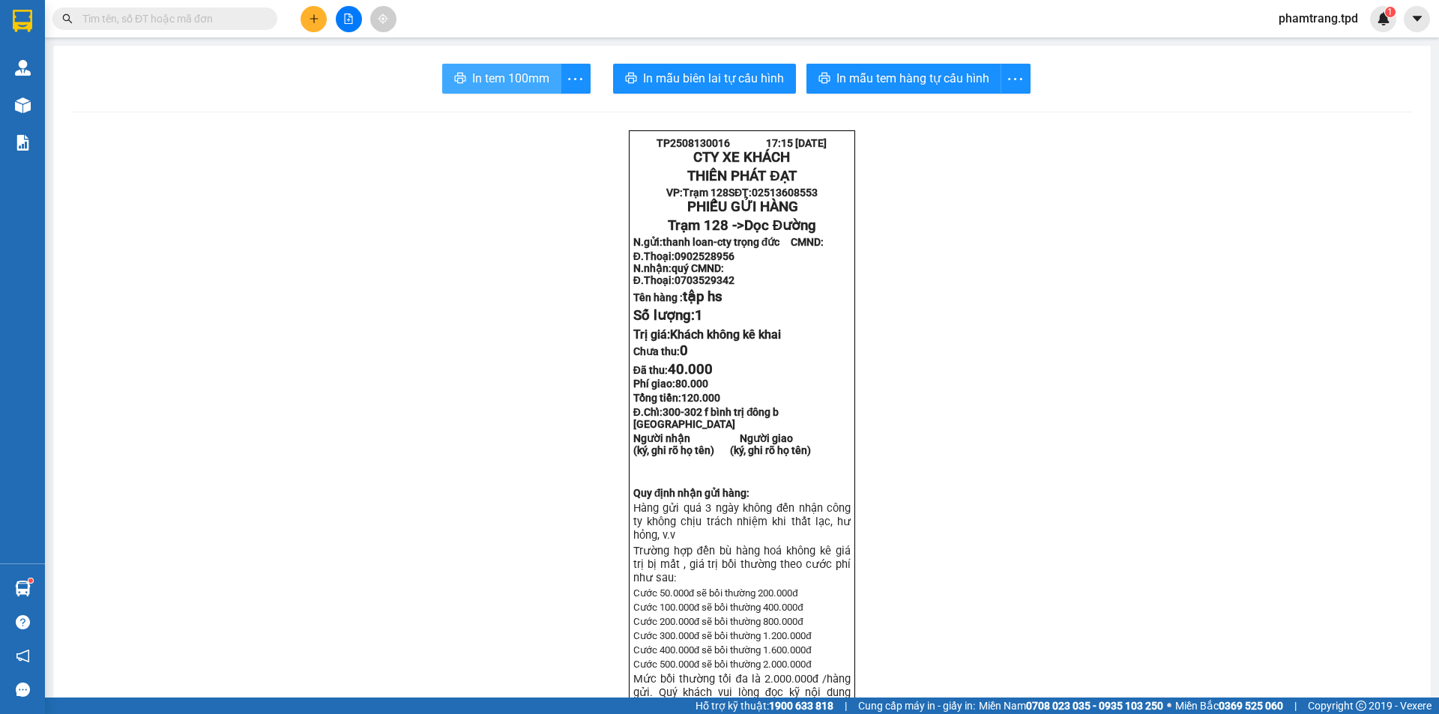
click at [511, 67] on button "In tem 100mm" at bounding box center [501, 79] width 119 height 30
click at [306, 18] on button at bounding box center [314, 19] width 26 height 26
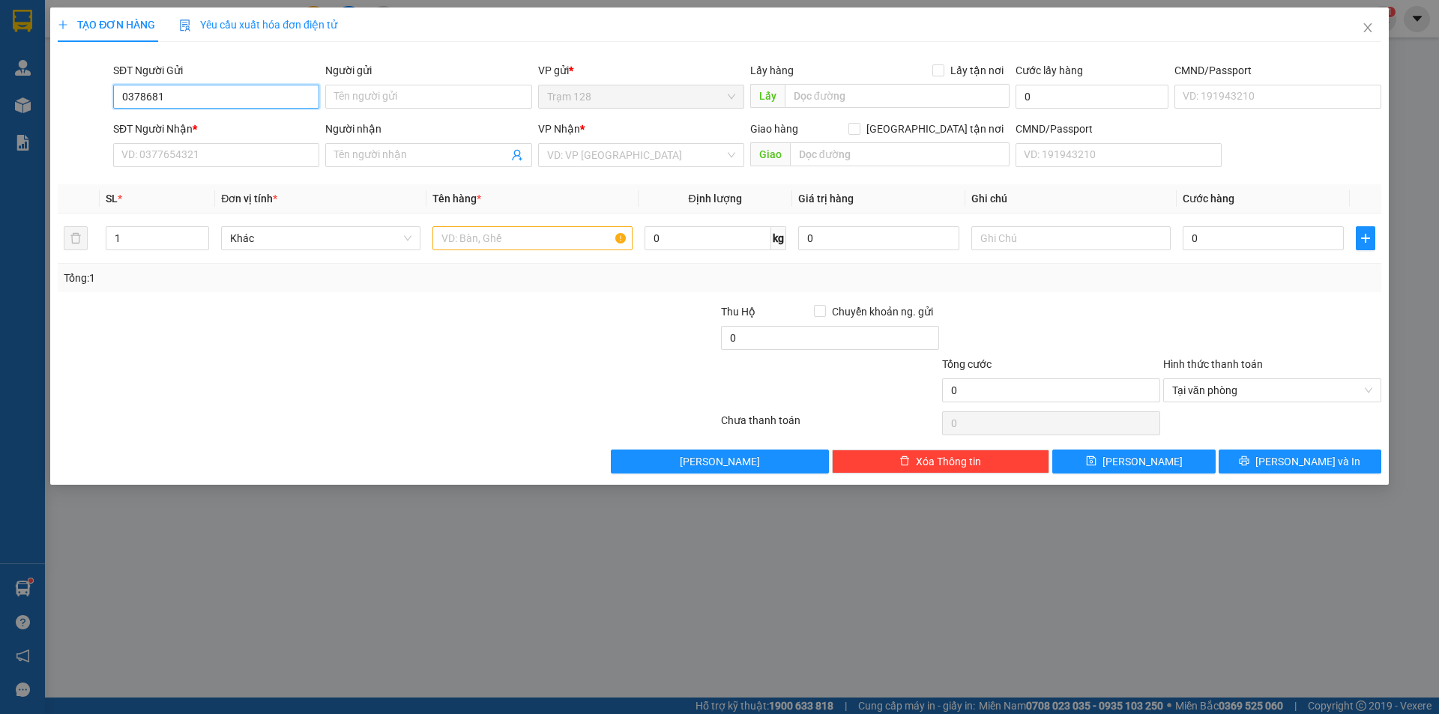
click at [214, 91] on input "0378681" at bounding box center [216, 97] width 206 height 24
click at [216, 97] on input "0378681" at bounding box center [216, 97] width 206 height 24
type input "0"
click at [168, 124] on div "02516516789 - nk [PERSON_NAME]" at bounding box center [216, 126] width 188 height 16
type input "02516516789"
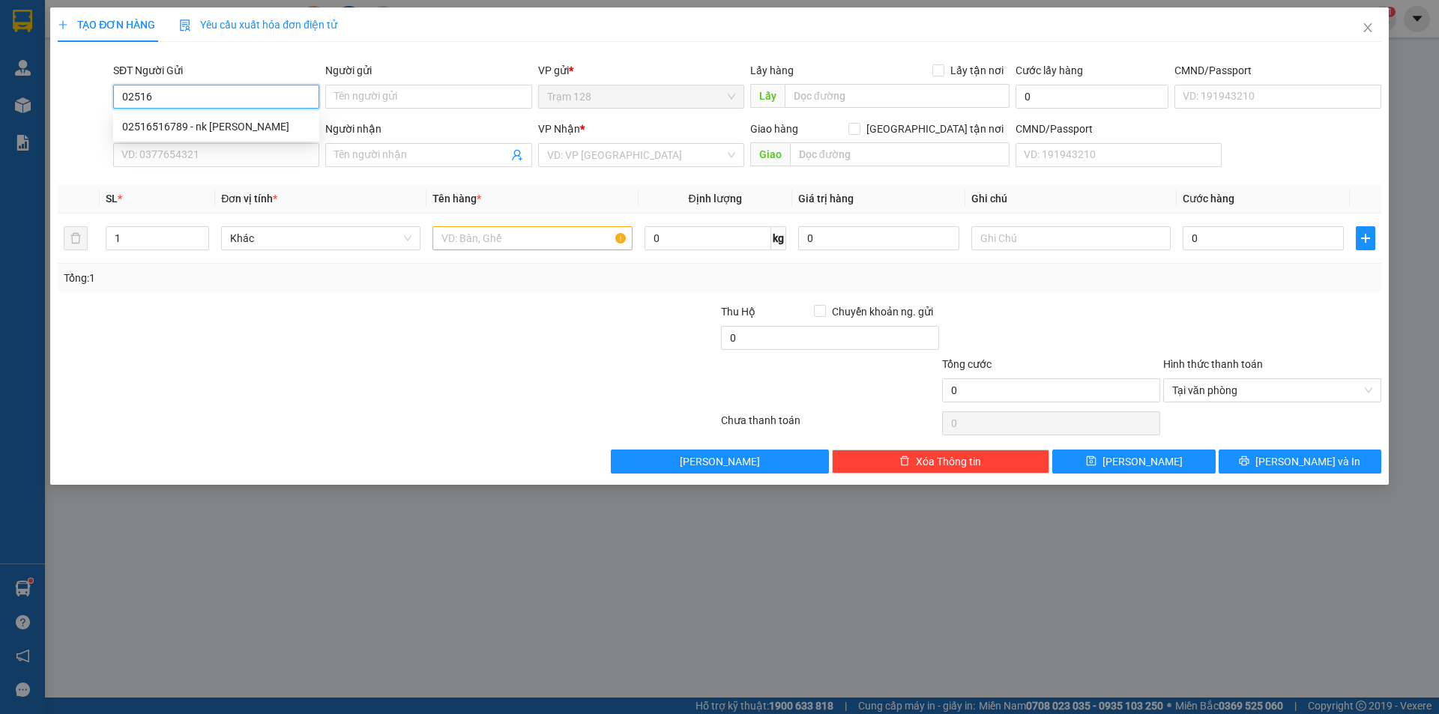
type input "nk [PERSON_NAME]"
type input "0931165469"
type input "IPS dental lab"
type input "051186000043"
type input "02516516789"
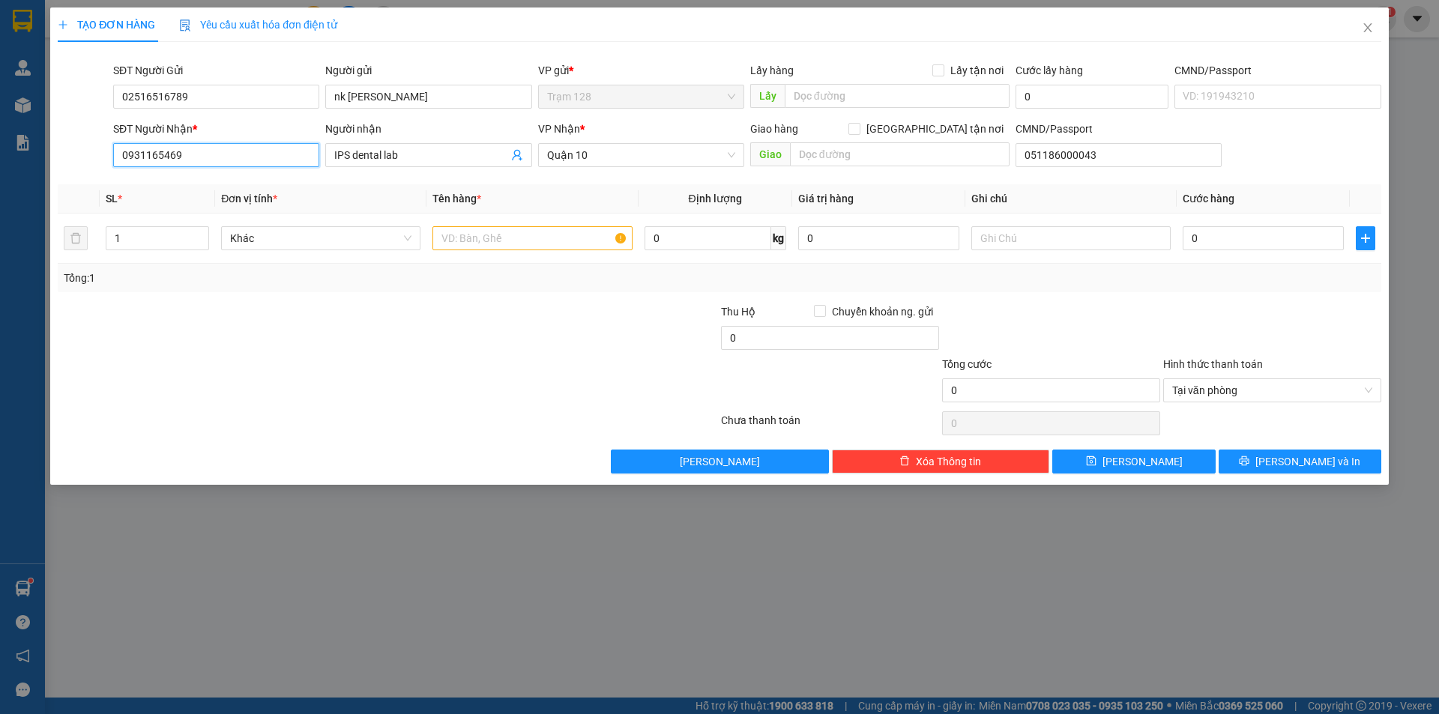
click at [221, 163] on input "0931165469" at bounding box center [216, 155] width 206 height 24
type input "0"
click at [217, 162] on input "0378681989" at bounding box center [216, 155] width 206 height 24
type input "0378681989"
click at [406, 151] on input "IPS dental lab" at bounding box center [420, 155] width 173 height 16
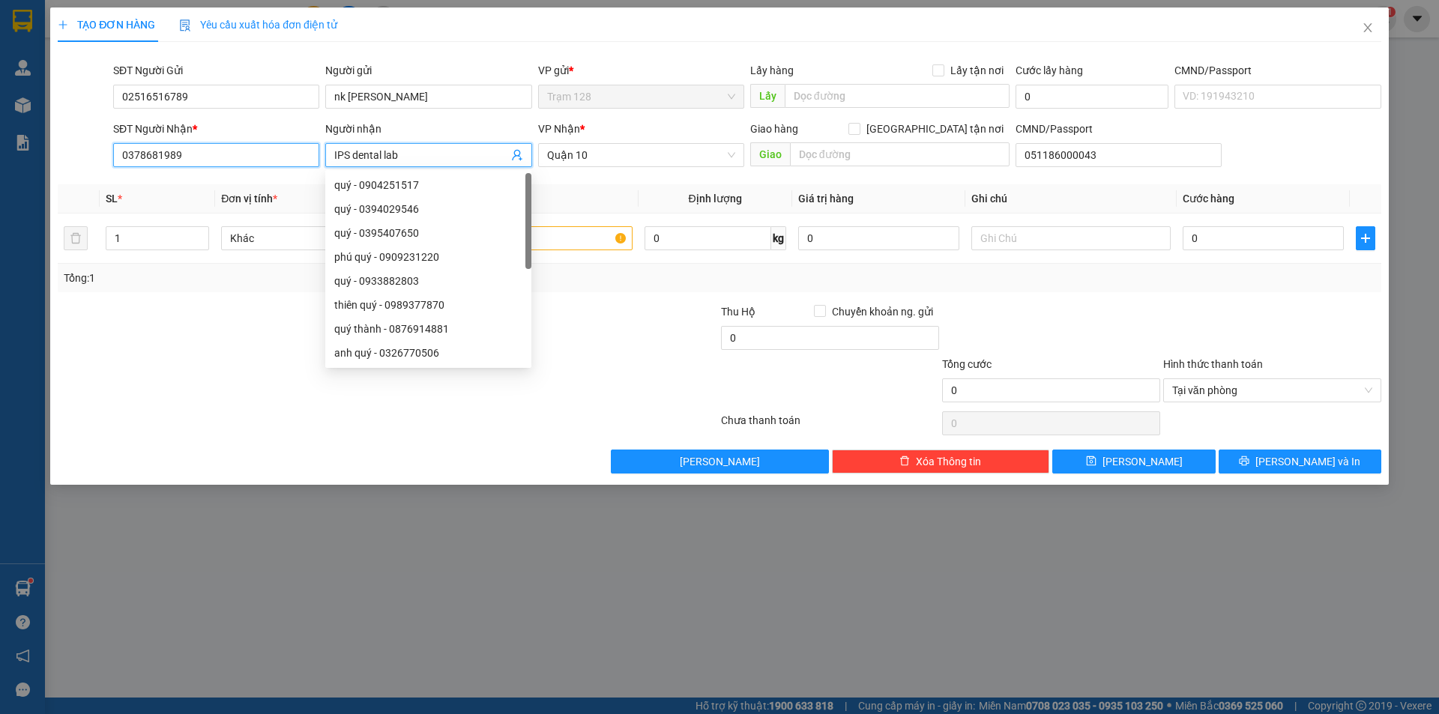
click at [244, 154] on input "0378681989" at bounding box center [216, 155] width 206 height 24
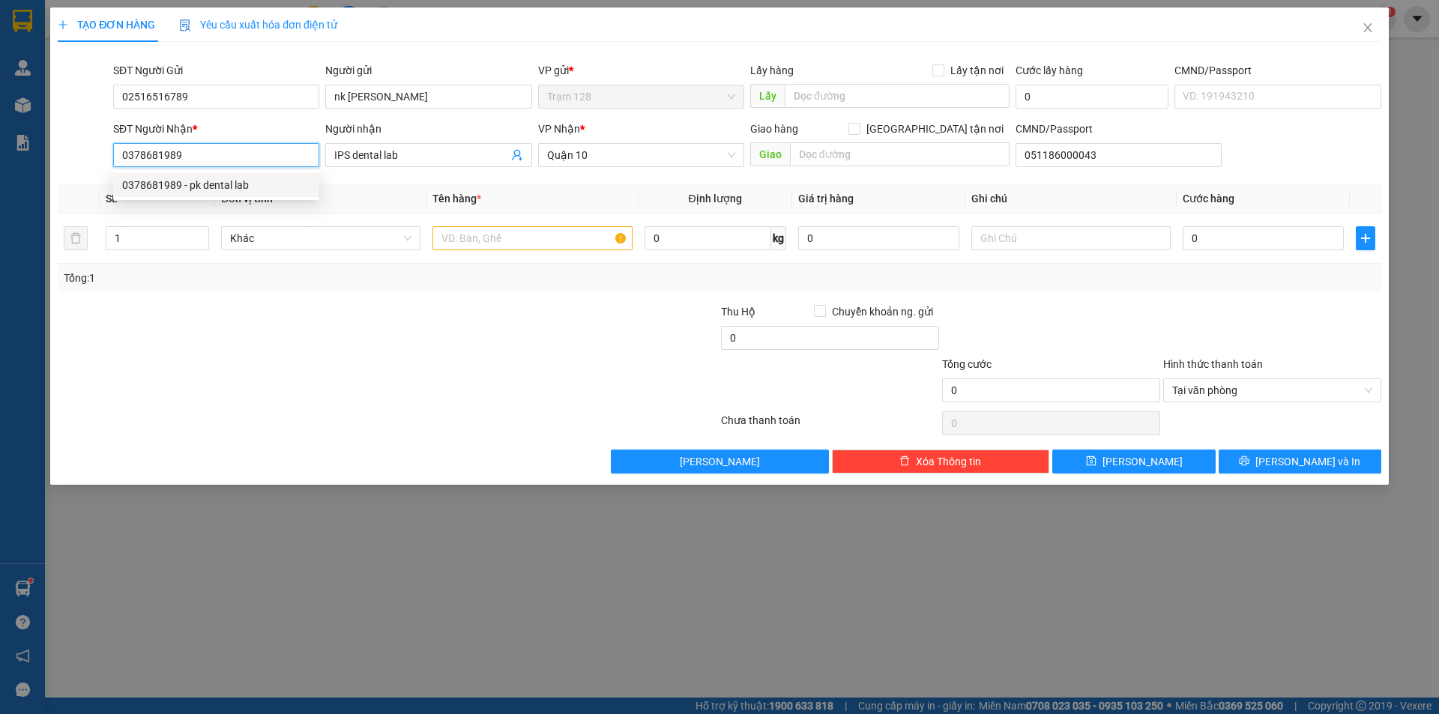
click at [217, 181] on div "0378681989 - pk dental lab" at bounding box center [216, 185] width 188 height 16
type input "pk dental lab"
click at [484, 244] on input "text" at bounding box center [532, 238] width 199 height 24
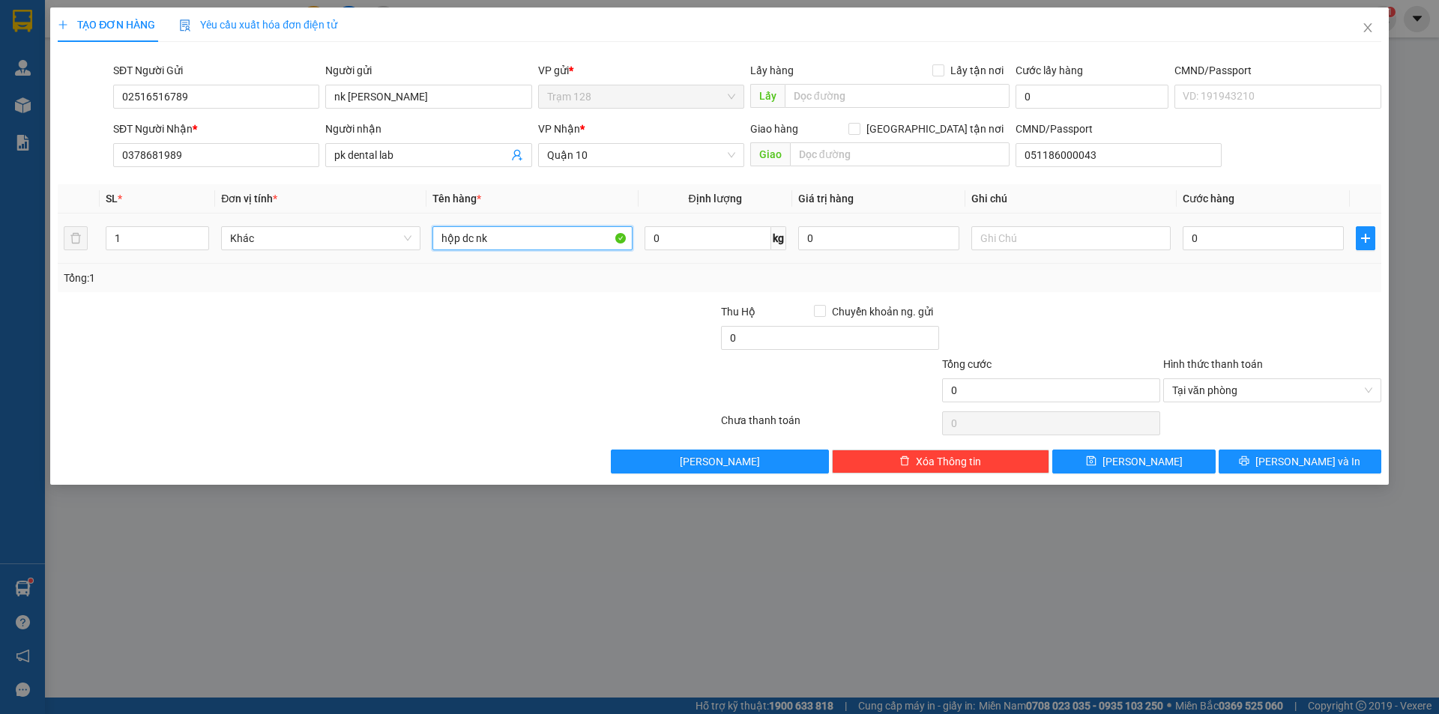
type input "hộp dc nk"
type input "500.000"
type input "4"
type input "40"
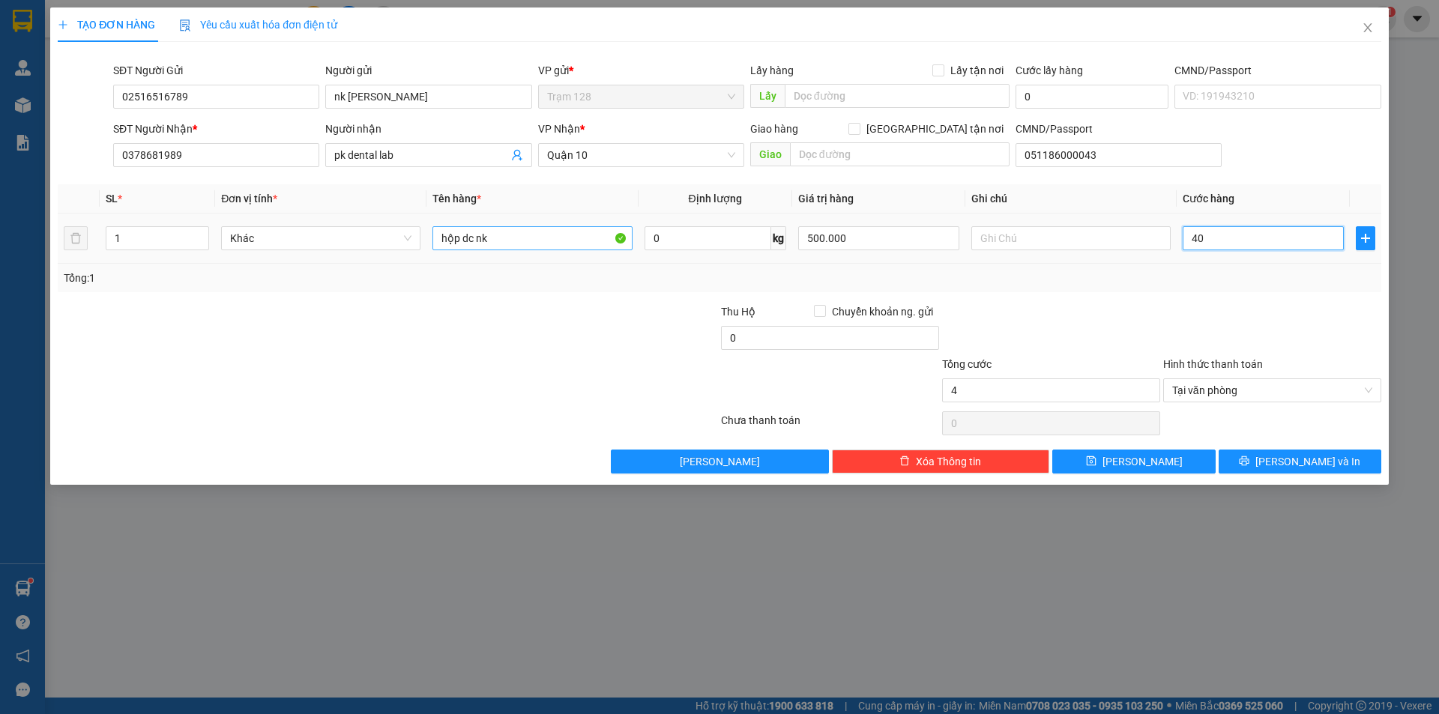
type input "40"
type input "40.000"
click at [1332, 456] on button "[PERSON_NAME] và In" at bounding box center [1300, 462] width 163 height 24
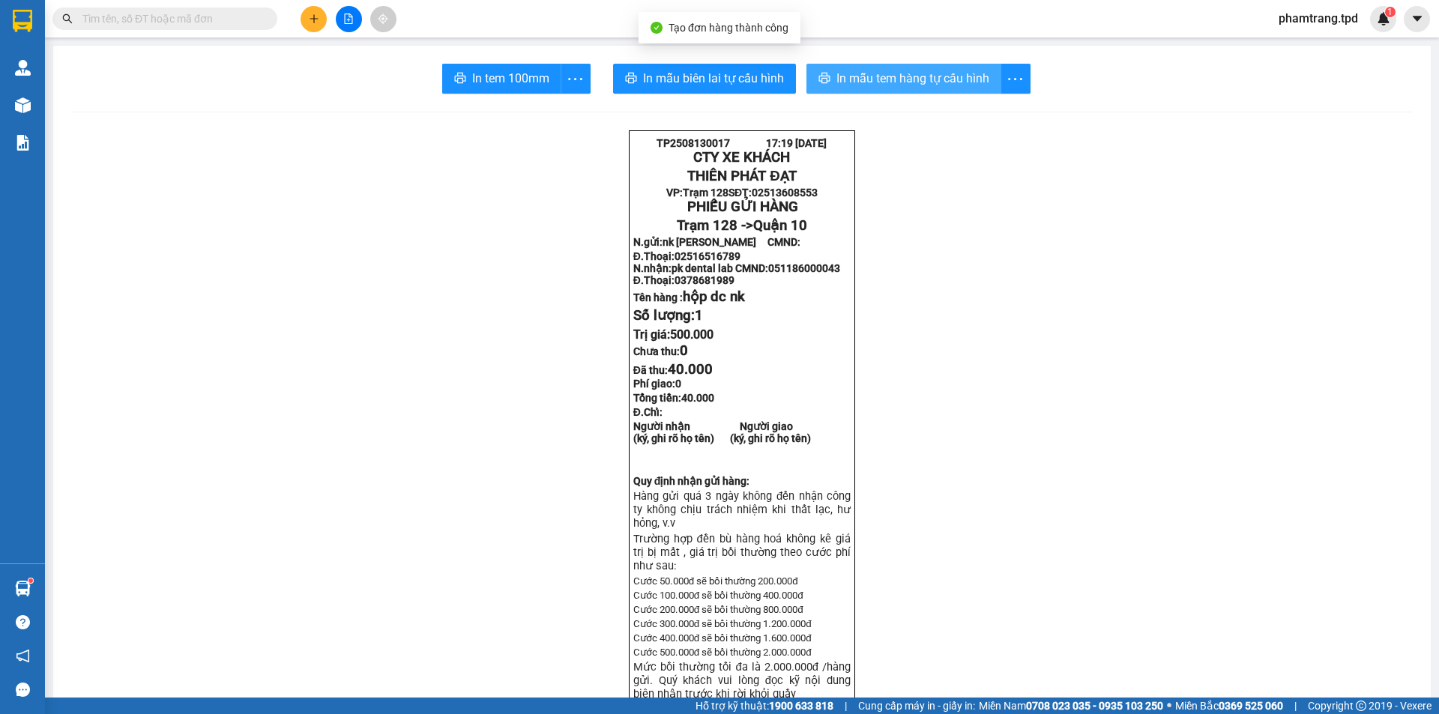
click at [840, 74] on span "In mẫu tem hàng tự cấu hình" at bounding box center [913, 78] width 153 height 19
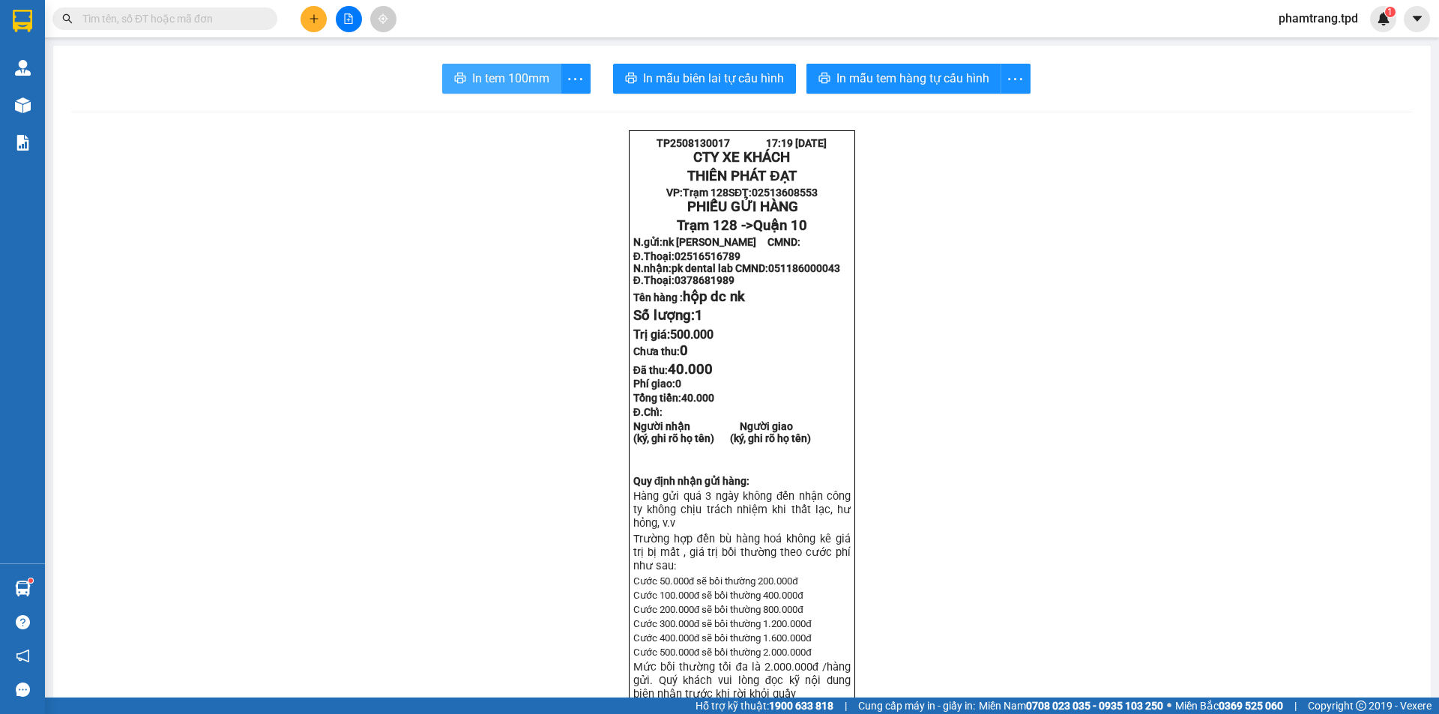
click at [474, 74] on span "In tem 100mm" at bounding box center [510, 78] width 77 height 19
drag, startPoint x: 145, startPoint y: 21, endPoint x: 168, endPoint y: 22, distance: 22.5
click at [147, 22] on input "text" at bounding box center [170, 18] width 177 height 16
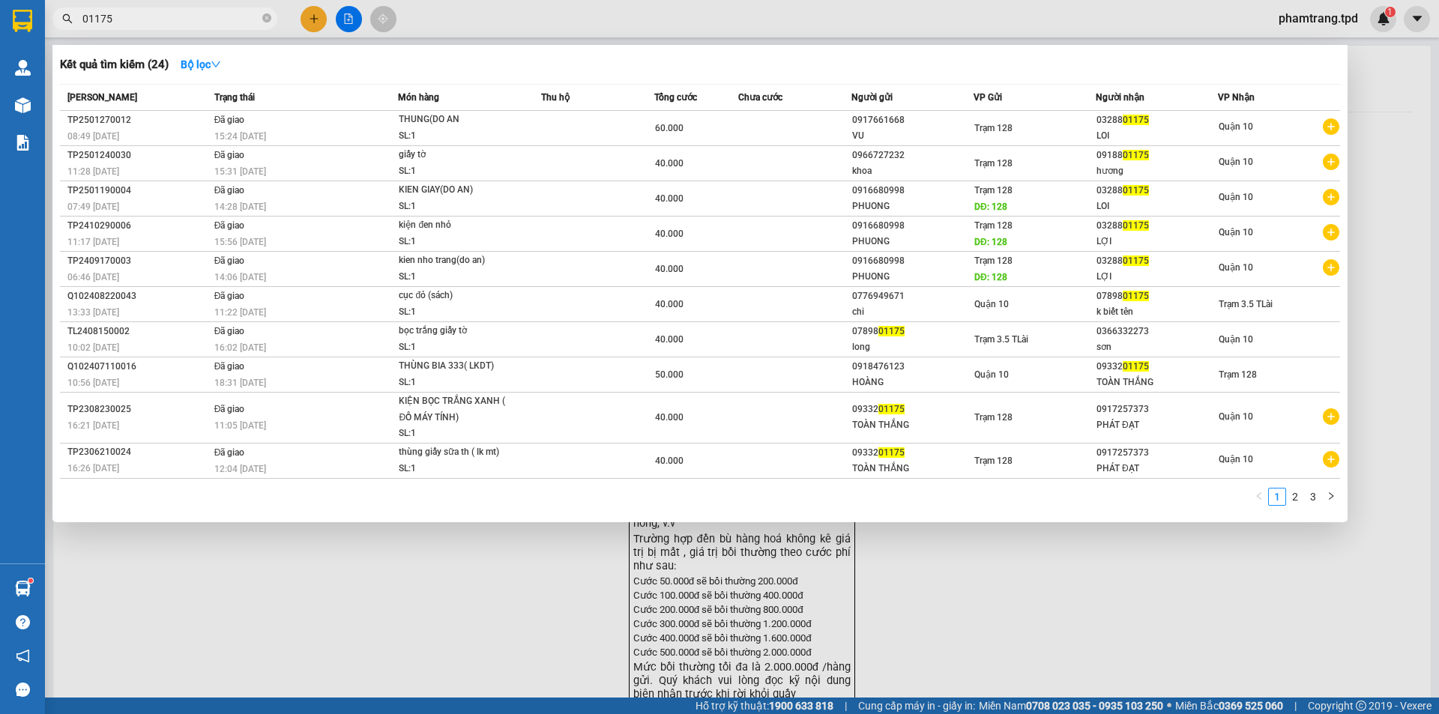
drag, startPoint x: 1048, startPoint y: 123, endPoint x: 1065, endPoint y: 62, distance: 63.1
click at [1065, 62] on div "Kết quả tìm kiếm ( 24 ) Bộ lọc Mã ĐH Trạng thái Món hàng Thu hộ Tổng cước Chưa …" at bounding box center [699, 283] width 1295 height 477
click at [88, 19] on input "01175" at bounding box center [170, 18] width 177 height 16
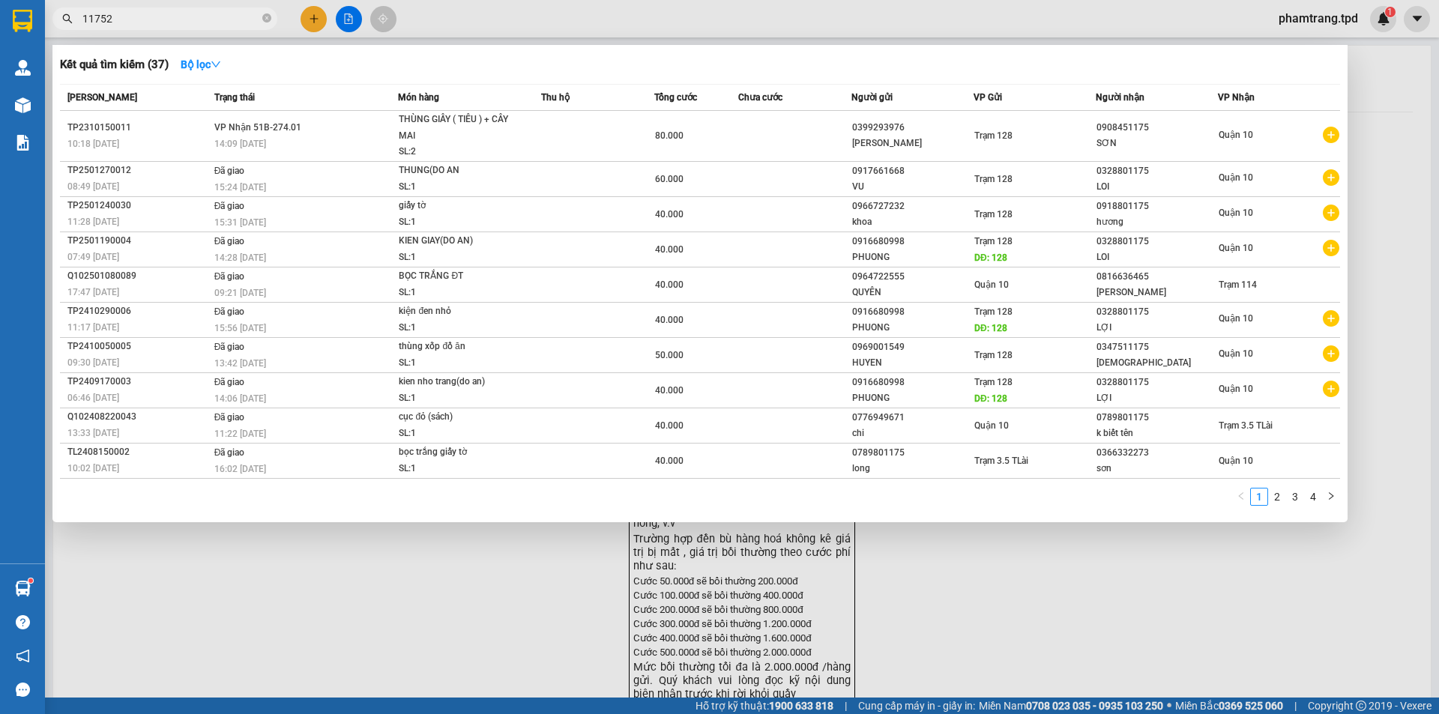
type input "11752"
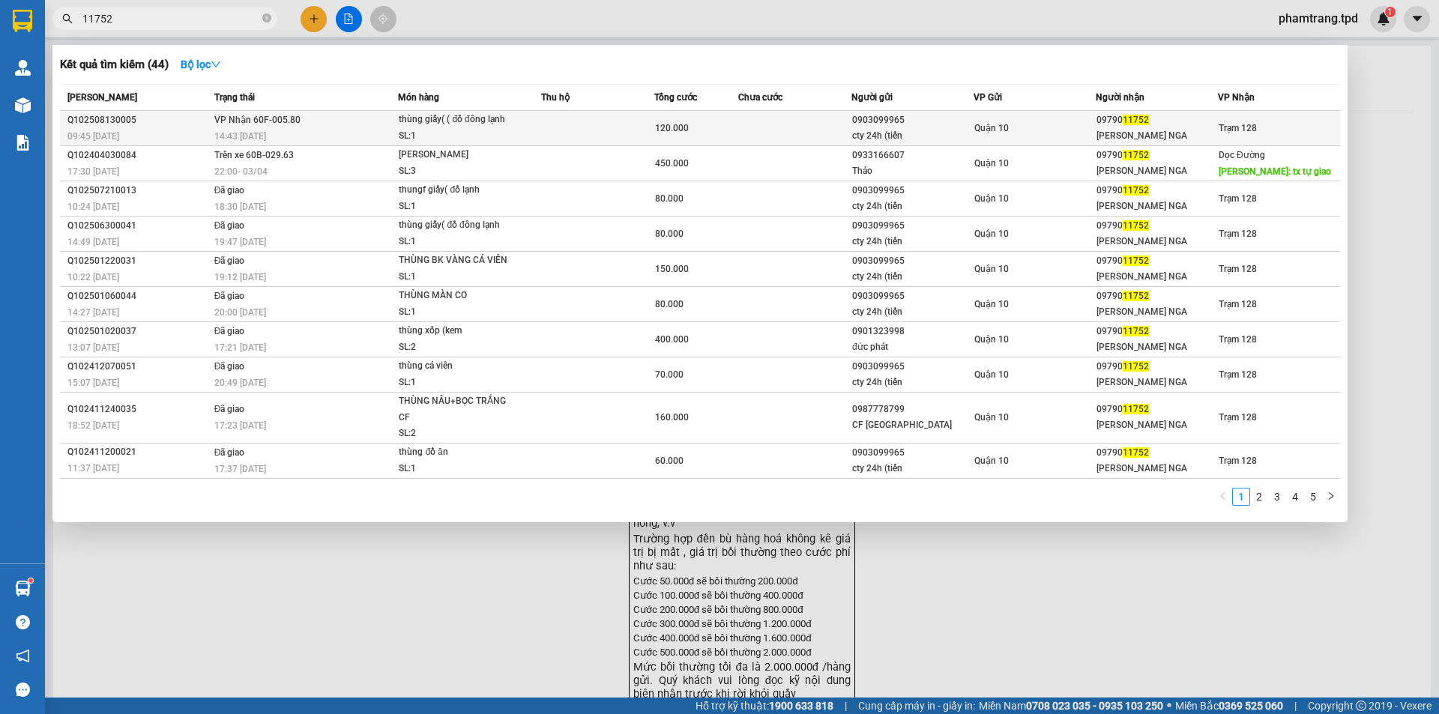
click at [995, 123] on span "Quận 10" at bounding box center [991, 128] width 34 height 10
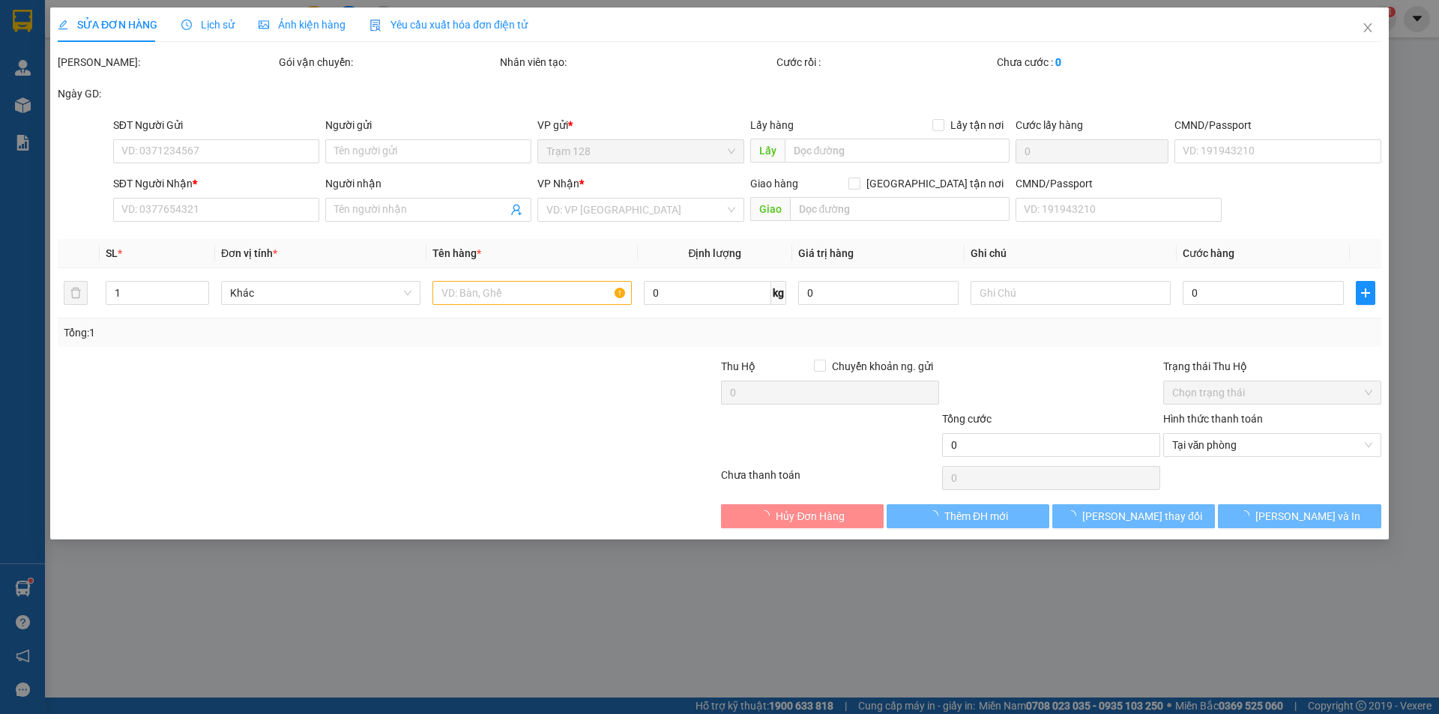
type input "0903099965"
type input "cty 24h (tiến"
type input "034080013553"
type input "0979011752"
type input "[PERSON_NAME] NGA"
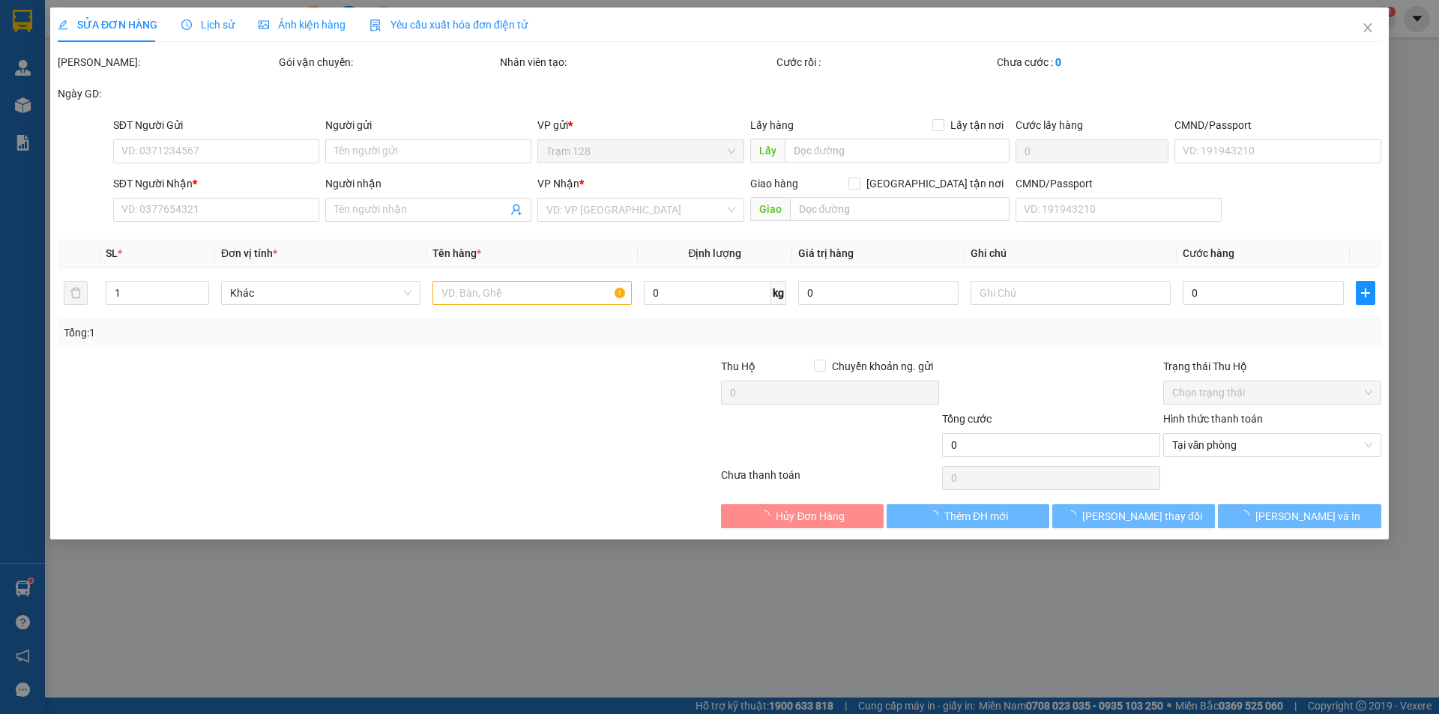
type input "120.000"
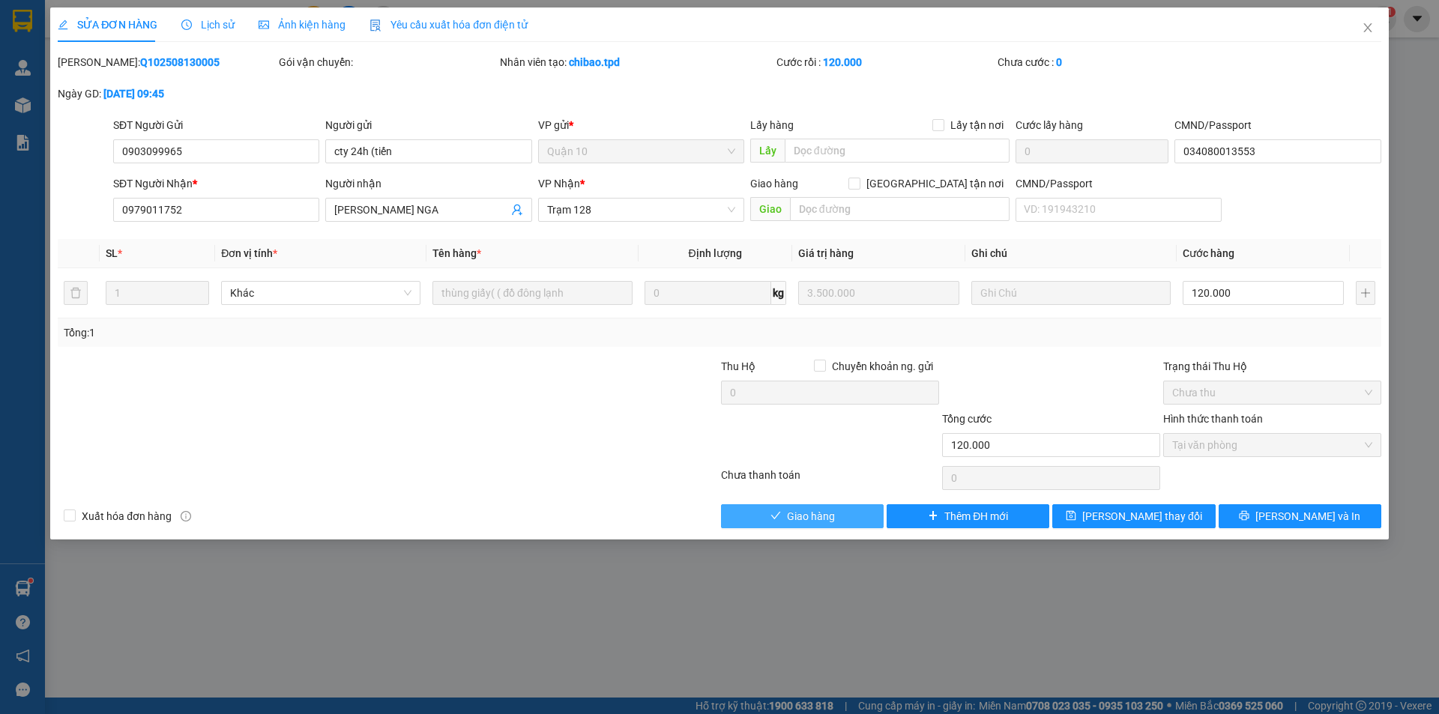
click at [814, 519] on span "Giao hàng" at bounding box center [811, 516] width 48 height 16
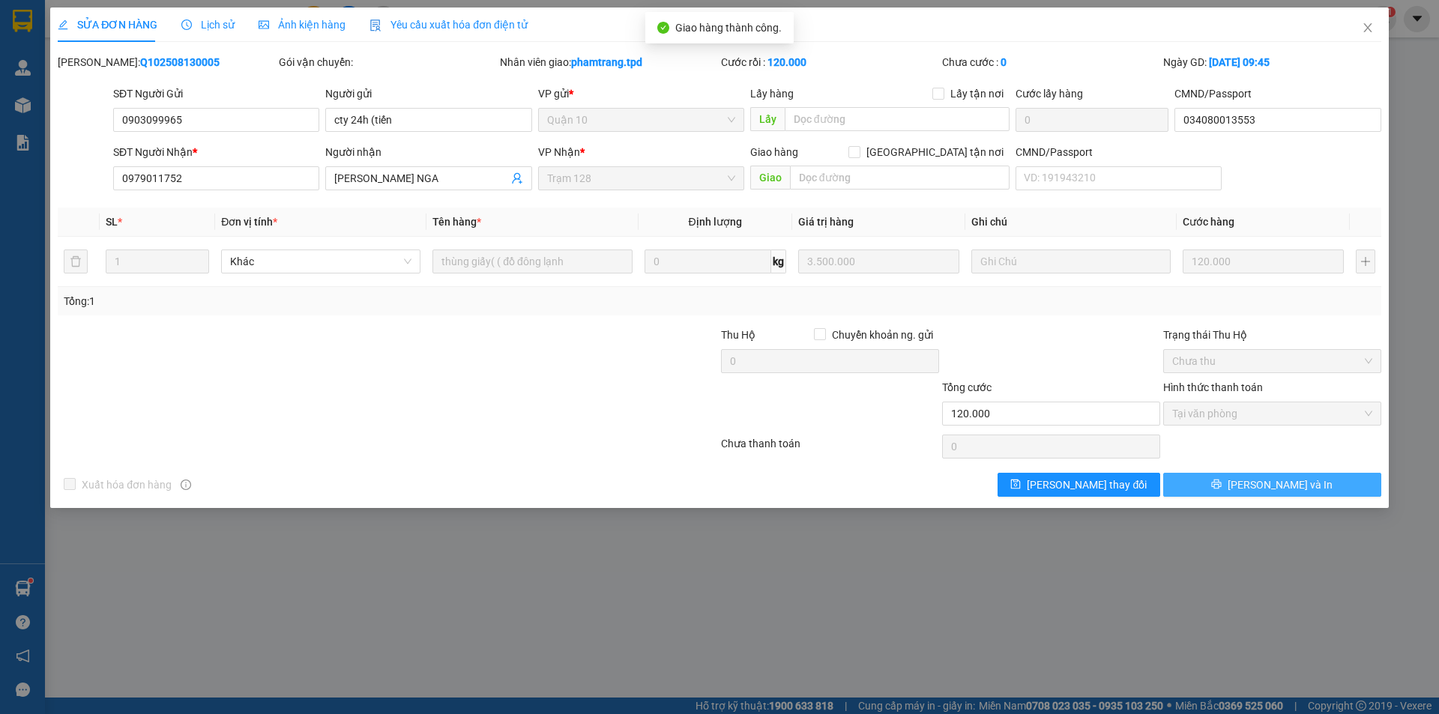
click at [1291, 489] on span "[PERSON_NAME] và In" at bounding box center [1280, 485] width 105 height 16
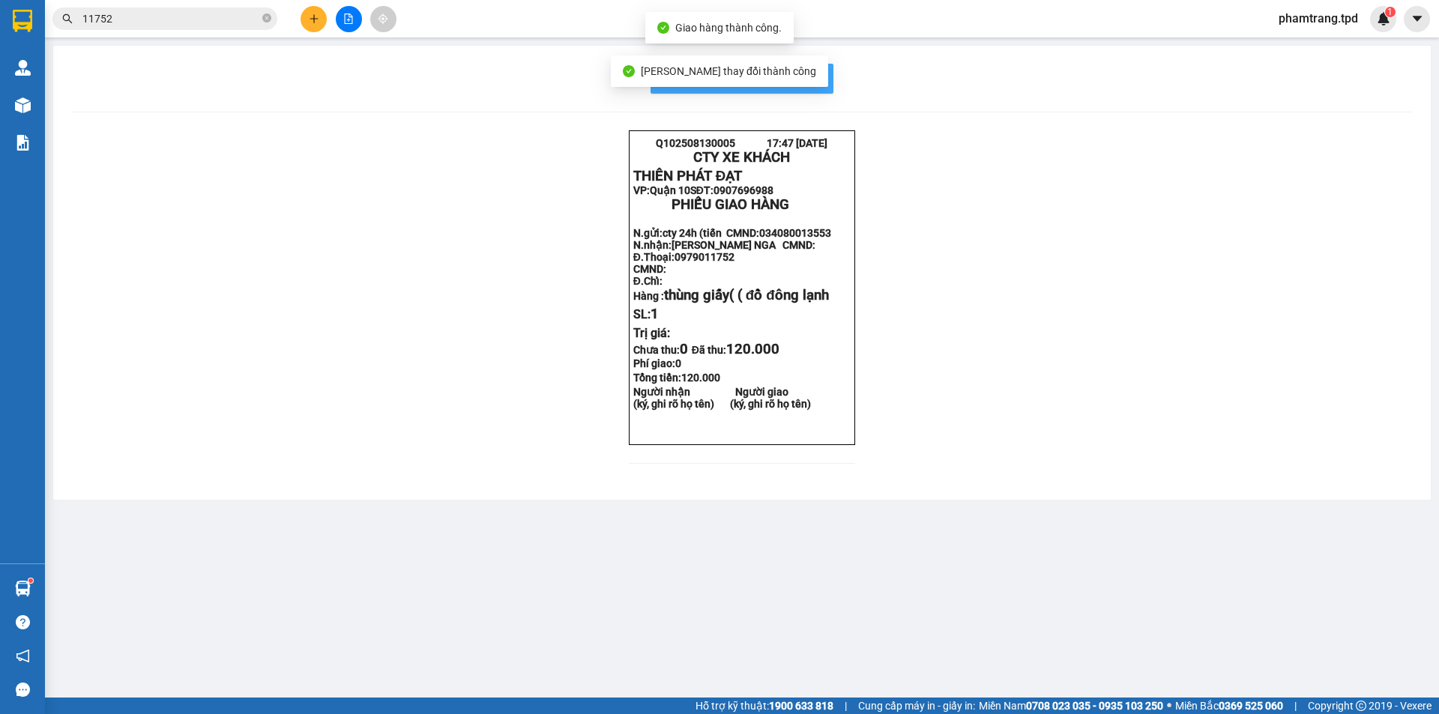
click at [813, 87] on span "In mẫu biên lai tự cấu hình" at bounding box center [751, 78] width 141 height 19
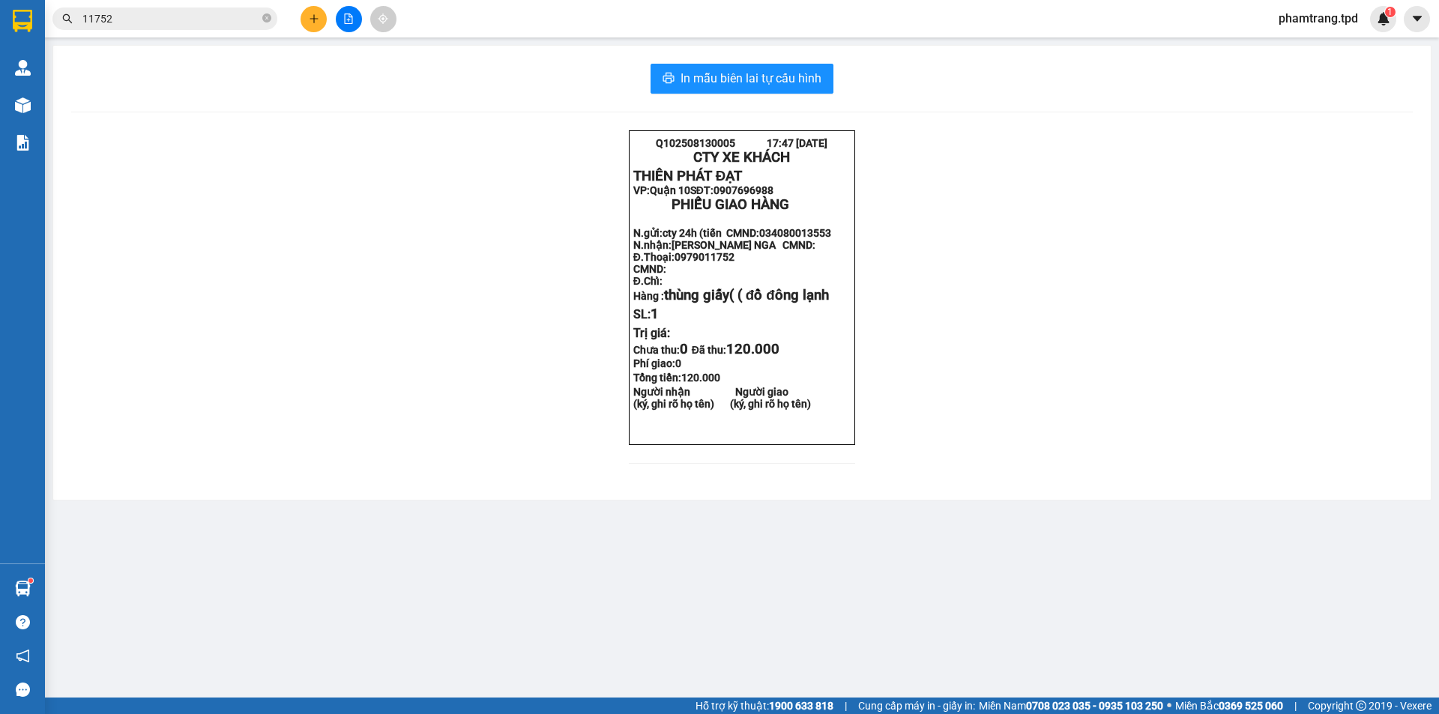
click at [268, 16] on span at bounding box center [266, 19] width 9 height 14
click at [316, 25] on button at bounding box center [314, 19] width 26 height 26
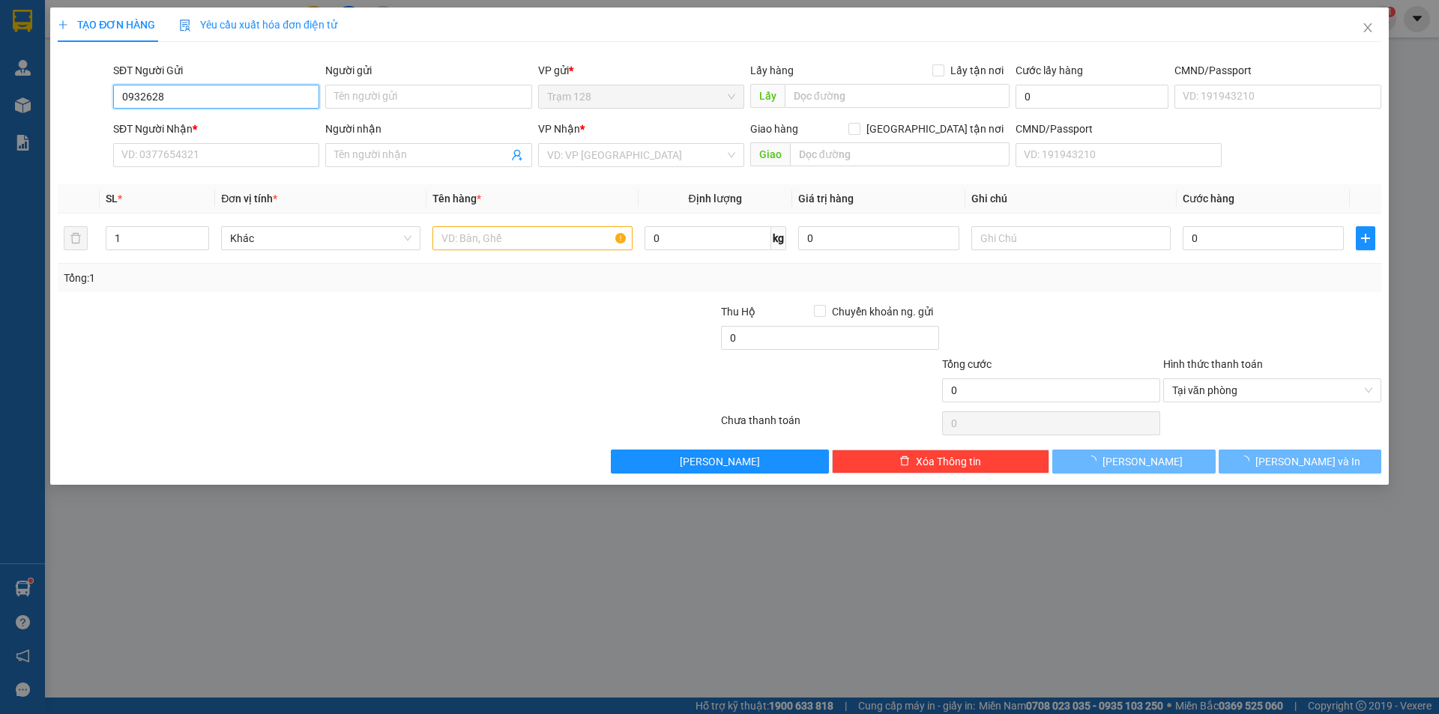
click at [228, 93] on input "0932628" at bounding box center [216, 97] width 206 height 24
click at [216, 91] on input "0932628" at bounding box center [216, 97] width 206 height 24
click at [169, 128] on div "0932628716 - NK 27" at bounding box center [216, 126] width 188 height 16
type input "0932628716"
type input "NK 27"
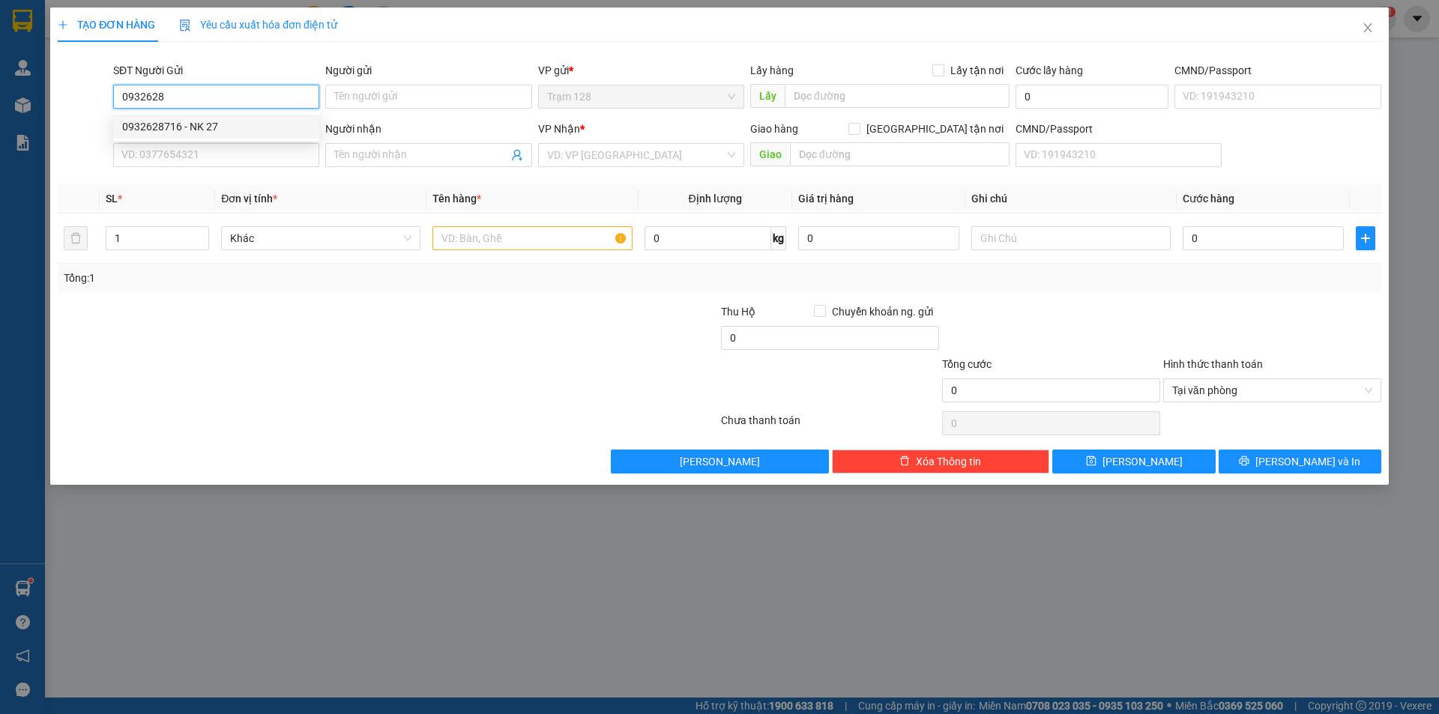
type input "0908606160"
type input "labo [GEOGRAPHIC_DATA]"
type input "0932628716"
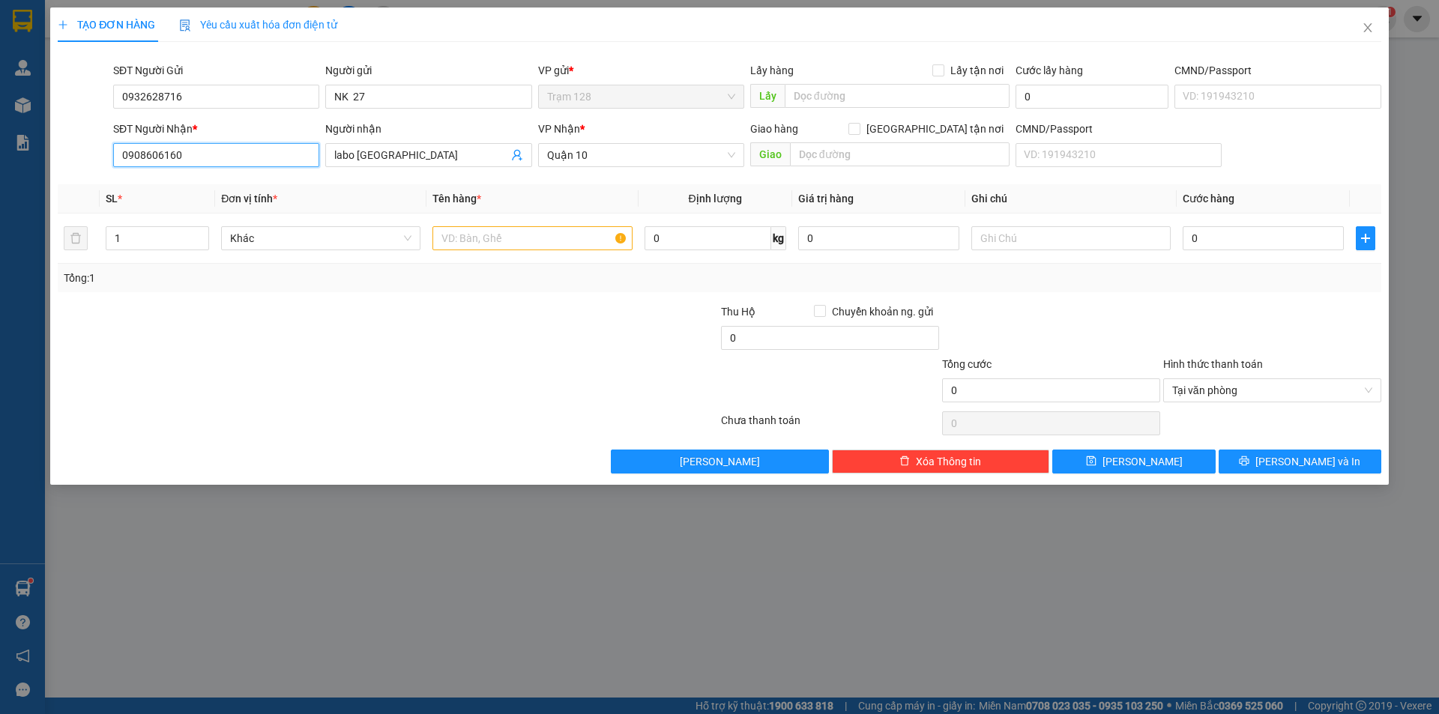
click at [211, 159] on input "0908606160" at bounding box center [216, 155] width 206 height 24
click at [223, 189] on div "0908606160 - labo [GEOGRAPHIC_DATA]" at bounding box center [217, 185] width 191 height 16
click at [470, 235] on input "text" at bounding box center [532, 238] width 199 height 24
type input "hộp đỏ dcnk"
click at [934, 247] on input "0" at bounding box center [878, 238] width 161 height 24
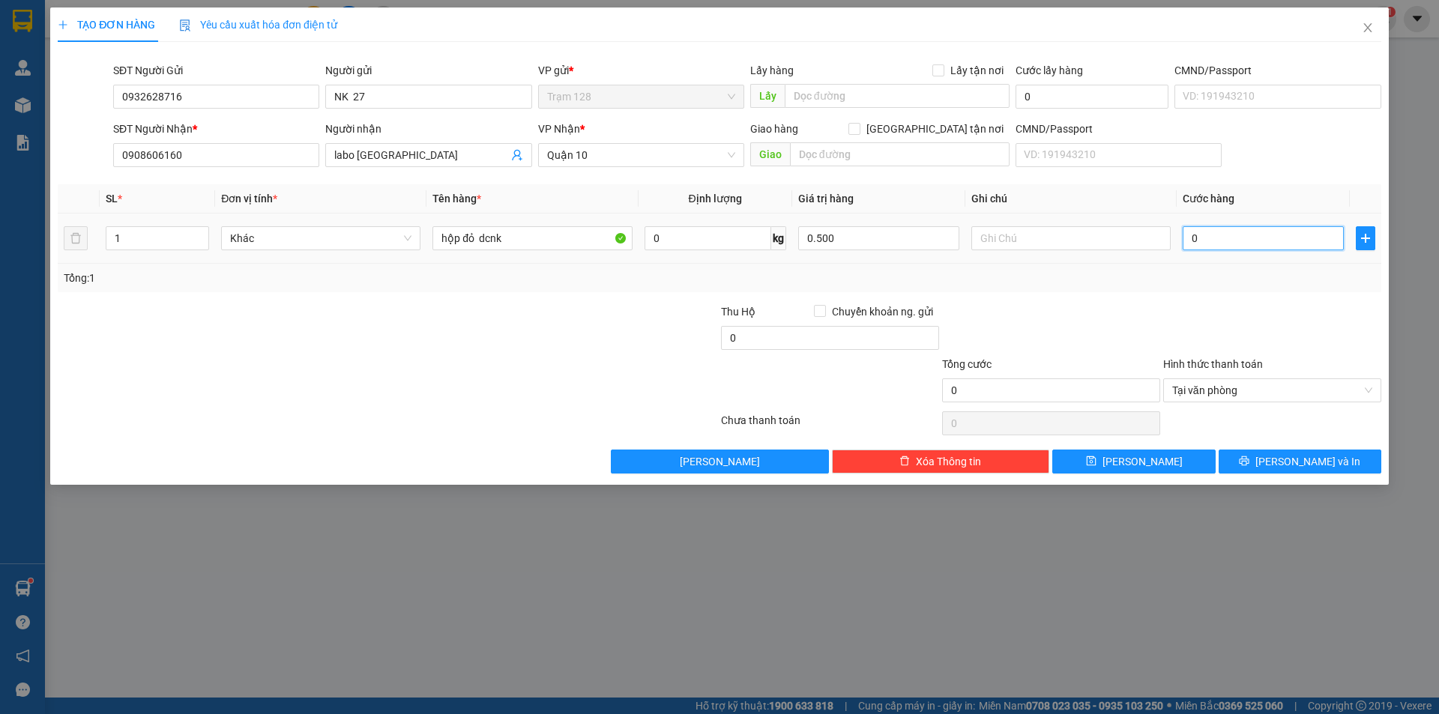
type input "500.000"
click at [1206, 243] on input "0" at bounding box center [1263, 238] width 161 height 24
type input "4"
type input "40"
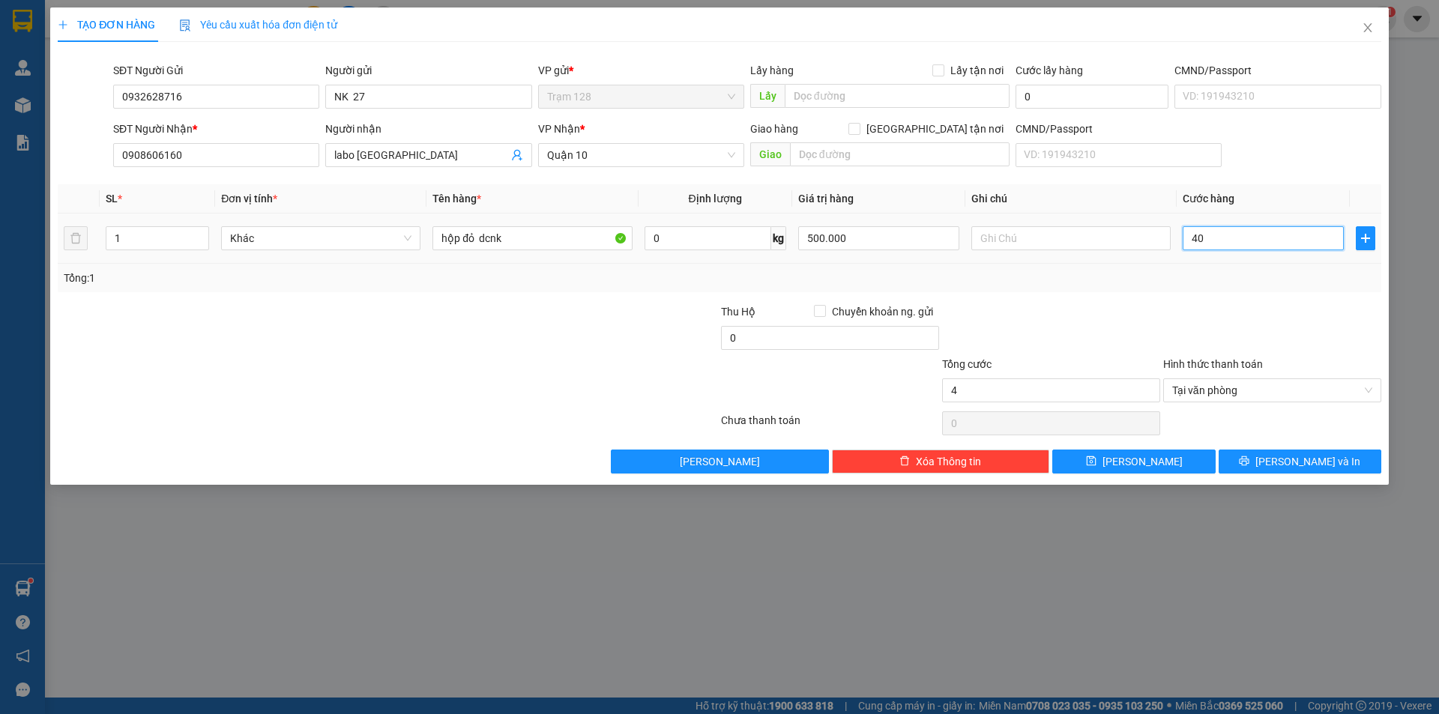
type input "40"
drag, startPoint x: 1337, startPoint y: 313, endPoint x: 1327, endPoint y: 397, distance: 85.4
click at [1337, 313] on div at bounding box center [1272, 330] width 221 height 52
click at [1327, 456] on span "[PERSON_NAME] và In" at bounding box center [1308, 461] width 105 height 16
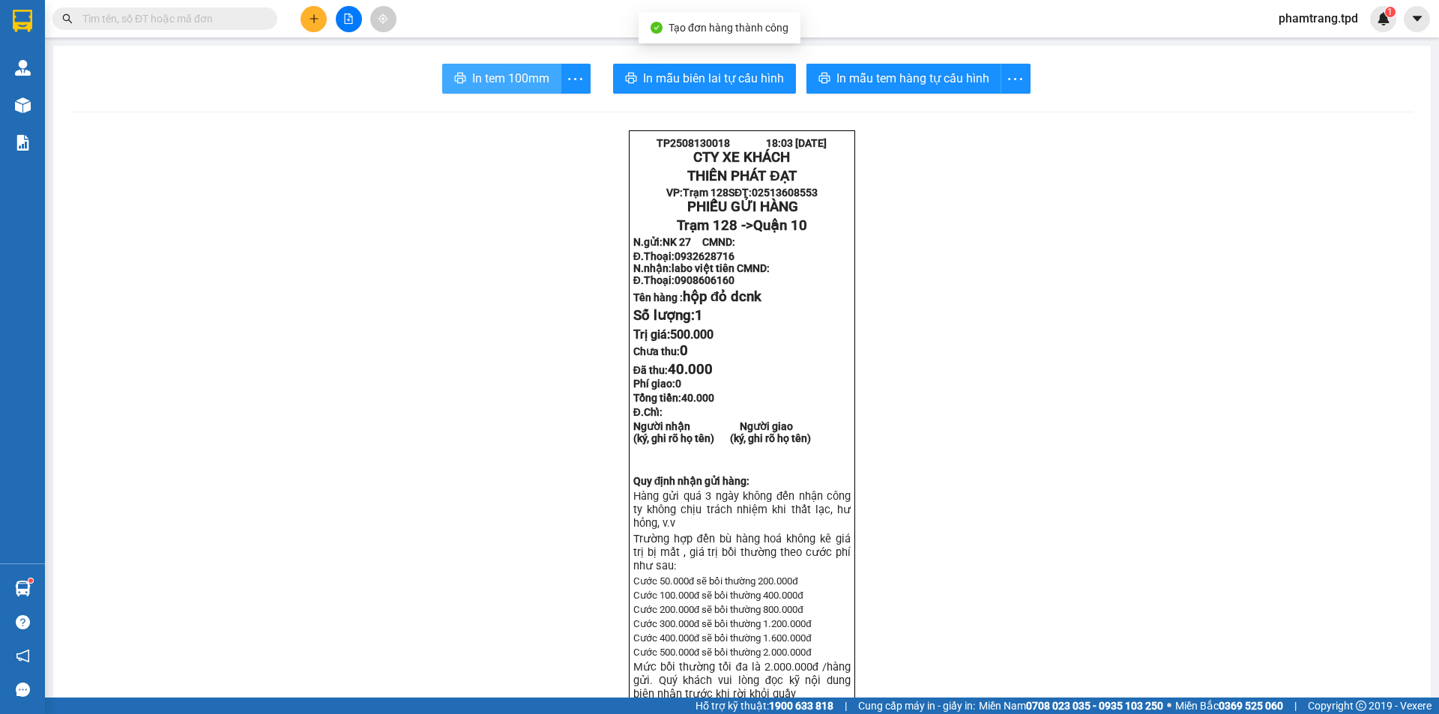
click at [469, 93] on button "In tem 100mm" at bounding box center [501, 79] width 119 height 30
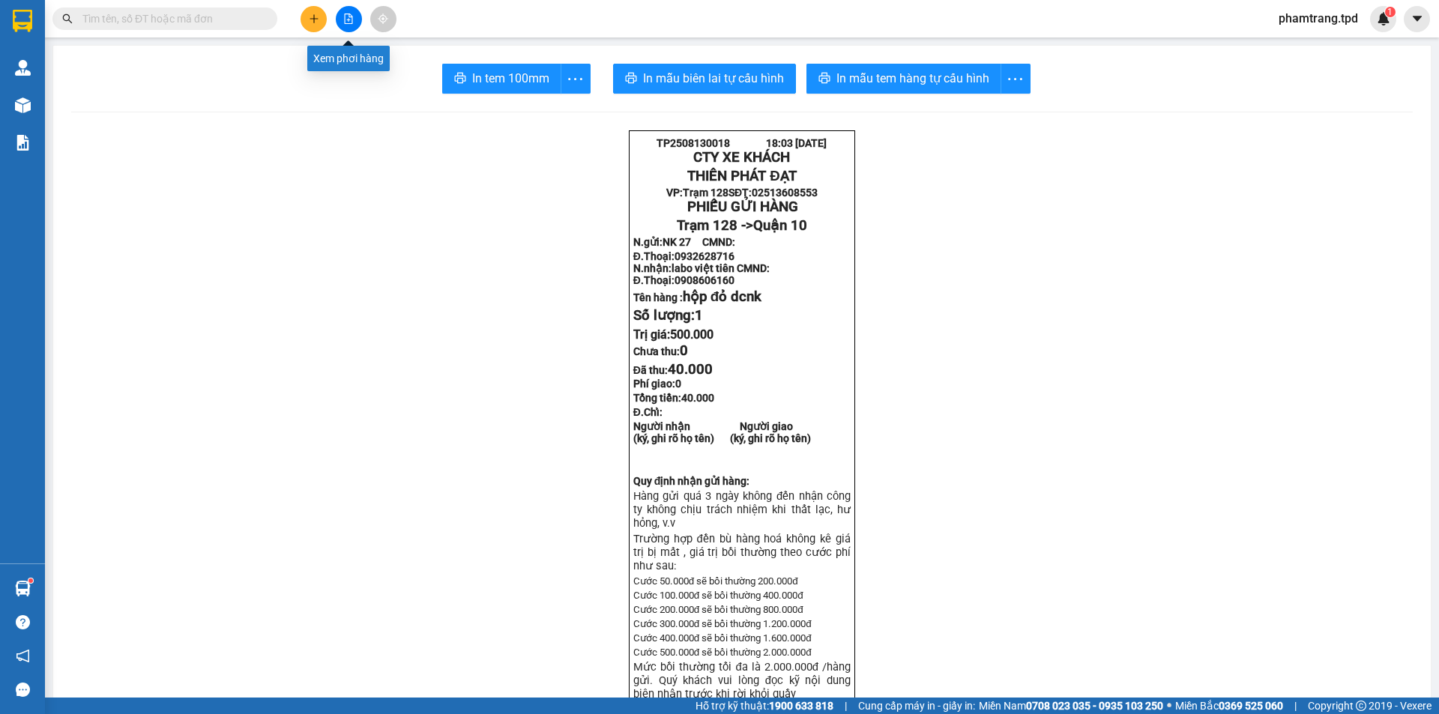
click at [352, 16] on icon "file-add" at bounding box center [349, 18] width 8 height 10
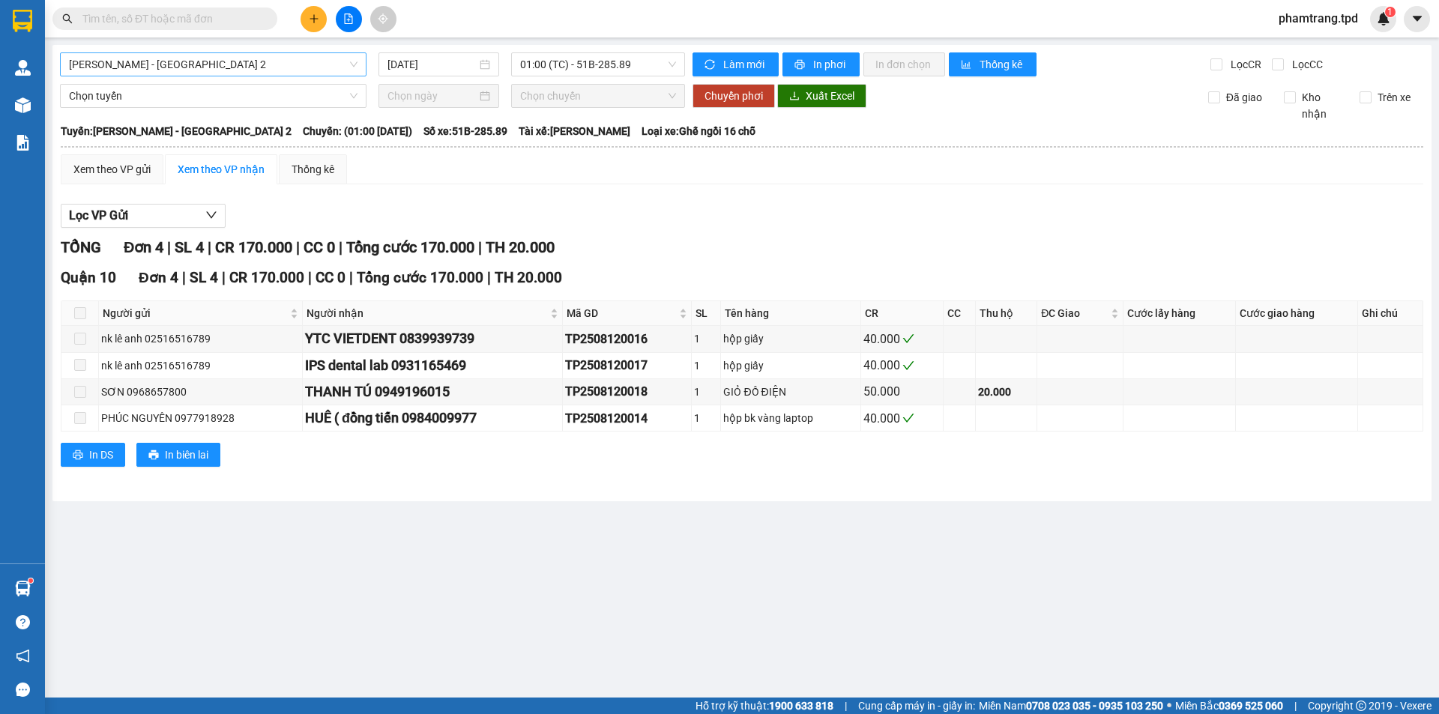
click at [217, 70] on span "[PERSON_NAME] - [GEOGRAPHIC_DATA] 2" at bounding box center [213, 64] width 289 height 22
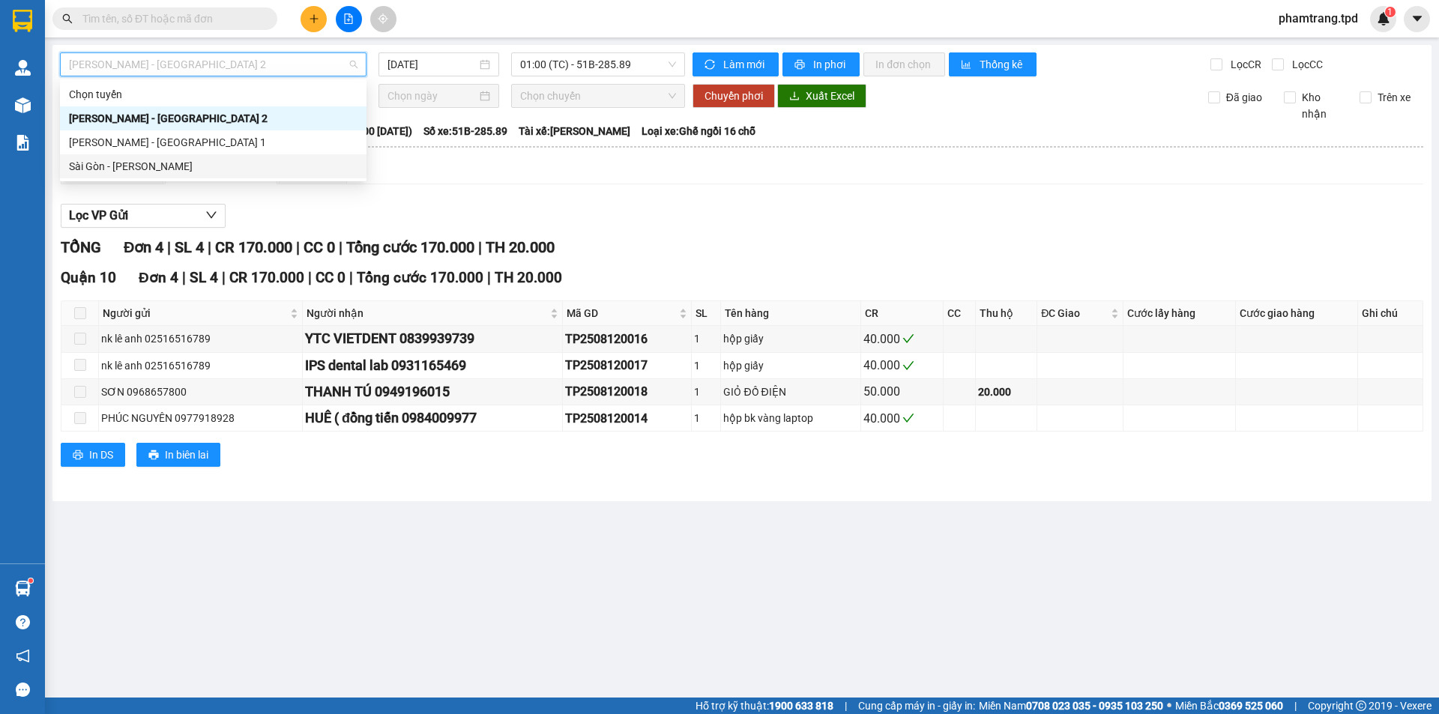
click at [147, 168] on div "Sài Gòn - [PERSON_NAME]" at bounding box center [213, 166] width 289 height 16
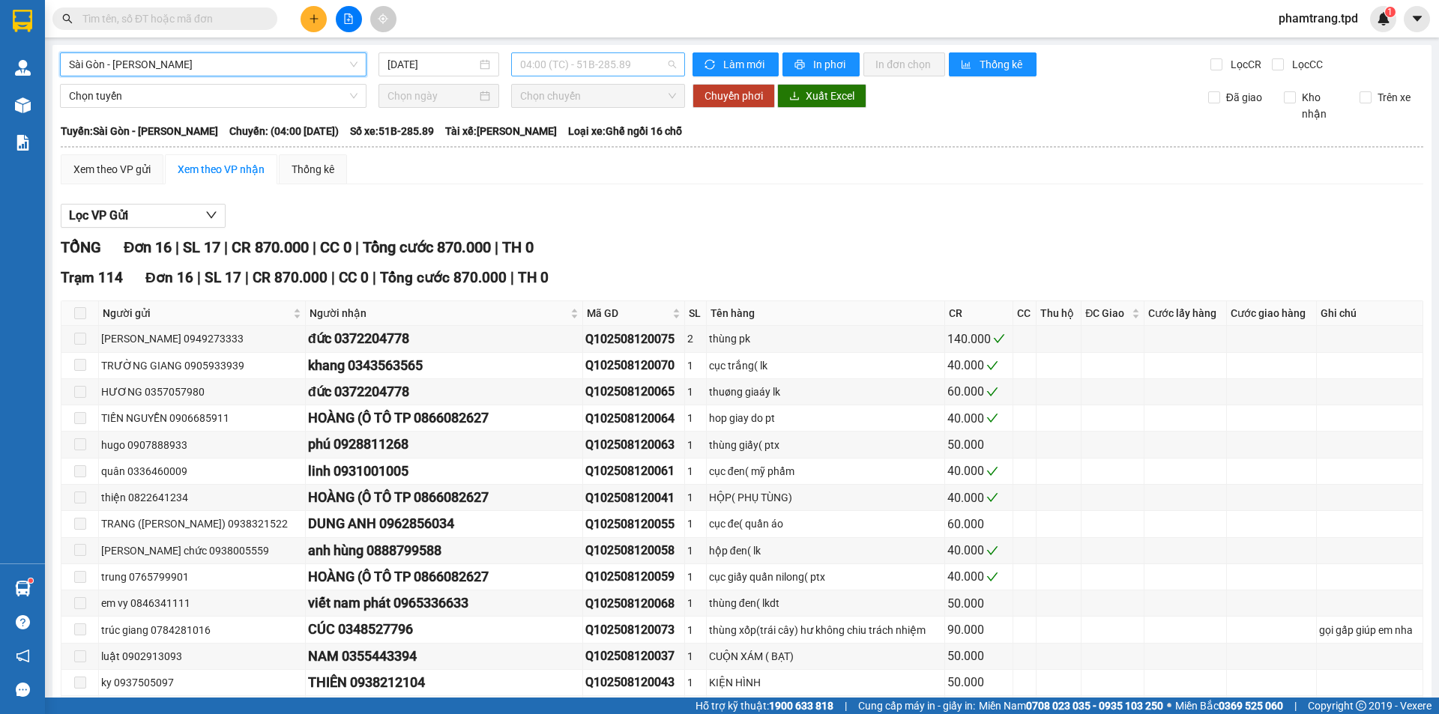
click at [595, 63] on span "04:00 (TC) - 51B-285.89" at bounding box center [598, 64] width 156 height 22
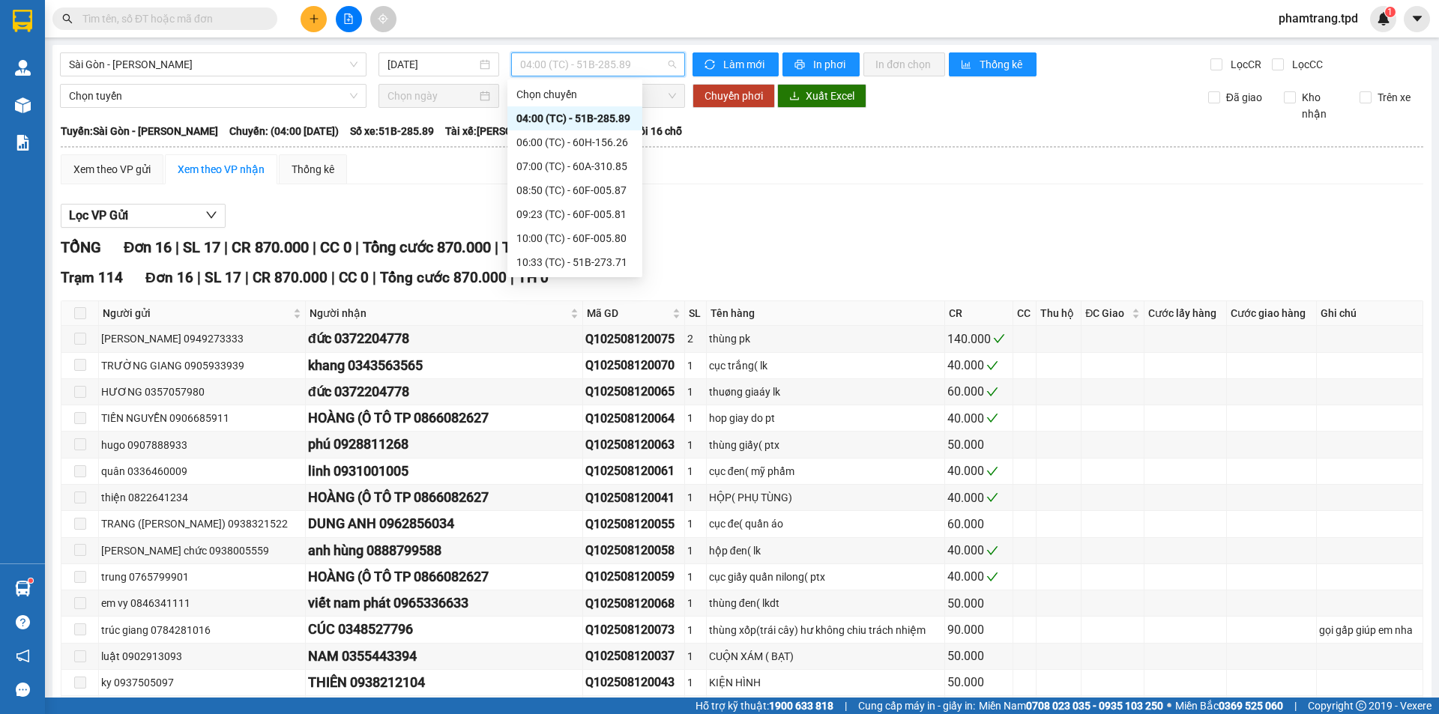
click at [549, 398] on div "13:00 (TC) - 60H-157.13" at bounding box center [574, 406] width 117 height 16
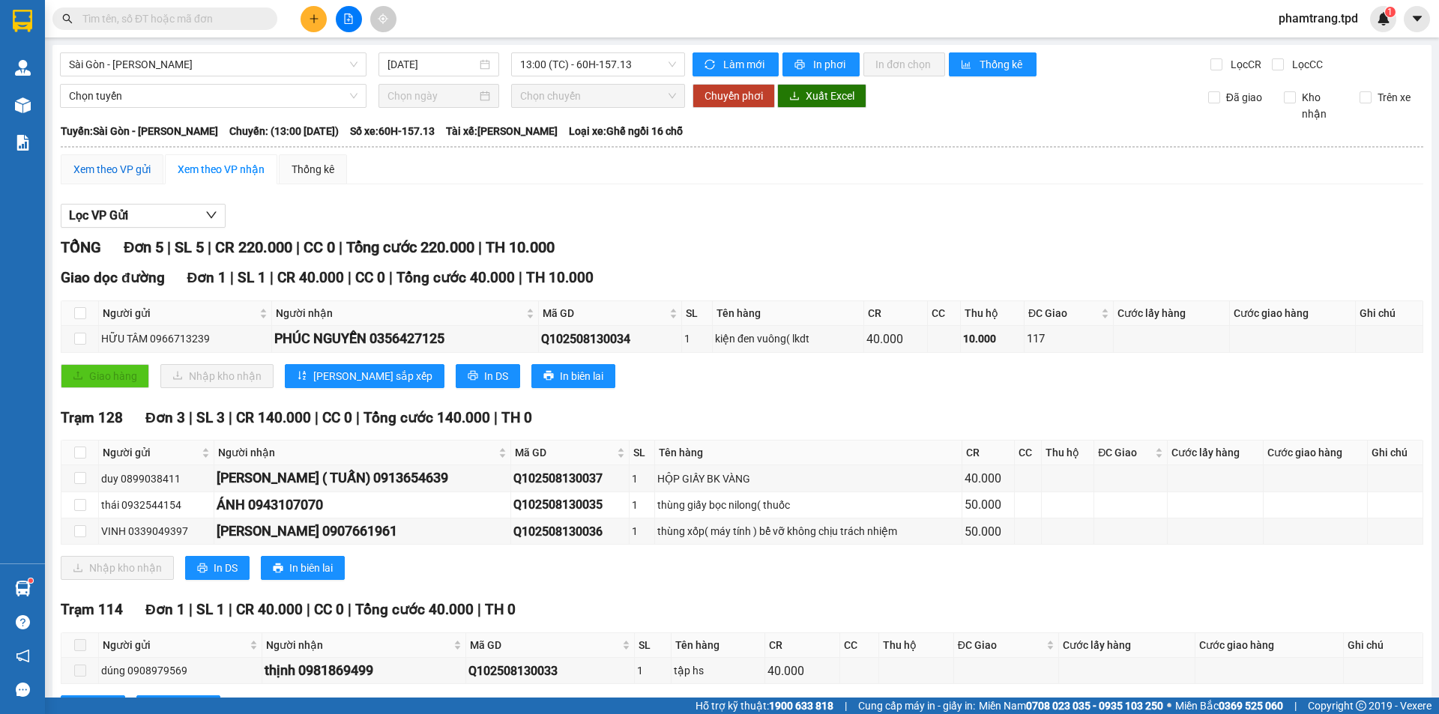
click at [134, 170] on div "Xem theo VP gửi" at bounding box center [111, 169] width 77 height 16
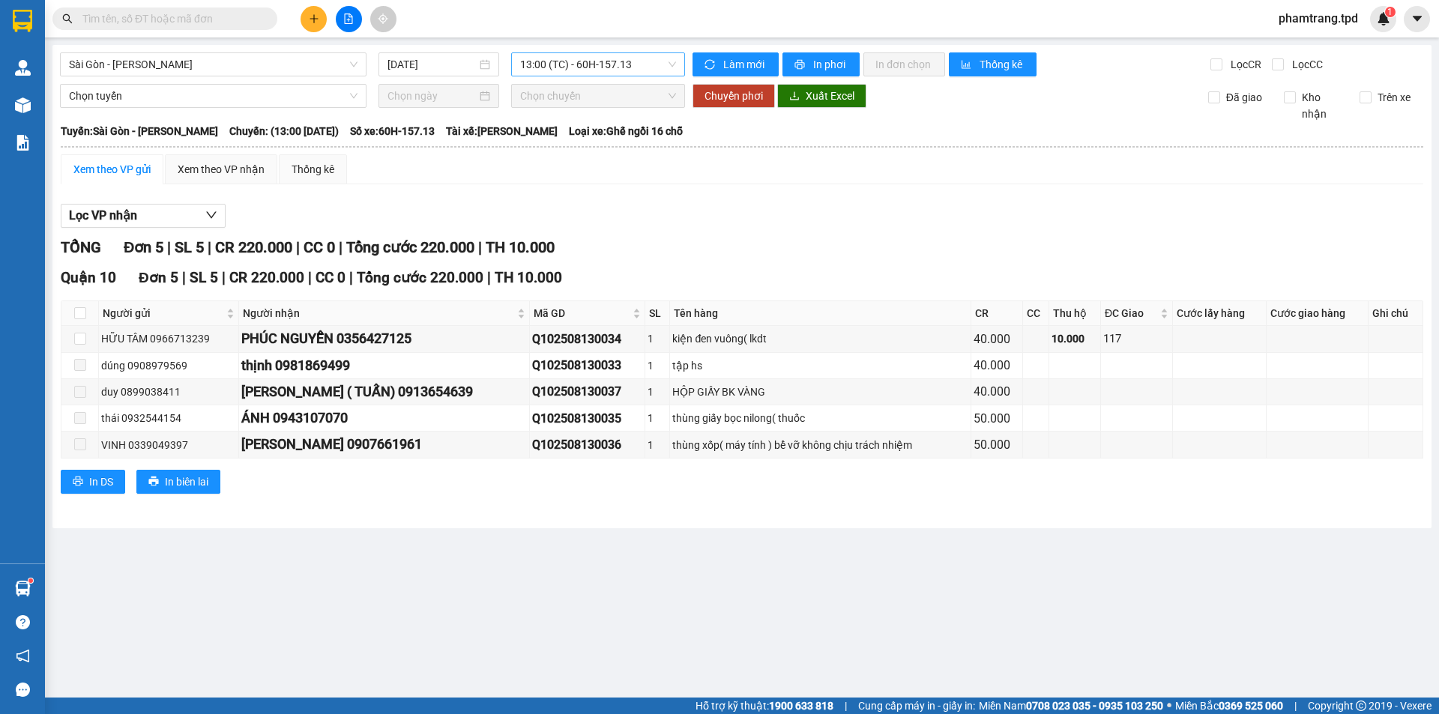
click at [621, 73] on span "13:00 (TC) - 60H-157.13" at bounding box center [598, 64] width 156 height 22
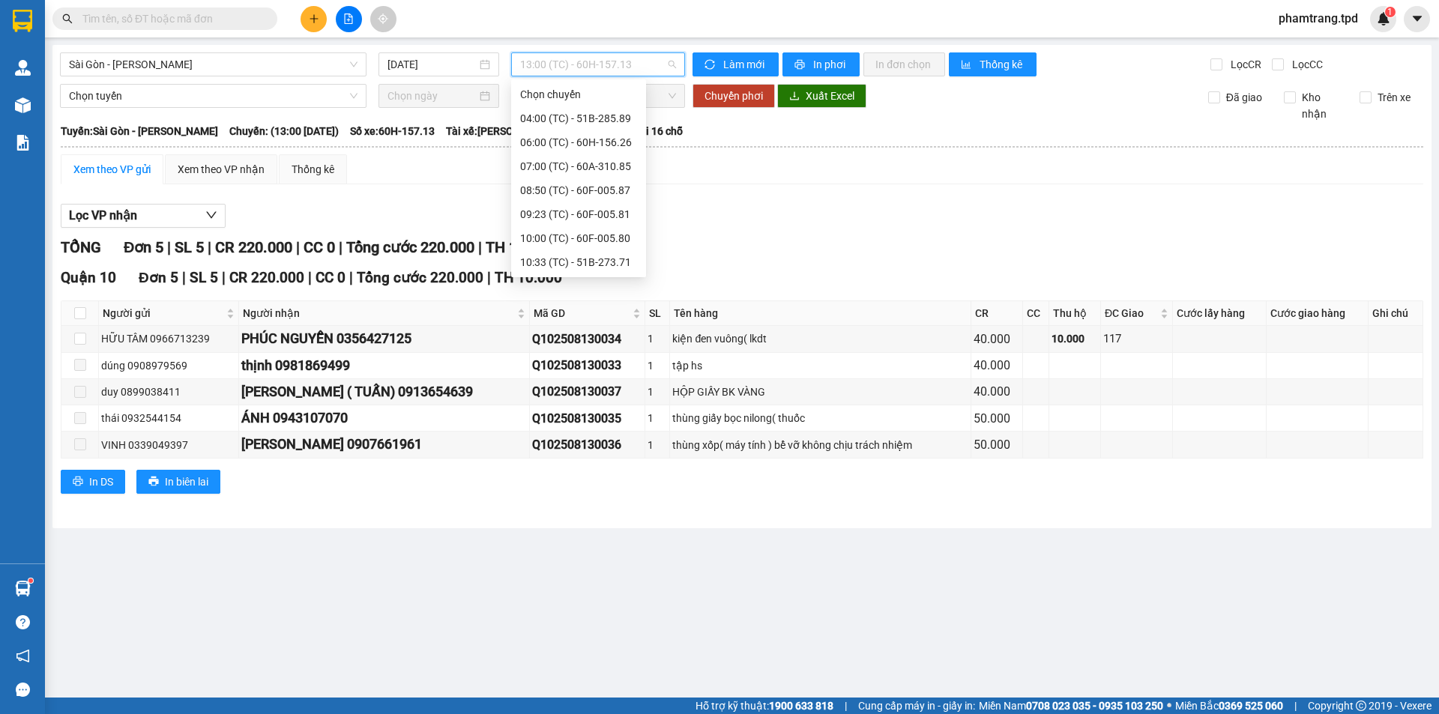
click at [615, 422] on div "14:30 (TC) - 51B-285.89" at bounding box center [578, 430] width 117 height 16
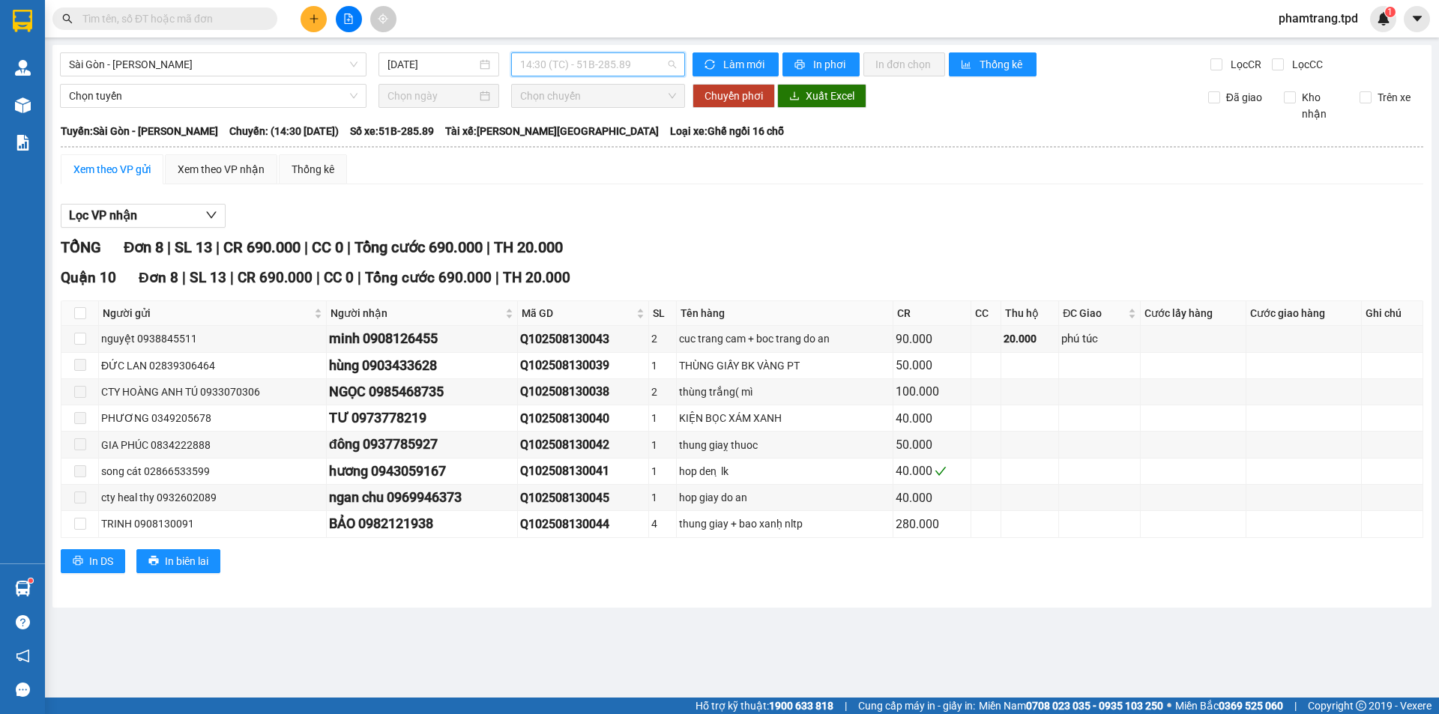
click at [595, 65] on span "14:30 (TC) - 51B-285.89" at bounding box center [598, 64] width 156 height 22
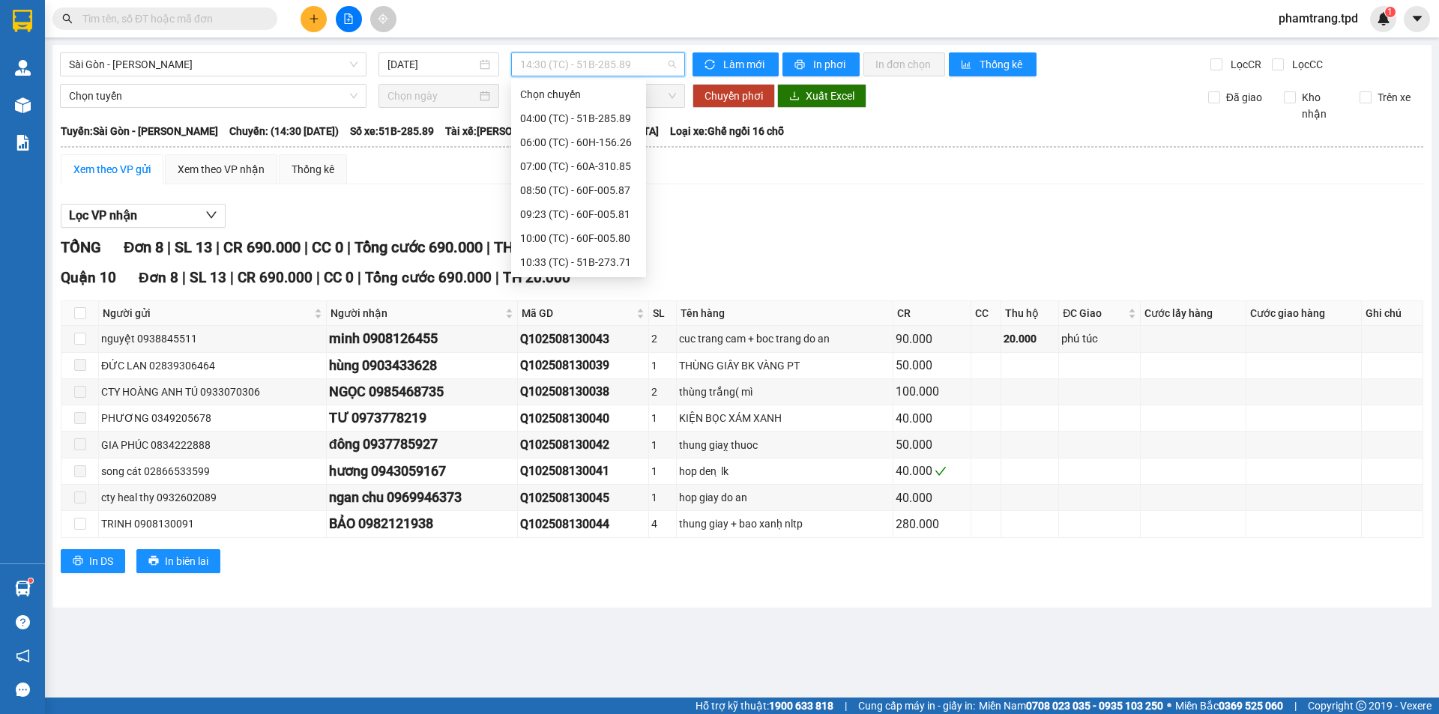
drag, startPoint x: 600, startPoint y: 214, endPoint x: 612, endPoint y: 331, distance: 117.5
click at [600, 446] on div "15:00 (TC) - 51B-275.86" at bounding box center [578, 454] width 117 height 16
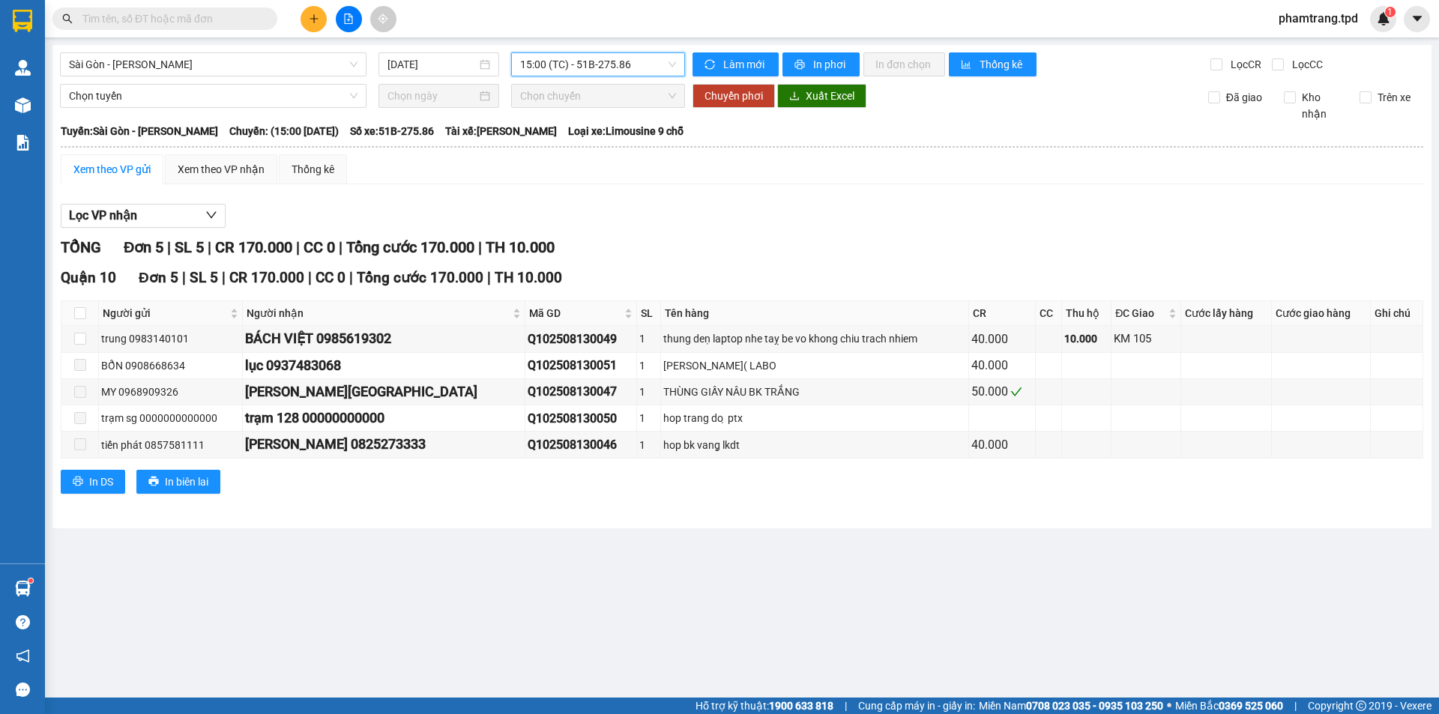
drag, startPoint x: 619, startPoint y: 74, endPoint x: 600, endPoint y: 160, distance: 88.4
click at [620, 76] on div "15:00 (TC) - 51B-275.86" at bounding box center [598, 64] width 174 height 24
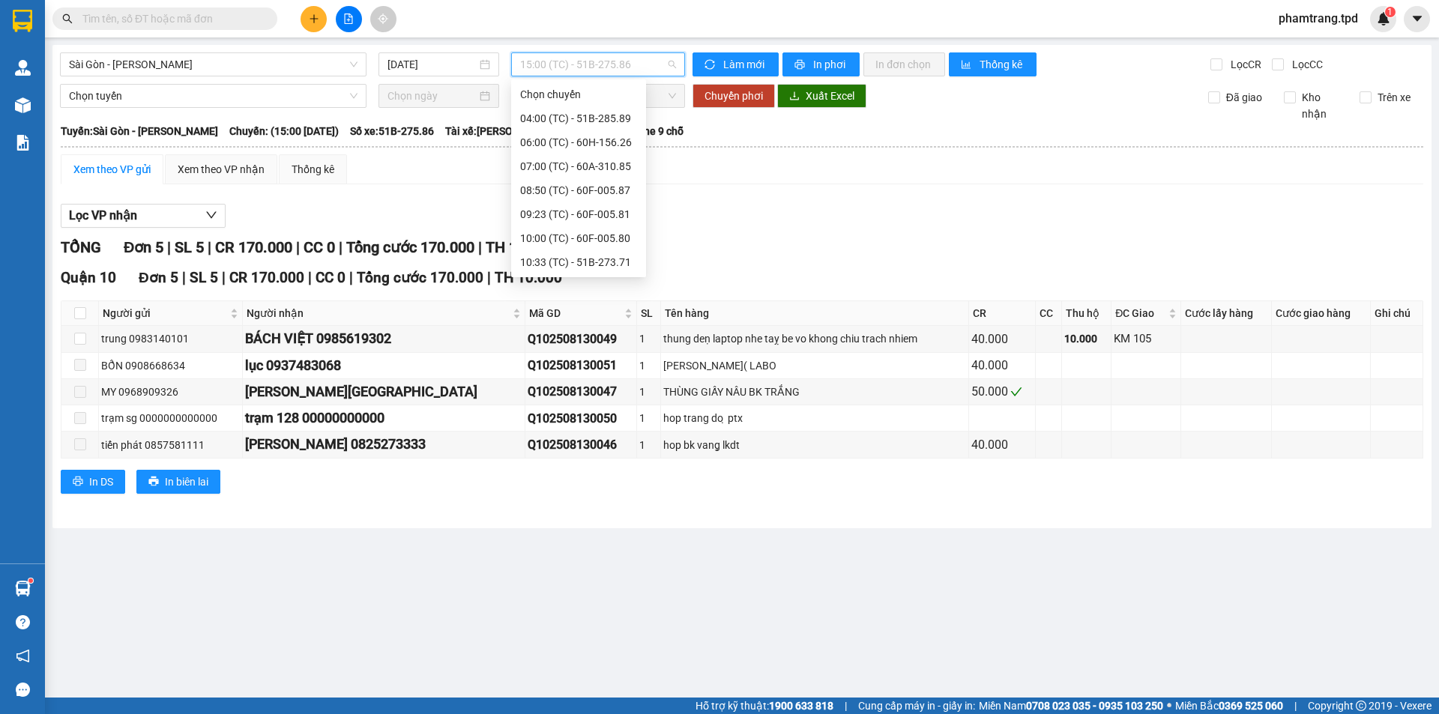
click at [564, 470] on div "17:00 (TC) - 60F-005.87" at bounding box center [578, 478] width 117 height 16
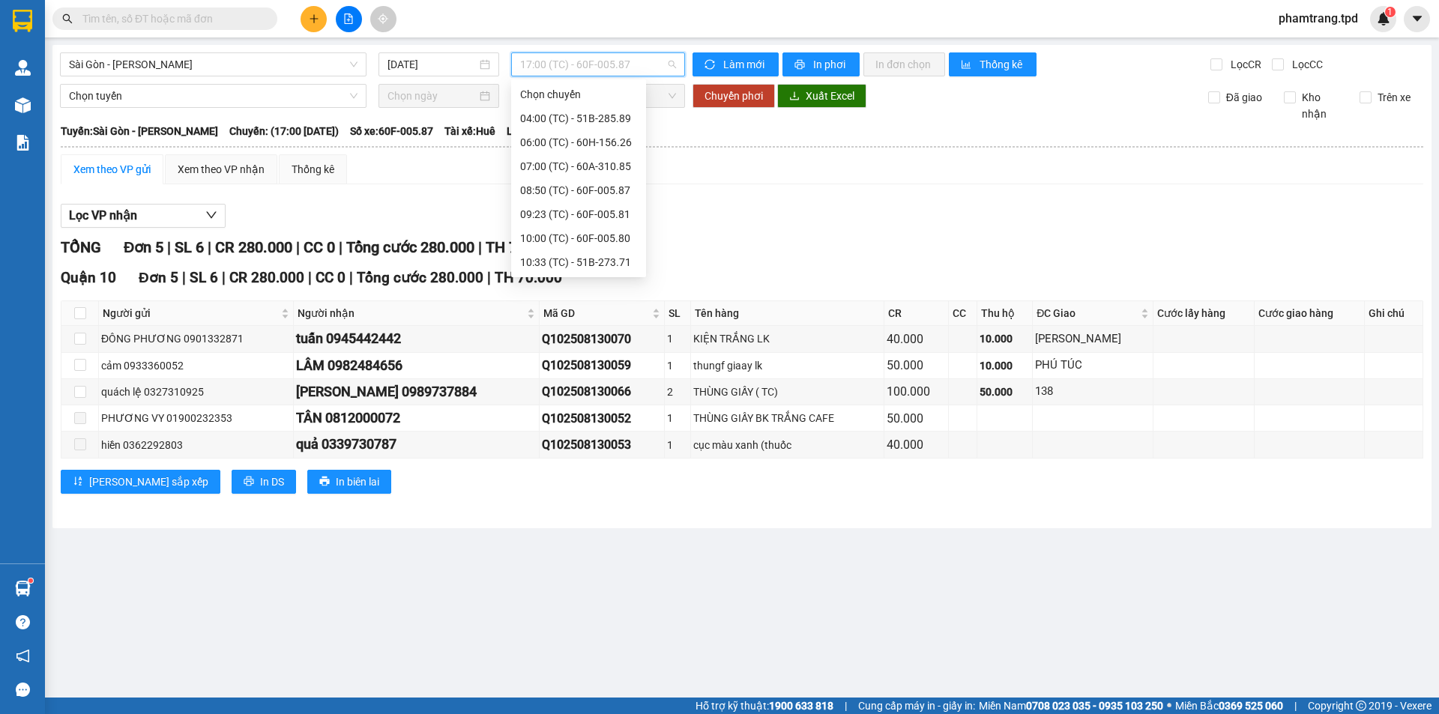
click at [598, 58] on span "17:00 (TC) - 60F-005.87" at bounding box center [598, 64] width 156 height 22
click at [597, 494] on div "18:00 (TC) - 51B-274.17" at bounding box center [578, 502] width 117 height 16
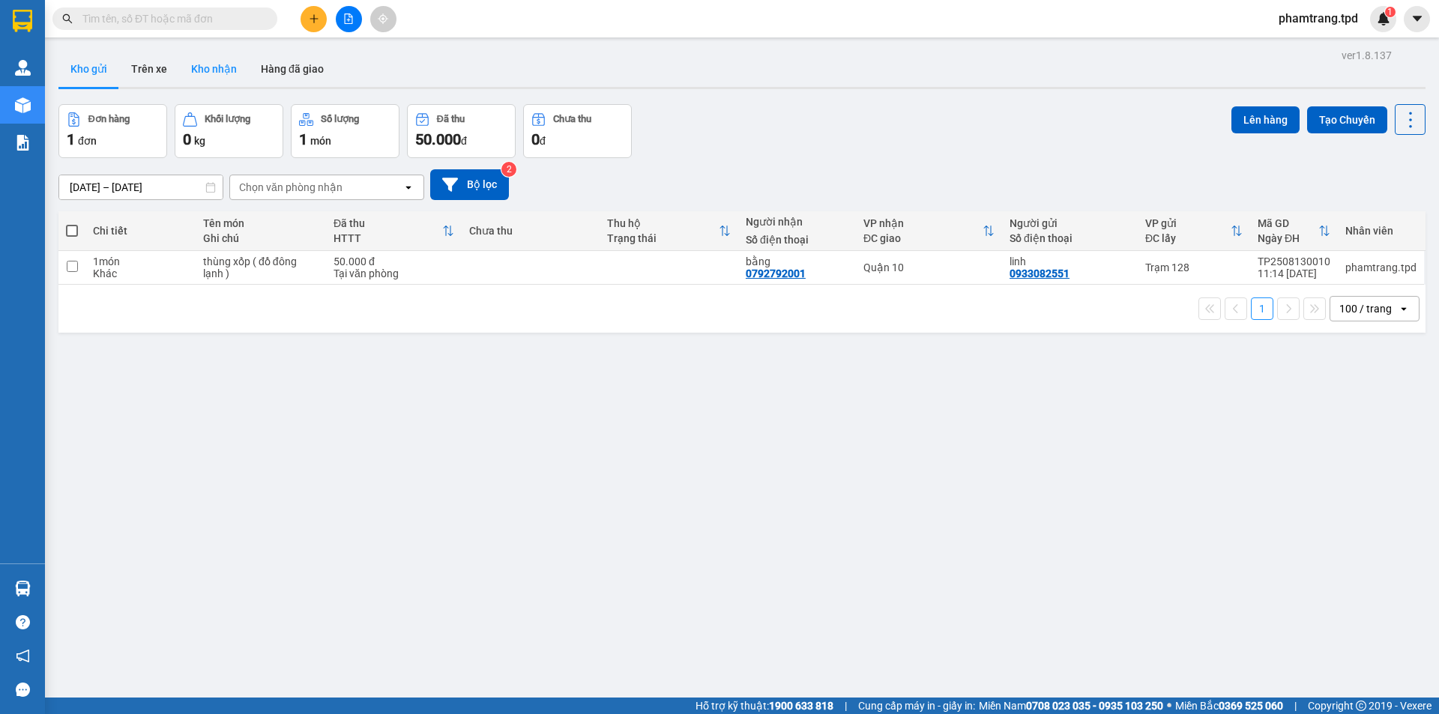
click at [205, 67] on button "Kho nhận" at bounding box center [214, 69] width 70 height 36
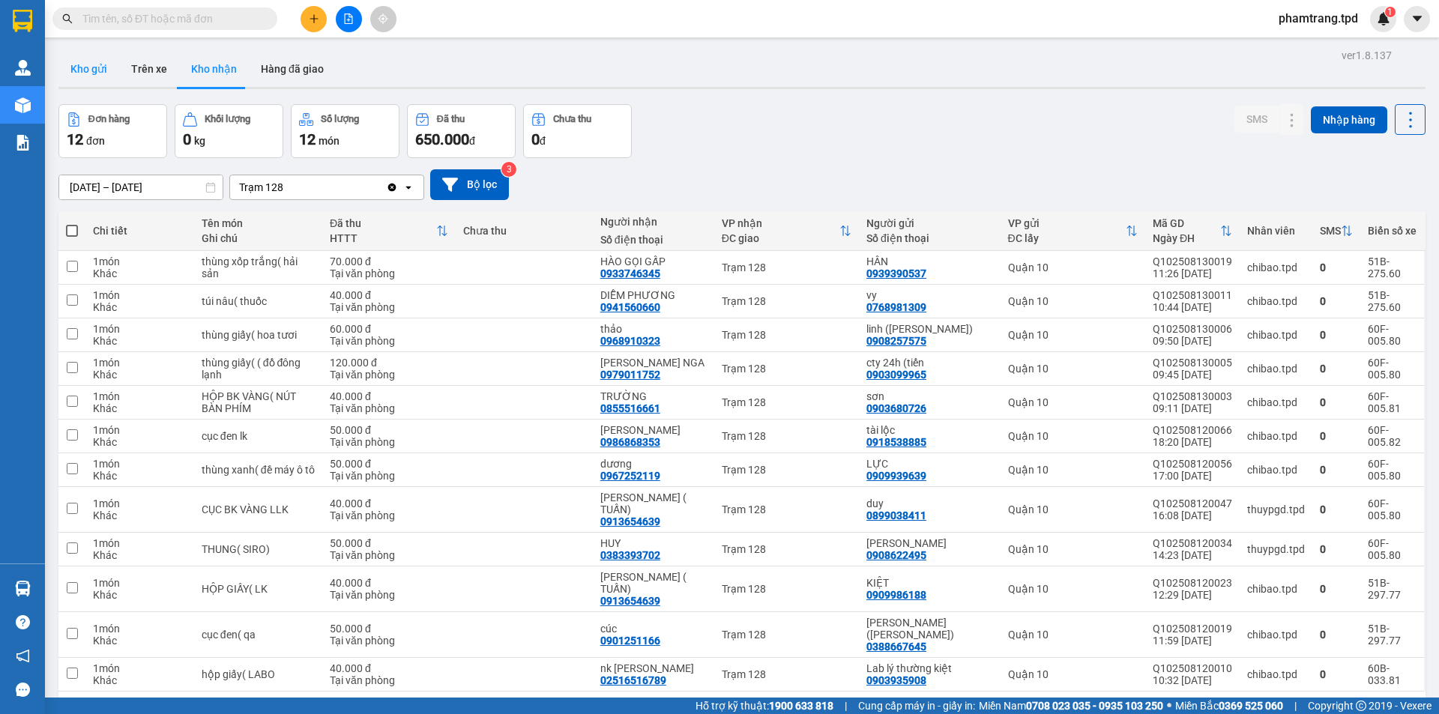
click at [85, 73] on button "Kho gửi" at bounding box center [88, 69] width 61 height 36
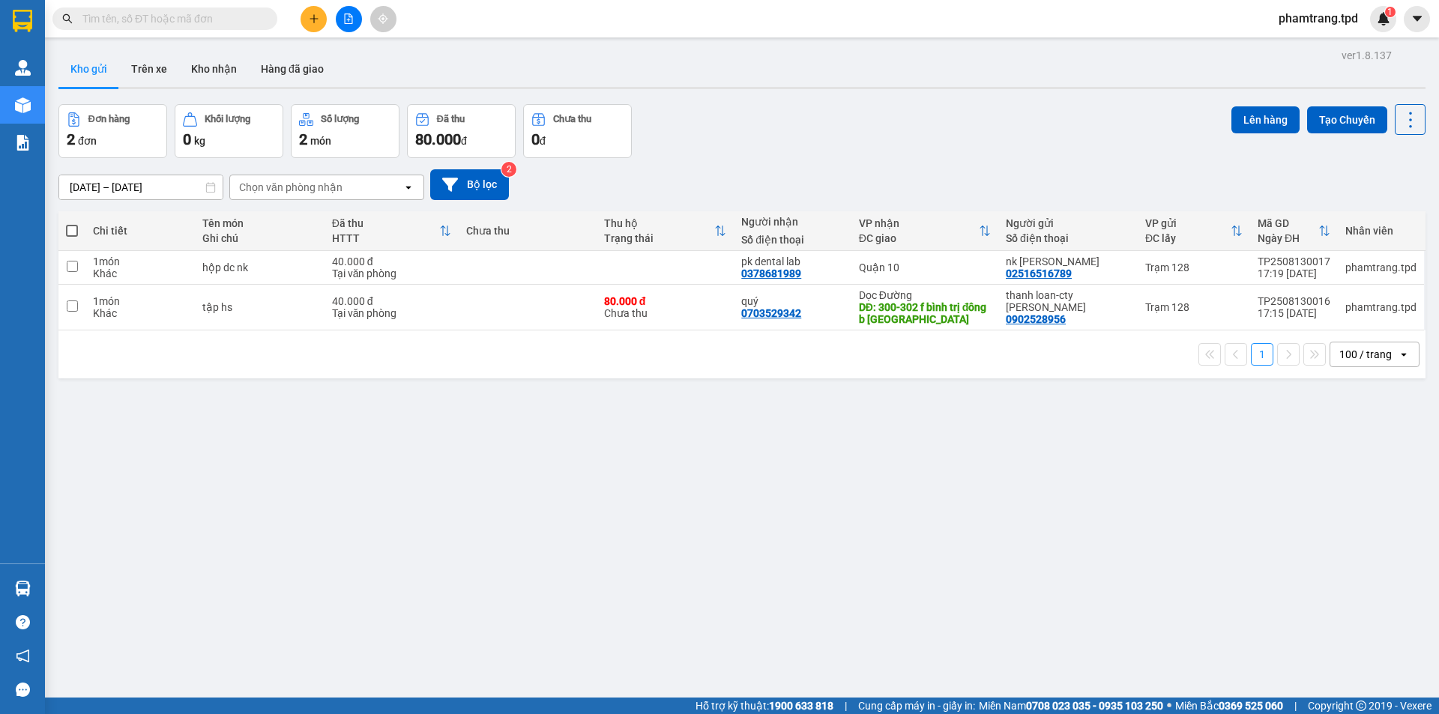
click at [321, 304] on td "tập hs" at bounding box center [260, 308] width 130 height 46
checkbox input "true"
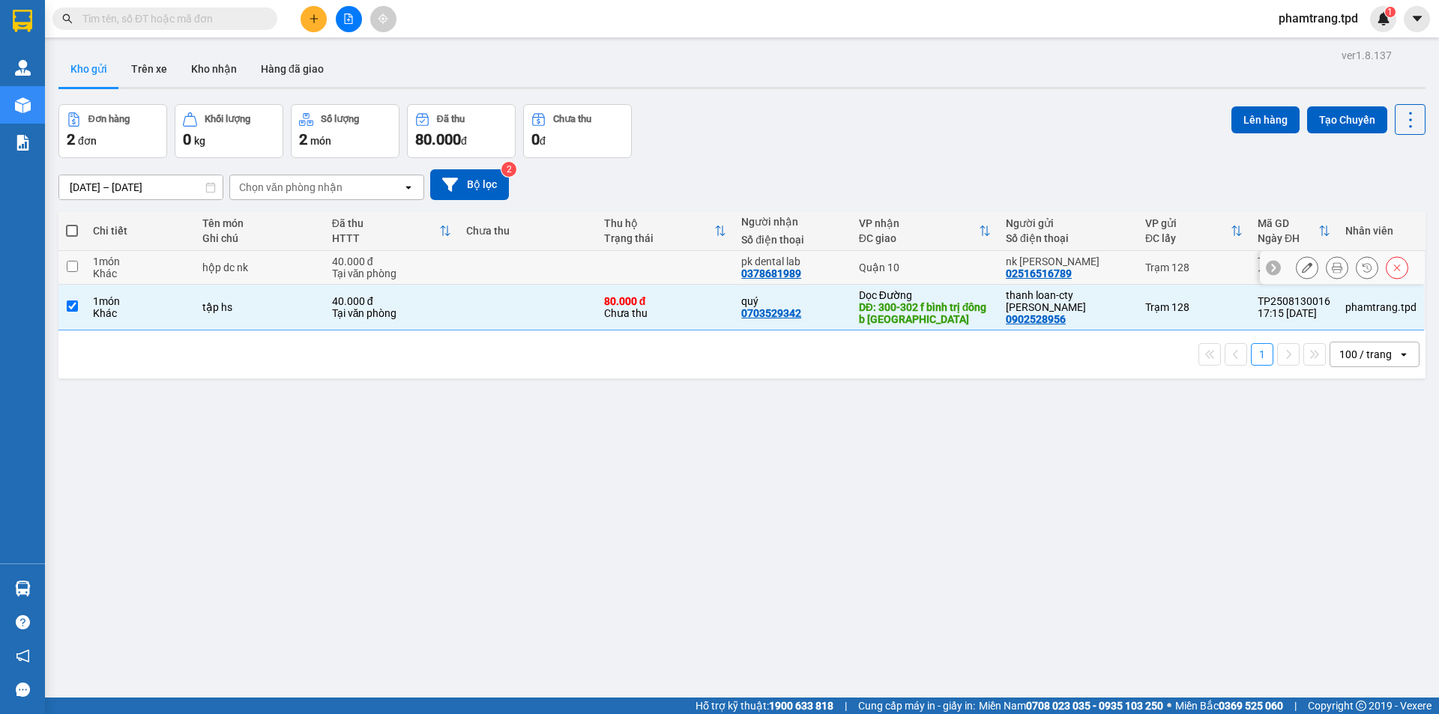
click at [340, 268] on div "Tại văn phòng" at bounding box center [392, 274] width 120 height 12
checkbox input "true"
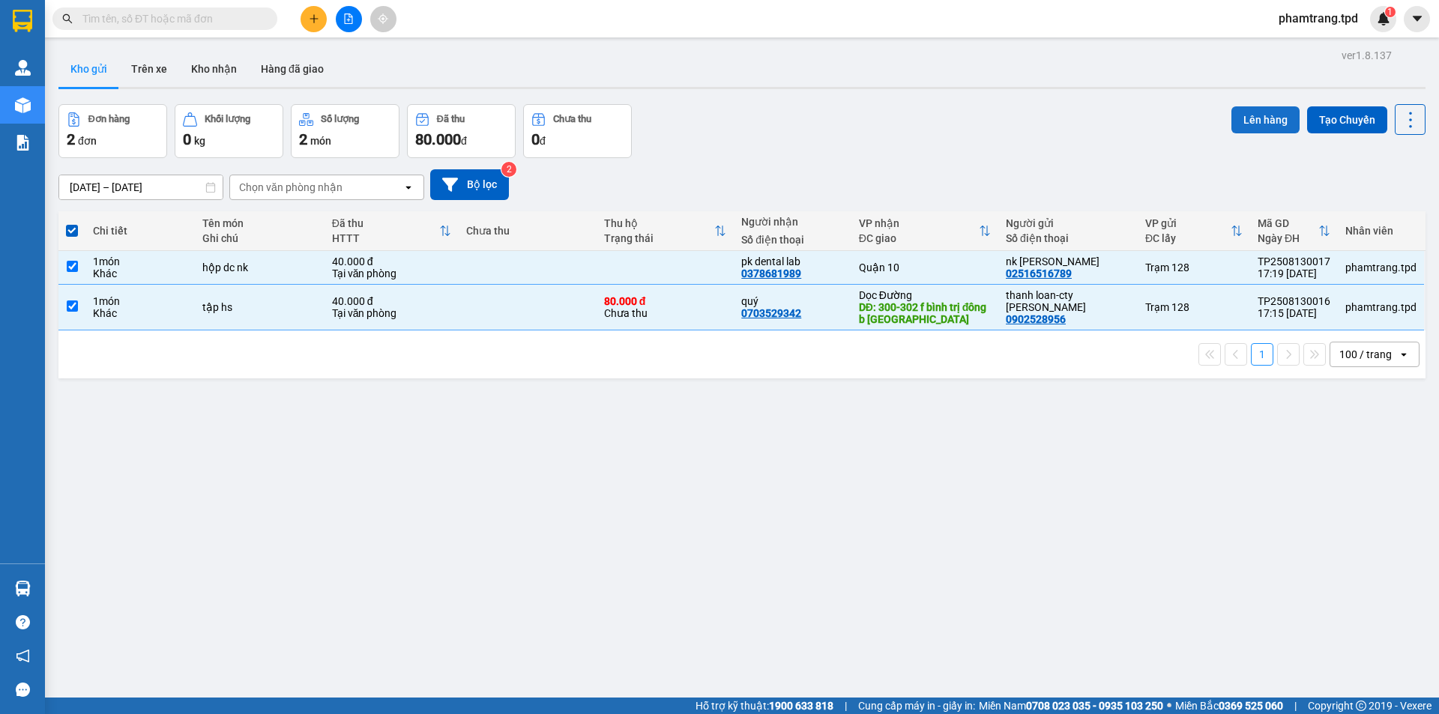
click at [1242, 120] on button "Lên hàng" at bounding box center [1266, 119] width 68 height 27
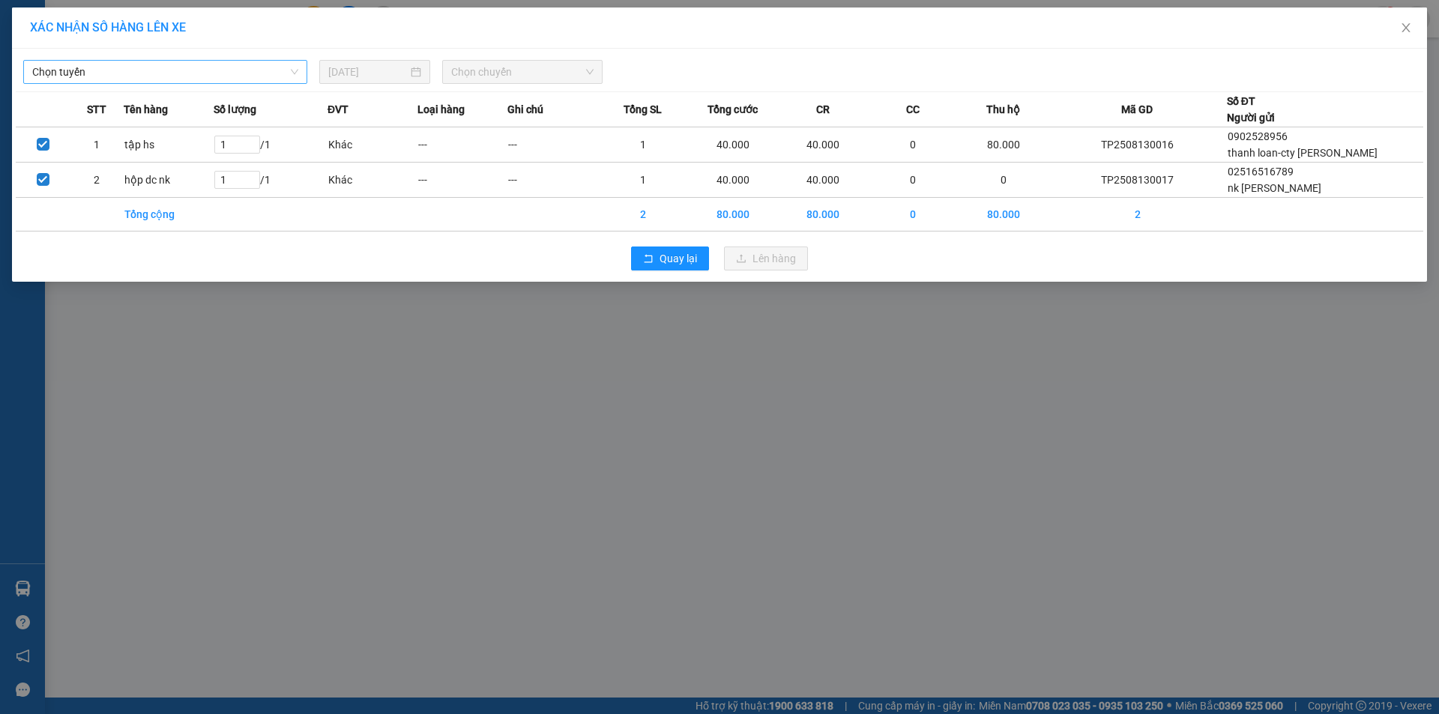
click at [232, 77] on span "Chọn tuyến" at bounding box center [165, 72] width 266 height 22
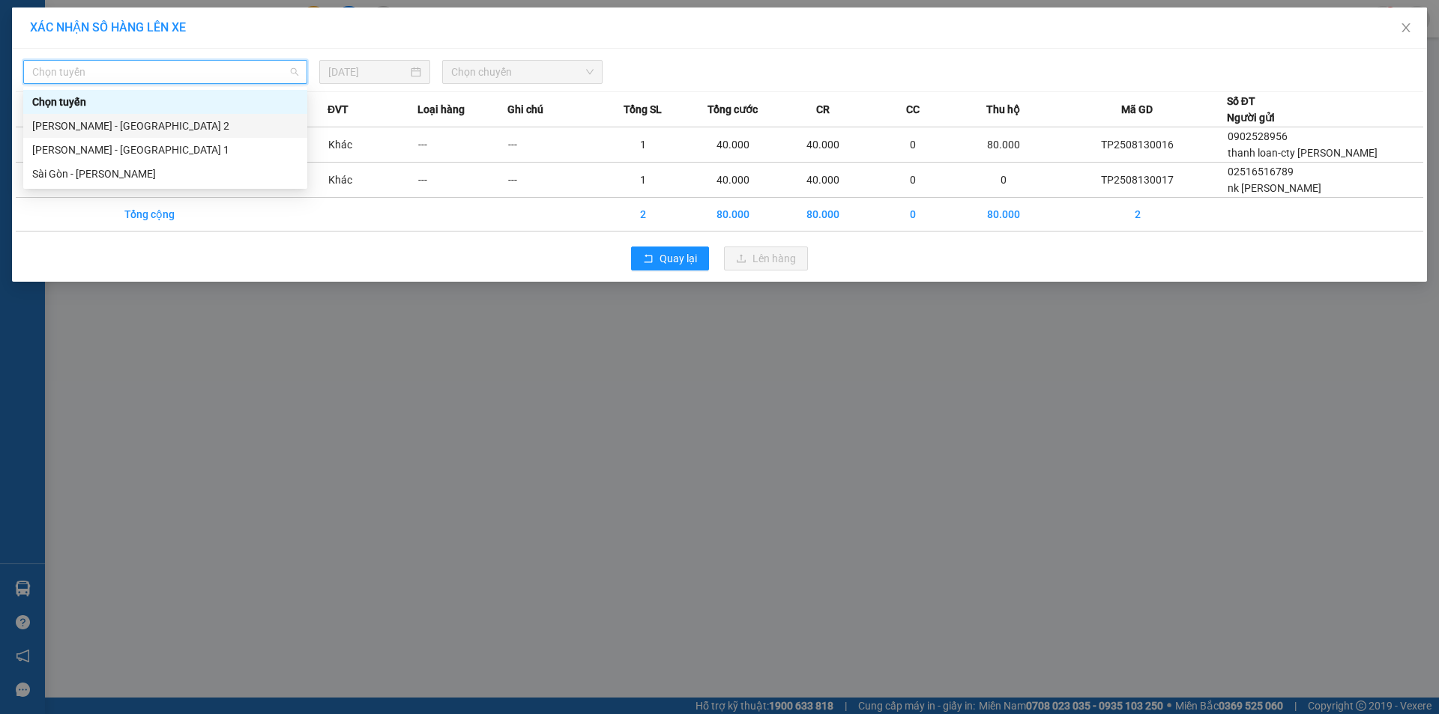
click at [135, 127] on div "[PERSON_NAME] - [GEOGRAPHIC_DATA] 2" at bounding box center [165, 126] width 266 height 16
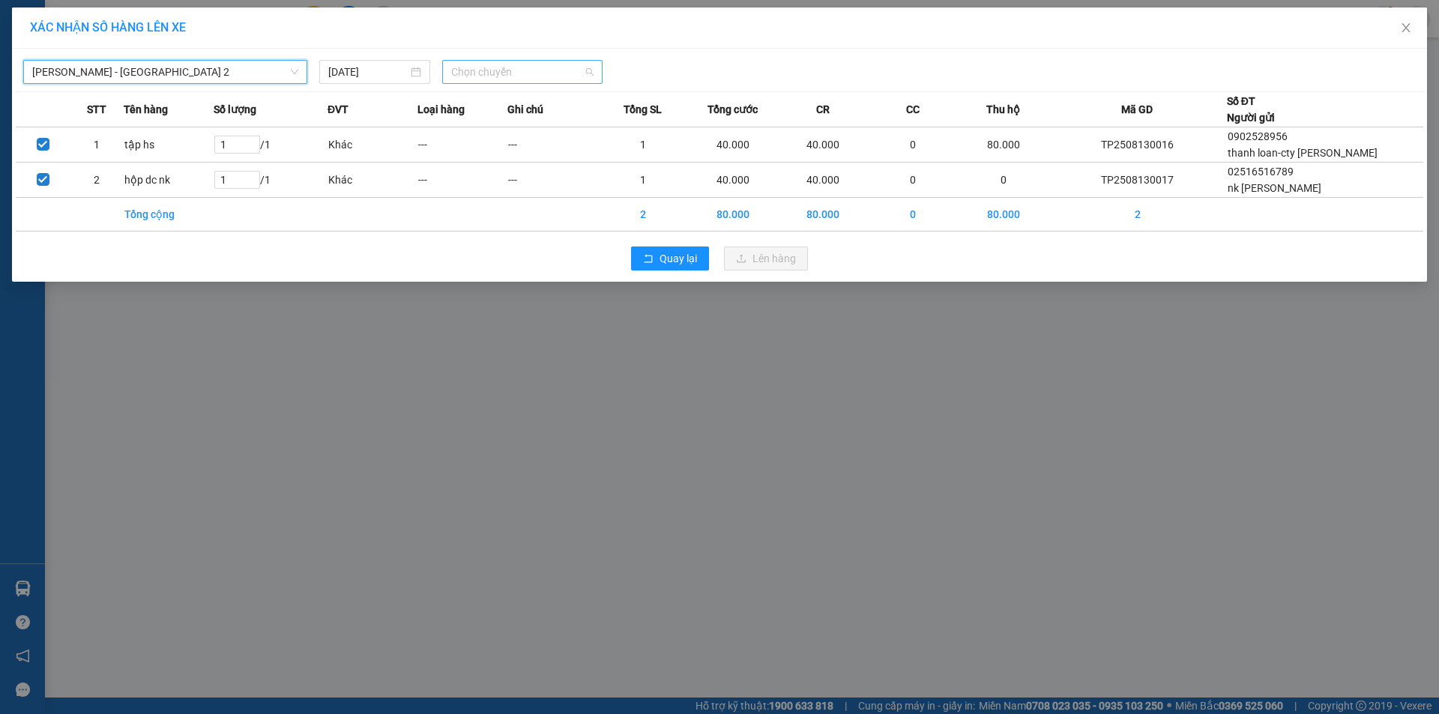
click at [480, 64] on span "Chọn chuyến" at bounding box center [522, 72] width 142 height 22
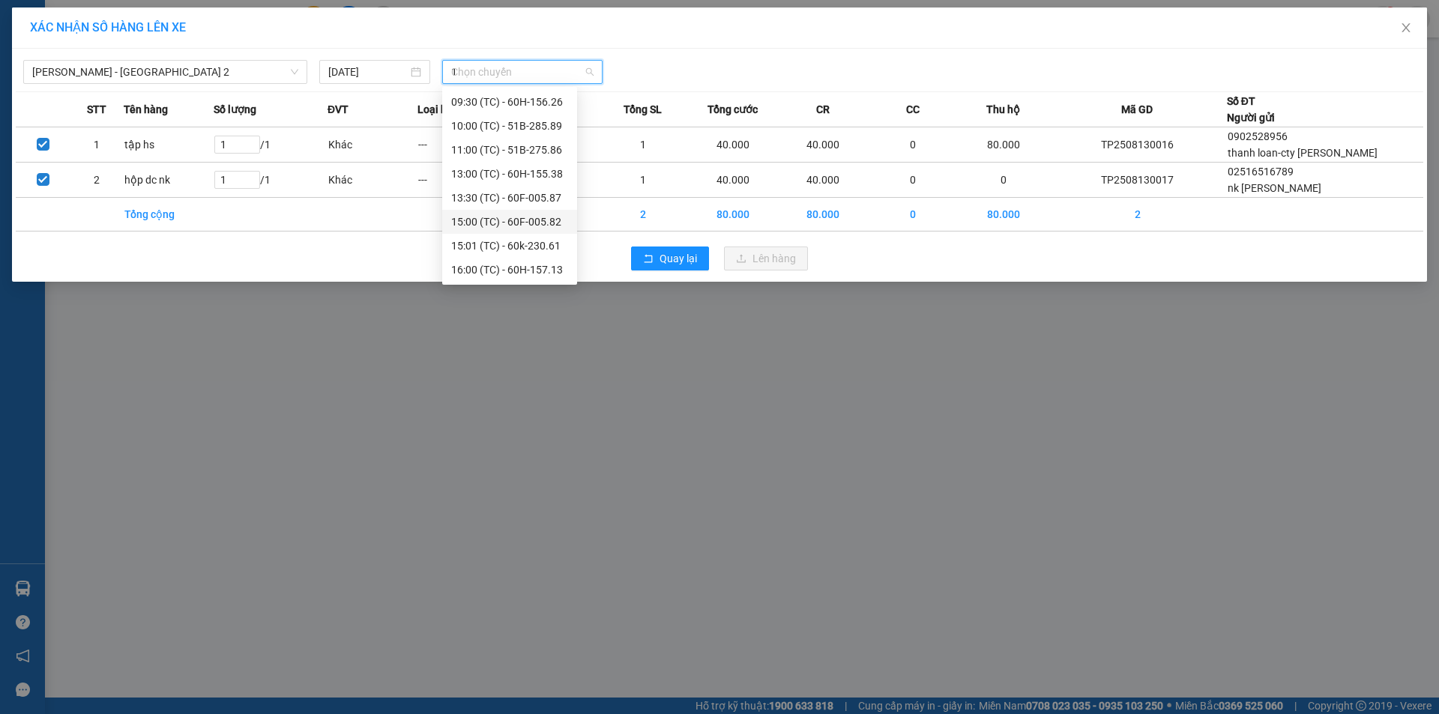
scroll to position [144, 0]
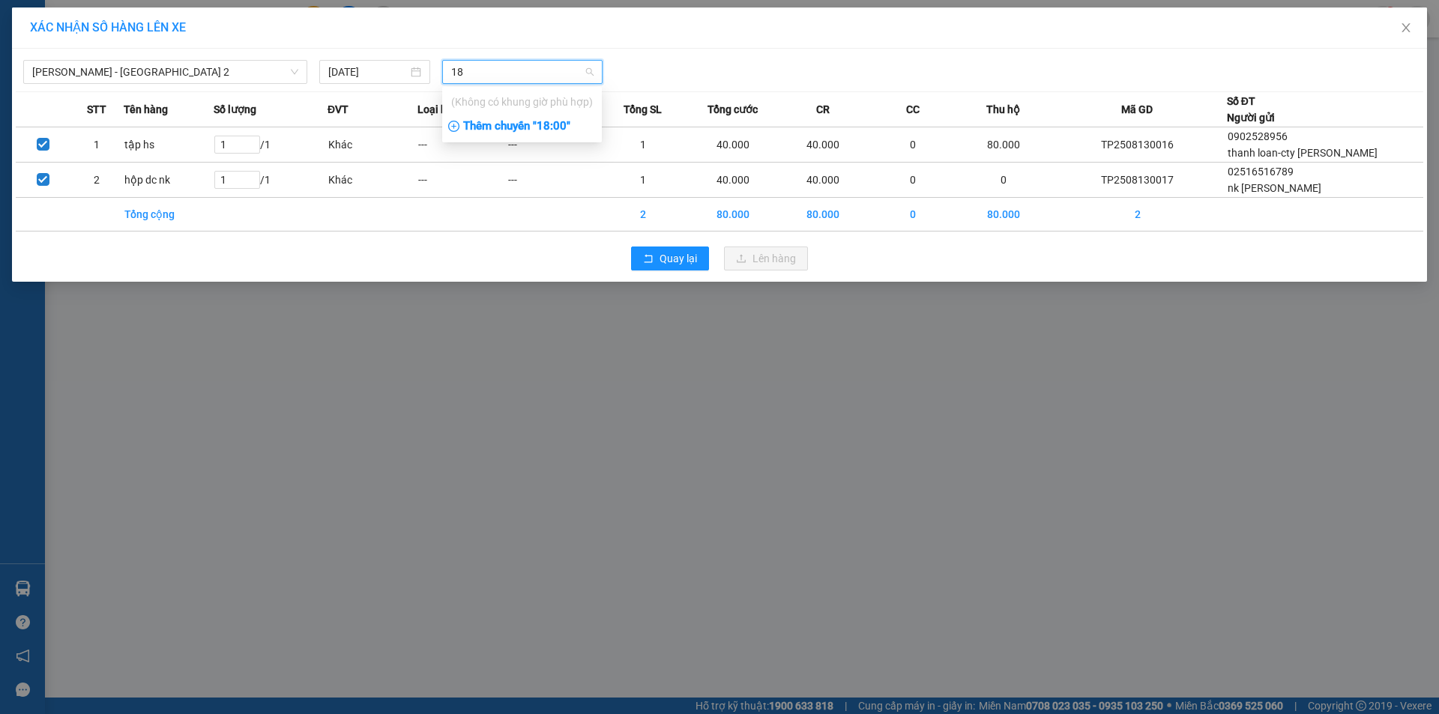
type input "18"
click at [557, 118] on div "Thêm chuyến " 18:00 "" at bounding box center [522, 126] width 160 height 25
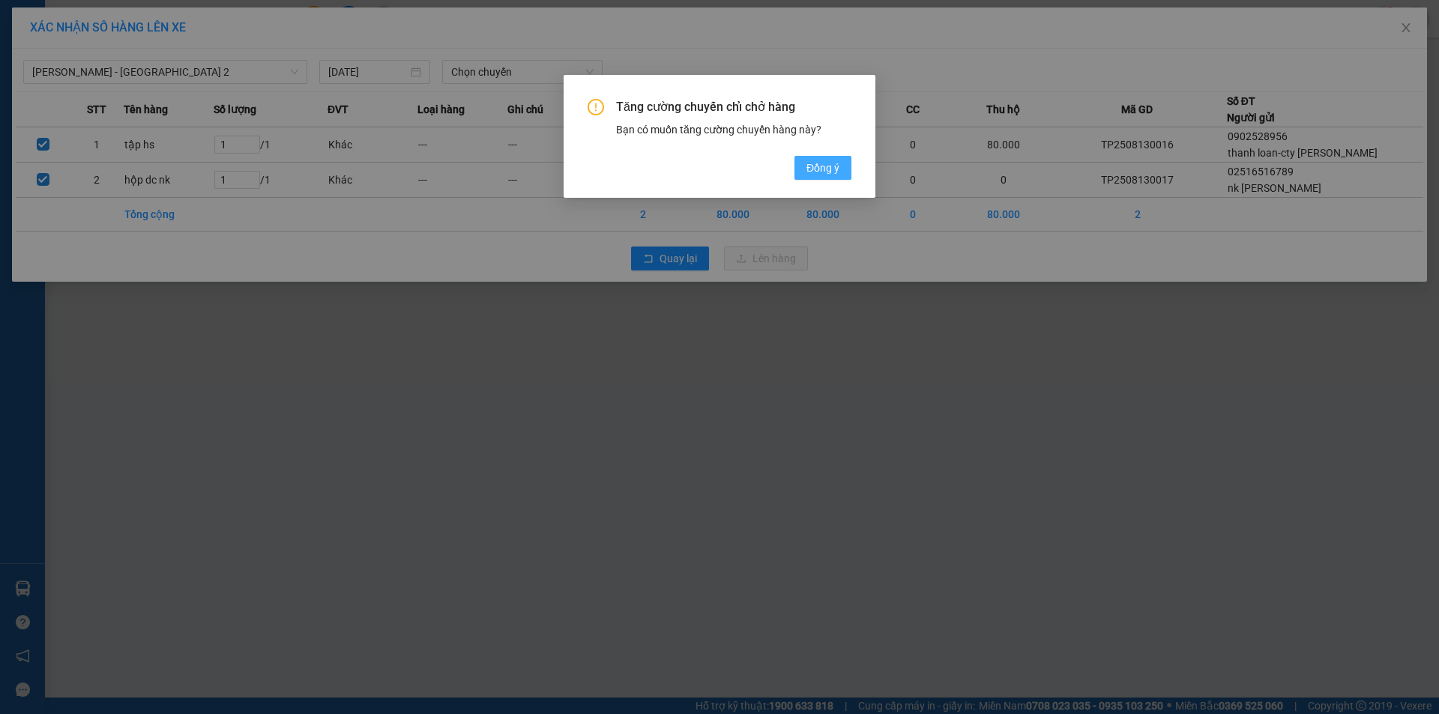
click at [840, 171] on button "Đồng ý" at bounding box center [823, 168] width 57 height 24
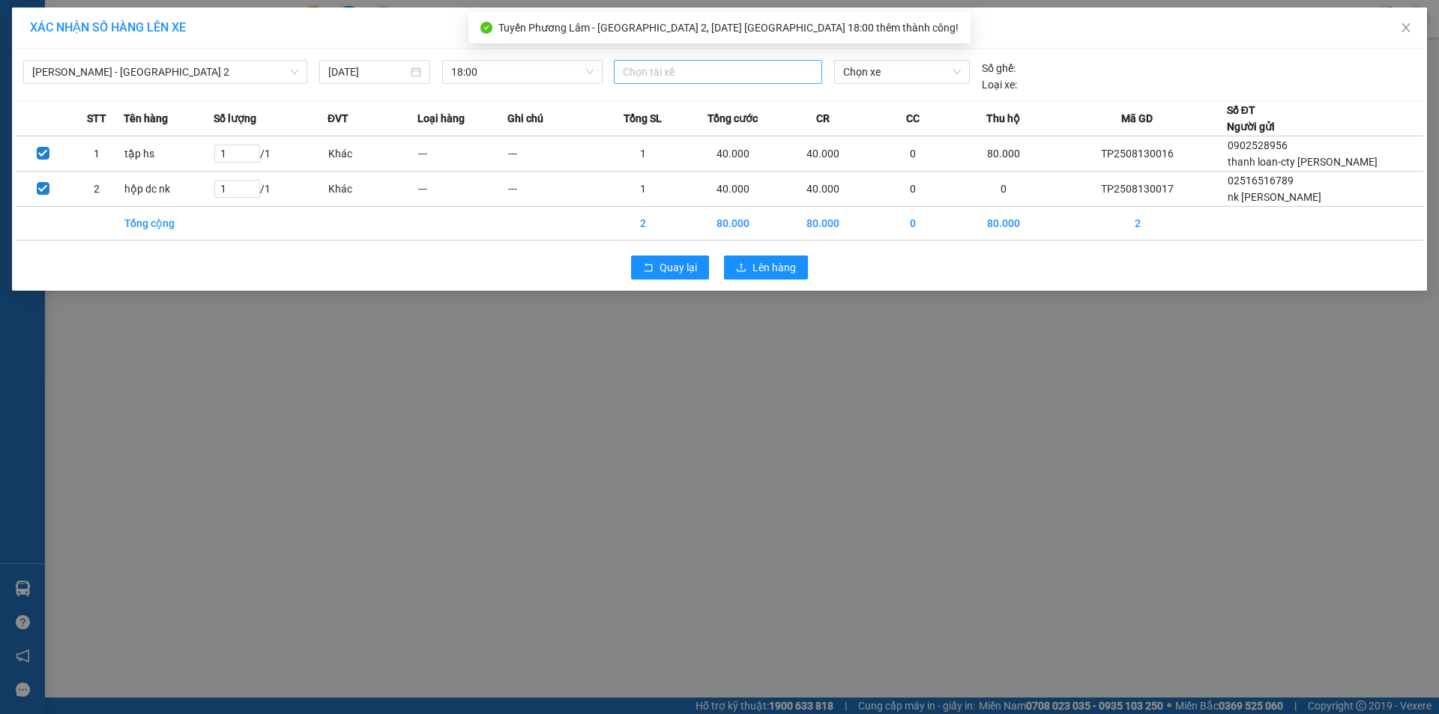
click at [741, 76] on div at bounding box center [718, 72] width 201 height 18
type input "chính"
click at [735, 91] on div "Chính" at bounding box center [726, 102] width 225 height 24
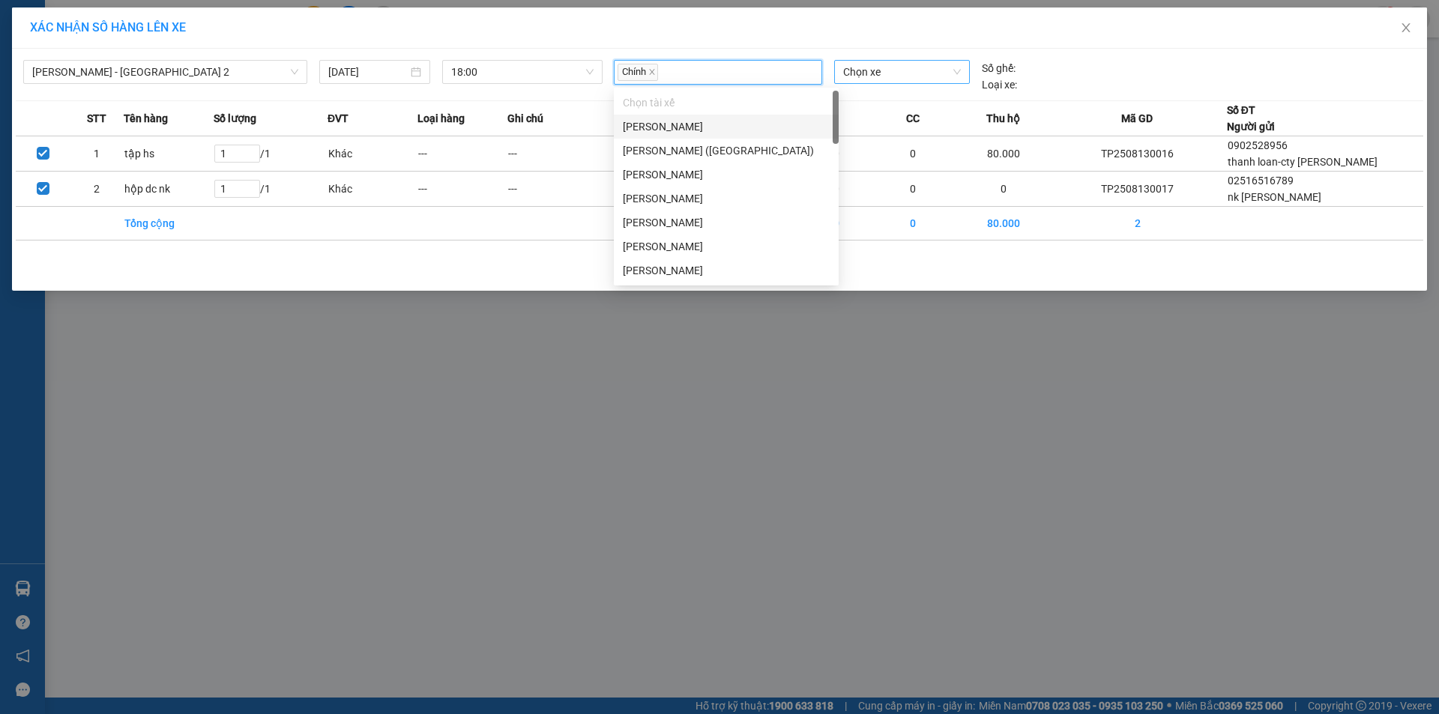
click at [858, 73] on span "Chọn xe" at bounding box center [901, 72] width 117 height 22
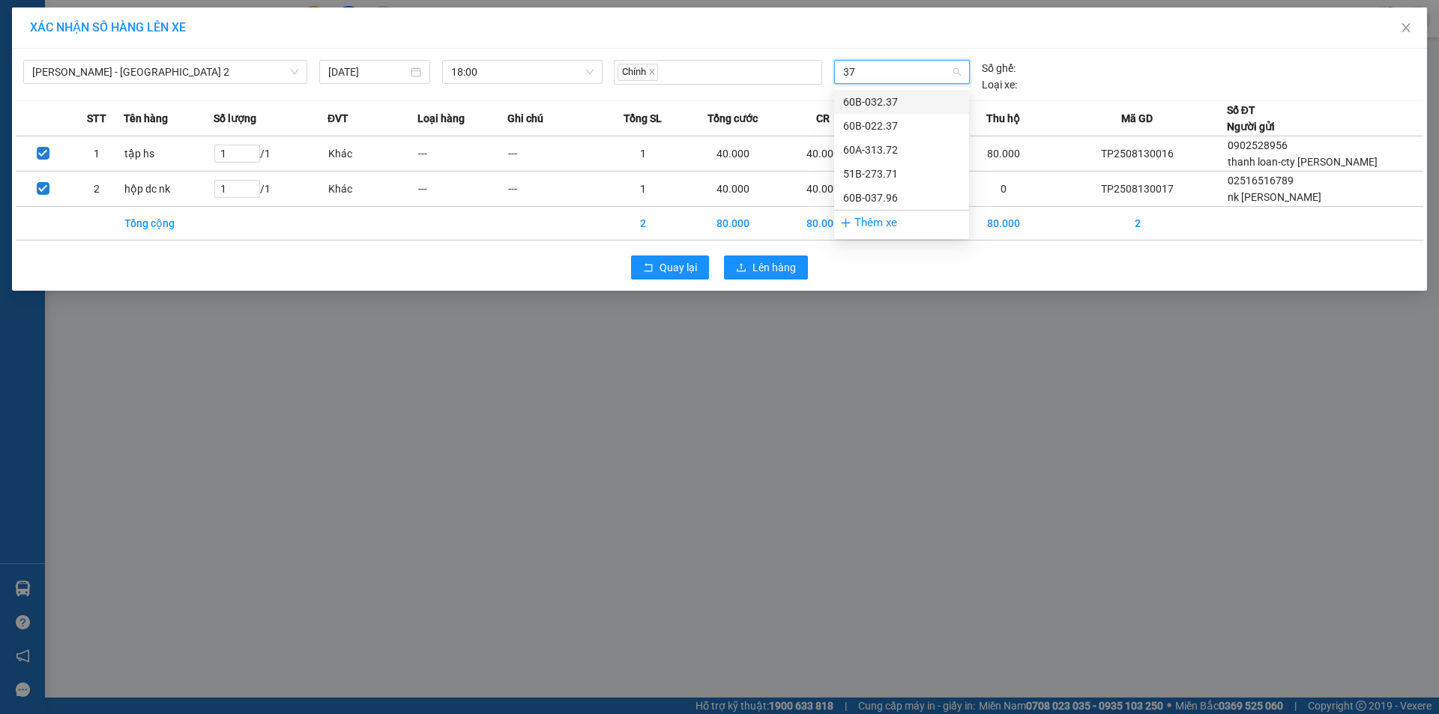
type input "371"
click at [851, 97] on div "51B-273.71" at bounding box center [901, 102] width 117 height 16
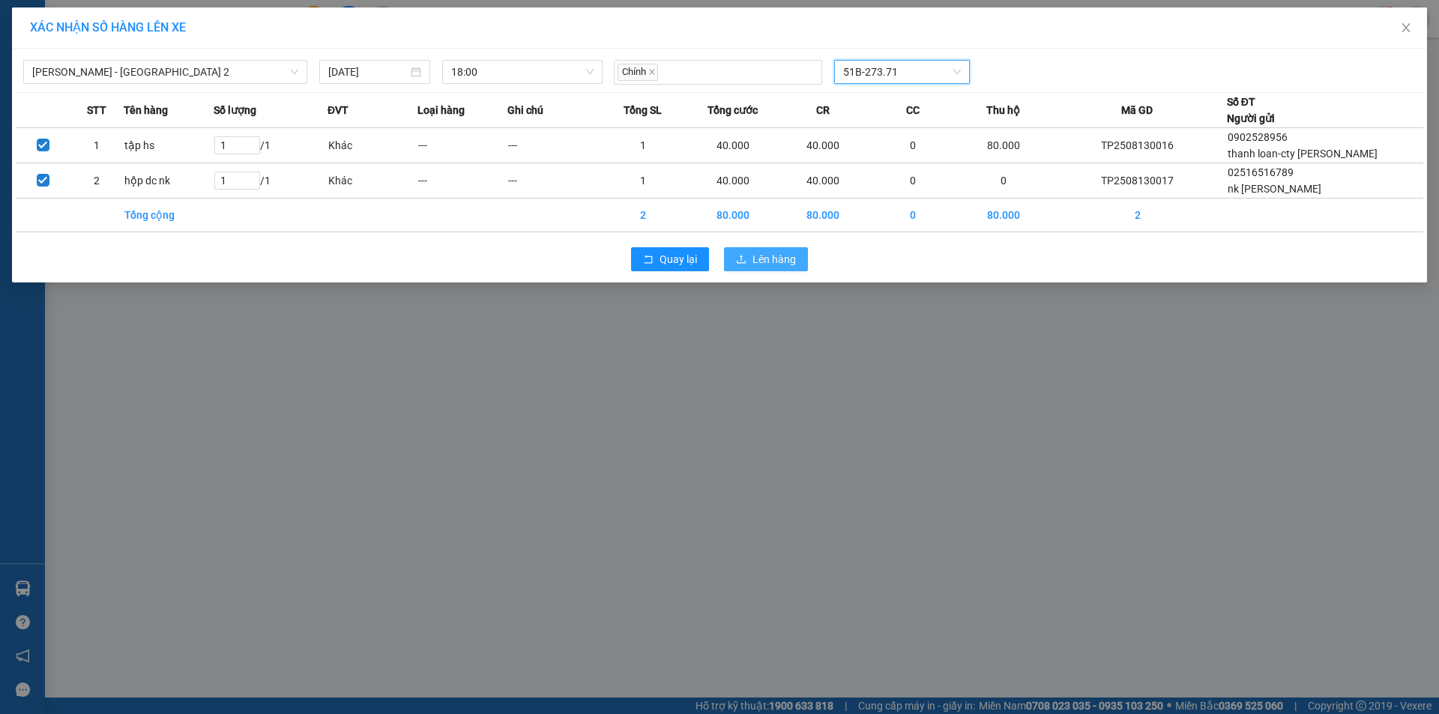
click at [777, 264] on span "Lên hàng" at bounding box center [774, 259] width 43 height 16
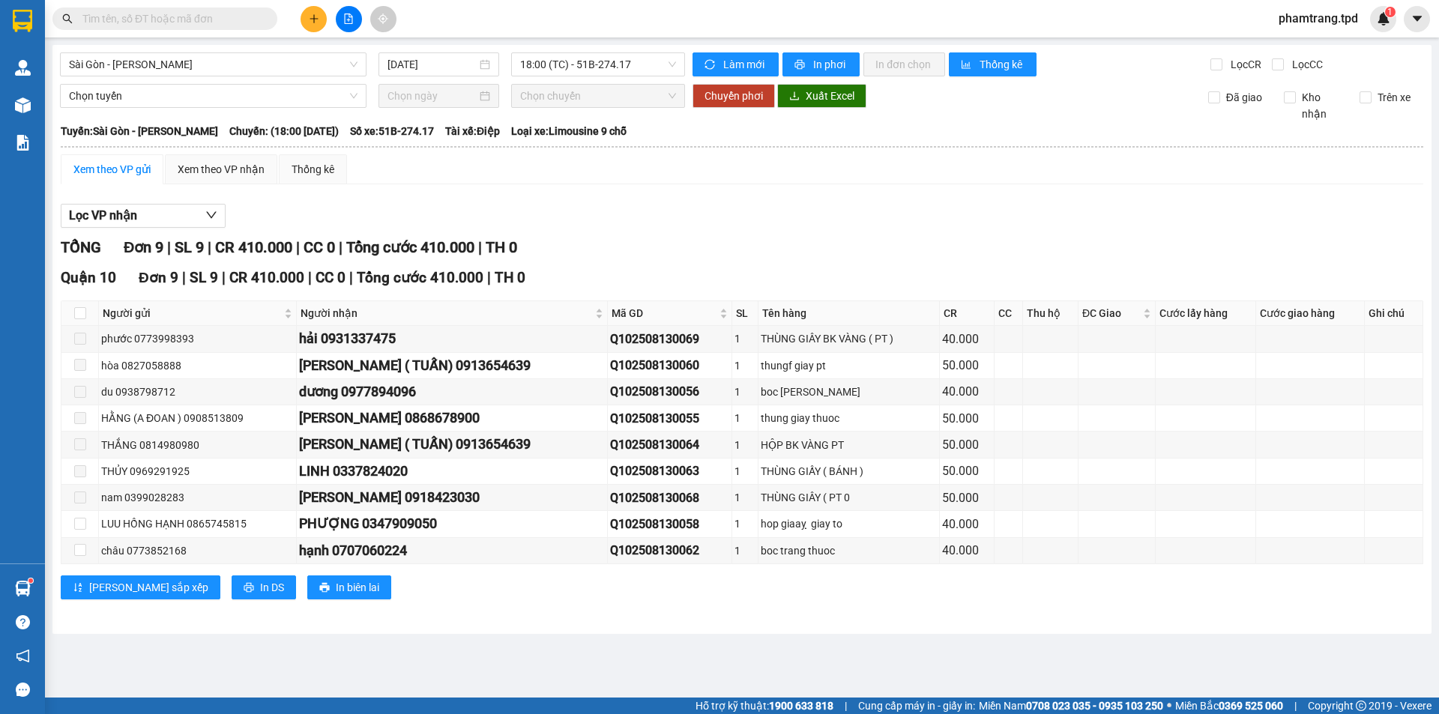
click at [203, 18] on input "text" at bounding box center [170, 18] width 177 height 16
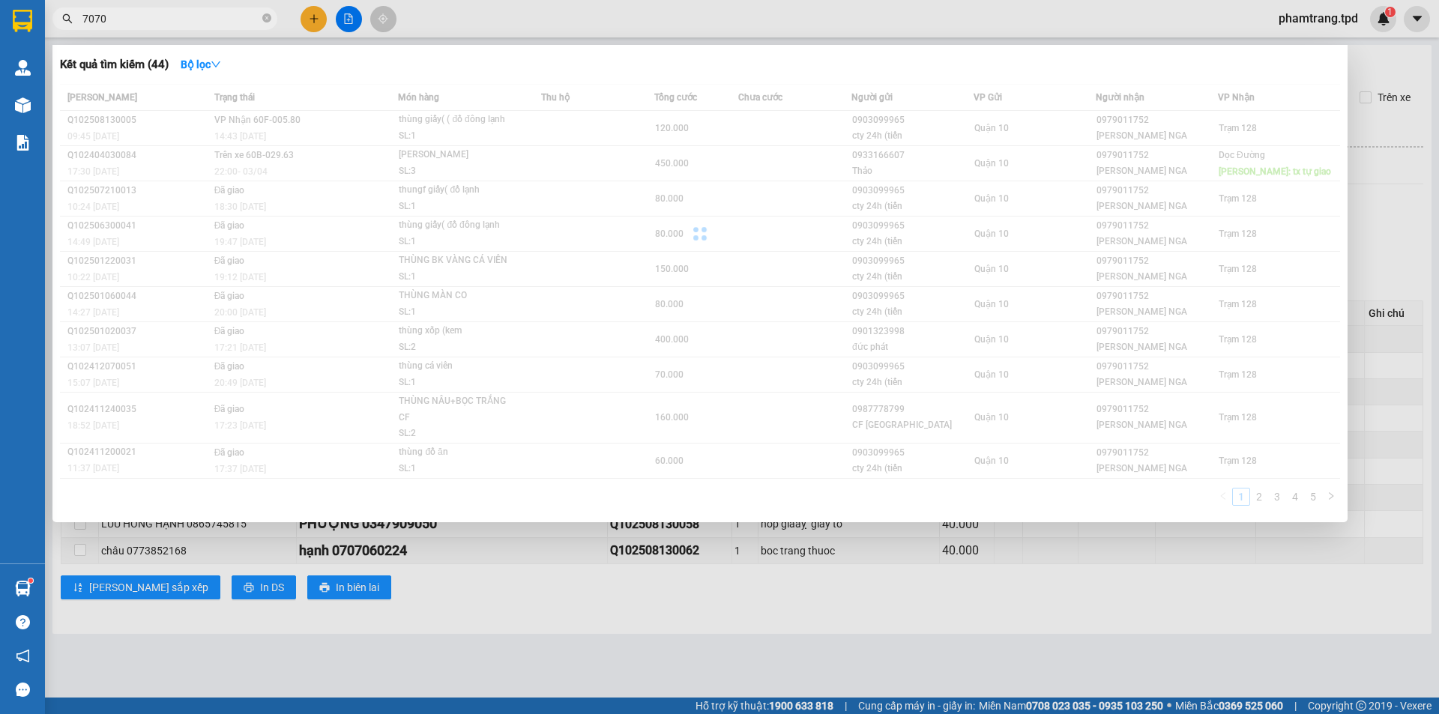
type input "7070"
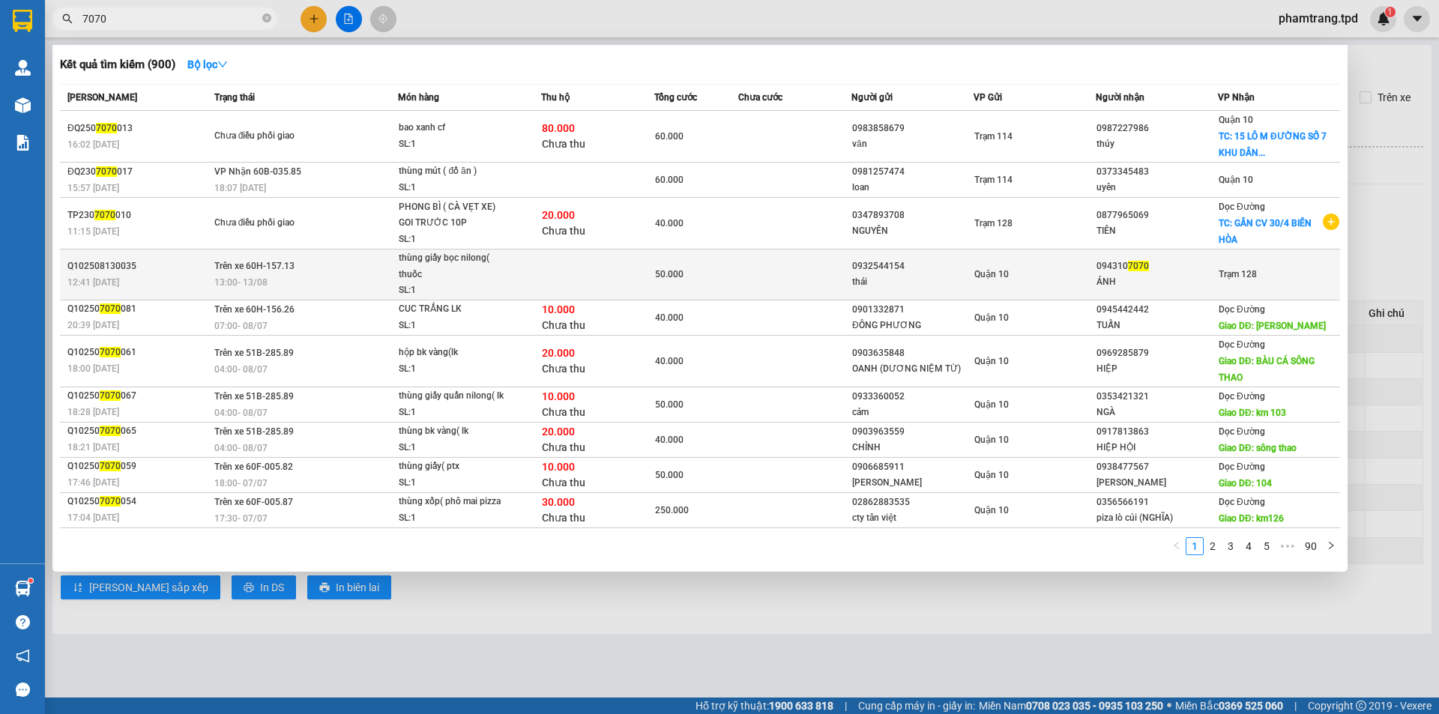
click at [1177, 288] on div "ÁNH" at bounding box center [1157, 282] width 121 height 16
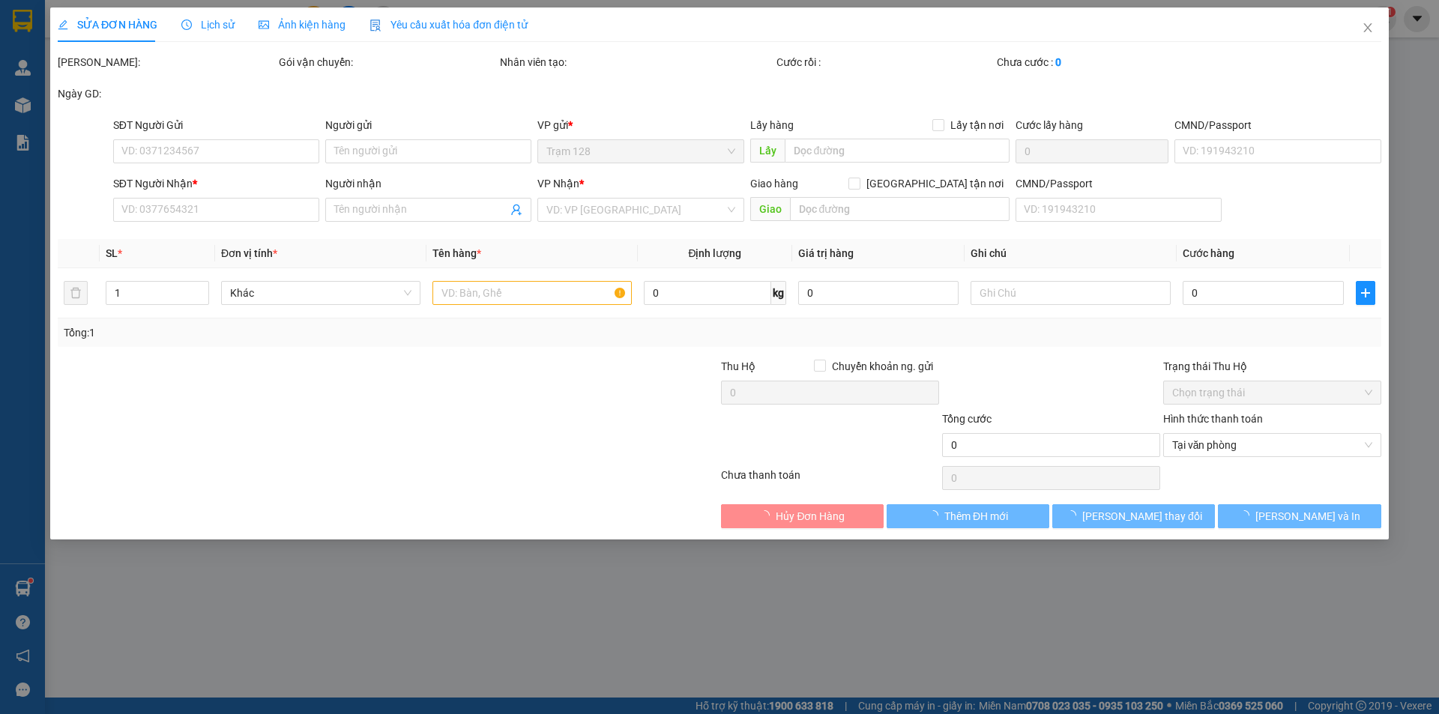
type input "0932544154"
type input "thái"
type input "0943107070"
type input "ÁNH"
type input "50.000"
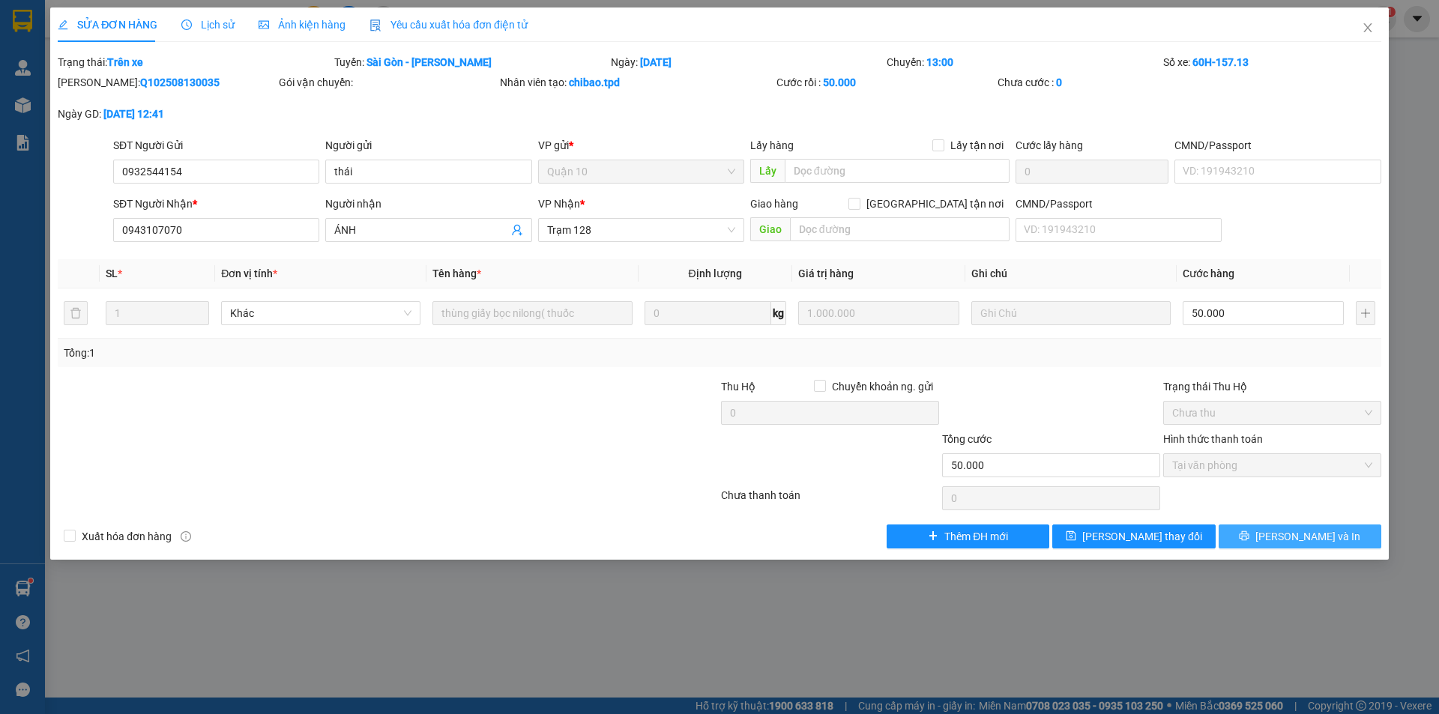
click at [1311, 546] on button "[PERSON_NAME] và In" at bounding box center [1300, 537] width 163 height 24
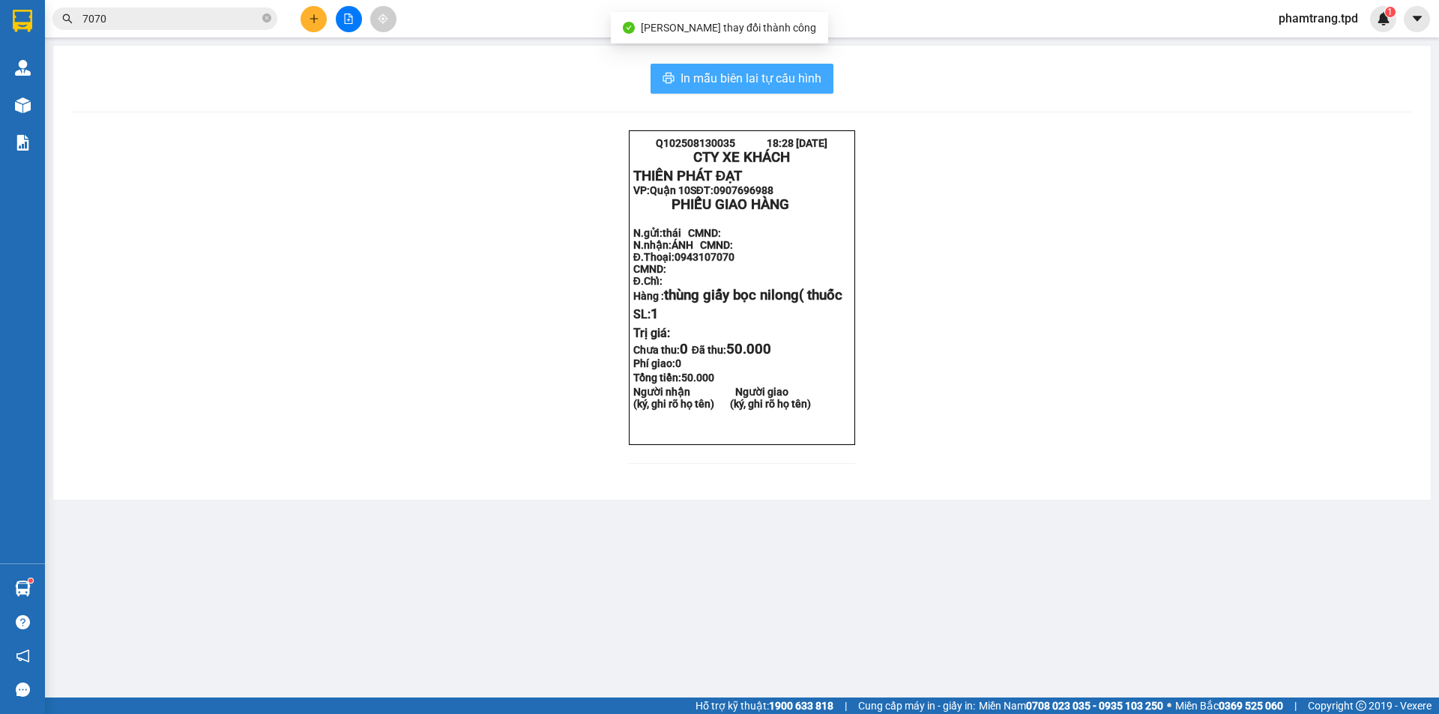
click at [811, 86] on span "In mẫu biên lai tự cấu hình" at bounding box center [751, 78] width 141 height 19
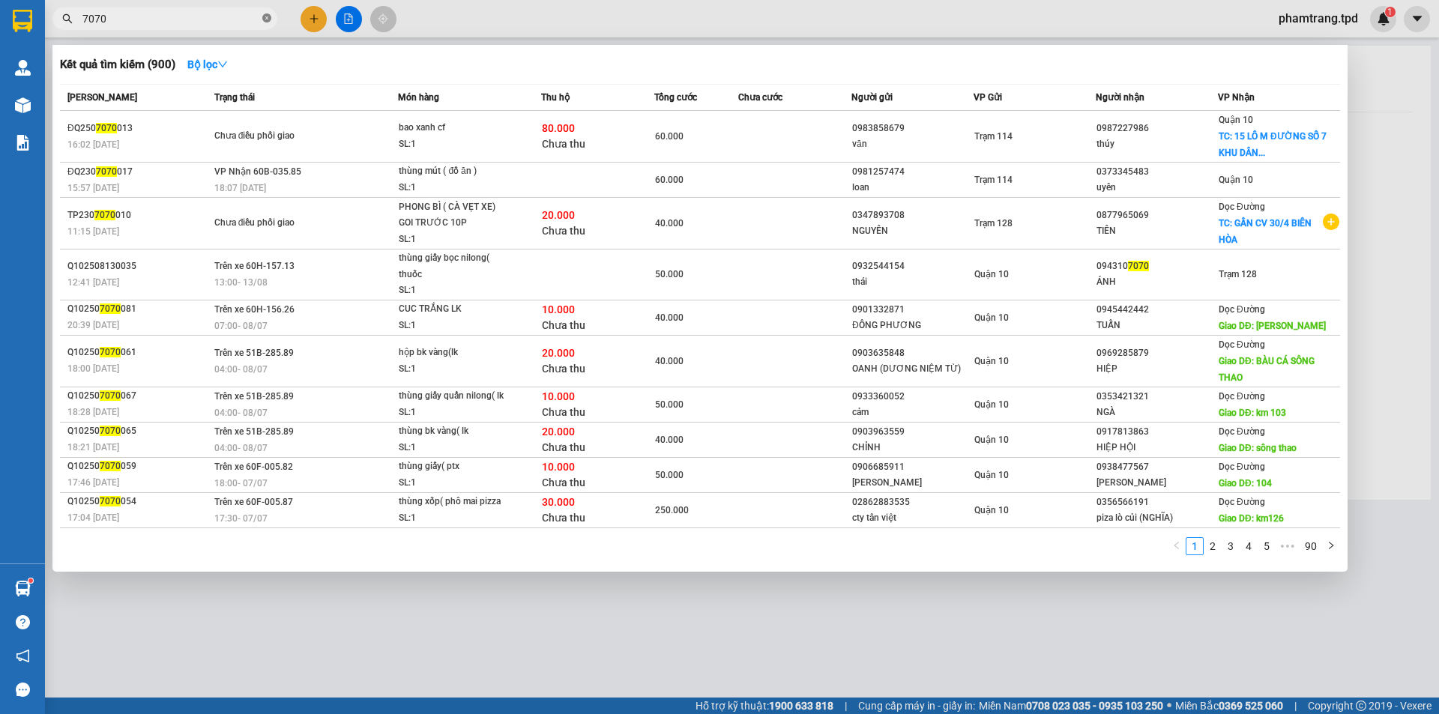
click at [263, 12] on span at bounding box center [266, 19] width 9 height 14
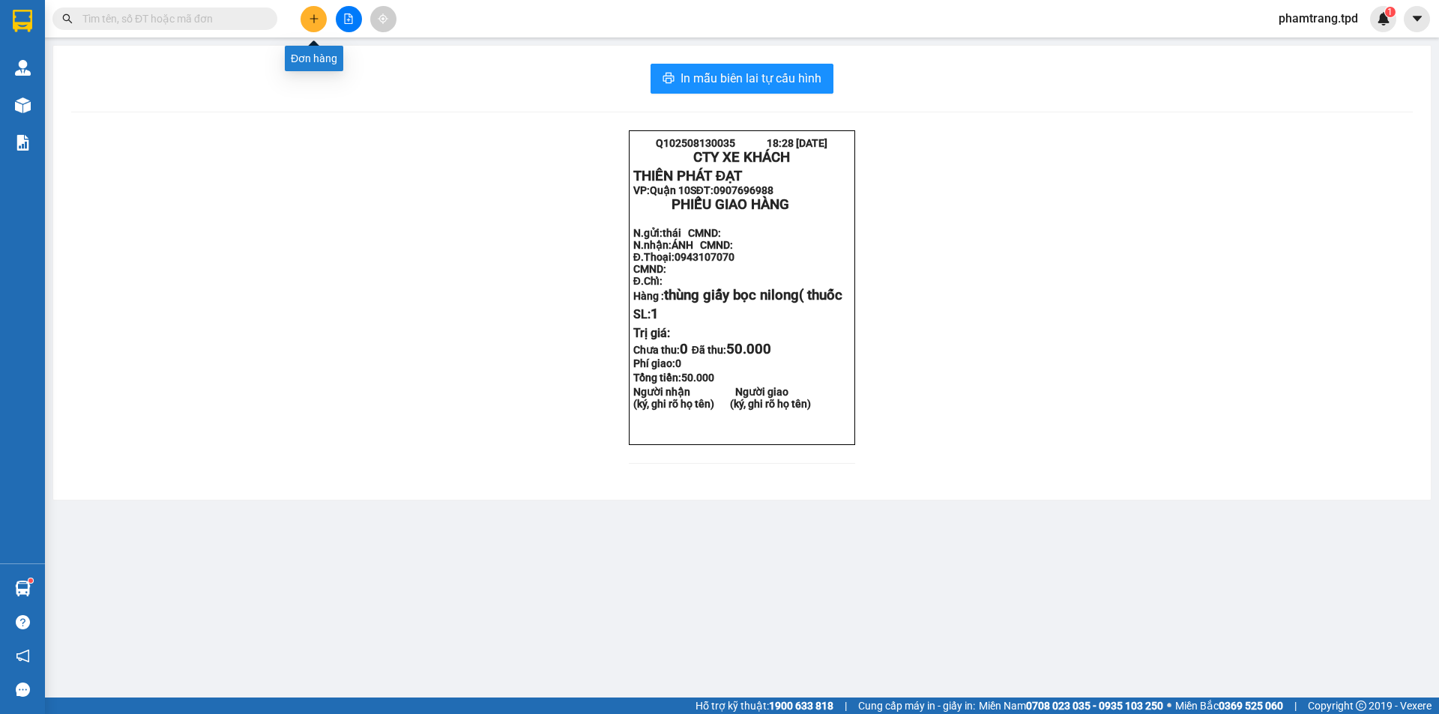
click at [317, 18] on icon "plus" at bounding box center [314, 18] width 10 height 10
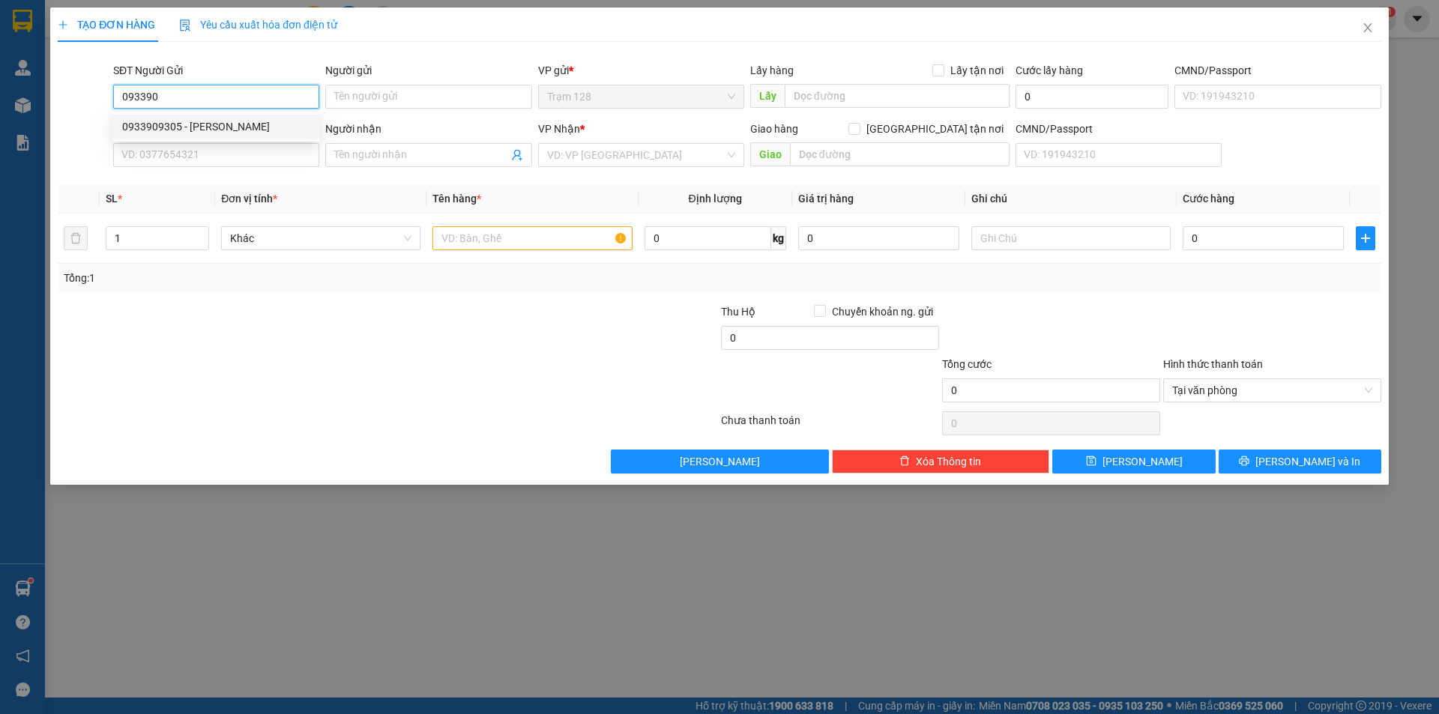
click at [222, 124] on div "0933909305 - C VÂN TRỊNH" at bounding box center [216, 126] width 188 height 16
type input "0933909305"
type input "C VÂN TRỊNH"
type input "271853070"
type input "0914177828"
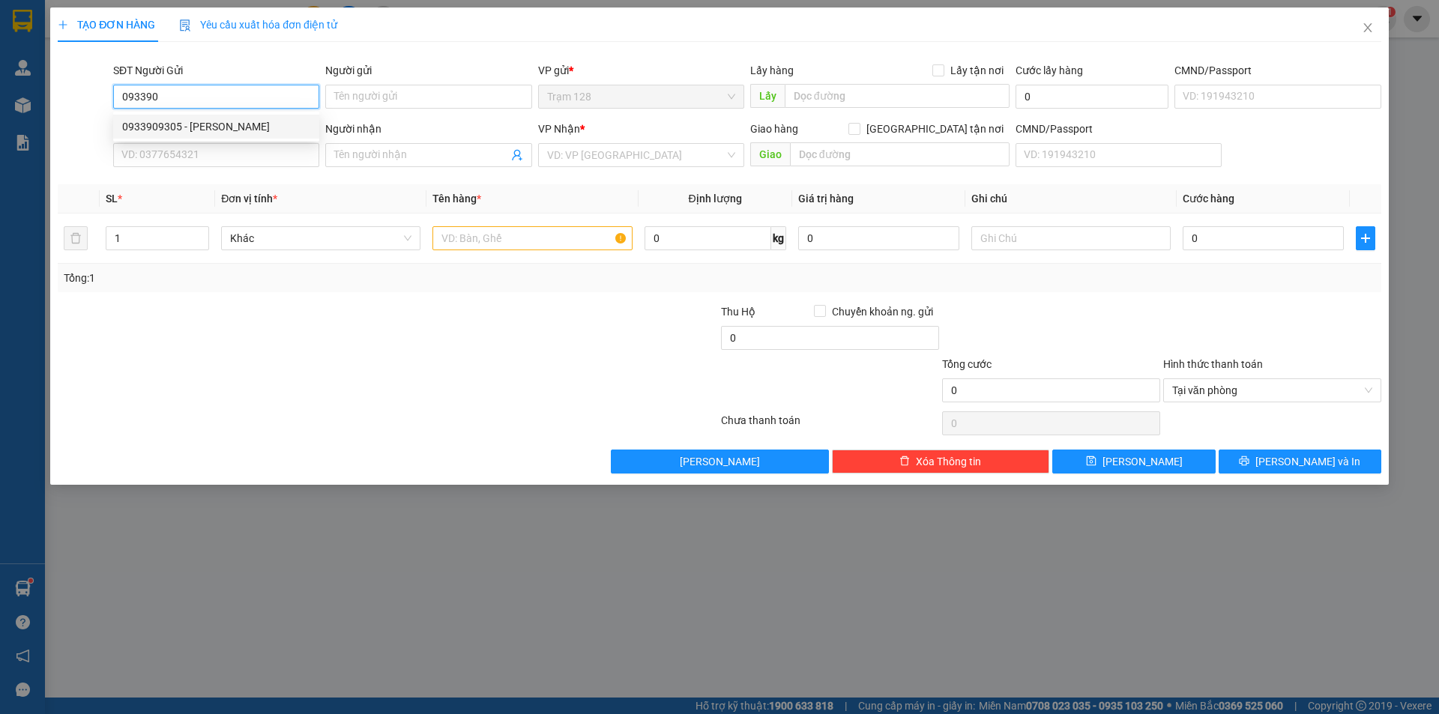
type input "Ri"
type input "0933909305"
click at [487, 234] on input "text" at bounding box center [532, 238] width 199 height 24
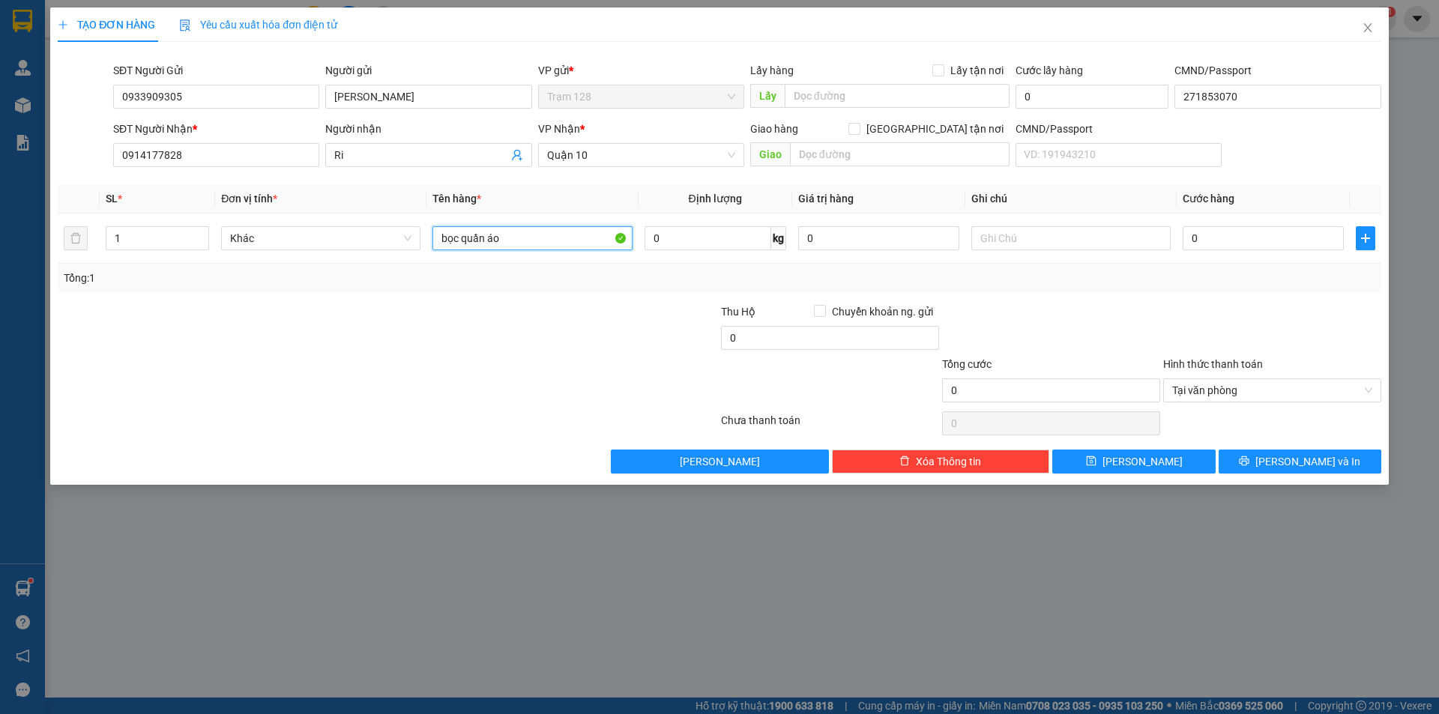
type input "bọc quần áo"
type input "500.000"
type input "4"
type input "40"
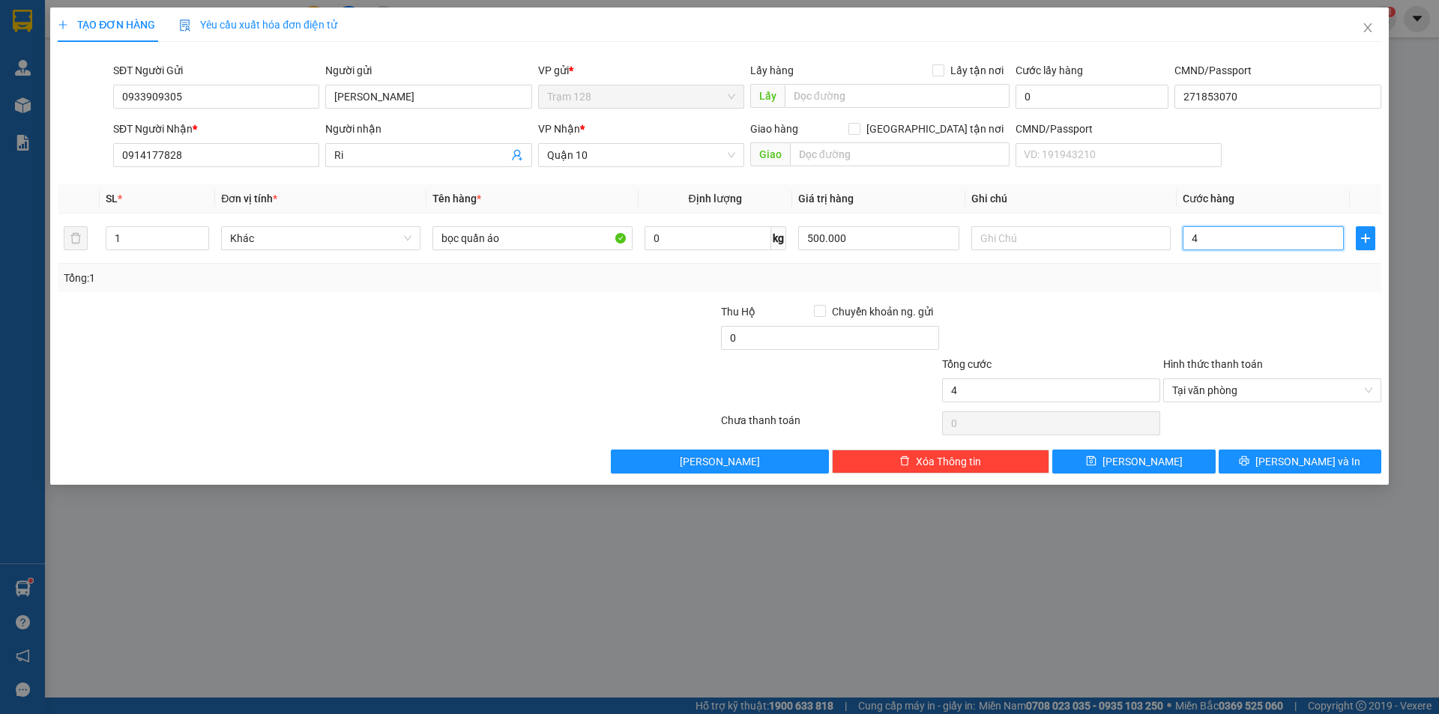
type input "40"
type input "40.000"
click at [1294, 465] on span "[PERSON_NAME] và In" at bounding box center [1308, 461] width 105 height 16
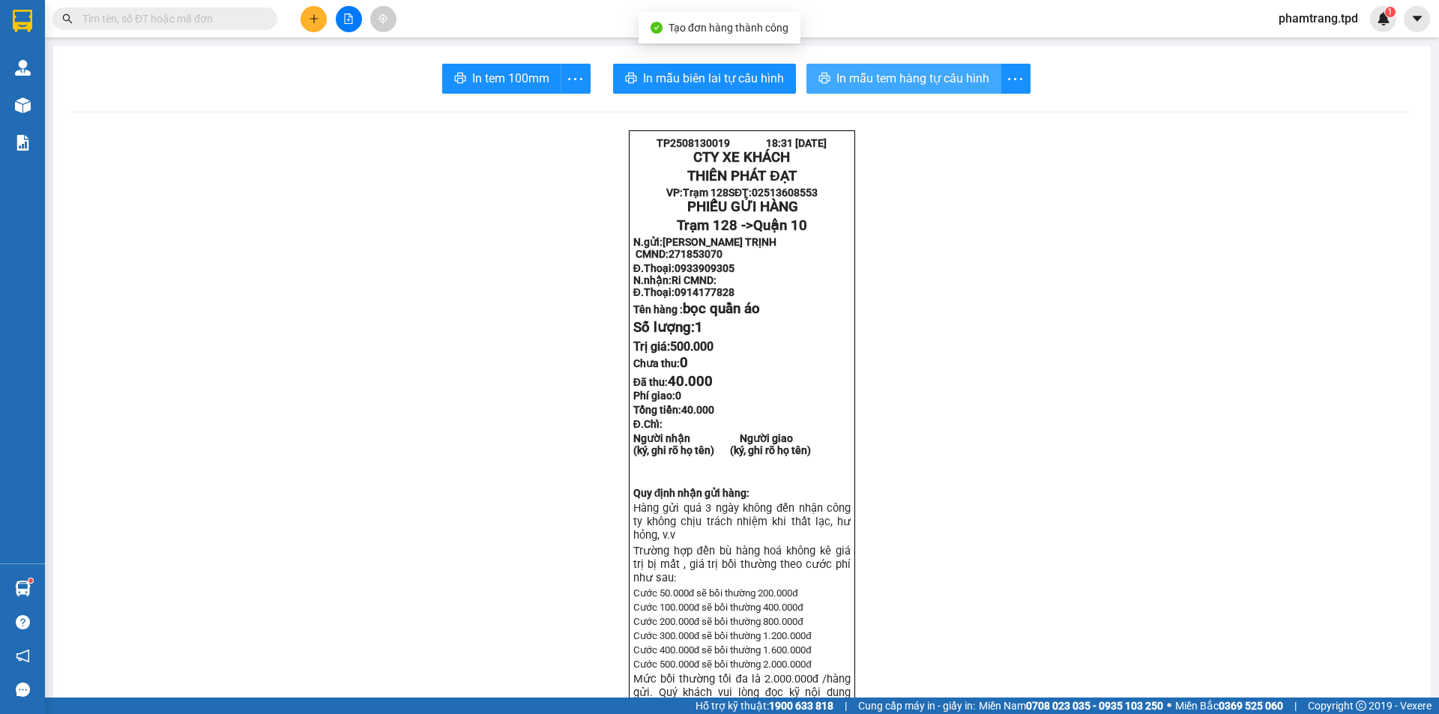
click at [964, 81] on span "In mẫu tem hàng tự cấu hình" at bounding box center [913, 78] width 153 height 19
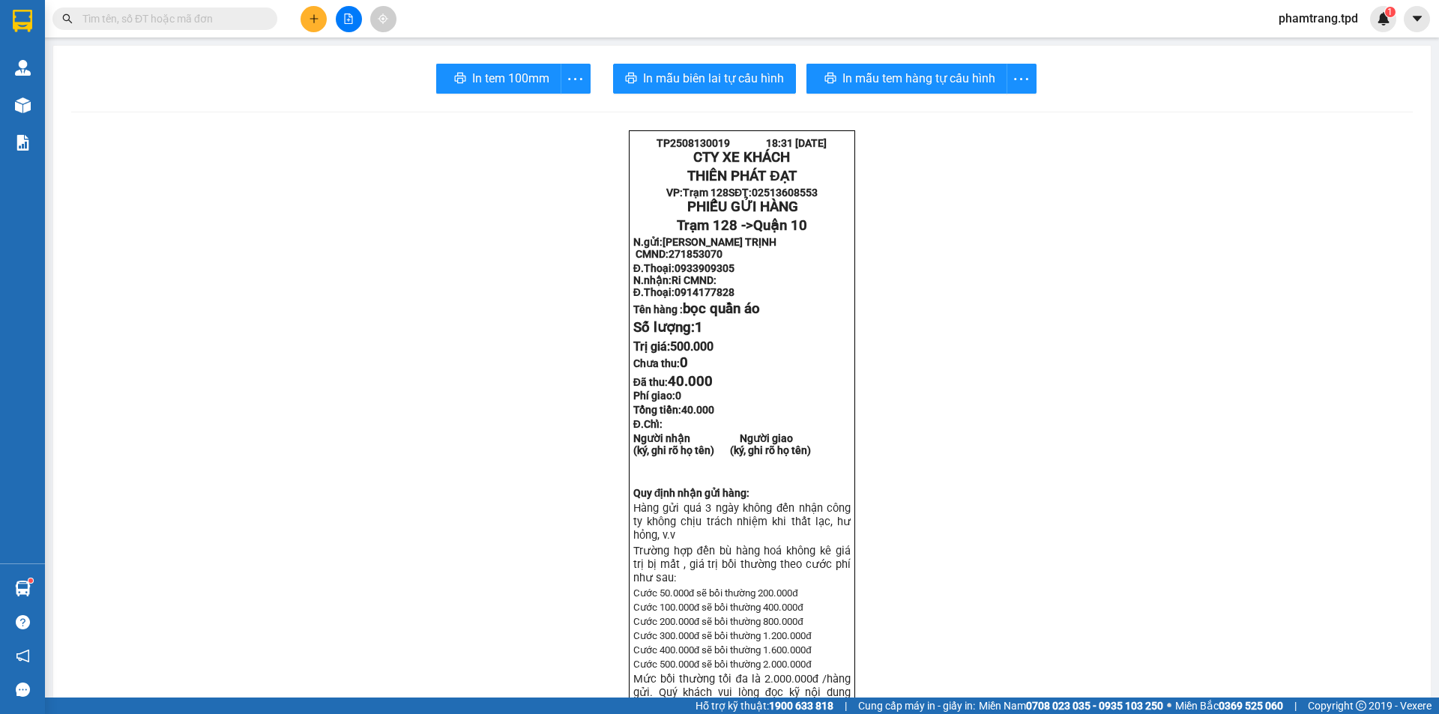
click at [422, 79] on div "In tem 100mm In mẫu biên lai tự cấu hình In mẫu tem hàng tự cấu hình" at bounding box center [742, 79] width 1342 height 30
click at [476, 71] on span "In tem 100mm" at bounding box center [510, 78] width 77 height 19
click at [206, 8] on span at bounding box center [164, 18] width 225 height 22
click at [202, 15] on input "text" at bounding box center [170, 18] width 177 height 16
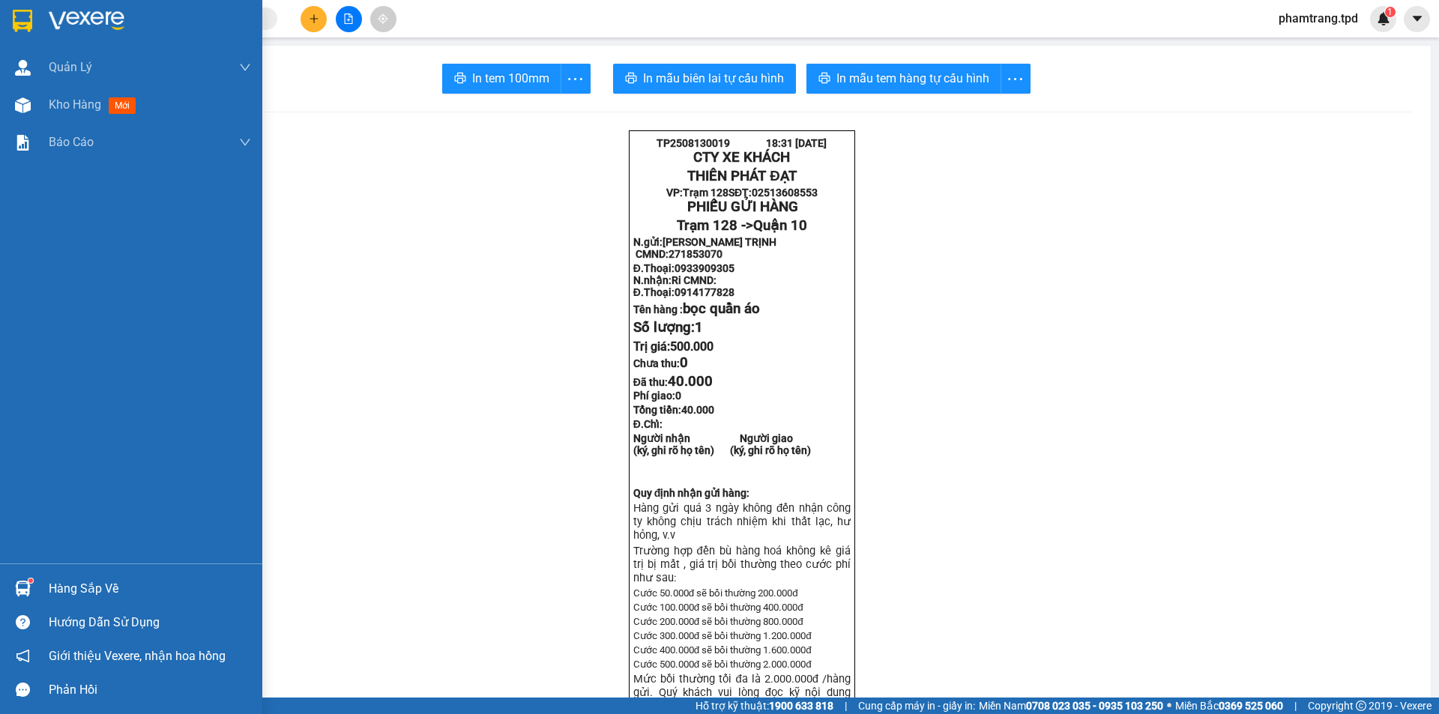
click at [86, 585] on div "Hàng sắp về" at bounding box center [150, 589] width 202 height 22
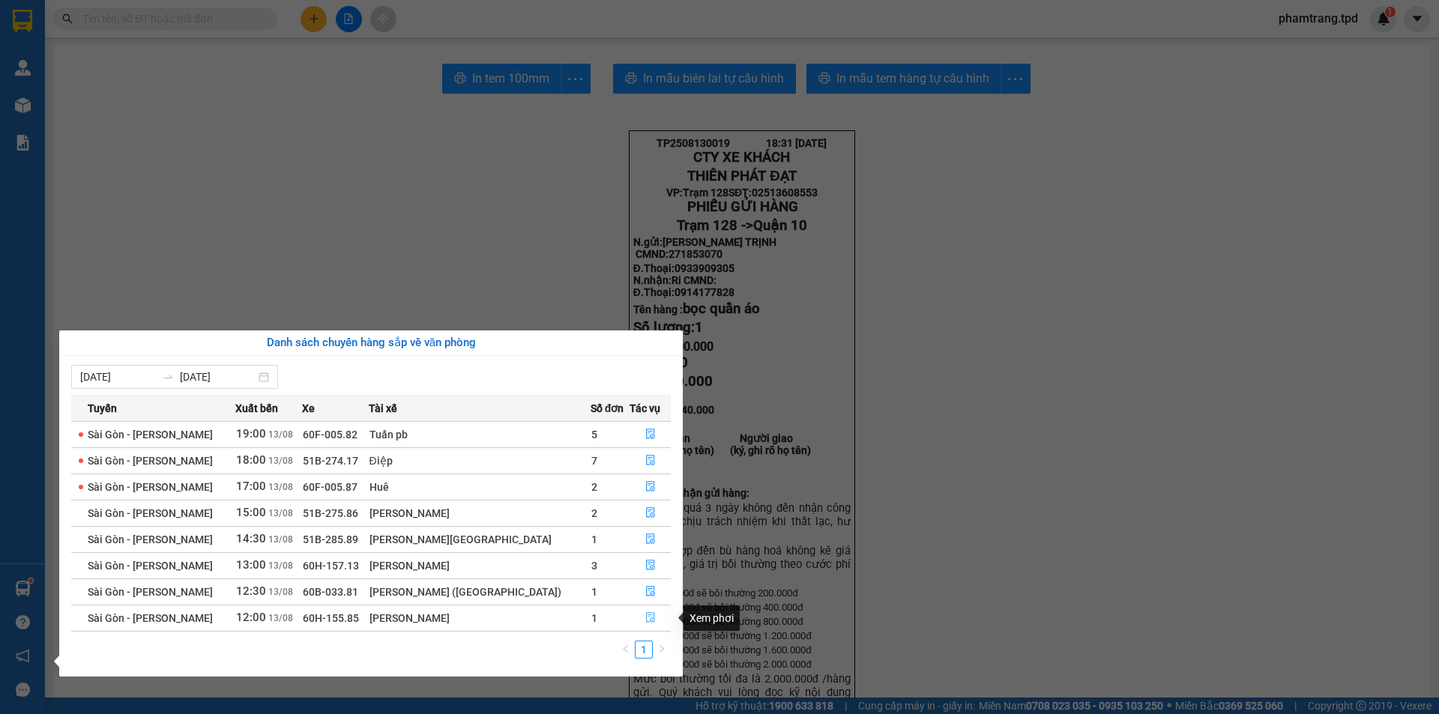
click at [645, 621] on icon "file-done" at bounding box center [650, 617] width 10 height 10
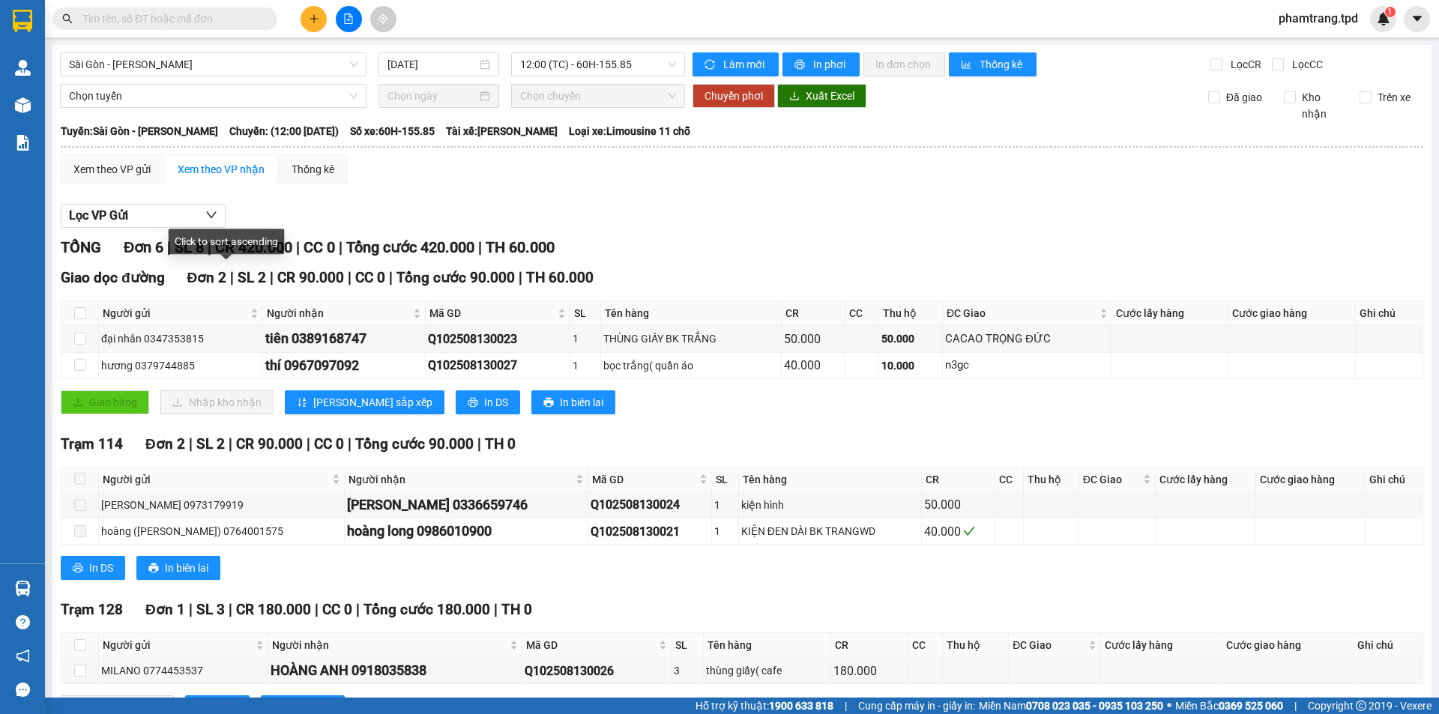
scroll to position [203, 0]
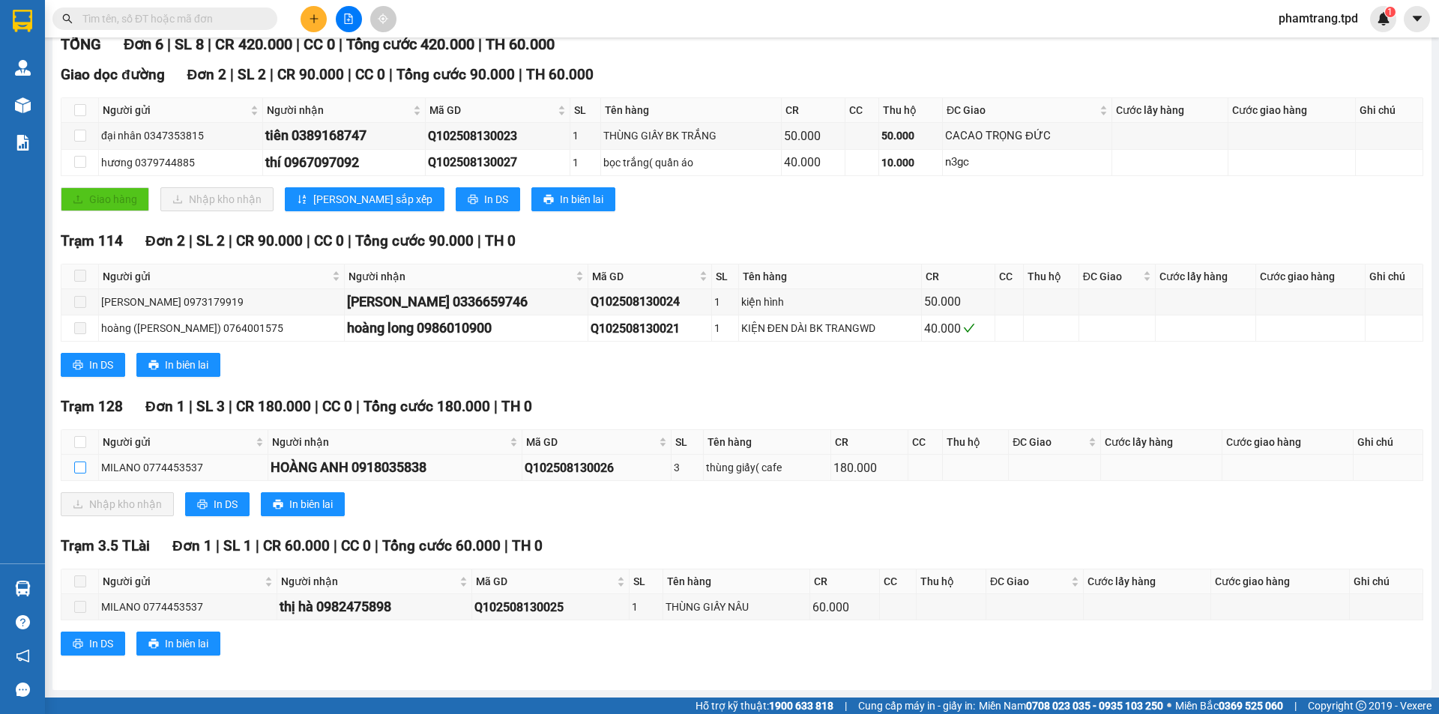
click at [81, 465] on input "checkbox" at bounding box center [80, 468] width 12 height 12
checkbox input "true"
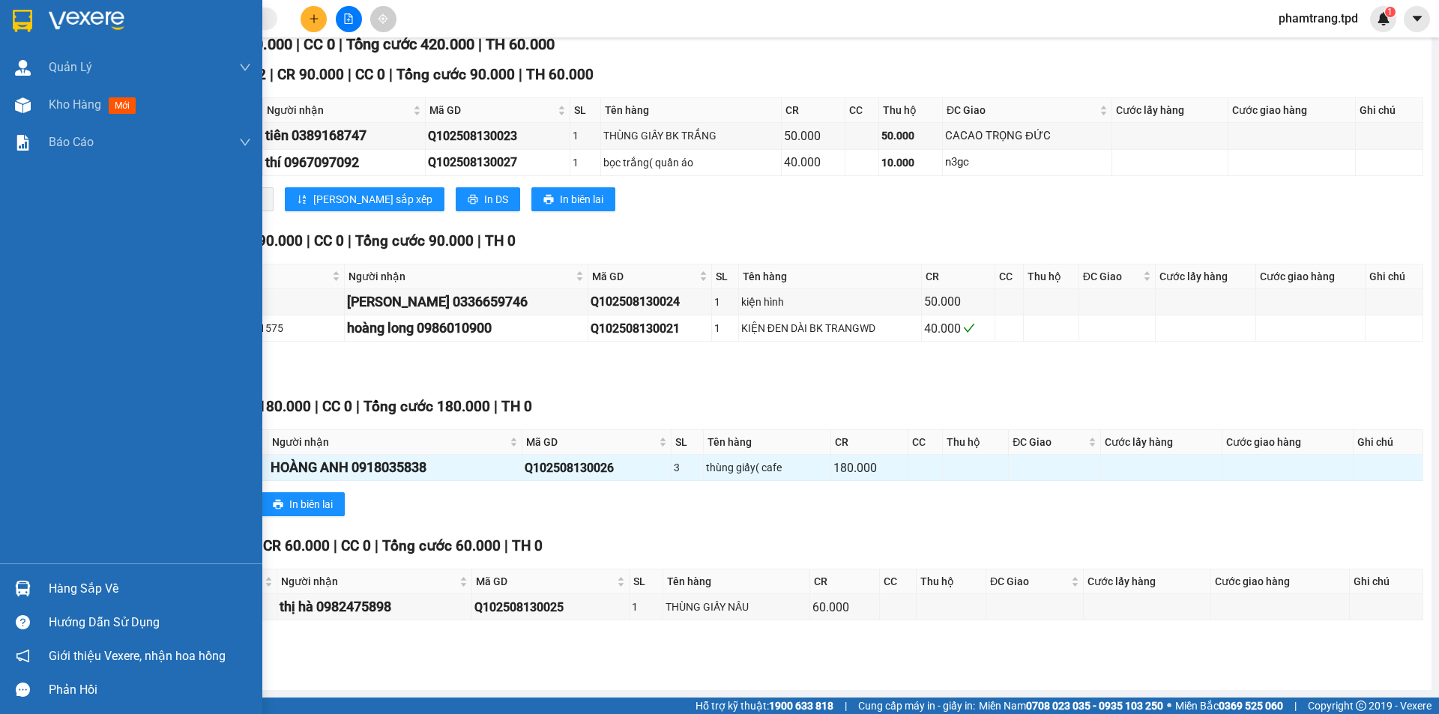
click at [62, 573] on div "Hàng sắp về" at bounding box center [131, 589] width 262 height 34
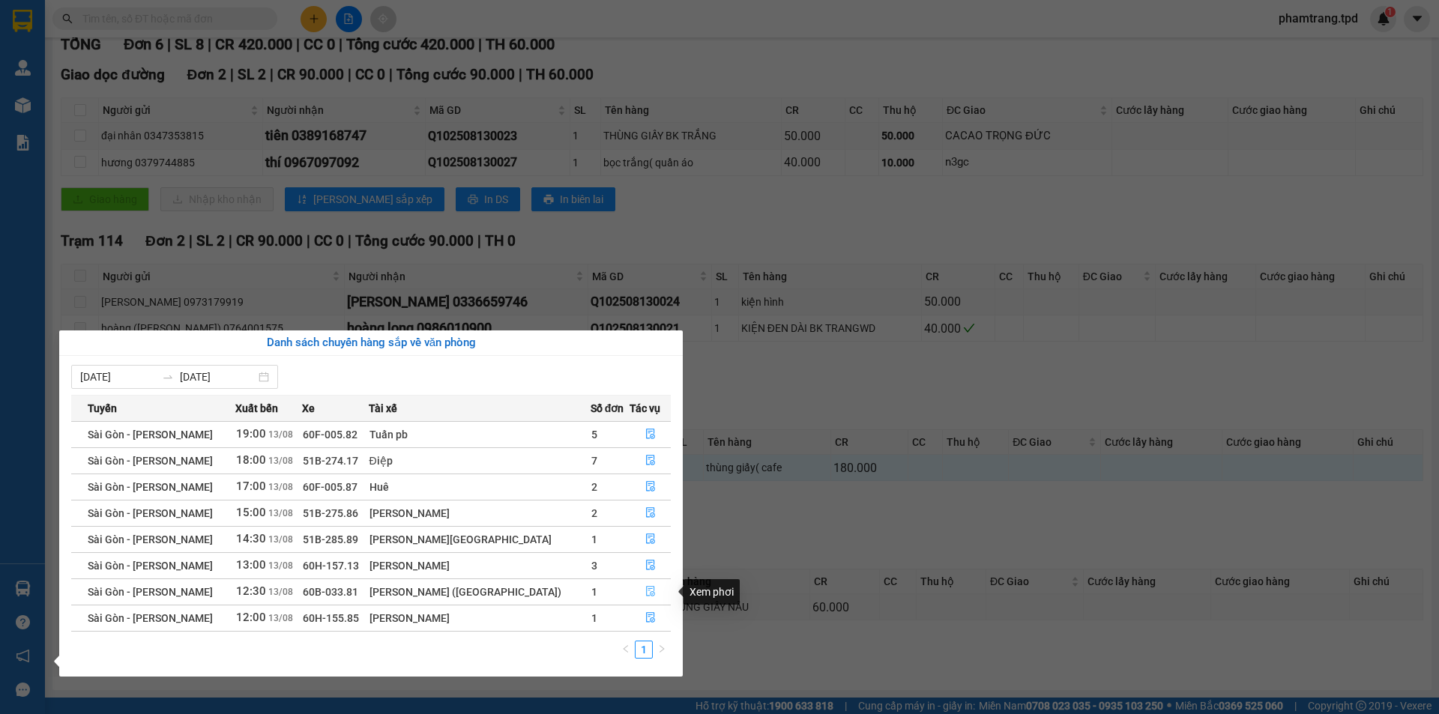
click at [645, 590] on icon "file-done" at bounding box center [650, 591] width 10 height 10
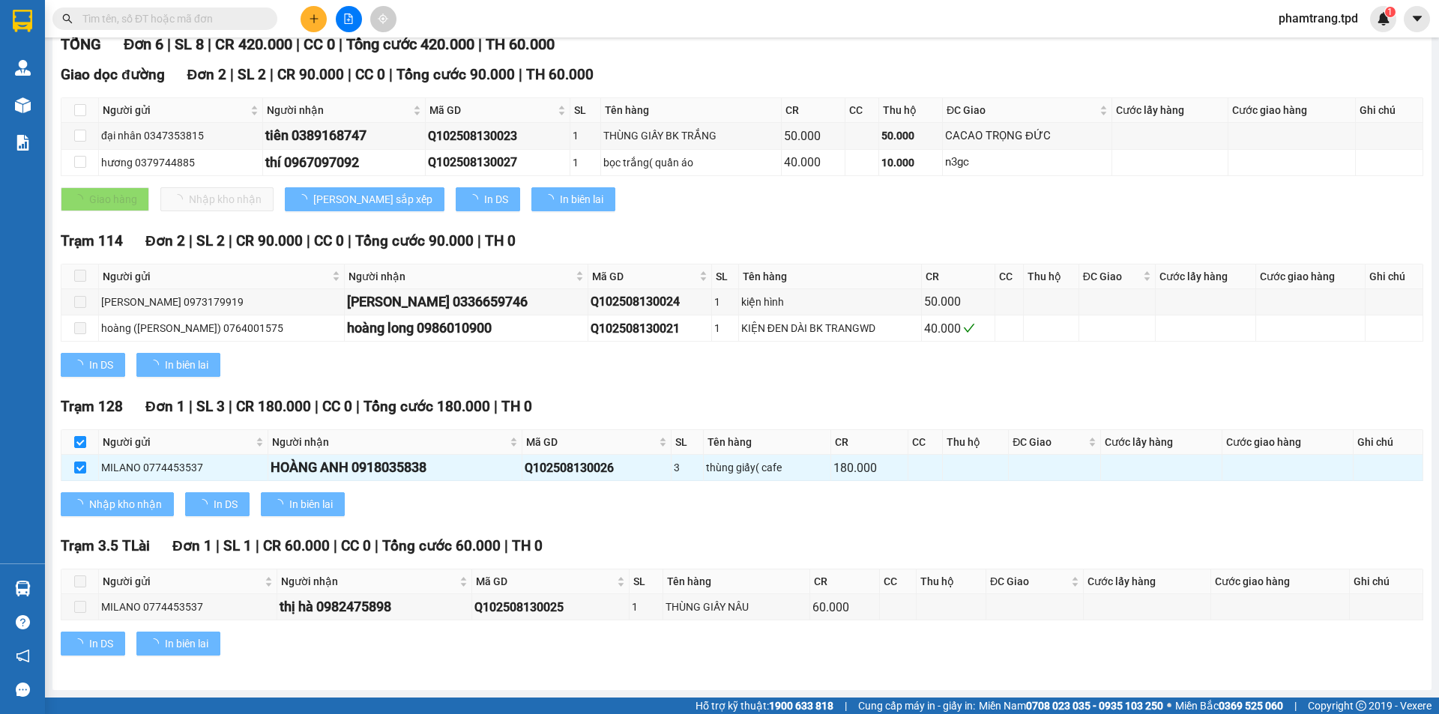
checkbox input "false"
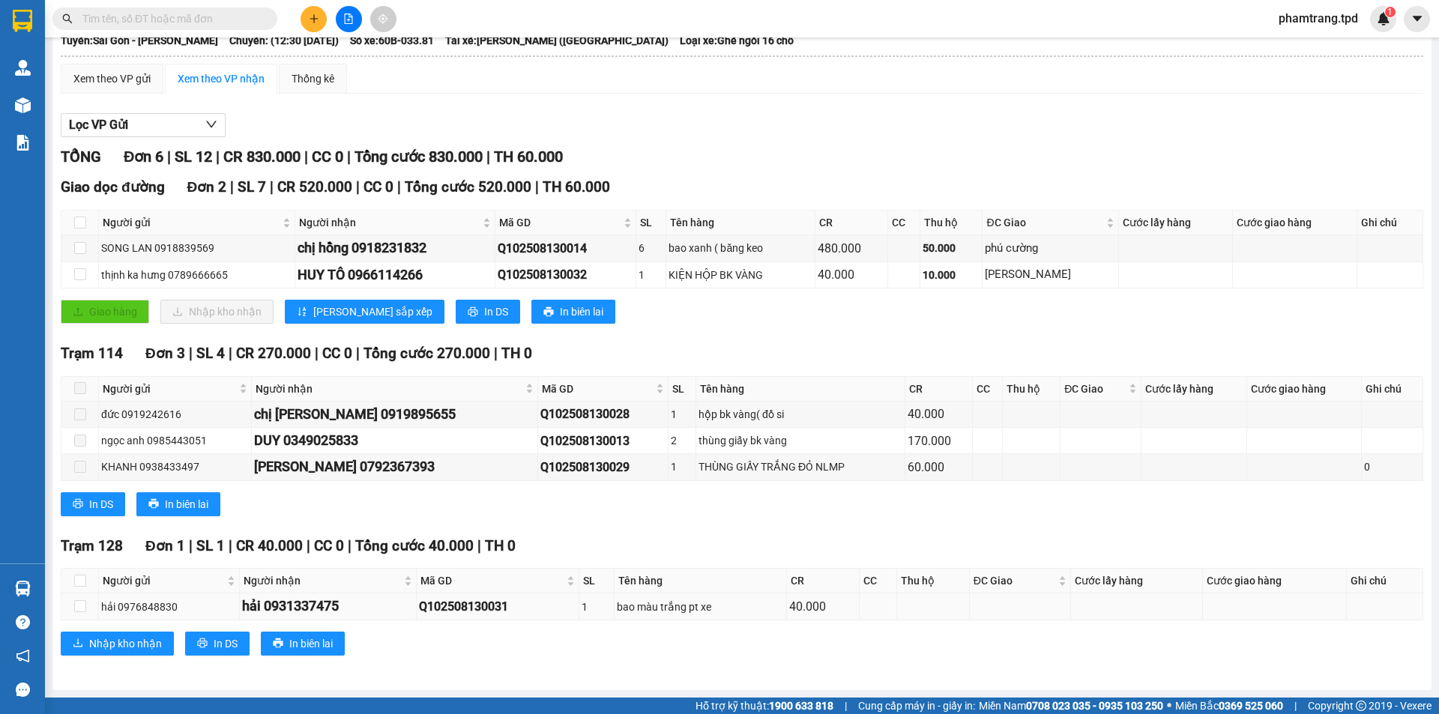
scroll to position [91, 0]
click at [79, 606] on input "checkbox" at bounding box center [80, 606] width 12 height 12
checkbox input "true"
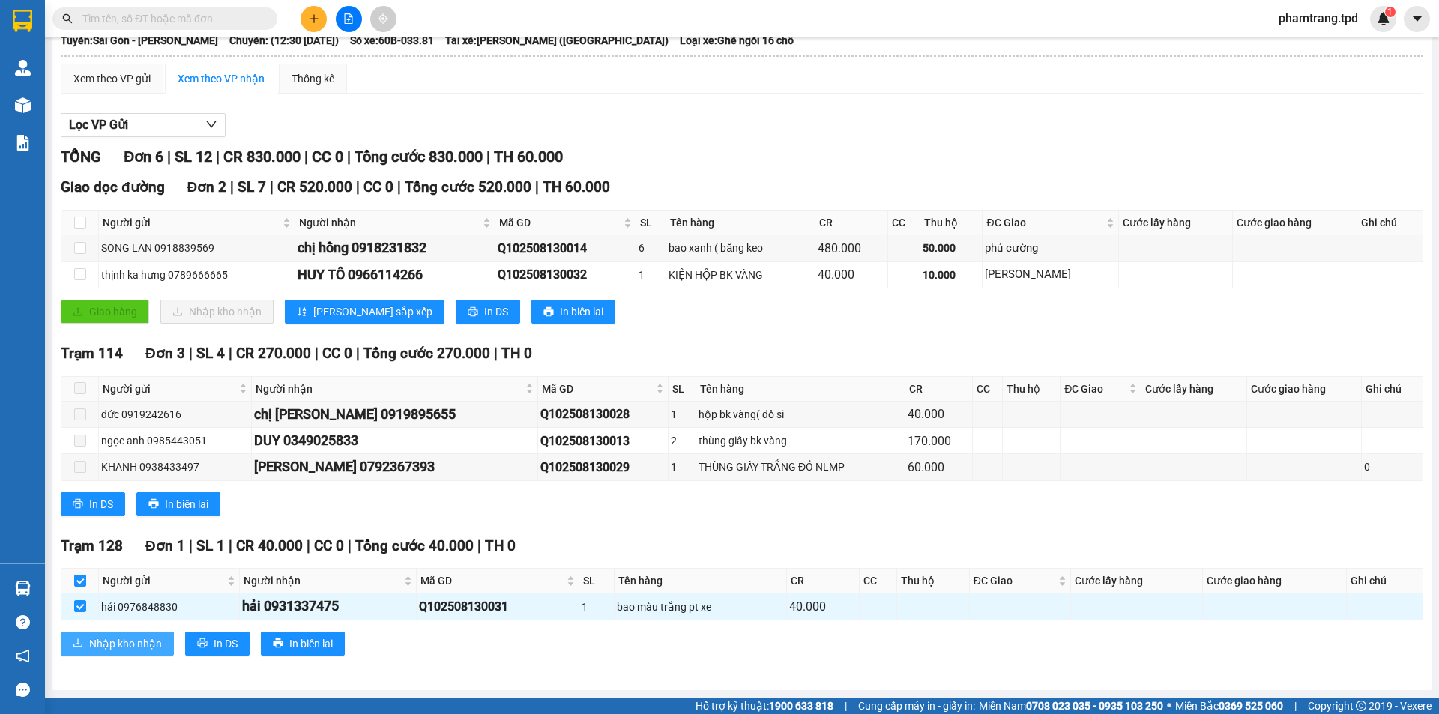
click at [94, 646] on span "Nhập kho nhận" at bounding box center [125, 644] width 73 height 16
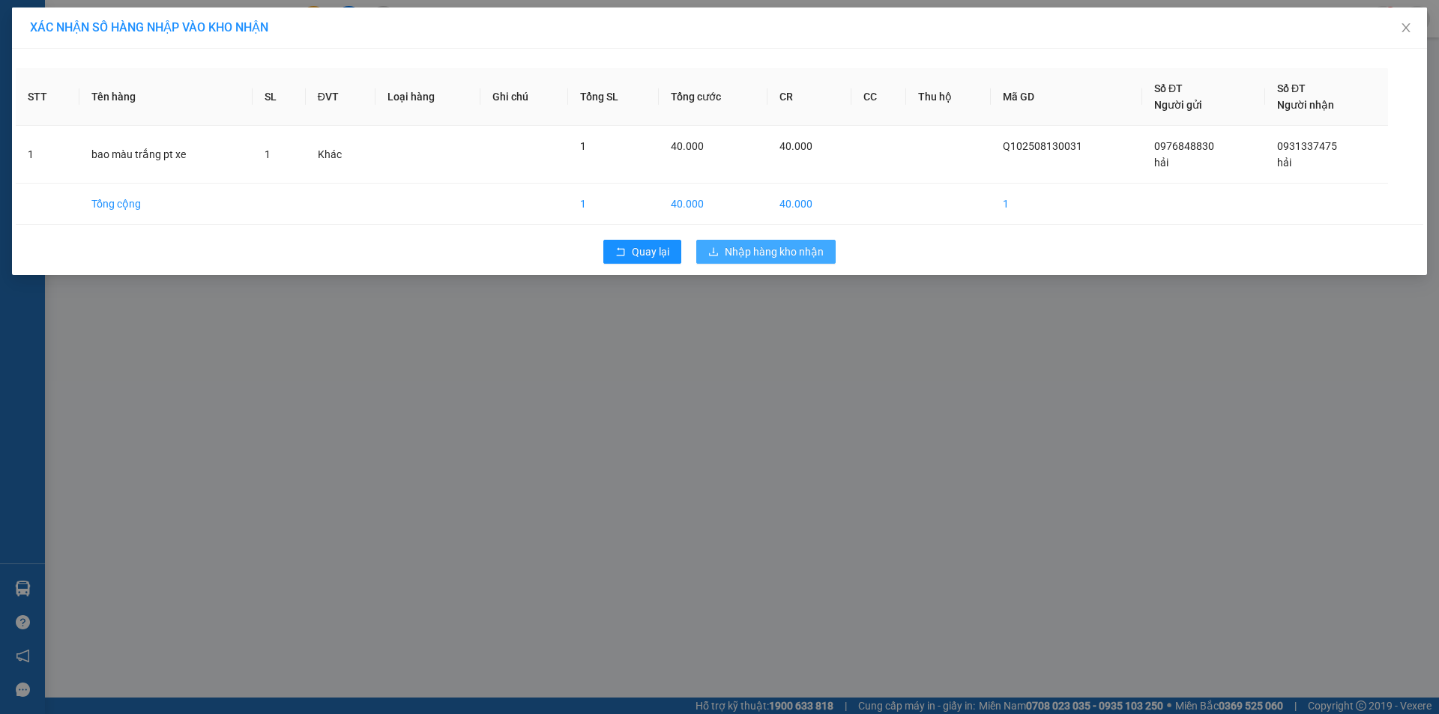
drag, startPoint x: 786, startPoint y: 246, endPoint x: 721, endPoint y: 653, distance: 412.2
click at [788, 247] on span "Nhập hàng kho nhận" at bounding box center [774, 252] width 99 height 16
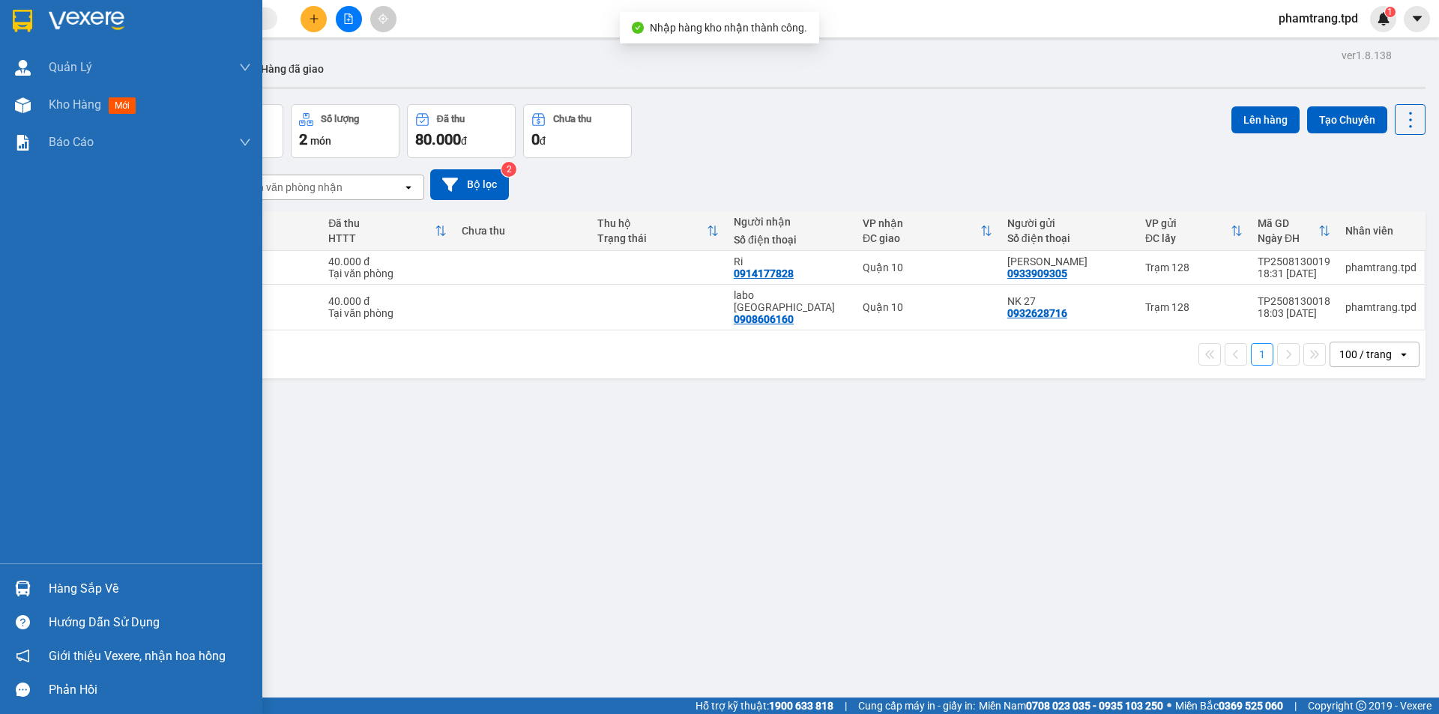
click at [74, 590] on div "Hàng sắp về" at bounding box center [150, 589] width 202 height 22
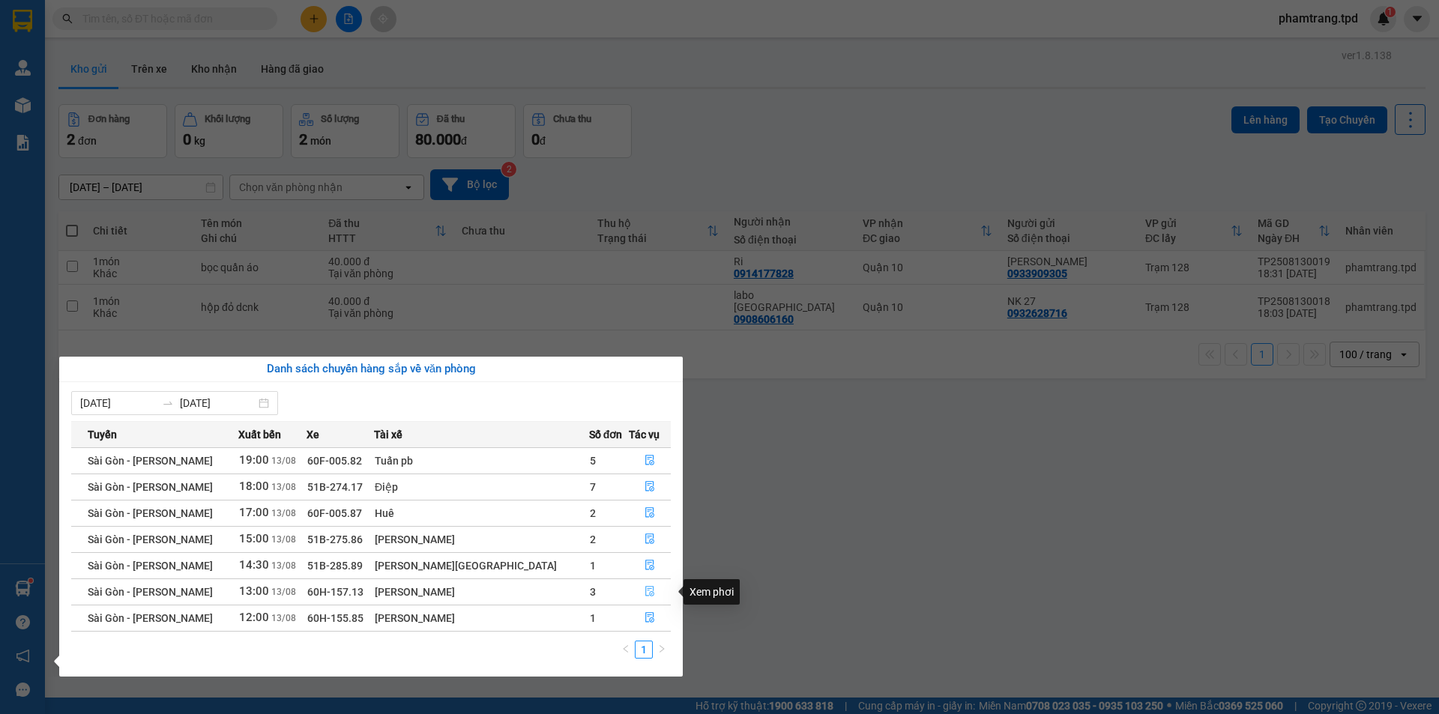
click at [645, 591] on icon "file-done" at bounding box center [649, 592] width 9 height 10
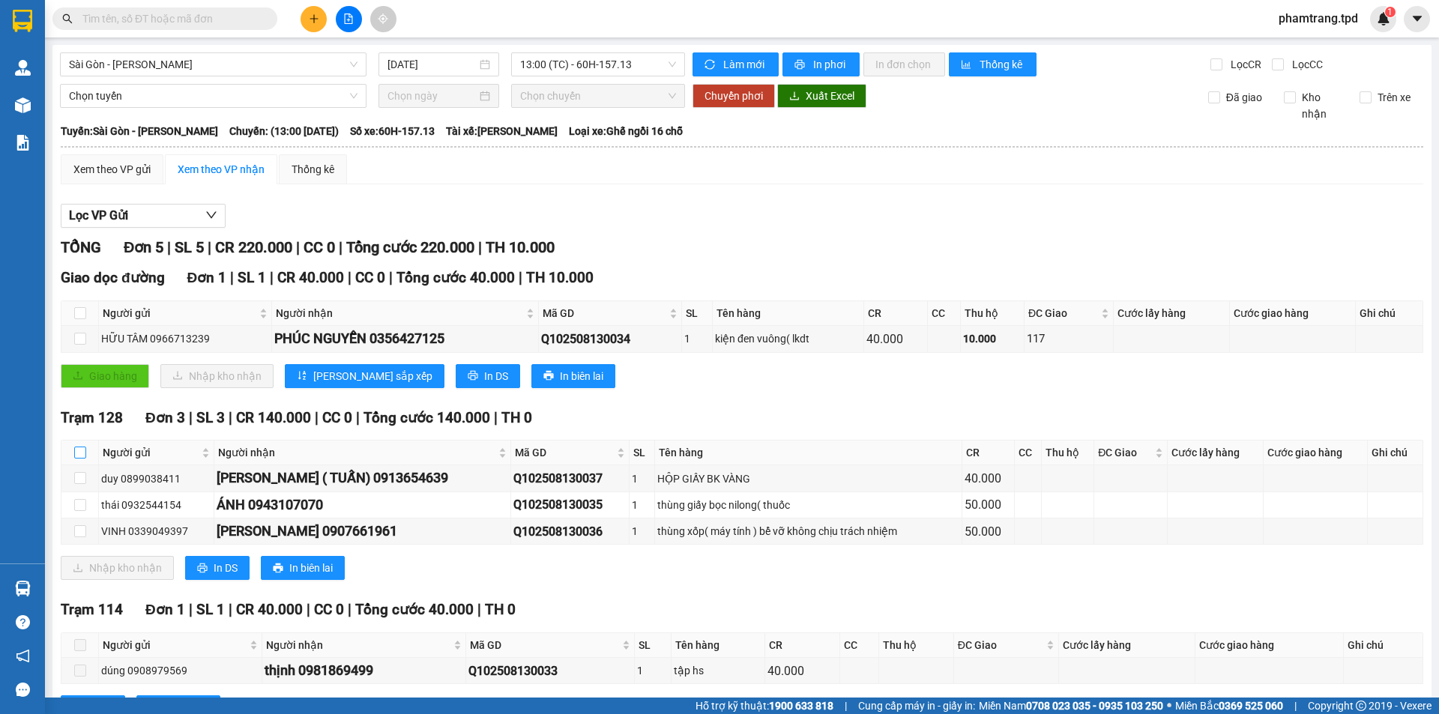
click at [83, 451] on input "checkbox" at bounding box center [80, 453] width 12 height 12
checkbox input "true"
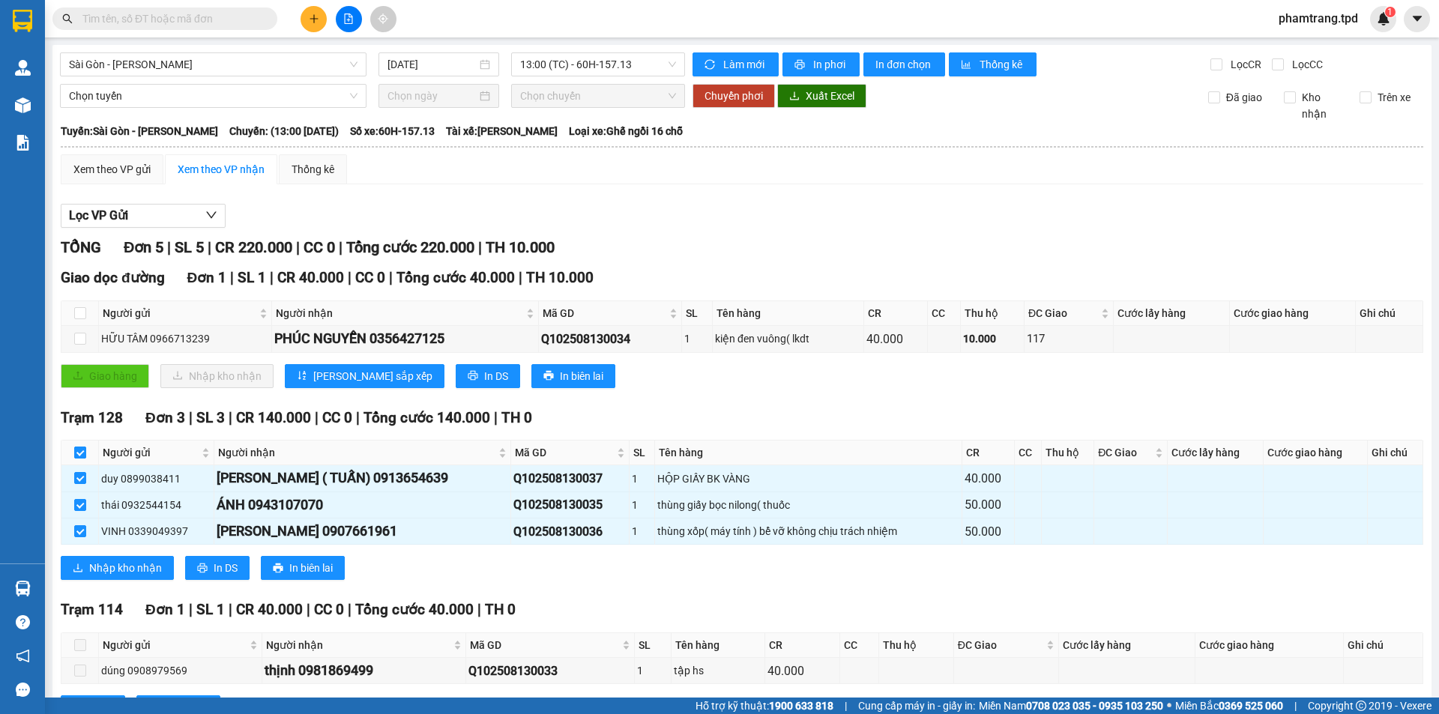
checkbox input "true"
click at [152, 572] on span "Nhập kho nhận" at bounding box center [125, 568] width 73 height 16
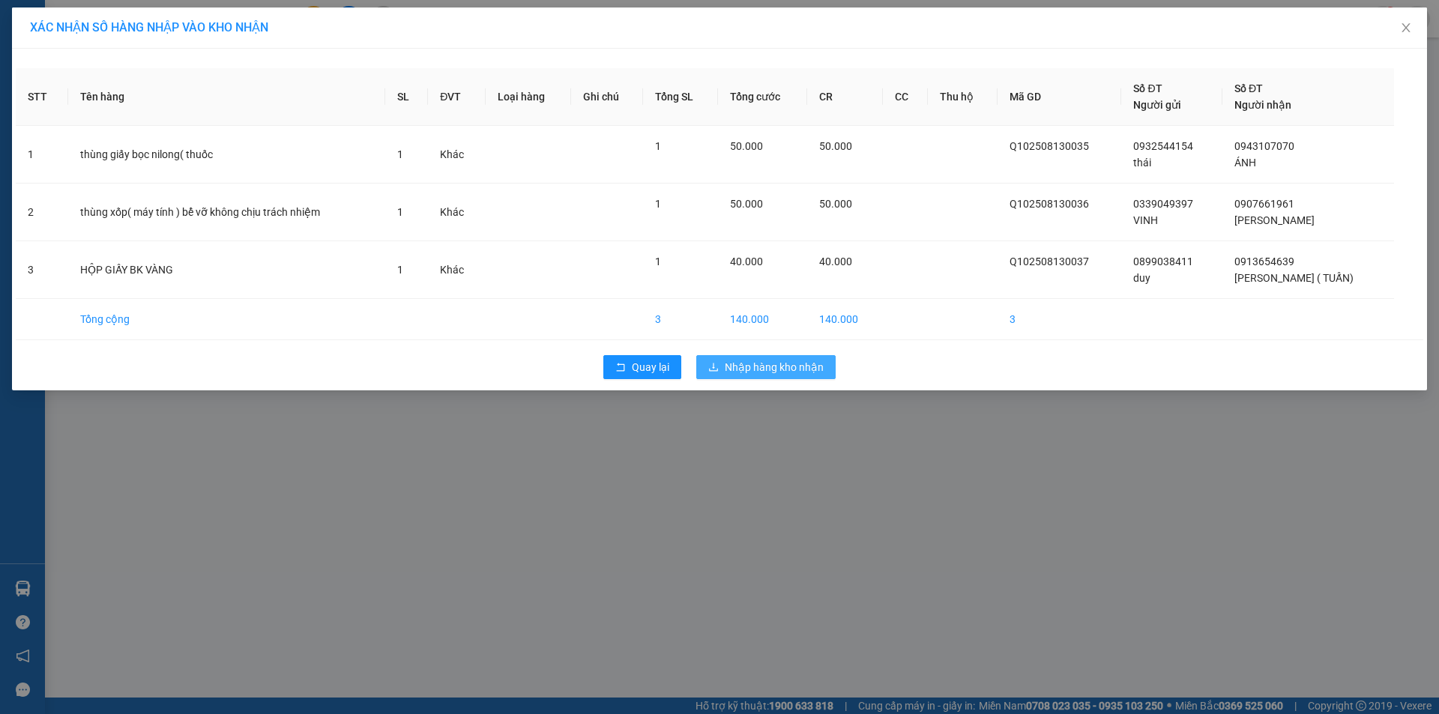
click at [762, 367] on span "Nhập hàng kho nhận" at bounding box center [774, 367] width 99 height 16
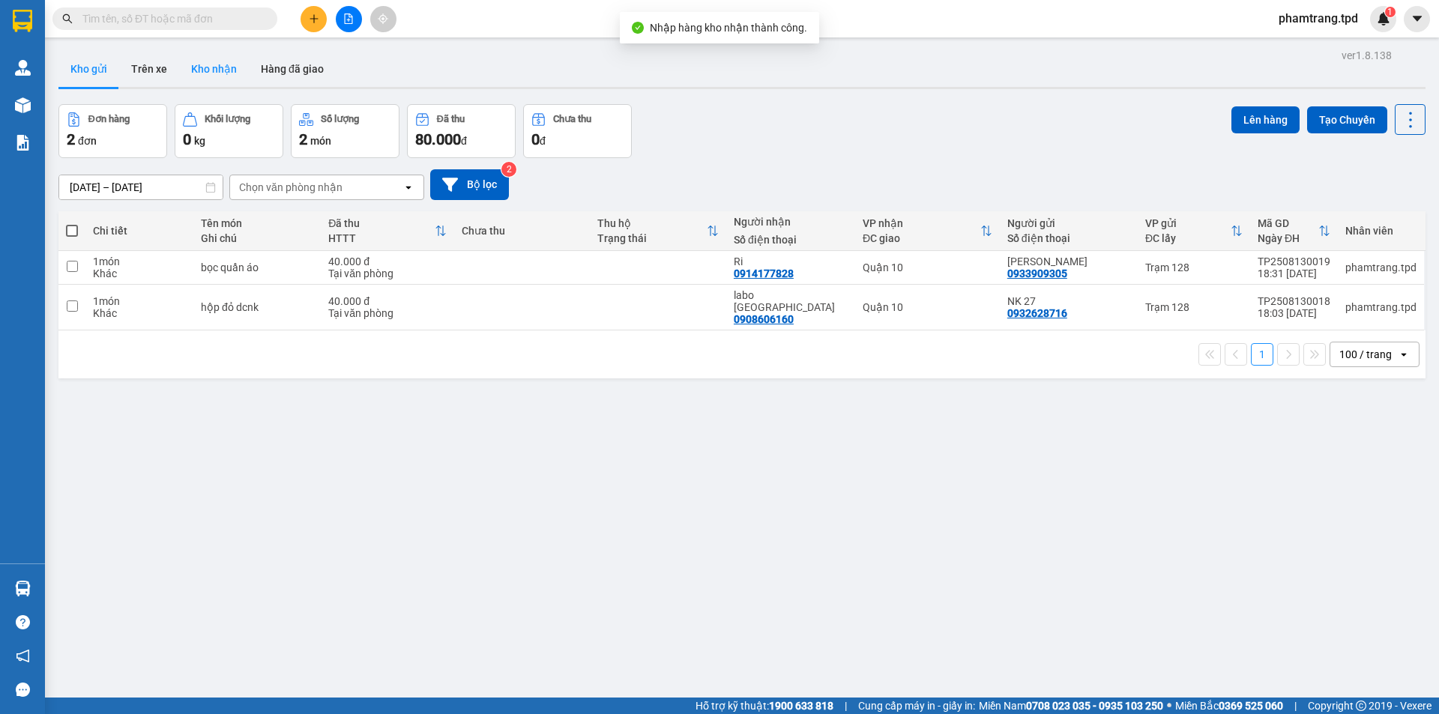
click at [206, 65] on button "Kho nhận" at bounding box center [214, 69] width 70 height 36
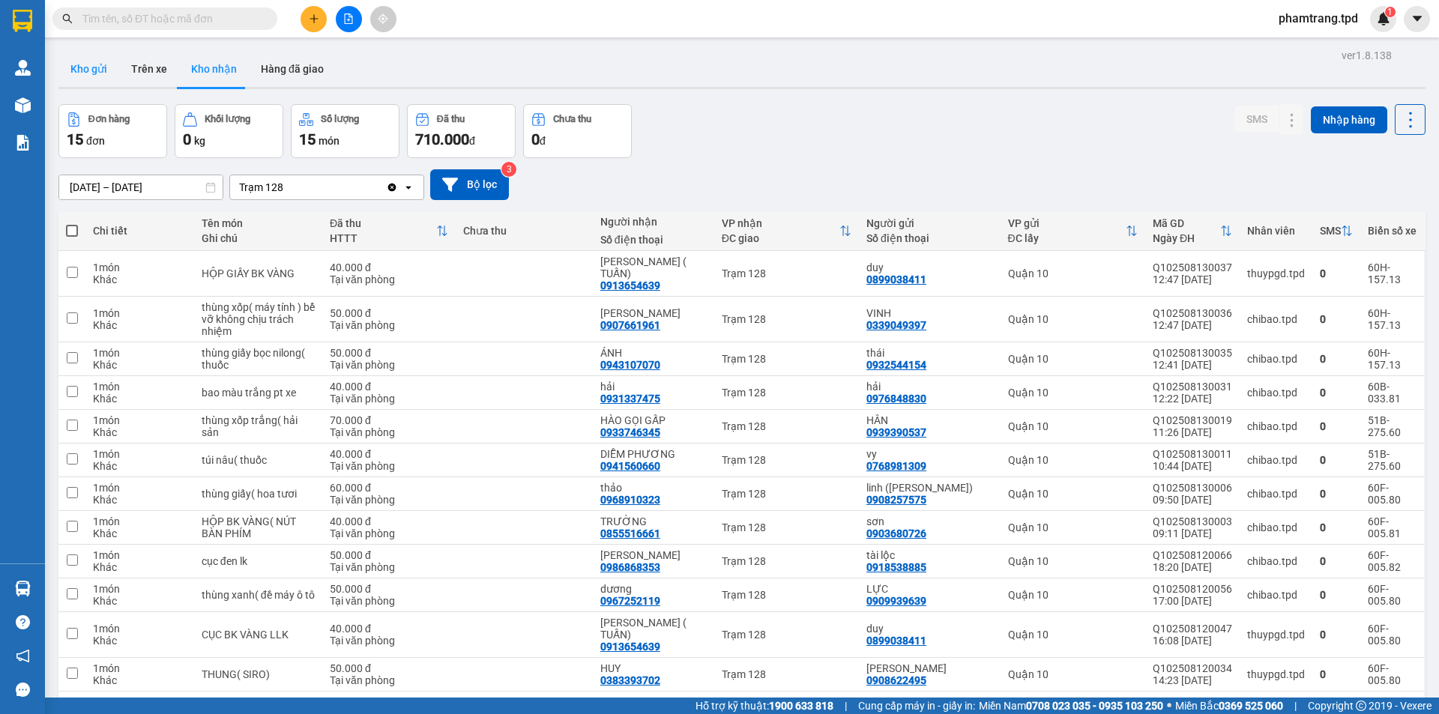
click at [91, 70] on button "Kho gửi" at bounding box center [88, 69] width 61 height 36
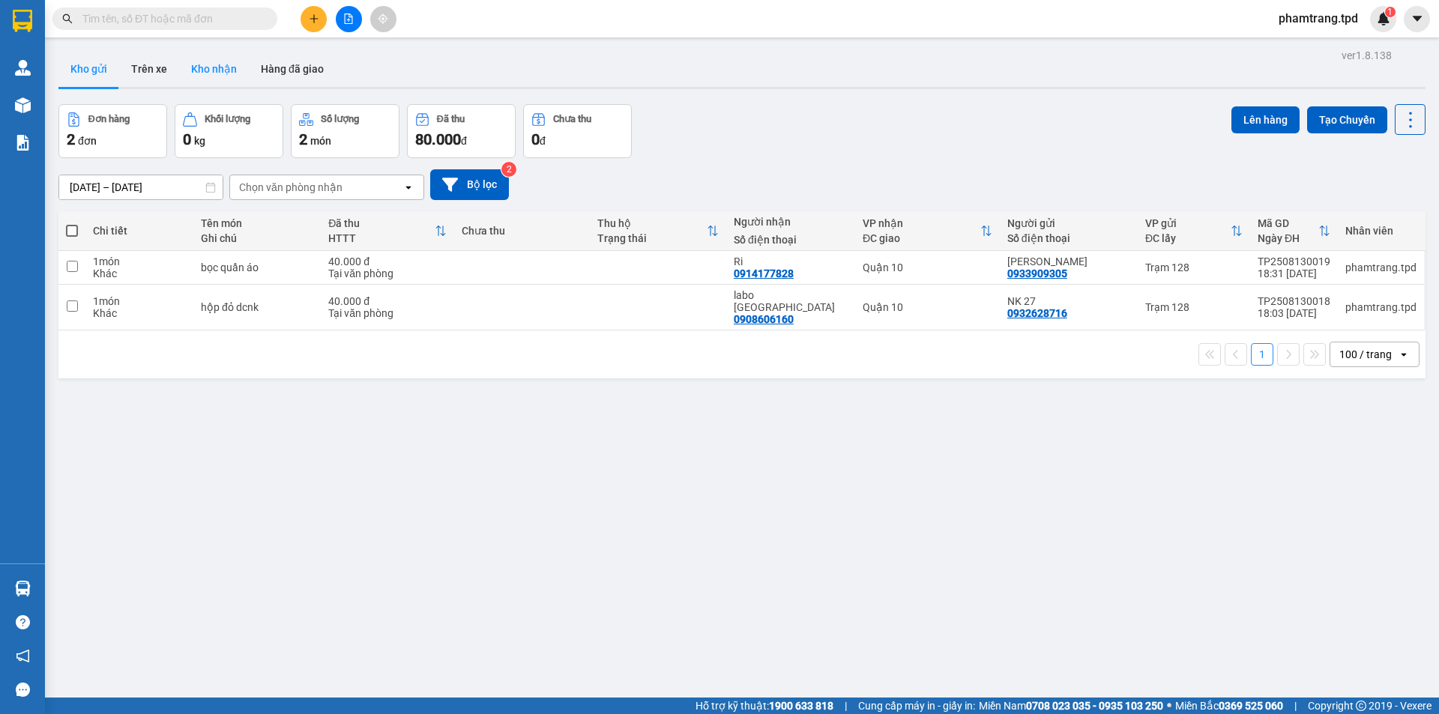
click at [208, 83] on button "Kho nhận" at bounding box center [214, 69] width 70 height 36
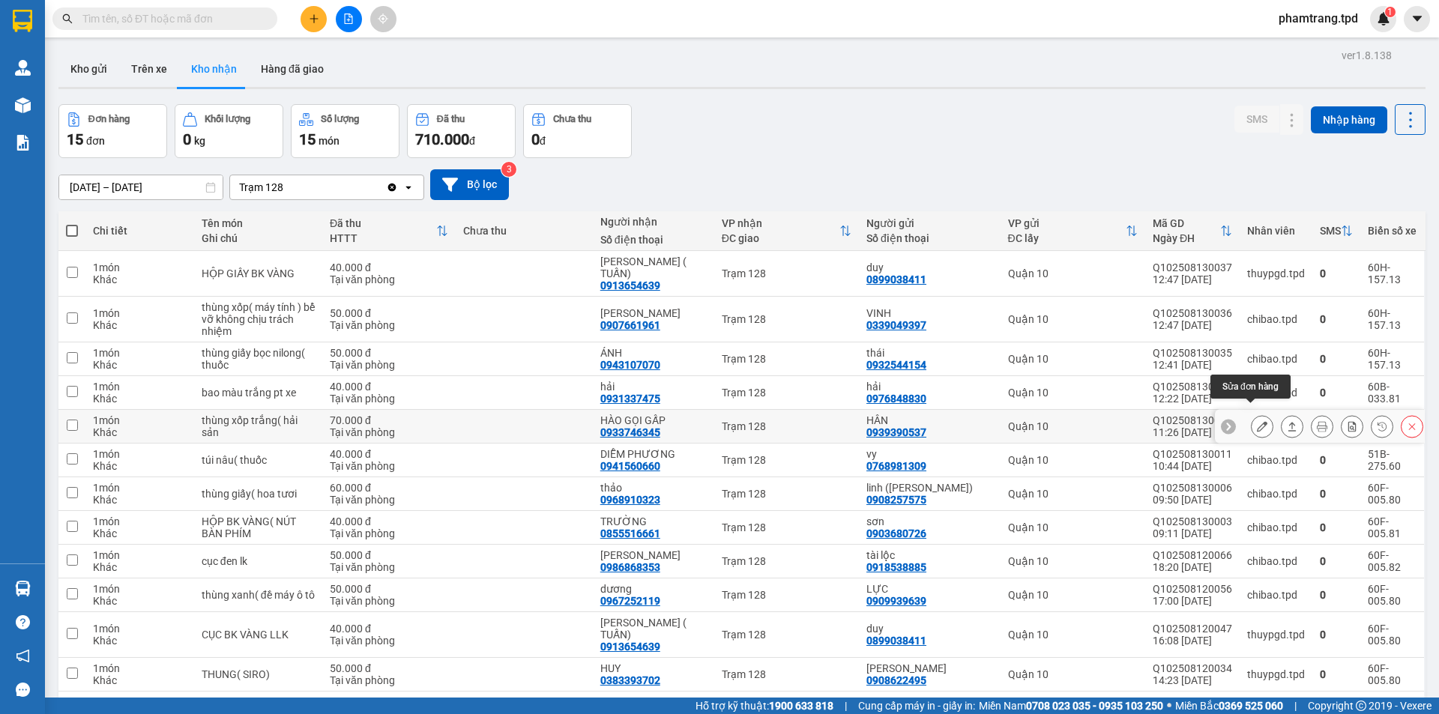
click at [1257, 421] on icon at bounding box center [1262, 426] width 10 height 10
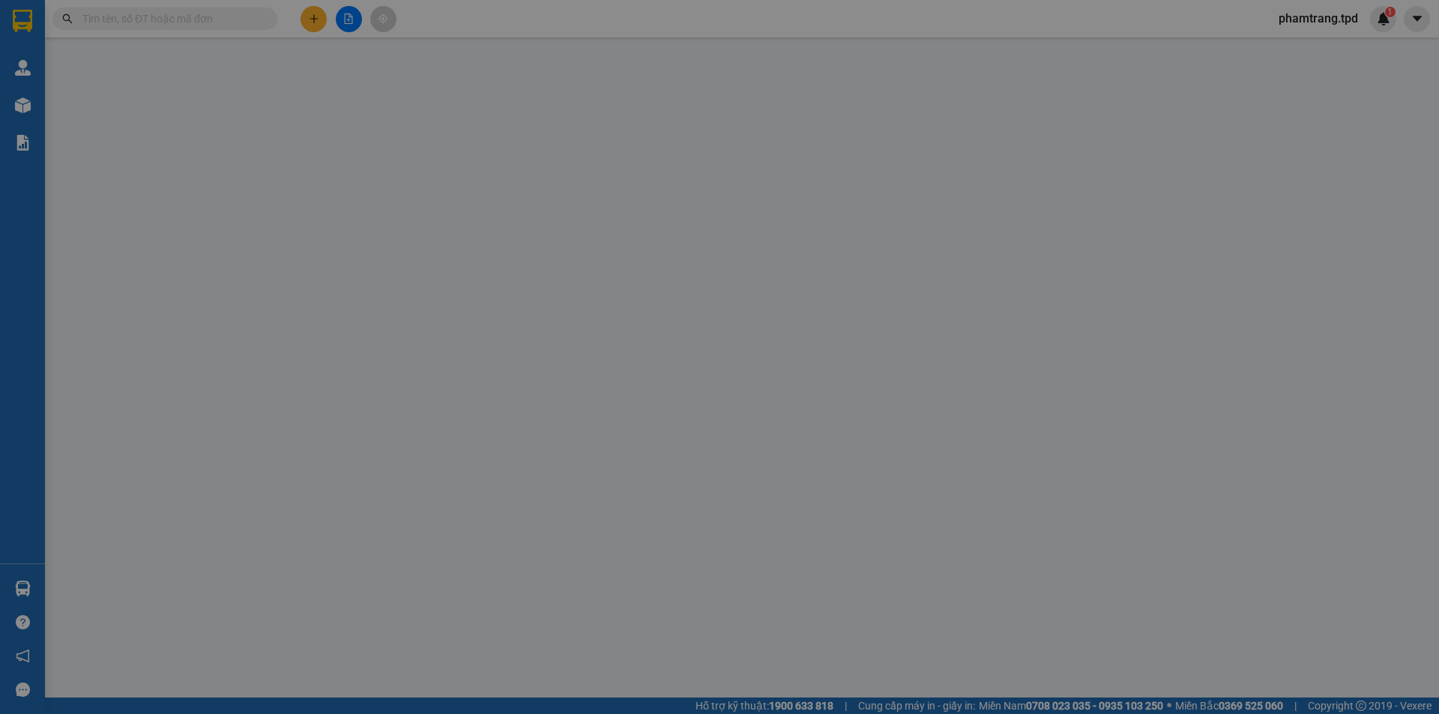
type input "0939390537"
type input "HÂN"
type input "054097000268- TRƯƠNG ẠNH HỮU"
type input "0933746345"
type input "HÀO GỌI GẤP"
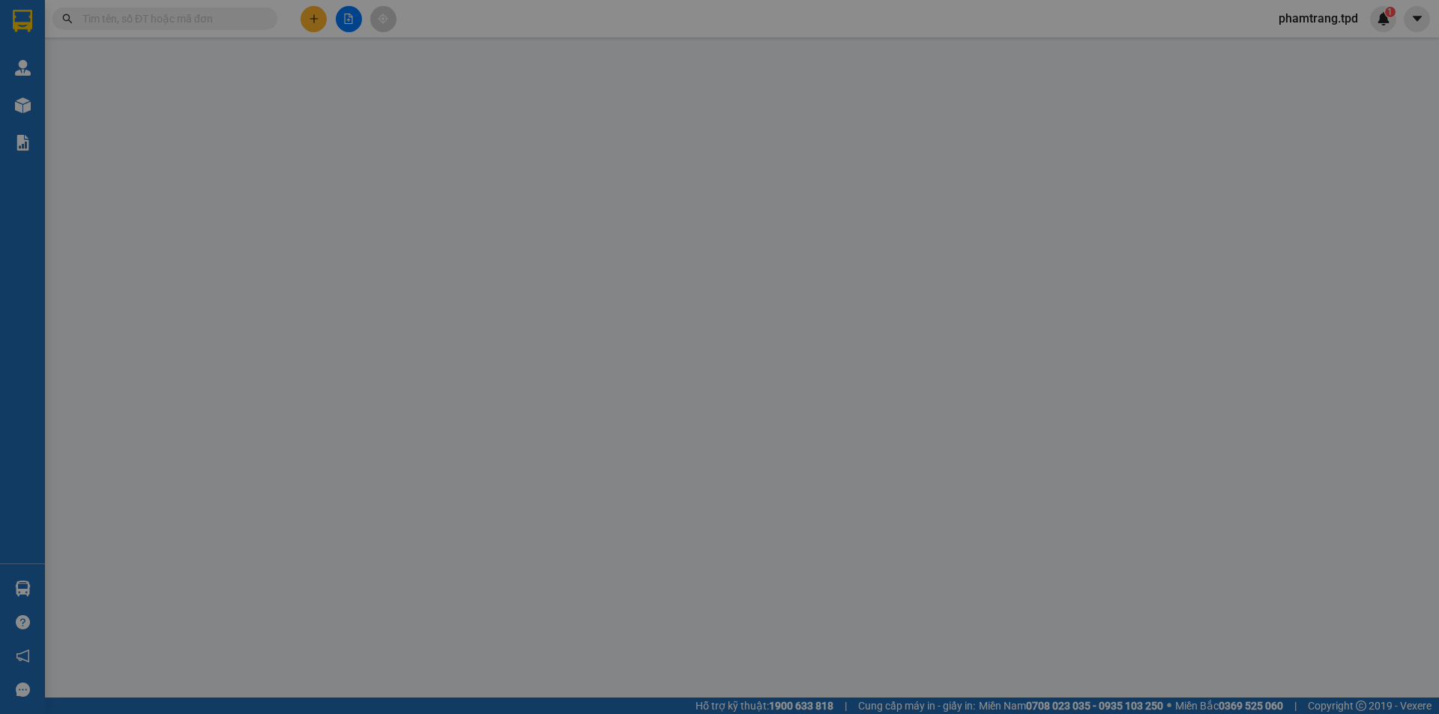
type input "70.000"
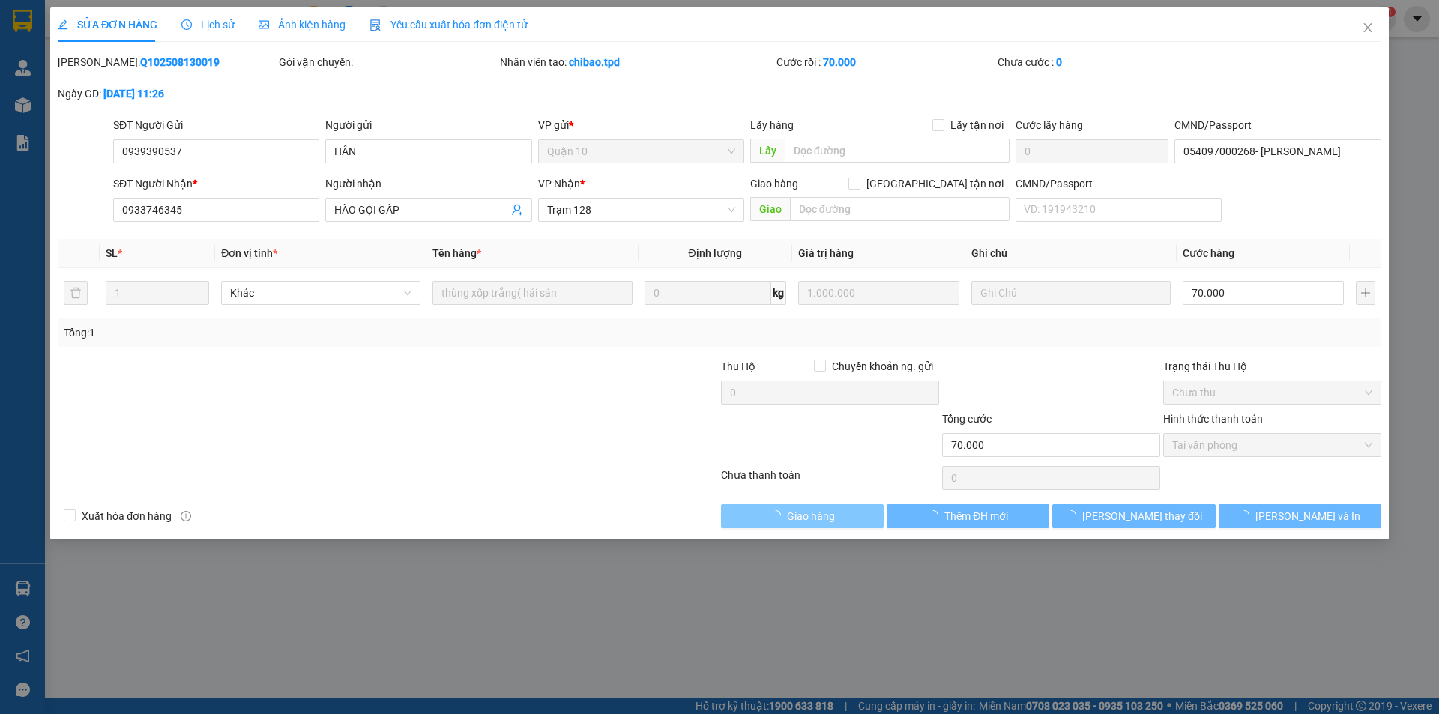
click at [834, 515] on span "Giao hàng" at bounding box center [811, 516] width 48 height 16
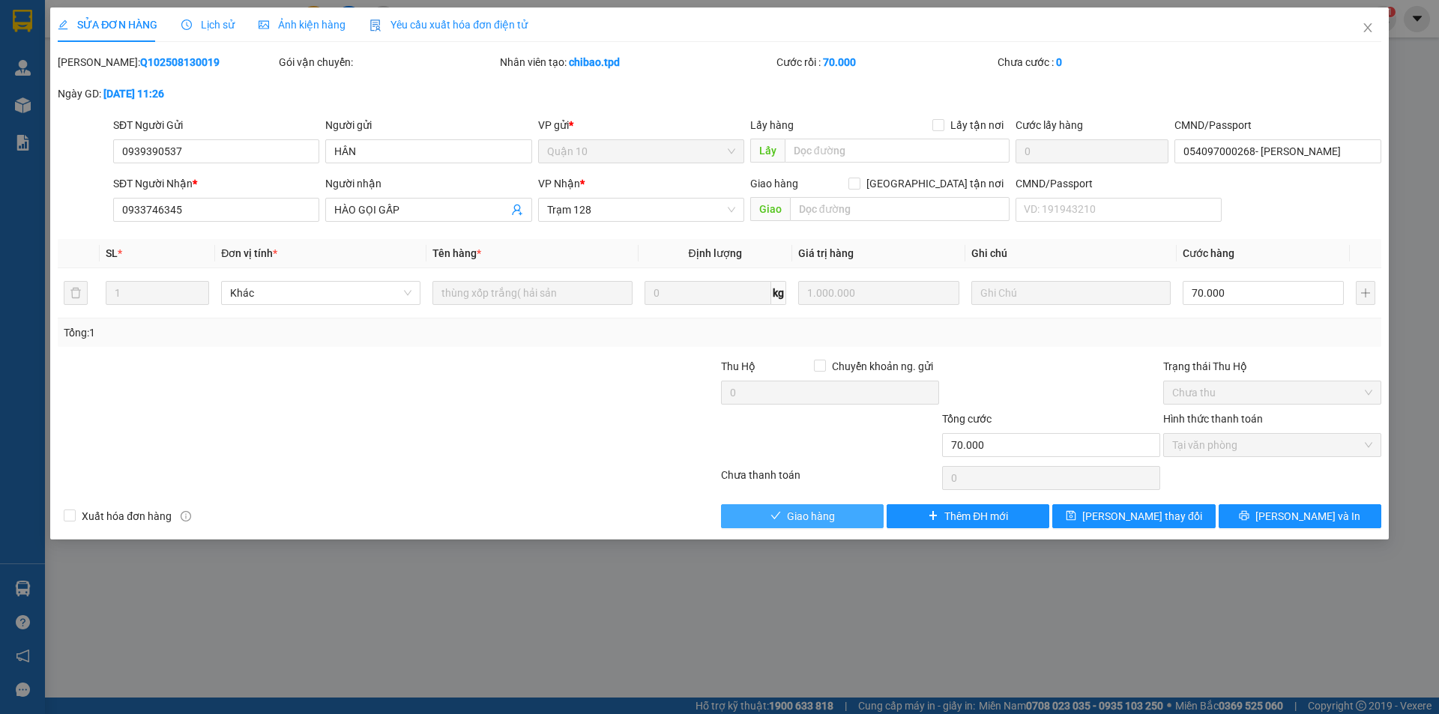
click at [844, 517] on button "Giao hàng" at bounding box center [802, 516] width 163 height 24
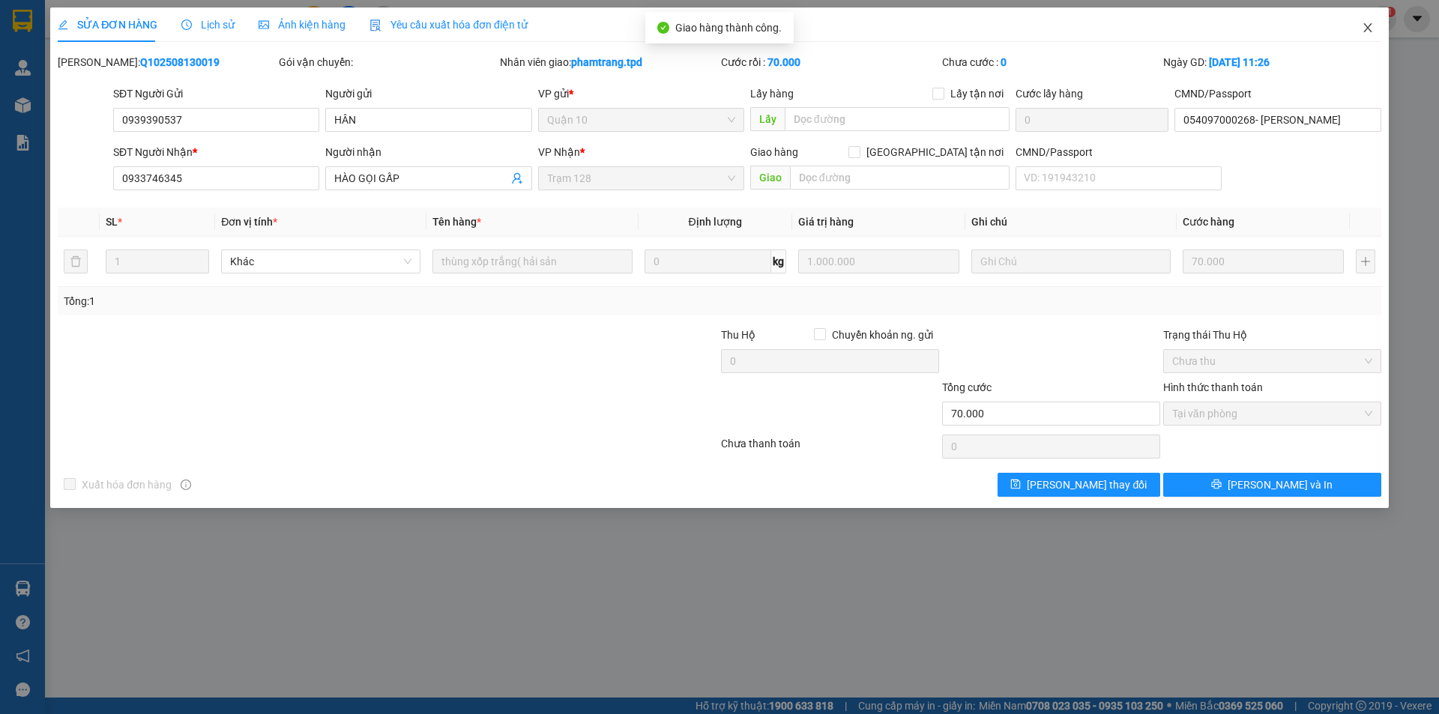
click at [1369, 23] on icon "close" at bounding box center [1368, 28] width 12 height 12
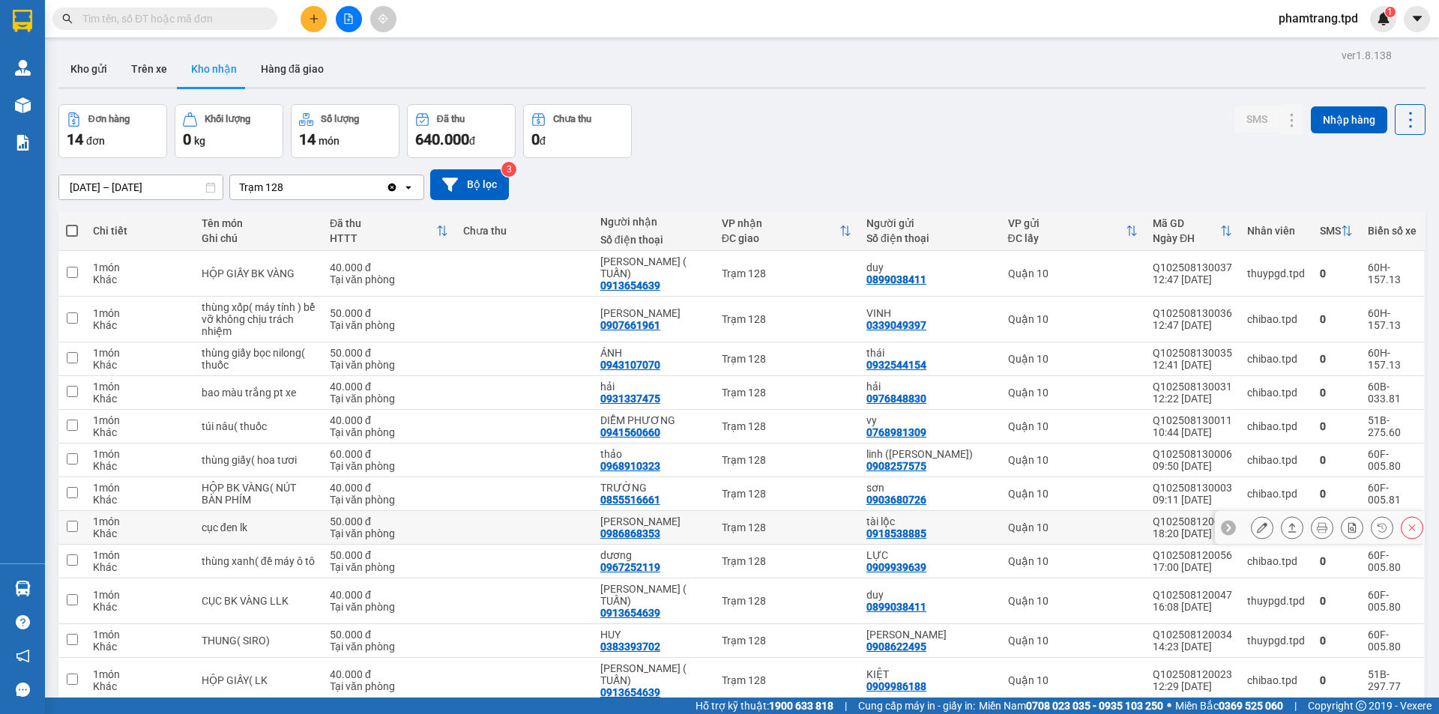
click at [1252, 522] on button at bounding box center [1262, 528] width 21 height 26
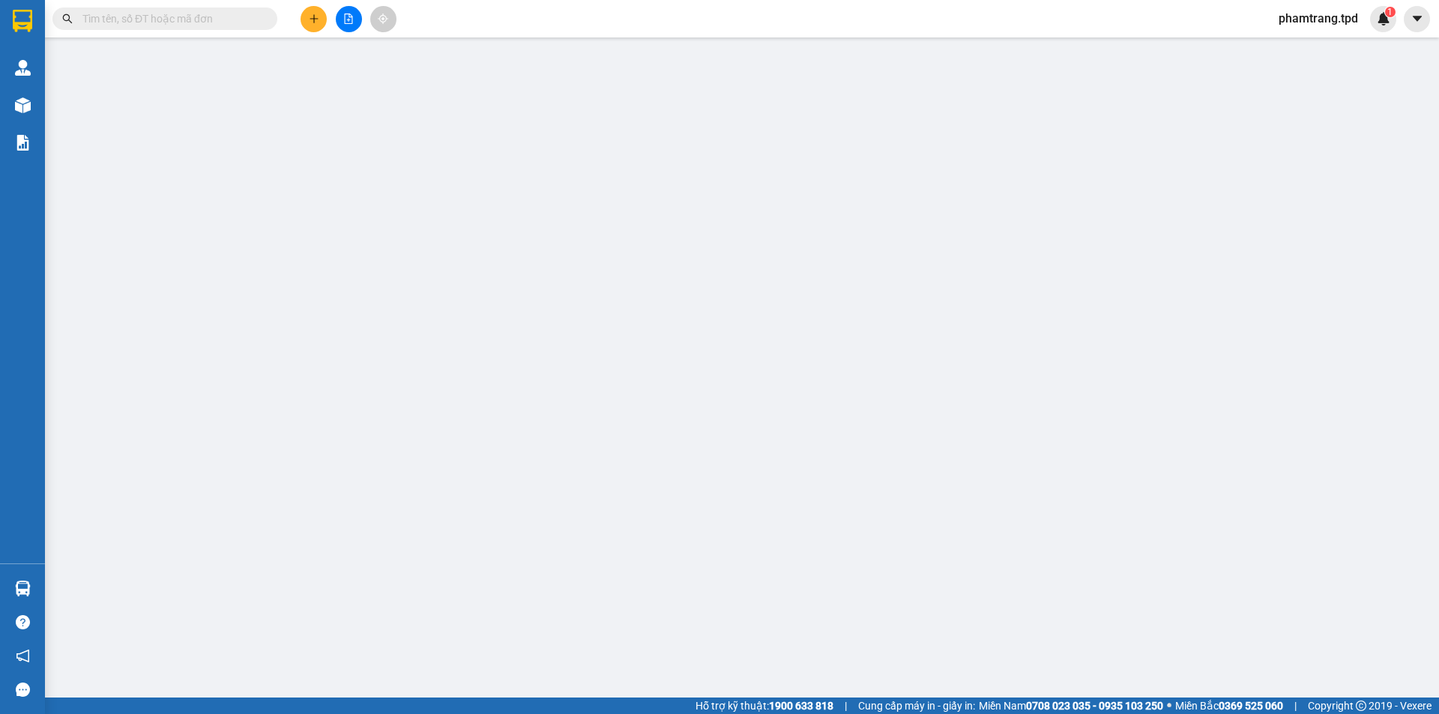
type input "0918538885"
type input "tài lộc"
type input "0986868353"
type input "[PERSON_NAME]"
type input "50.000"
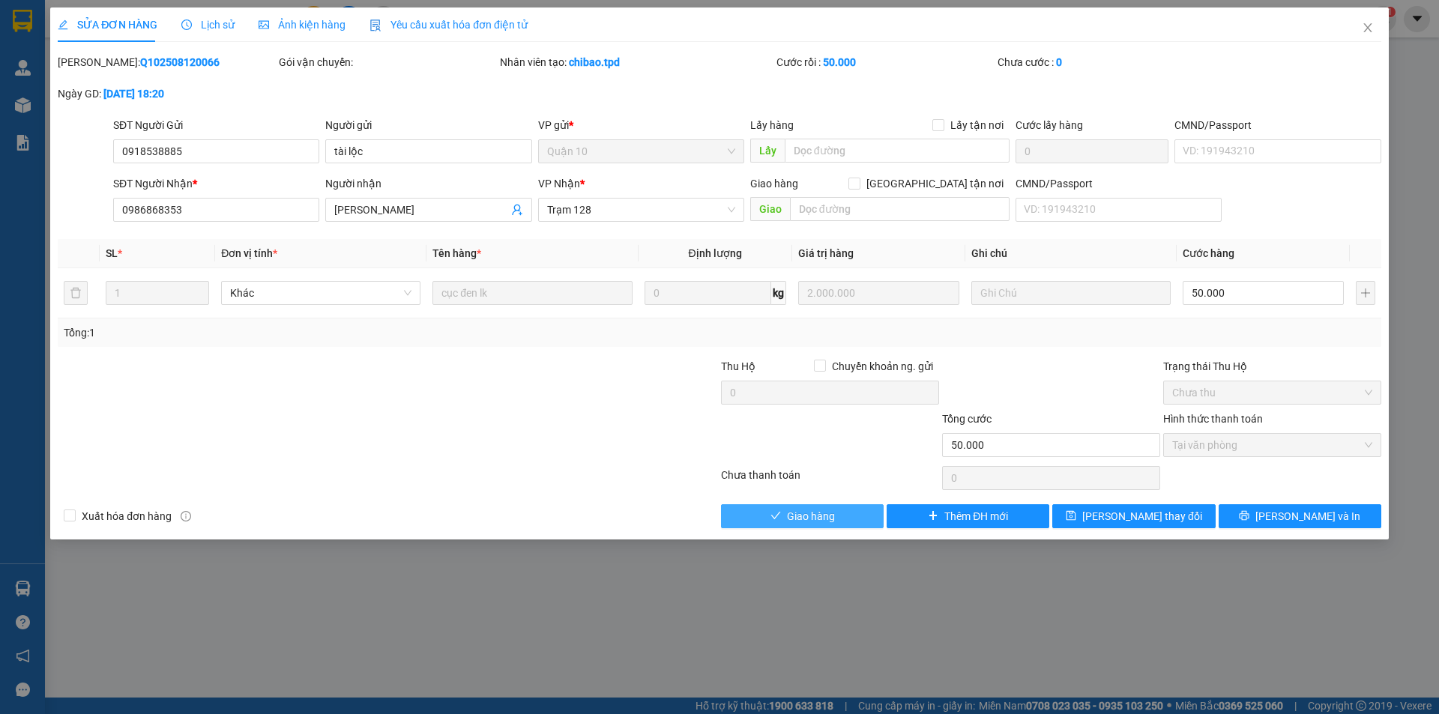
click at [818, 514] on span "Giao hàng" at bounding box center [811, 516] width 48 height 16
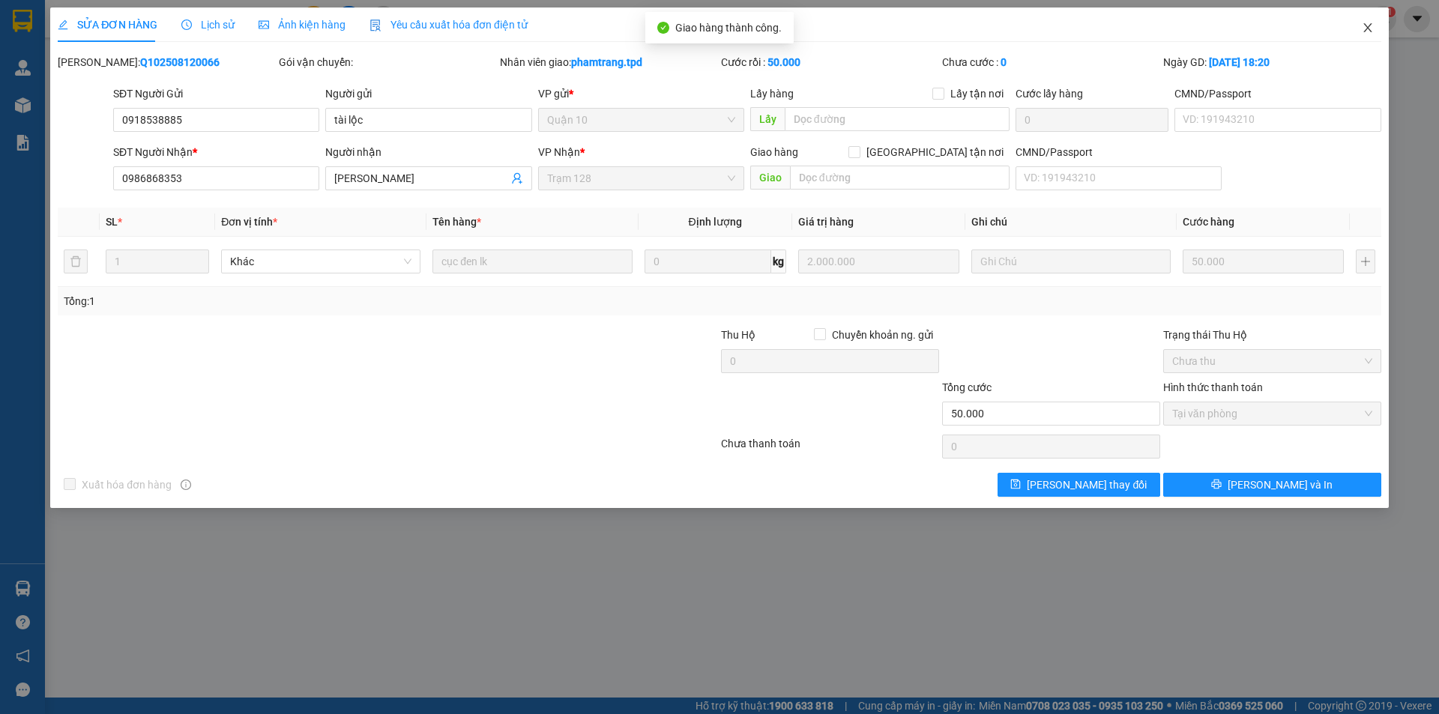
click at [1375, 28] on span "Close" at bounding box center [1368, 28] width 42 height 42
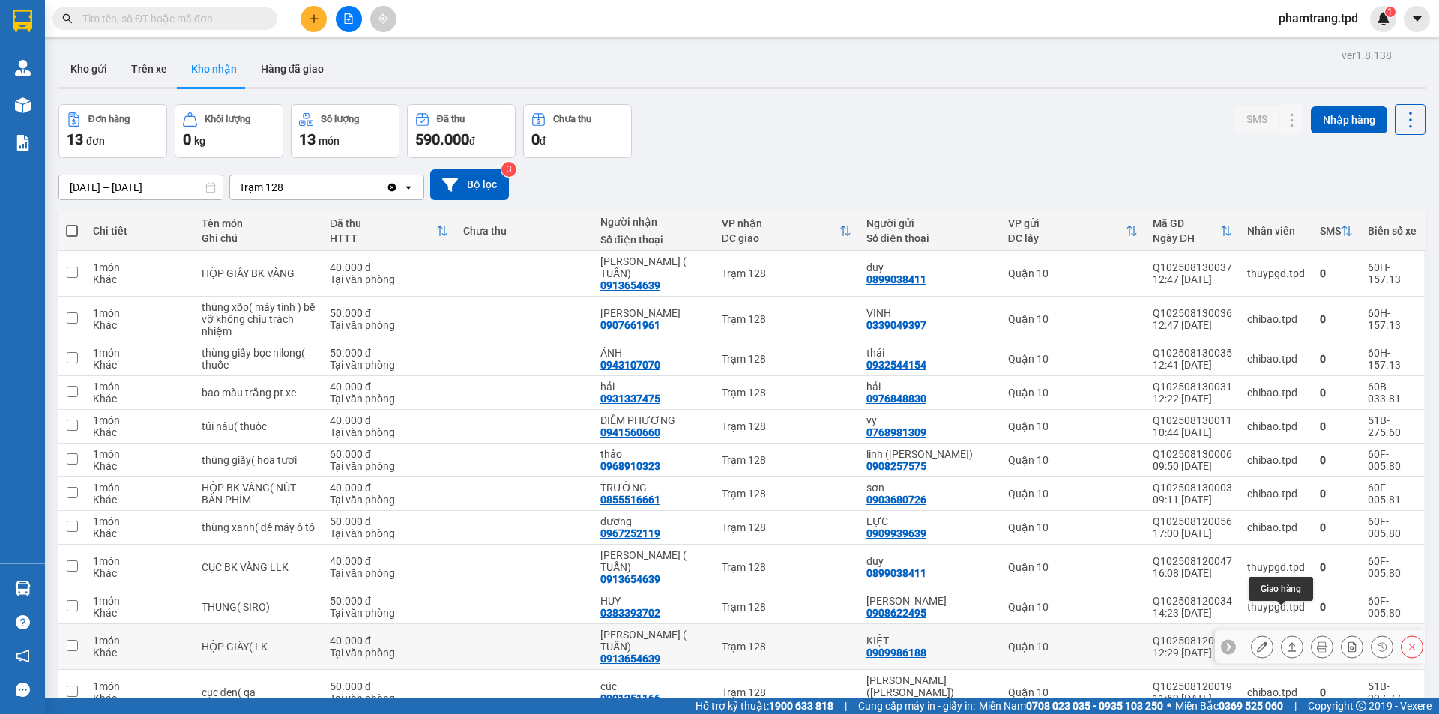
click at [1252, 634] on button at bounding box center [1262, 647] width 21 height 26
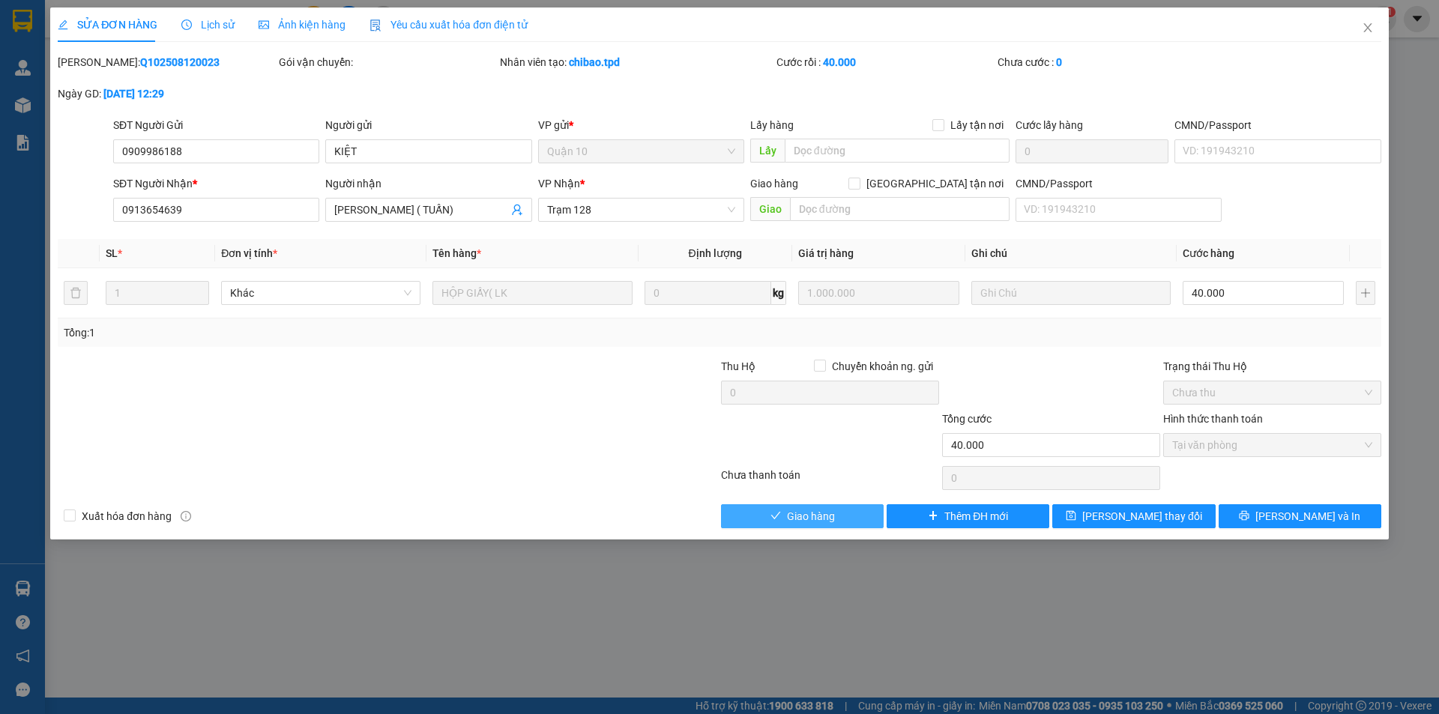
click at [783, 512] on button "Giao hàng" at bounding box center [802, 516] width 163 height 24
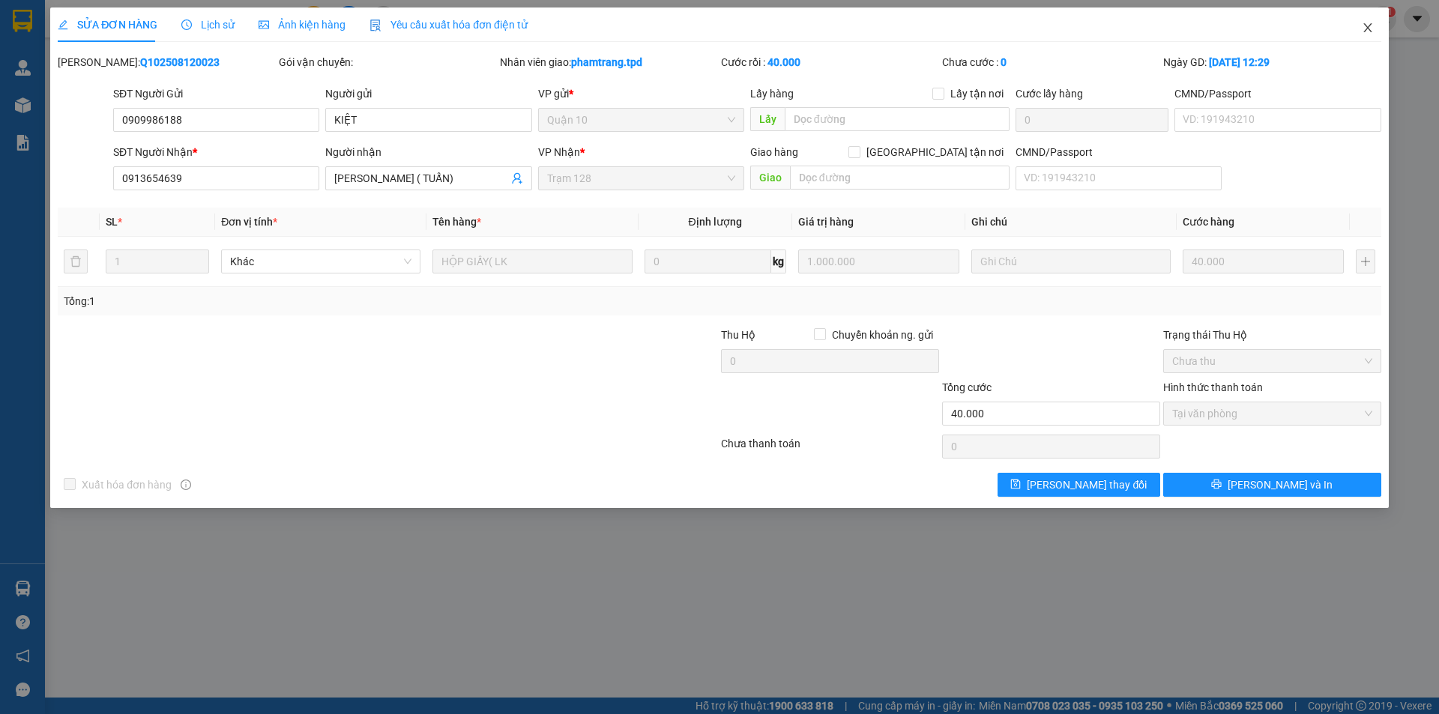
click at [1368, 27] on icon "close" at bounding box center [1368, 28] width 12 height 12
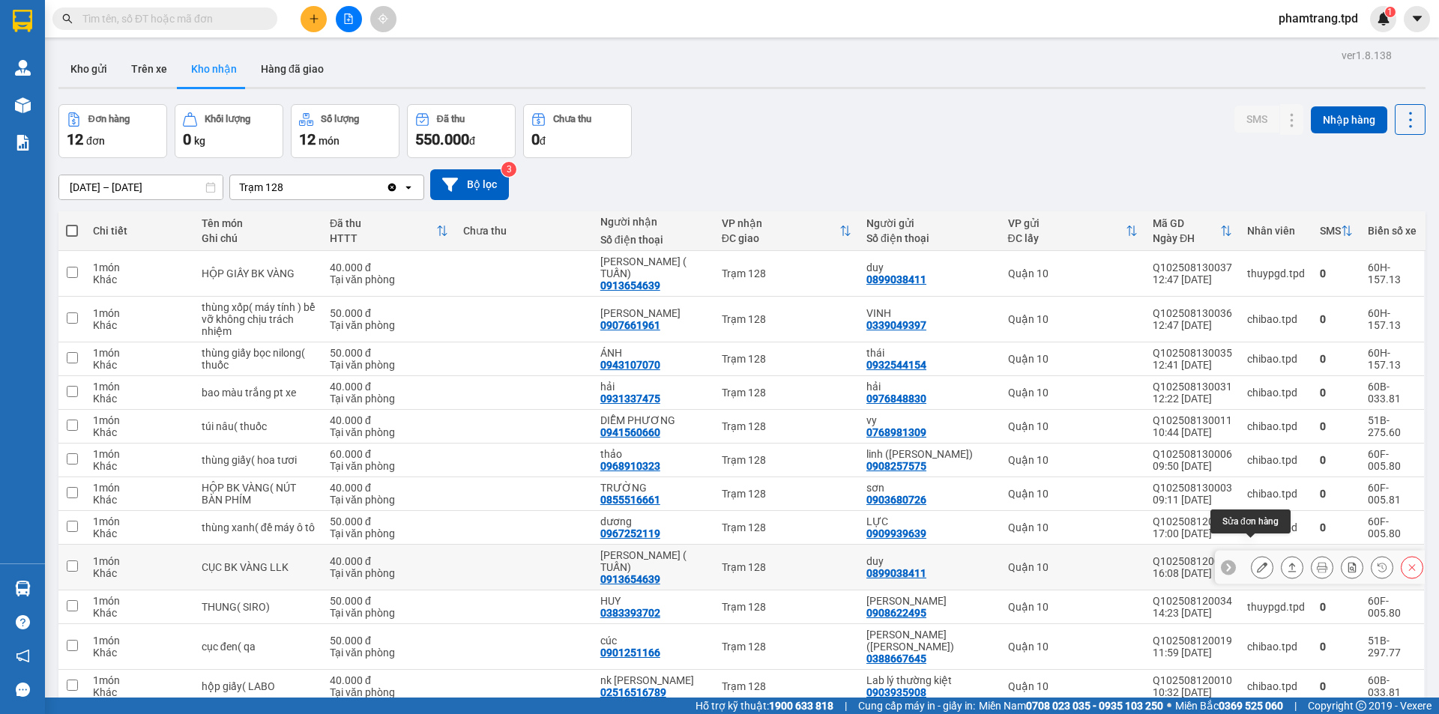
click at [1257, 562] on icon at bounding box center [1262, 567] width 10 height 10
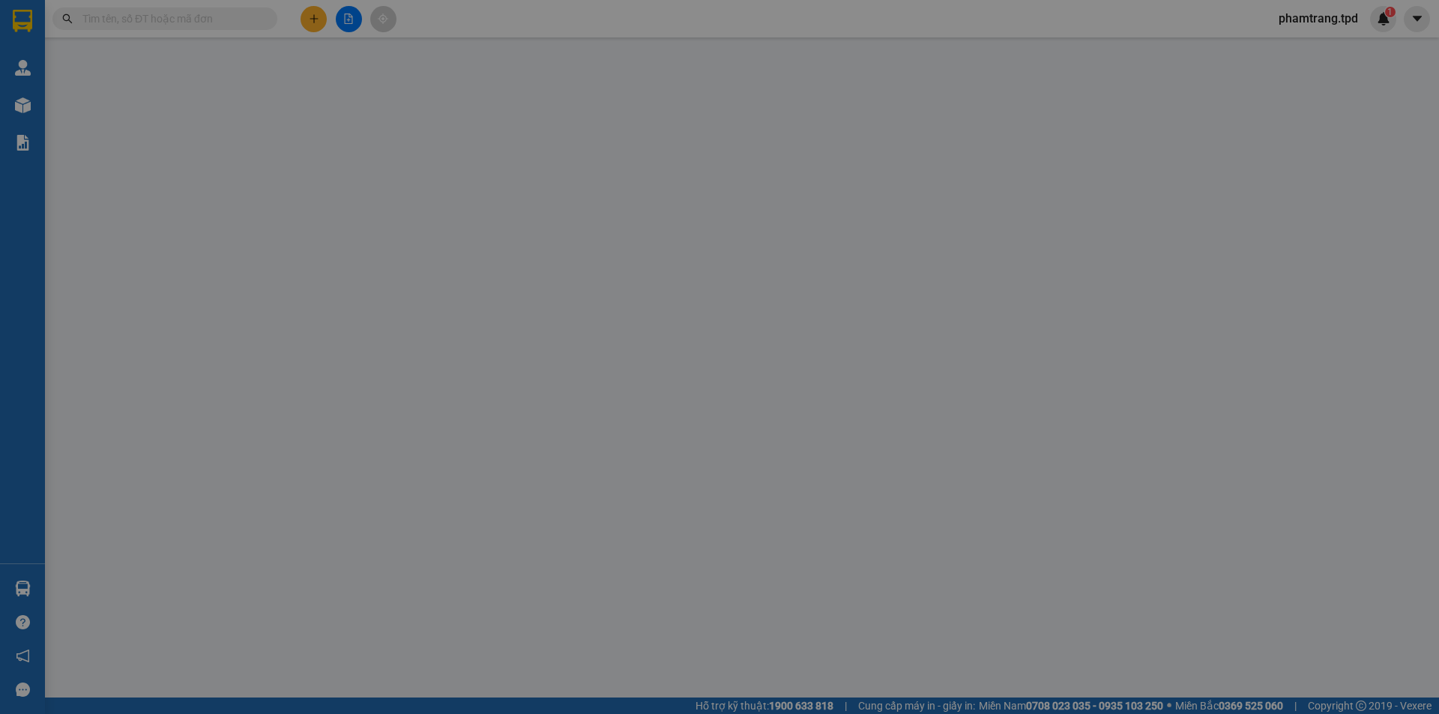
type input "0899038411"
type input "duy"
type input "0913654639"
type input "[PERSON_NAME] ( TUẤN)"
type input "40.000"
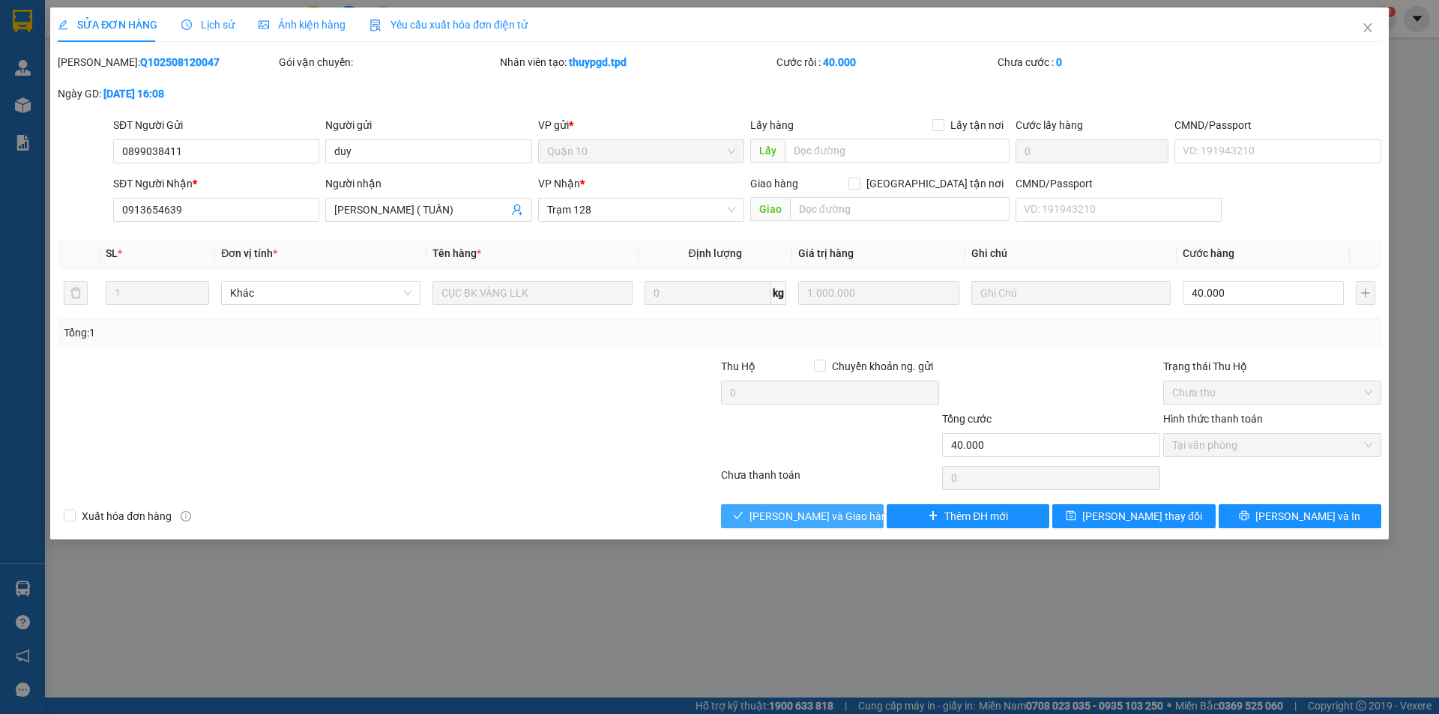
click at [816, 519] on span "[PERSON_NAME] và Giao hàng" at bounding box center [822, 516] width 144 height 16
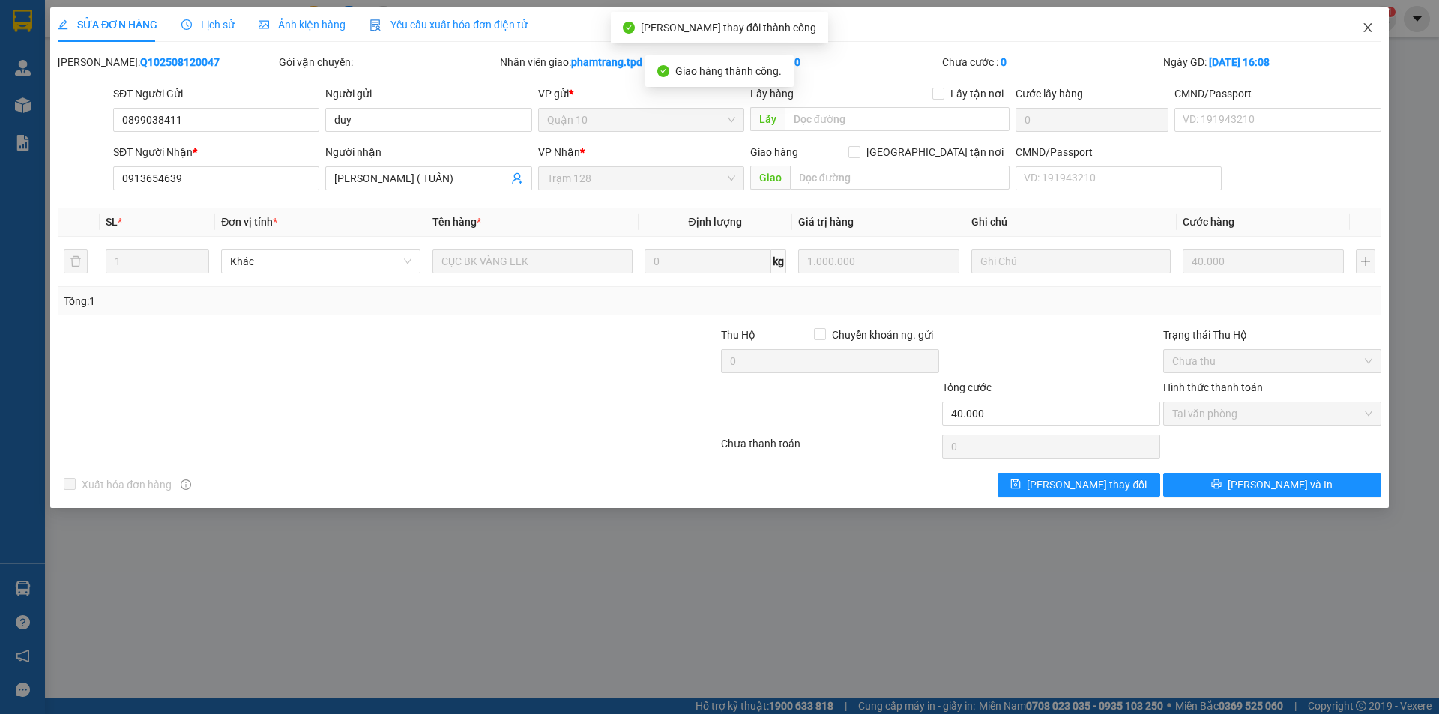
click at [1371, 31] on icon "close" at bounding box center [1368, 28] width 12 height 12
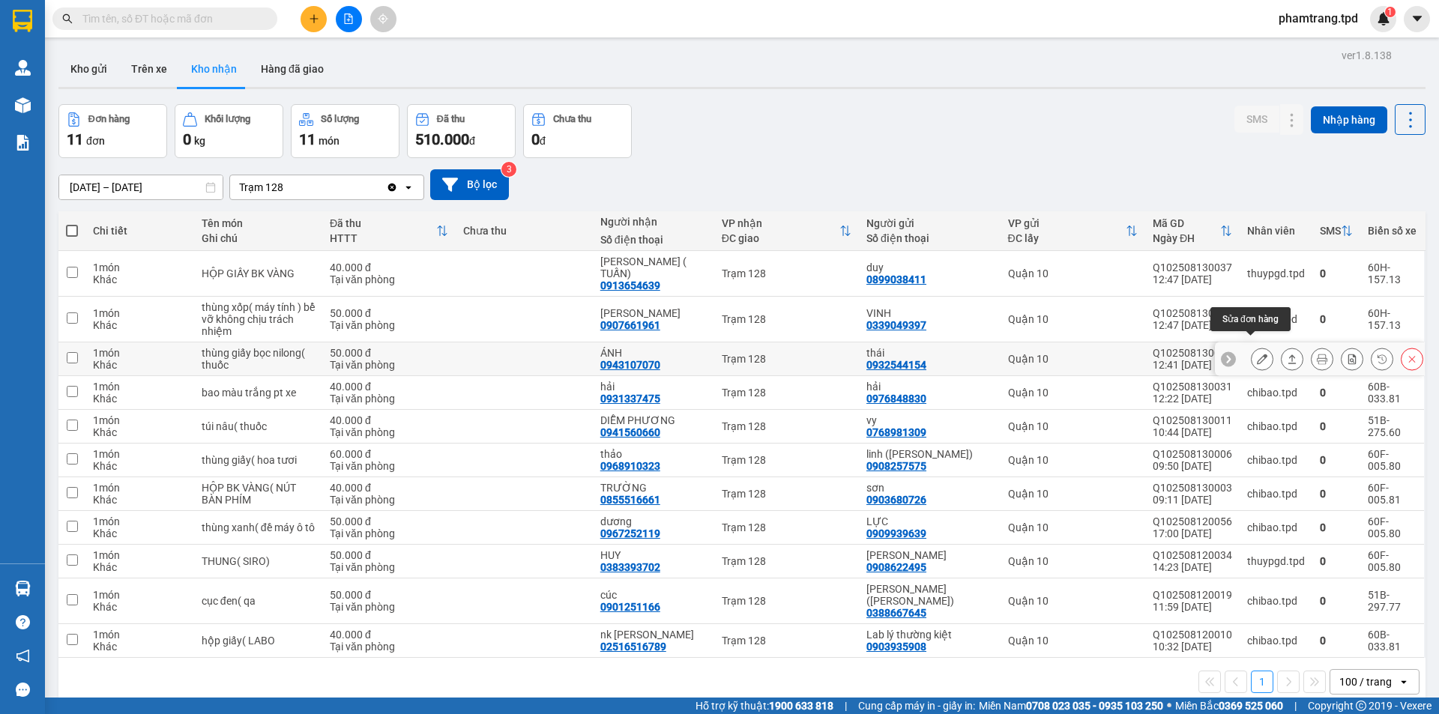
click at [1257, 354] on icon at bounding box center [1262, 359] width 10 height 10
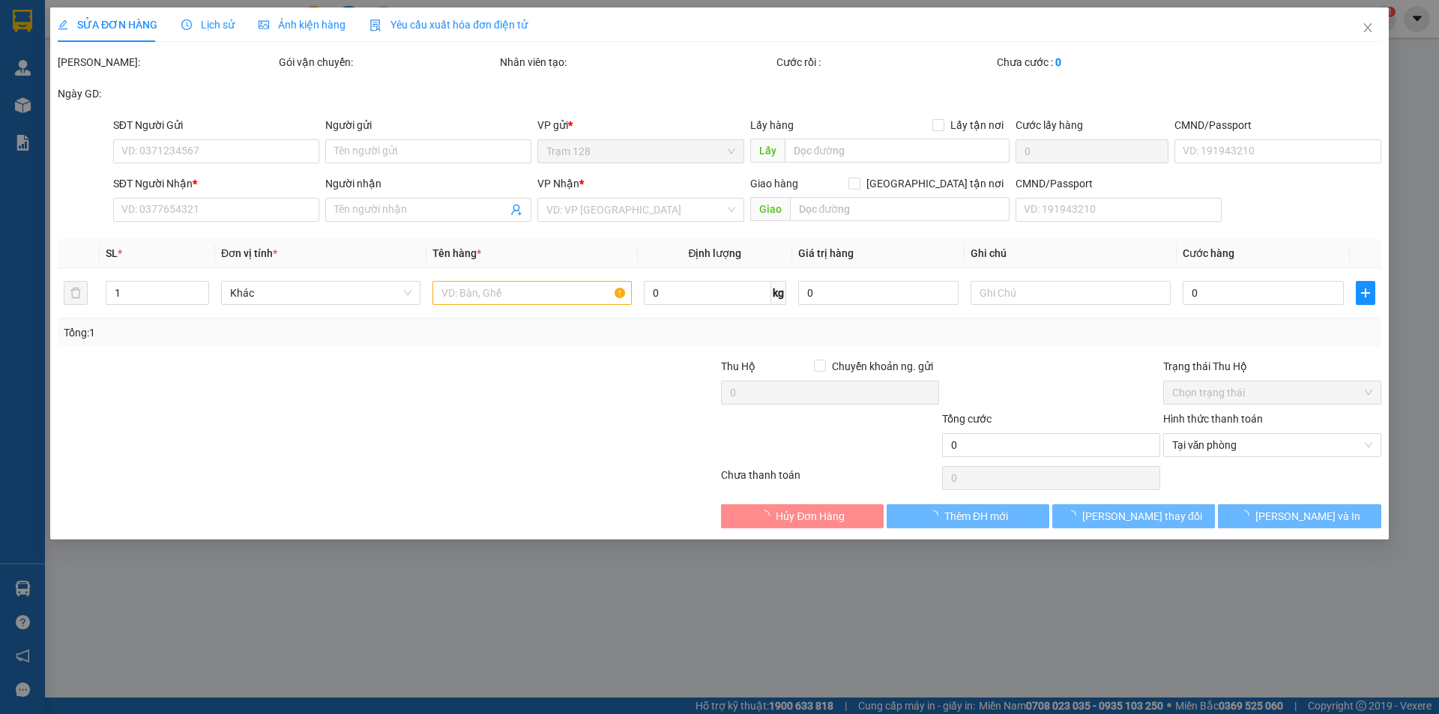
type input "0932544154"
type input "thái"
type input "0943107070"
type input "ÁNH"
type input "50.000"
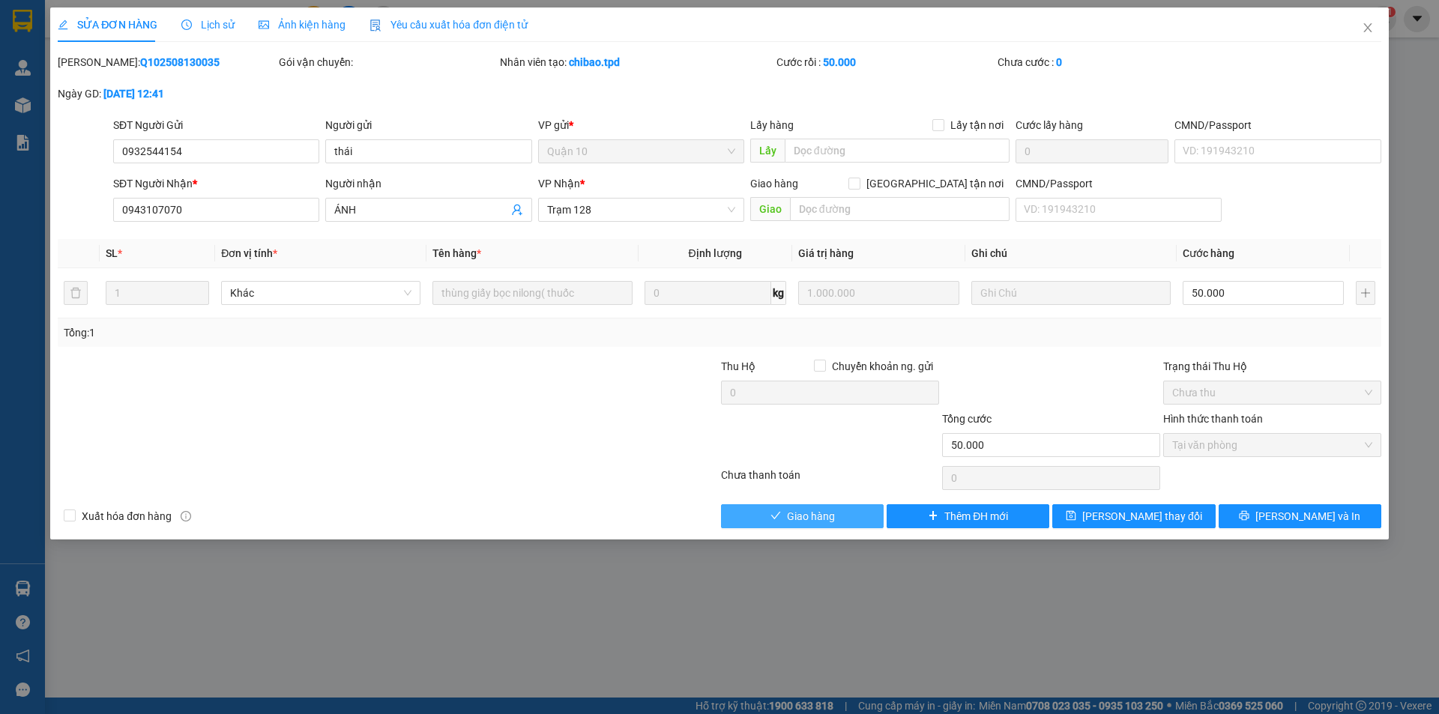
click at [830, 521] on span "Giao hàng" at bounding box center [811, 516] width 48 height 16
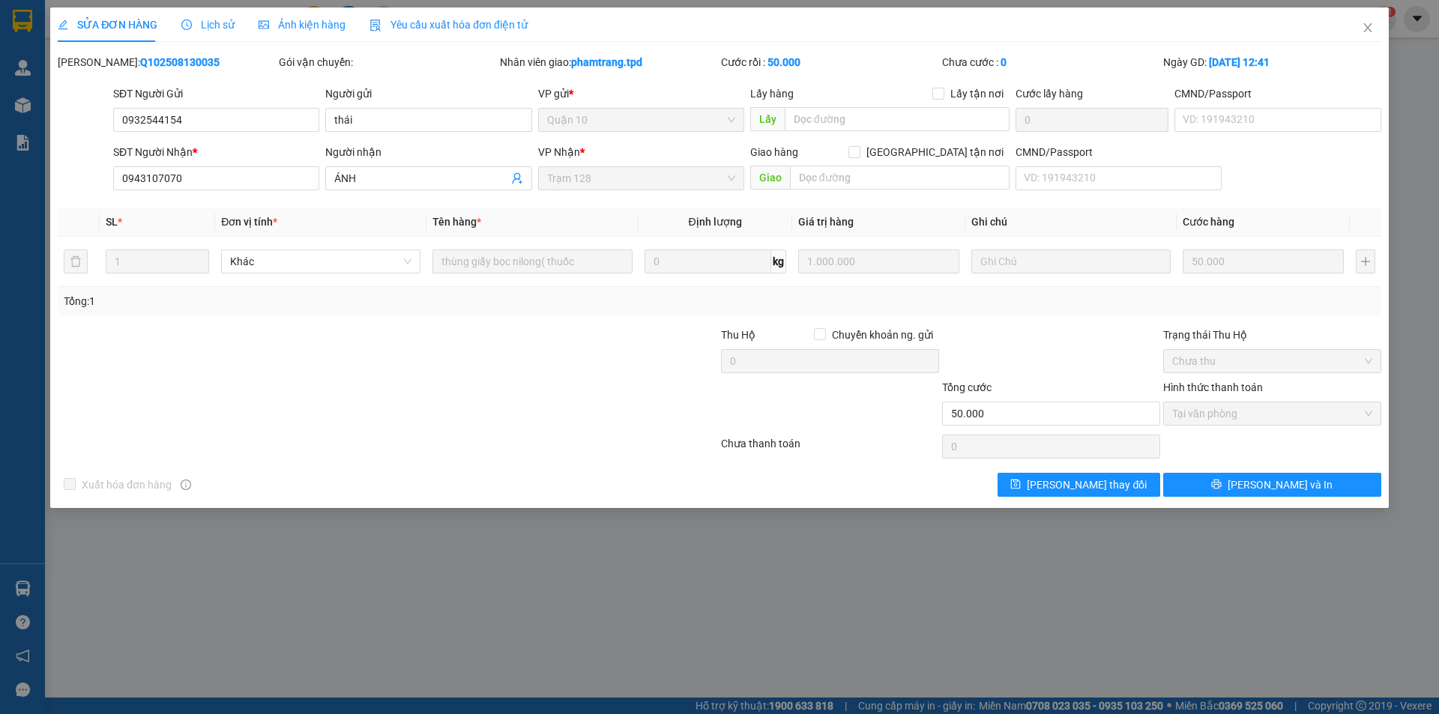
click at [980, 581] on div "SỬA ĐƠN HÀNG Lịch sử Ảnh kiện hàng Yêu cầu xuất hóa đơn điện tử Total Paid Fee …" at bounding box center [719, 357] width 1439 height 714
click at [1369, 22] on span "Close" at bounding box center [1368, 28] width 42 height 42
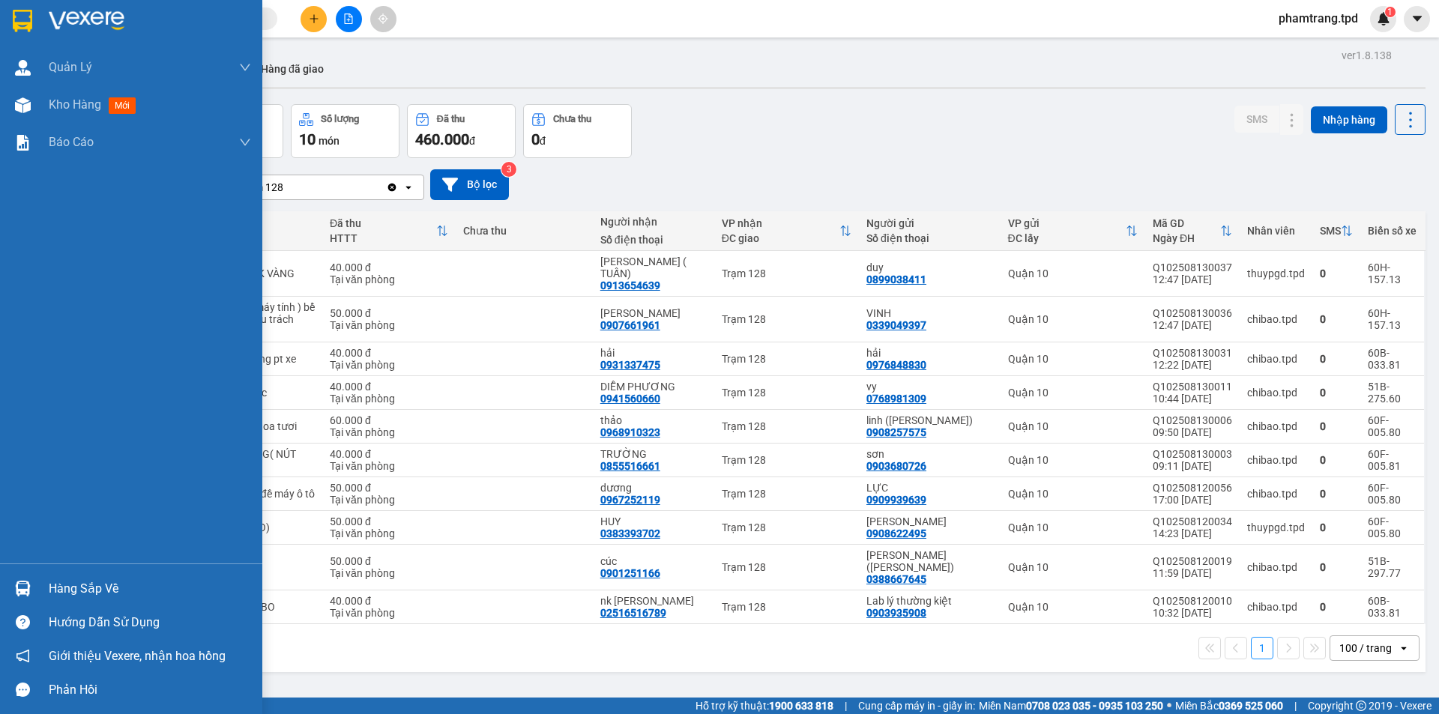
click at [52, 592] on div "Hàng sắp về" at bounding box center [150, 589] width 202 height 22
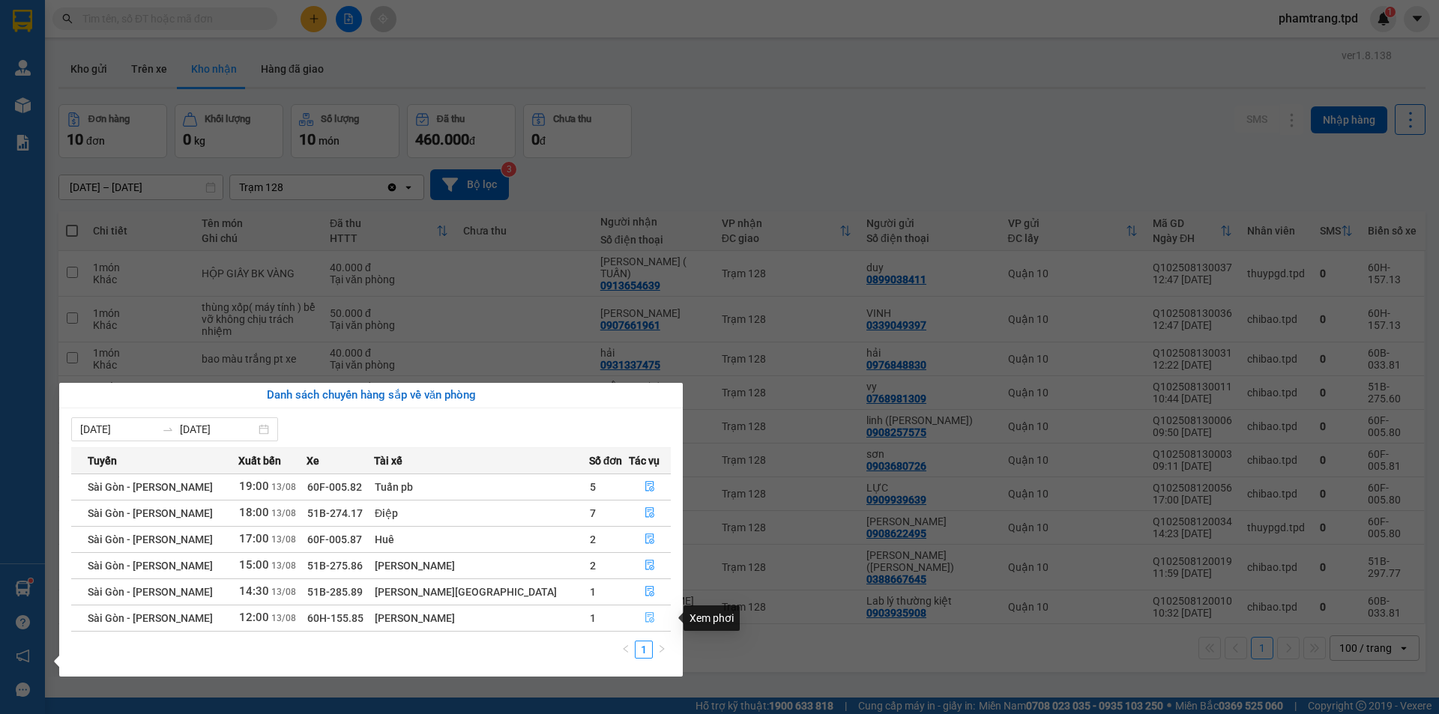
click at [645, 617] on icon "file-done" at bounding box center [650, 617] width 10 height 10
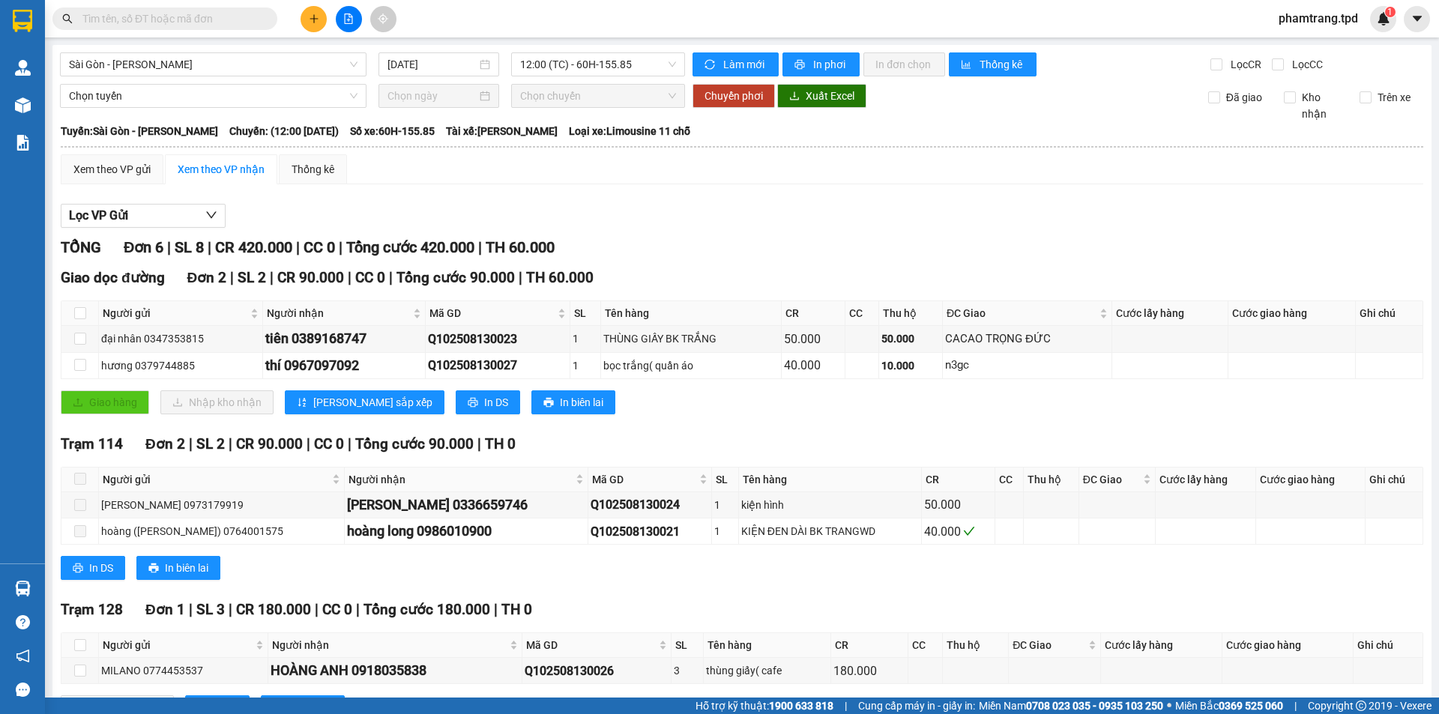
scroll to position [75, 0]
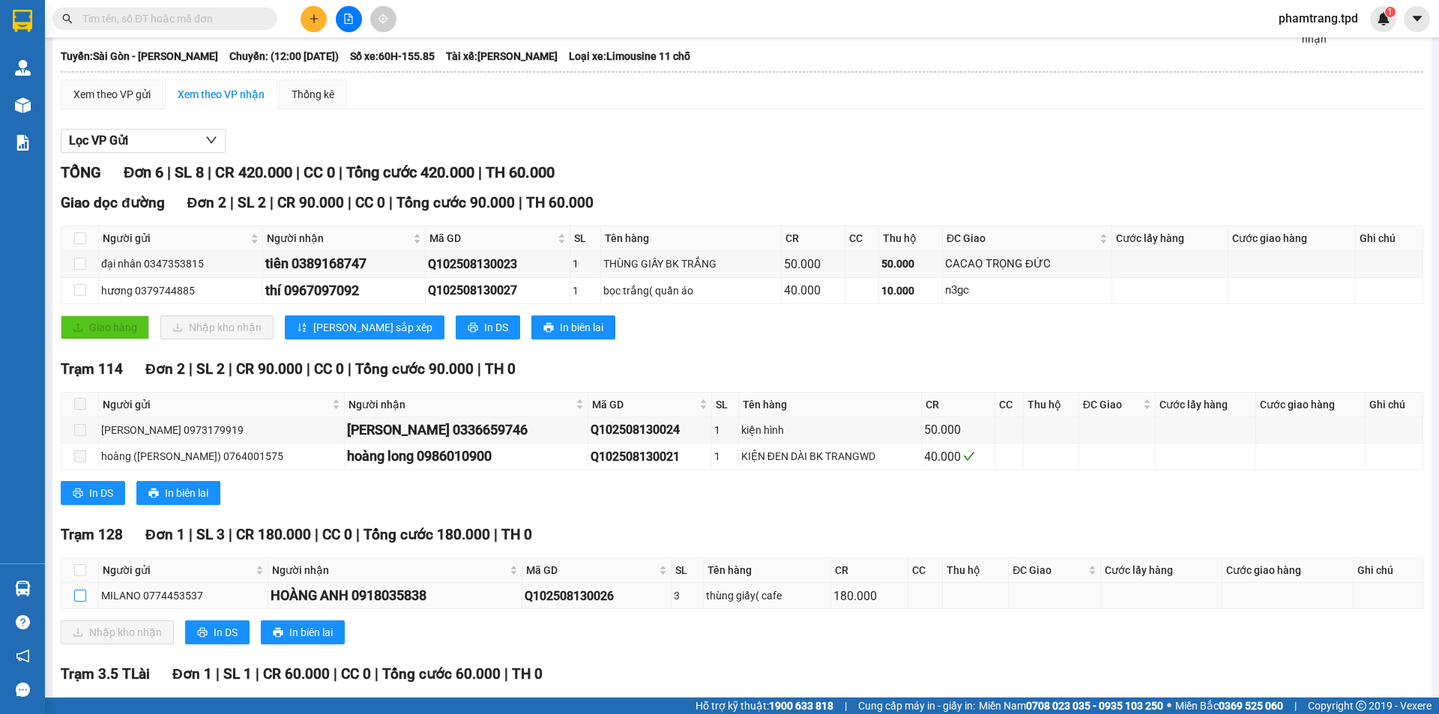
click at [75, 594] on input "checkbox" at bounding box center [80, 596] width 12 height 12
checkbox input "true"
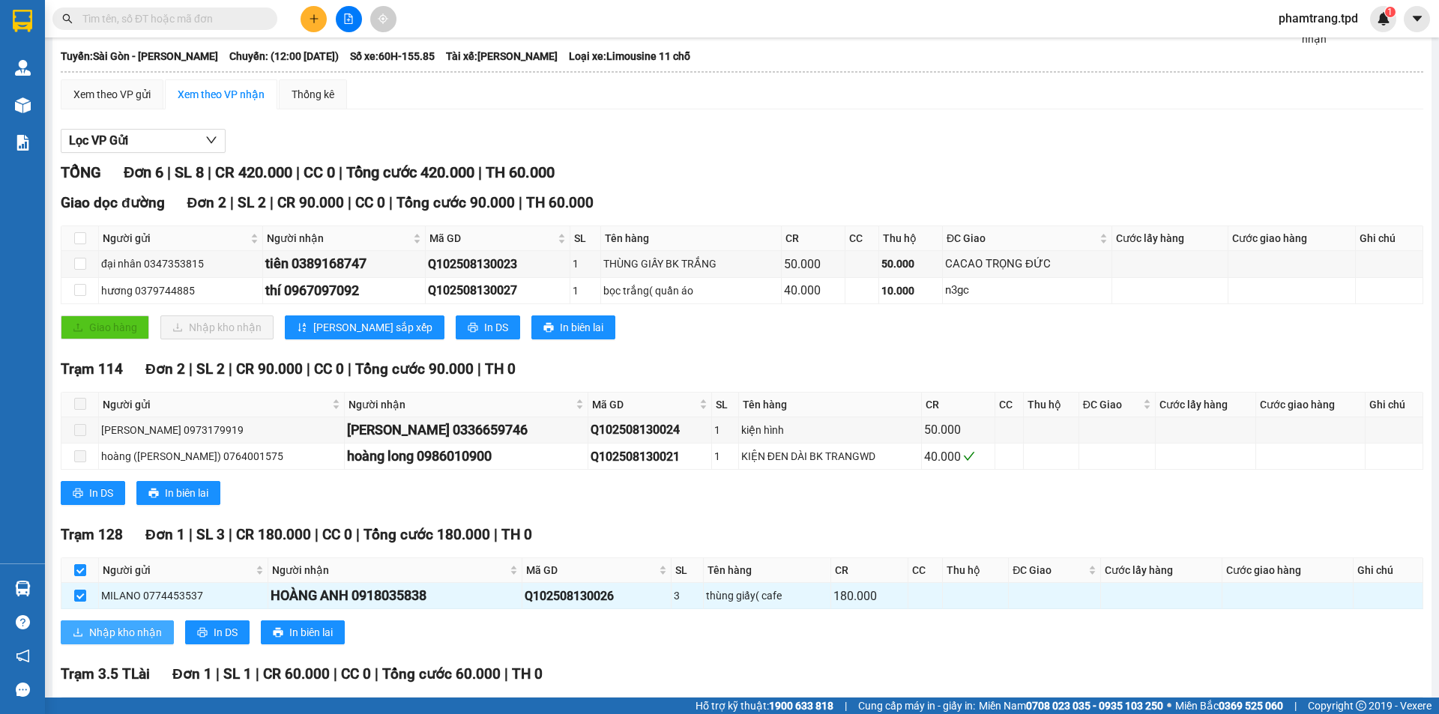
click at [75, 624] on button "Nhập kho nhận" at bounding box center [117, 633] width 113 height 24
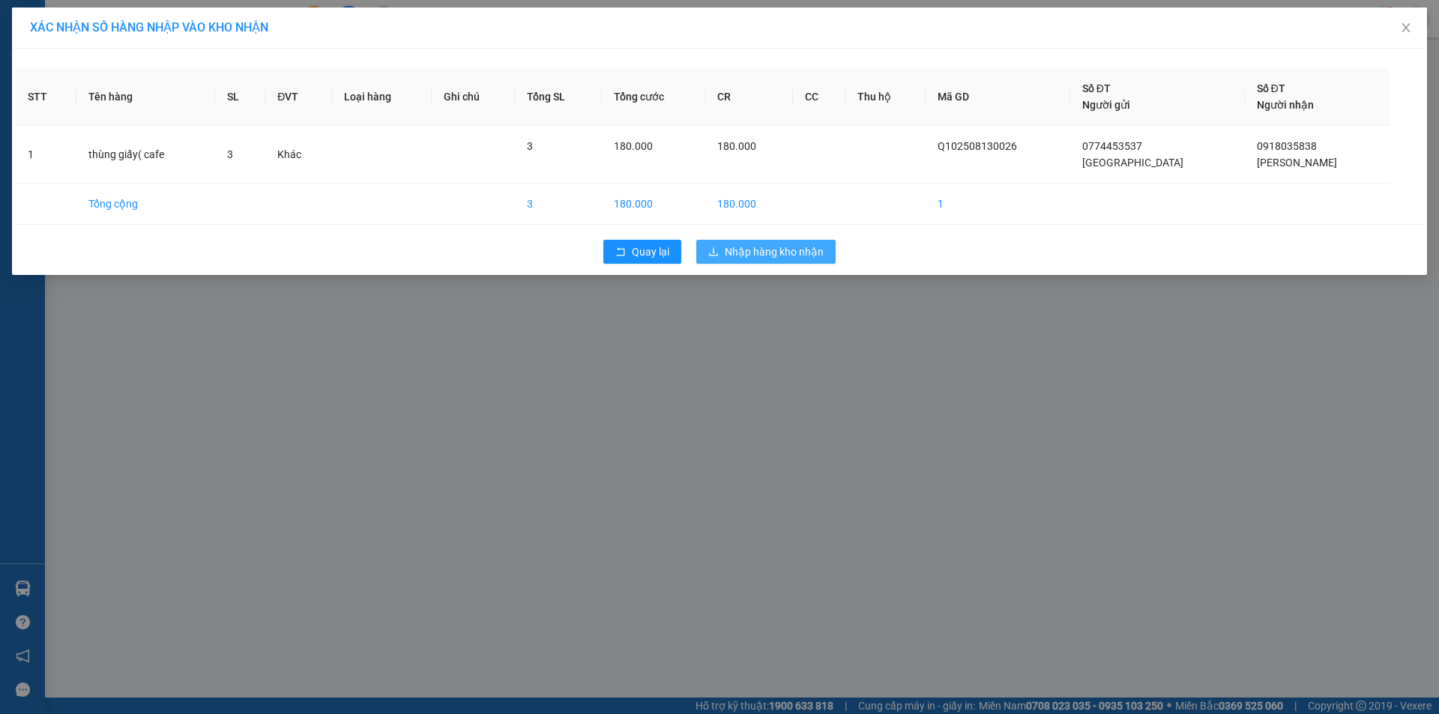
click at [791, 259] on span "Nhập hàng kho nhận" at bounding box center [774, 252] width 99 height 16
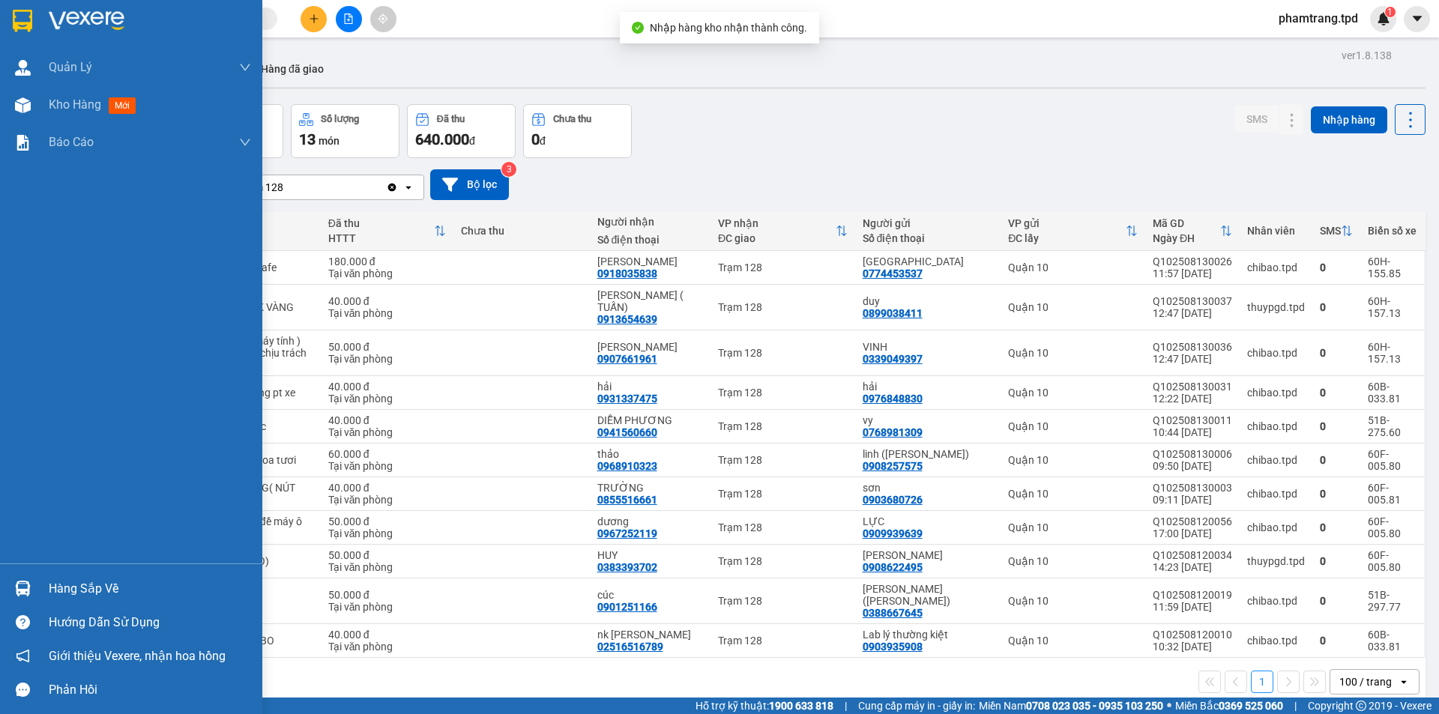
click at [74, 596] on div "Hàng sắp về" at bounding box center [150, 589] width 202 height 22
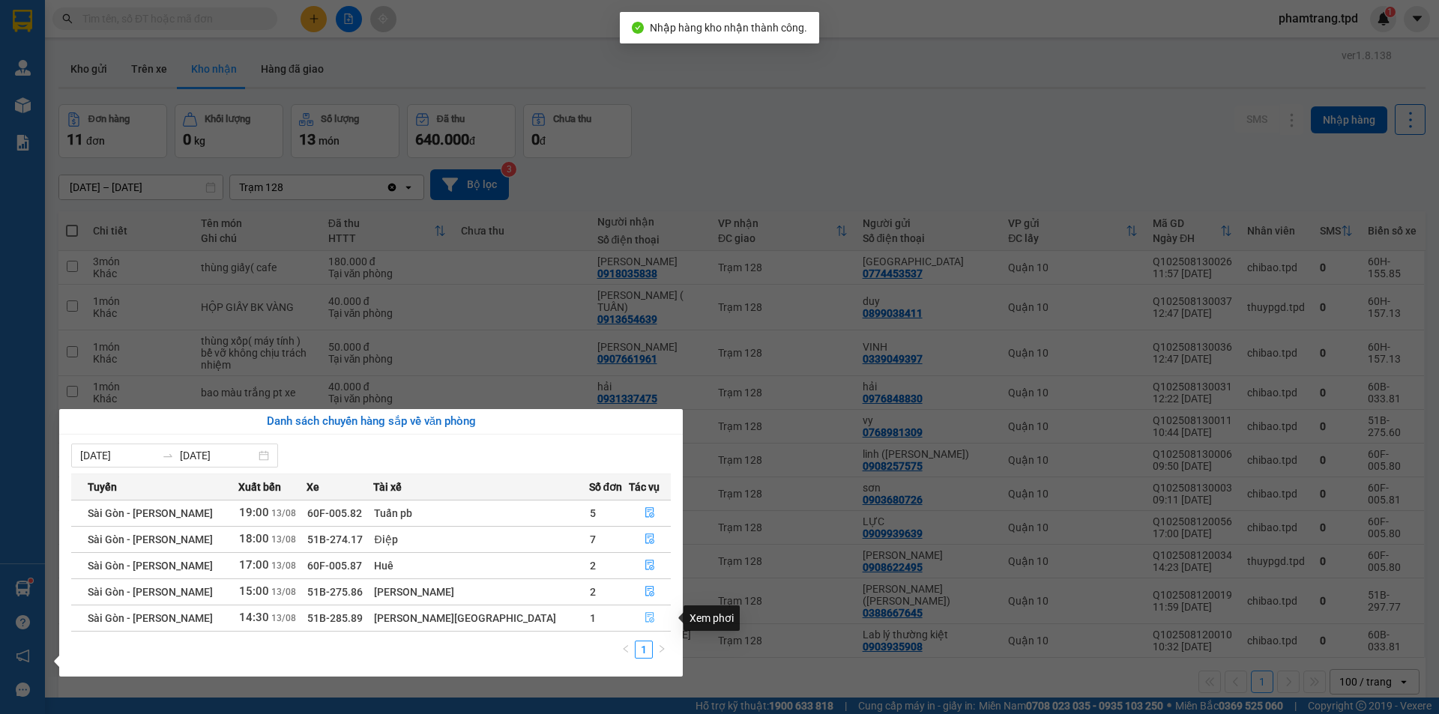
click at [645, 615] on icon "file-done" at bounding box center [650, 617] width 10 height 10
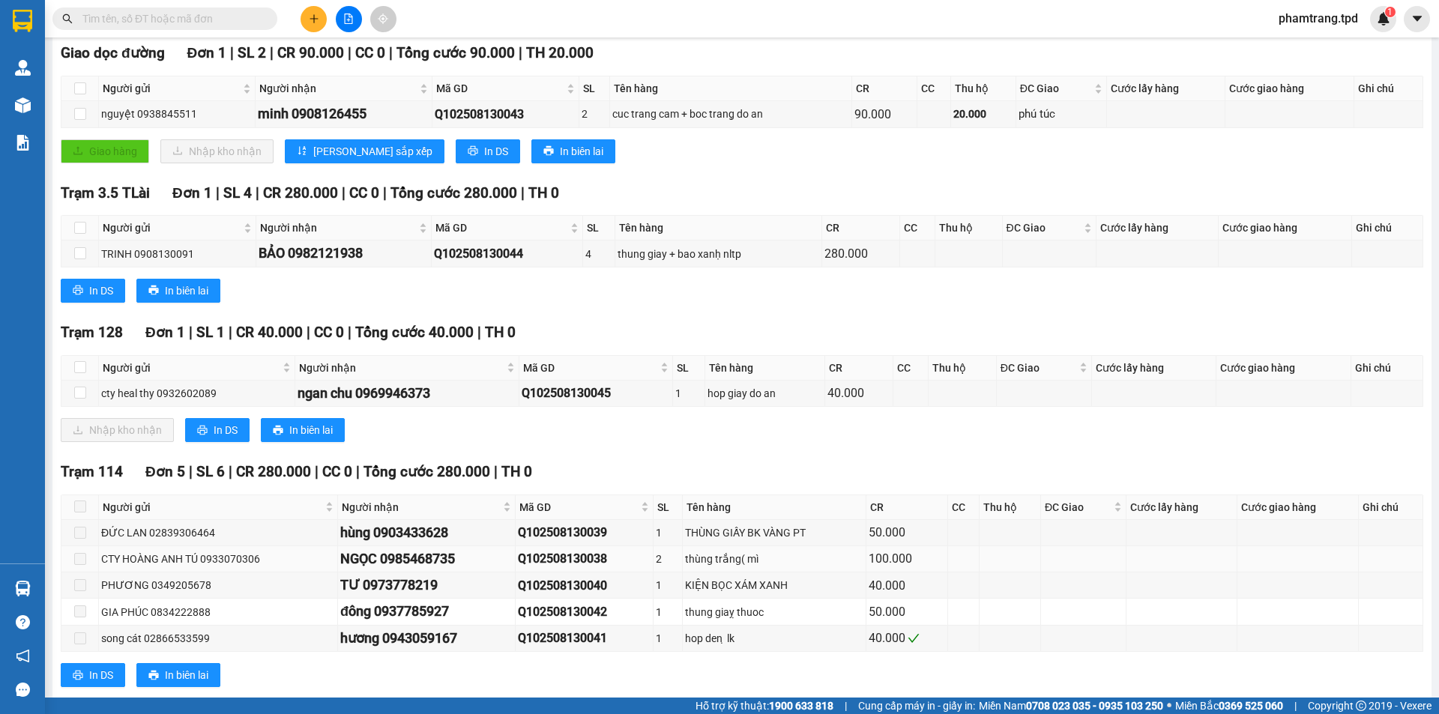
scroll to position [256, 0]
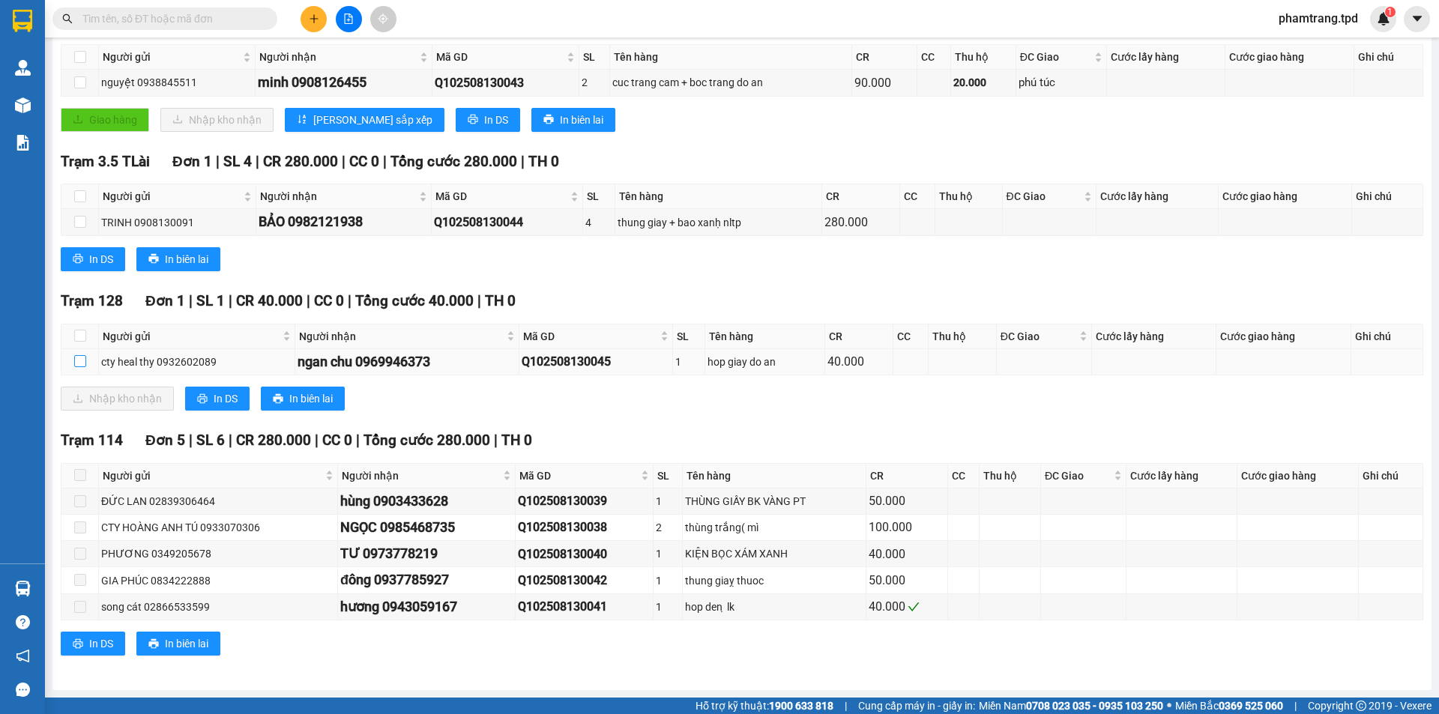
click at [77, 362] on input "checkbox" at bounding box center [80, 361] width 12 height 12
checkbox input "true"
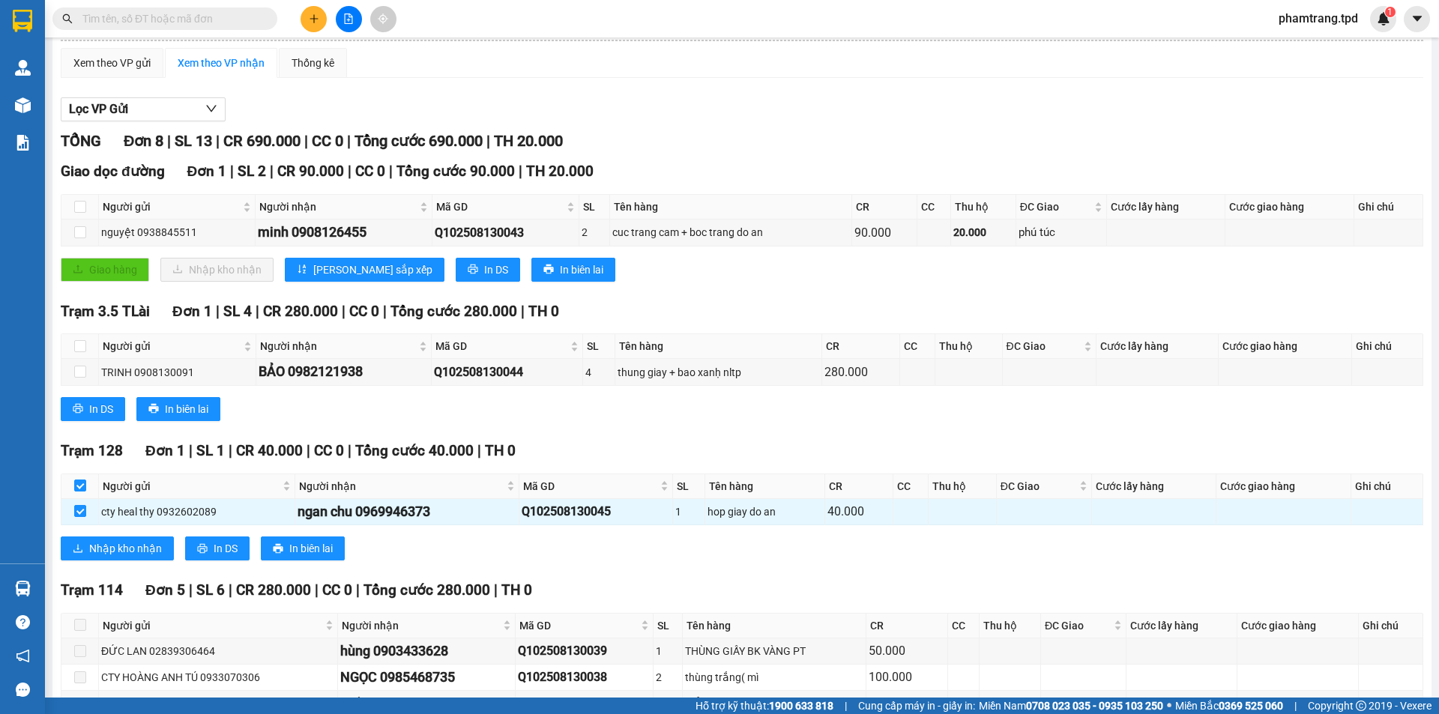
scroll to position [31, 0]
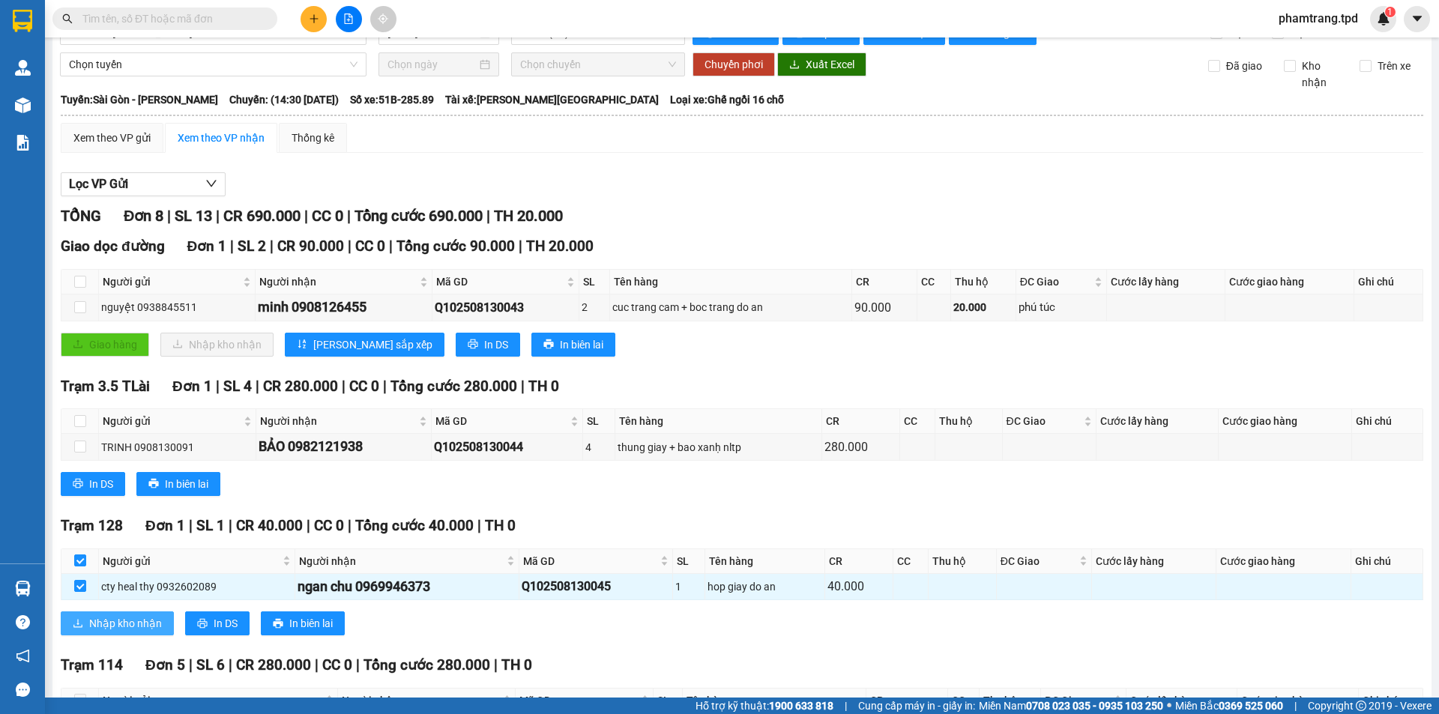
click at [133, 629] on span "Nhập kho nhận" at bounding box center [125, 623] width 73 height 16
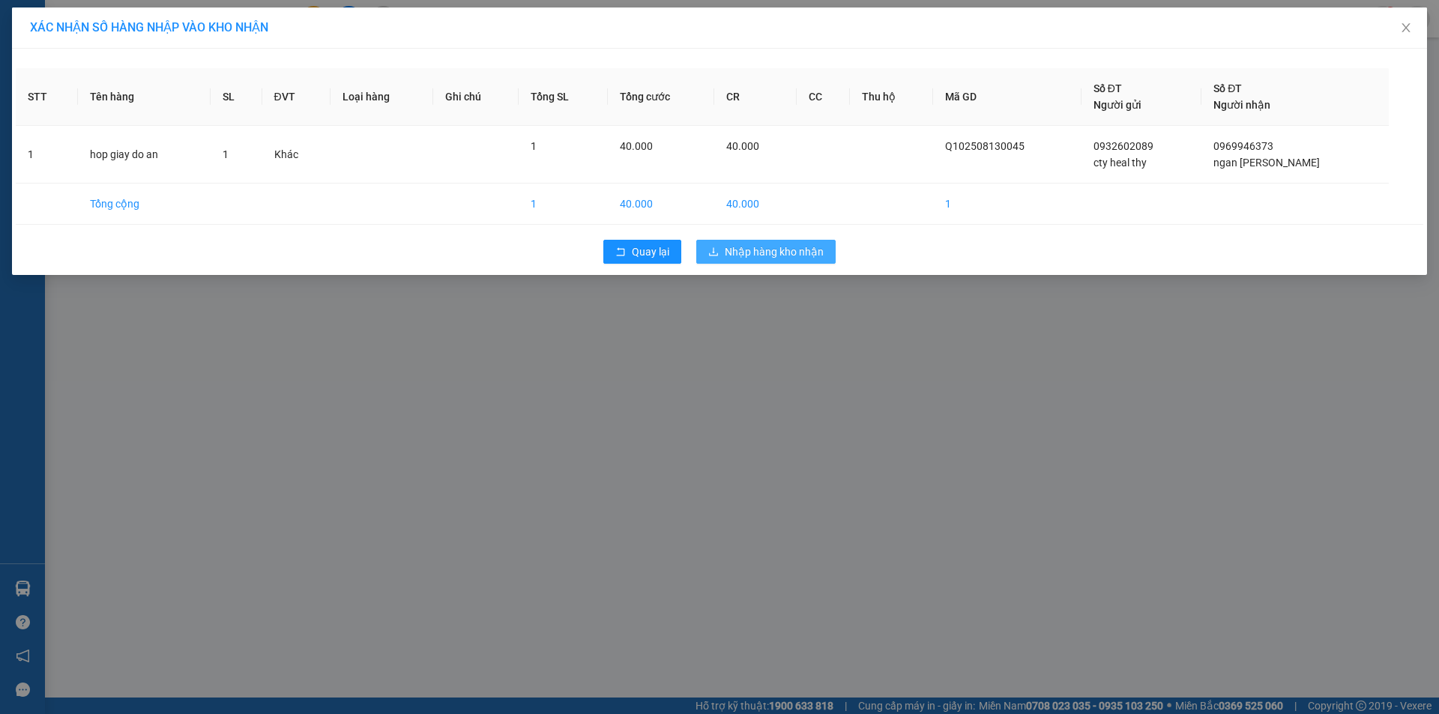
click at [798, 262] on button "Nhập hàng kho nhận" at bounding box center [765, 252] width 139 height 24
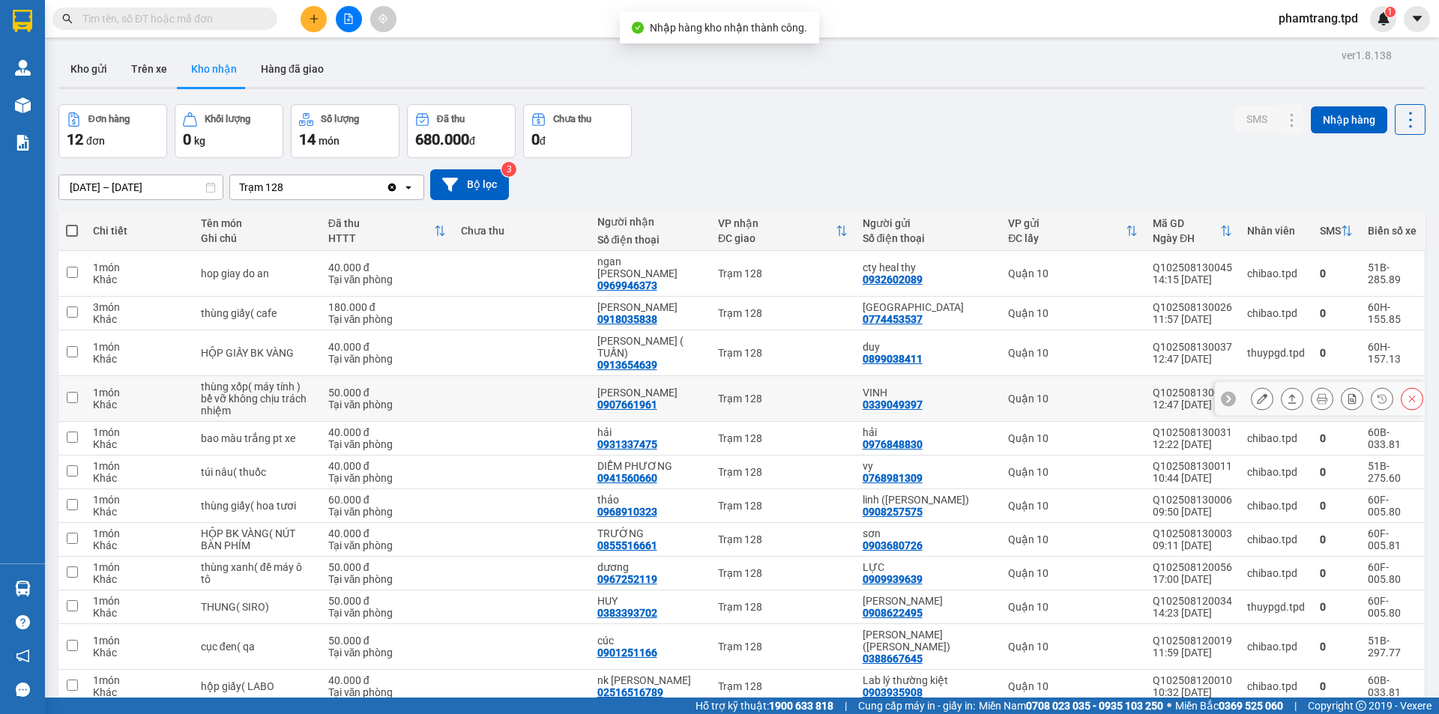
scroll to position [69, 0]
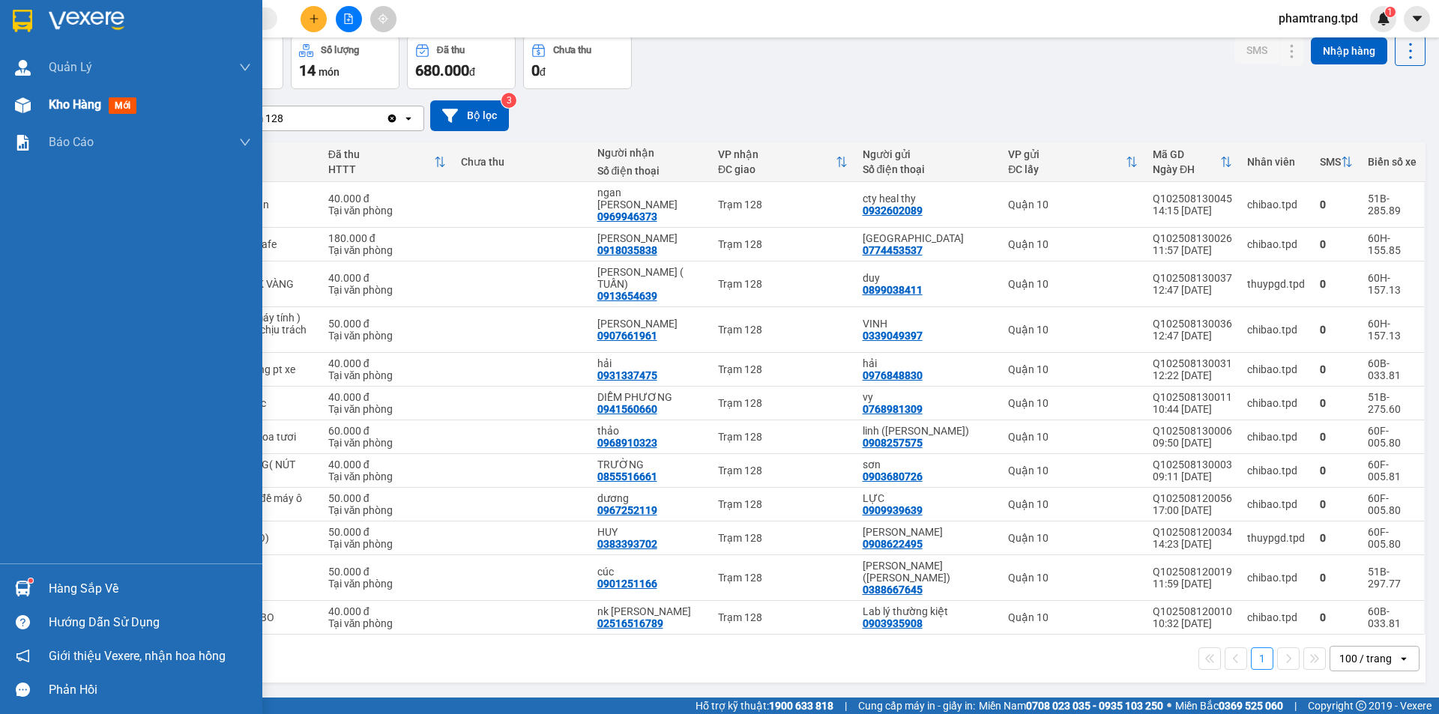
click at [58, 109] on span "Kho hàng" at bounding box center [75, 104] width 52 height 14
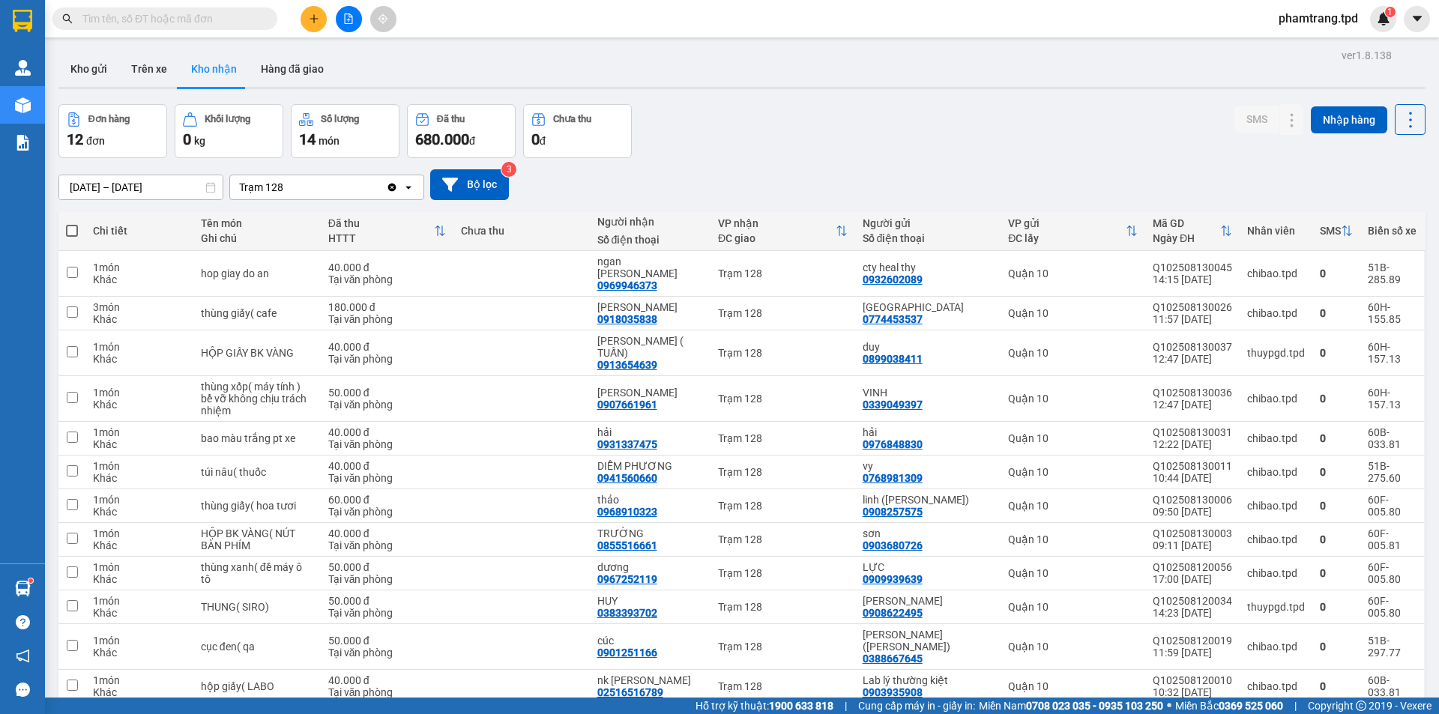
click at [97, 49] on div "ver 1.8.138 Kho gửi Trên xe Kho nhận Hàng đã giao Đơn hàng 12 đơn Khối lượng 0 …" at bounding box center [741, 402] width 1379 height 714
click at [95, 72] on button "Kho gửi" at bounding box center [88, 69] width 61 height 36
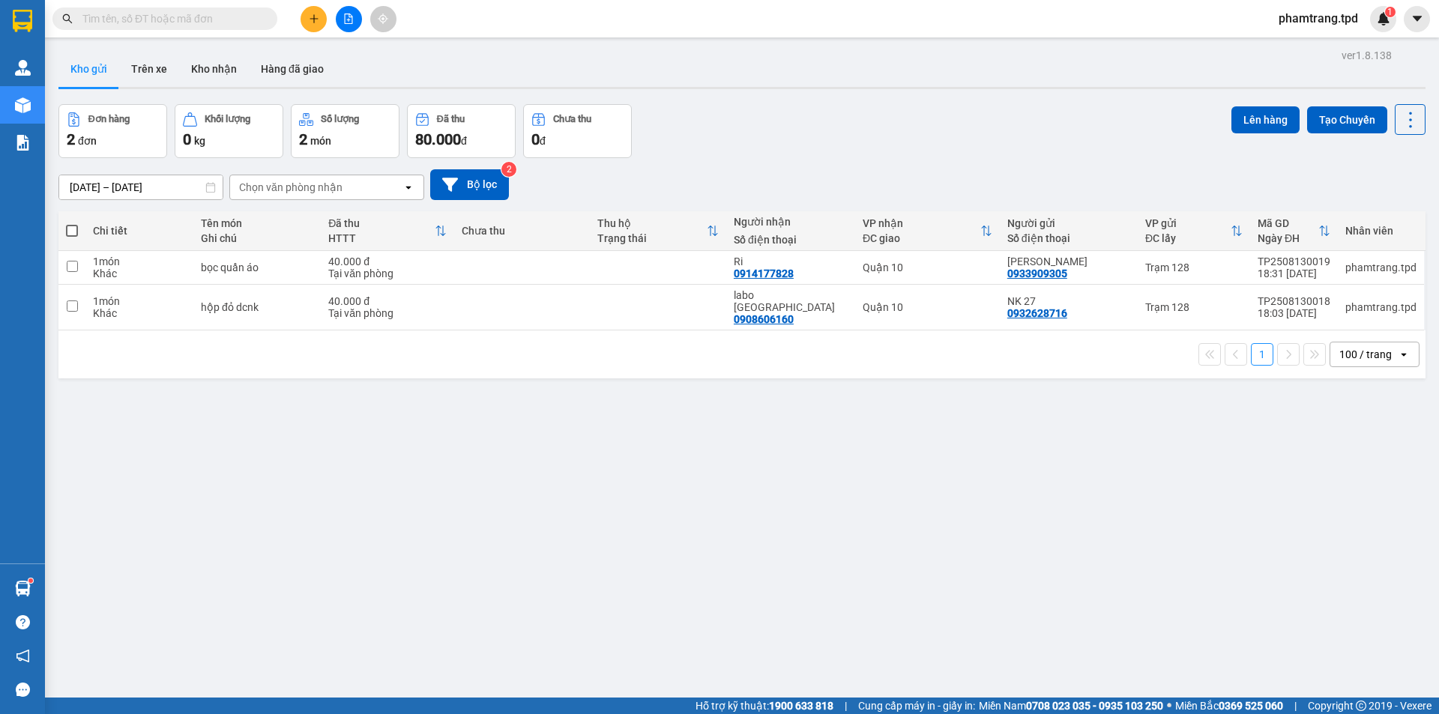
click at [133, 25] on input "text" at bounding box center [170, 18] width 177 height 16
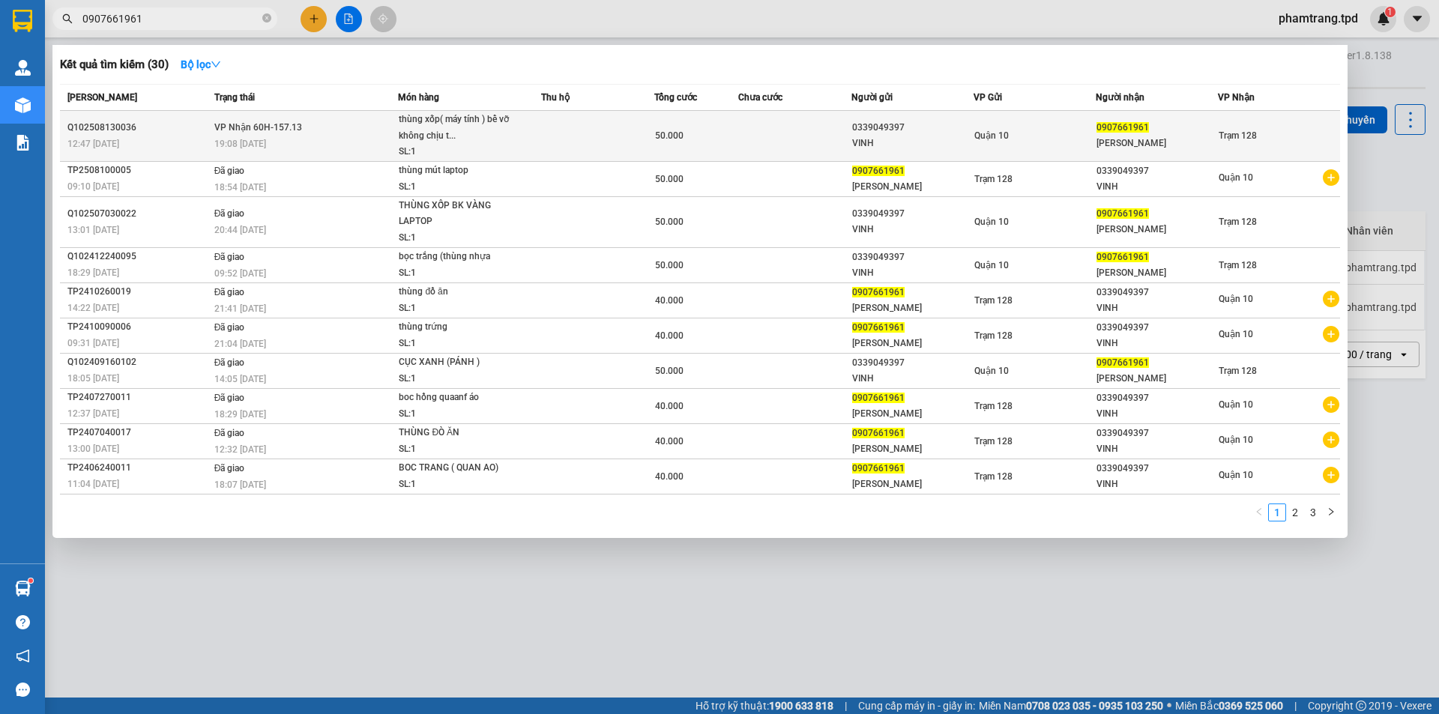
type input "0907661961"
click at [610, 141] on td at bounding box center [597, 136] width 112 height 51
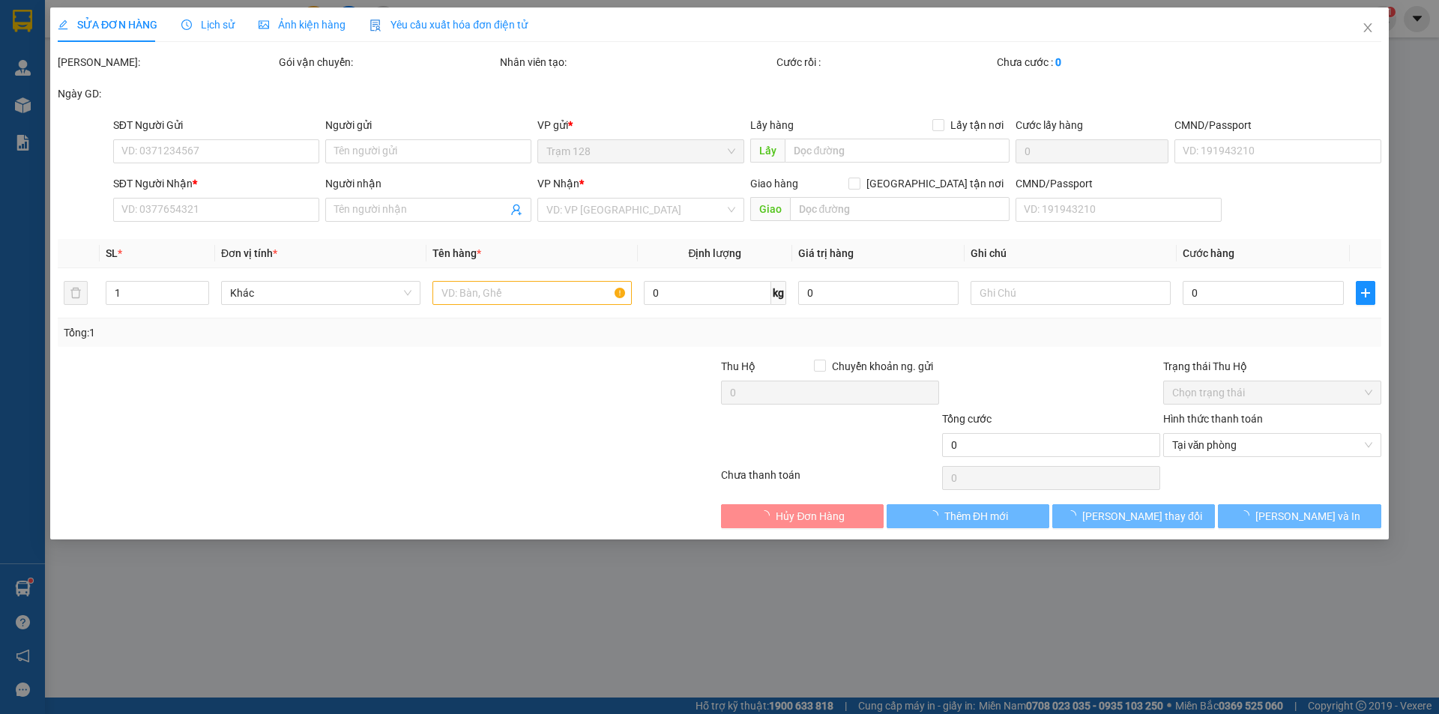
type input "0339049397"
type input "VINH"
type input "075097009921"
type input "0907661961"
type input "ĐẶNG QUÝ VƯỢNG"
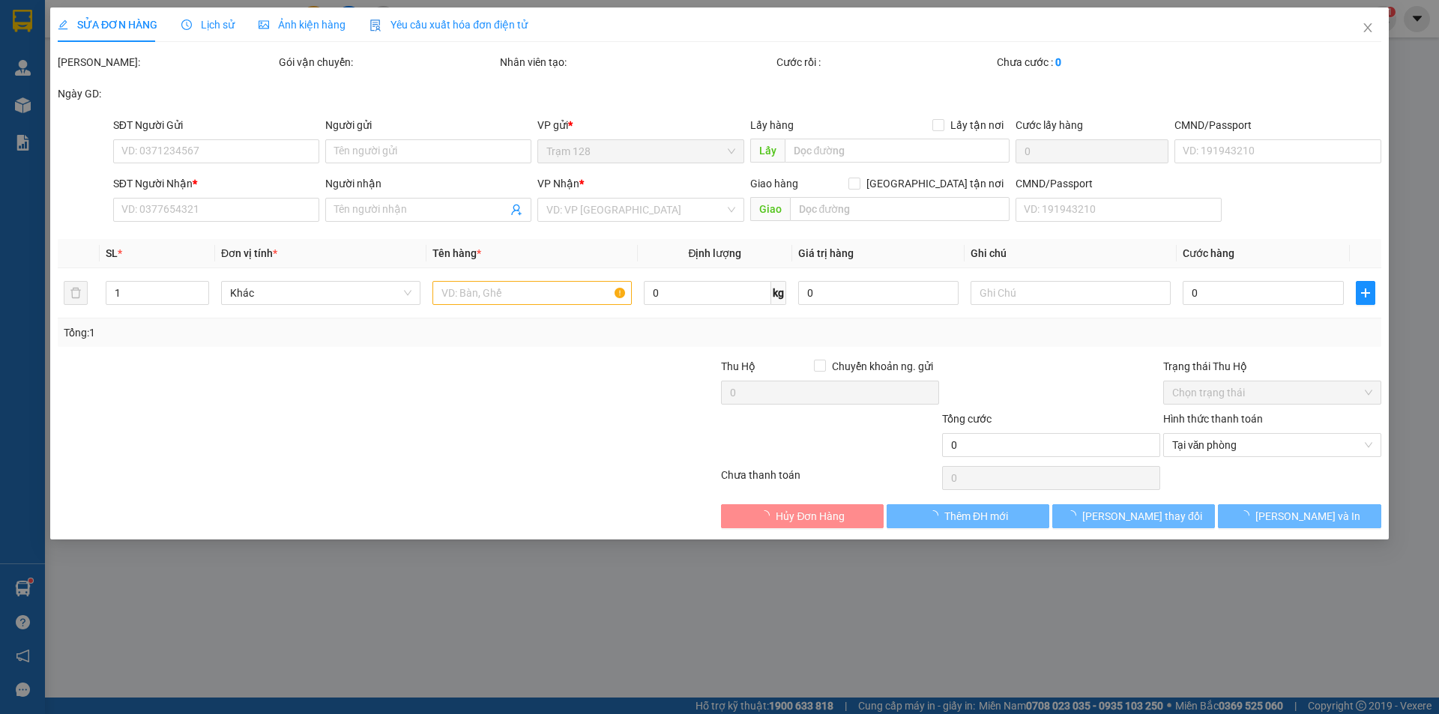
type input "50.000"
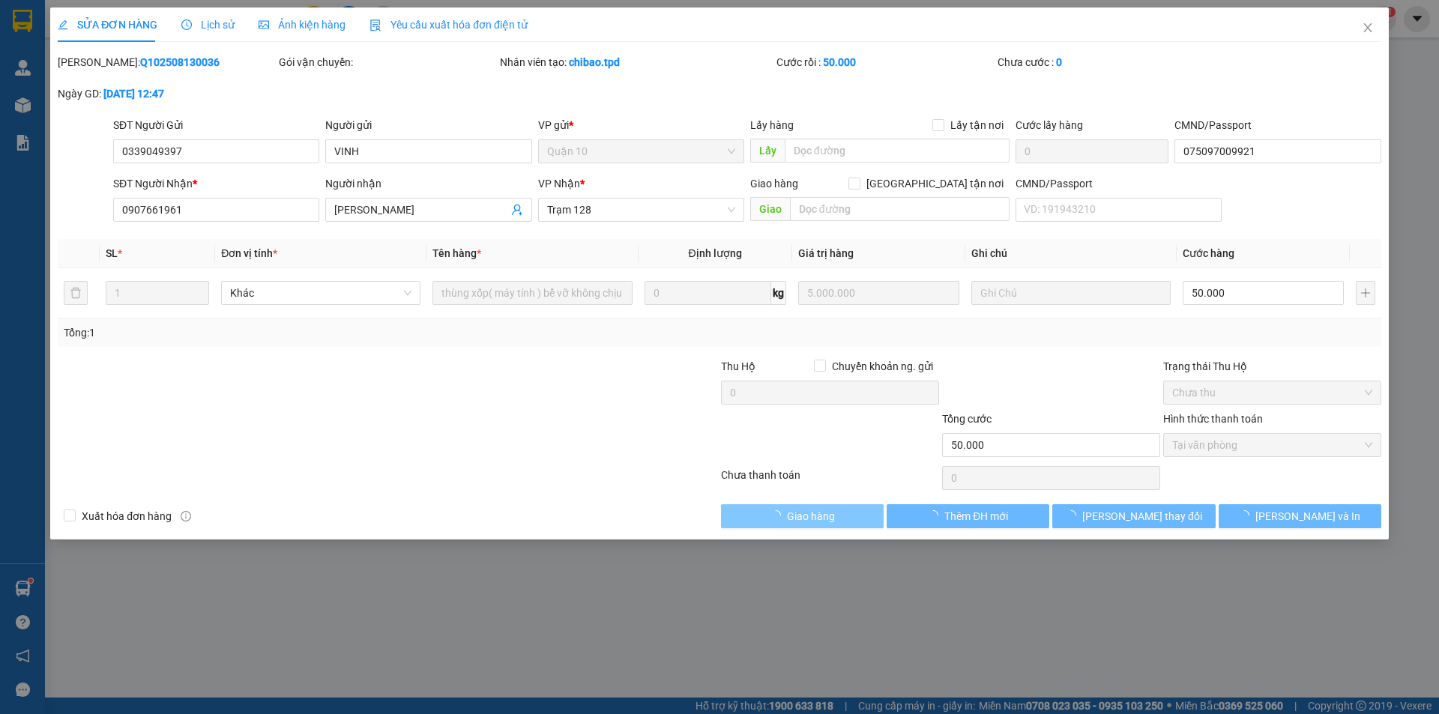
click at [797, 518] on span "Giao hàng" at bounding box center [811, 516] width 48 height 16
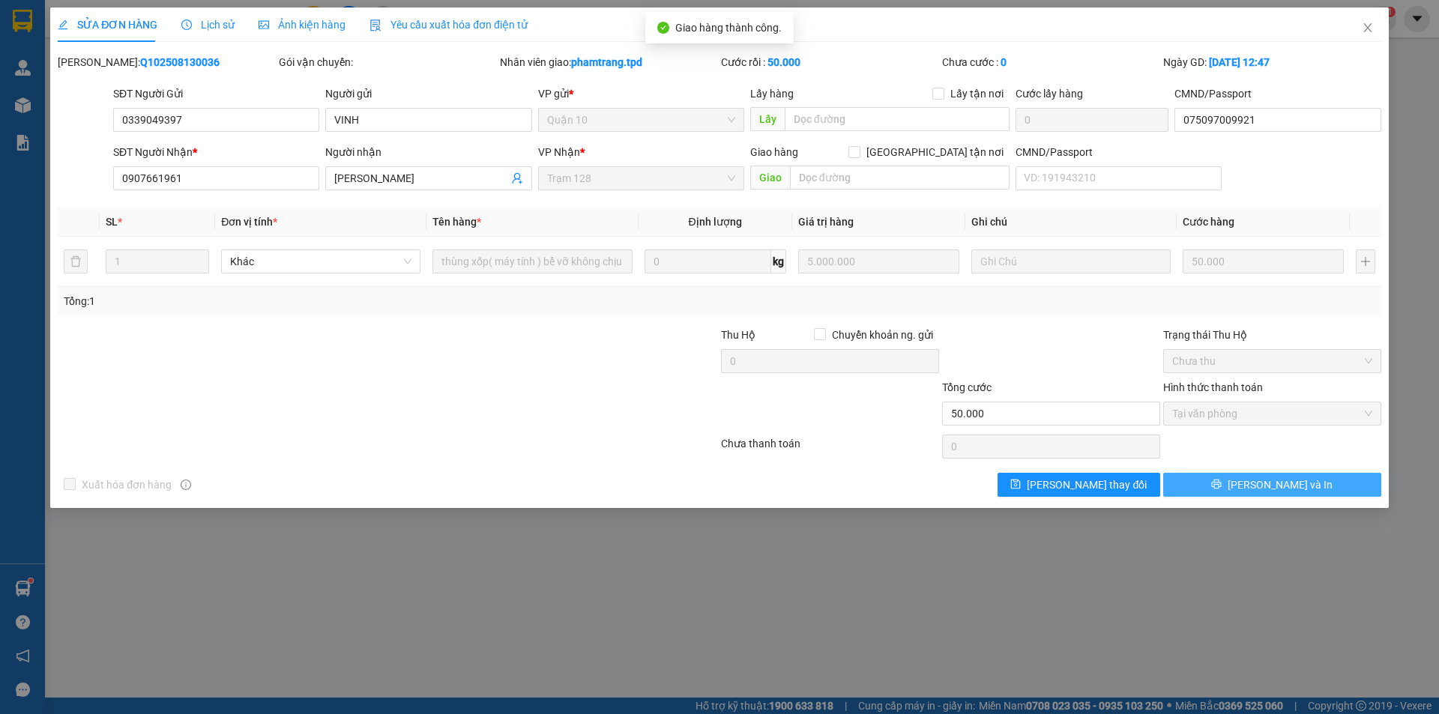
click at [1267, 477] on span "[PERSON_NAME] và In" at bounding box center [1280, 485] width 105 height 16
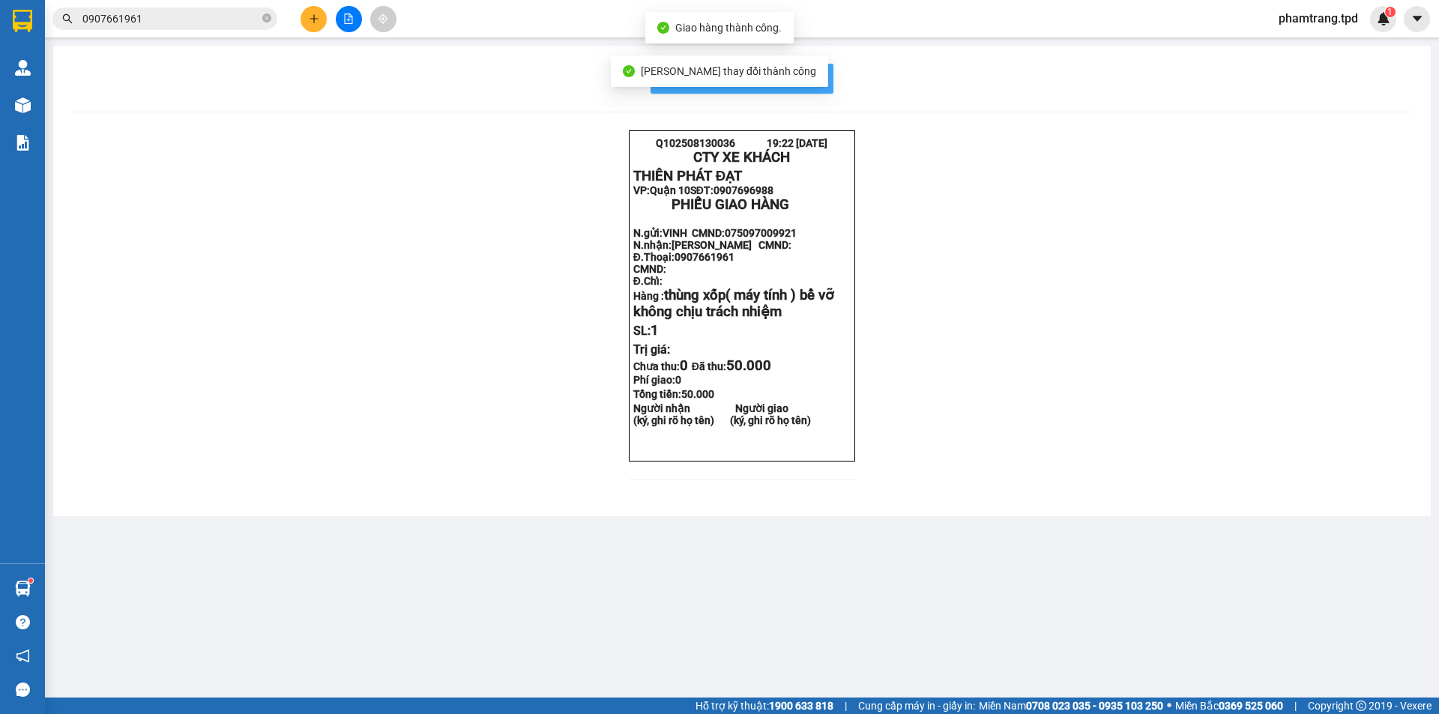
click at [809, 78] on span "In mẫu biên lai tự cấu hình" at bounding box center [751, 78] width 141 height 19
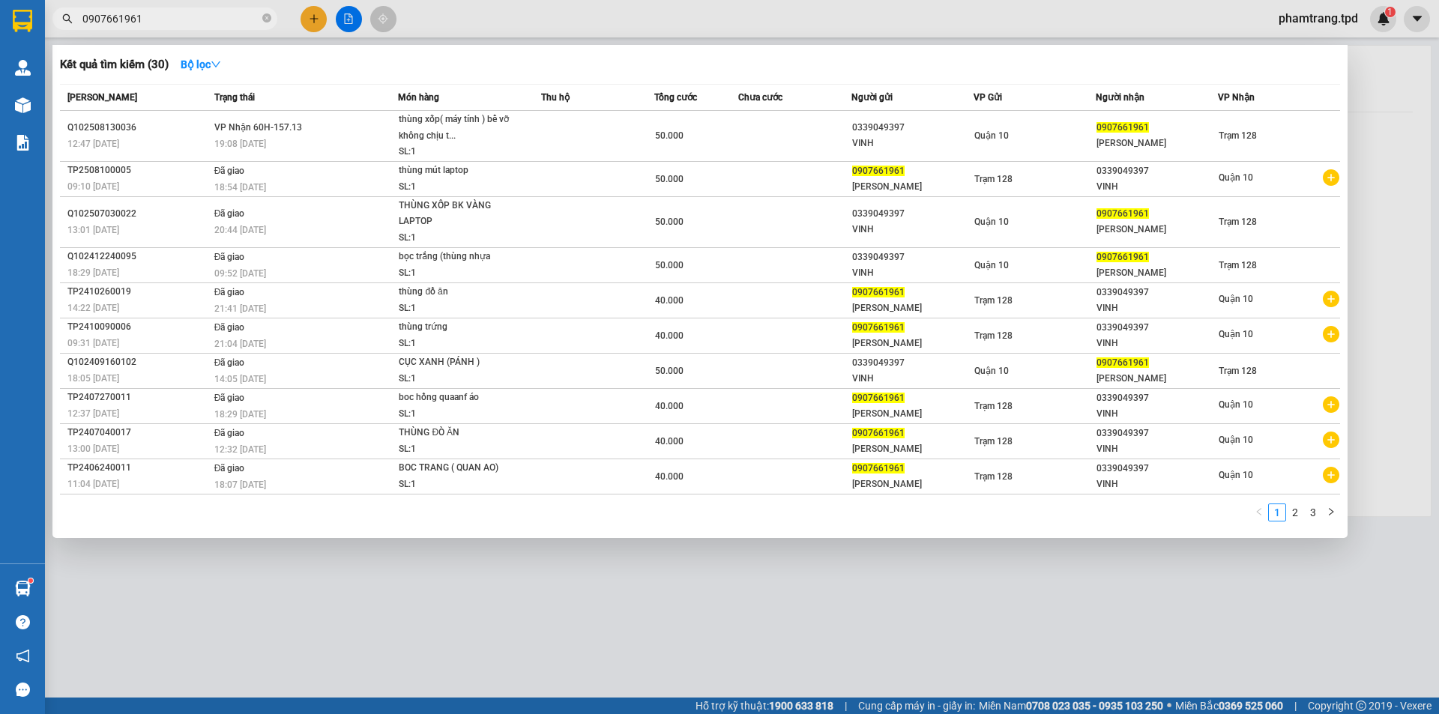
drag, startPoint x: 168, startPoint y: 21, endPoint x: 17, endPoint y: 18, distance: 150.7
click at [18, 18] on section "Kết quả tìm kiếm ( 30 ) Bộ lọc Mã ĐH Trạng thái Món hàng Thu hộ Tổng cước Chưa …" at bounding box center [719, 357] width 1439 height 714
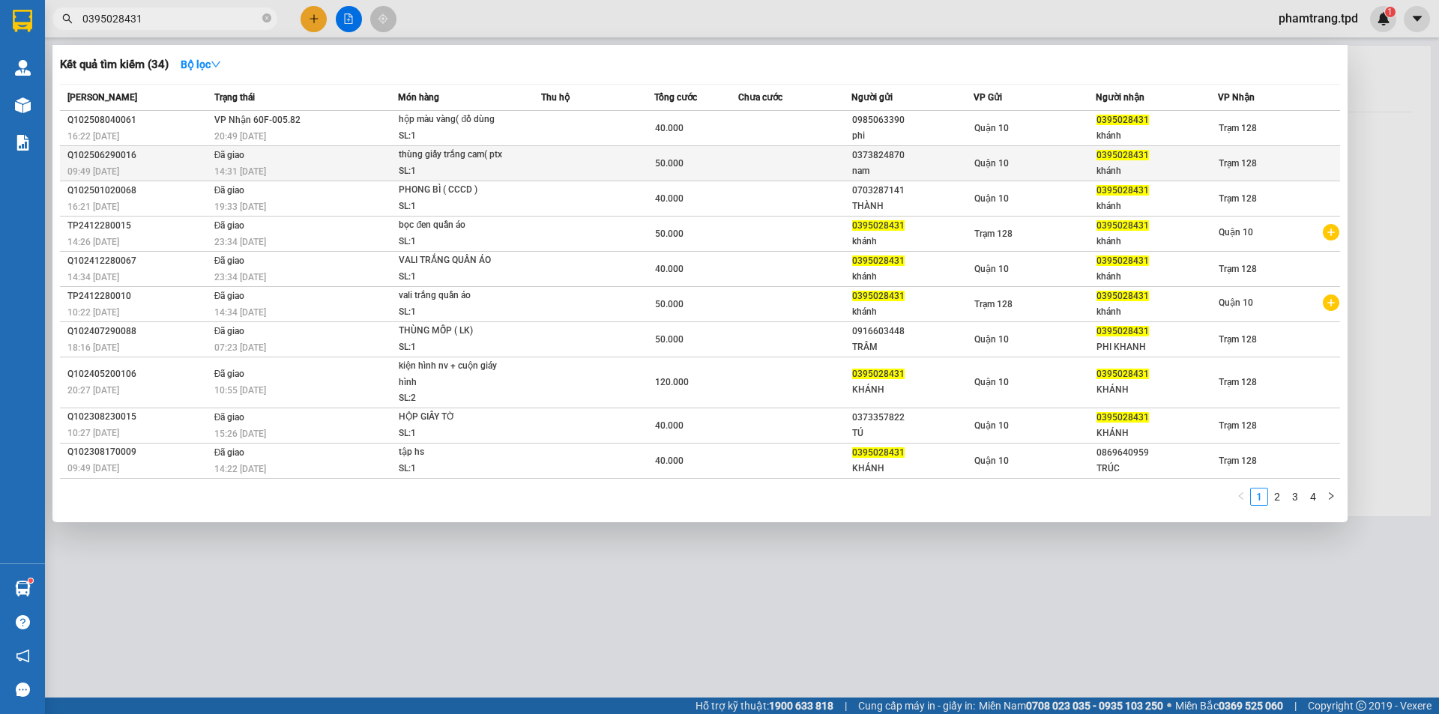
type input "0395028431"
click at [879, 167] on div "nam" at bounding box center [912, 171] width 121 height 16
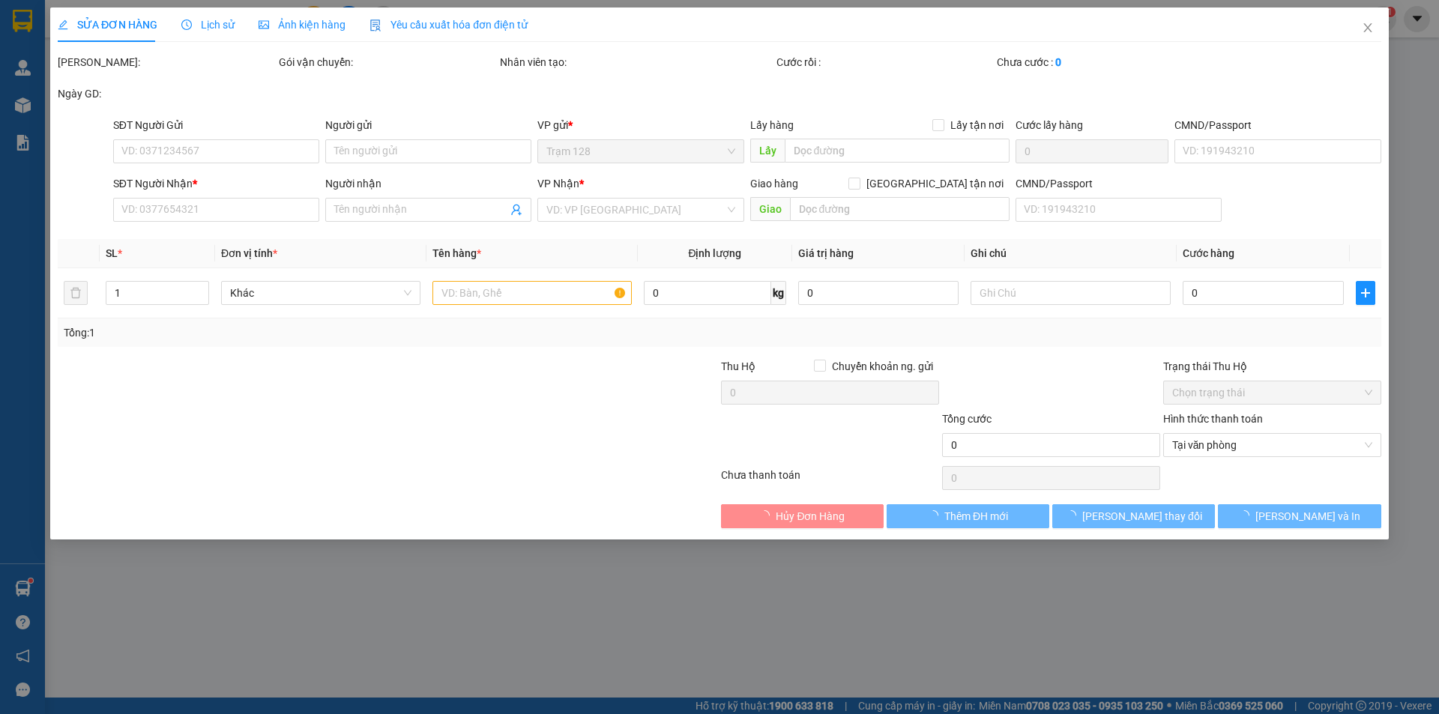
type input "0373824870"
type input "nam"
type input "0395028431"
type input "khánh"
type input "50.000"
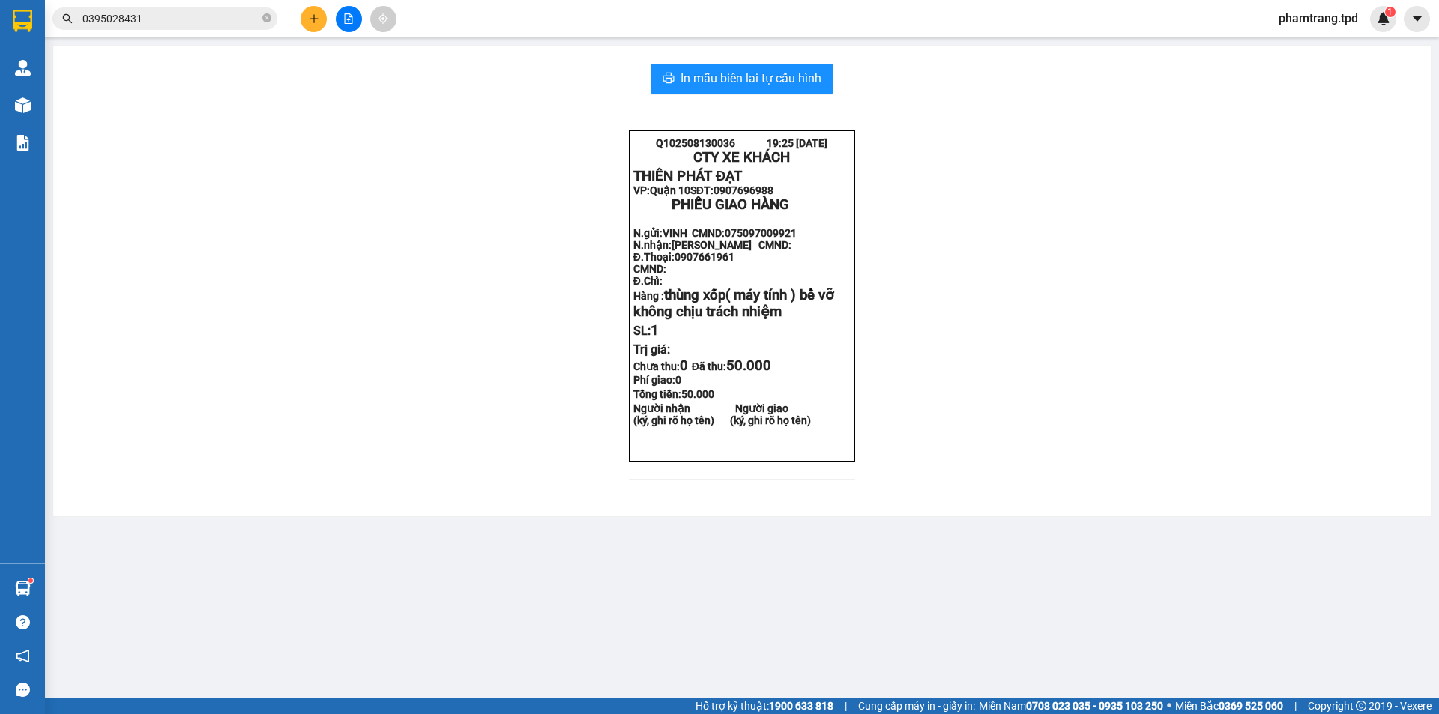
click at [214, 27] on span "0395028431" at bounding box center [164, 18] width 225 height 22
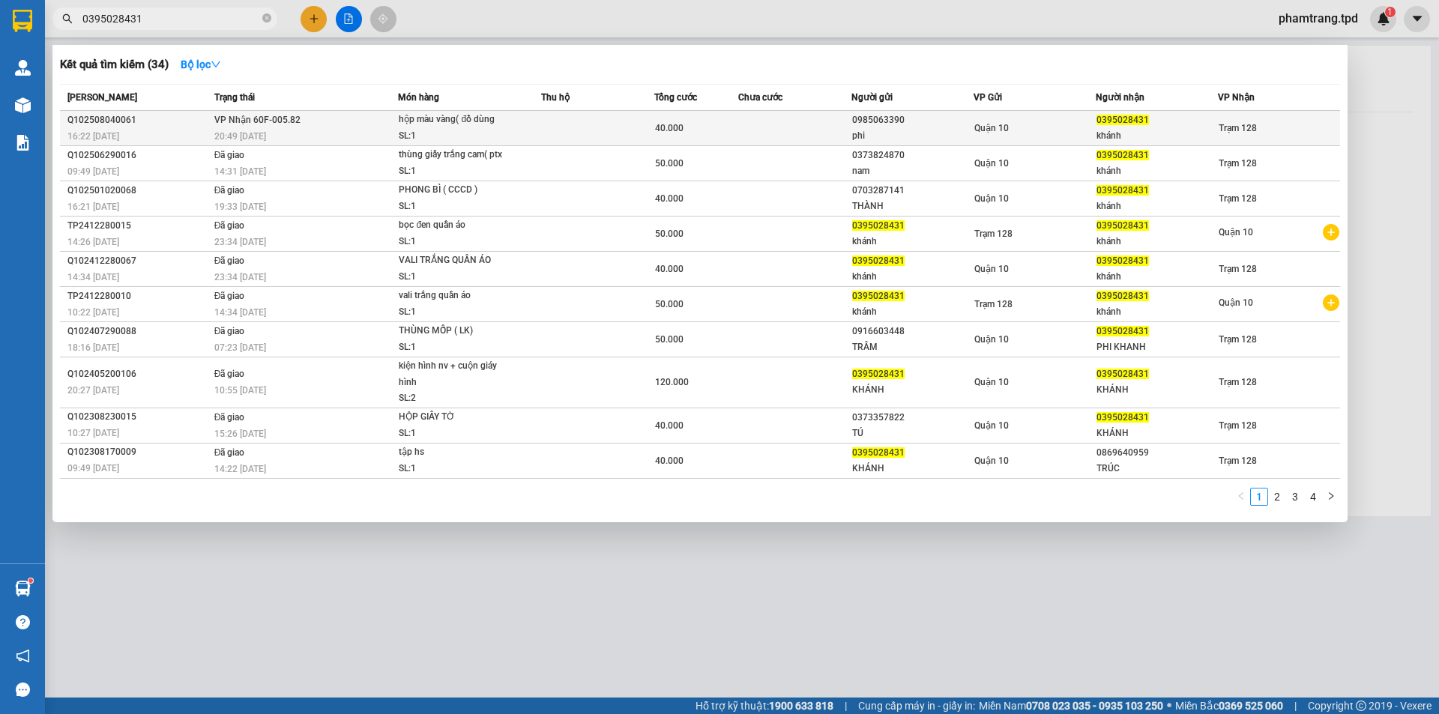
click at [442, 130] on div "SL: 1" at bounding box center [455, 136] width 112 height 16
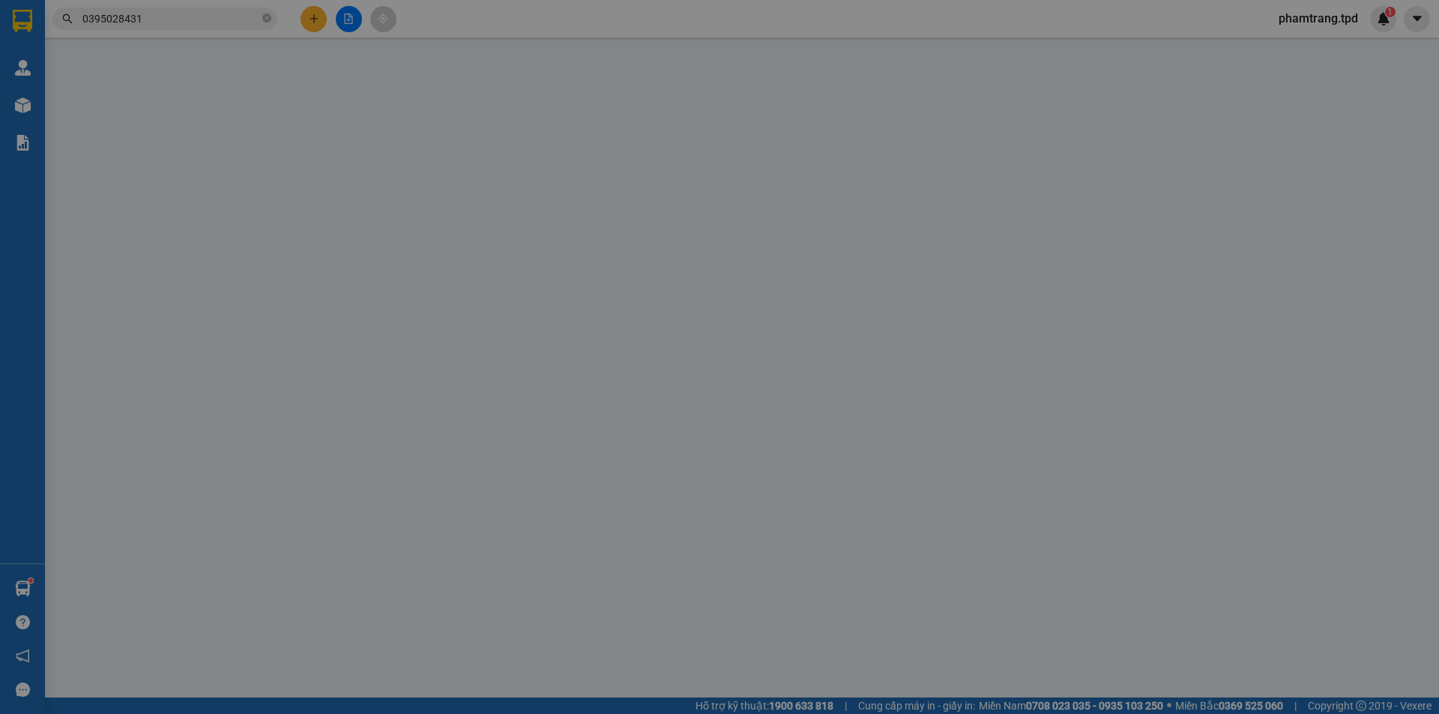
type input "0985063390"
type input "phi"
type input "0395028431"
type input "khánh"
type input "40.000"
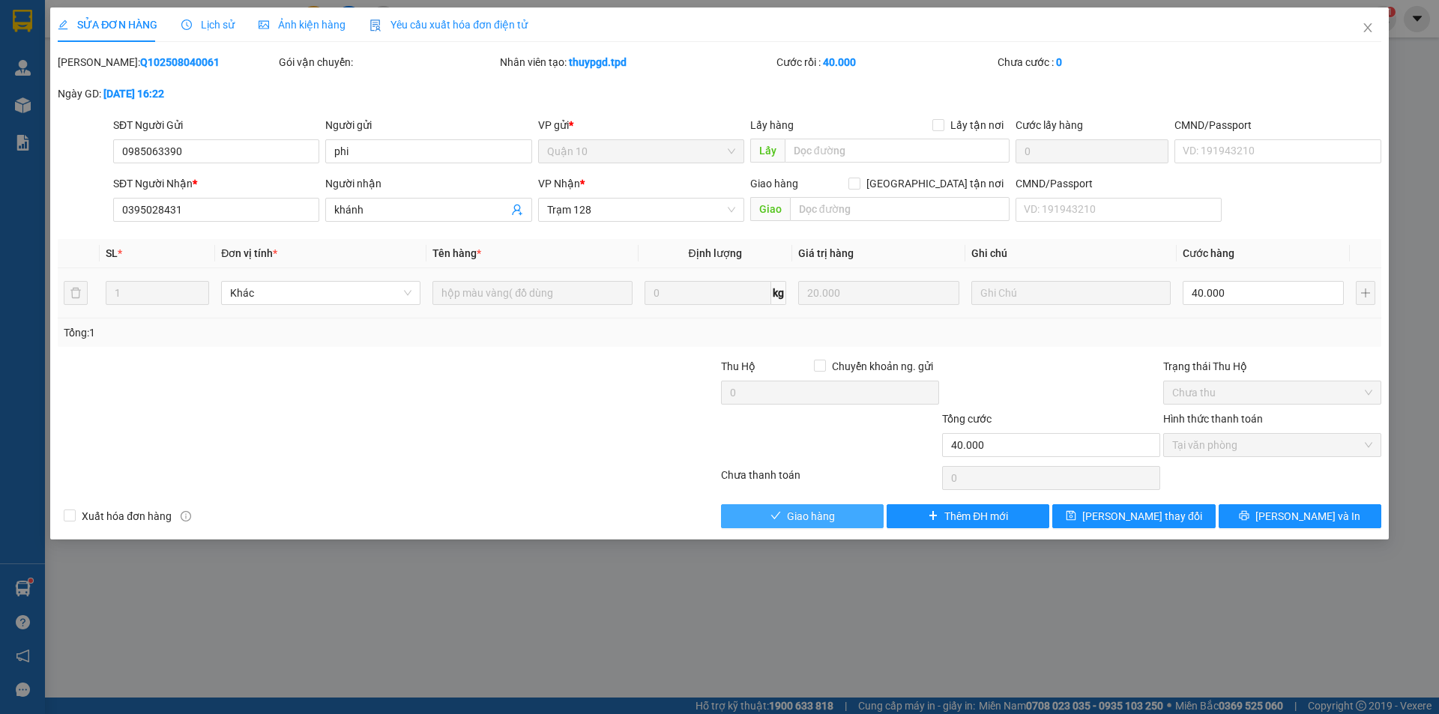
click at [846, 509] on button "Giao hàng" at bounding box center [802, 516] width 163 height 24
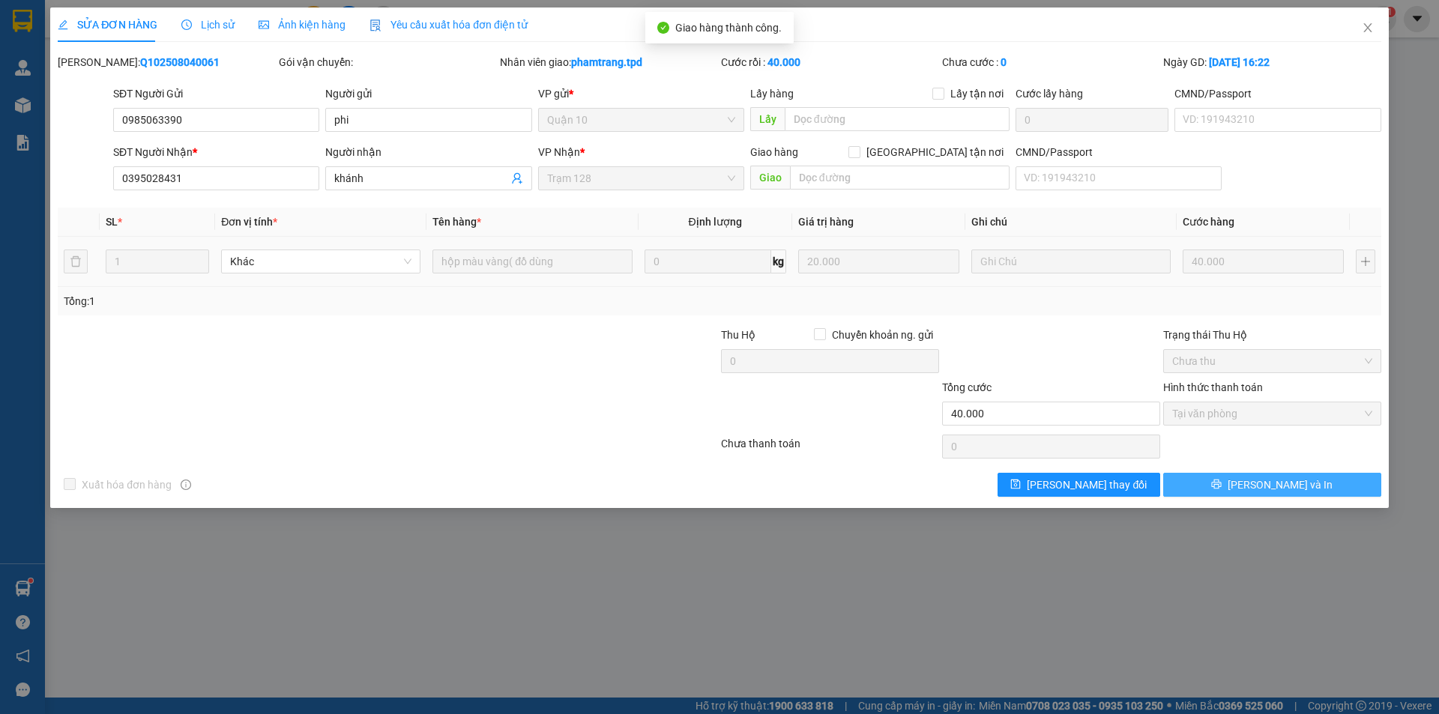
click at [1292, 473] on button "[PERSON_NAME] và In" at bounding box center [1272, 485] width 218 height 24
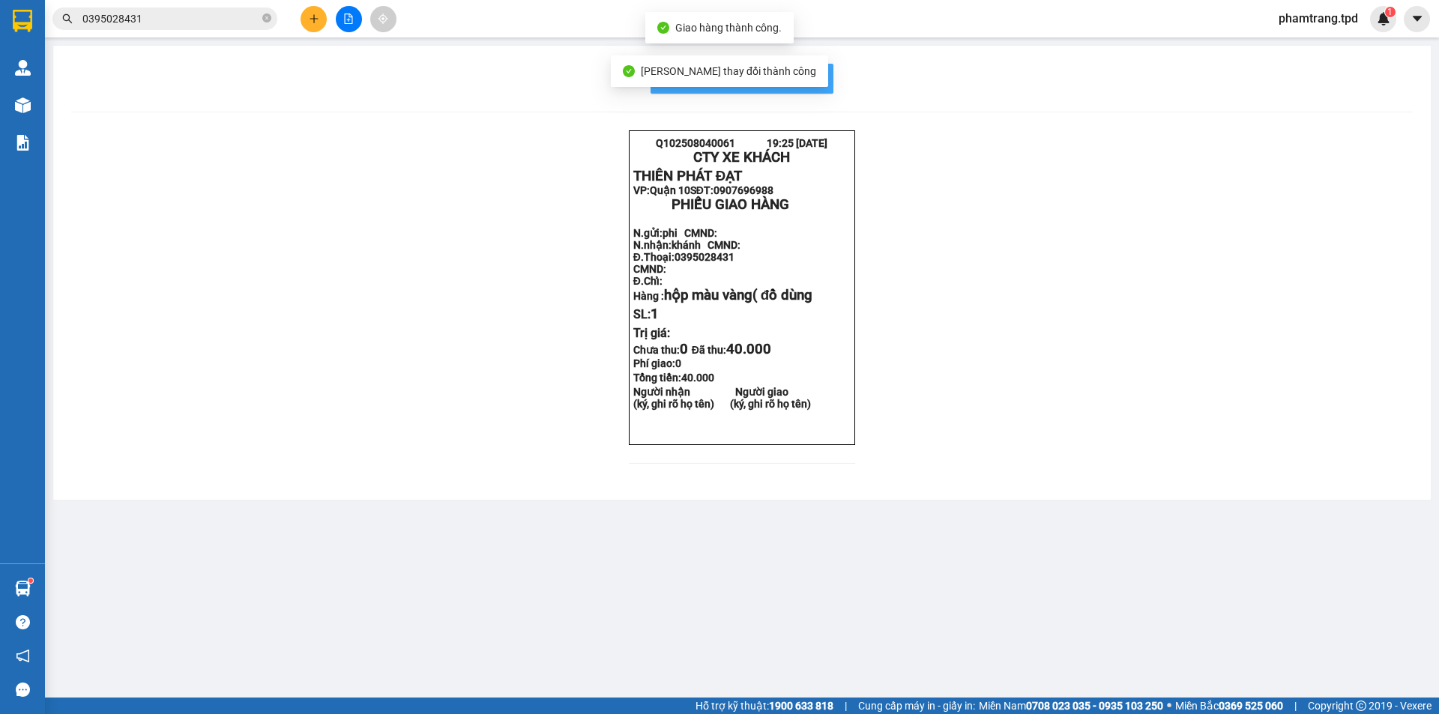
click at [819, 80] on span "In mẫu biên lai tự cấu hình" at bounding box center [751, 78] width 141 height 19
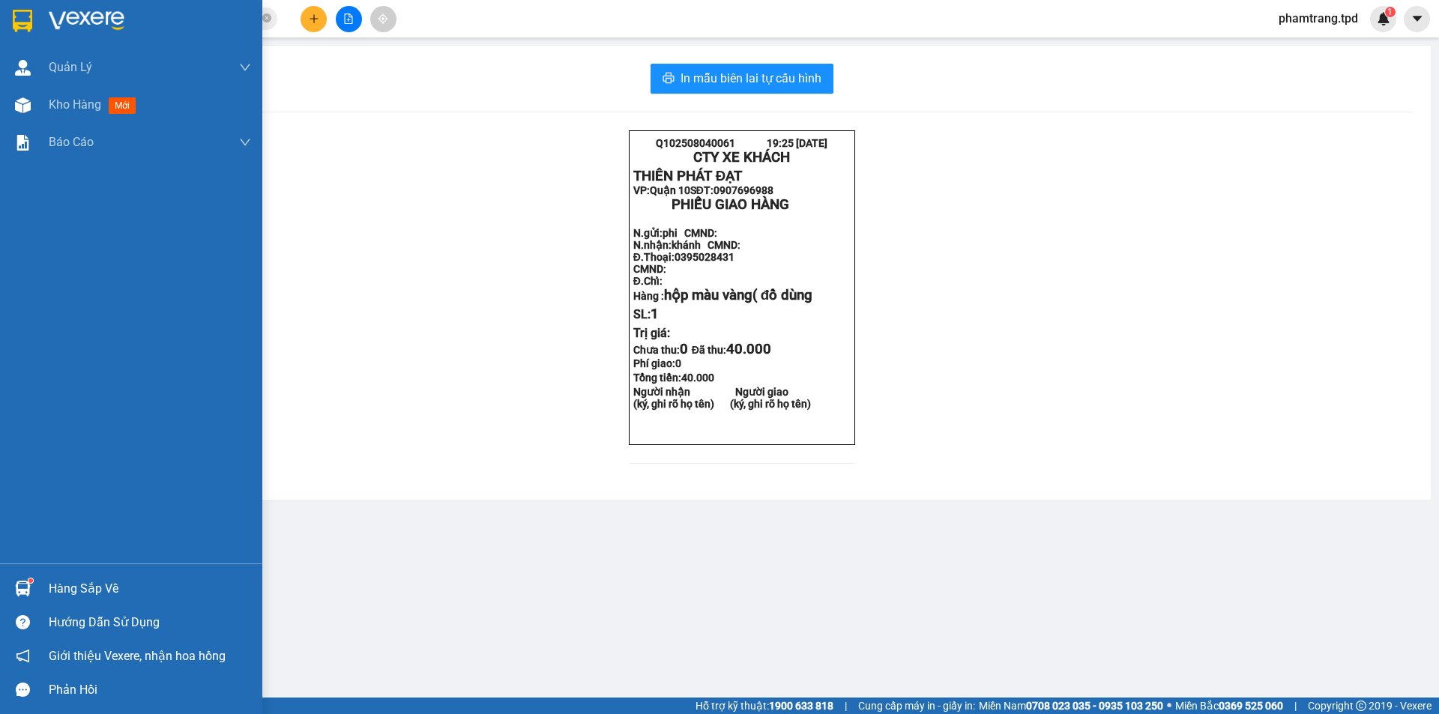
click at [56, 588] on div "Hàng sắp về" at bounding box center [150, 589] width 202 height 22
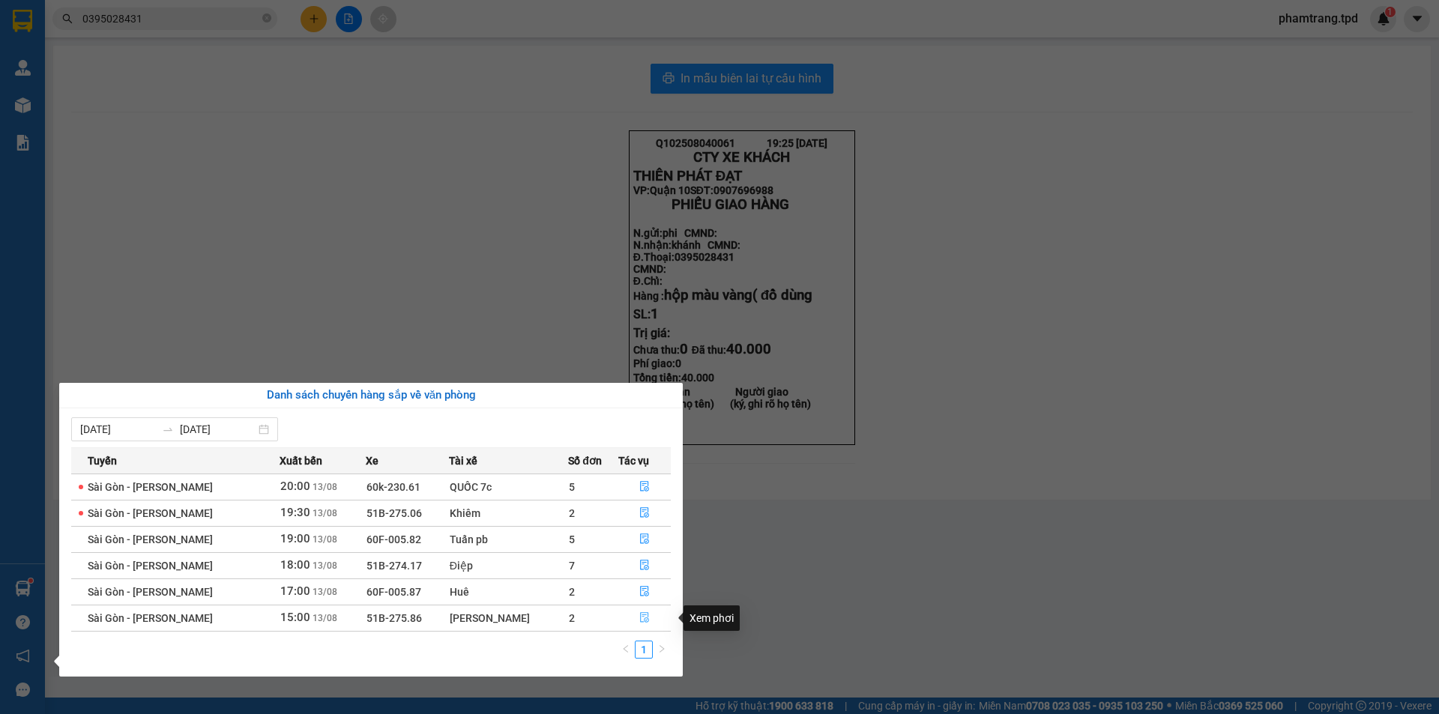
click at [645, 617] on icon "file-done" at bounding box center [644, 617] width 10 height 10
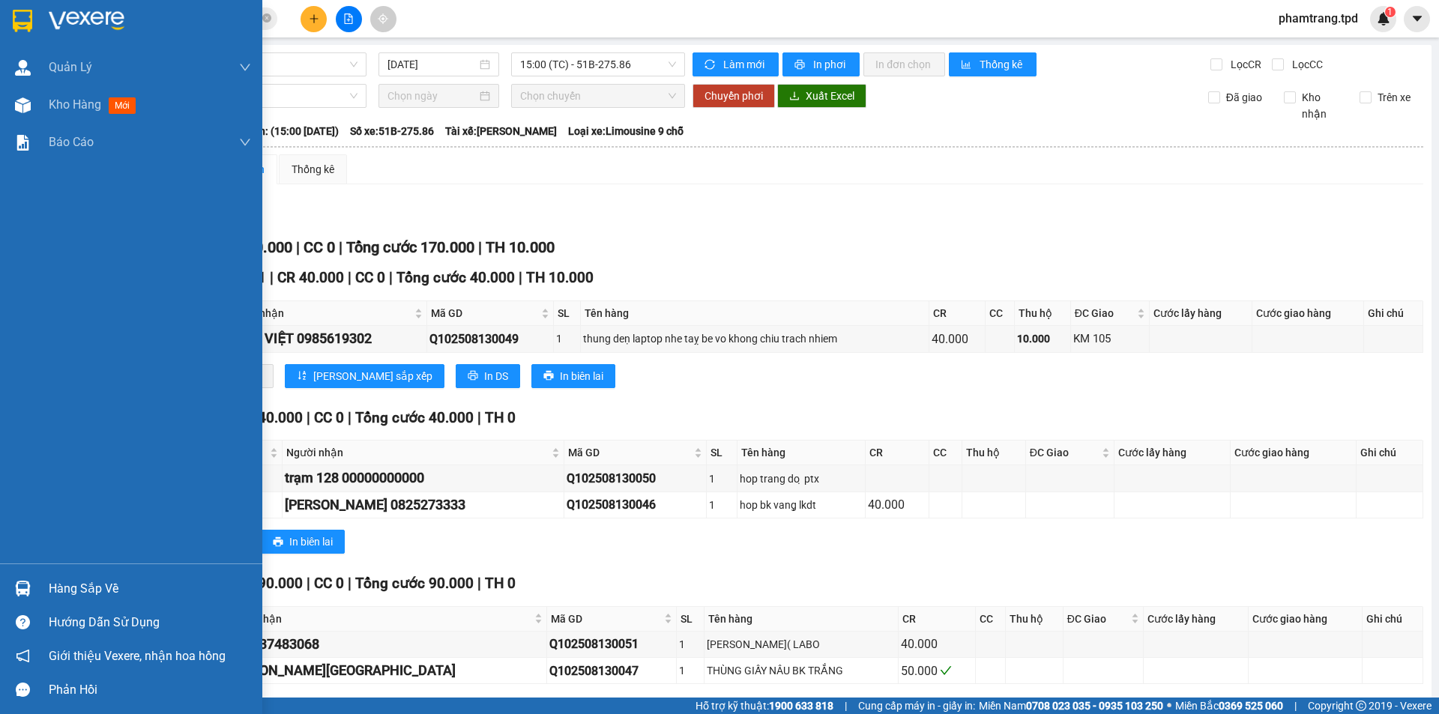
click at [53, 590] on div "Hàng sắp về" at bounding box center [150, 589] width 202 height 22
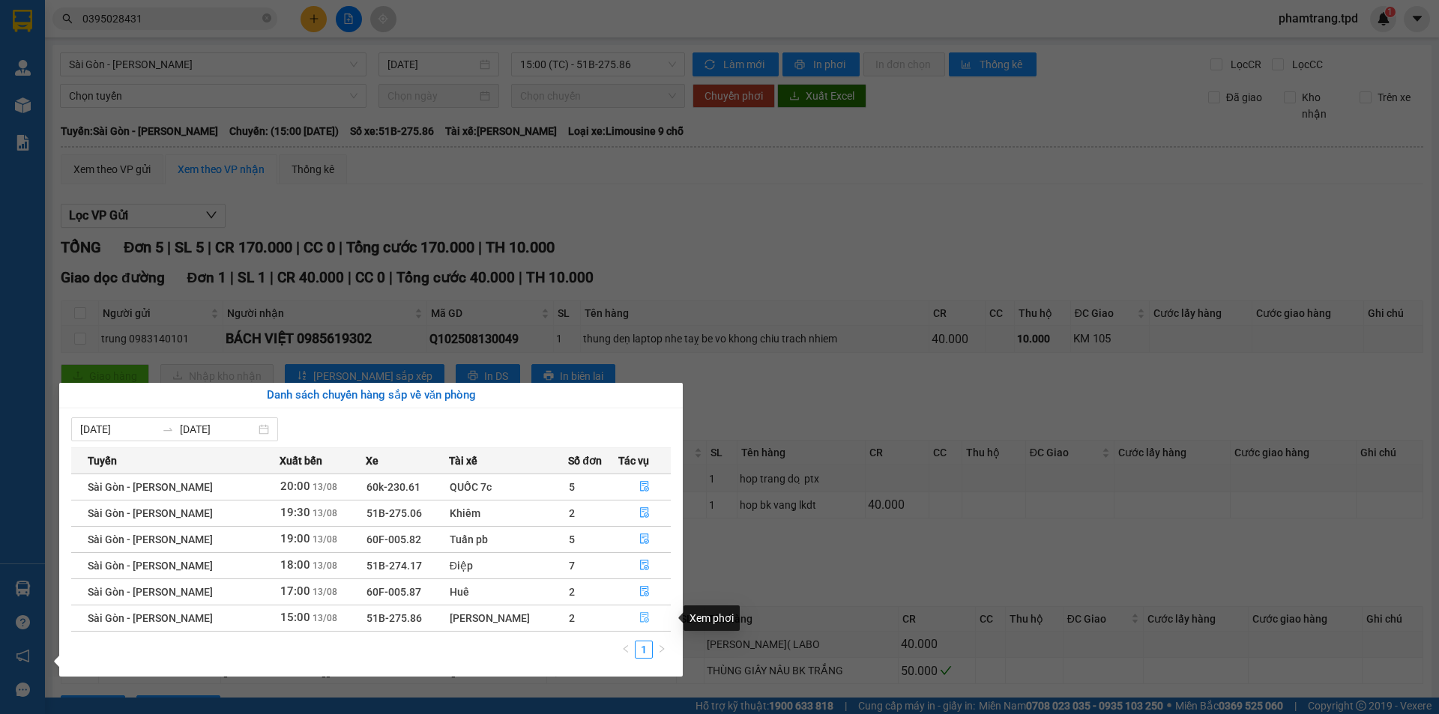
click at [648, 619] on button "button" at bounding box center [644, 618] width 51 height 24
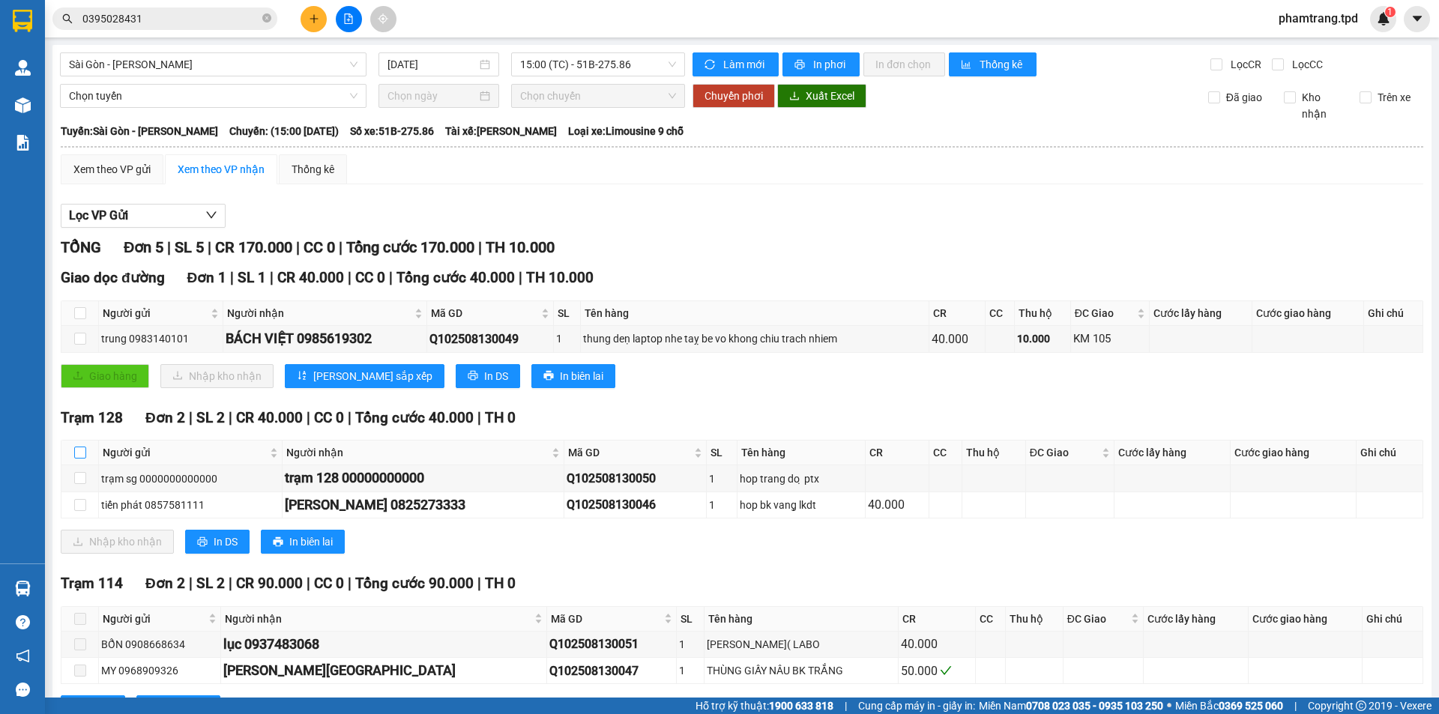
drag, startPoint x: 74, startPoint y: 452, endPoint x: 85, endPoint y: 456, distance: 11.1
click at [75, 451] on input "checkbox" at bounding box center [80, 453] width 12 height 12
checkbox input "true"
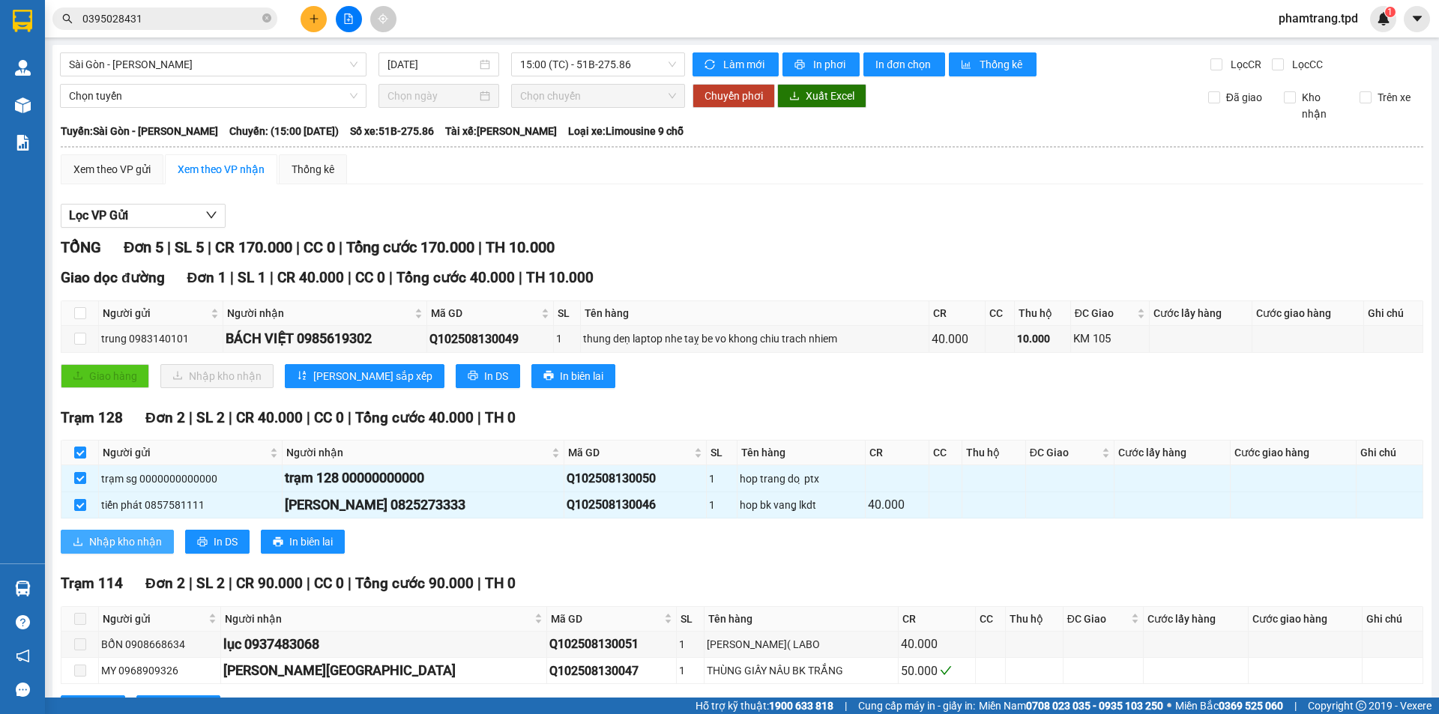
click at [118, 543] on span "Nhập kho nhận" at bounding box center [125, 542] width 73 height 16
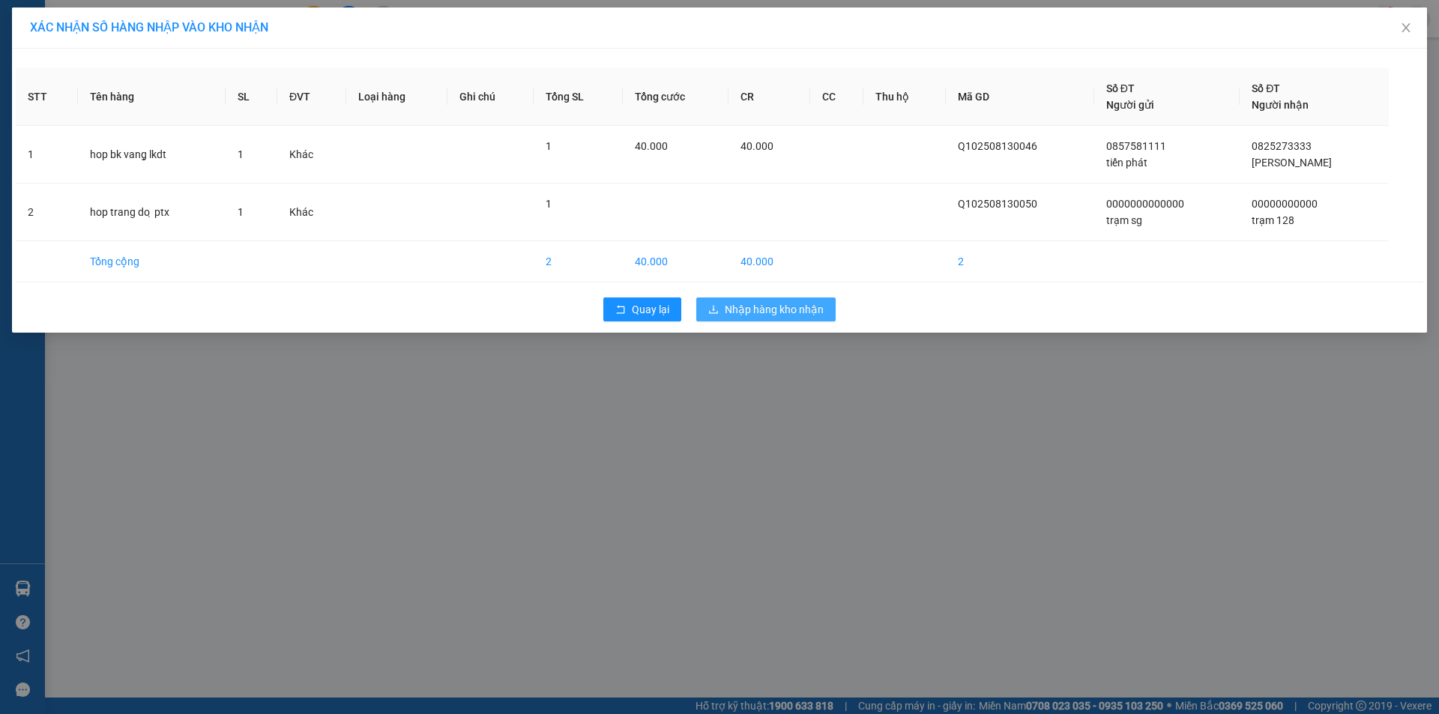
click at [777, 308] on span "Nhập hàng kho nhận" at bounding box center [774, 309] width 99 height 16
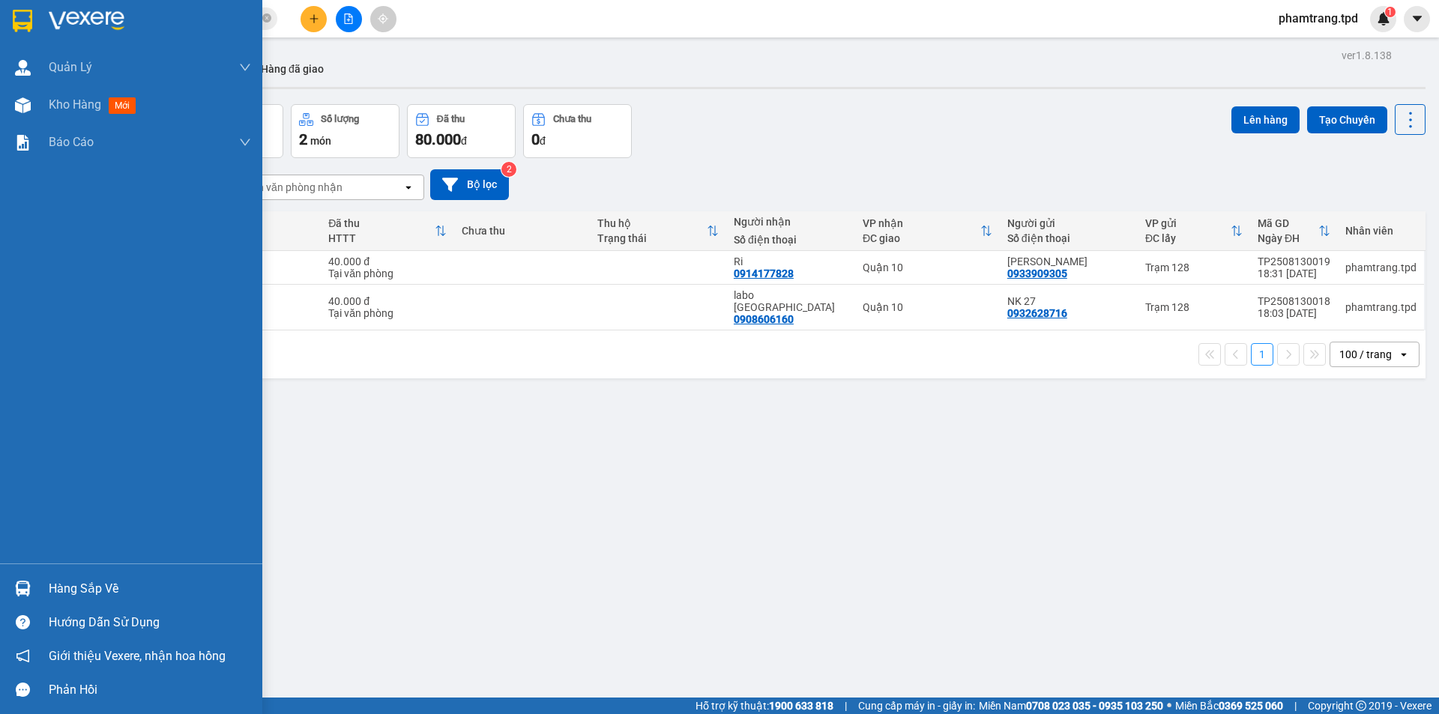
click at [100, 594] on div "Hàng sắp về" at bounding box center [150, 589] width 202 height 22
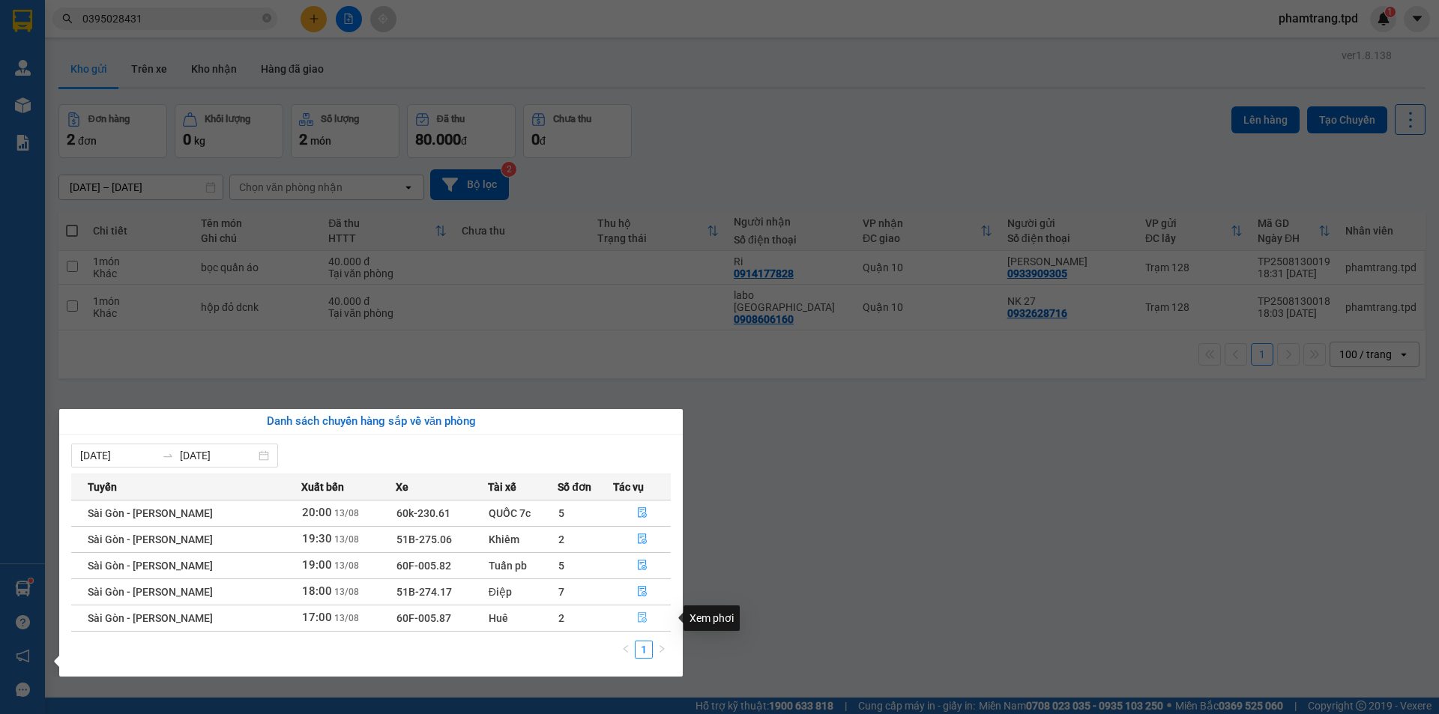
click at [645, 615] on icon "file-done" at bounding box center [642, 617] width 10 height 10
